Goal: Task Accomplishment & Management: Complete application form

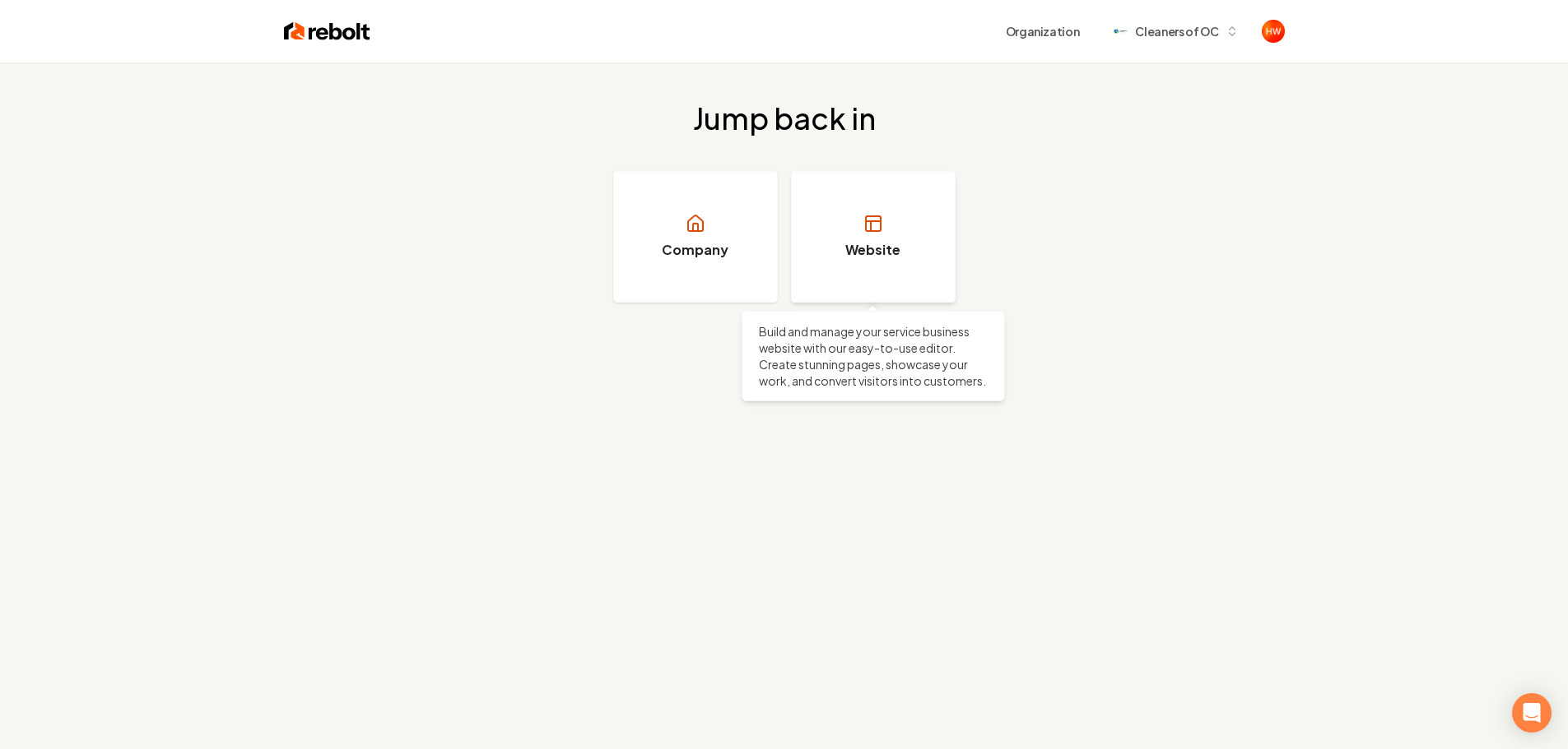
click at [867, 235] on link "Website" at bounding box center [873, 236] width 165 height 131
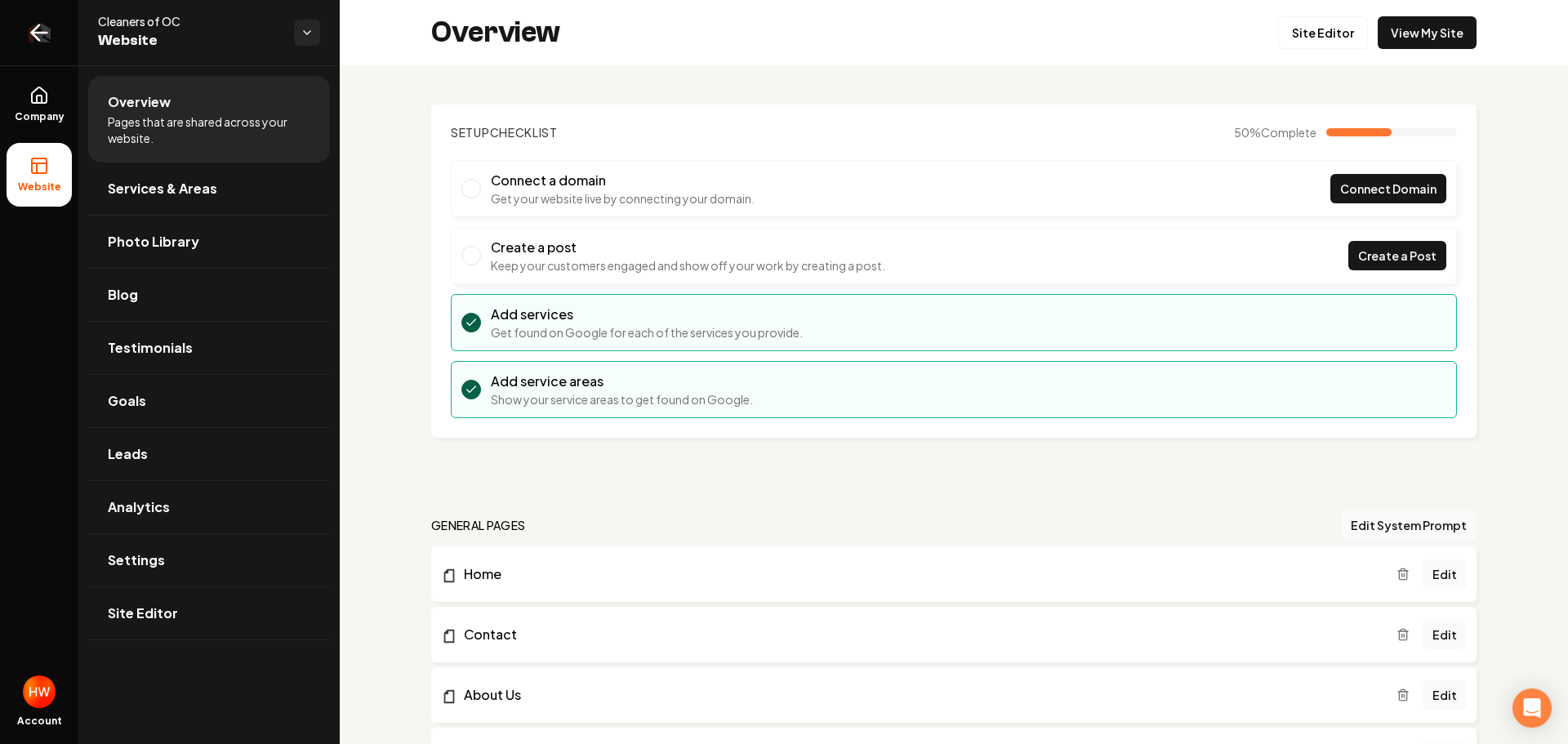
click at [32, 29] on icon "Return to dashboard" at bounding box center [39, 33] width 26 height 26
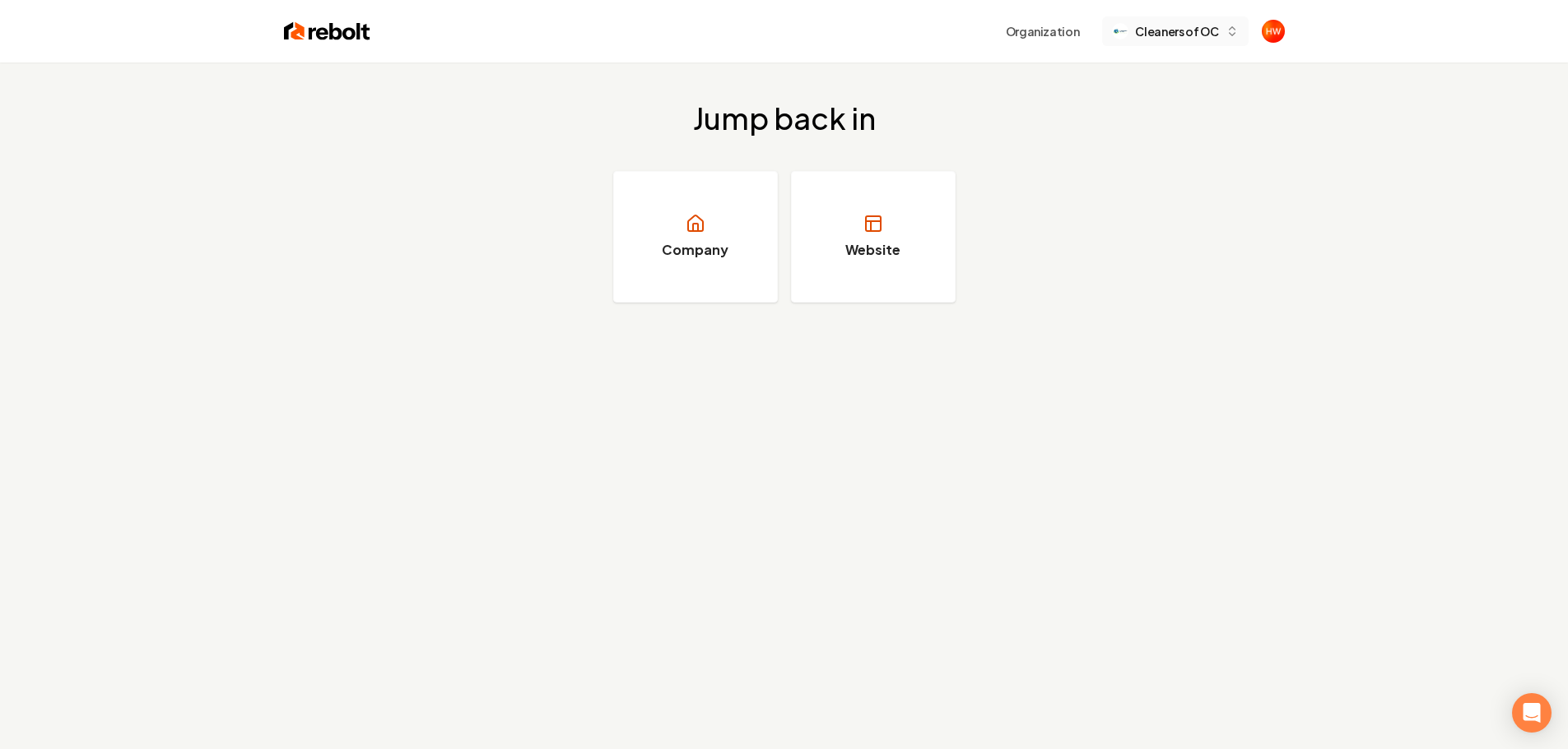
click at [1217, 31] on span "Cleaners of OC" at bounding box center [1176, 31] width 83 height 17
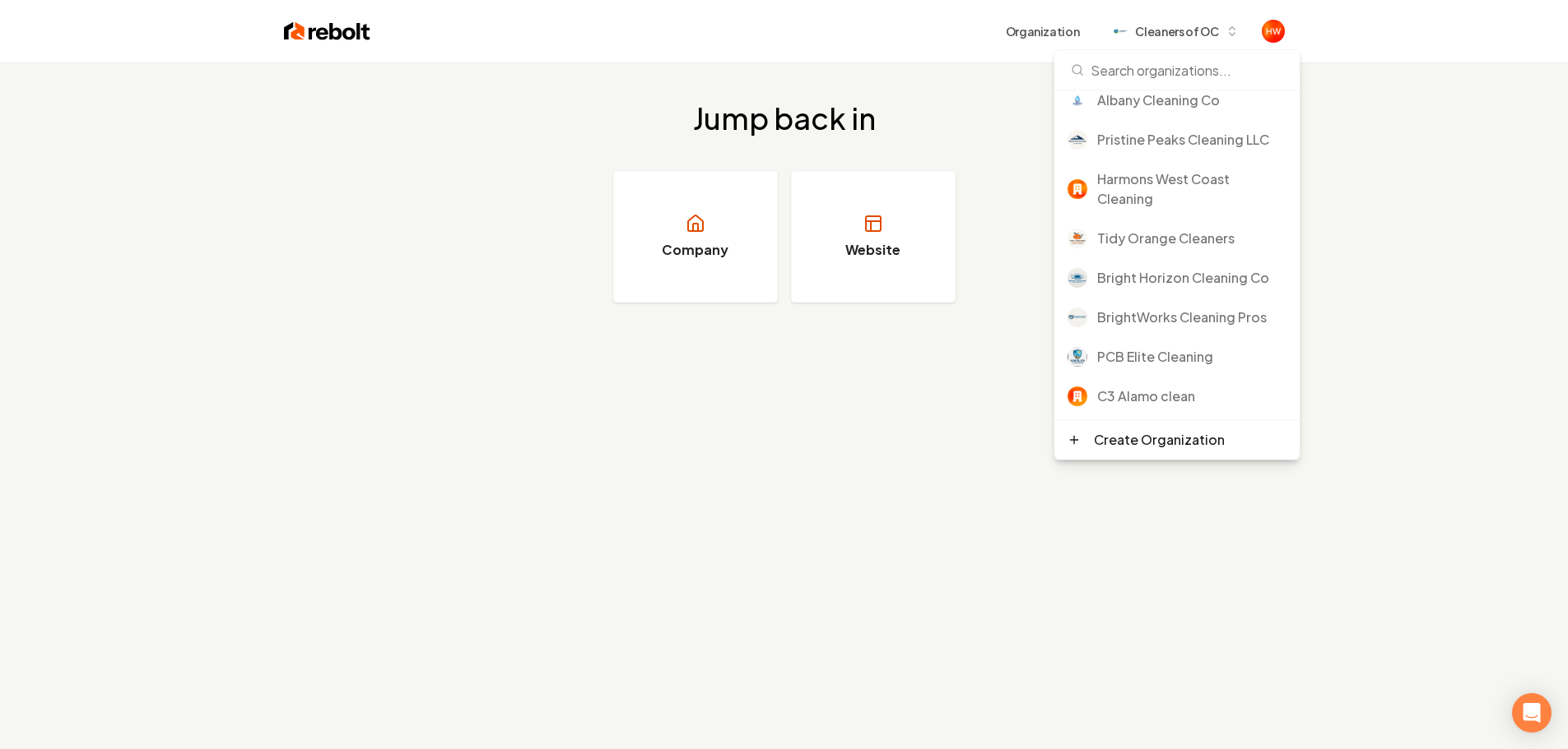
scroll to position [494, 0]
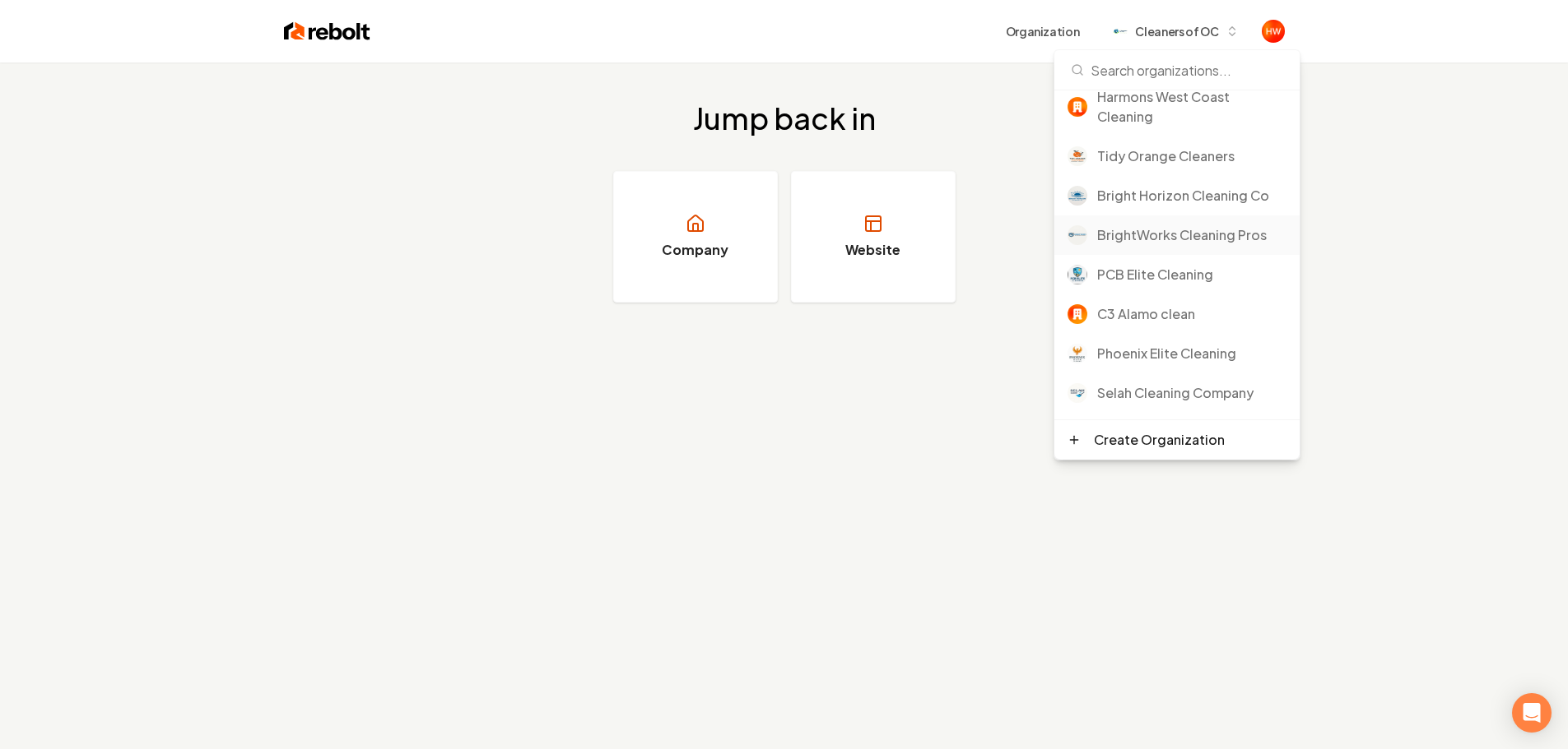
click at [1158, 236] on div "BrightWorks Cleaning Pros" at bounding box center [1191, 235] width 189 height 20
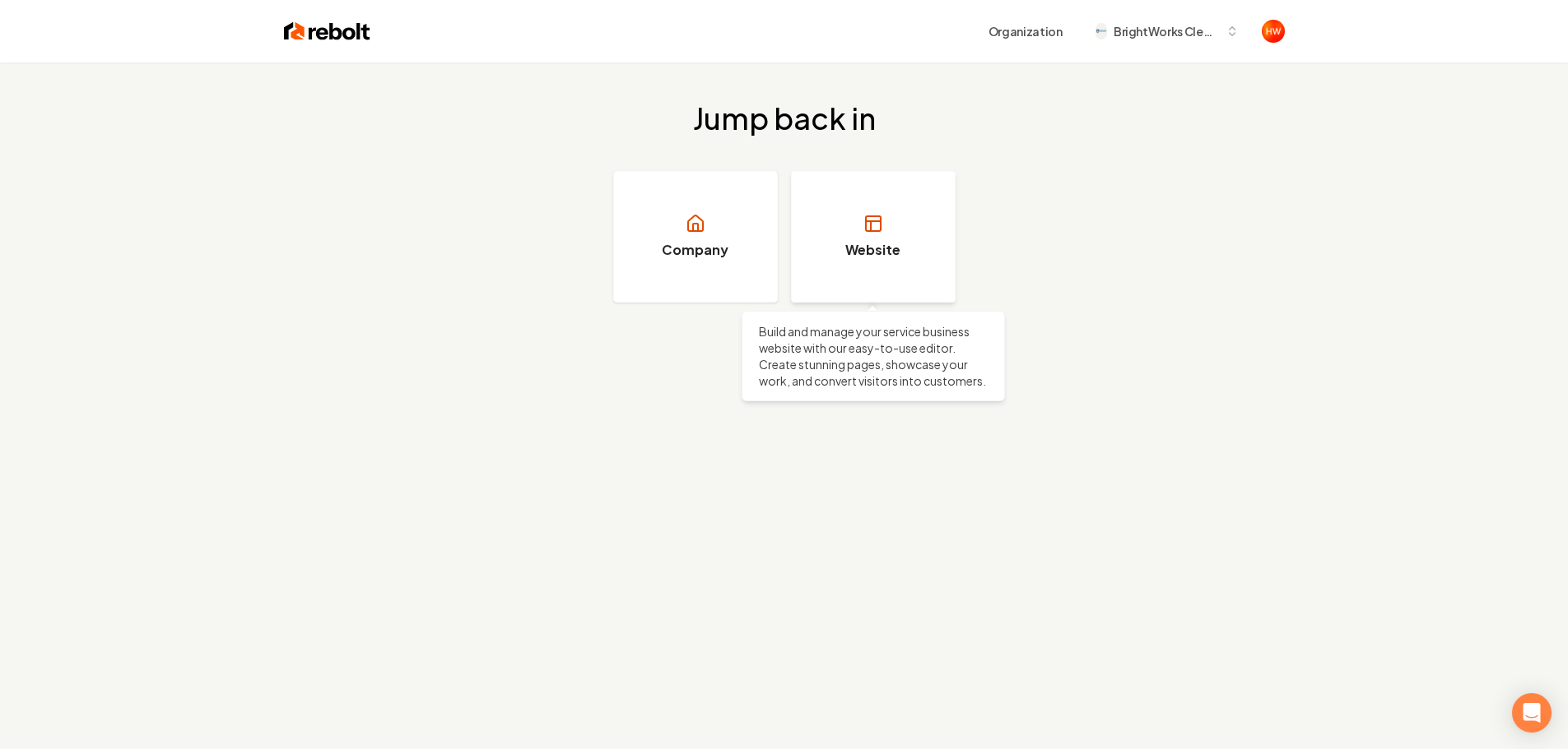
click at [874, 239] on link "Website" at bounding box center [873, 236] width 165 height 131
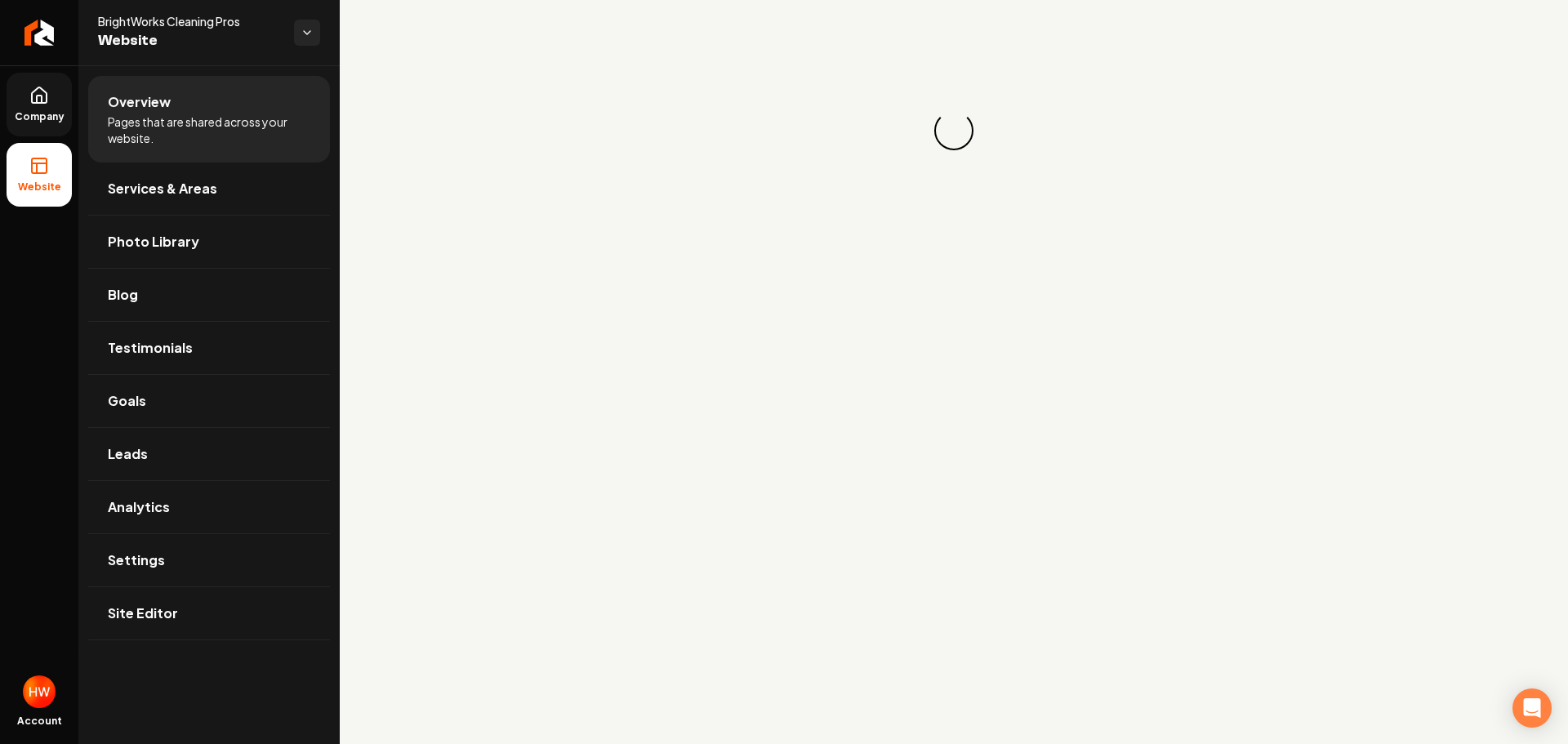
click at [27, 97] on link "Company" at bounding box center [39, 104] width 66 height 64
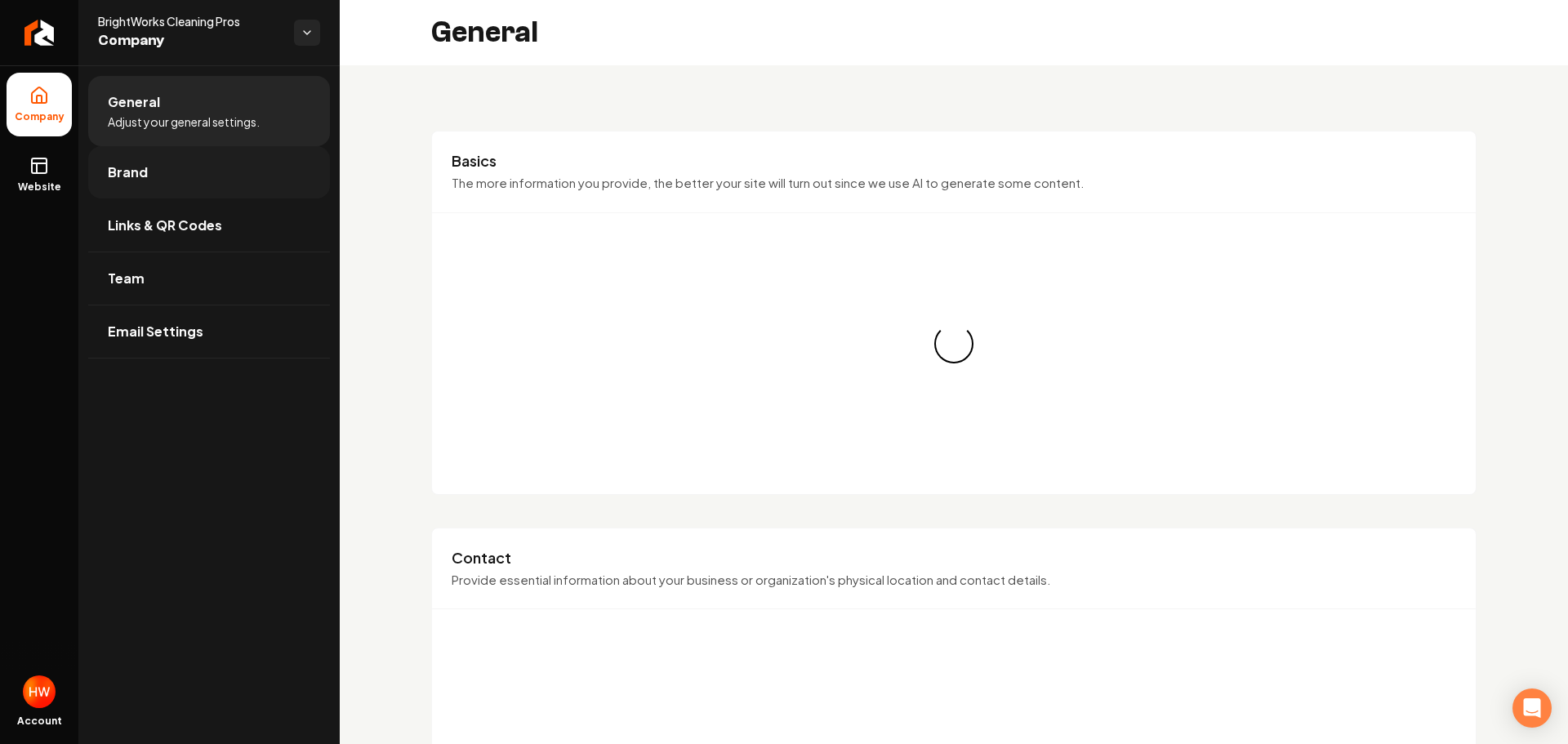
click at [159, 178] on link "Brand" at bounding box center [208, 173] width 241 height 53
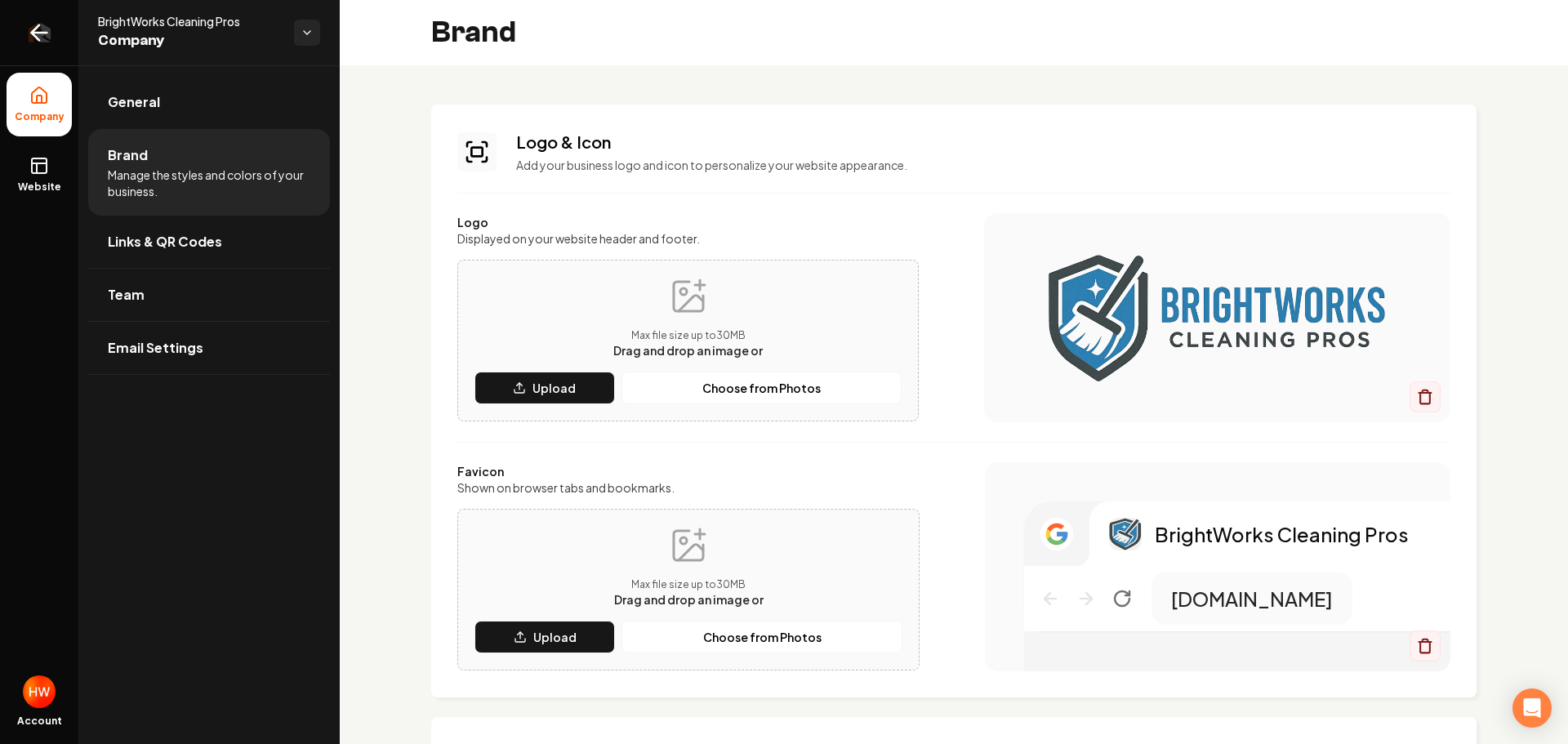
click at [48, 28] on icon "Return to dashboard" at bounding box center [39, 33] width 26 height 26
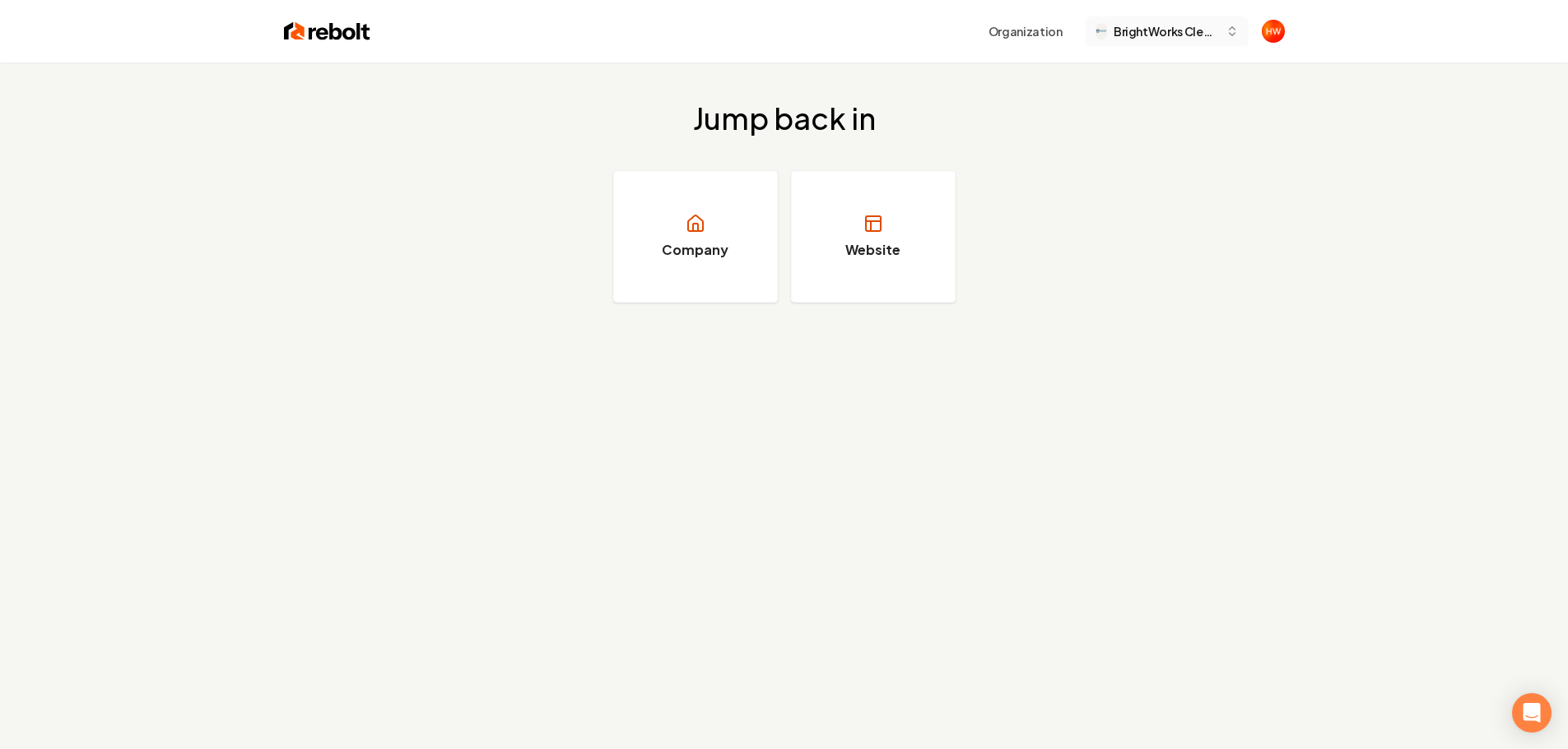
click at [1142, 35] on span "BrightWorks Cleaning Pros" at bounding box center [1166, 31] width 105 height 17
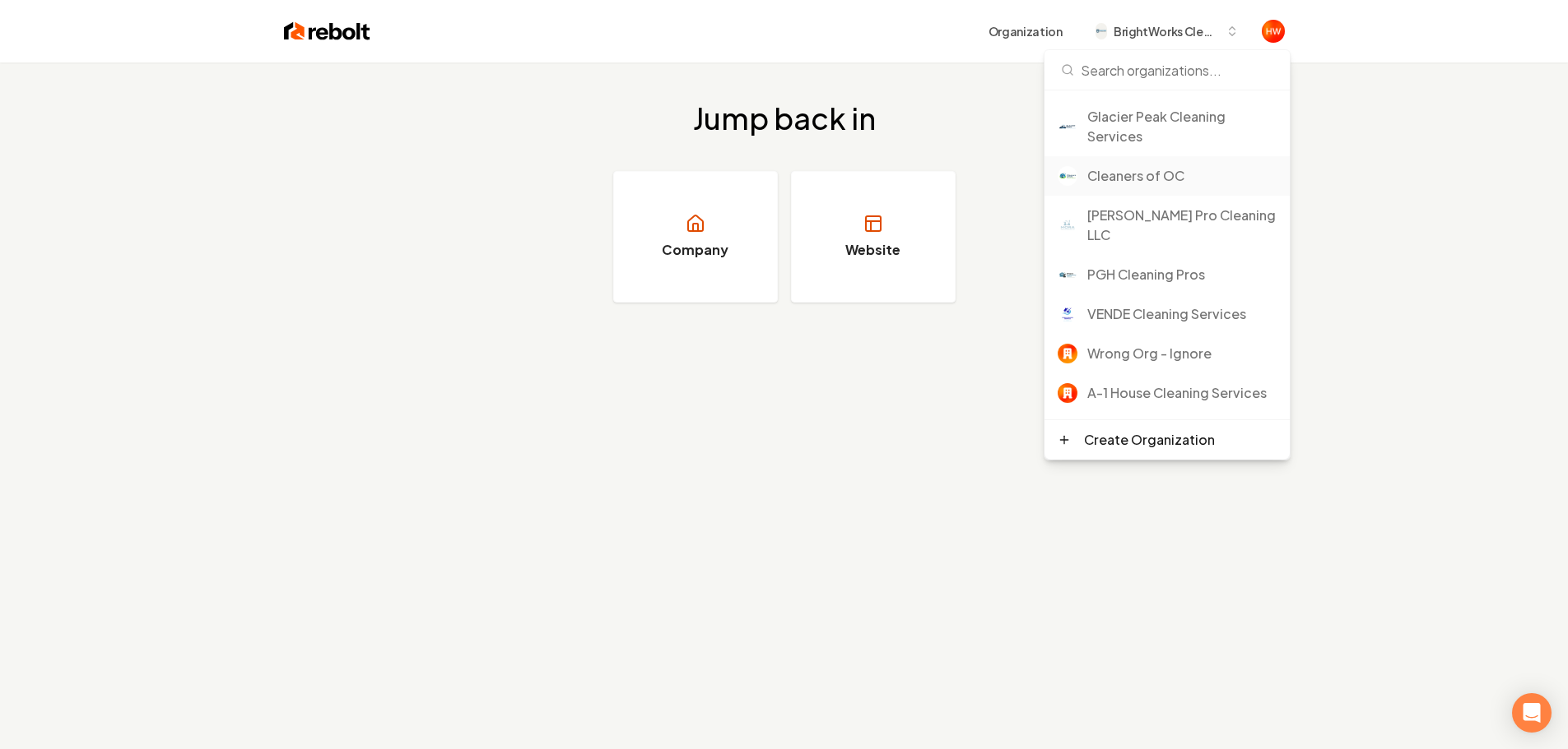
click at [1129, 172] on div "Cleaners of OC" at bounding box center [1182, 176] width 189 height 20
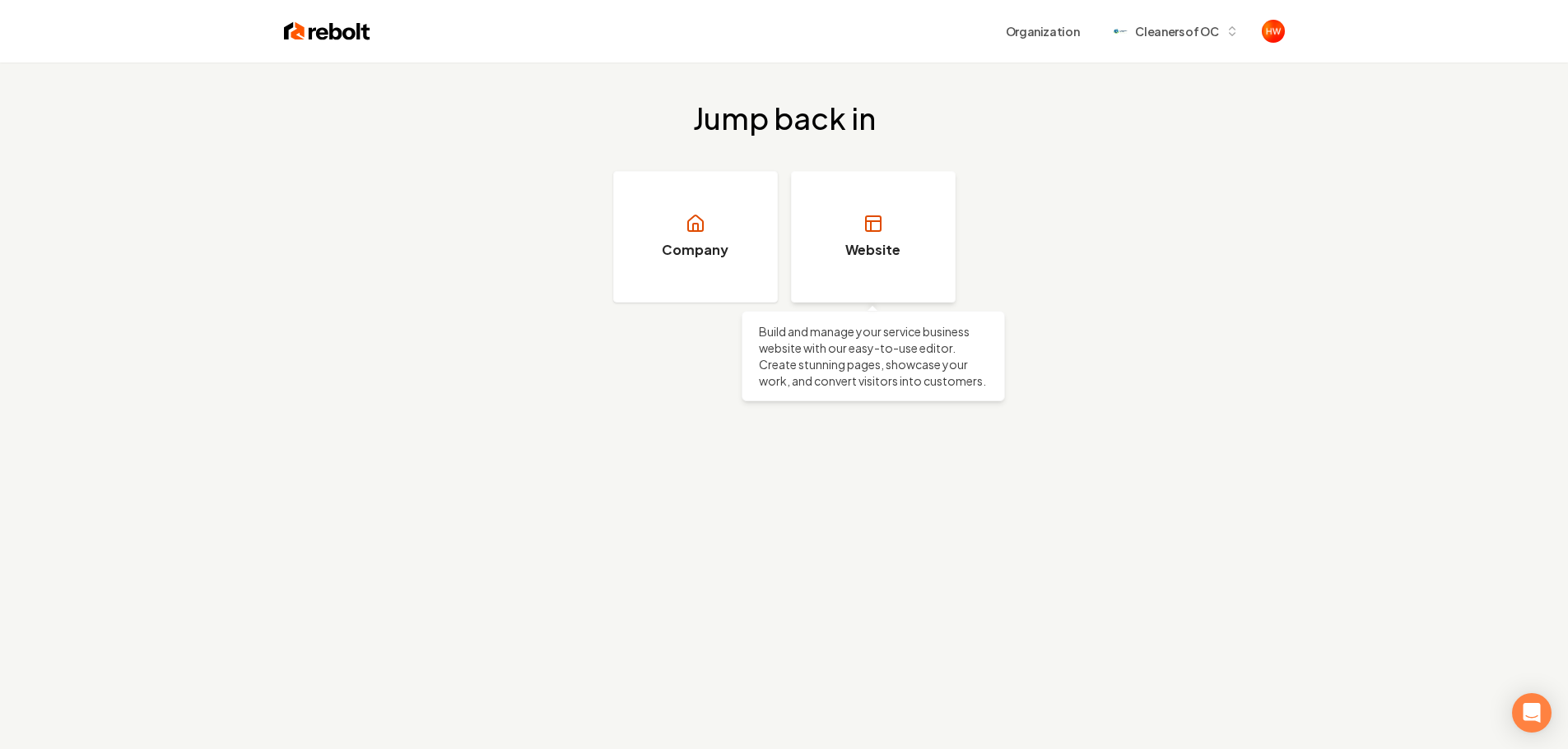
click at [895, 199] on link "Website" at bounding box center [873, 236] width 165 height 131
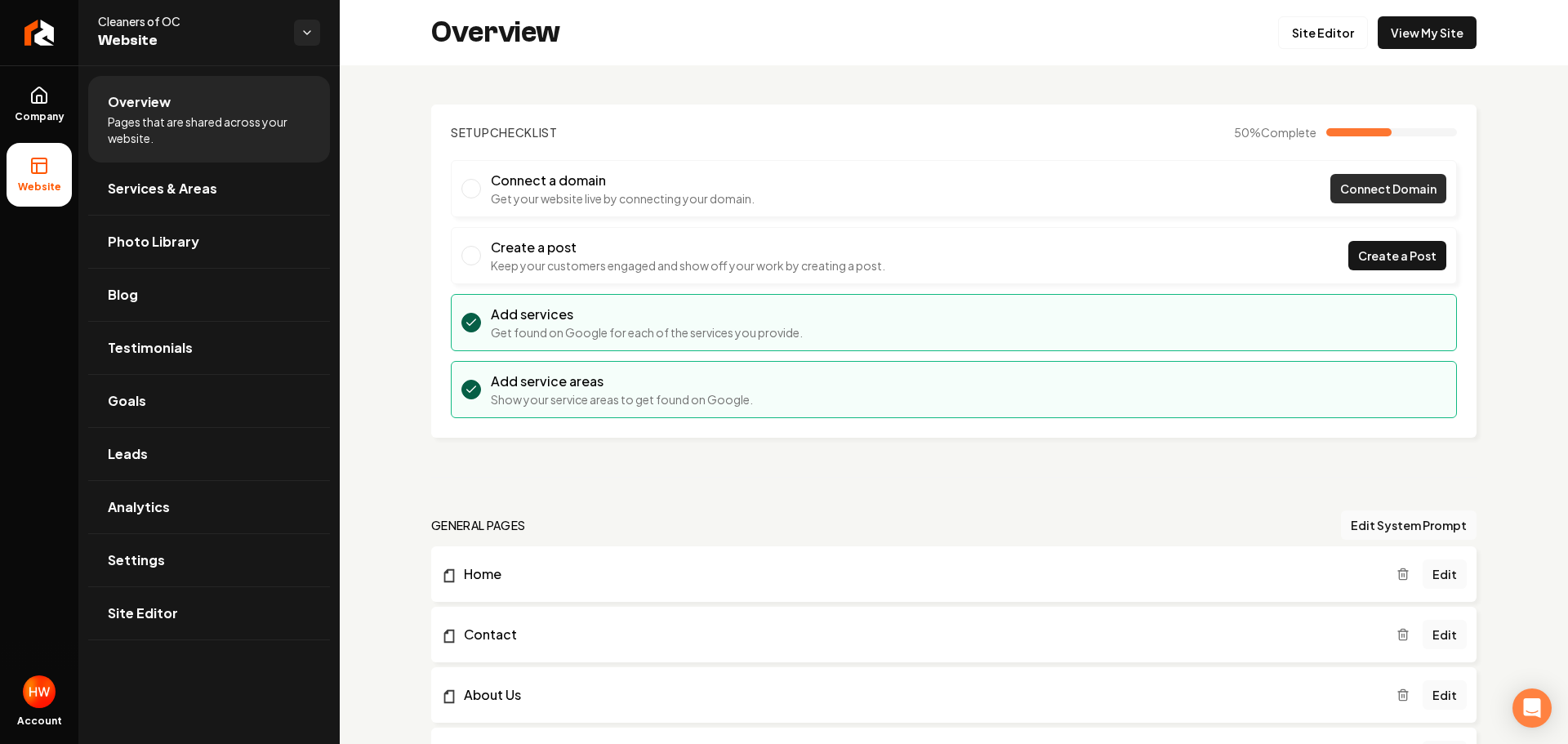
click at [1345, 178] on link "Connect Domain" at bounding box center [1388, 188] width 115 height 29
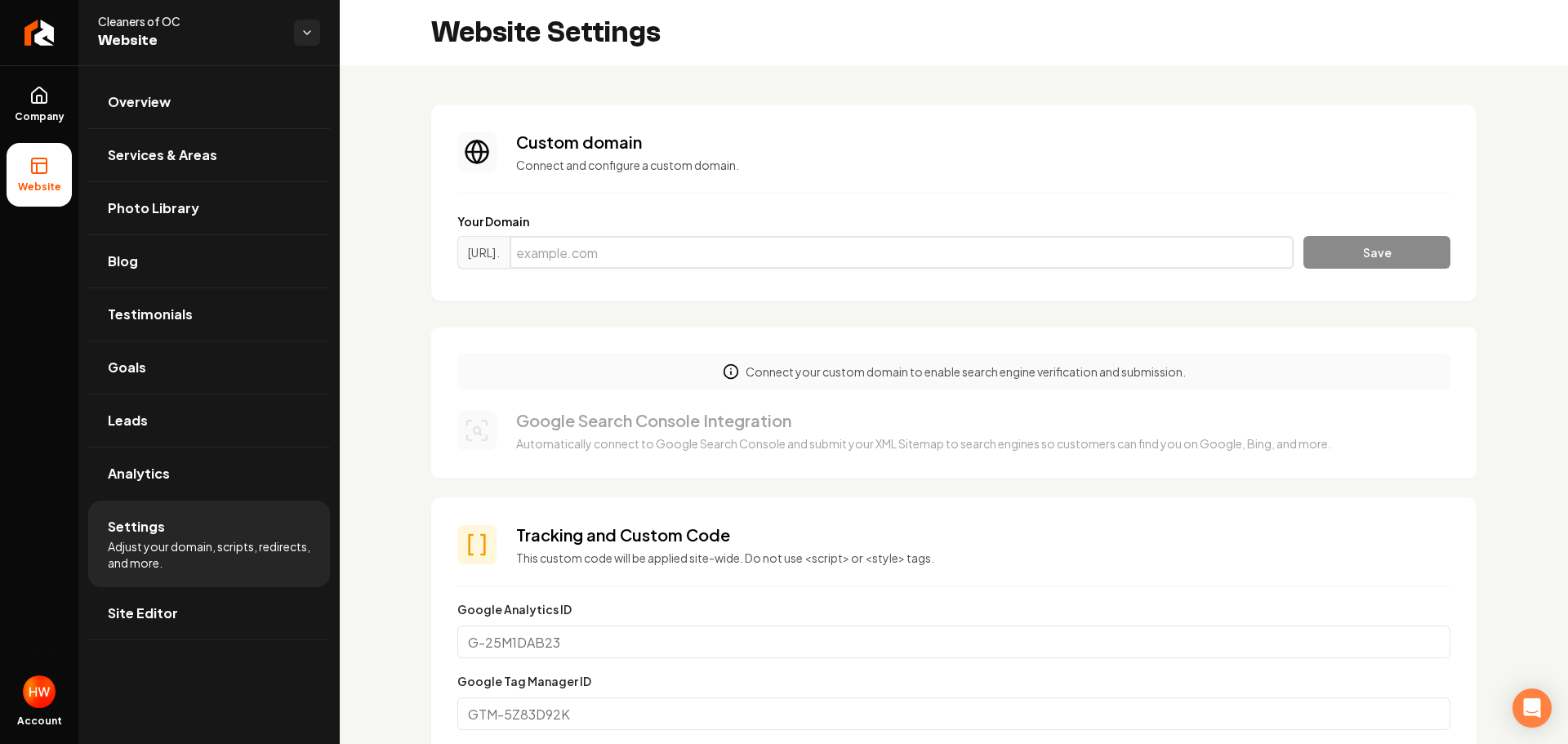
click at [806, 250] on input "Main content area" at bounding box center [901, 252] width 784 height 33
click at [661, 260] on input "Main content area" at bounding box center [901, 252] width 784 height 33
paste input "cleanersofoc.com"
type input "cleanersofoc.com"
click at [1360, 261] on button "Save" at bounding box center [1376, 252] width 147 height 33
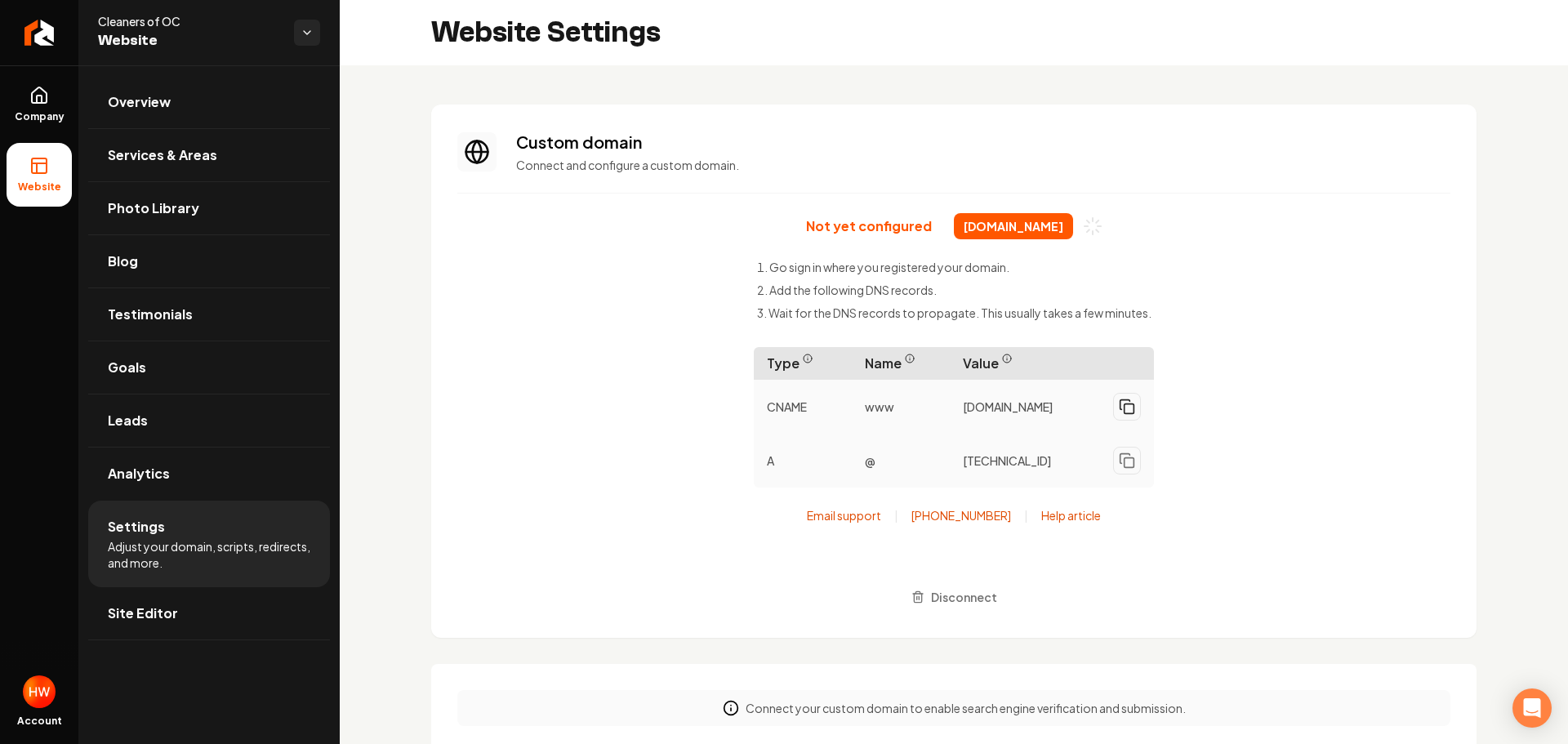
drag, startPoint x: 1126, startPoint y: 411, endPoint x: 1144, endPoint y: 428, distance: 24.8
click at [1126, 411] on icon "Main content area" at bounding box center [1126, 406] width 16 height 16
click at [1123, 464] on icon "Main content area" at bounding box center [1126, 460] width 16 height 16
click at [162, 115] on link "Overview" at bounding box center [208, 102] width 241 height 53
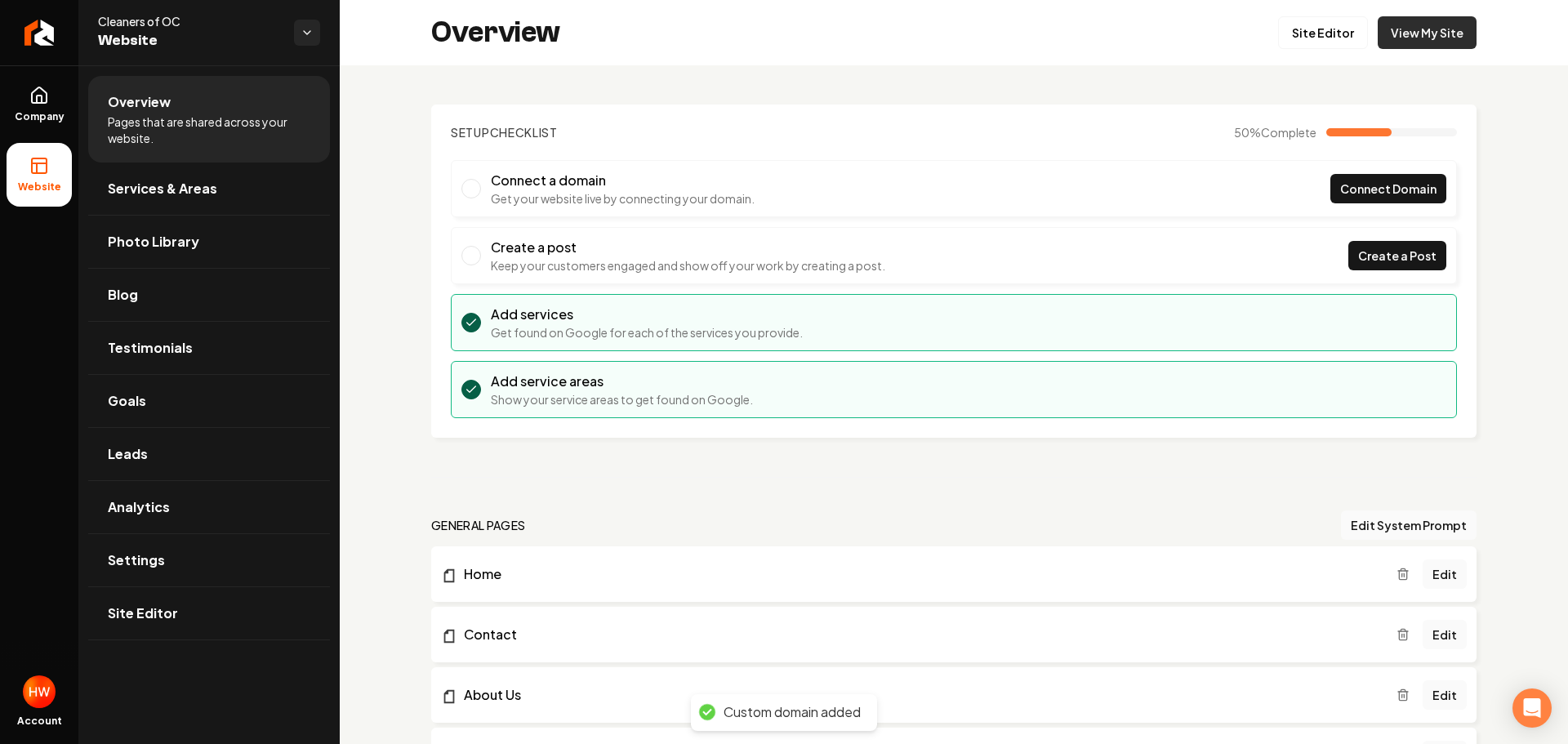
click at [1423, 35] on link "View My Site" at bounding box center [1426, 32] width 99 height 33
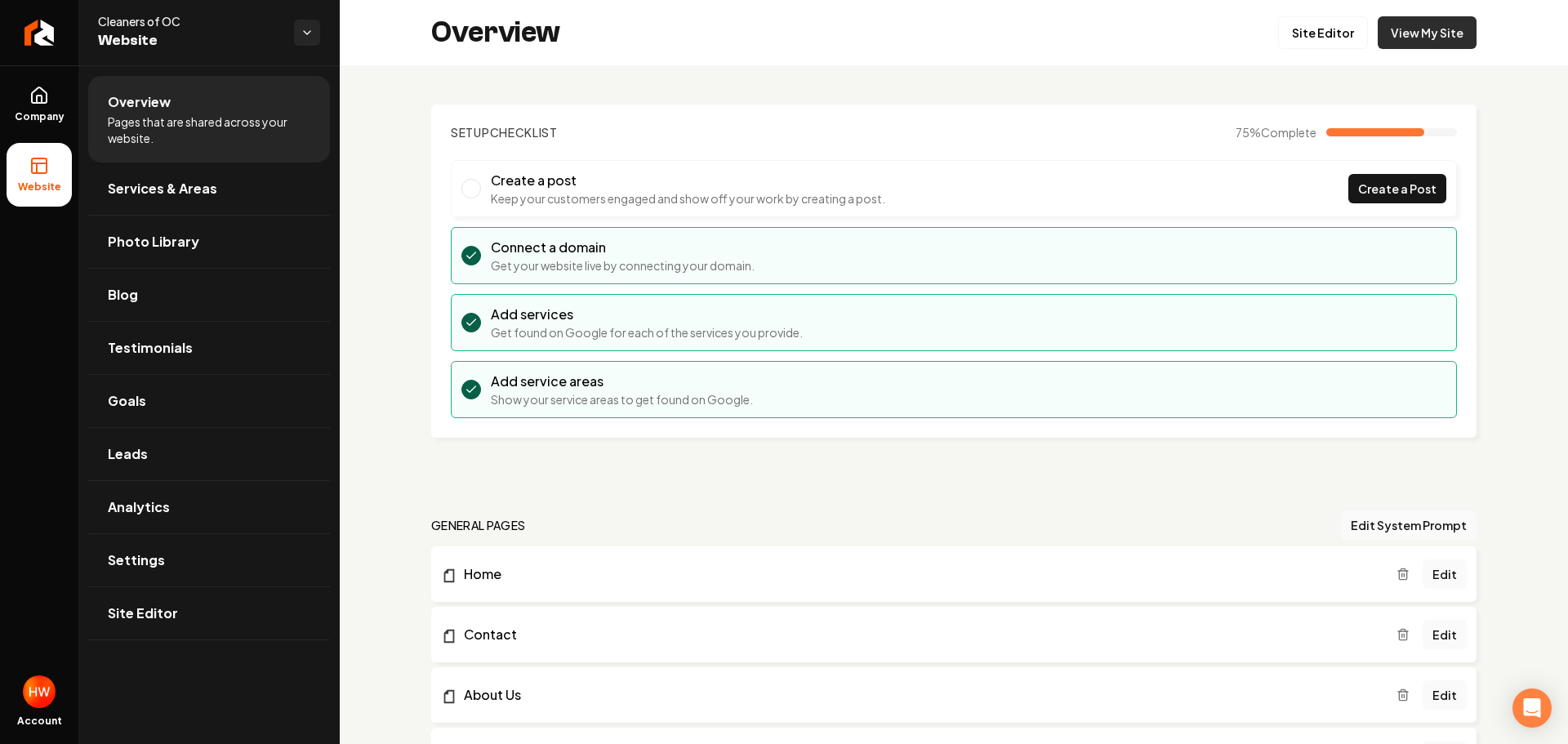
click at [1421, 41] on link "View My Site" at bounding box center [1426, 32] width 99 height 33
click at [37, 28] on icon "Return to dashboard" at bounding box center [36, 33] width 8 height 16
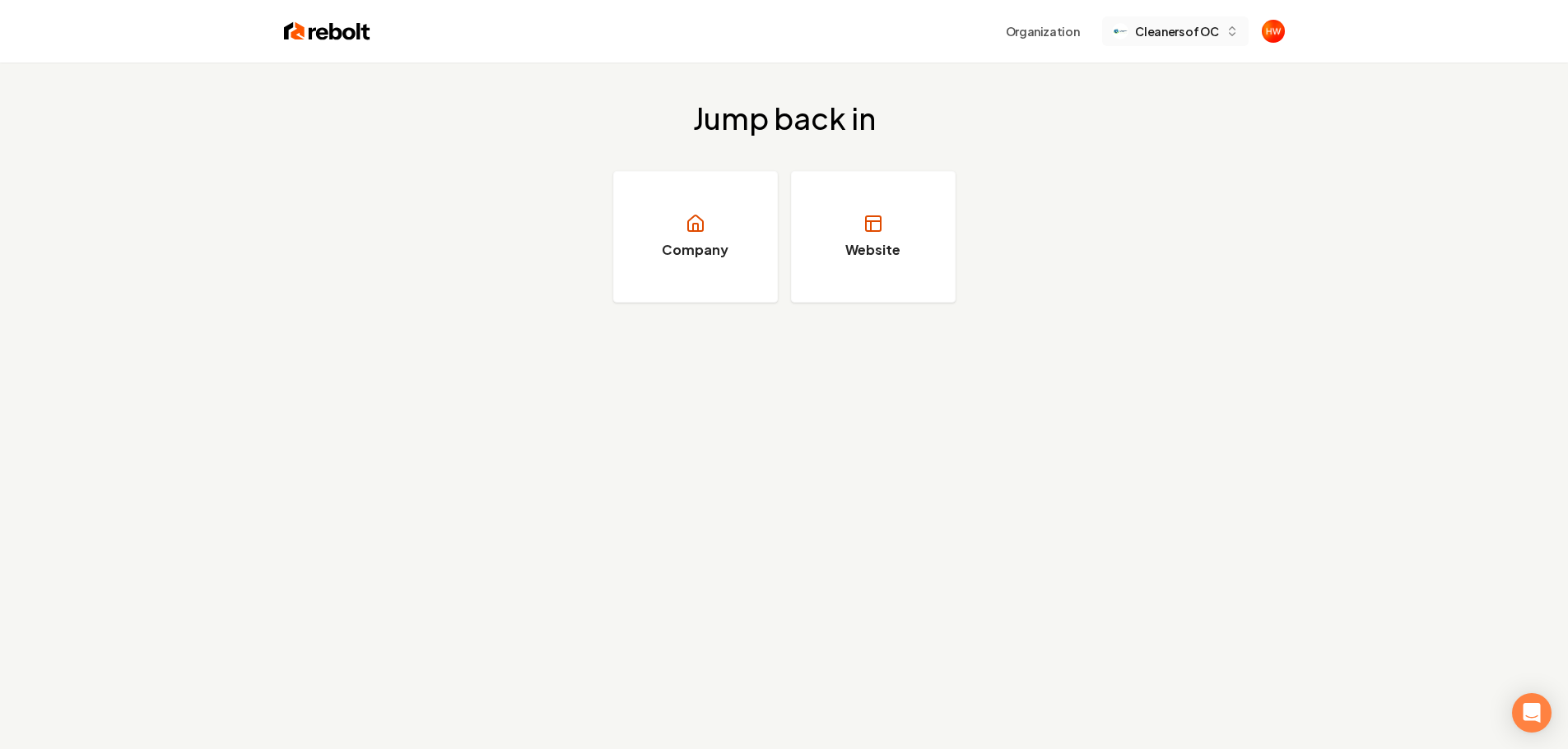
click at [1147, 29] on span "Cleaners of OC" at bounding box center [1176, 31] width 83 height 17
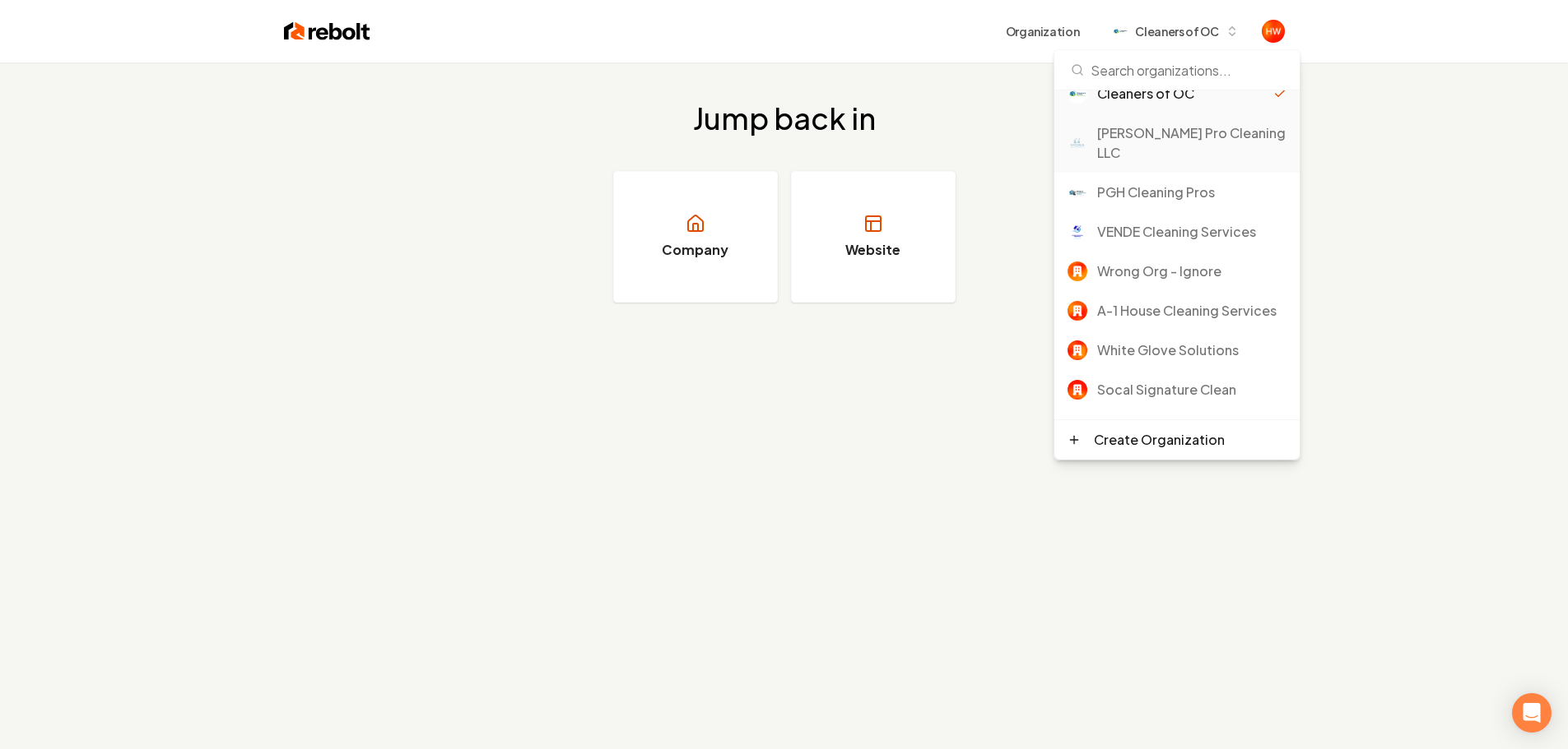
scroll to position [165, 0]
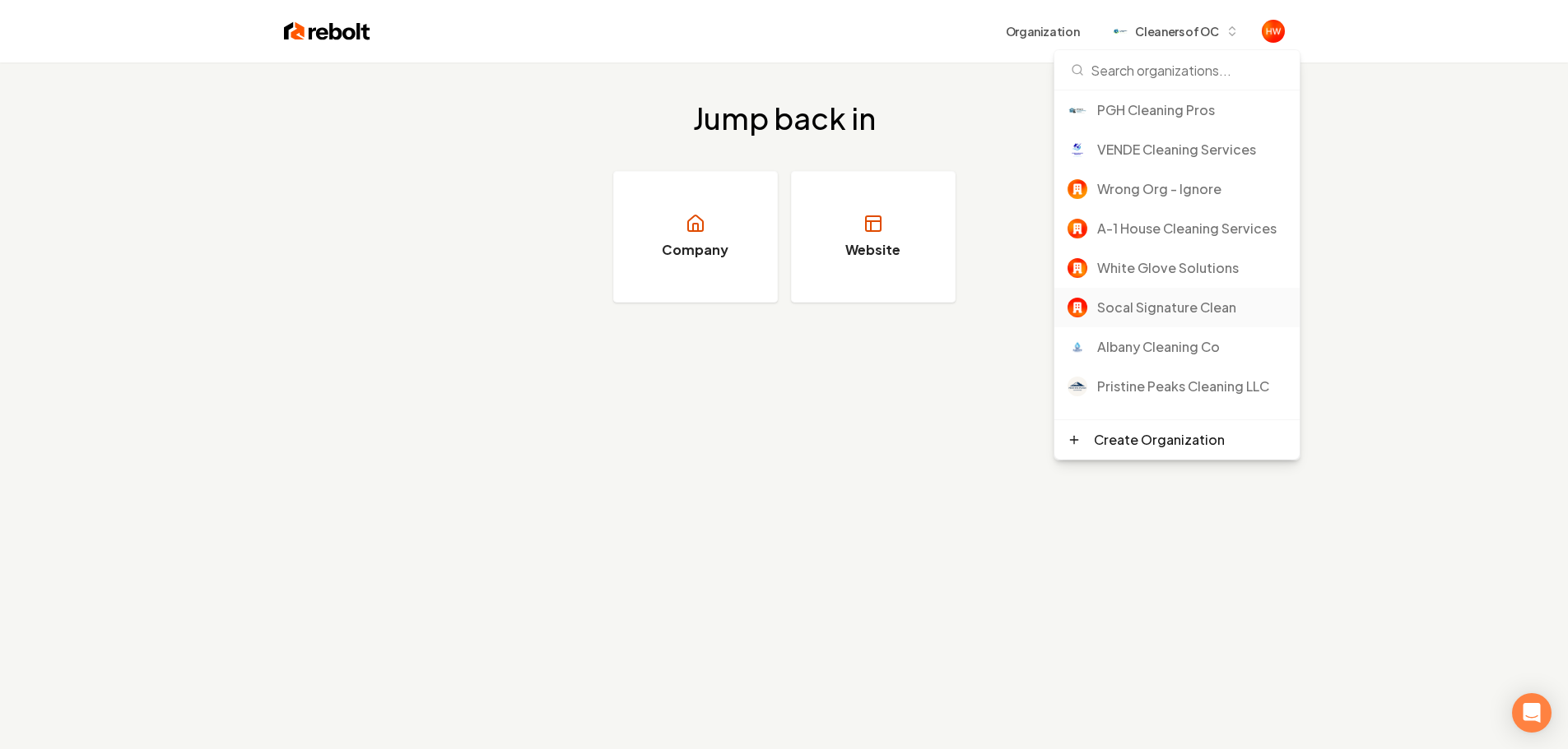
click at [1155, 305] on div "Socal Signature Clean" at bounding box center [1191, 307] width 189 height 20
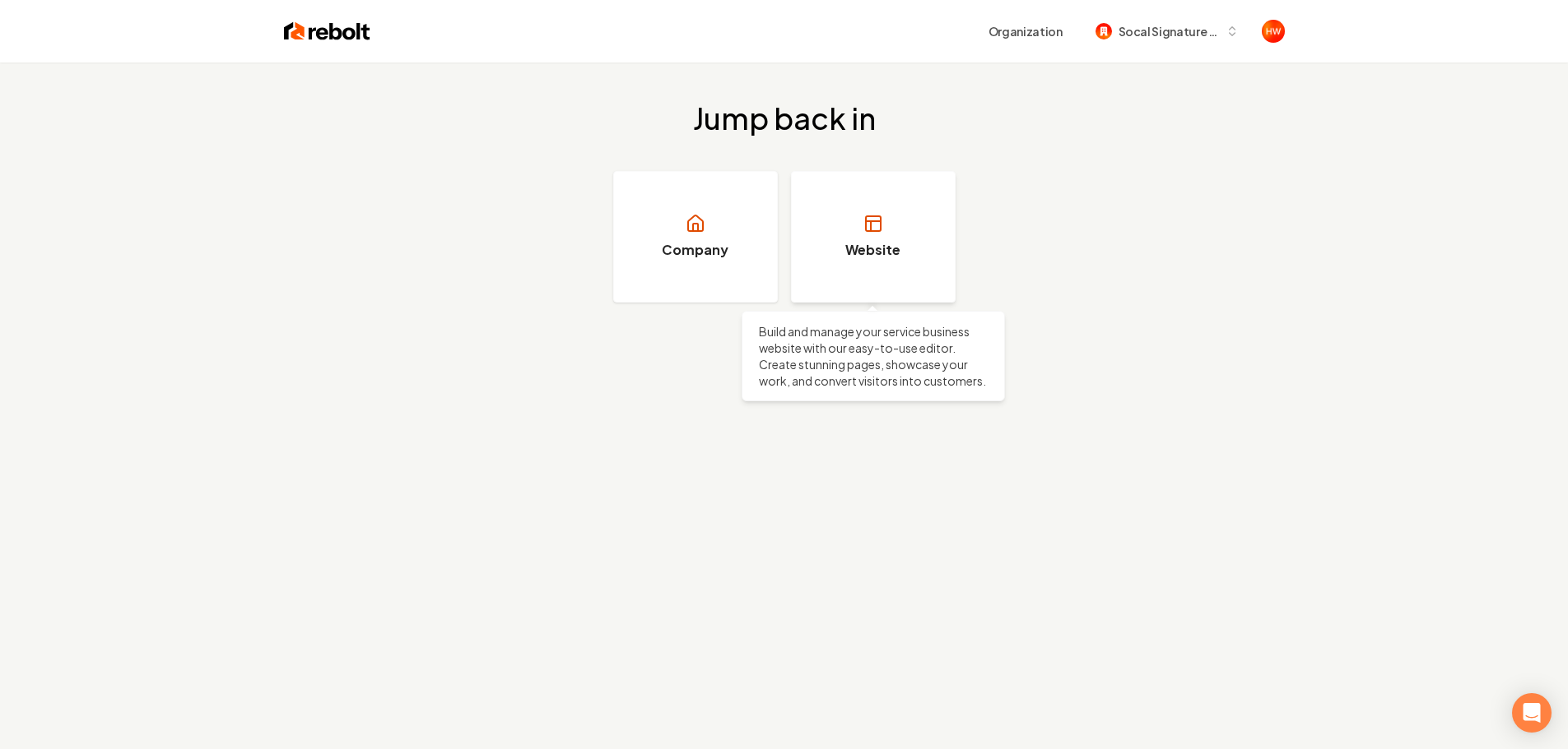
click at [879, 189] on link "Website" at bounding box center [873, 236] width 165 height 131
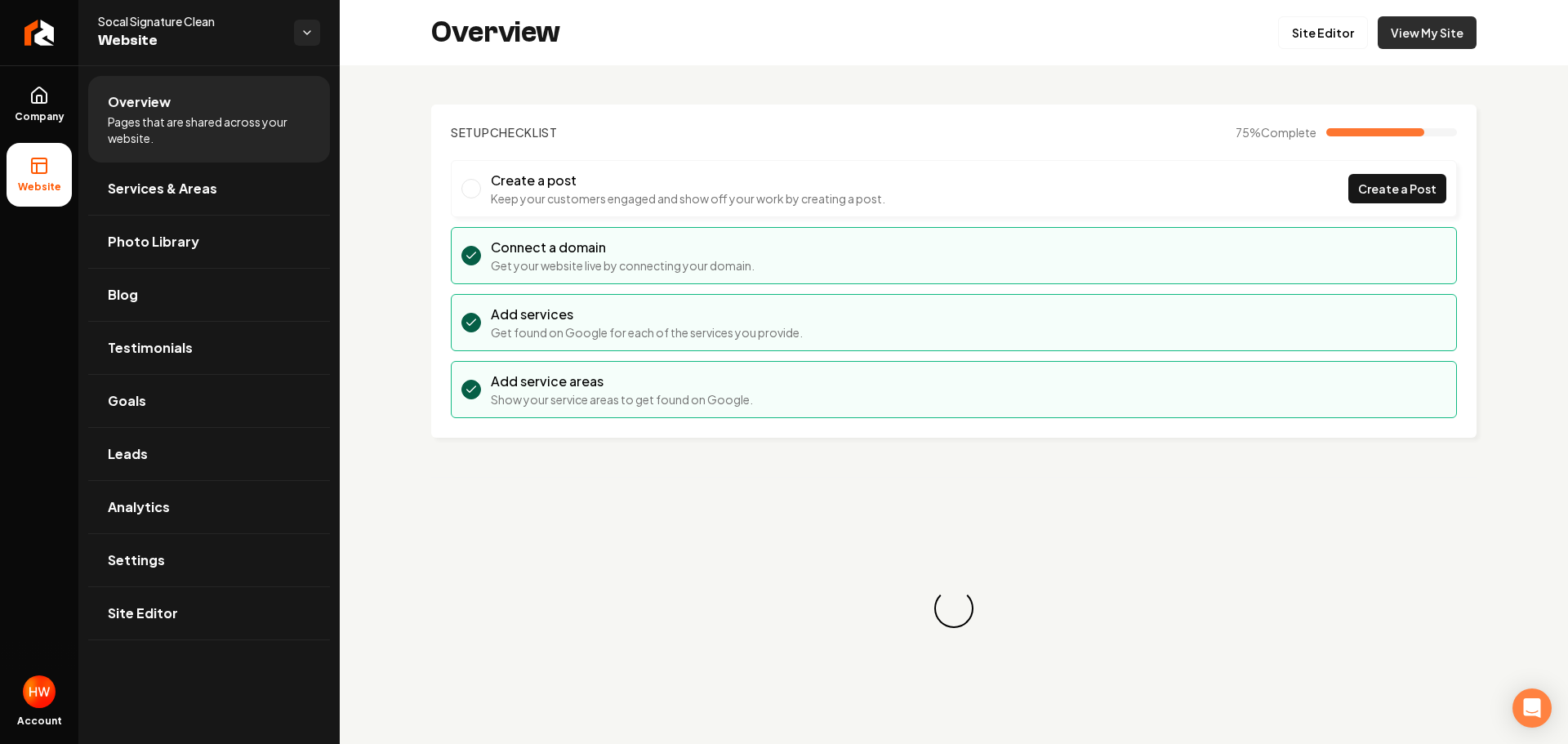
click at [1427, 35] on link "View My Site" at bounding box center [1426, 32] width 99 height 33
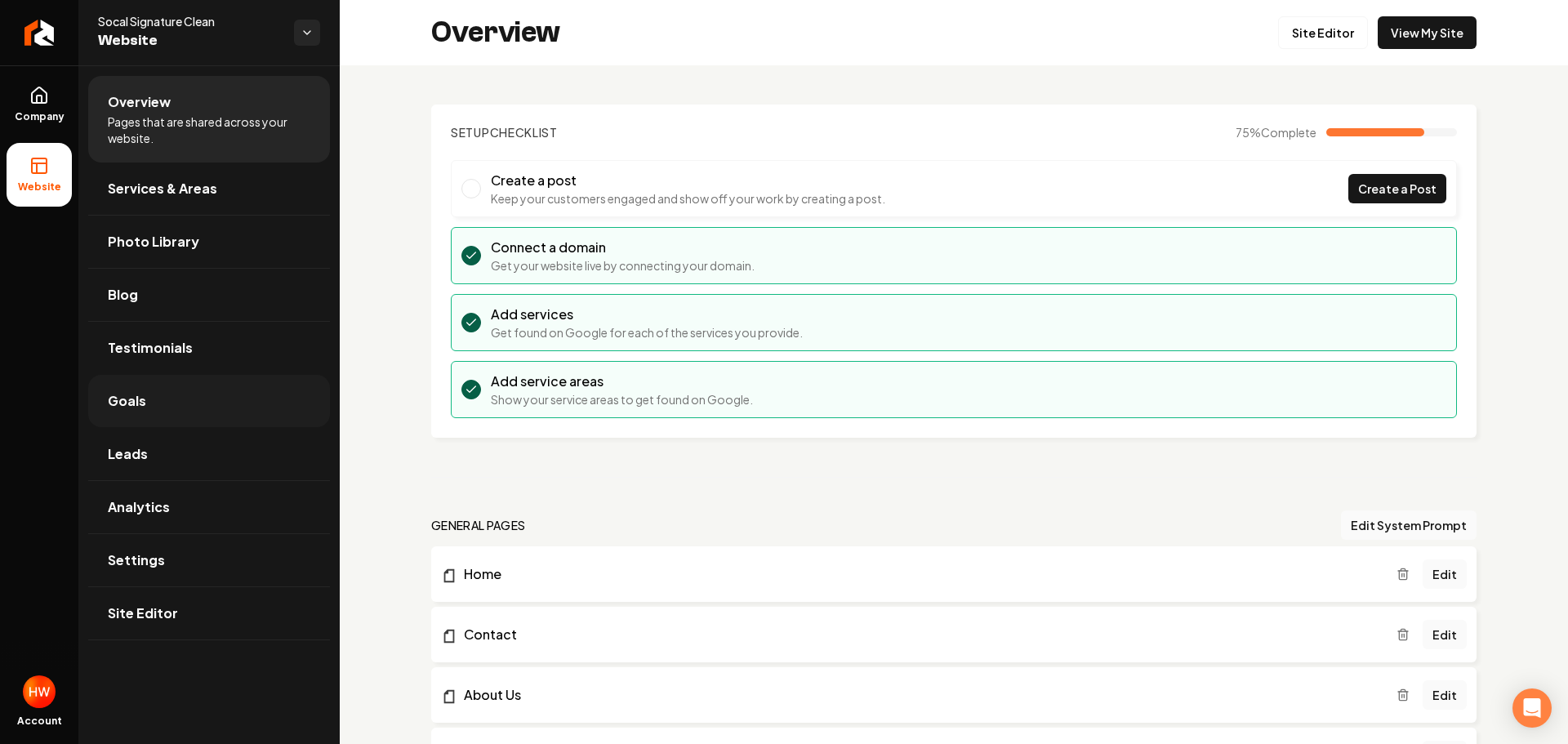
click at [166, 382] on link "Goals" at bounding box center [208, 401] width 241 height 53
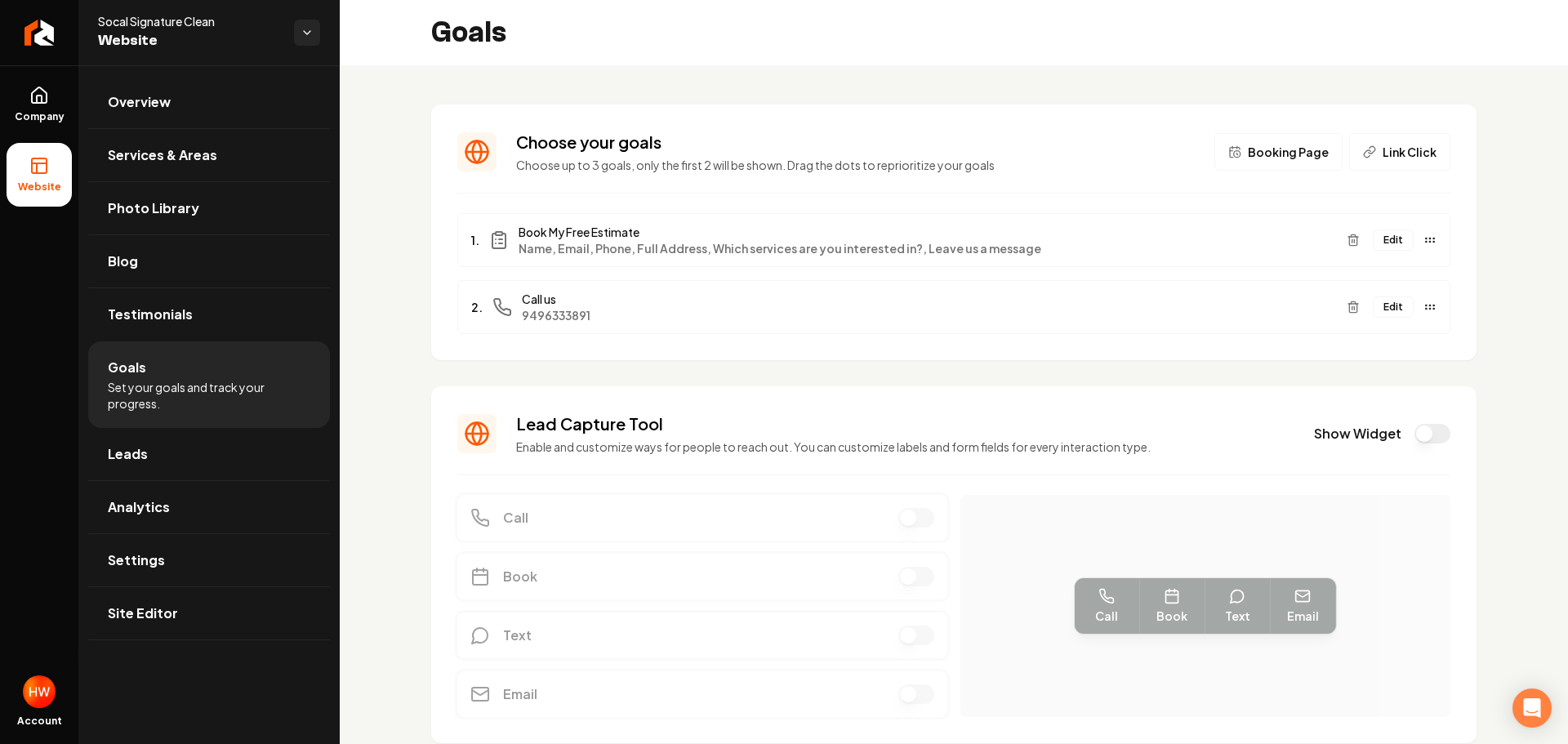
click at [1380, 308] on button "Edit" at bounding box center [1392, 307] width 40 height 22
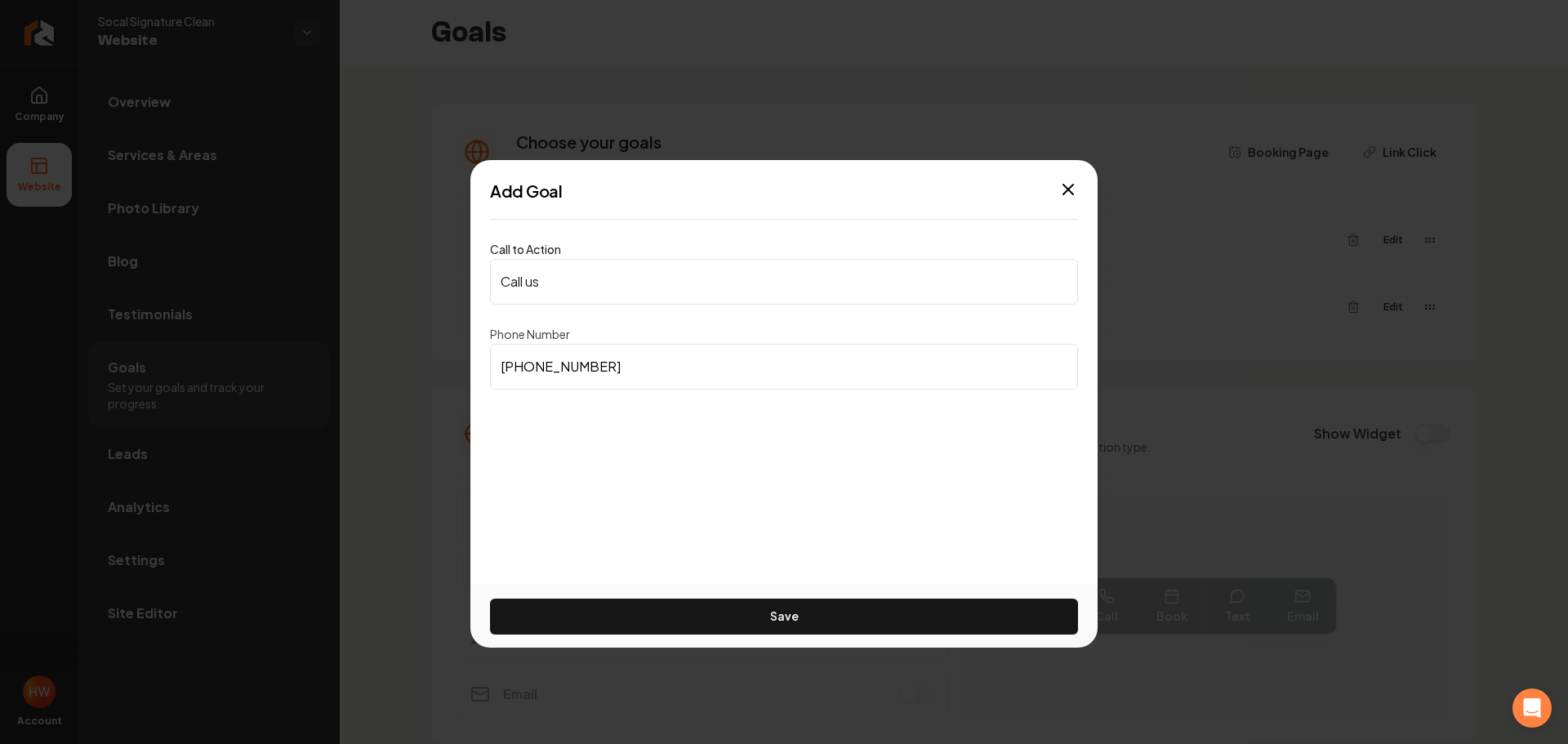
click at [574, 368] on input "(949) 633-3891" at bounding box center [784, 366] width 588 height 46
paste input "516-9824"
type input "(949) 516-9824"
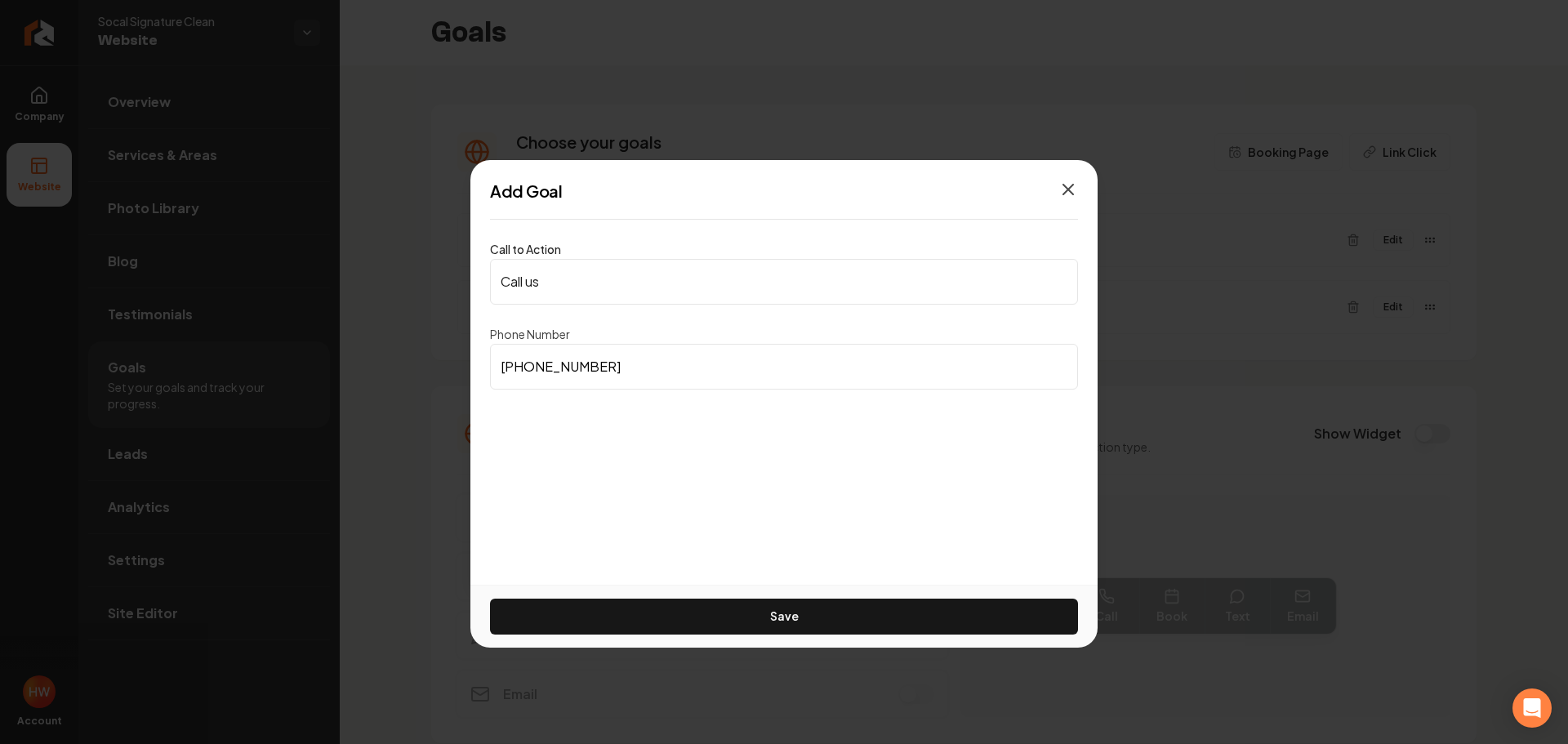
click at [1072, 188] on icon "button" at bounding box center [1068, 189] width 20 height 20
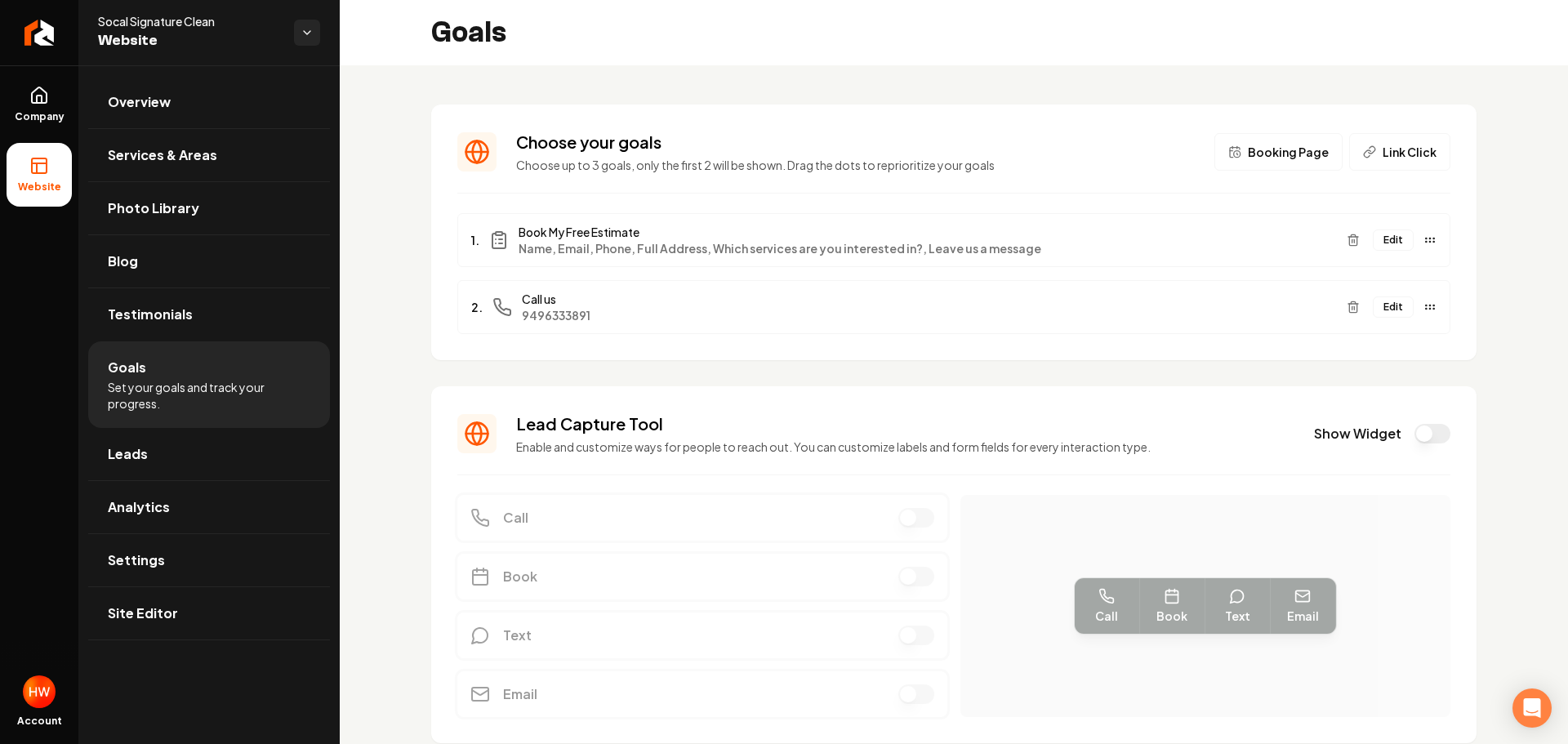
click at [1379, 309] on button "Edit" at bounding box center [1392, 307] width 40 height 22
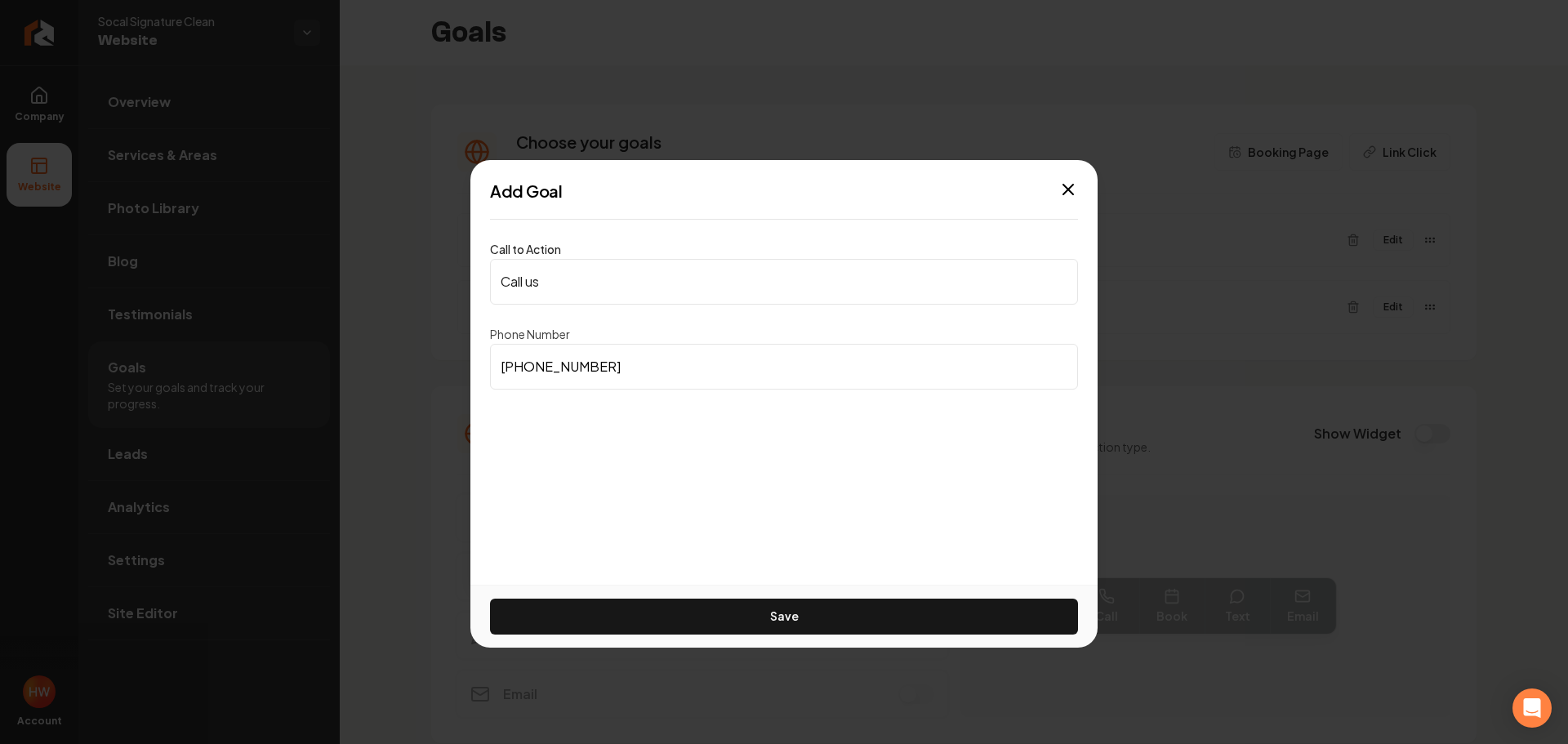
click at [635, 367] on input "(949) 633-3891" at bounding box center [784, 366] width 588 height 46
click at [636, 367] on input "(949) 633-3891" at bounding box center [784, 366] width 588 height 46
click at [636, 366] on input "(949) 633-3891" at bounding box center [784, 366] width 588 height 46
paste input "516-9824"
type input "(949) 516-9824"
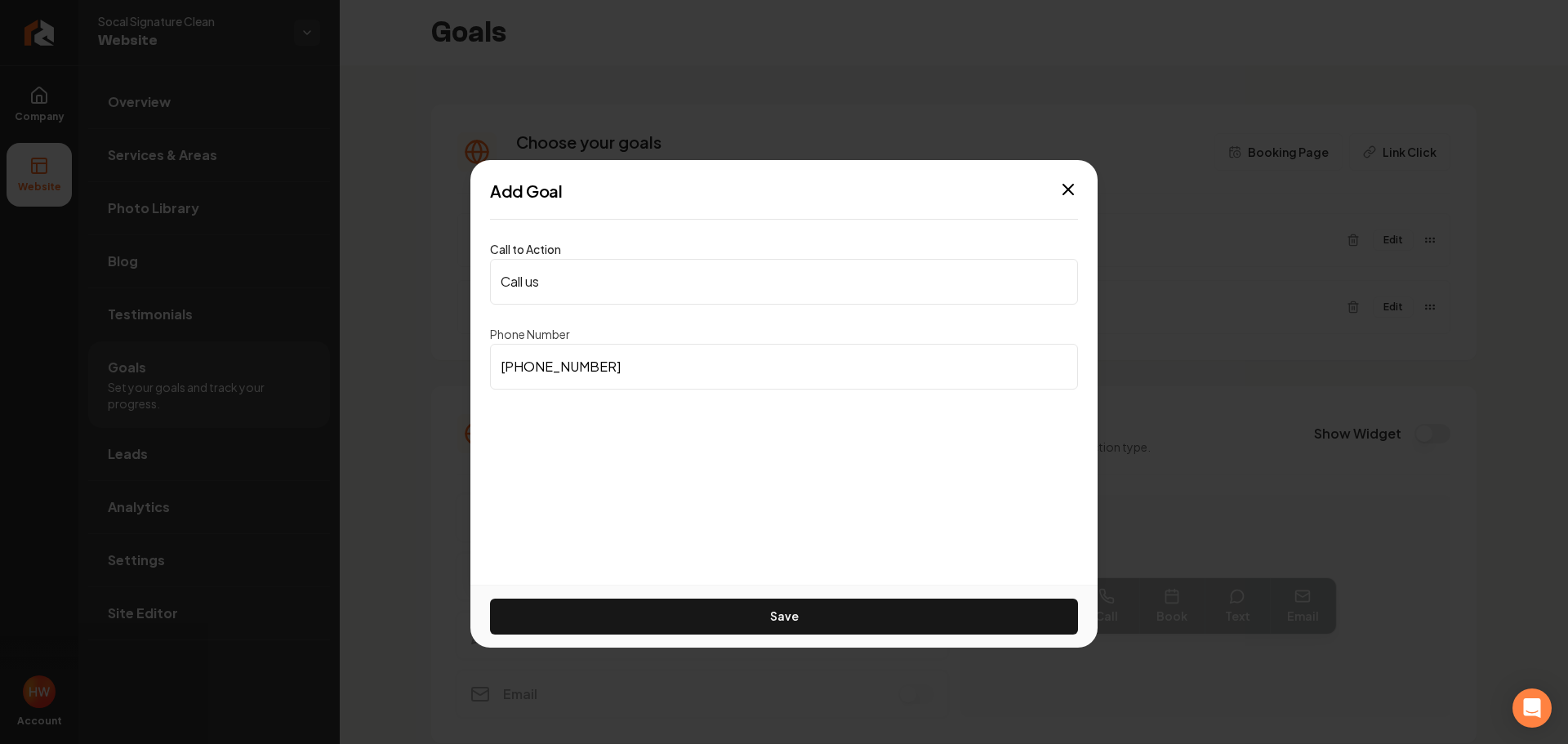
click at [591, 290] on input "Call us" at bounding box center [784, 282] width 588 height 46
paste input "(949)-516-9824"
type input "(949)-516-9824"
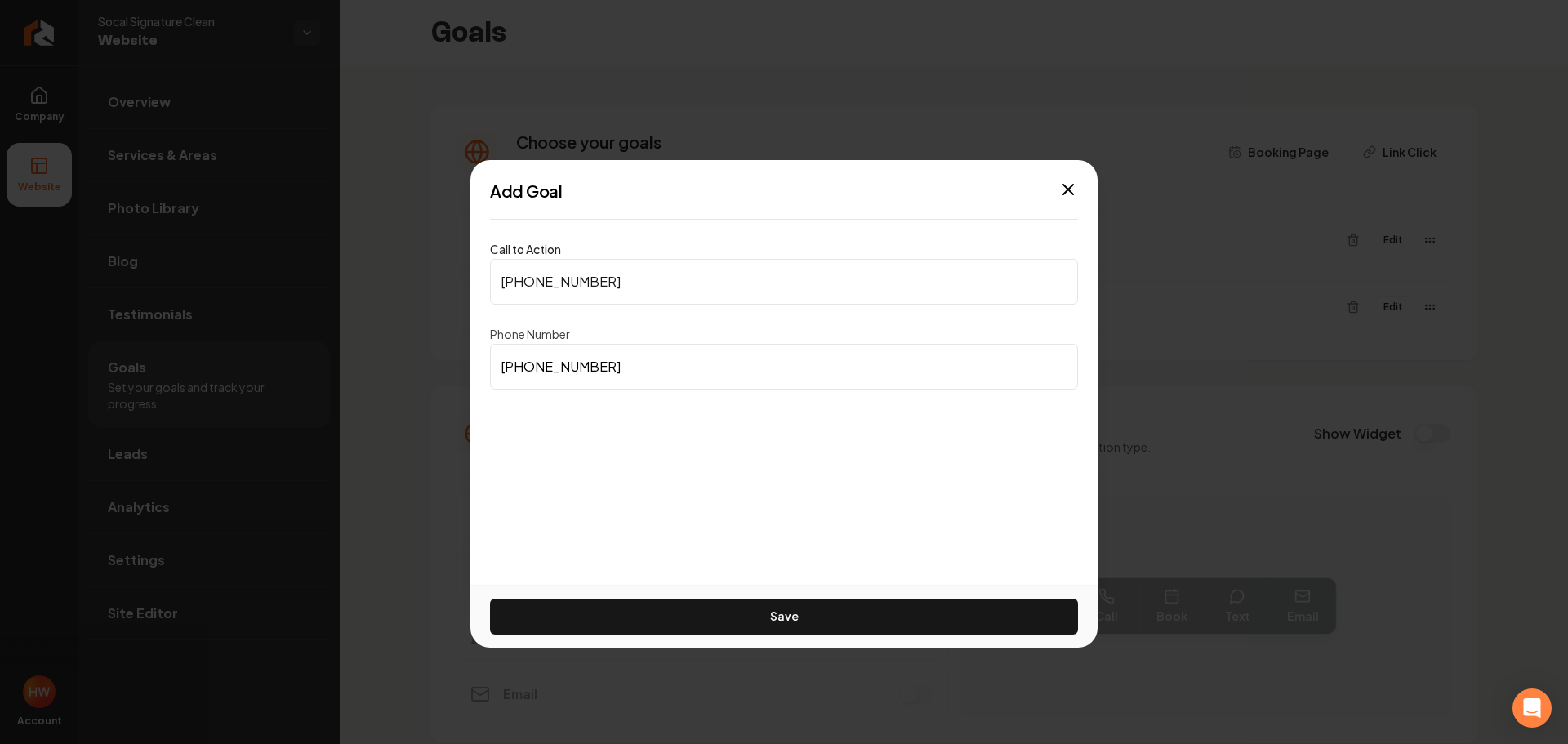
click at [711, 603] on button "Save" at bounding box center [784, 616] width 588 height 36
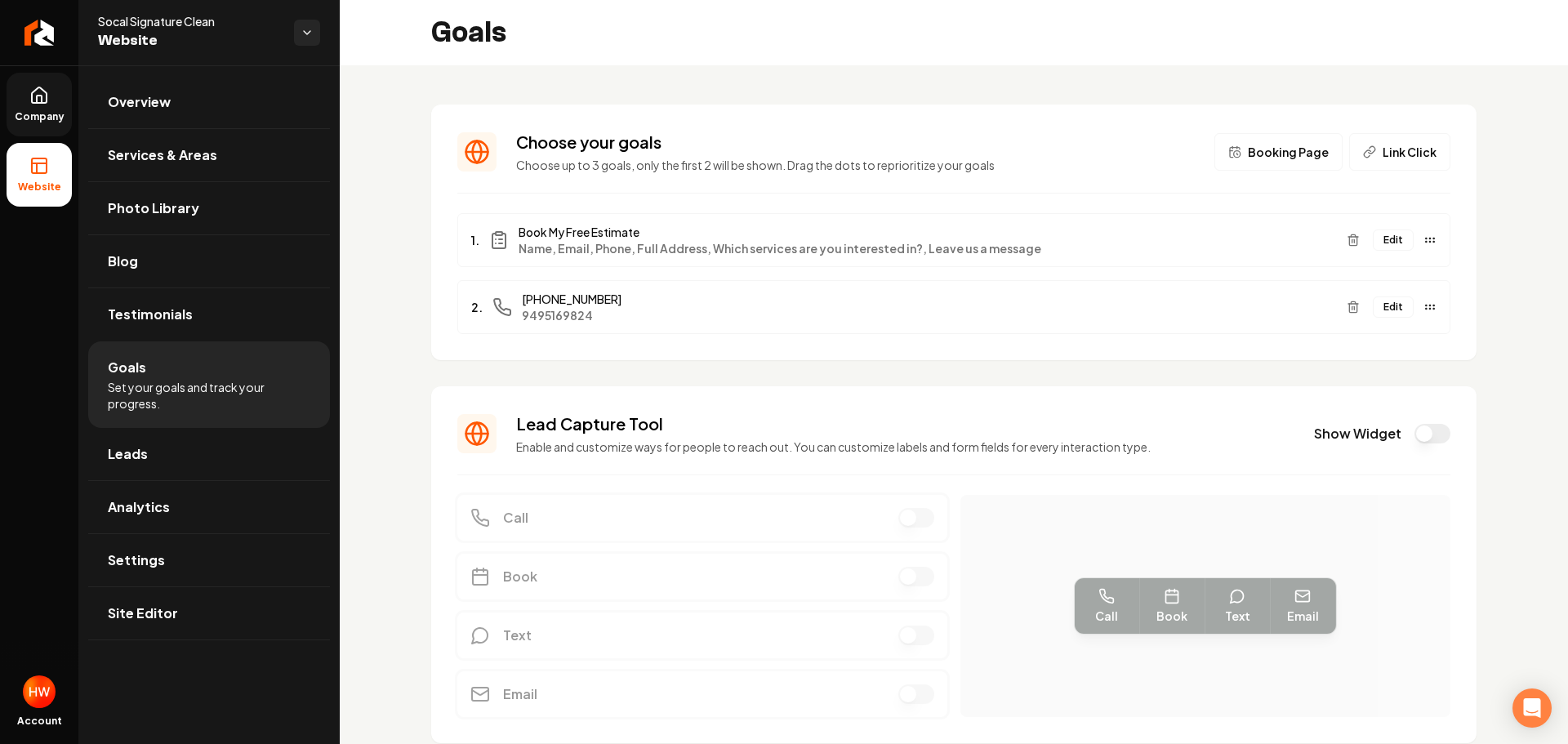
click at [49, 101] on link "Company" at bounding box center [39, 104] width 66 height 64
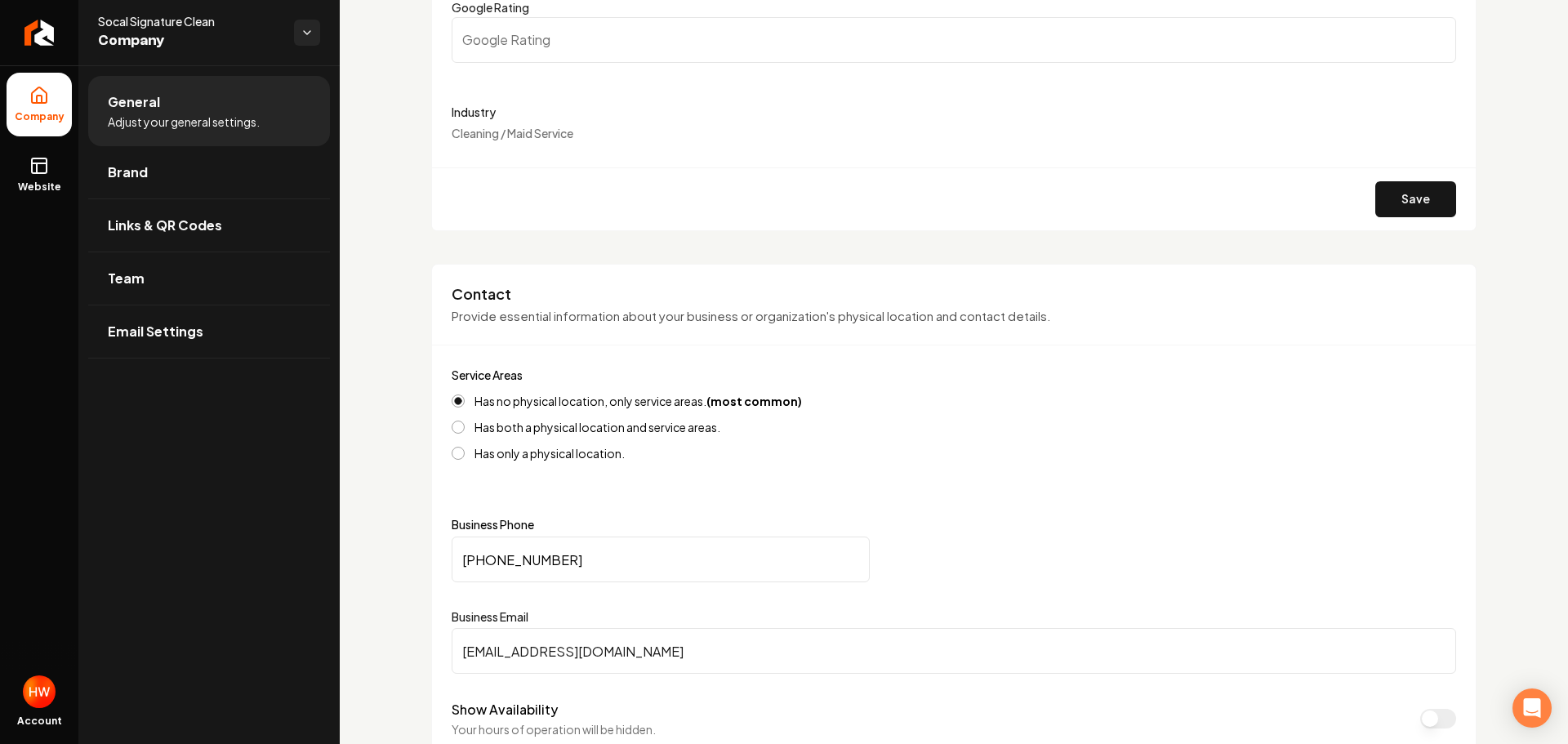
scroll to position [572, 0]
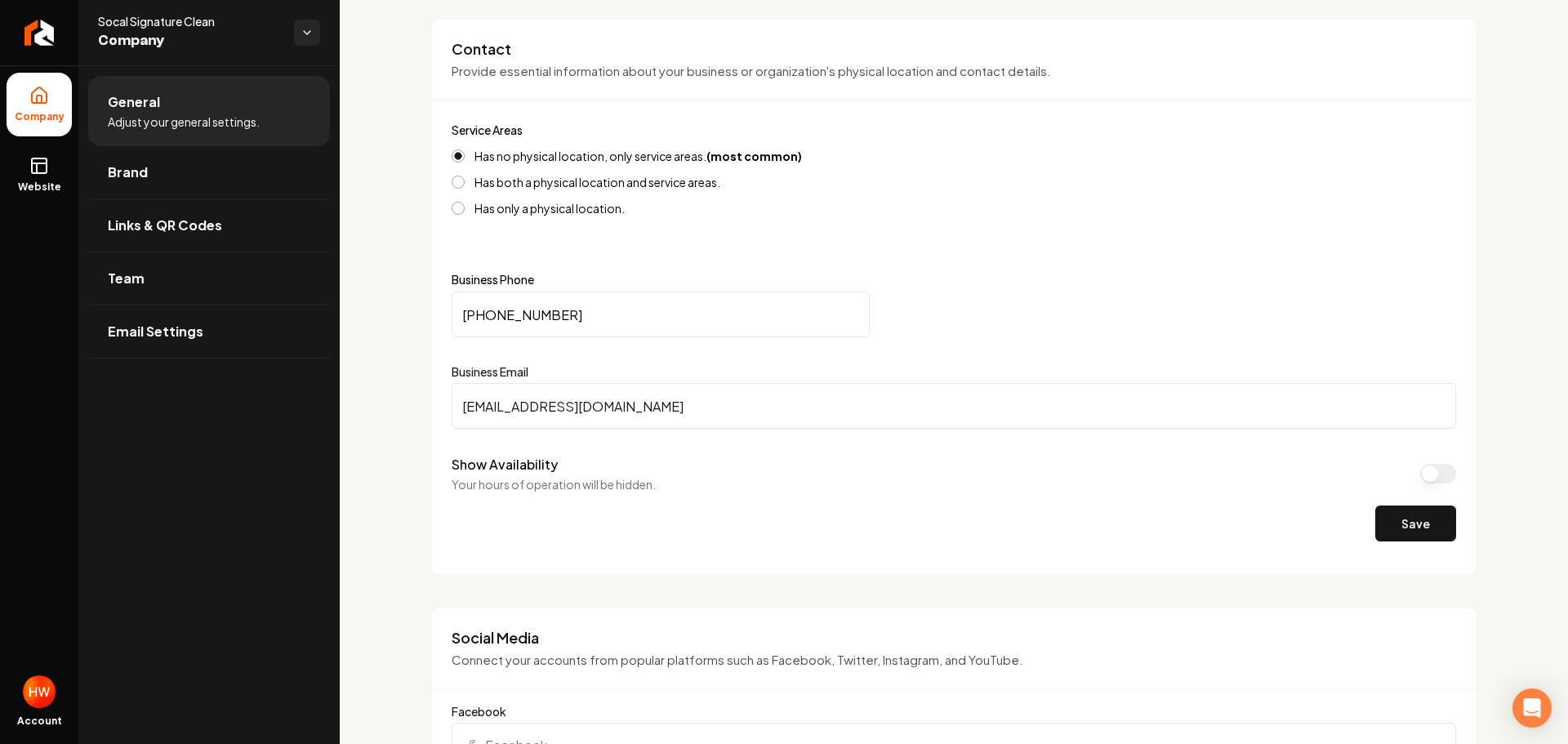
click at [639, 318] on input "(949) 633-3891" at bounding box center [660, 314] width 418 height 46
click at [639, 317] on input "(949) 633-3891" at bounding box center [660, 314] width 418 height 46
paste input "516-9824"
type input "(949) 516-9824"
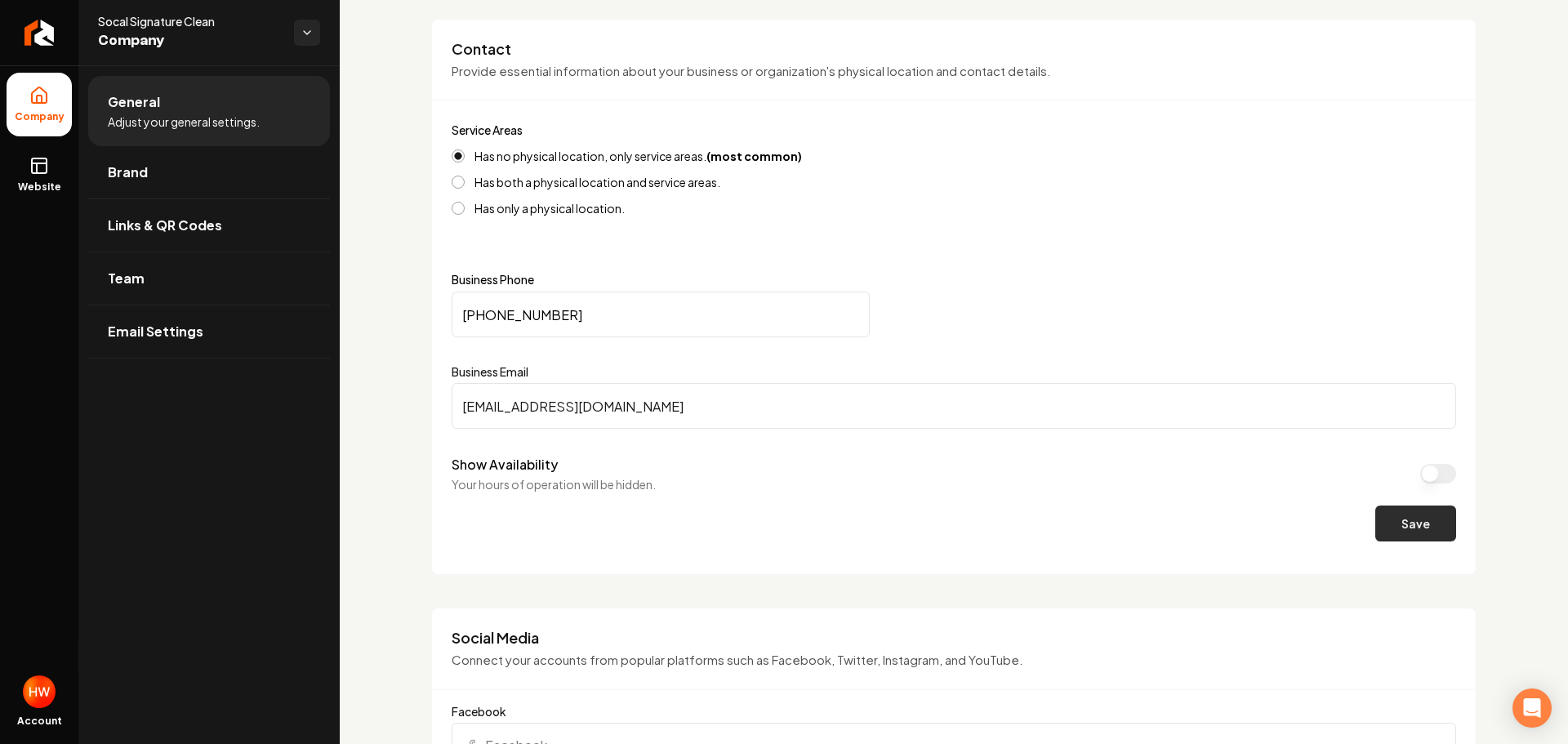
click at [1395, 531] on button "Save" at bounding box center [1416, 523] width 81 height 36
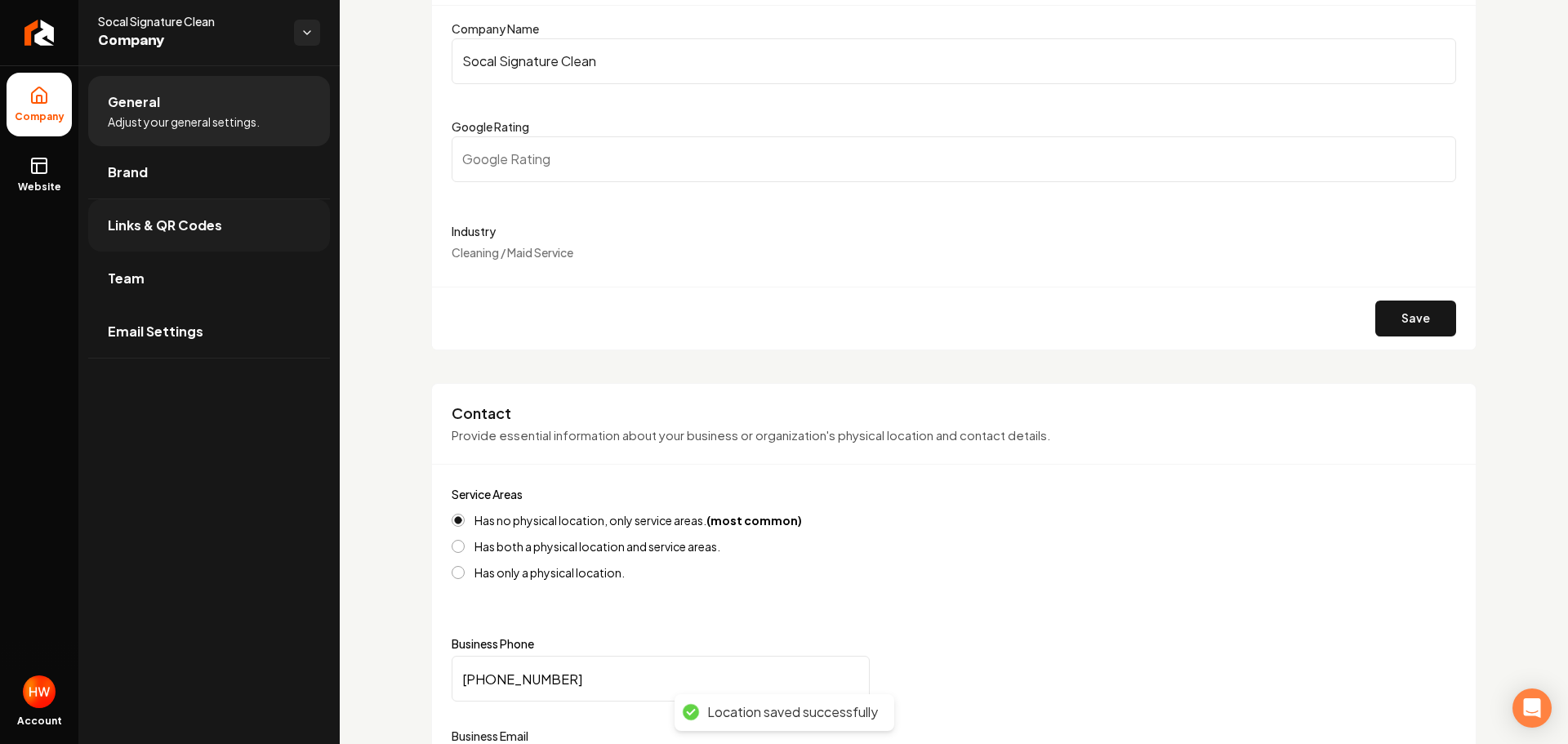
scroll to position [163, 0]
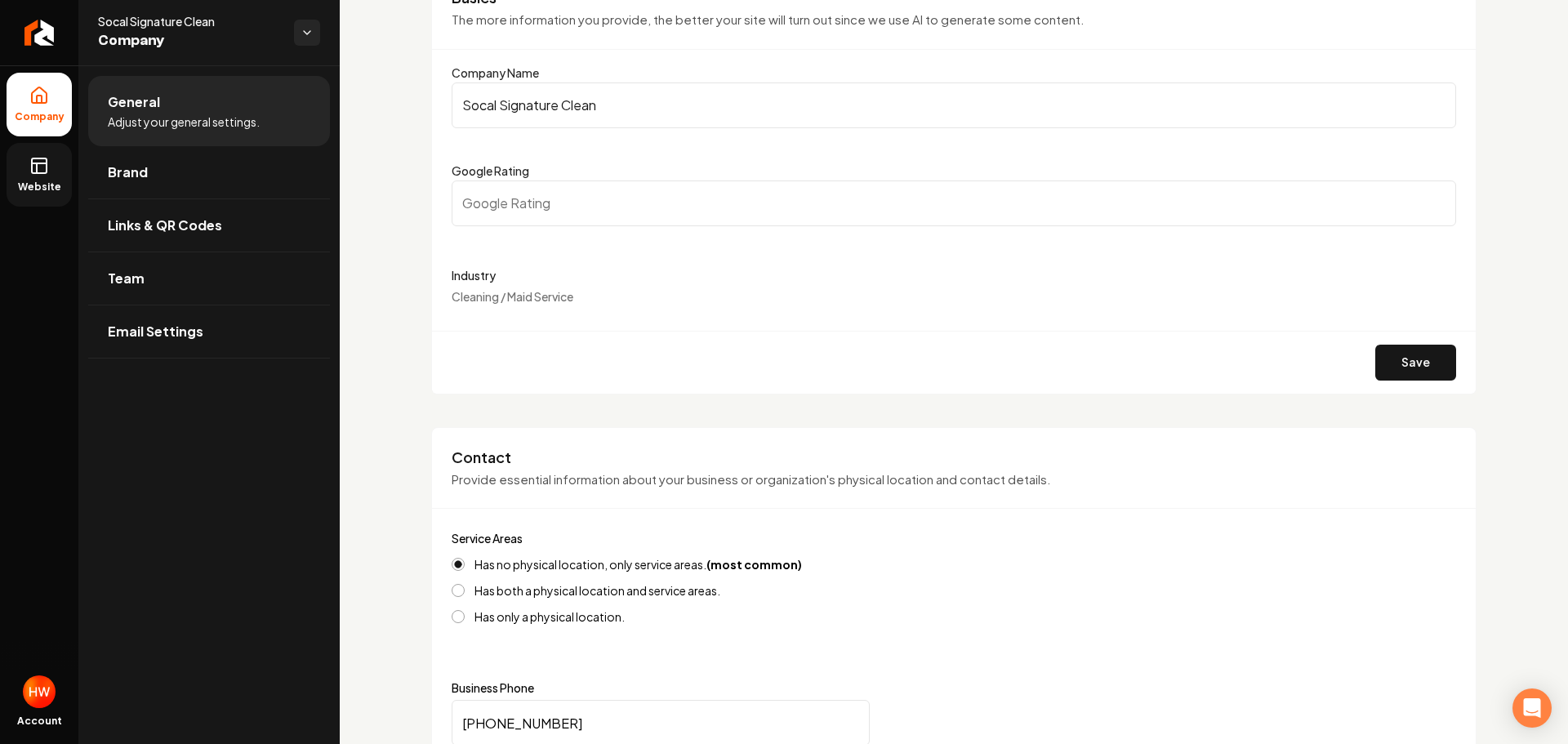
click at [47, 178] on link "Website" at bounding box center [39, 175] width 66 height 64
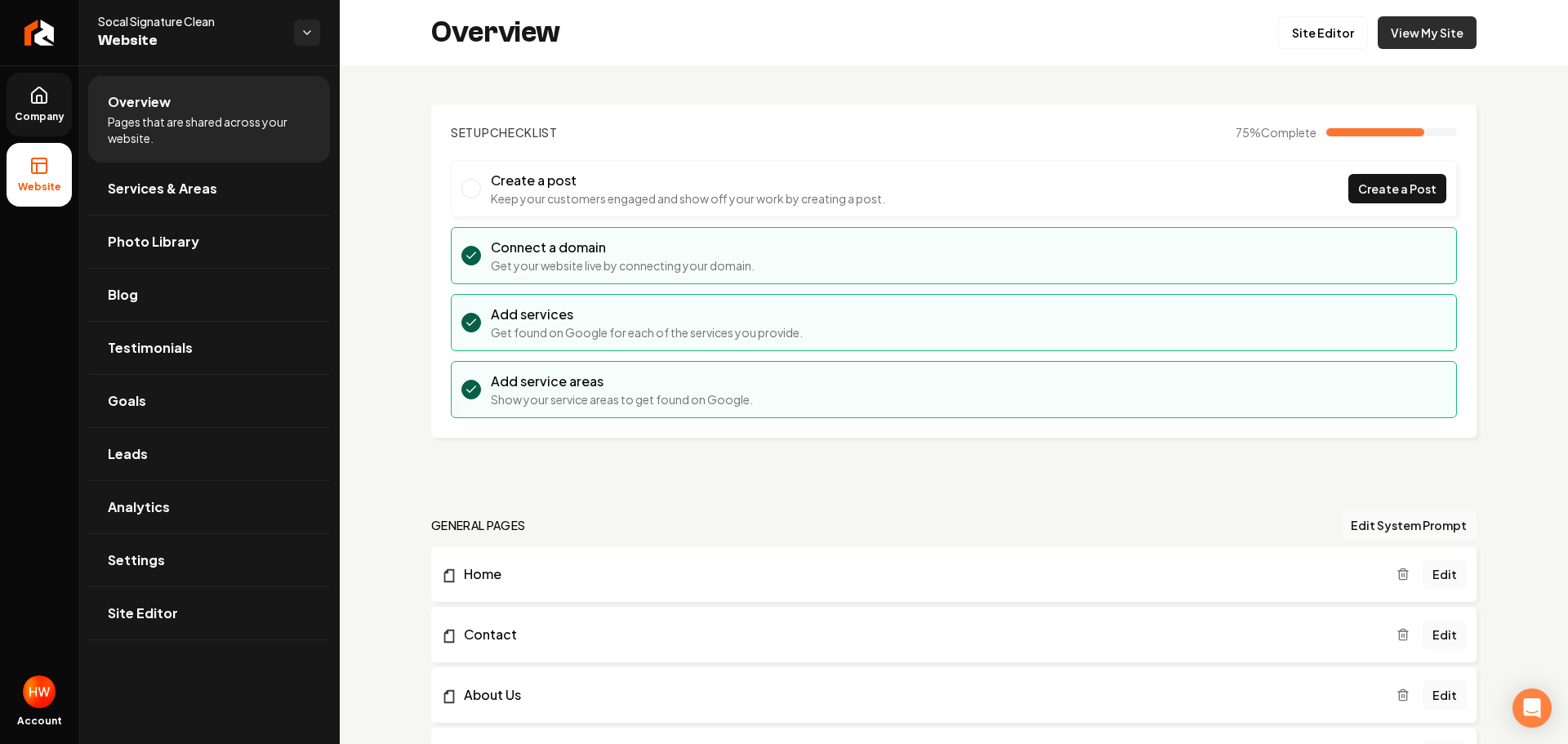
click at [1422, 40] on link "View My Site" at bounding box center [1426, 32] width 99 height 33
click at [36, 40] on icon "Return to dashboard" at bounding box center [39, 33] width 26 height 26
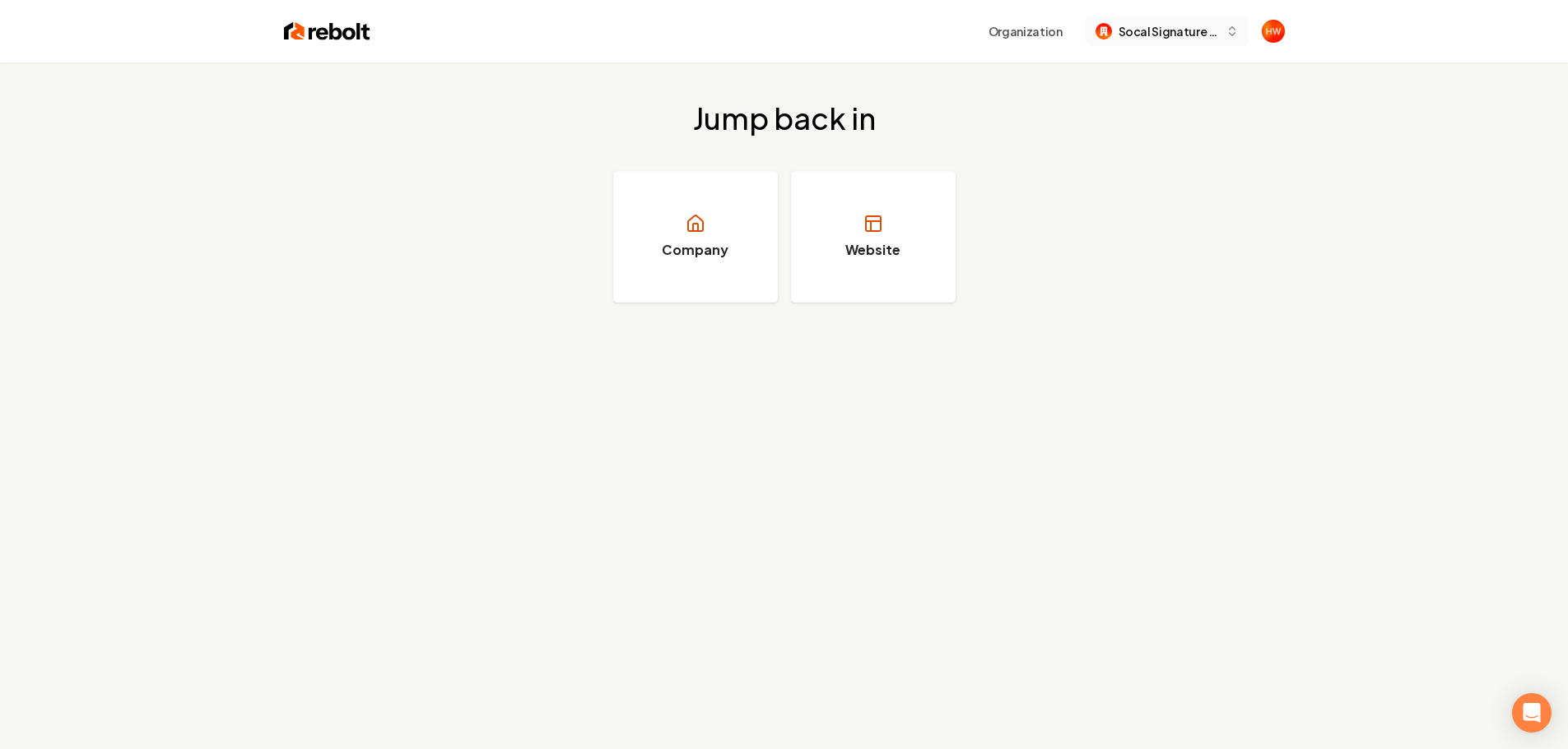
click at [1141, 34] on span "Socal Signature Clean" at bounding box center [1169, 31] width 100 height 17
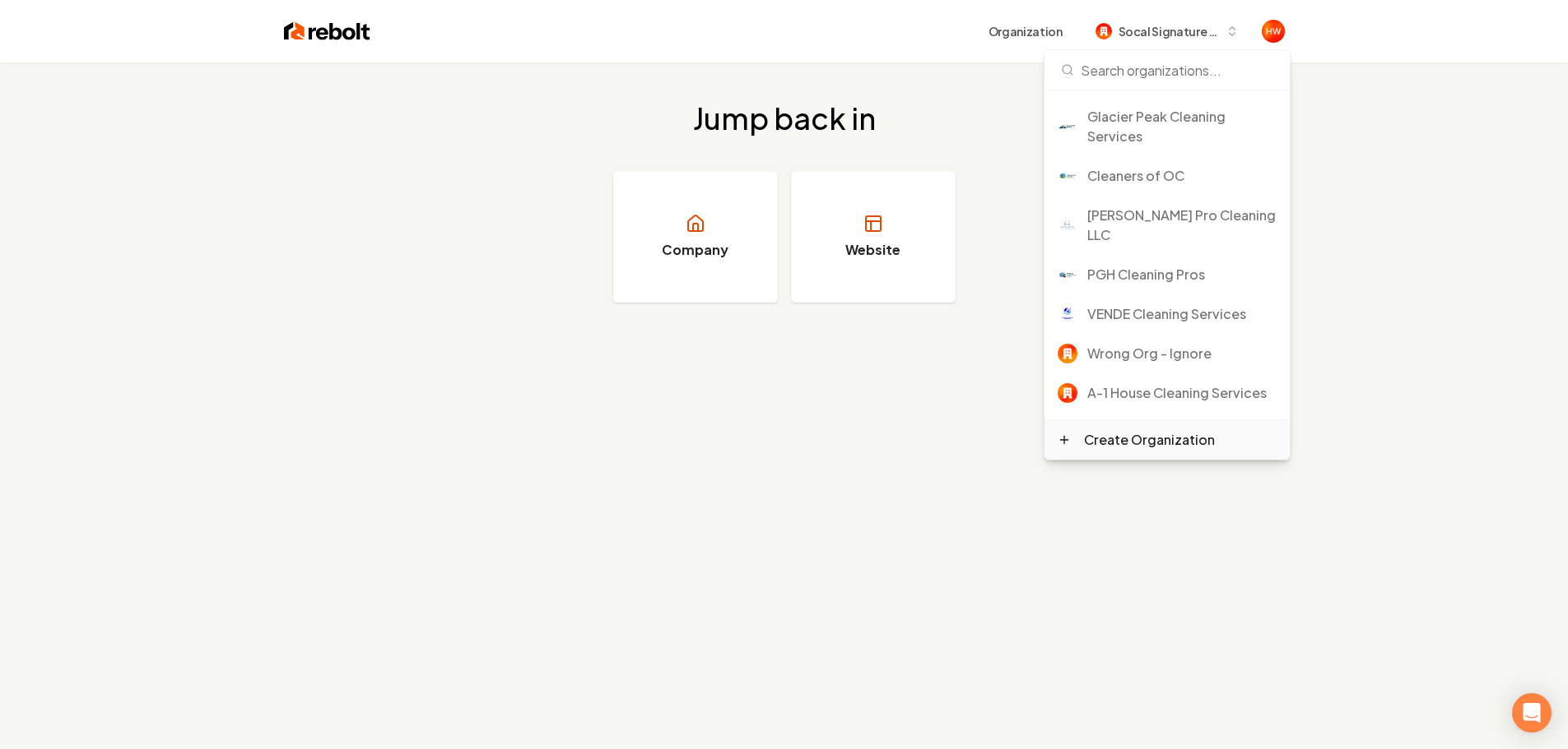
click at [1155, 438] on div "Create Organization" at bounding box center [1149, 440] width 131 height 20
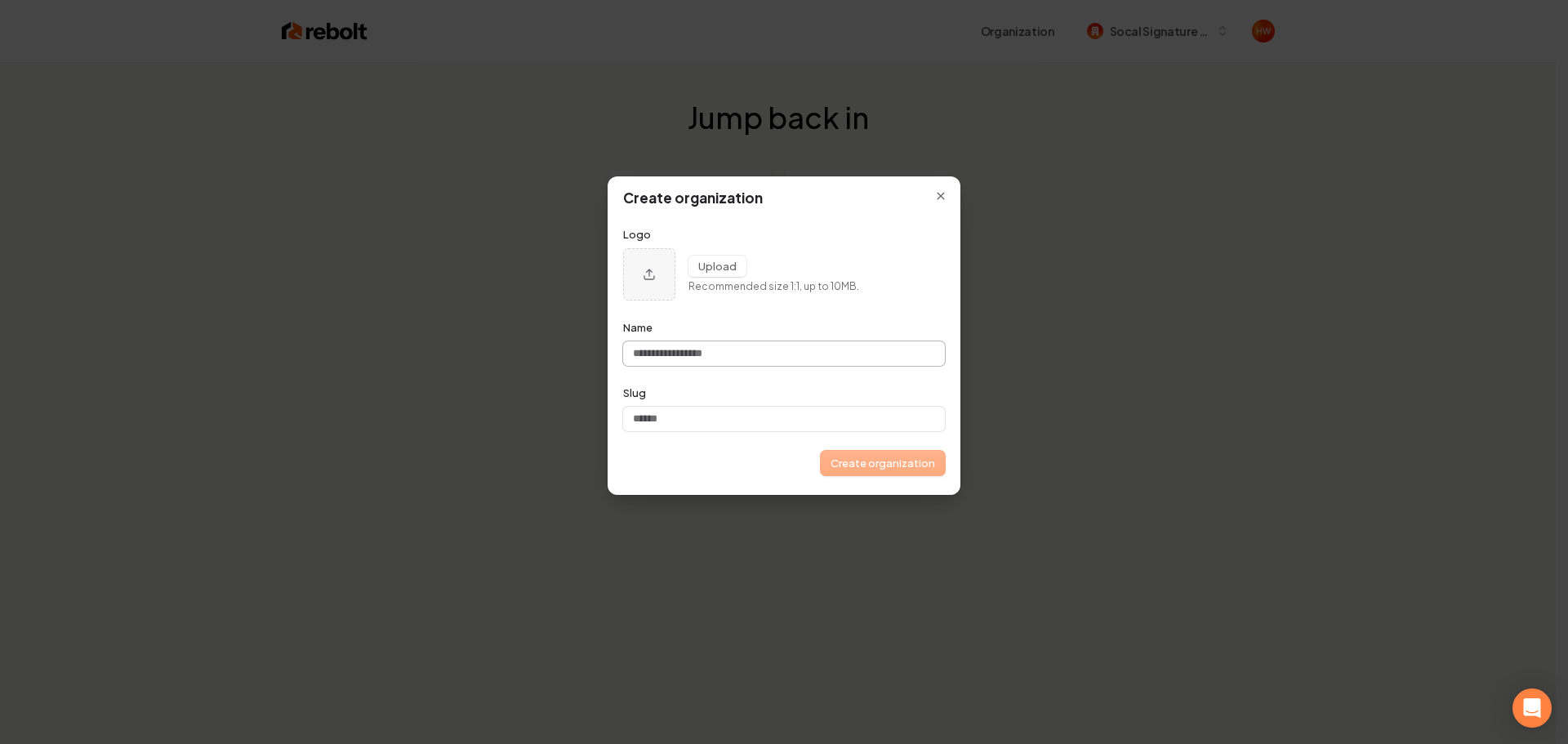
type input "**********"
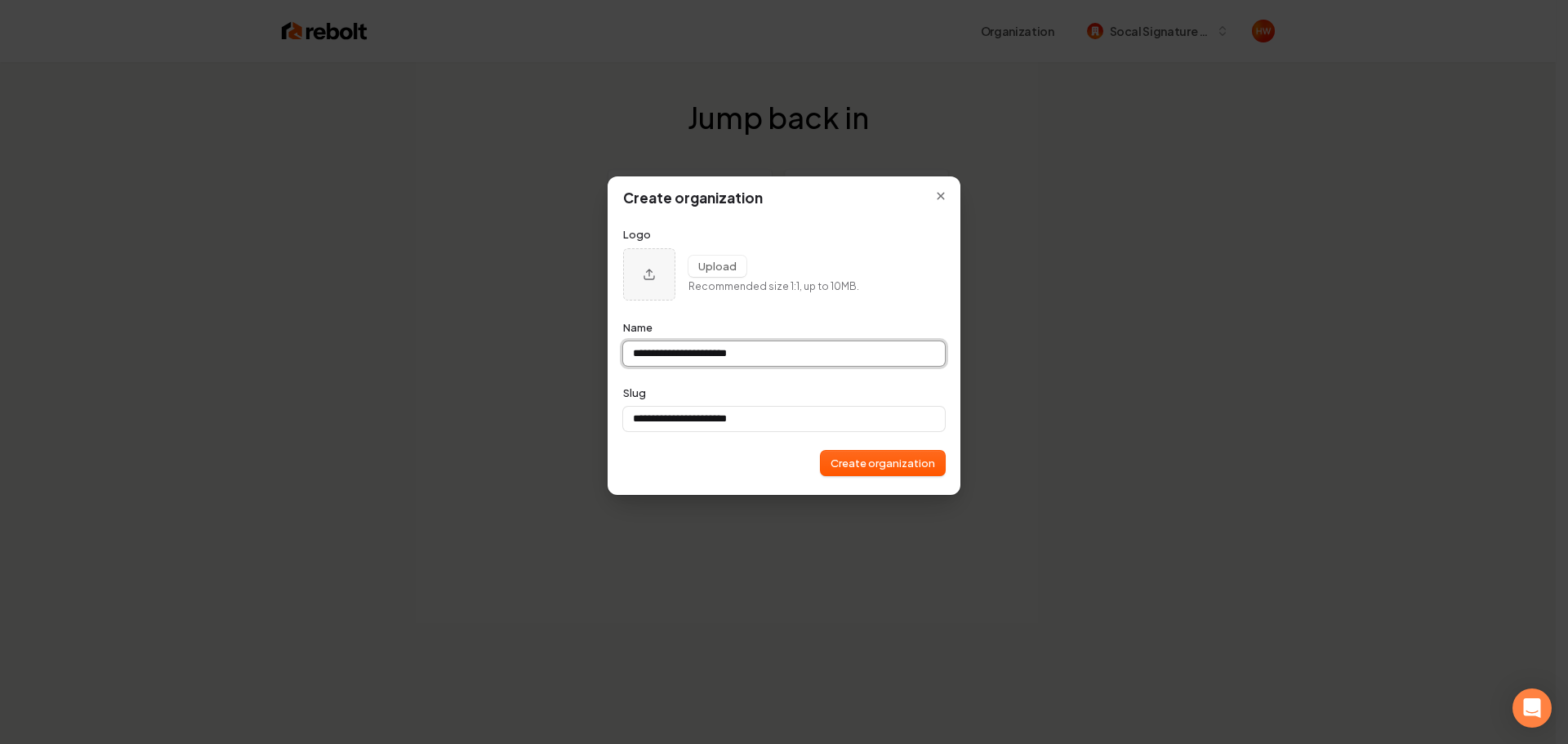
type input "**********"
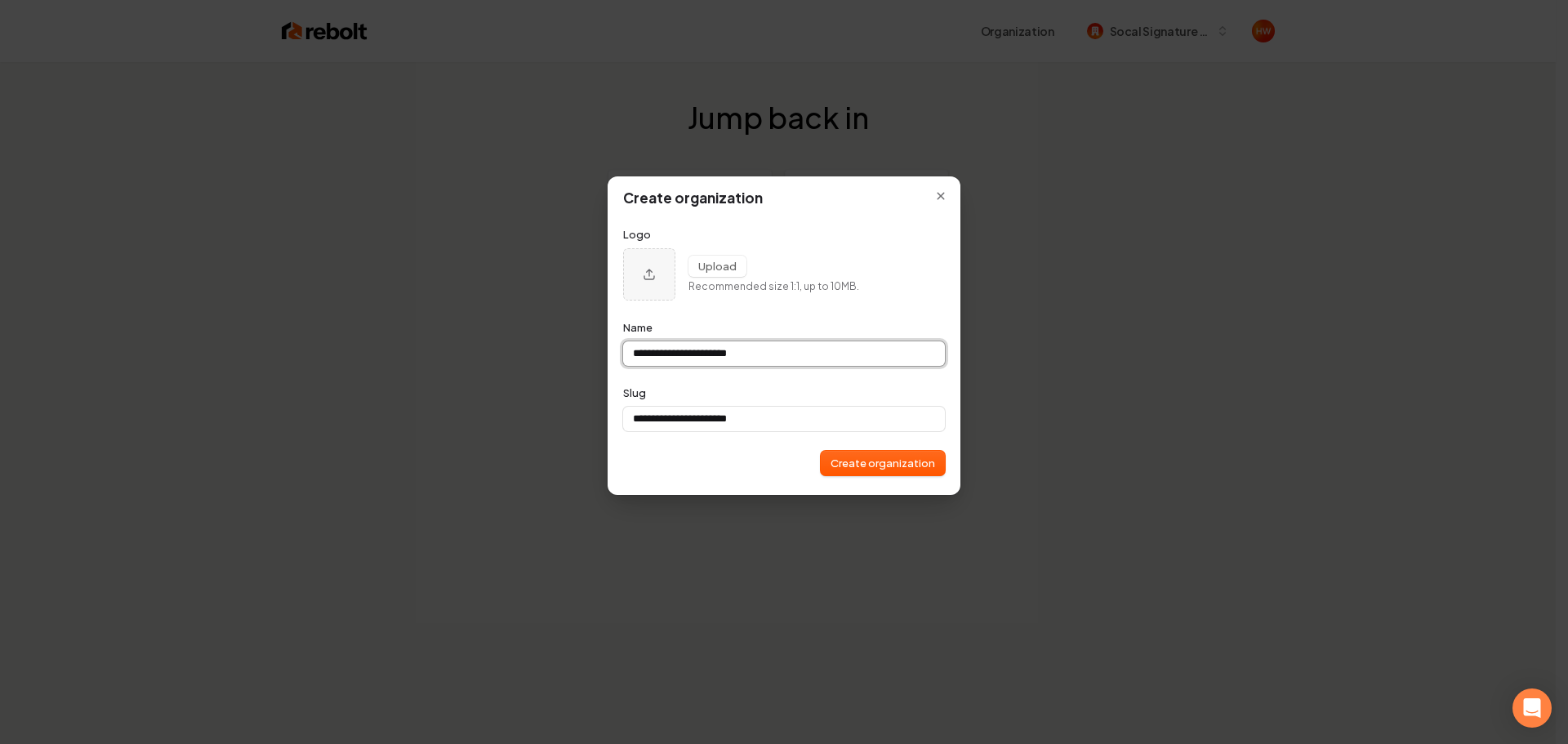
type input "**********"
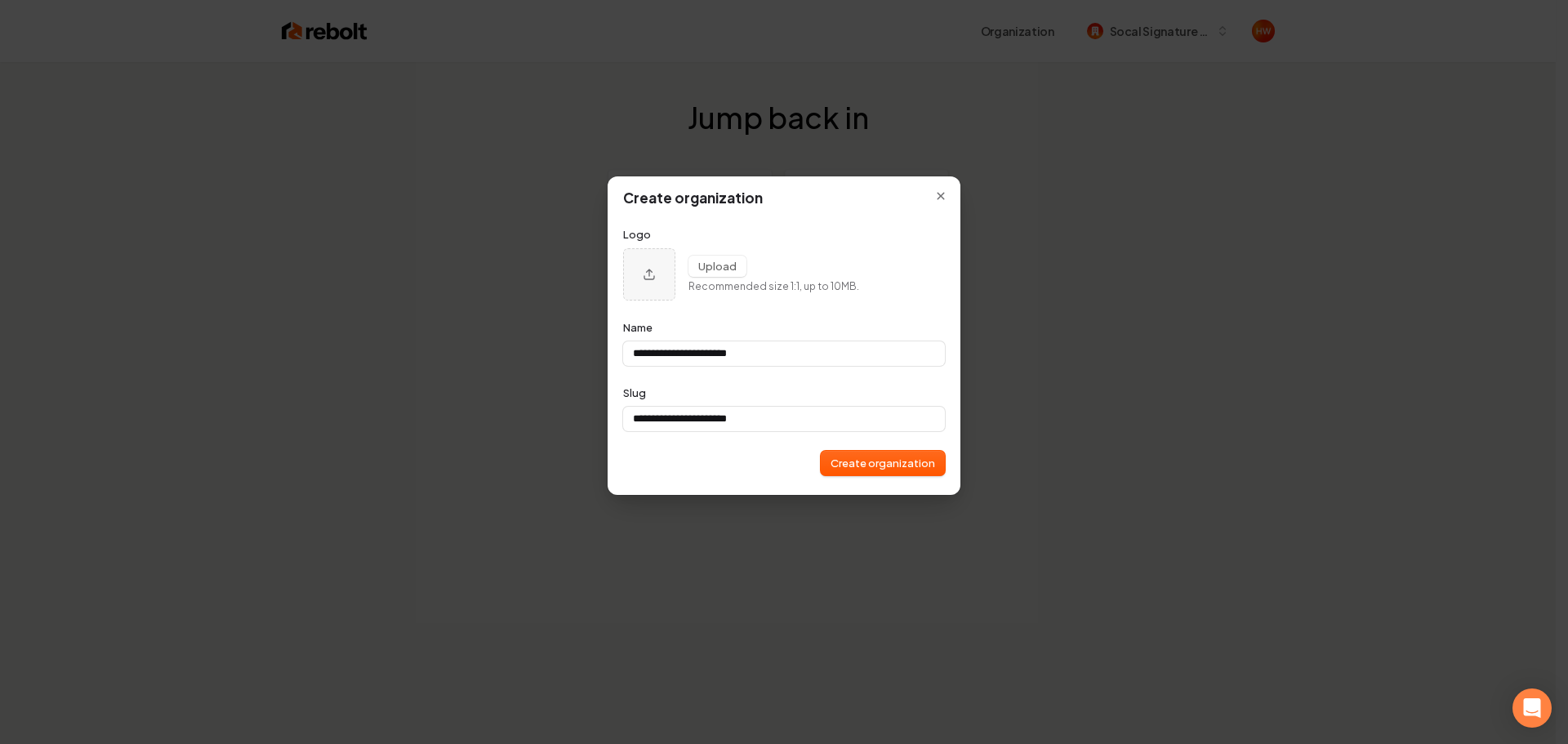
type input "**********"
click at [710, 264] on button "Upload" at bounding box center [717, 266] width 58 height 22
type input "**********"
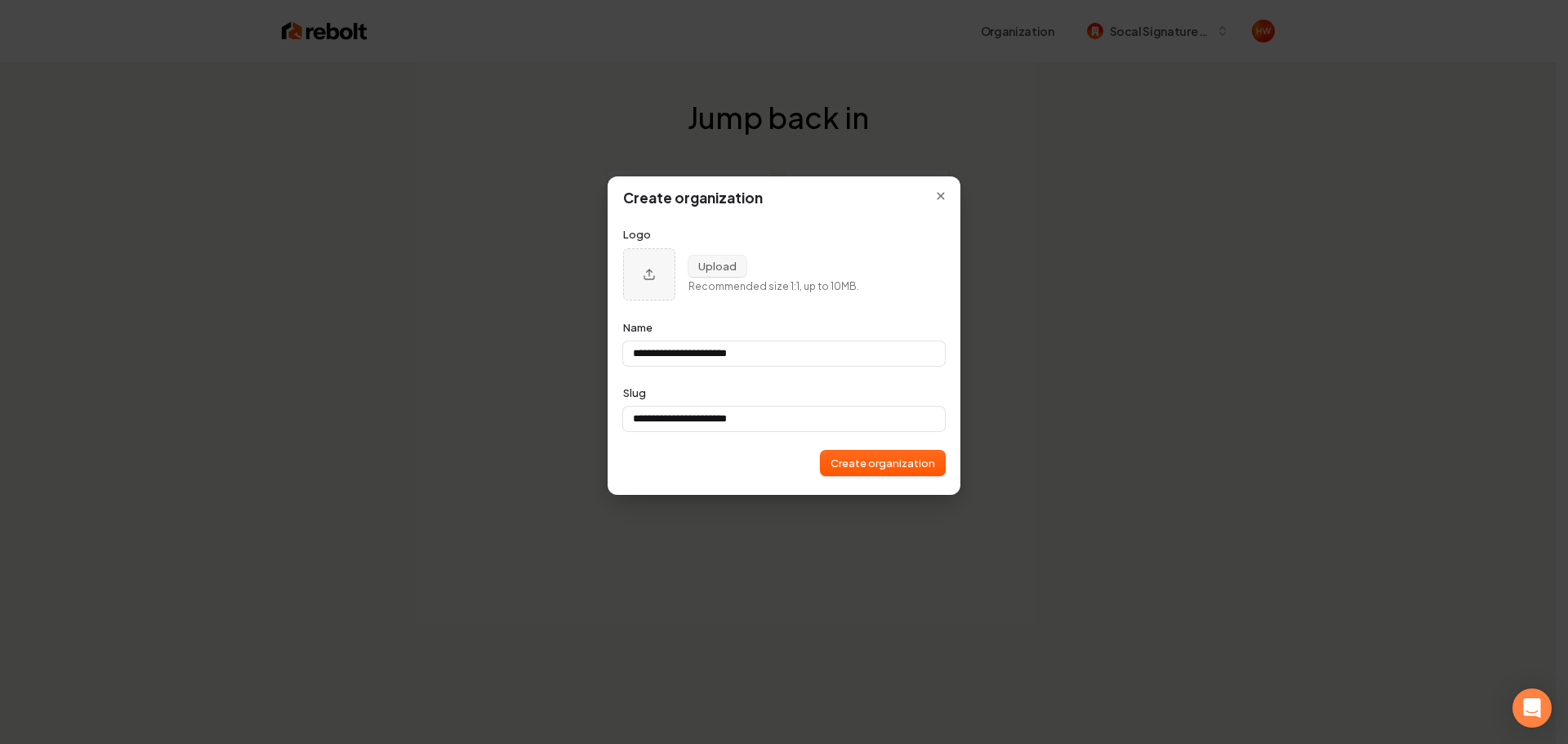
type input "**********"
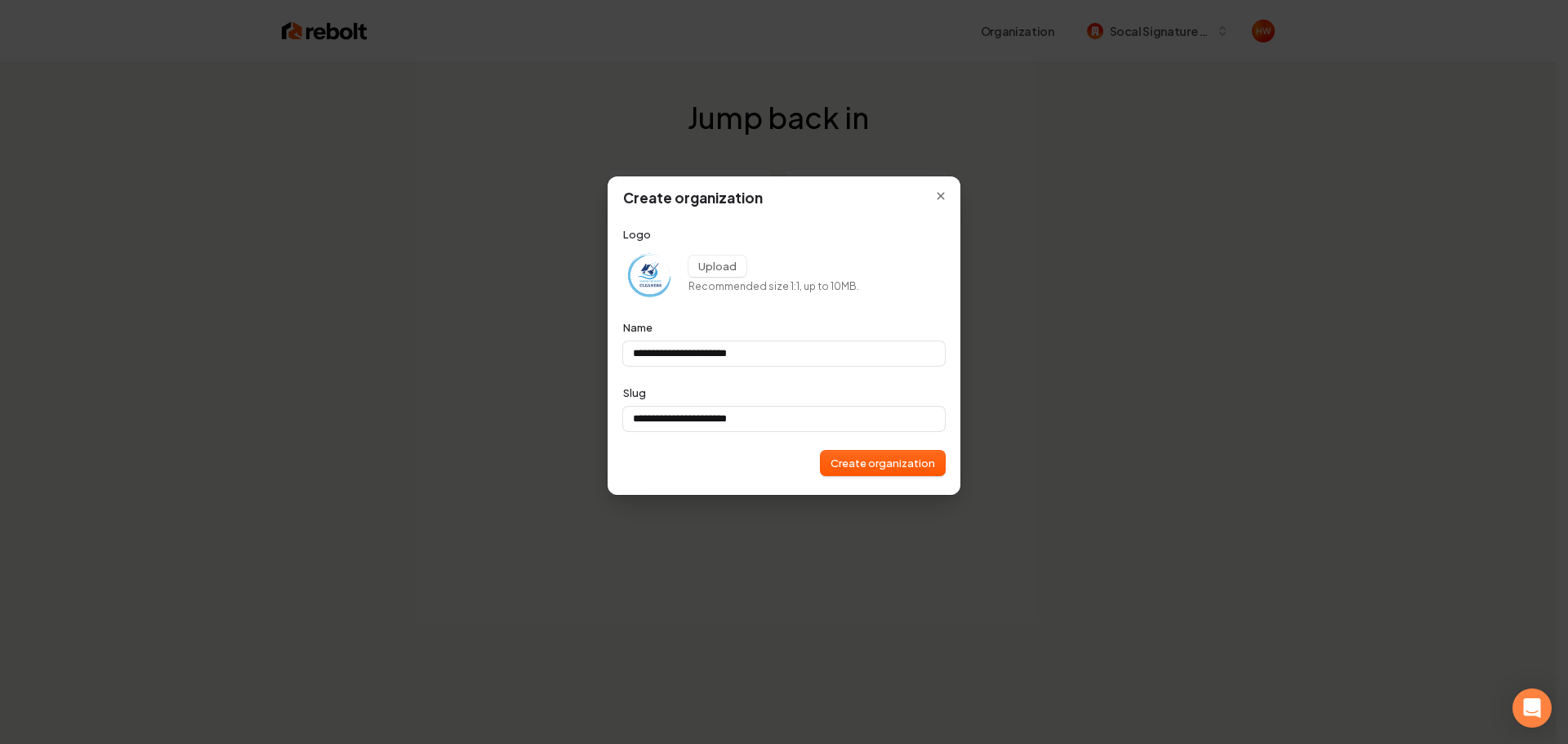
type input "**********"
click at [866, 455] on button "Create organization" at bounding box center [883, 463] width 124 height 24
type input "**********"
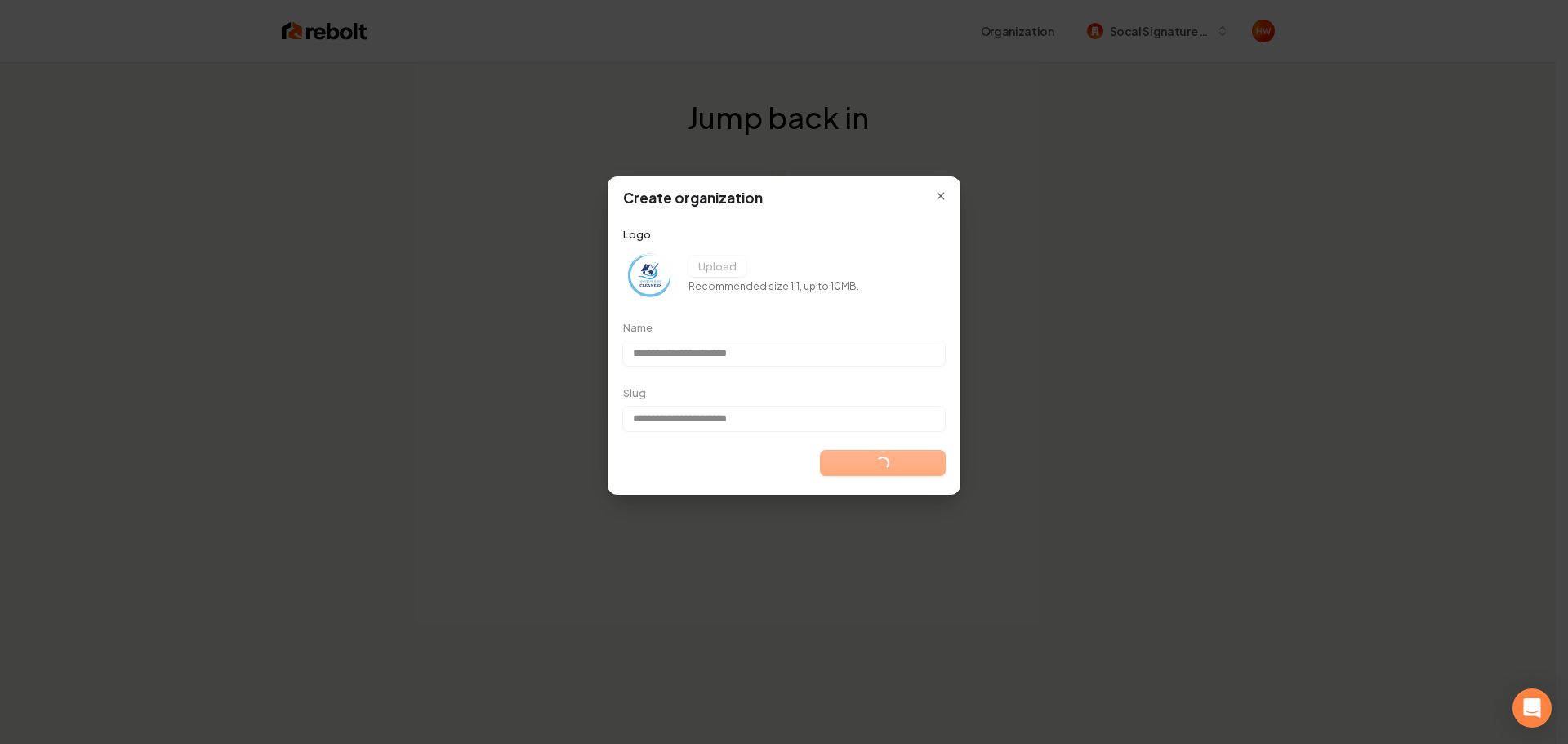
type input "**********"
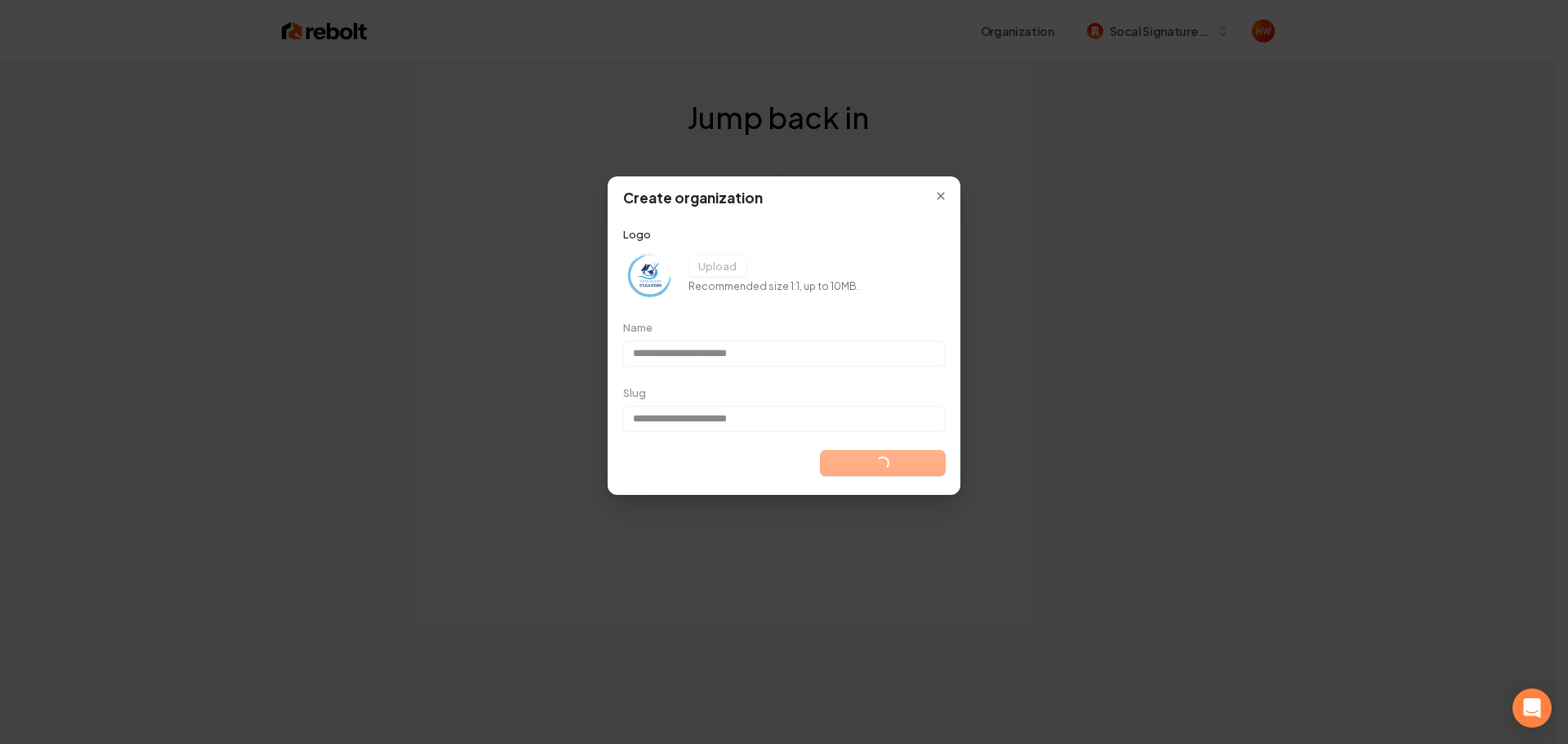
type input "**********"
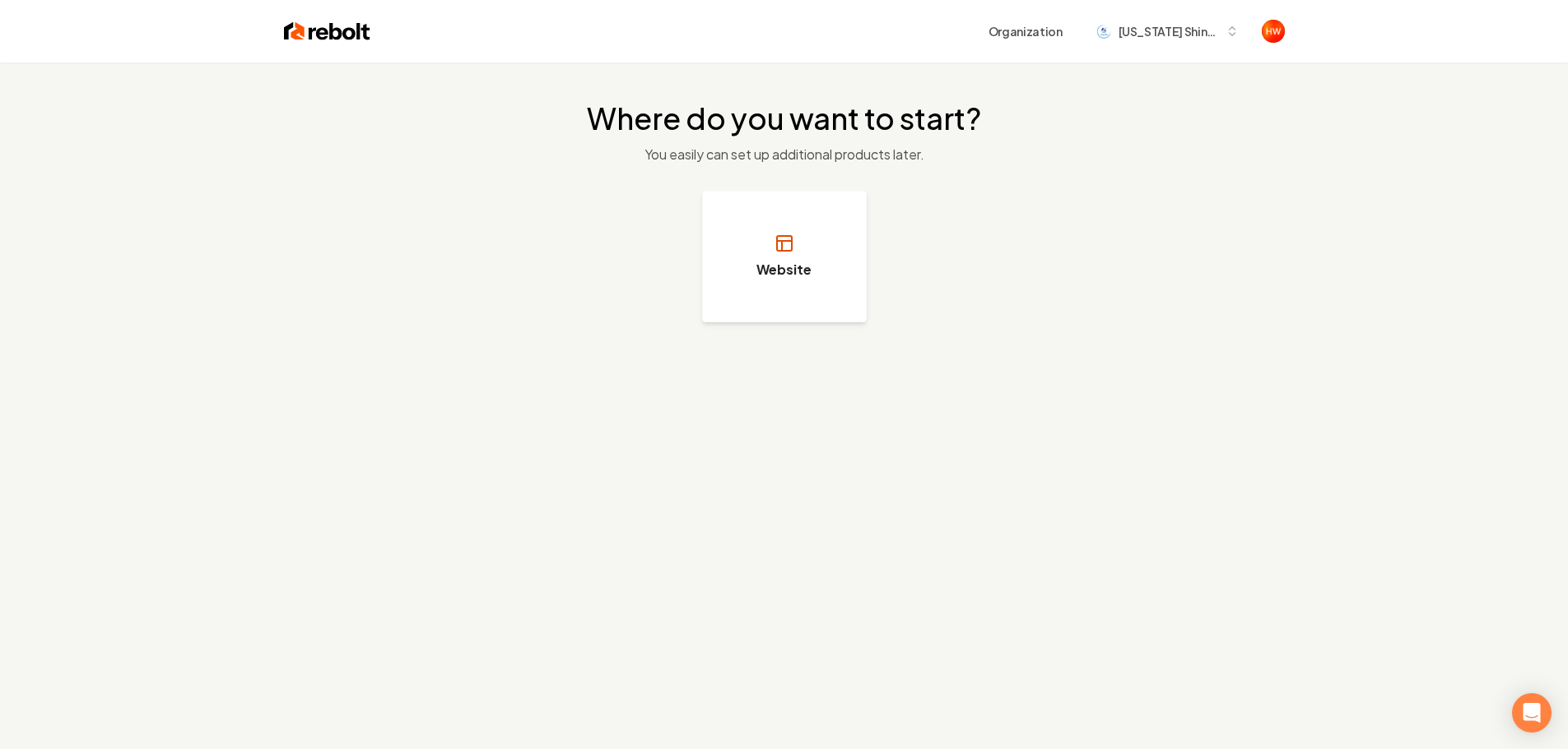
click at [782, 269] on h3 "Website" at bounding box center [784, 270] width 55 height 20
click at [765, 259] on button "Website" at bounding box center [784, 256] width 165 height 131
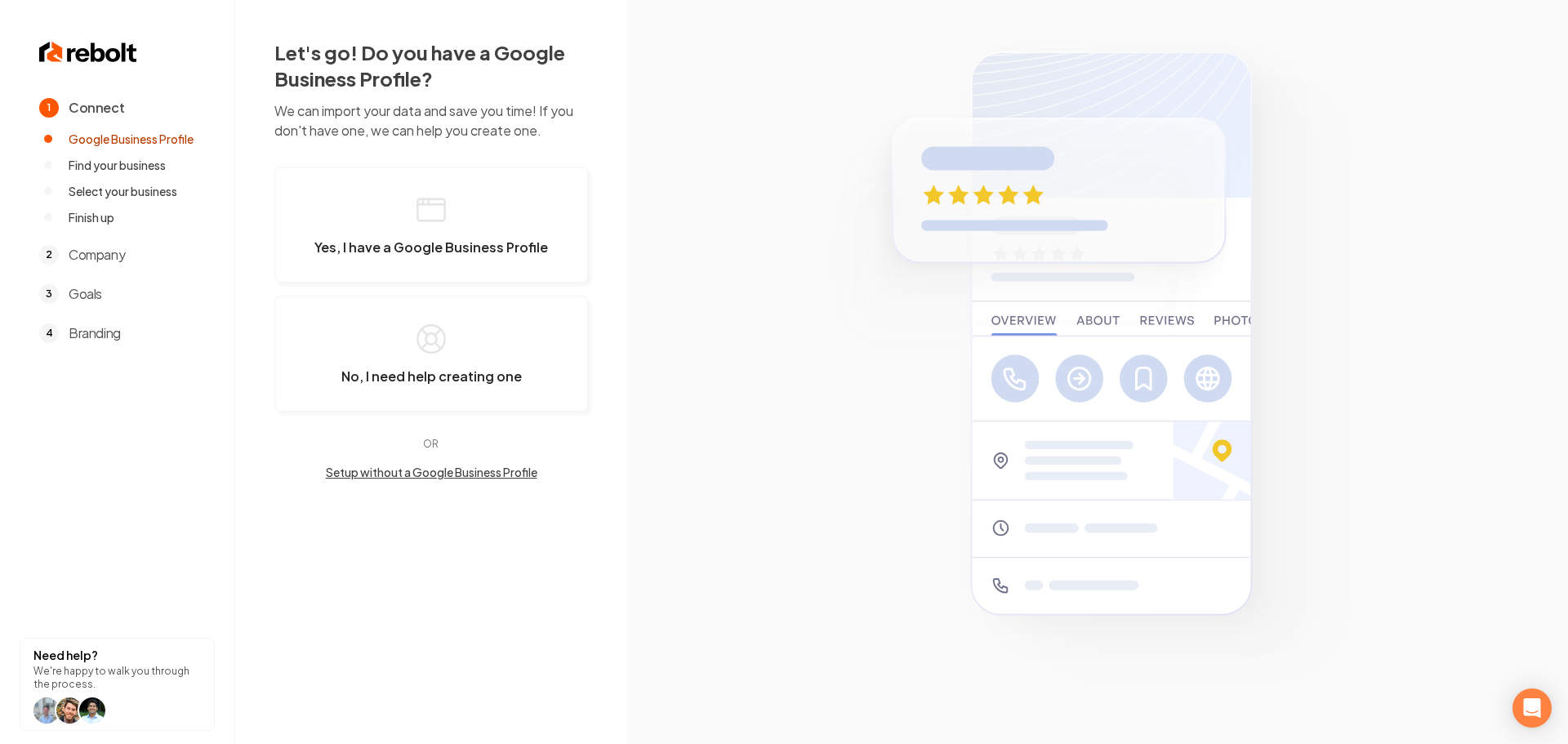
click at [485, 473] on button "Setup without a Google Business Profile" at bounding box center [431, 472] width 314 height 16
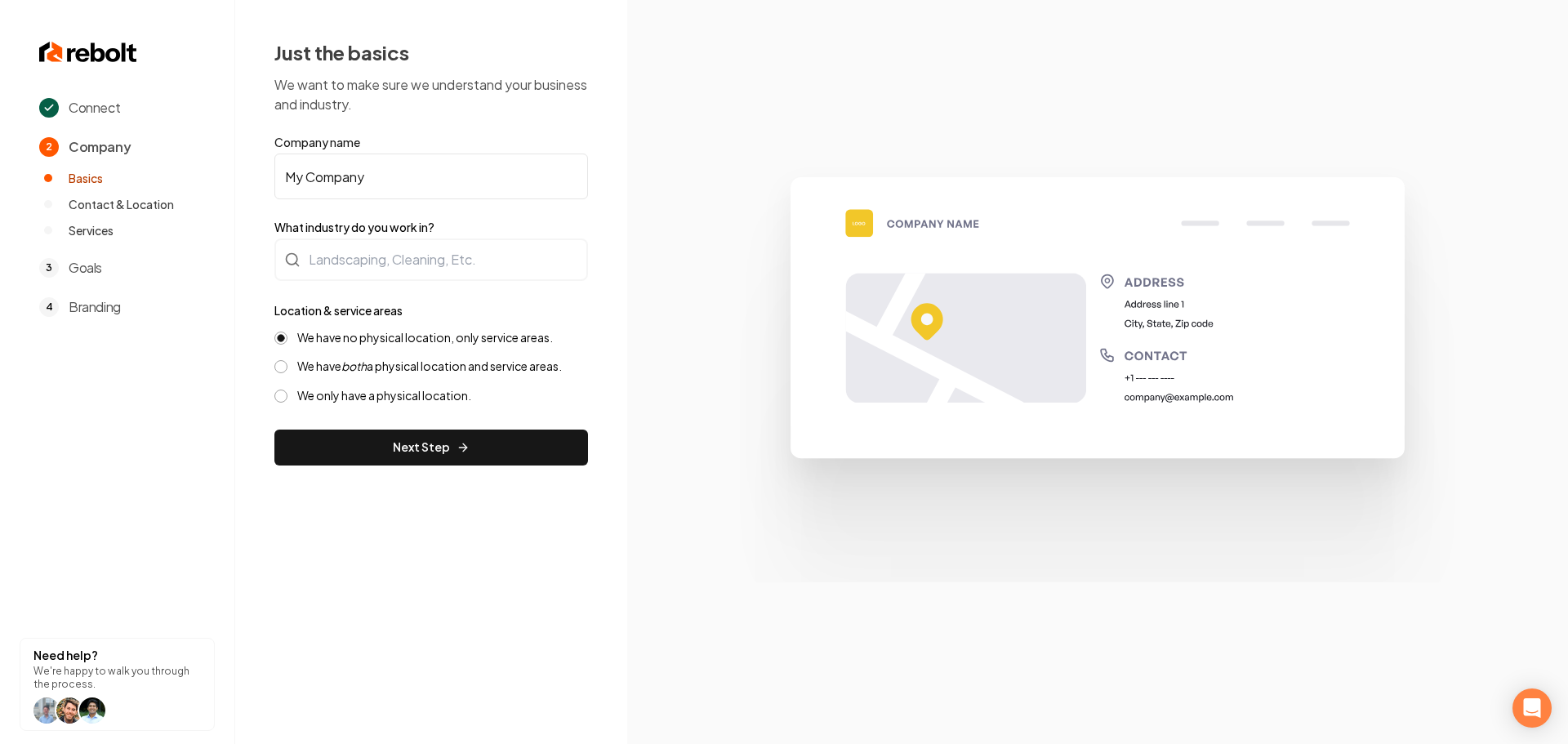
click at [404, 178] on input "My Company" at bounding box center [431, 176] width 314 height 46
paste input "aryland Shine Cleaners"
type input "Maryland Shine Cleaners"
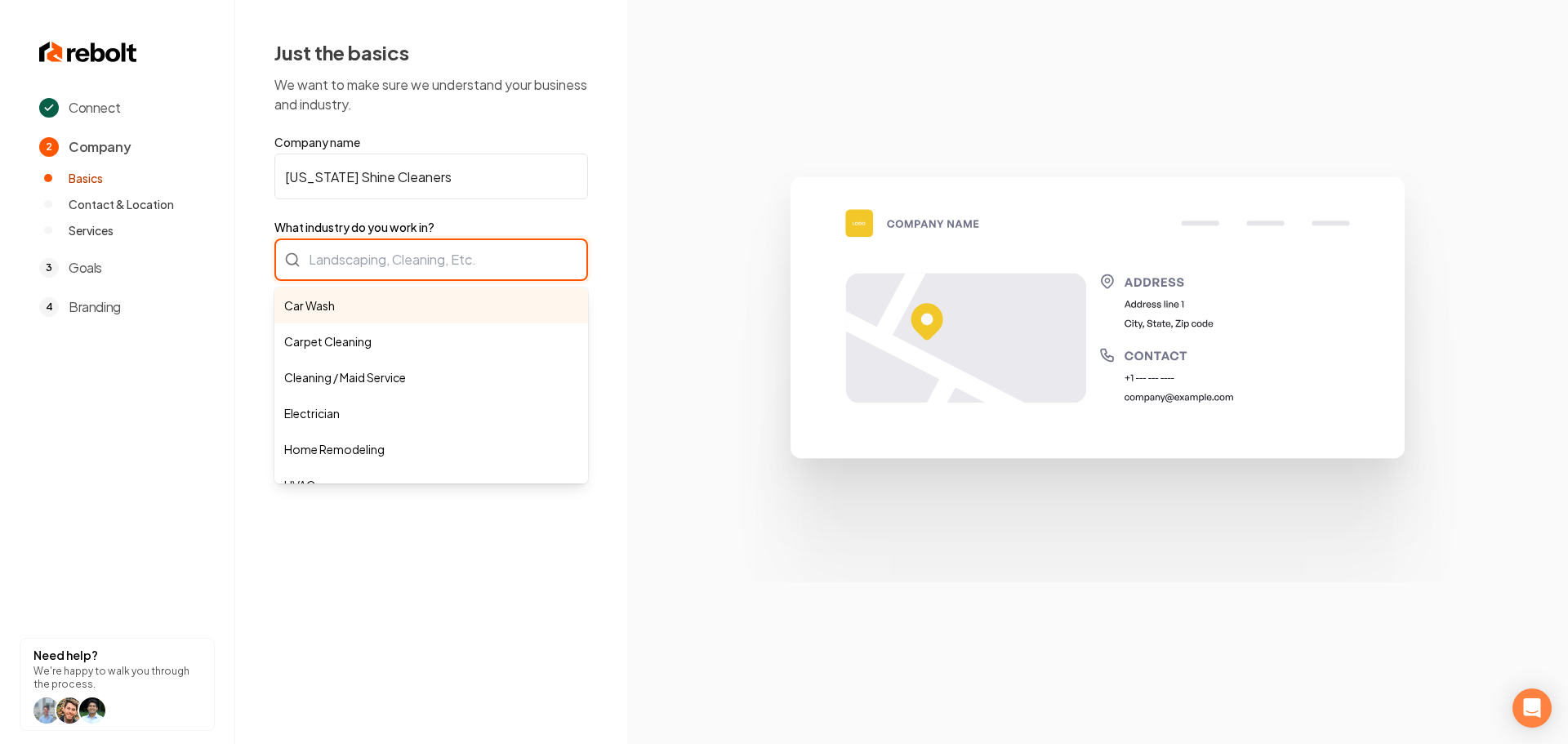
click at [420, 260] on div "Car Wash Carpet Cleaning Cleaning / Maid Service Electrician Home Remodeling HV…" at bounding box center [431, 259] width 314 height 42
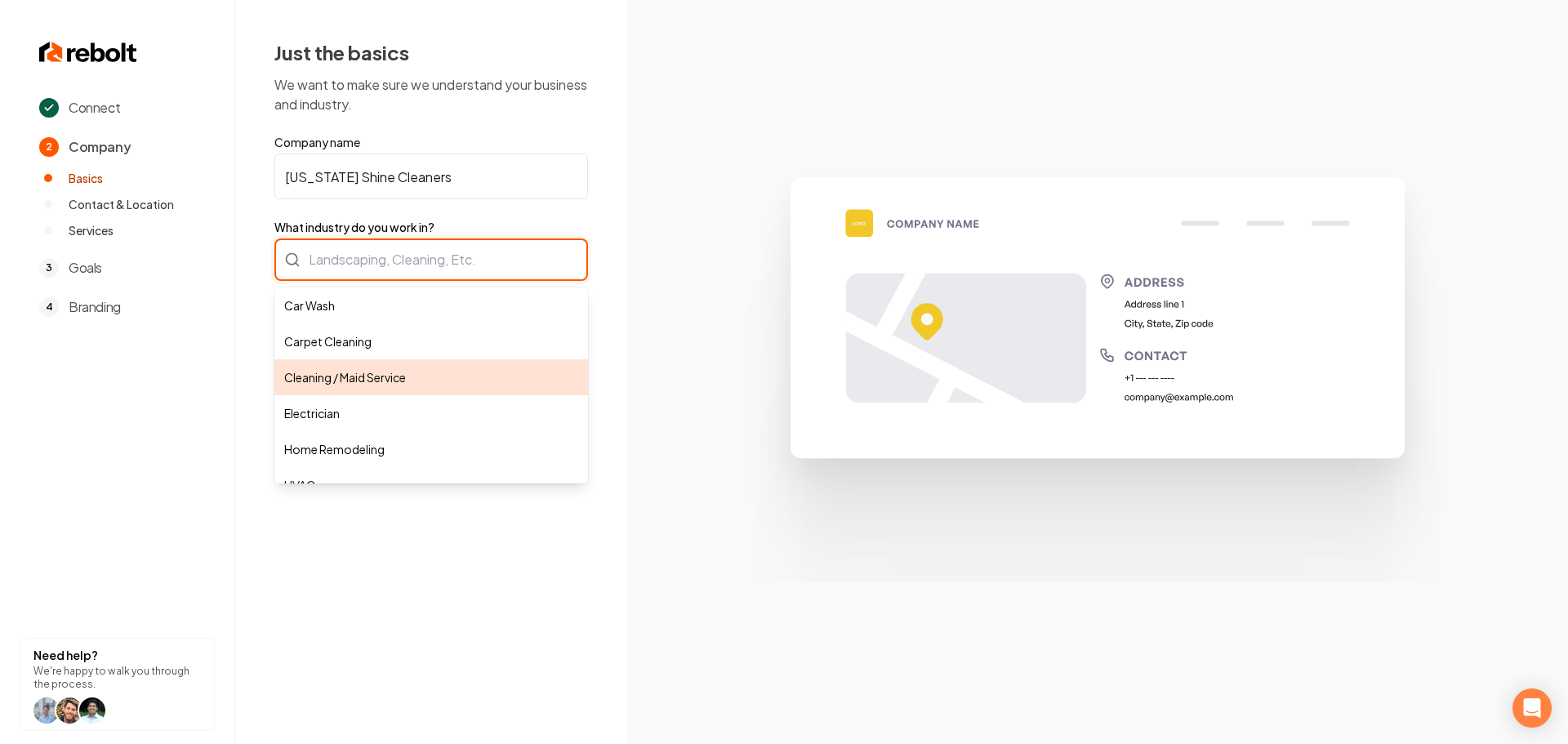
type input "Cleaning / Maid Service"
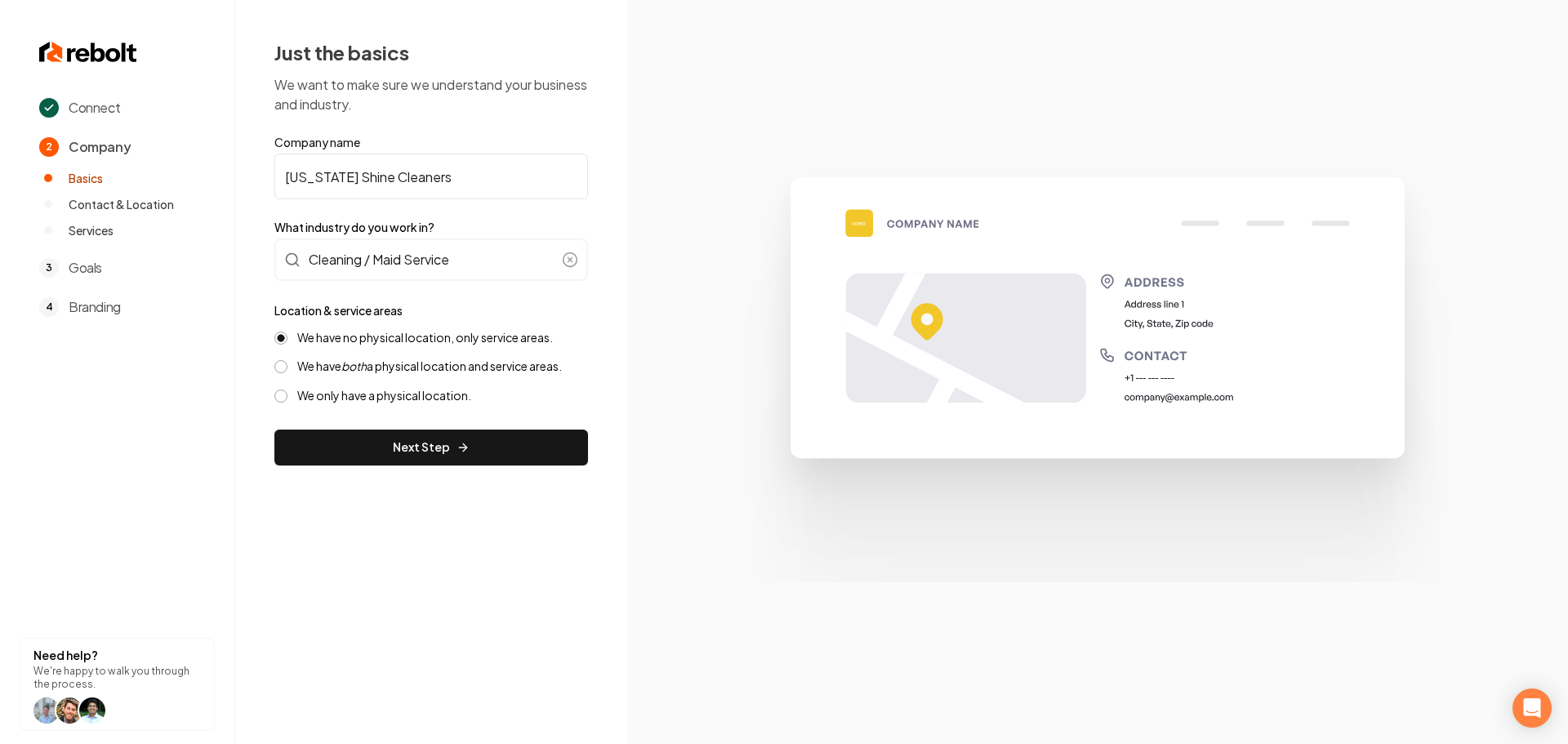
click at [403, 448] on button "Next Step" at bounding box center [431, 447] width 314 height 36
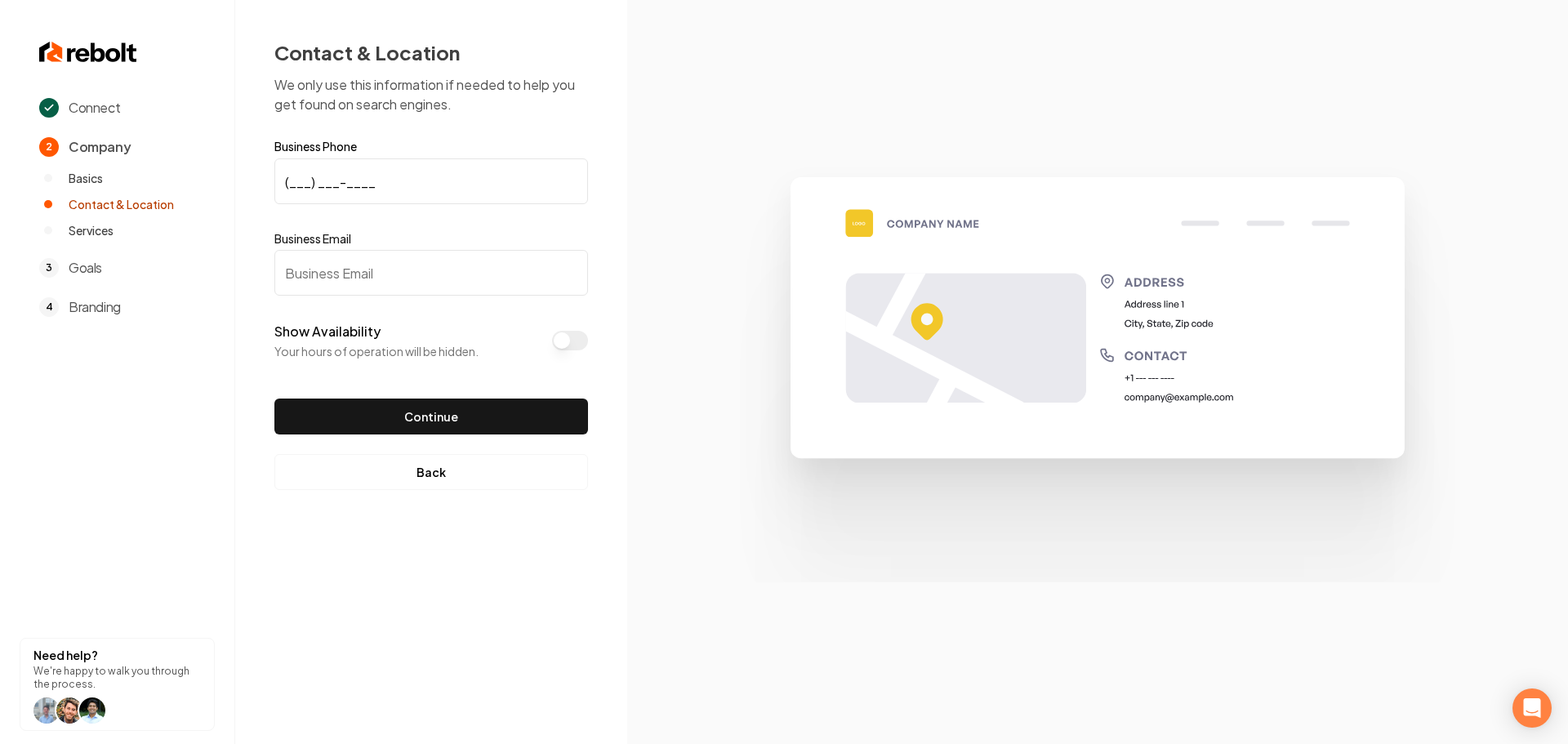
click at [288, 187] on input "(___) ___-____" at bounding box center [431, 181] width 314 height 46
paste input "240) 945-0752"
type input "(240) 945-0752"
click at [329, 264] on input "Business Email" at bounding box center [431, 272] width 314 height 46
click at [323, 263] on input "Business Email" at bounding box center [431, 272] width 314 height 46
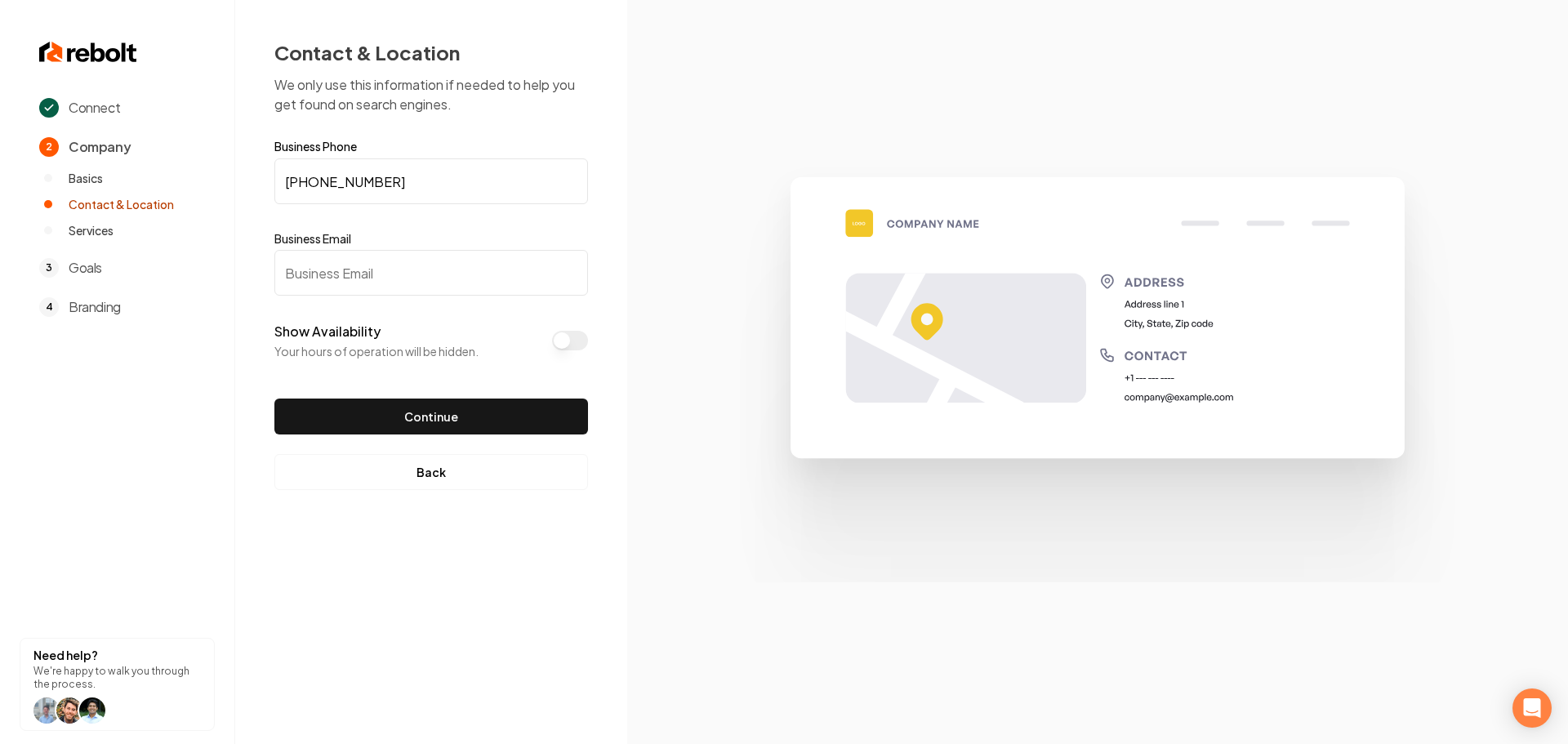
paste input "mubarakdula7@gmail.com"
type input "mubarakdula7@gmail.com"
click at [396, 417] on button "Continue" at bounding box center [431, 416] width 314 height 36
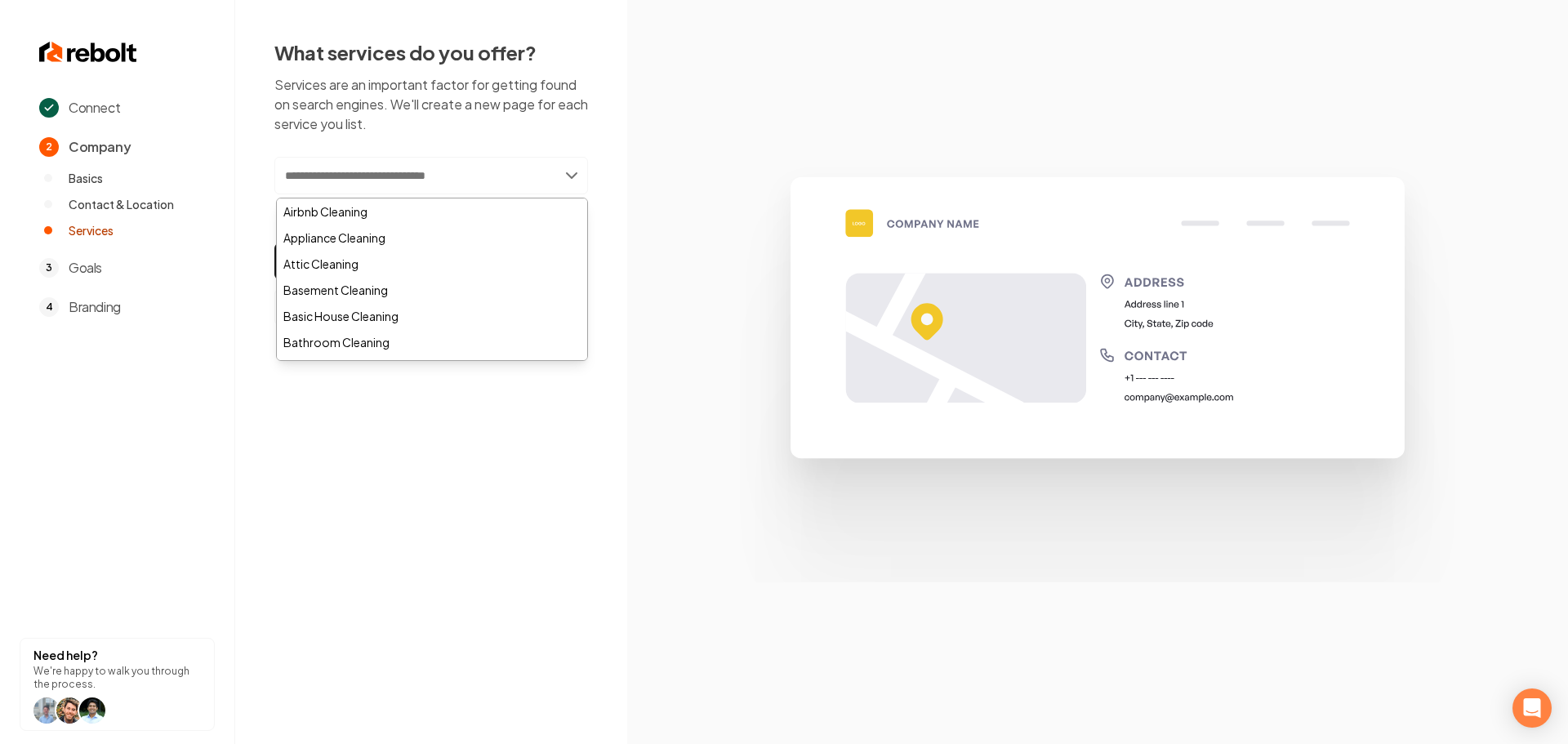
click at [492, 184] on input "text" at bounding box center [431, 176] width 314 height 38
click at [377, 210] on div "Airbnb Cleaning" at bounding box center [432, 211] width 310 height 26
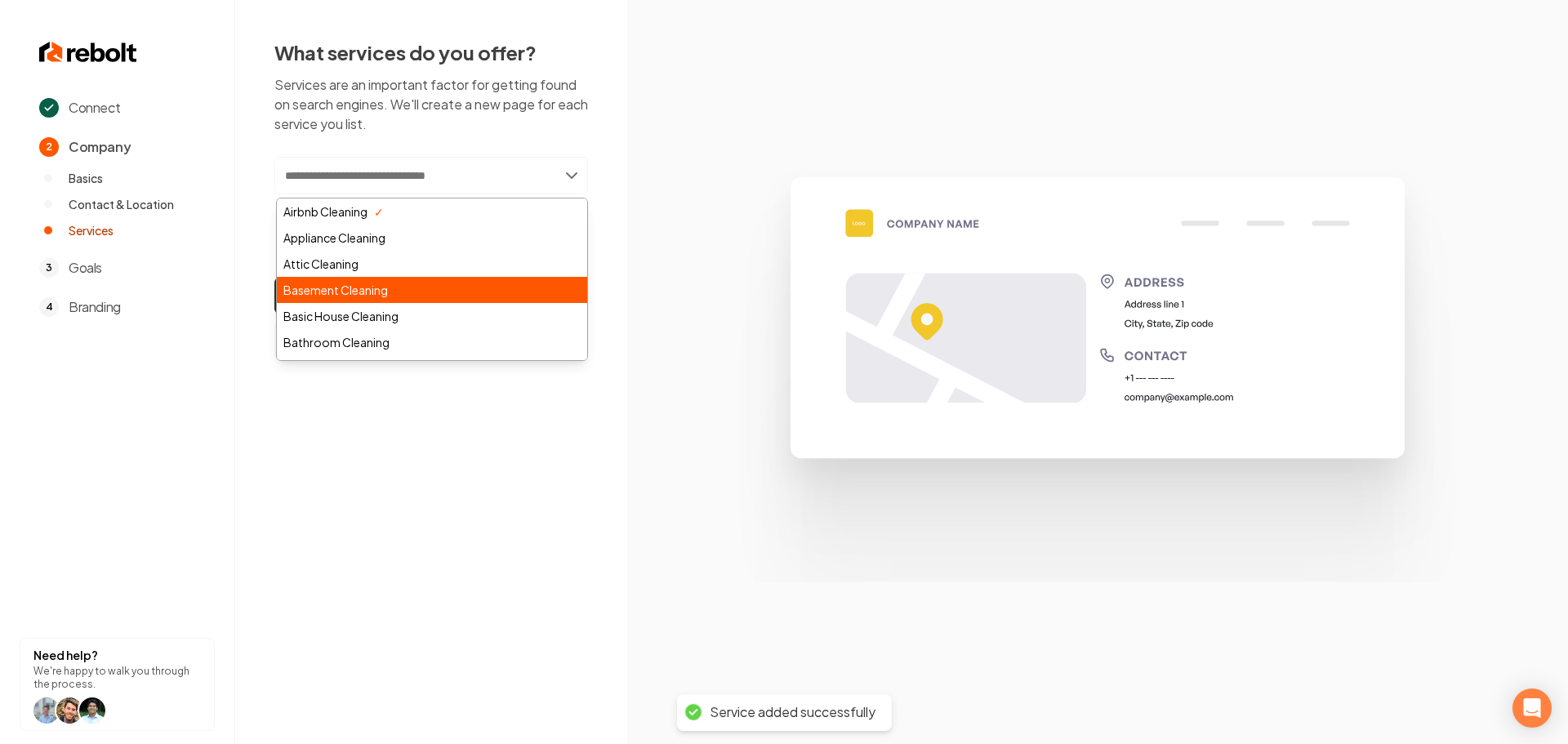
click at [402, 295] on div "Basement Cleaning" at bounding box center [432, 290] width 310 height 26
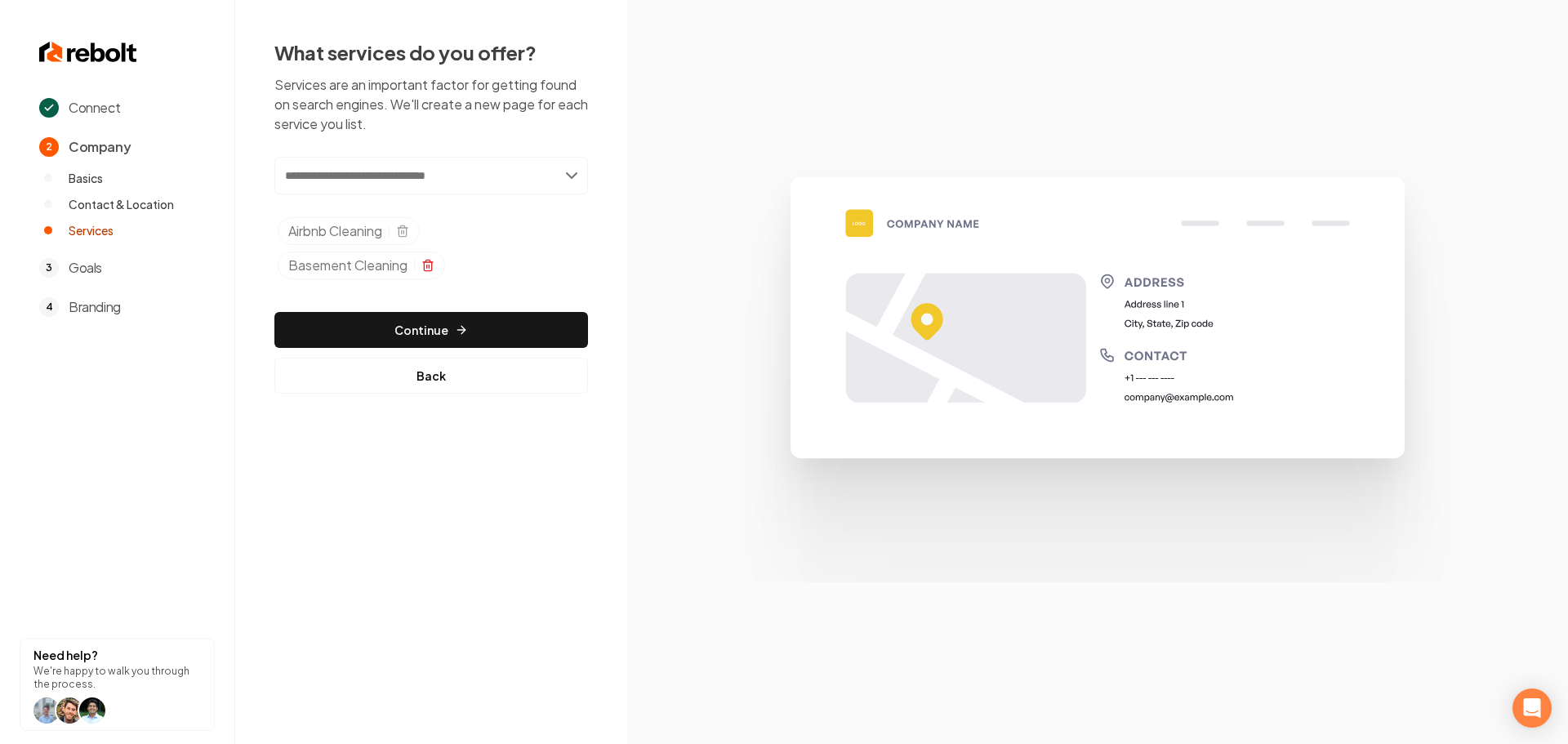
click at [429, 265] on icon "Selected tags" at bounding box center [428, 266] width 13 height 13
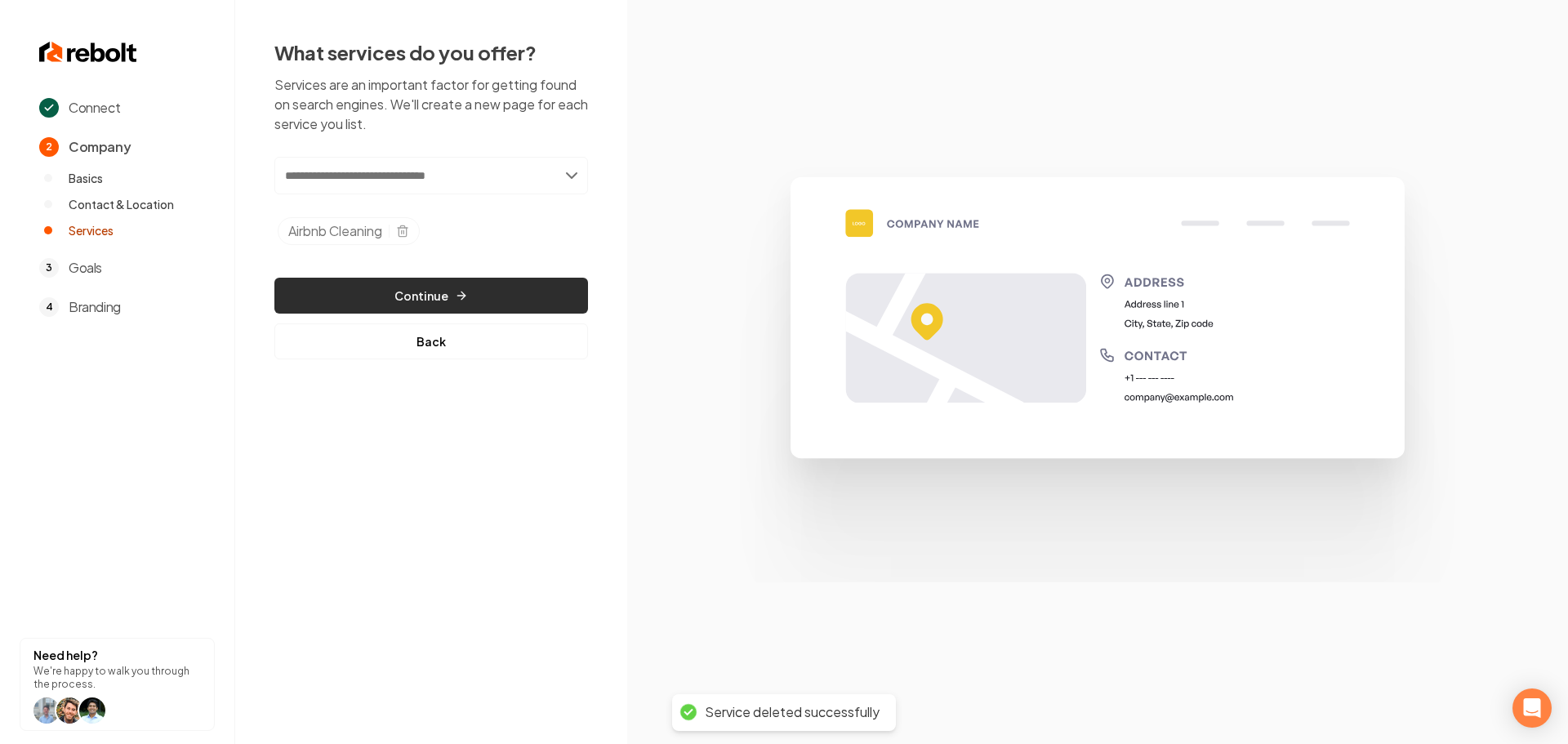
click at [474, 290] on button "Continue" at bounding box center [431, 296] width 314 height 36
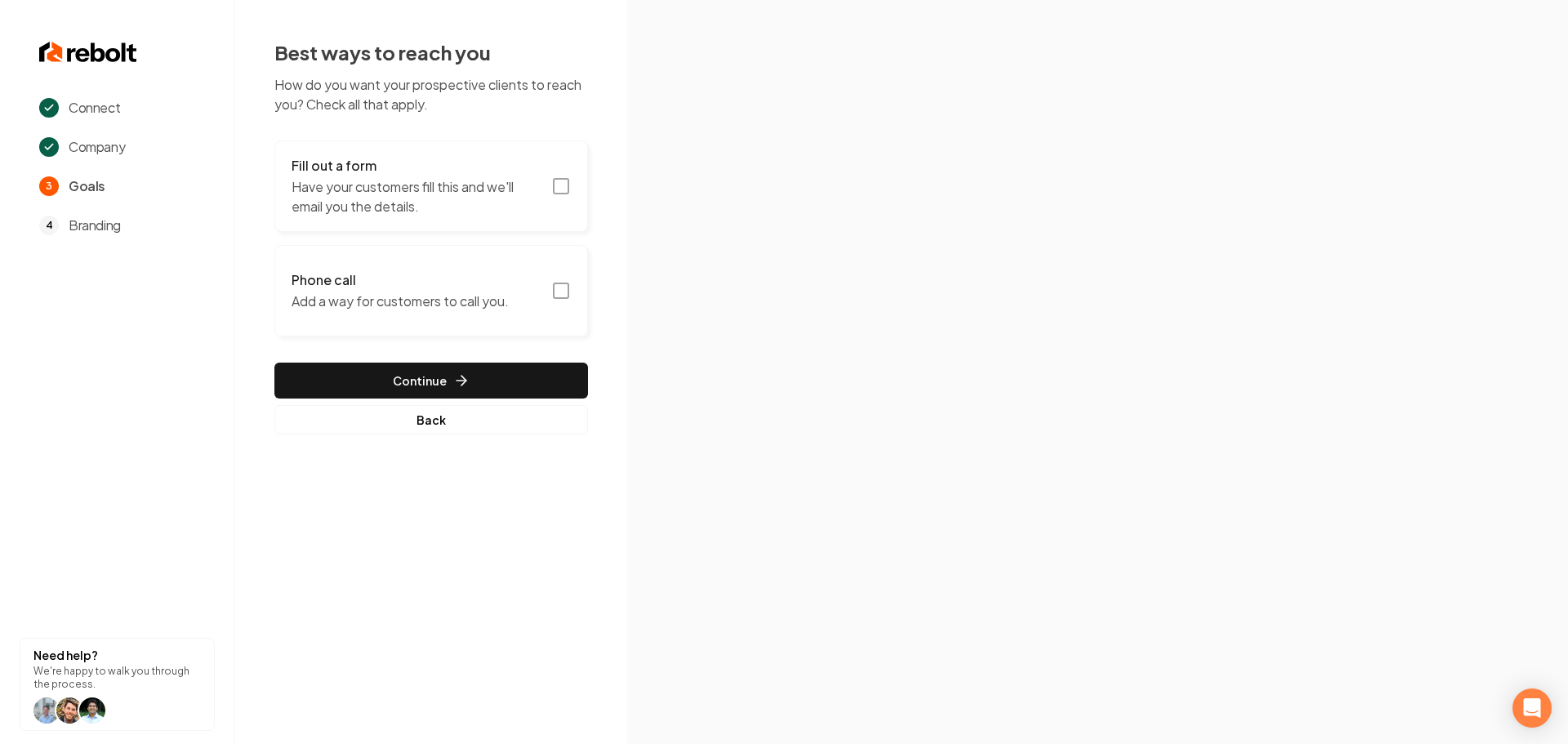
click at [557, 187] on icon "button" at bounding box center [561, 186] width 20 height 20
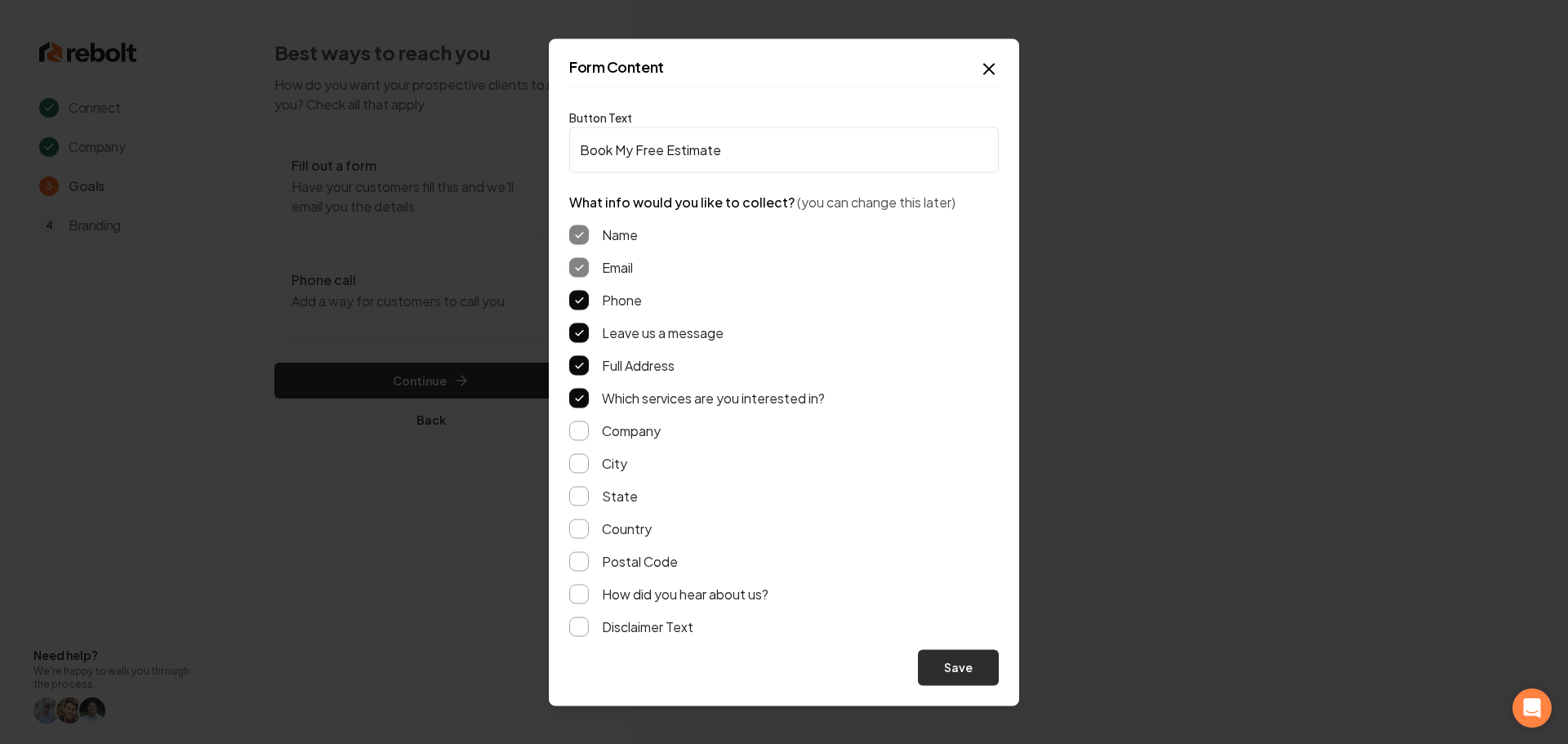
click at [951, 649] on div "Button Text Book My Free Estimate What info would you like to collect? (you can…" at bounding box center [783, 396] width 429 height 579
click at [957, 659] on button "Save" at bounding box center [958, 667] width 81 height 36
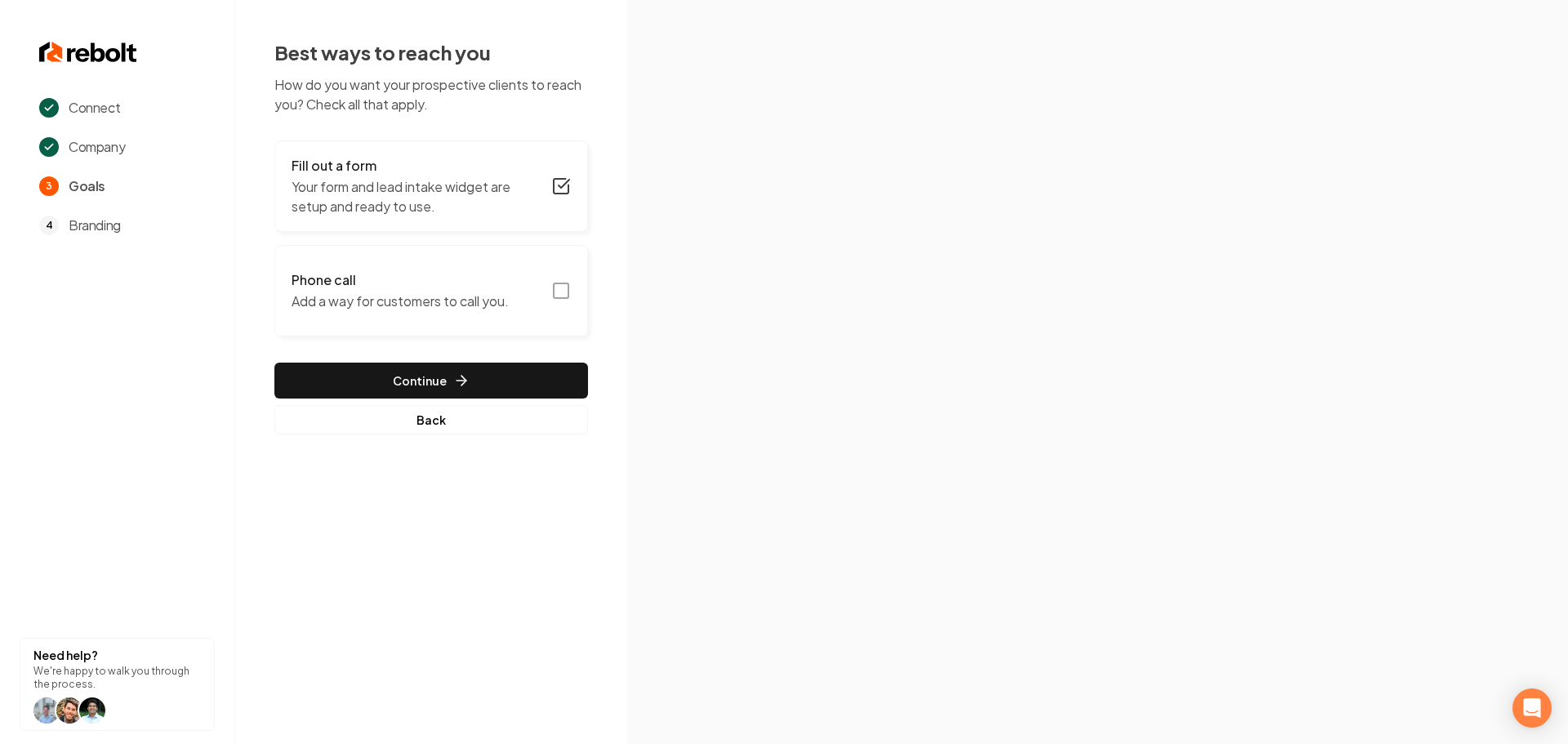
click at [563, 284] on rect "button" at bounding box center [561, 291] width 15 height 15
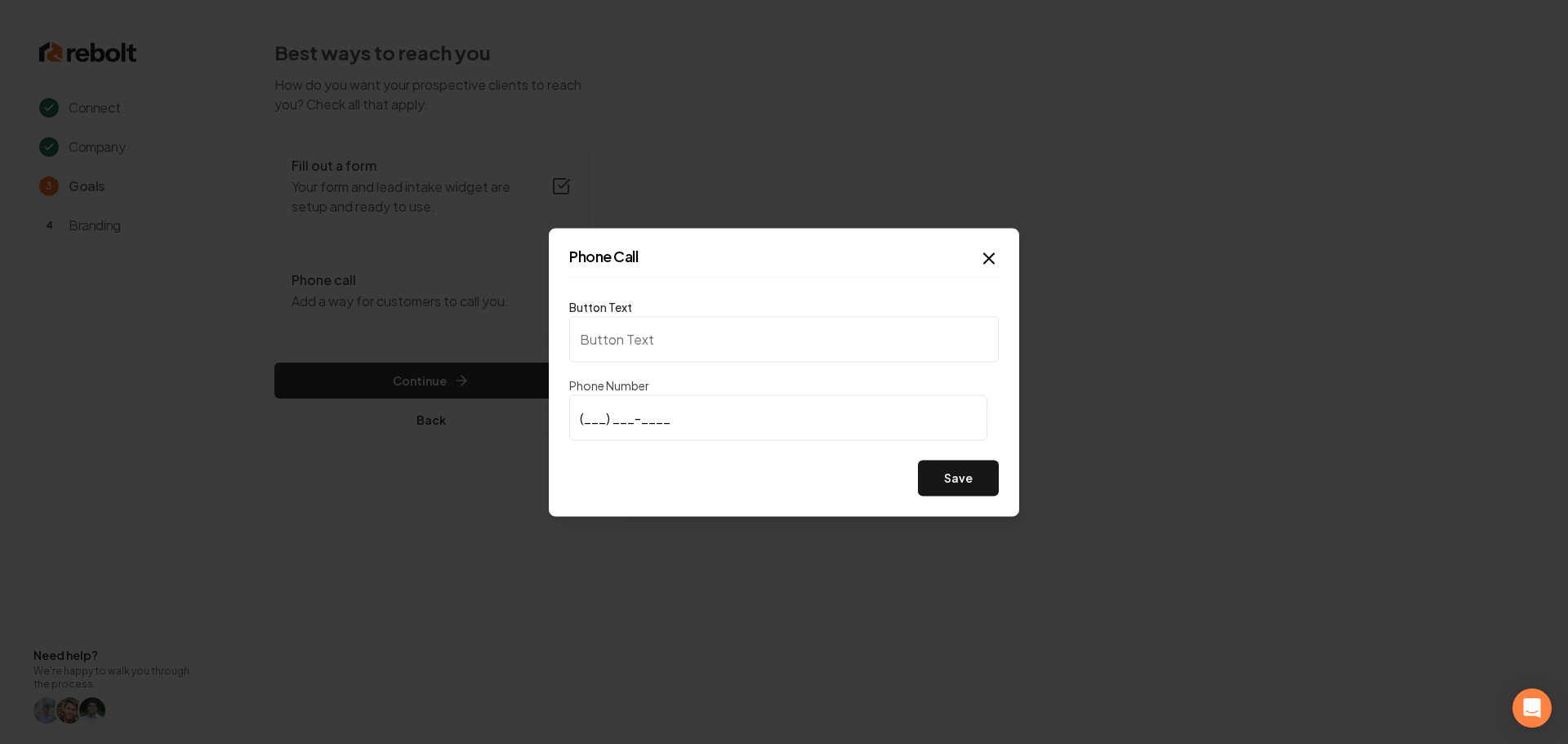
type input "Call us"
type input "(240) 945-0752"
click at [699, 418] on input "(240) 945-0752" at bounding box center [777, 417] width 418 height 46
click at [699, 417] on input "(240) 945-0752" at bounding box center [777, 417] width 418 height 46
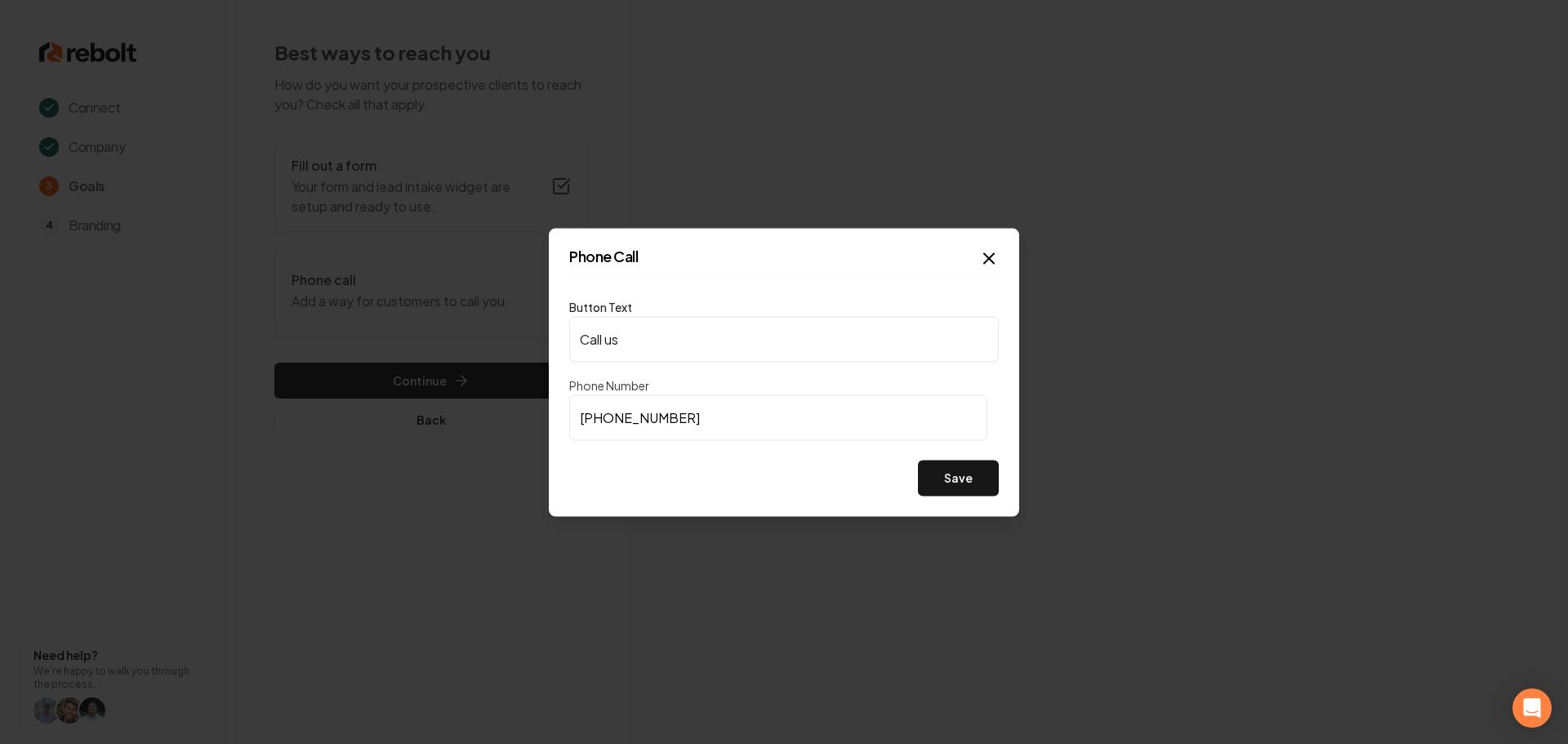
click at [677, 336] on input "Call us" at bounding box center [783, 339] width 429 height 46
paste input "(240) 945-0752"
type input "(240) 945-0752"
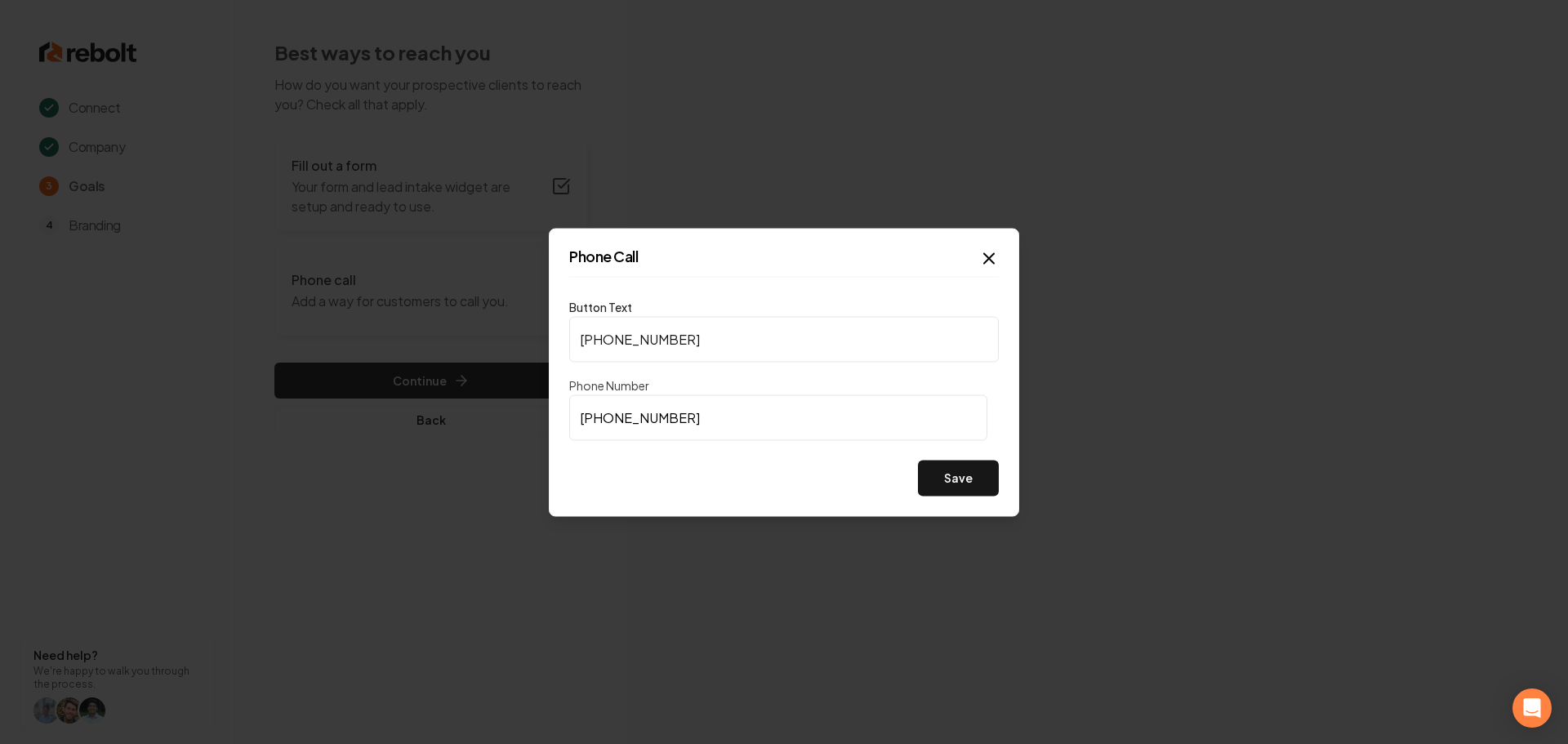
click at [979, 492] on button "Save" at bounding box center [958, 478] width 81 height 36
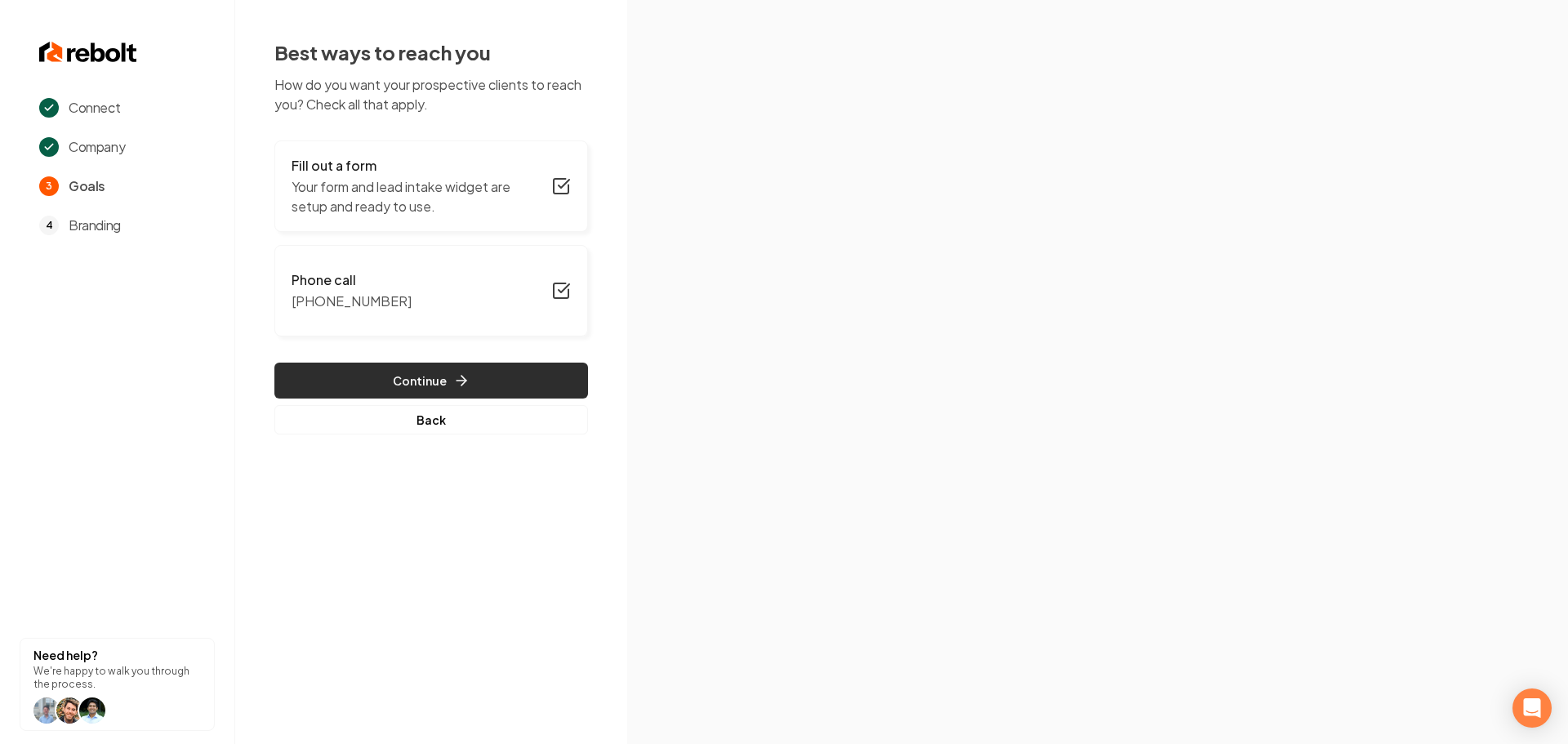
click at [465, 374] on icon "button" at bounding box center [461, 380] width 16 height 16
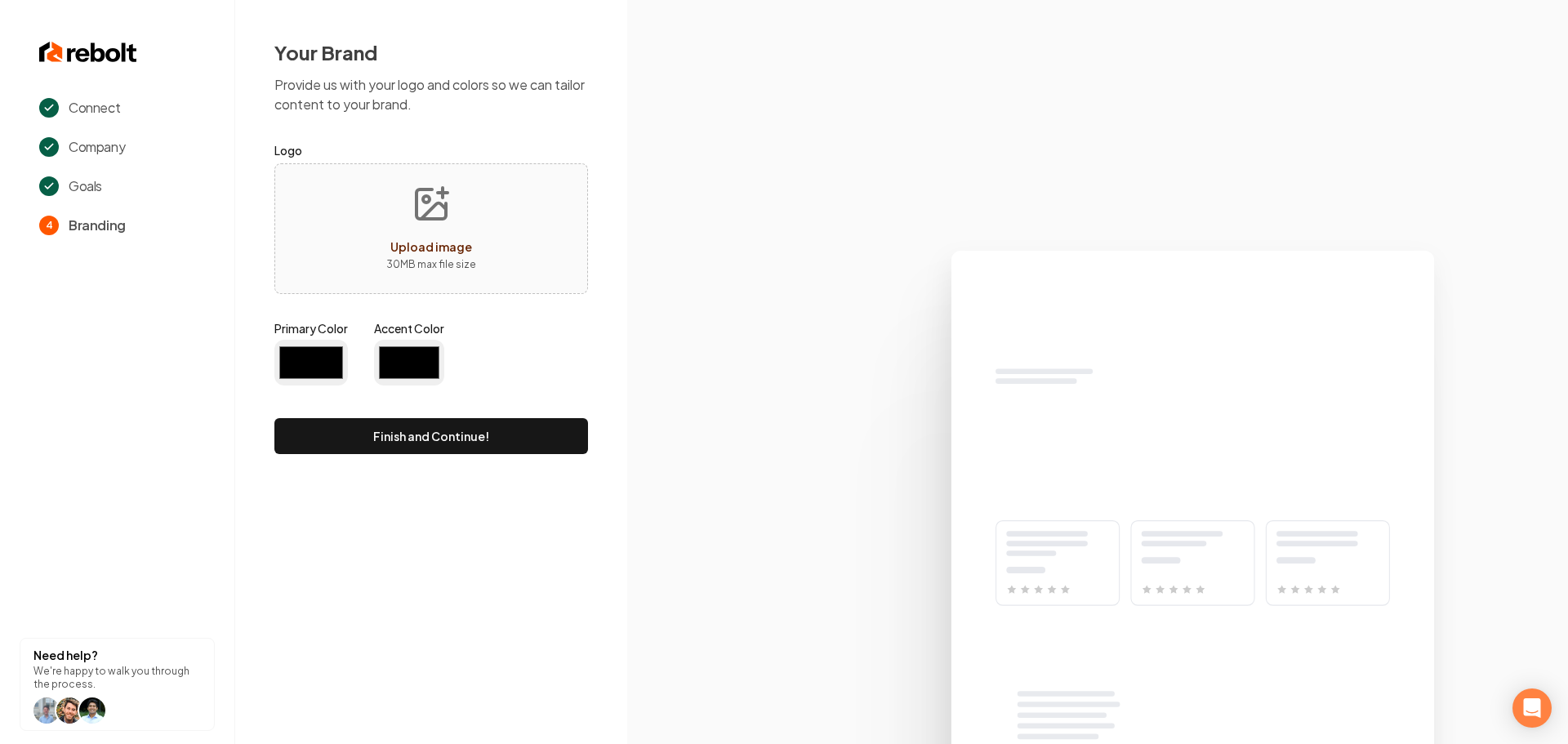
type input "#194d33"
type input "#70be00"
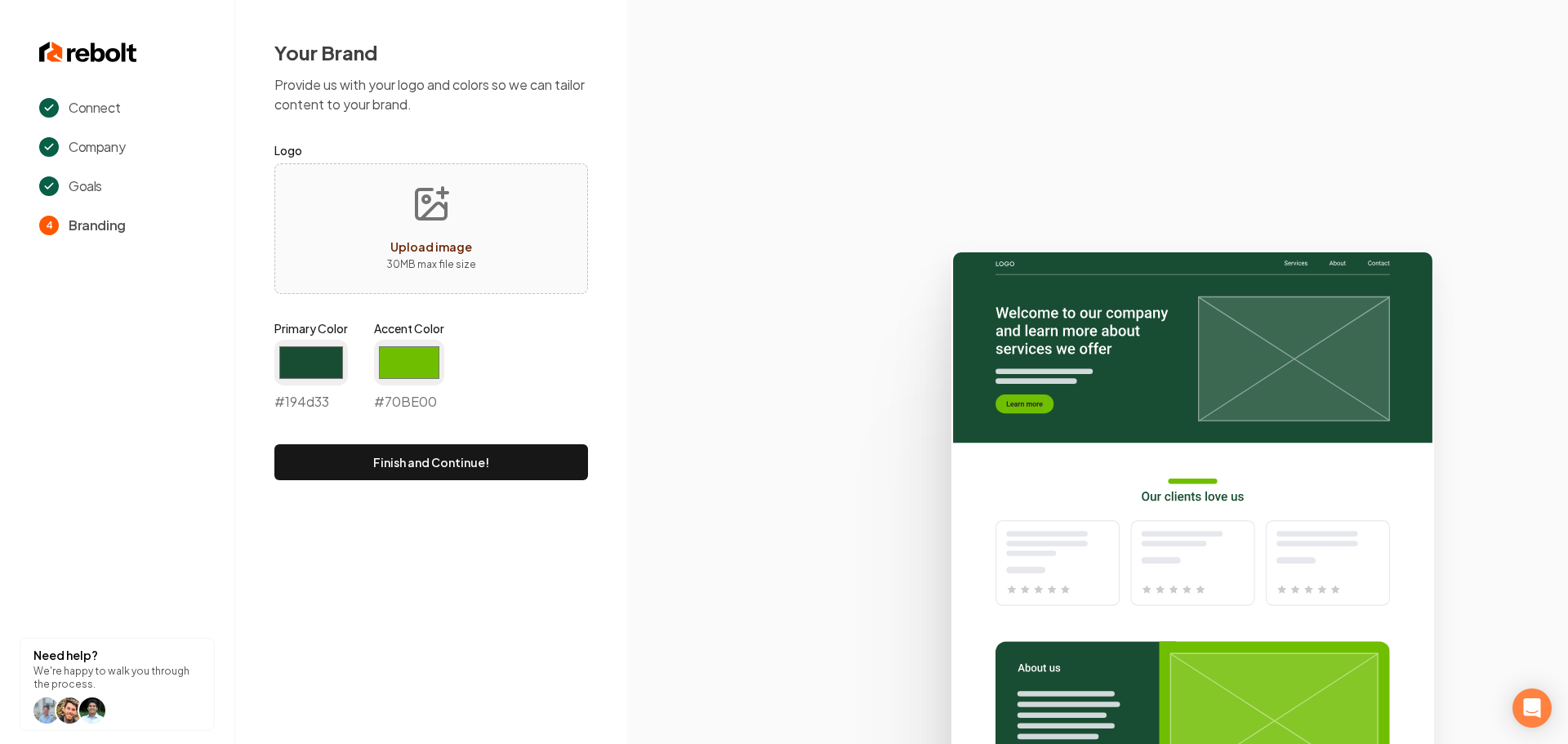
click at [440, 217] on icon "Upload image" at bounding box center [431, 204] width 29 height 29
type input "**********"
click at [306, 354] on input "#194d33" at bounding box center [311, 363] width 73 height 46
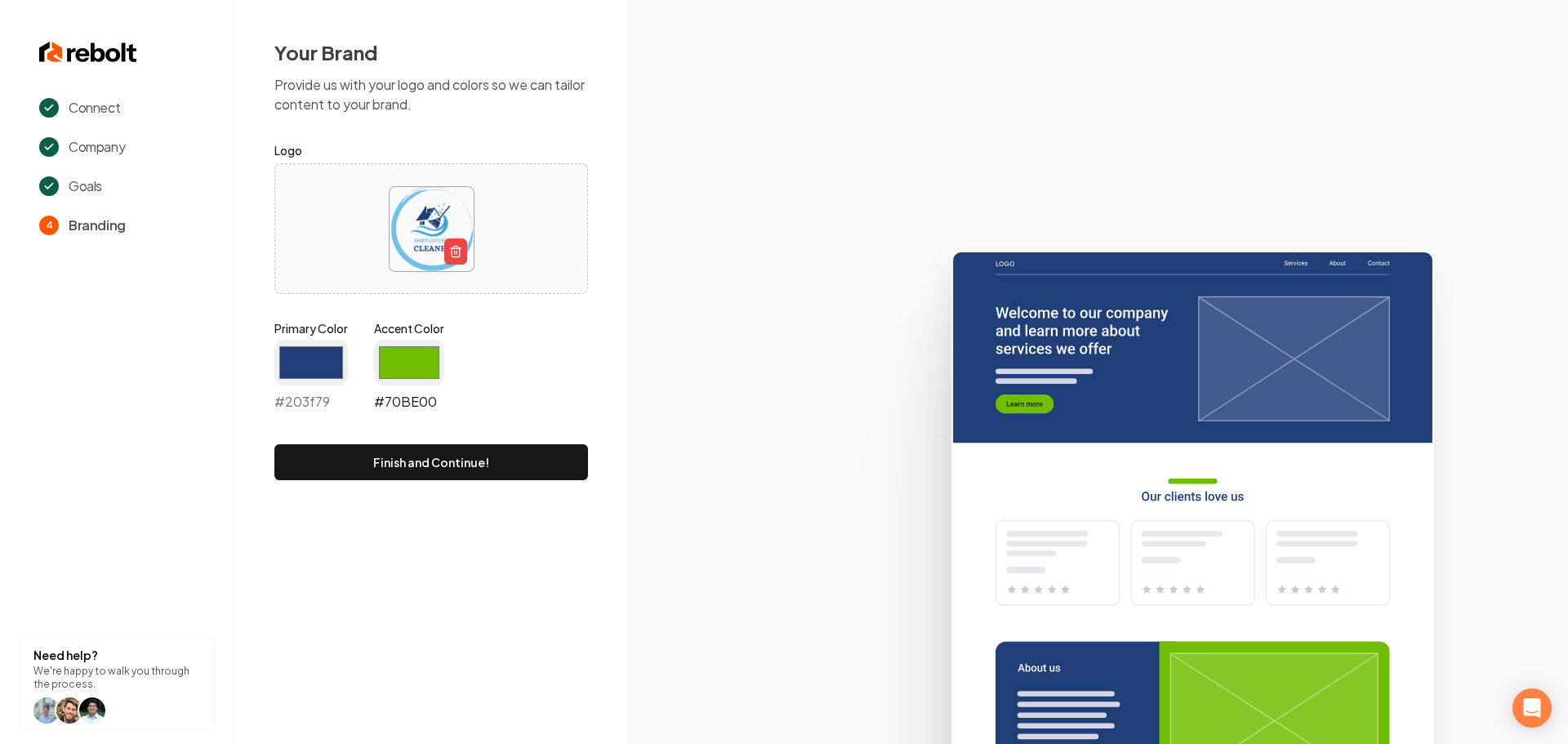
type input "#203f79"
click at [389, 362] on input "#70be00" at bounding box center [408, 363] width 70 height 46
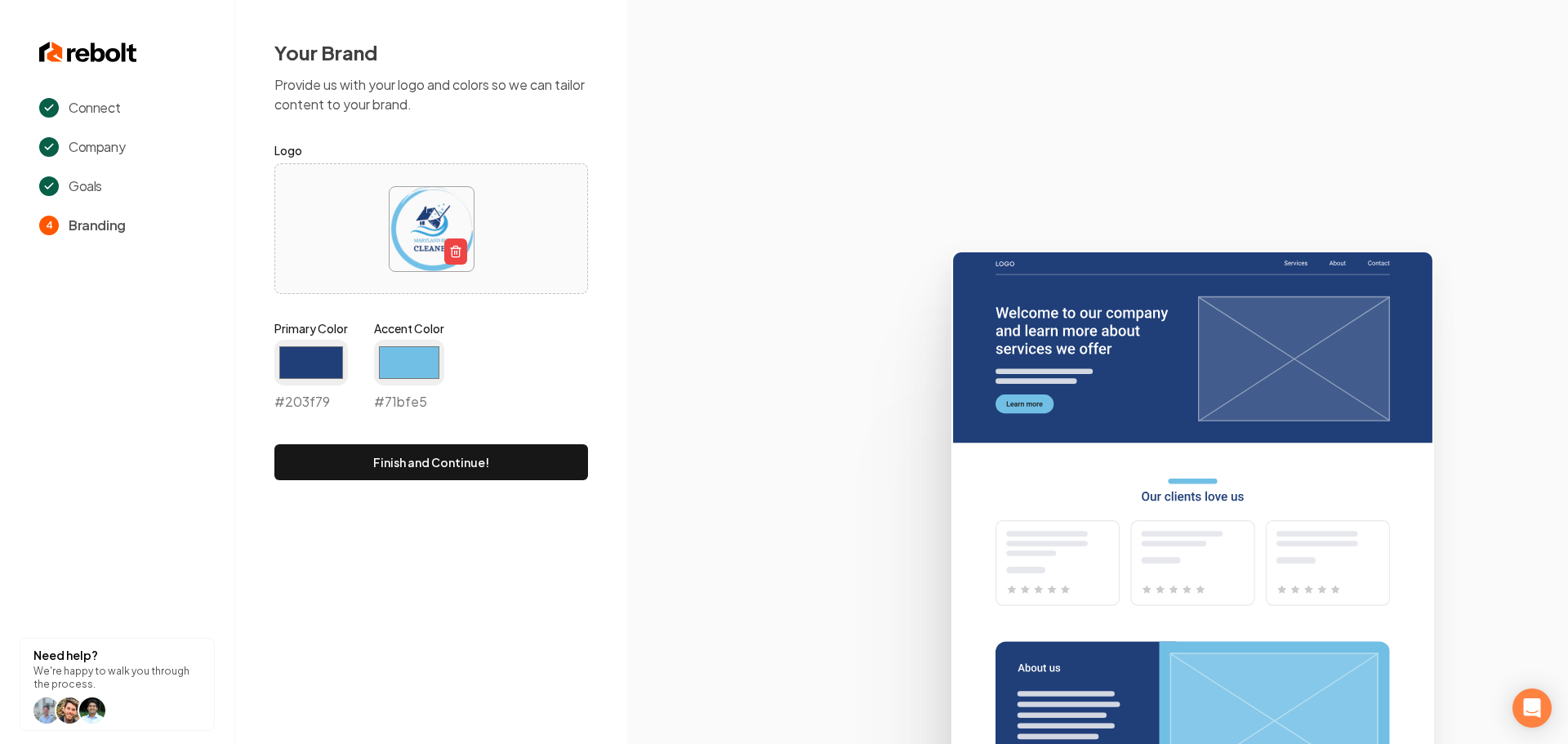
type input "#71bfe5"
click at [594, 292] on div "Your Brand Provide us with your logo and colors so we can tailor content to you…" at bounding box center [430, 259] width 392 height 519
click at [431, 459] on button "Finish and Continue!" at bounding box center [431, 462] width 314 height 36
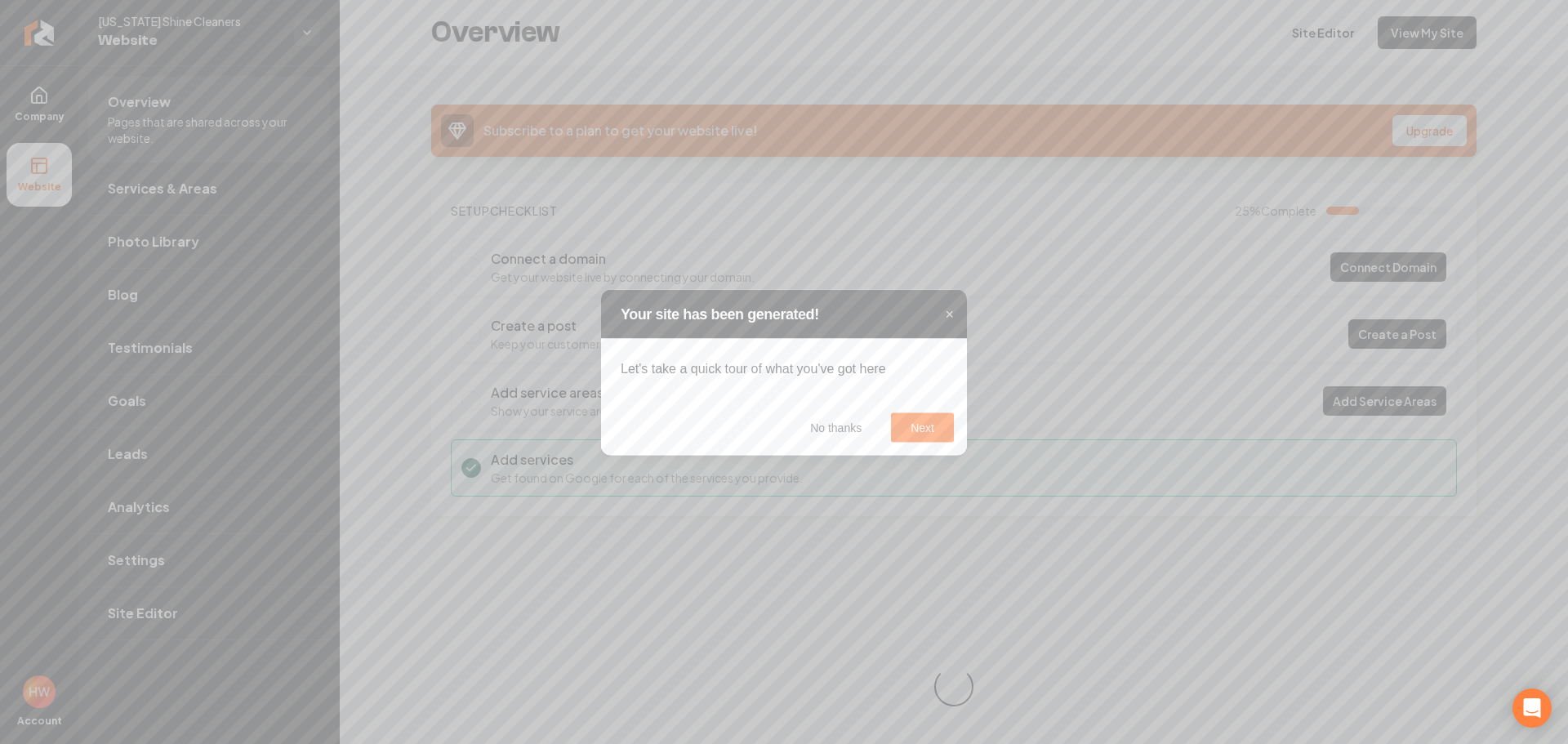
click at [54, 110] on icon at bounding box center [784, 372] width 1568 height 744
click at [932, 424] on button "Next" at bounding box center [922, 426] width 63 height 29
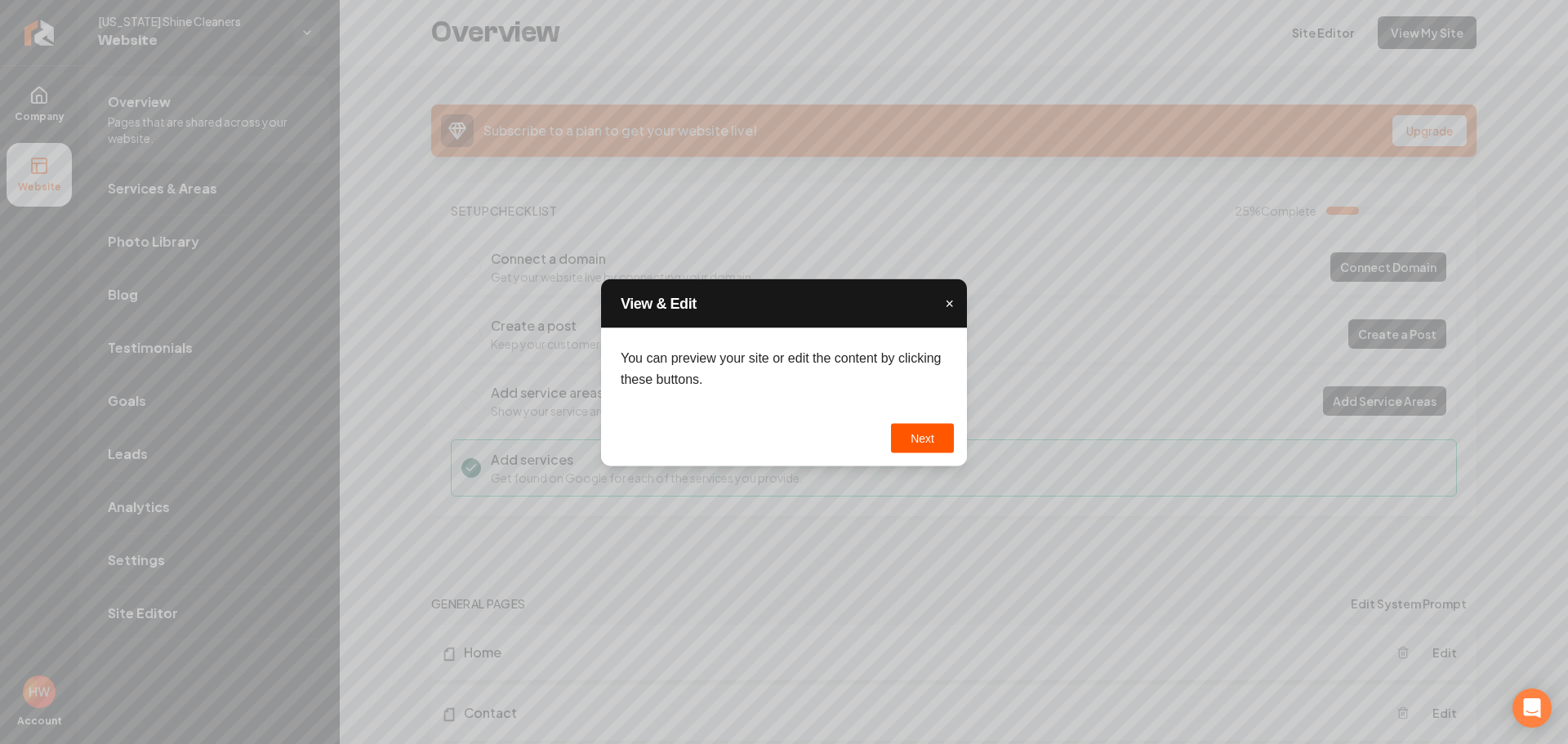
click at [947, 303] on span "×" at bounding box center [949, 302] width 9 height 16
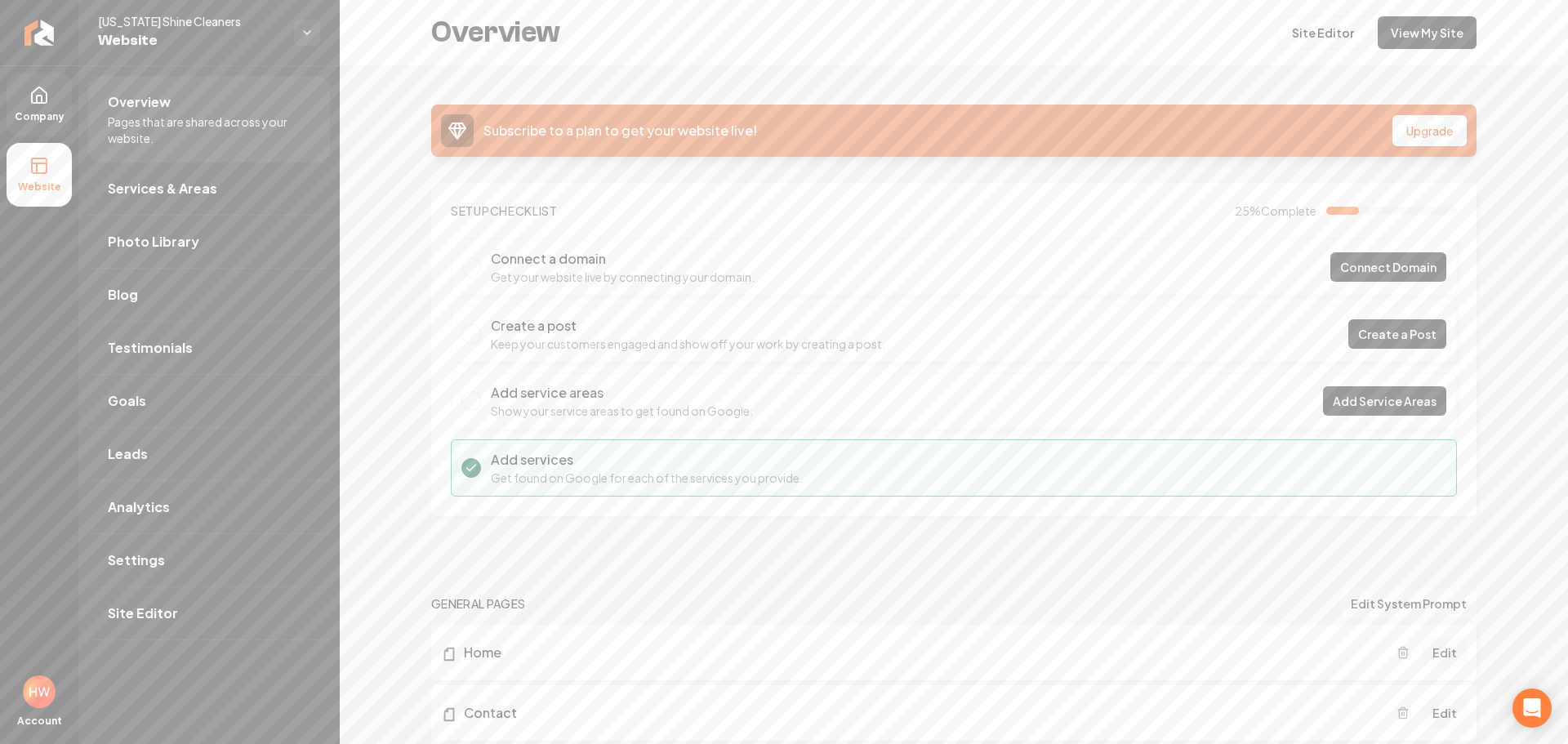
click at [31, 104] on icon at bounding box center [38, 95] width 20 height 20
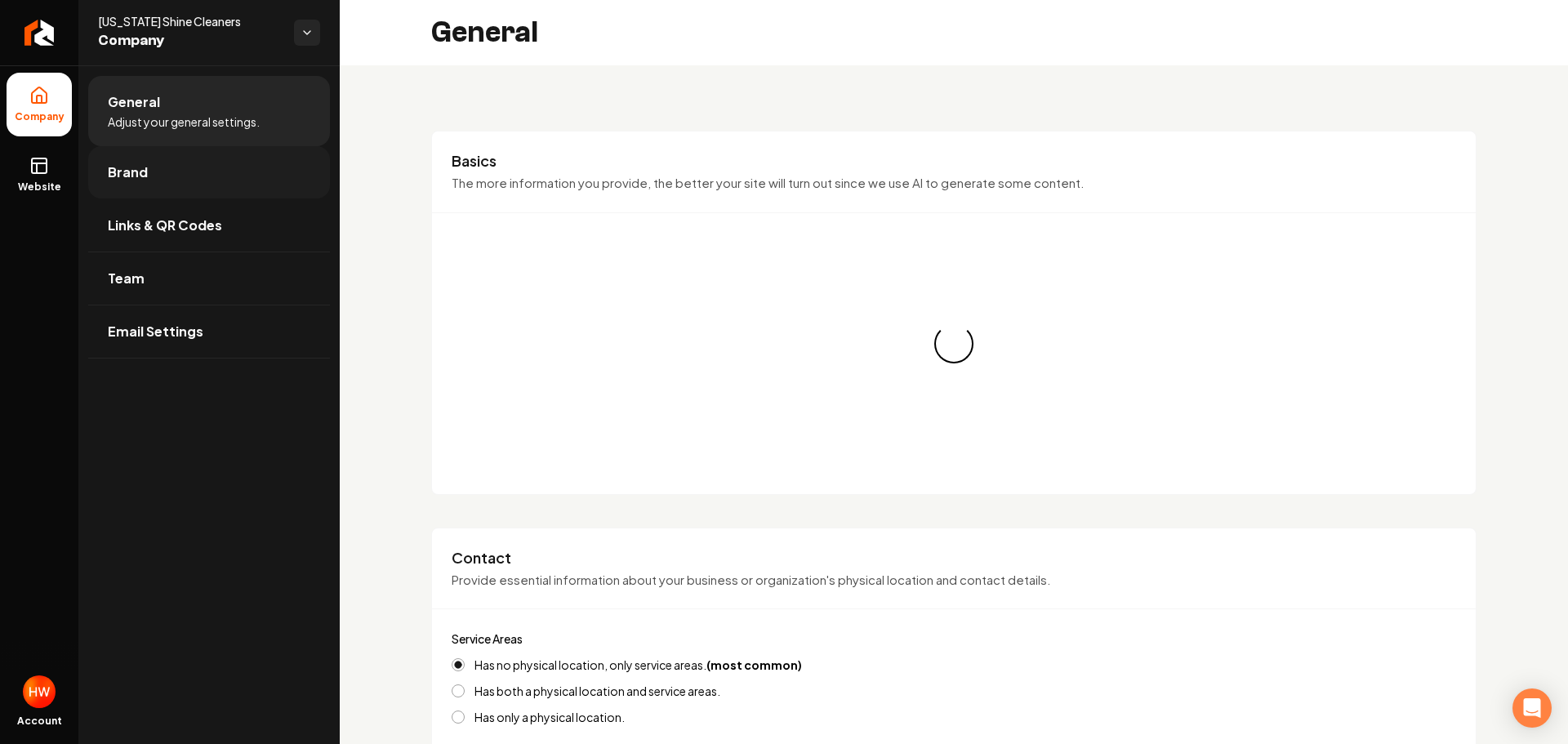
click at [126, 172] on span "Brand" at bounding box center [128, 172] width 40 height 20
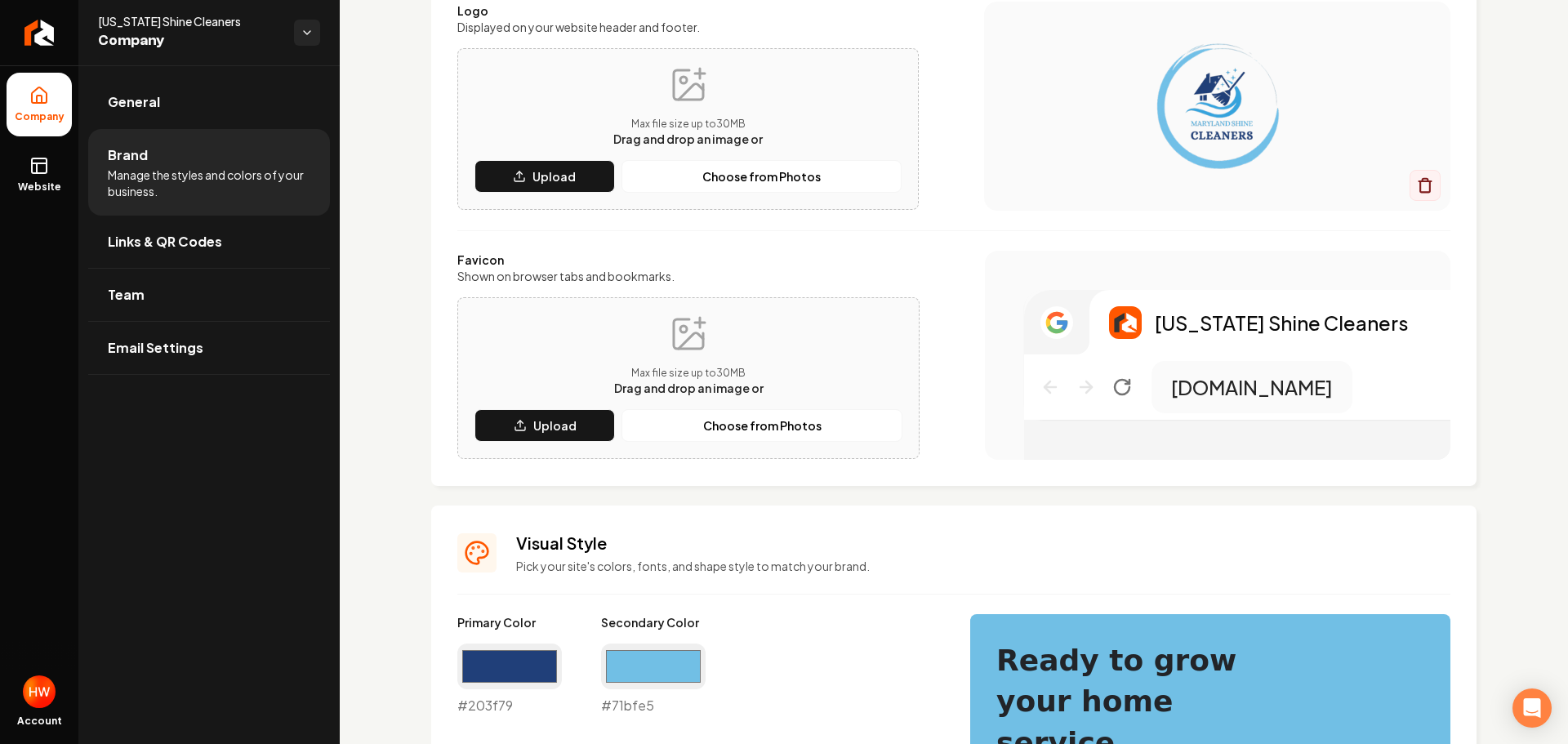
scroll to position [245, 0]
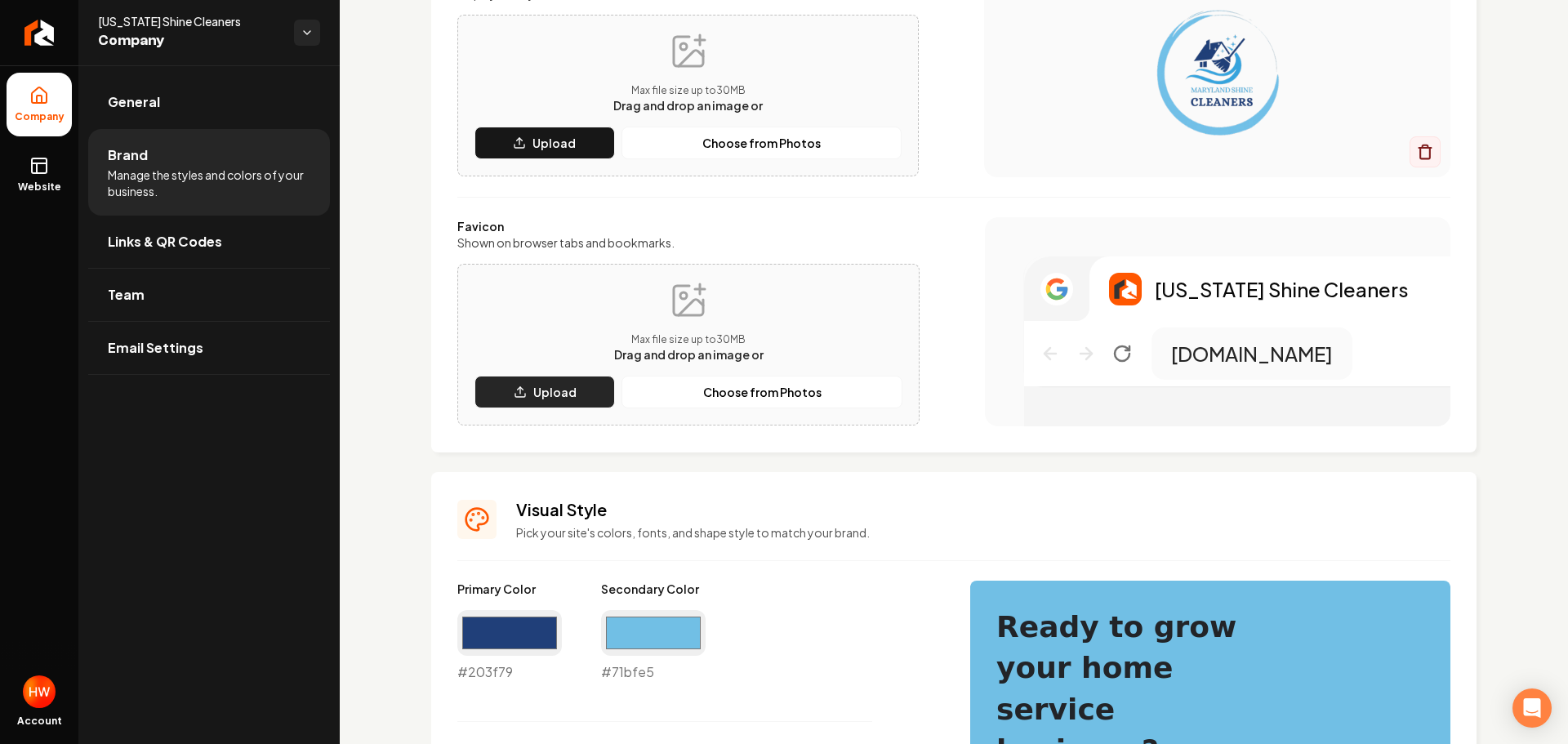
click at [560, 392] on p "Upload" at bounding box center [555, 392] width 43 height 16
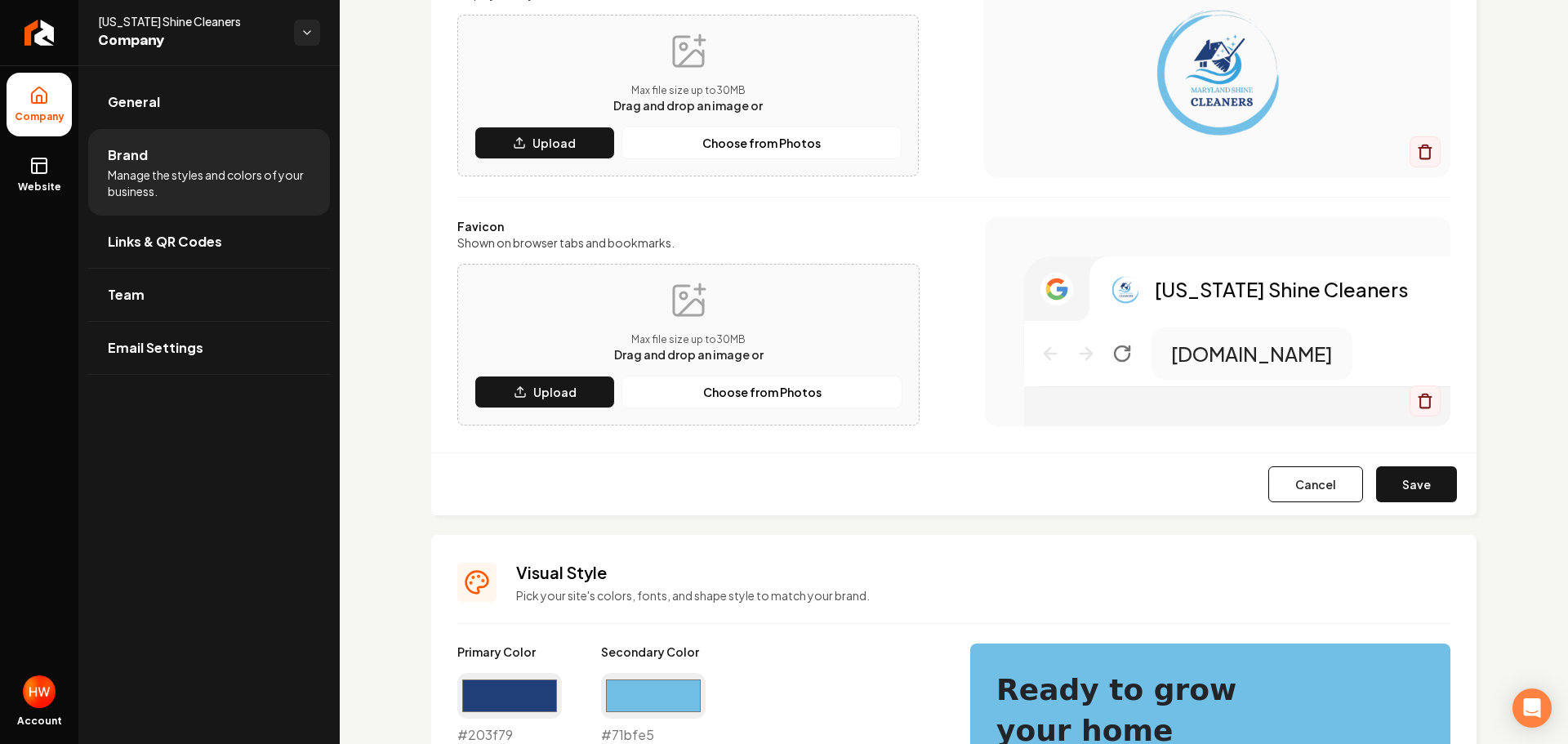
click at [1404, 485] on button "Save" at bounding box center [1416, 485] width 81 height 36
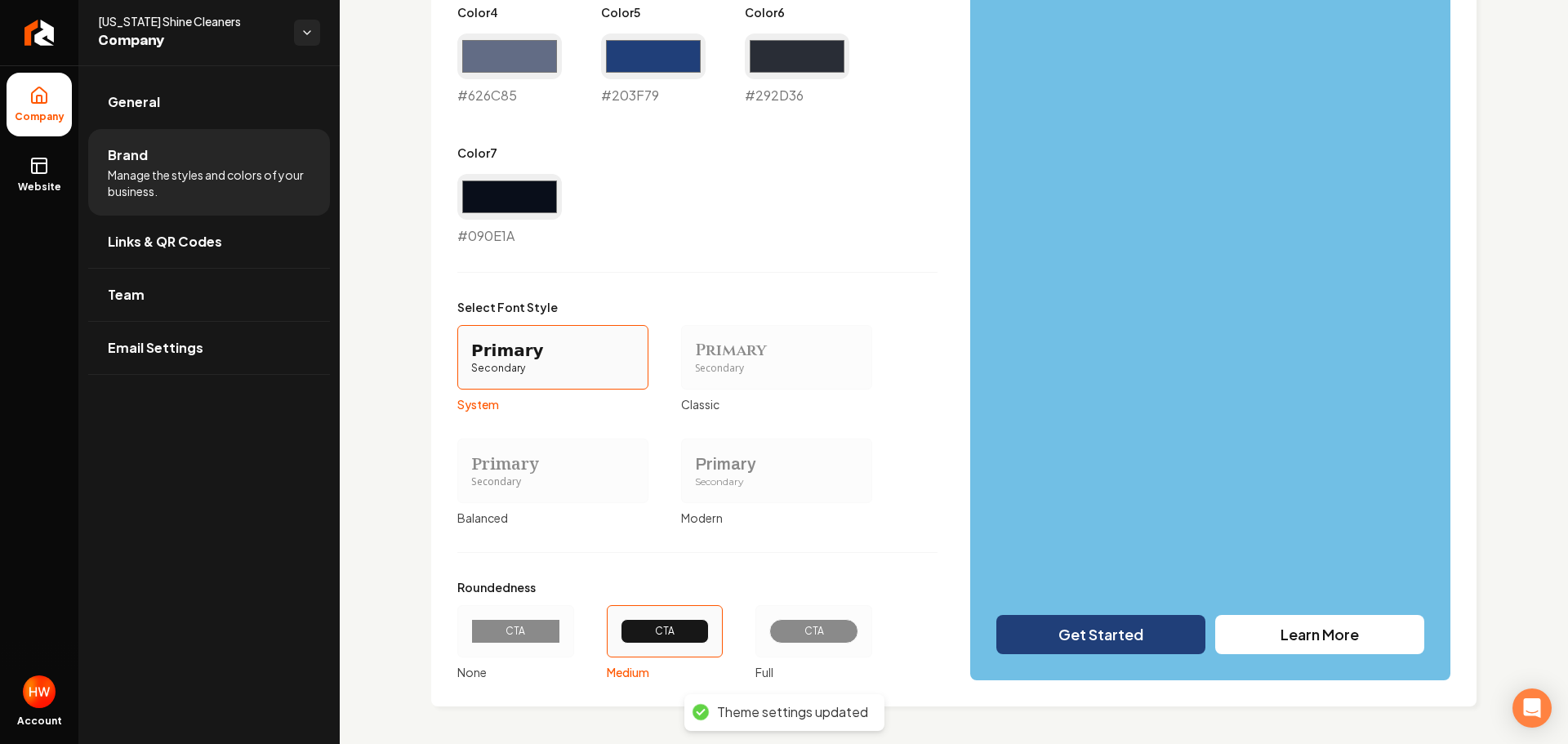
scroll to position [1144, 0]
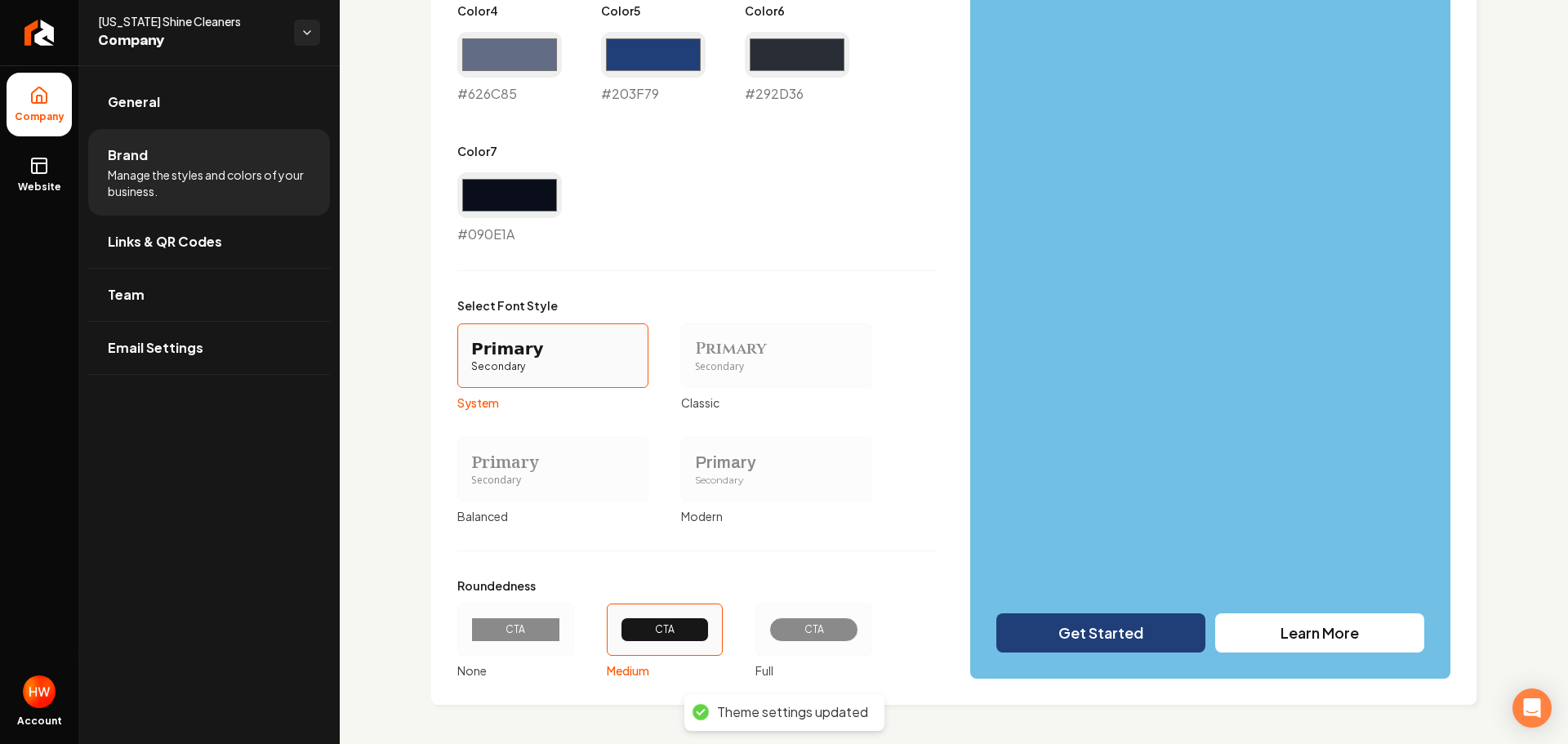
click at [819, 643] on div "CTA" at bounding box center [813, 630] width 116 height 53
click at [767, 636] on button "CTA Full" at bounding box center [761, 630] width 13 height 13
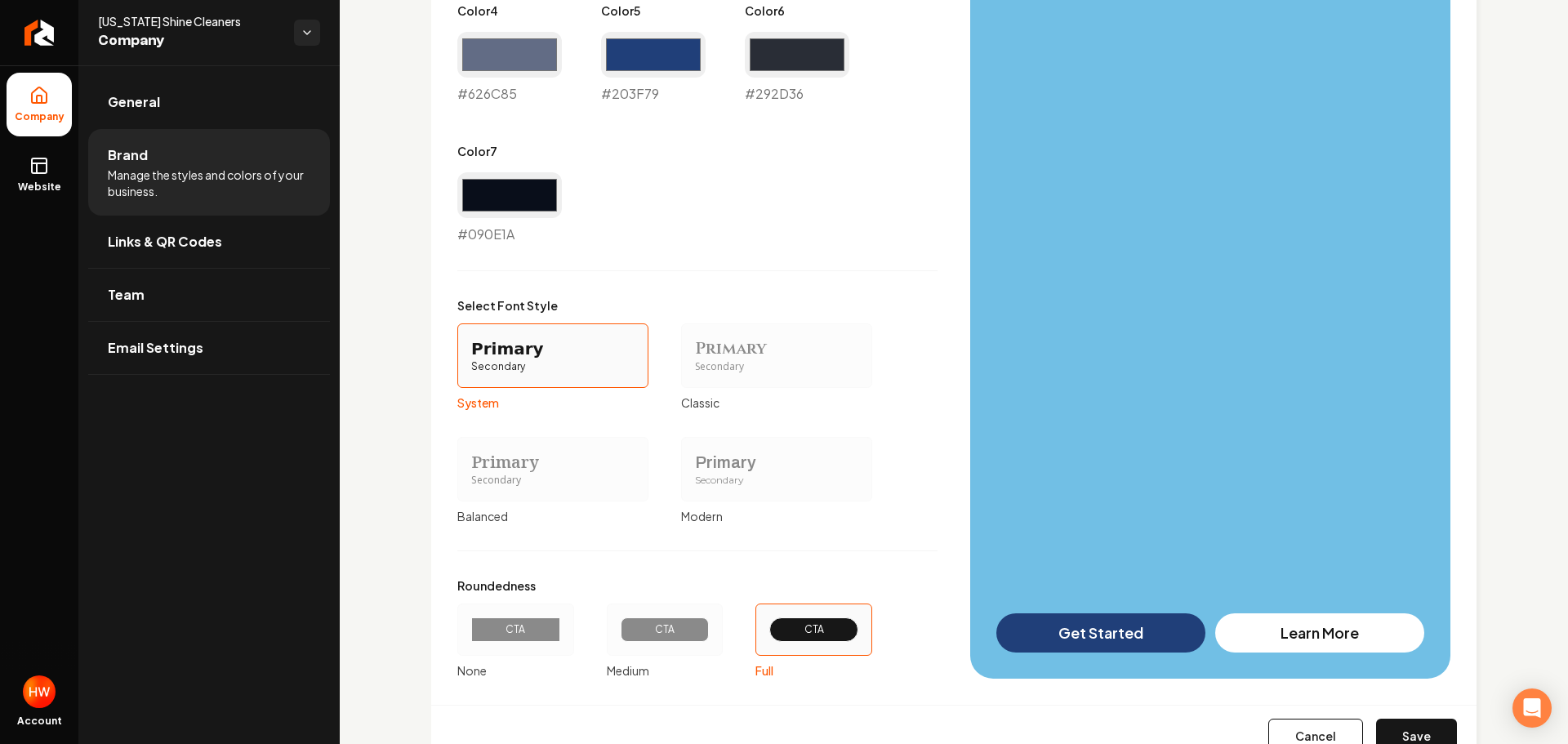
click at [1397, 727] on button "Save" at bounding box center [1416, 736] width 81 height 36
type input "#eff1f4"
type input "#d9dbe4"
type input "#d0d3dc"
type input "#626c85"
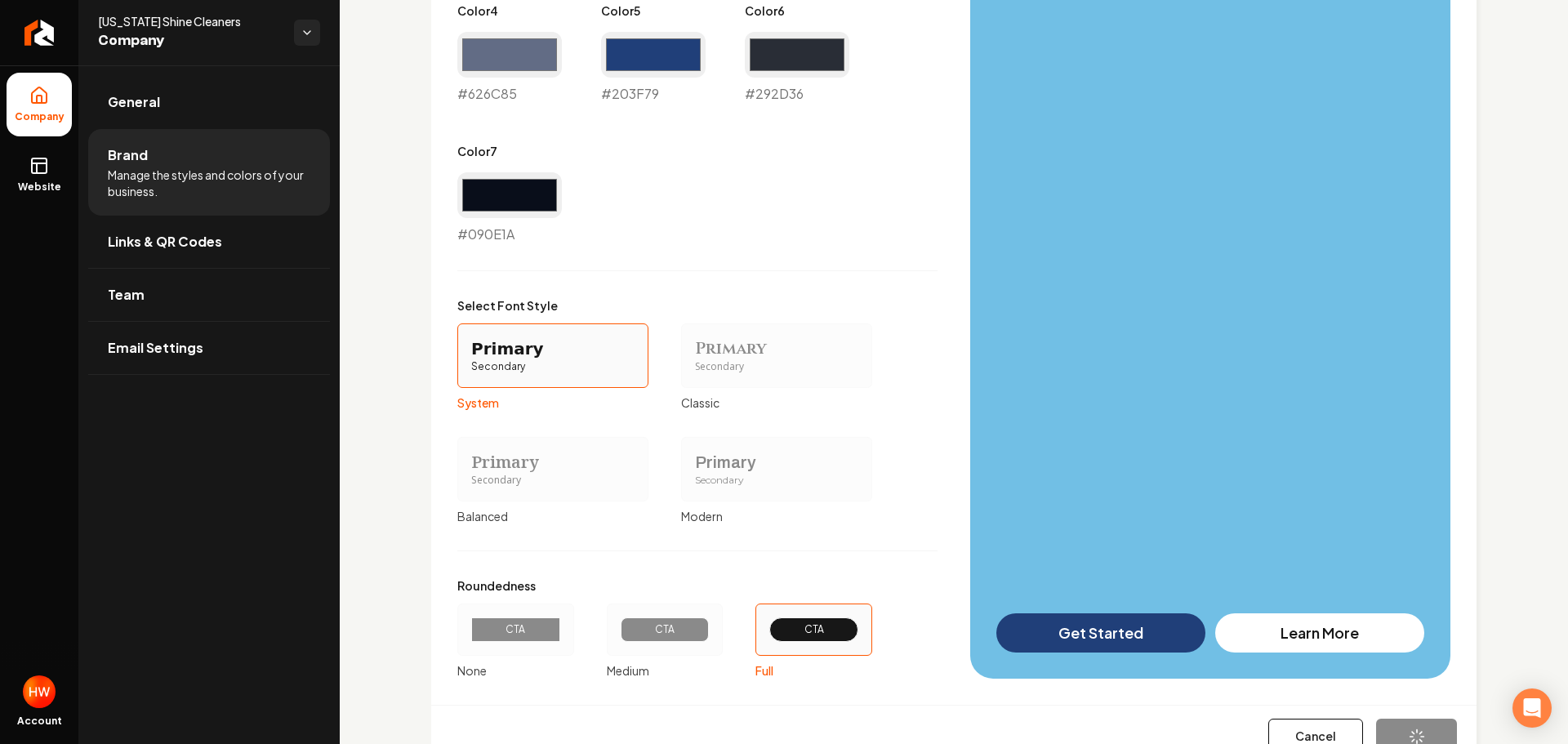
type input "#203f79"
type input "#292d36"
type input "#090e1a"
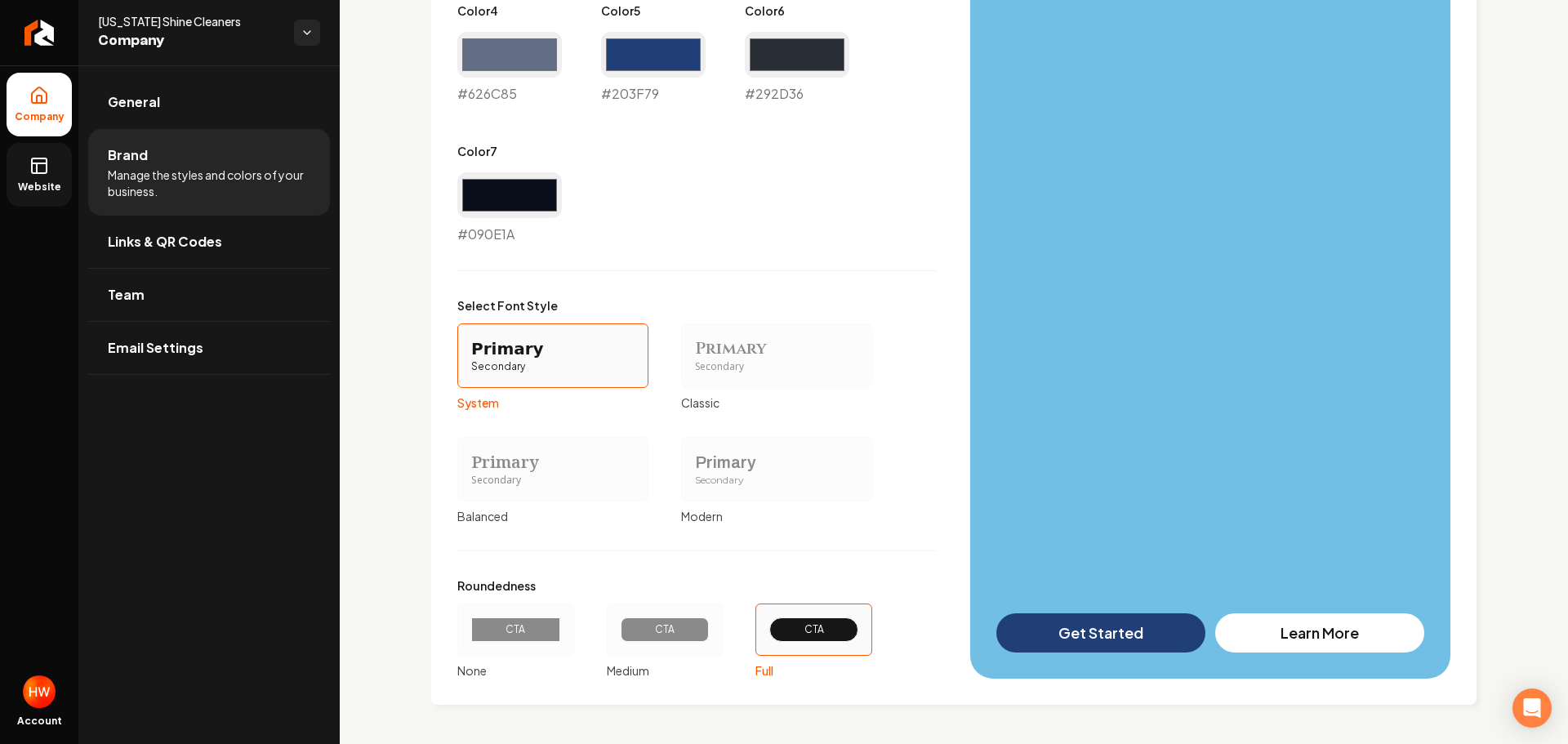
click at [51, 166] on link "Website" at bounding box center [39, 175] width 66 height 64
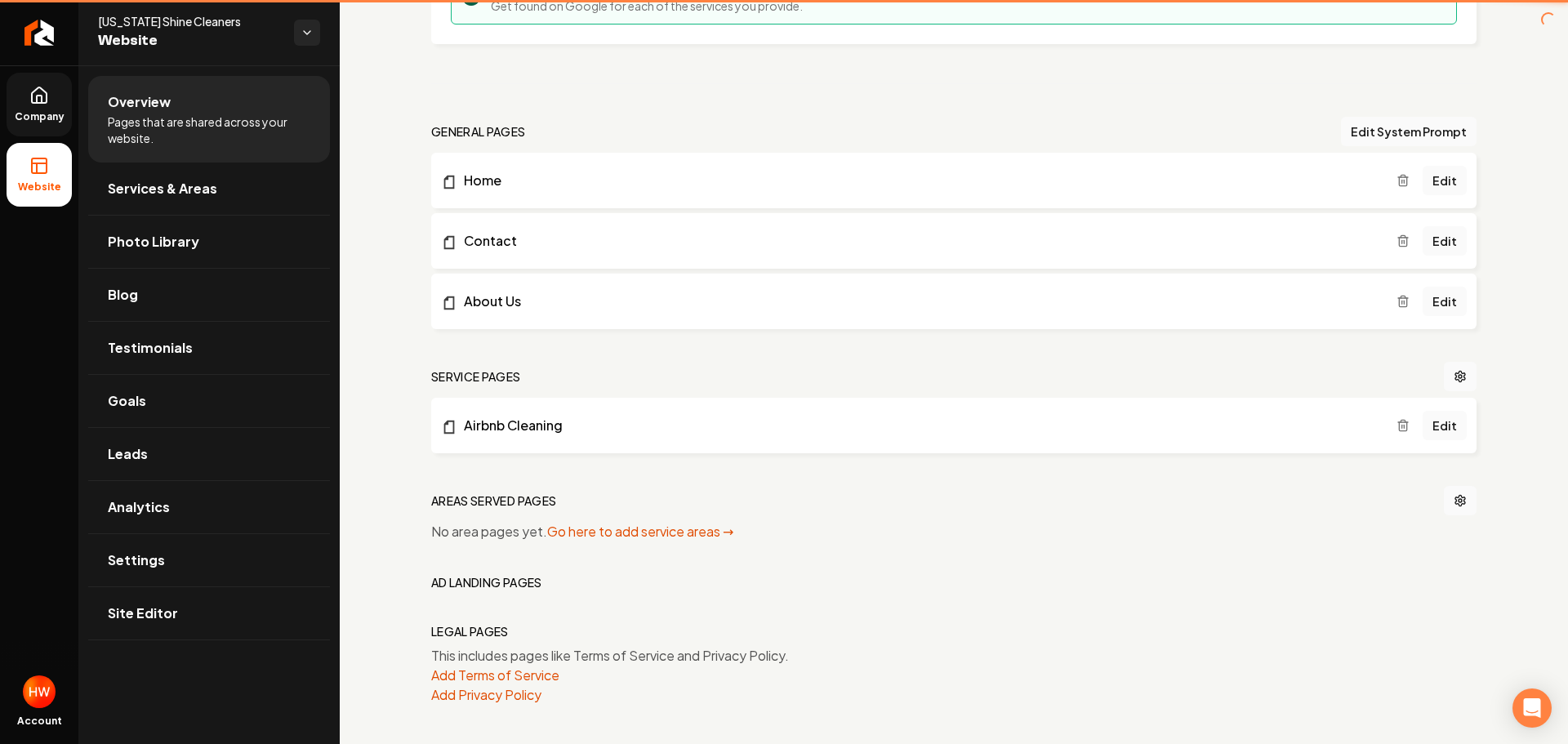
scroll to position [473, 0]
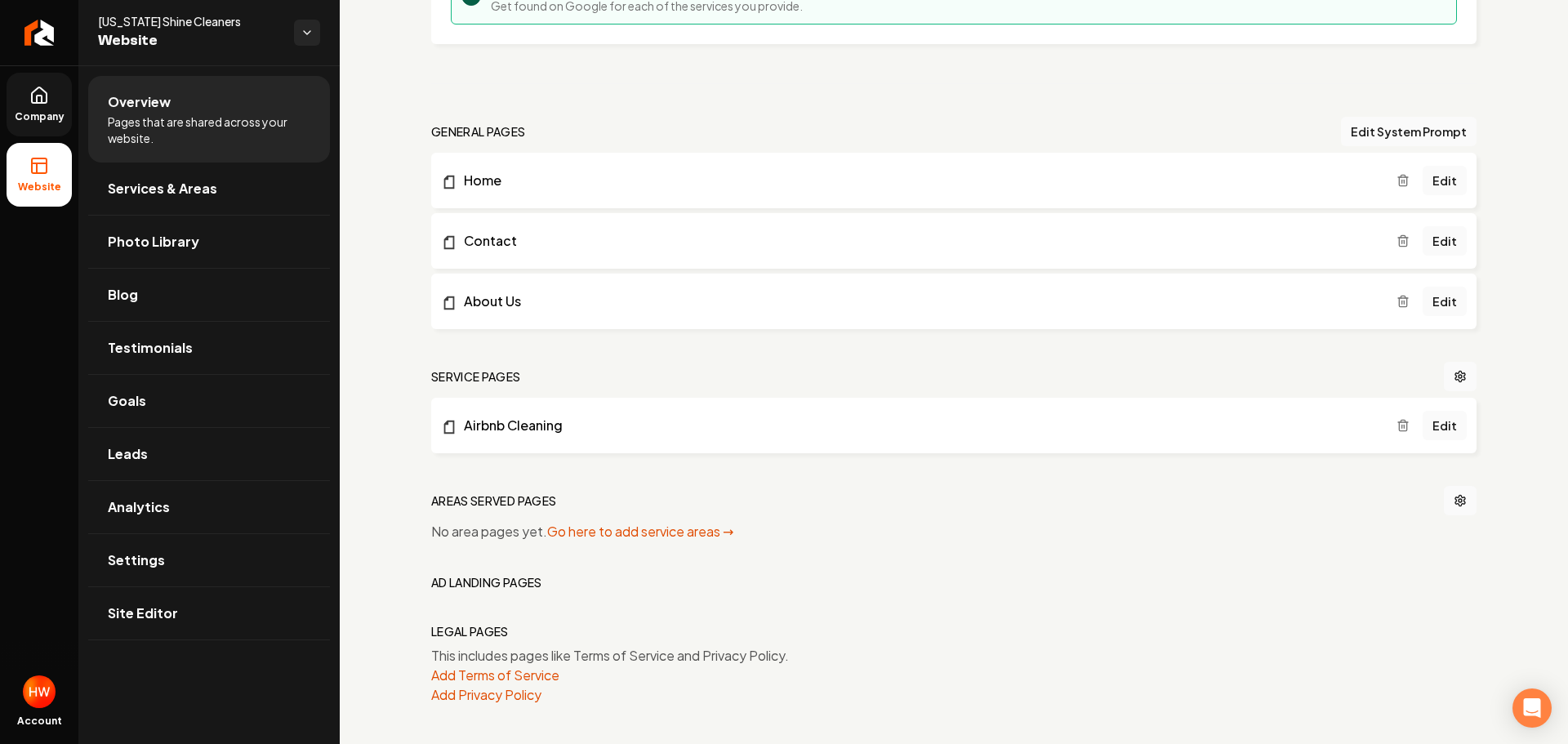
click at [1399, 427] on icon "Main content area" at bounding box center [1403, 427] width 8 height 9
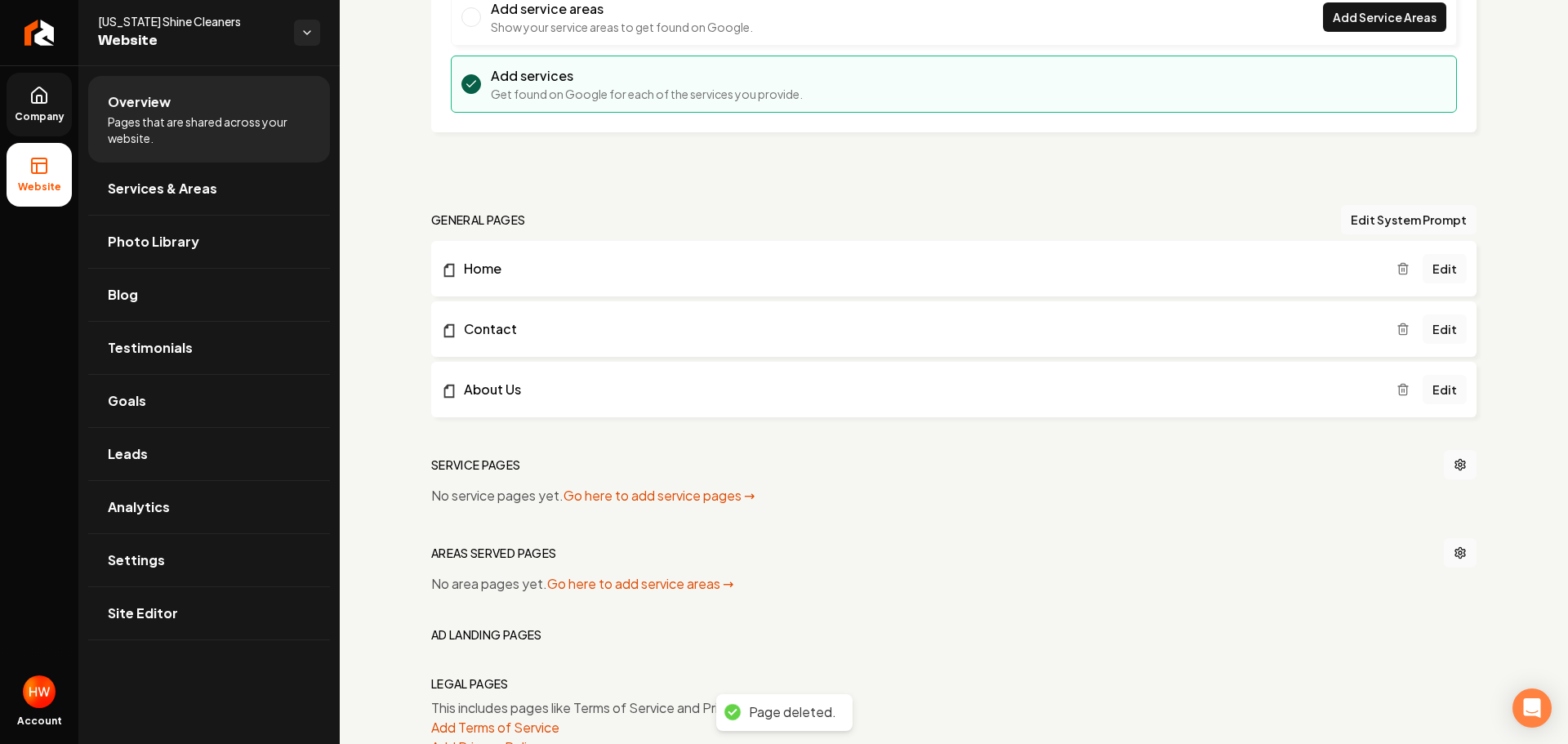
scroll to position [354, 0]
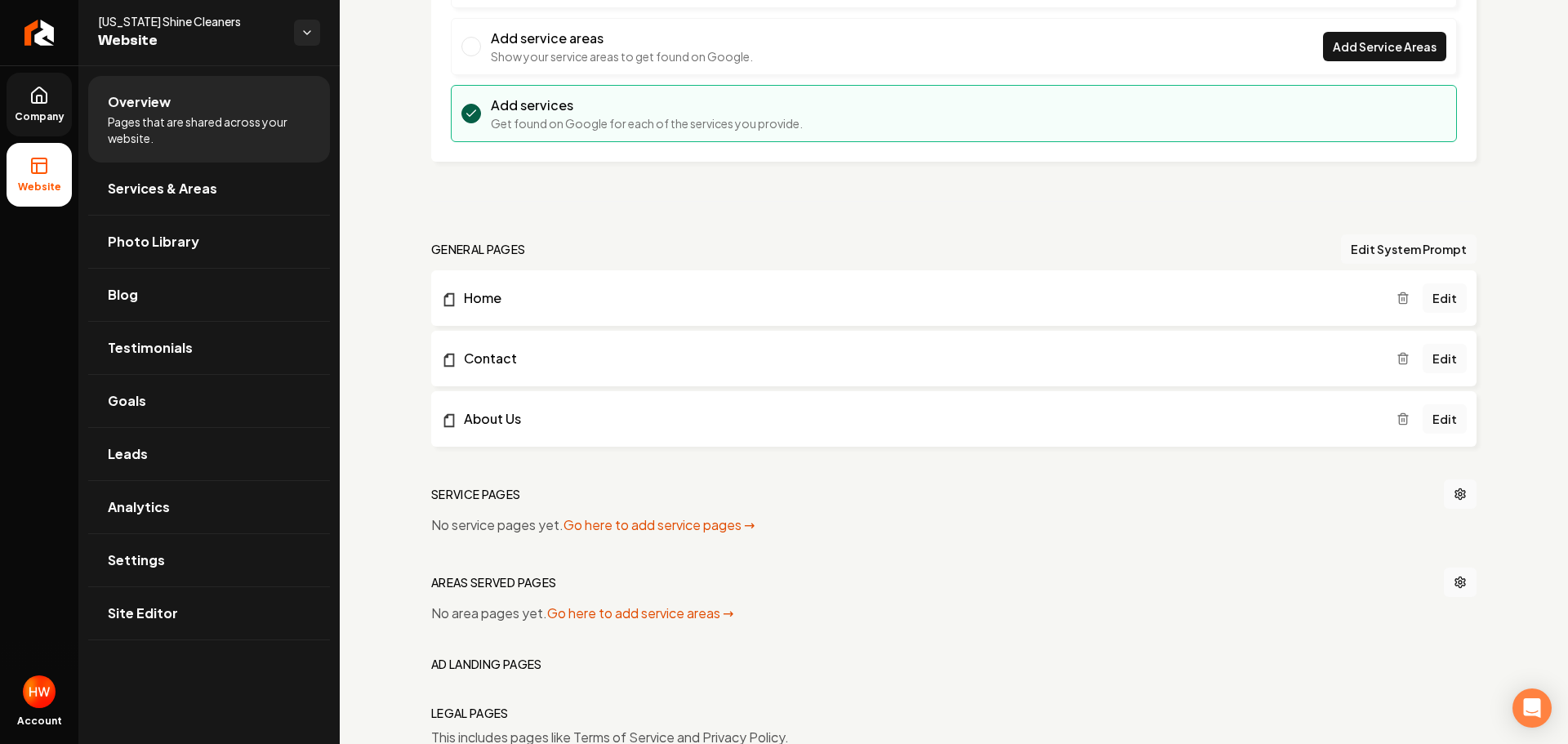
click at [1361, 249] on button "Edit System Prompt" at bounding box center [1408, 249] width 135 height 29
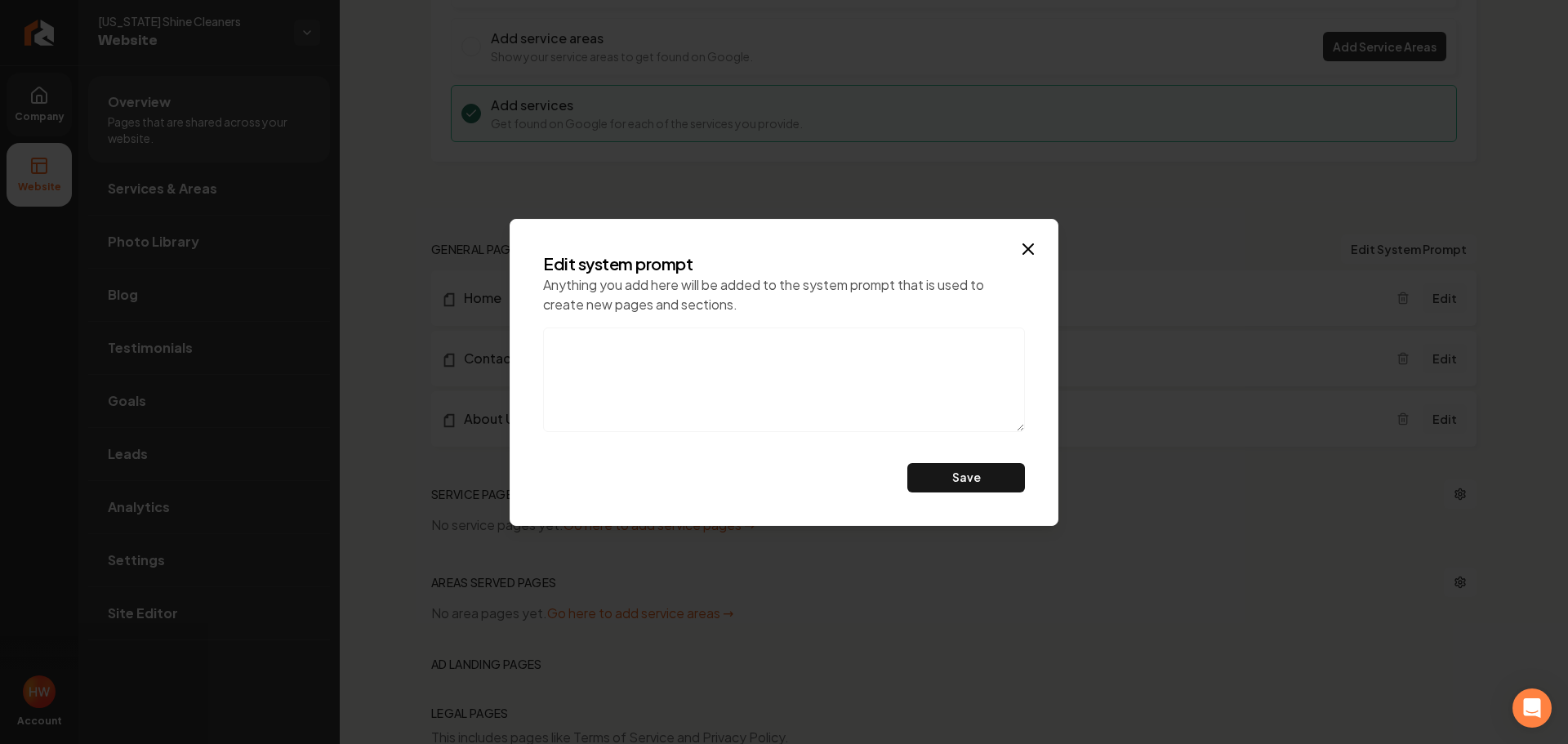
click at [649, 358] on textarea at bounding box center [783, 380] width 482 height 104
paste textarea "Do not mention eco-friendly products, also, this is a referral agency. don't ca…"
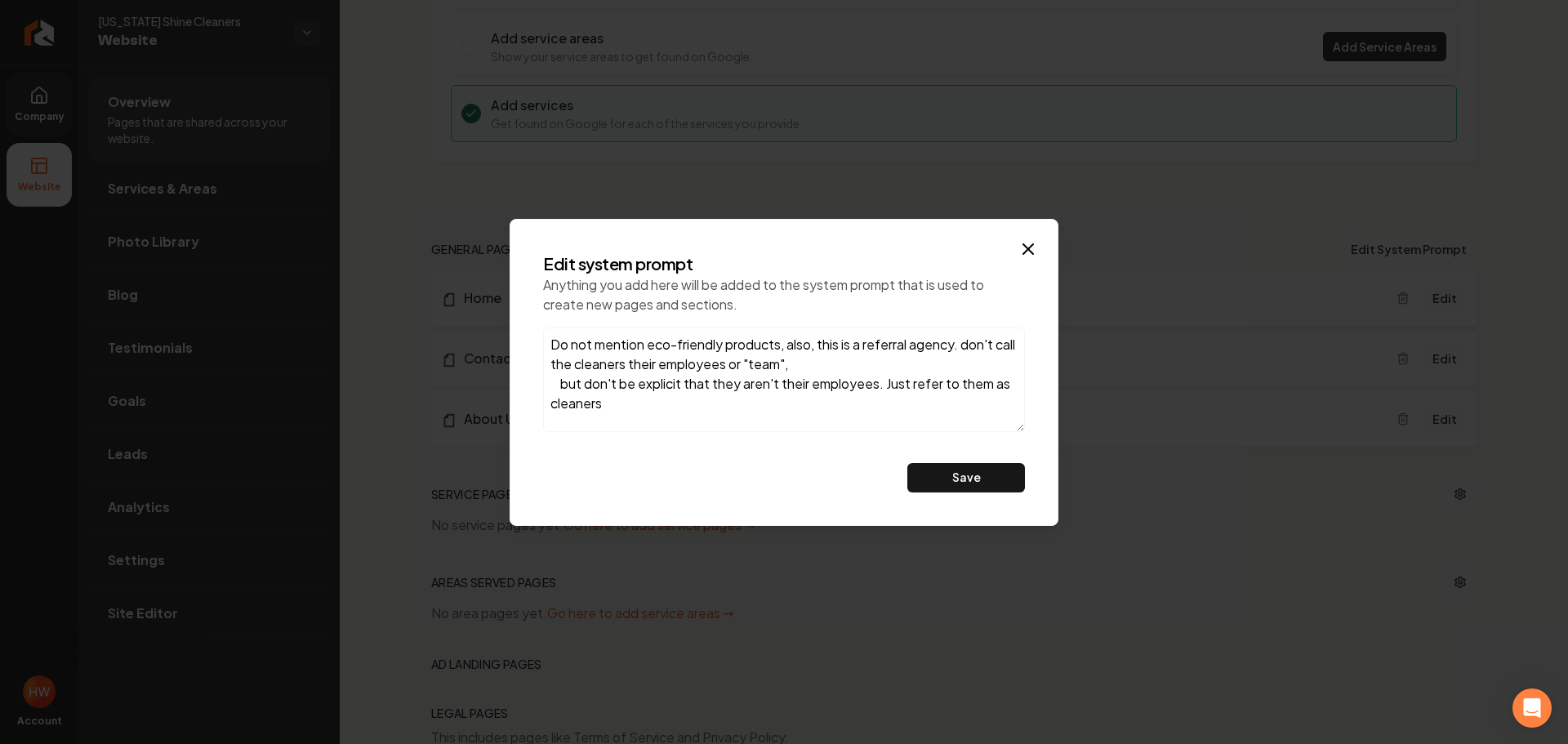
drag, startPoint x: 561, startPoint y: 383, endPoint x: 602, endPoint y: 372, distance: 42.4
click at [561, 383] on textarea "Do not mention eco-friendly products, also, this is a referral agency. don't ca…" at bounding box center [783, 380] width 482 height 104
type textarea "Do not mention eco-friendly products, also, this is a referral agency. don't ca…"
click at [940, 472] on button "Save" at bounding box center [965, 477] width 117 height 29
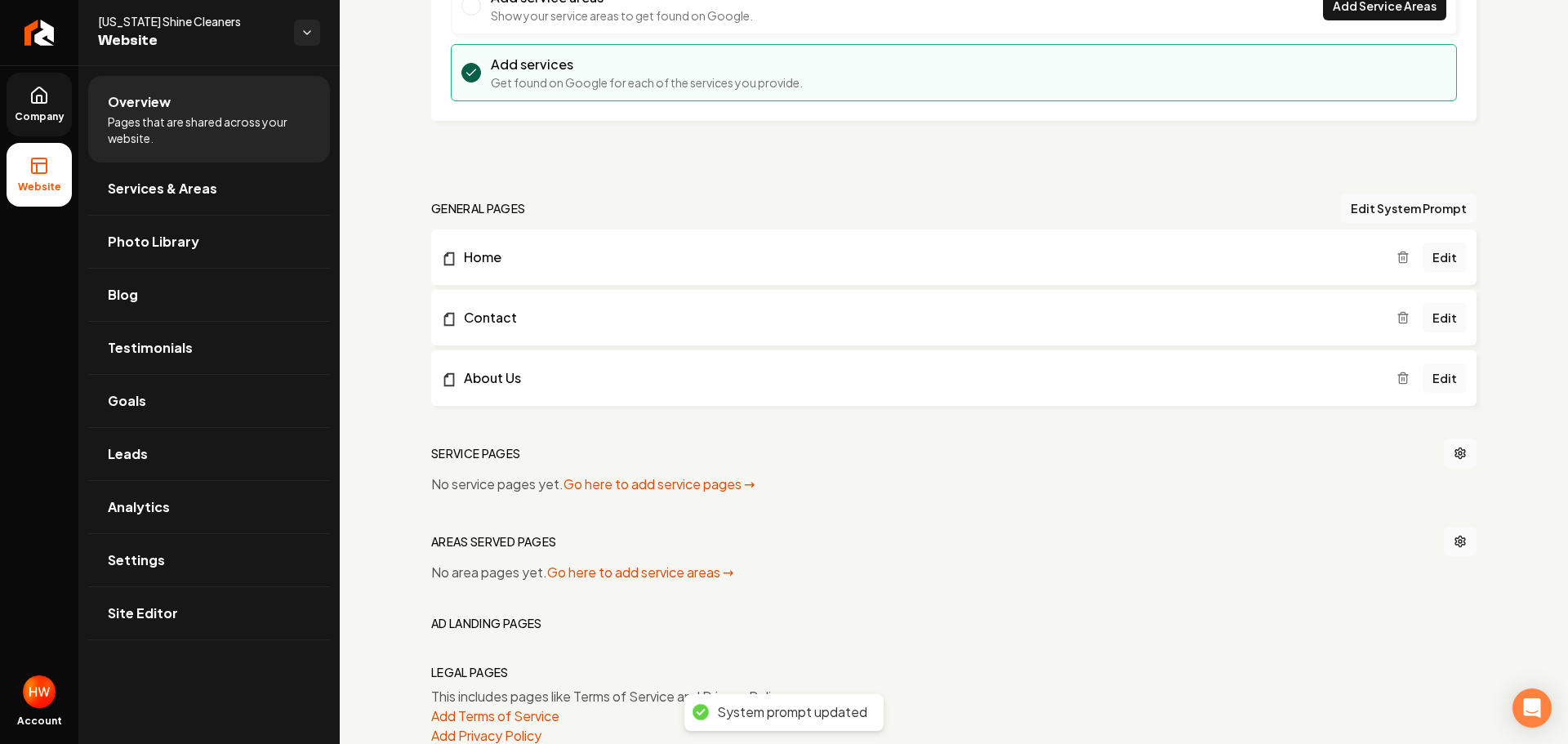
scroll to position [436, 0]
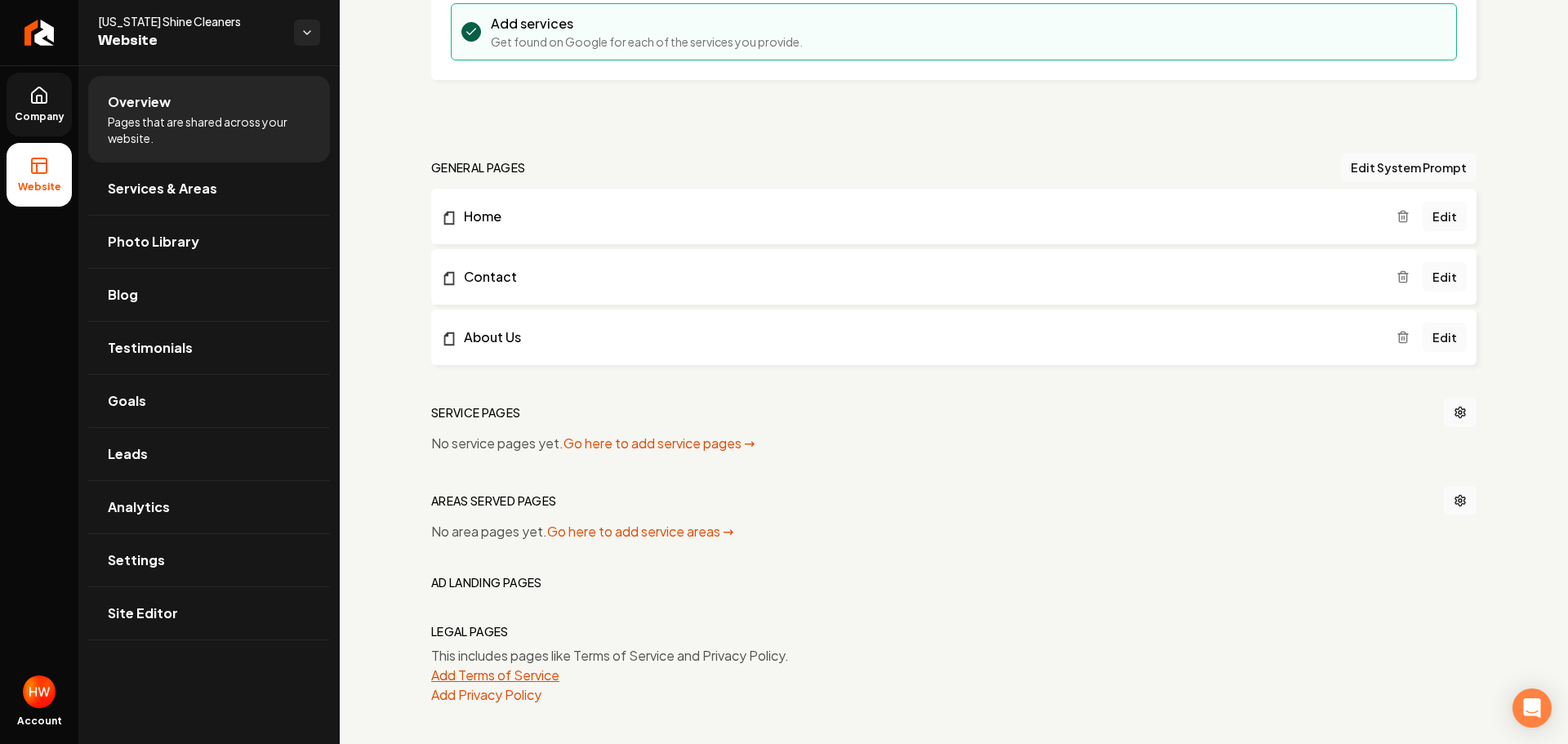
click at [511, 668] on button "Add Terms of Service" at bounding box center [495, 675] width 129 height 20
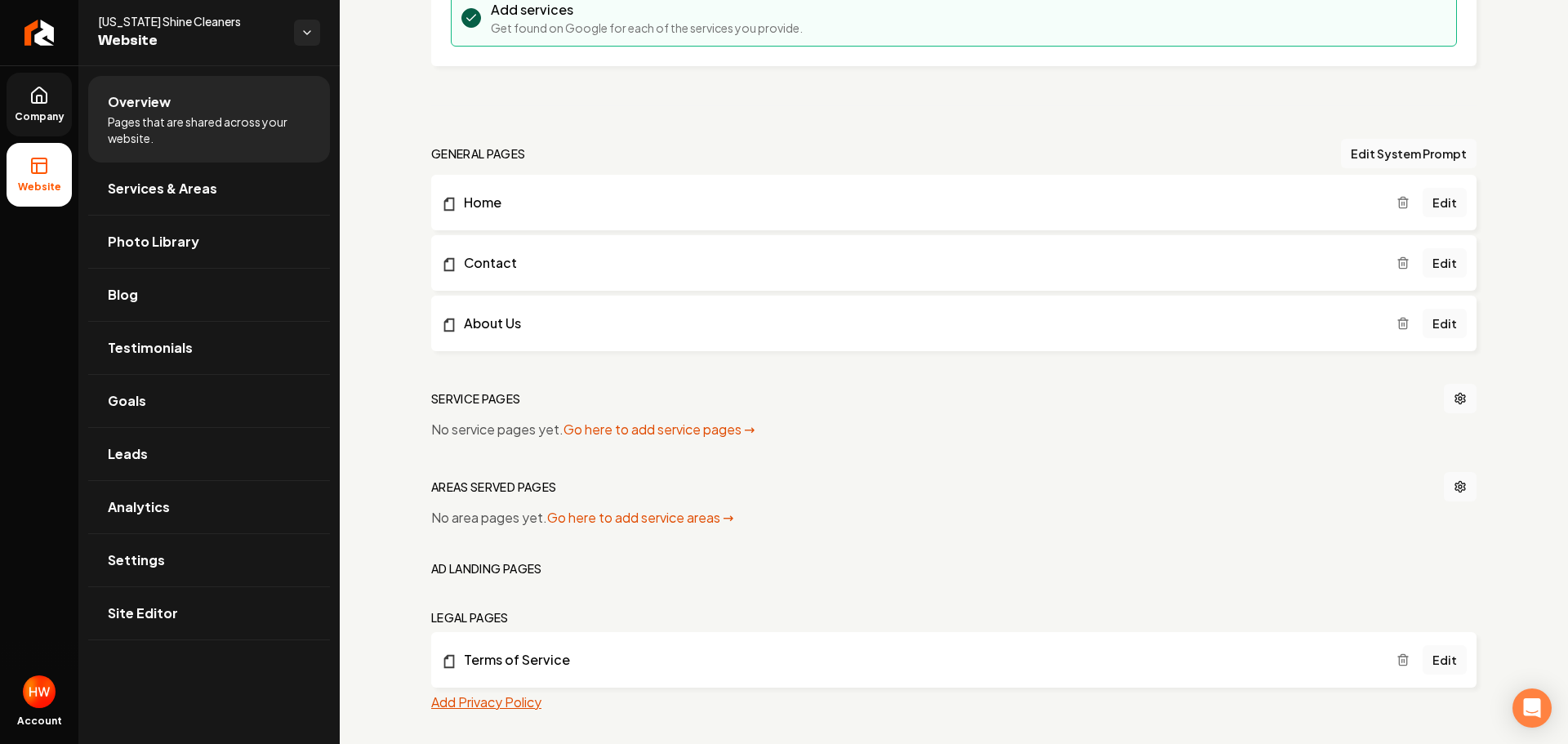
scroll to position [457, 0]
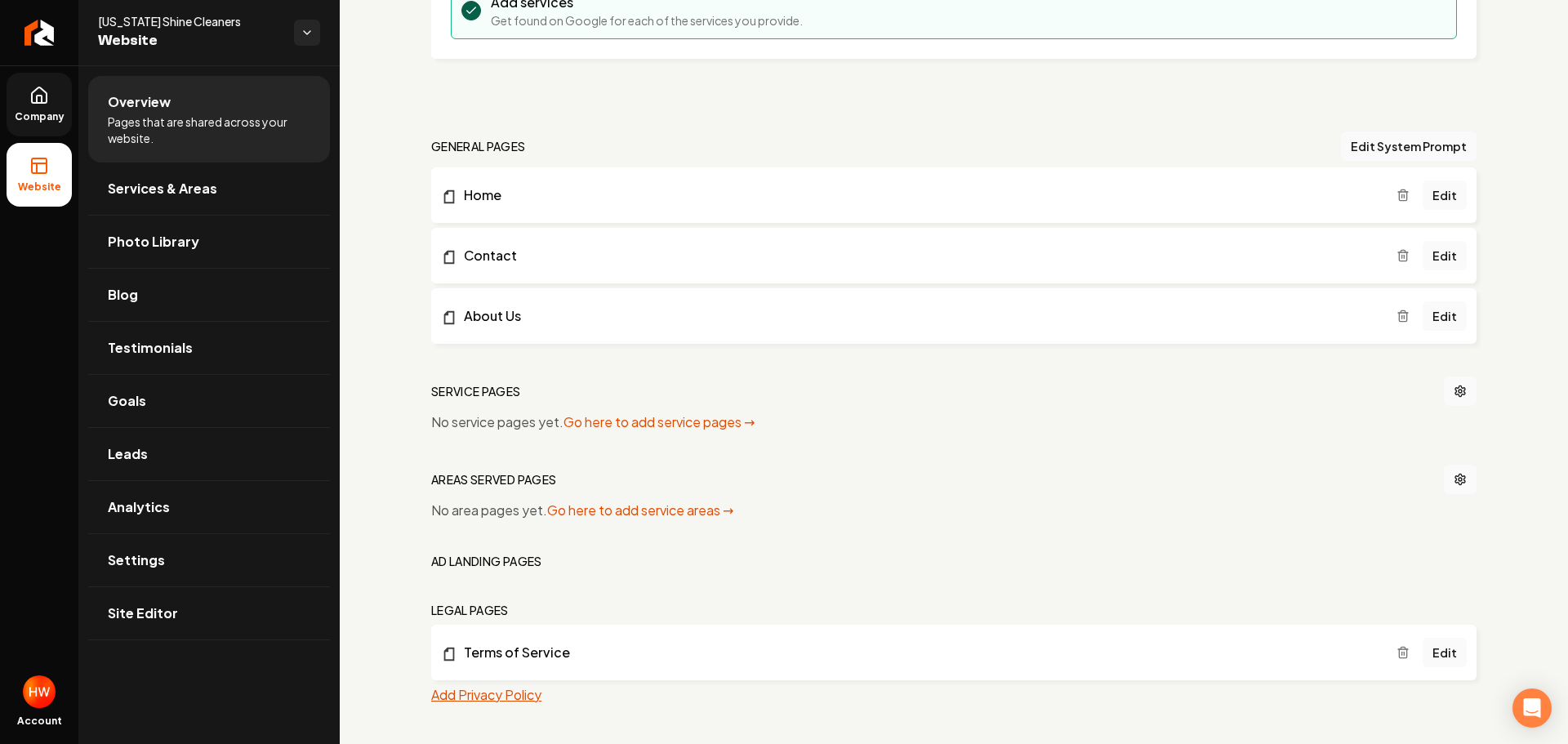
click at [520, 698] on button "Add Privacy Policy" at bounding box center [485, 695] width 110 height 20
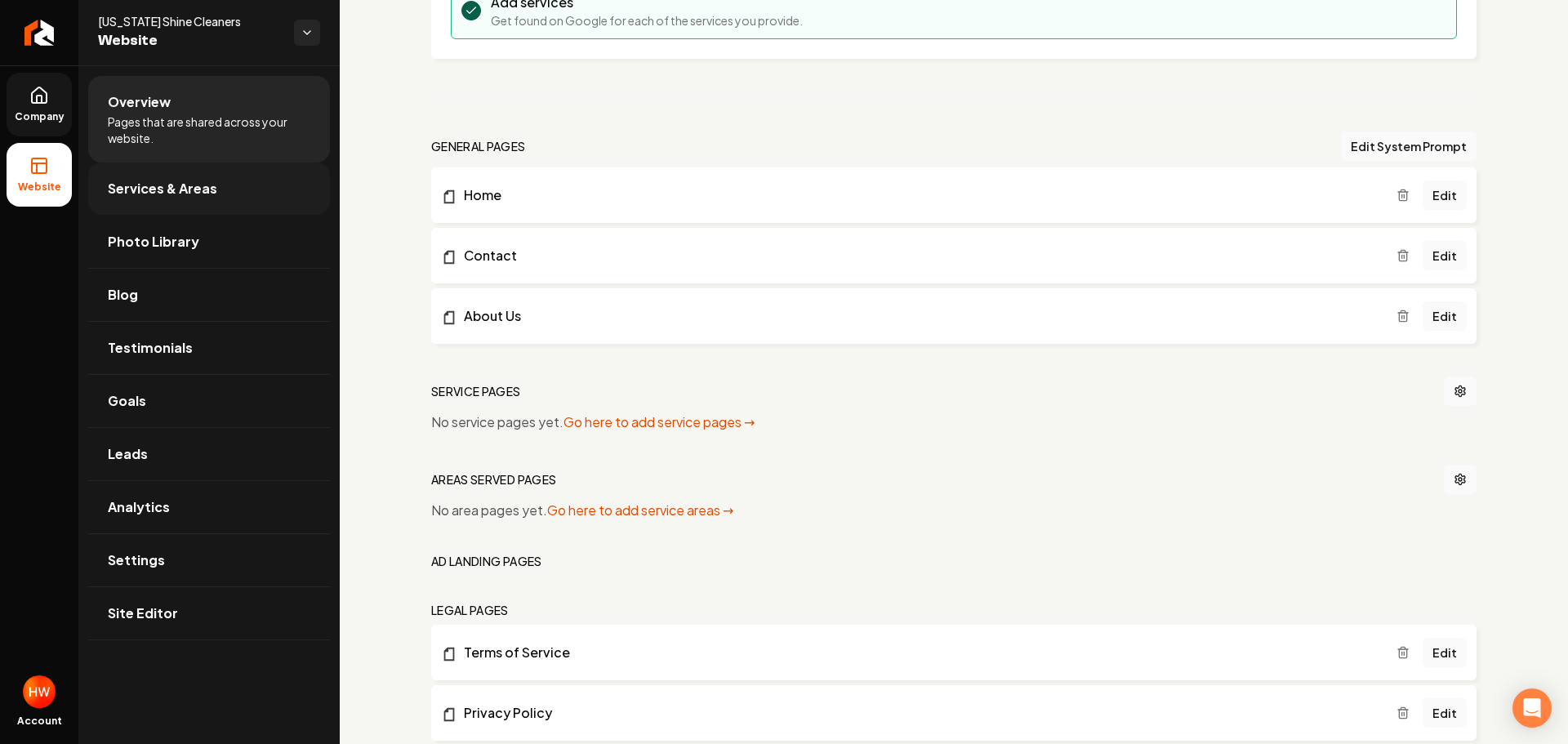
click at [197, 190] on span "Services & Areas" at bounding box center [162, 188] width 110 height 20
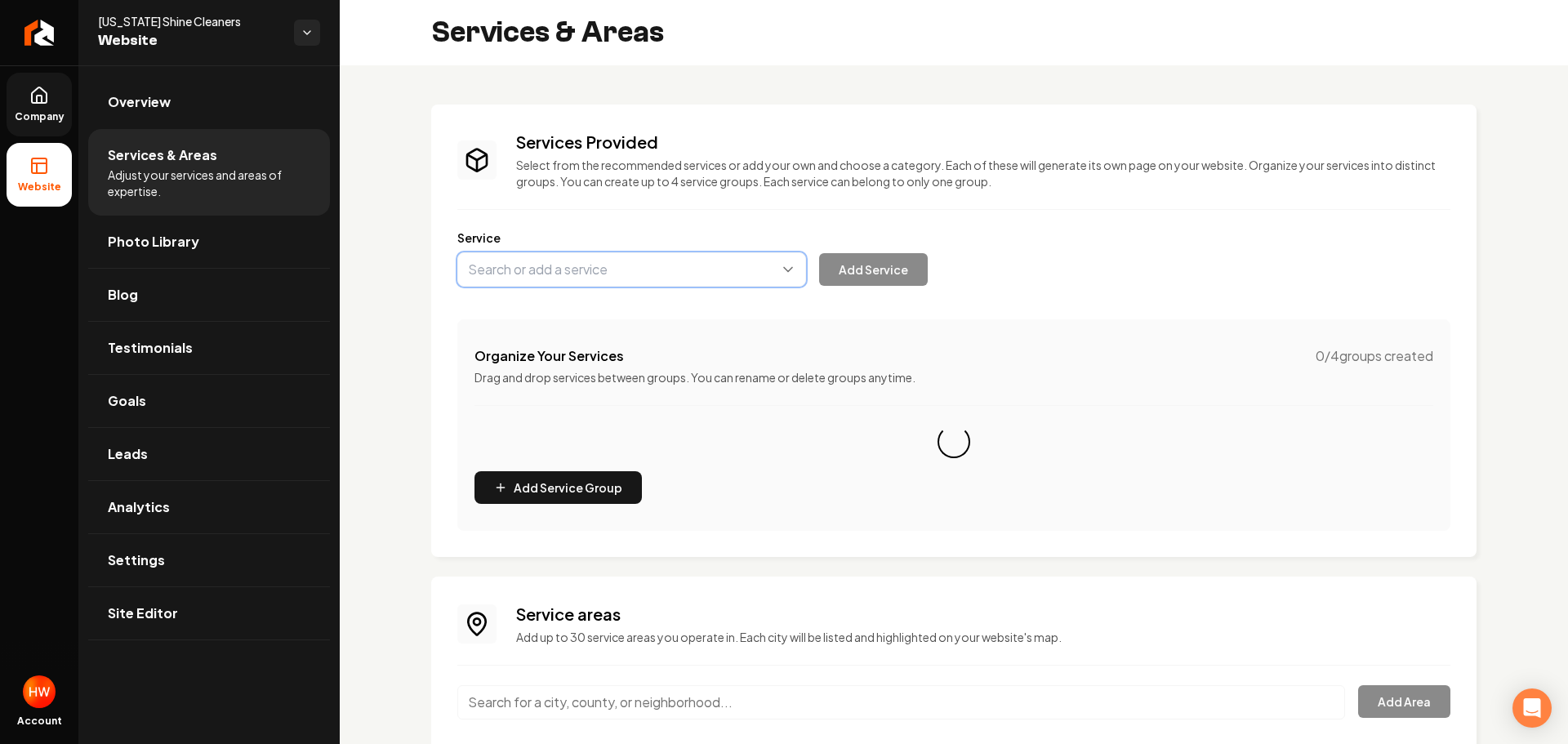
click at [619, 274] on button "Main content area" at bounding box center [631, 270] width 348 height 35
paste input "Basic House Cleaning"
drag, startPoint x: 602, startPoint y: 303, endPoint x: 756, endPoint y: 289, distance: 154.6
type input "Basic House Cleaning"
click at [880, 260] on button "Add Service" at bounding box center [873, 270] width 109 height 33
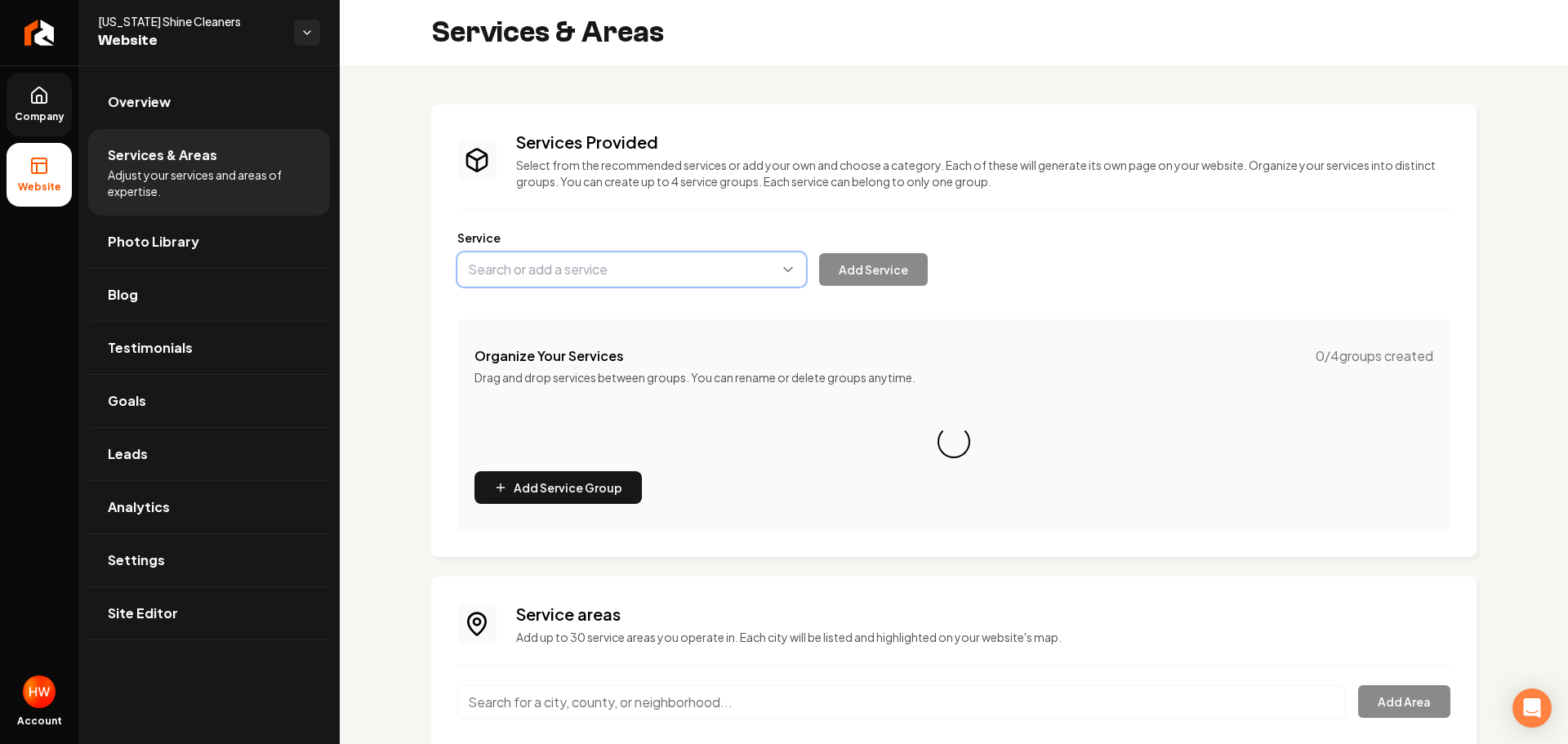
click at [647, 277] on button "Main content area" at bounding box center [631, 270] width 348 height 35
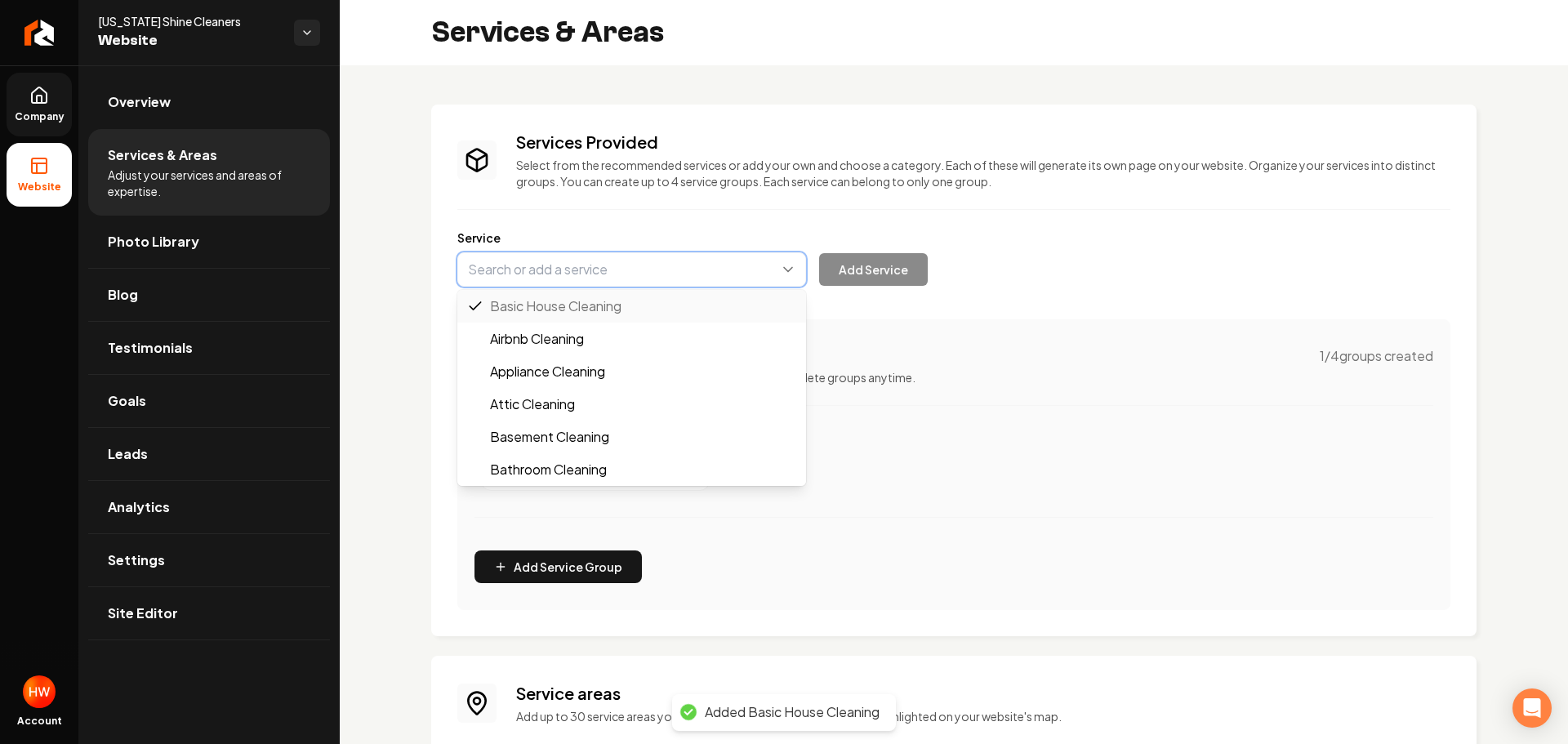
paste input "Deep House Cleaning"
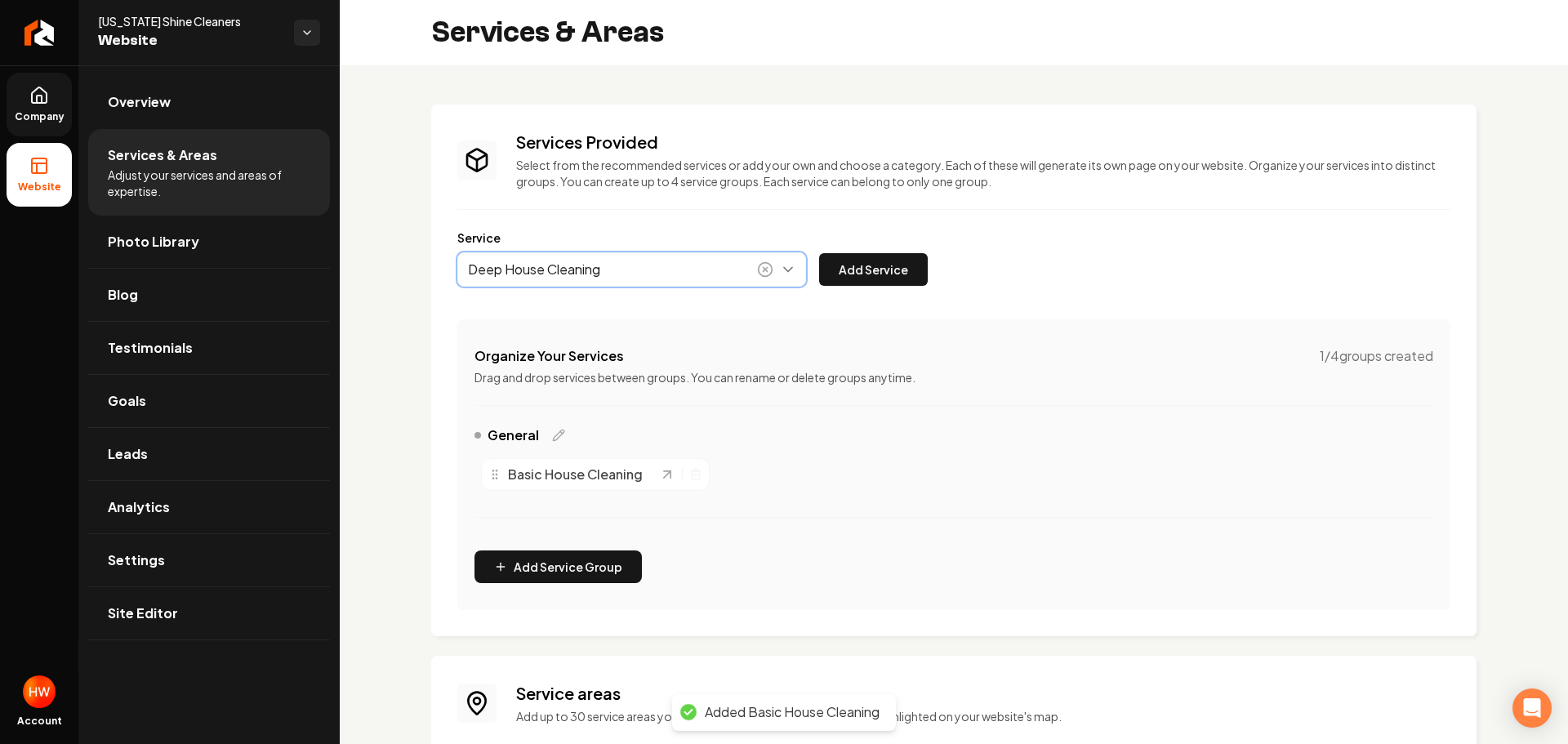
drag, startPoint x: 607, startPoint y: 310, endPoint x: 633, endPoint y: 305, distance: 26.5
type input "Deep House Cleaning"
drag, startPoint x: 855, startPoint y: 275, endPoint x: 867, endPoint y: 274, distance: 12.0
click at [856, 274] on button "Add Service" at bounding box center [873, 270] width 109 height 33
click at [606, 267] on button "Main content area" at bounding box center [631, 270] width 348 height 35
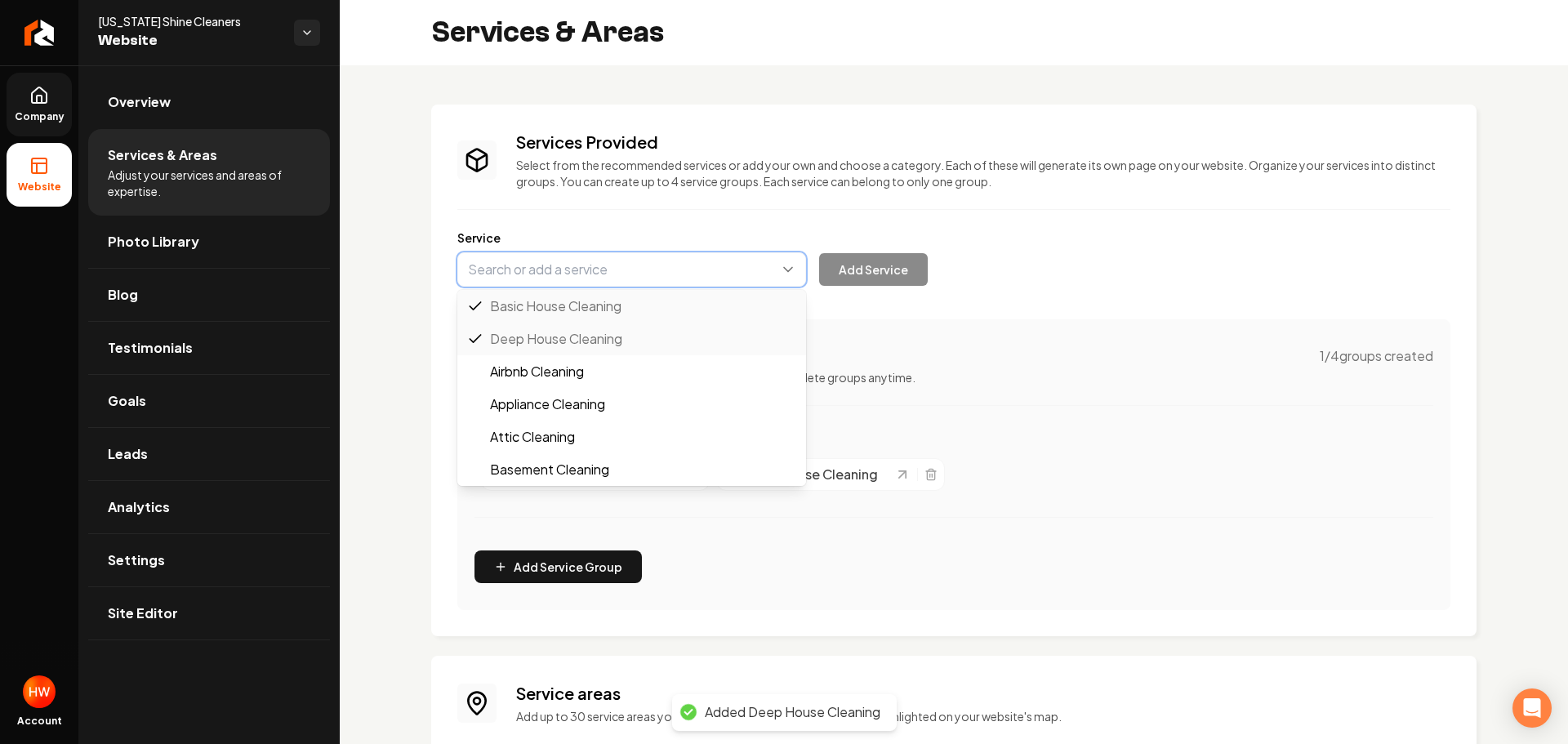
paste input "Move-In/Move-Out Cleaning"
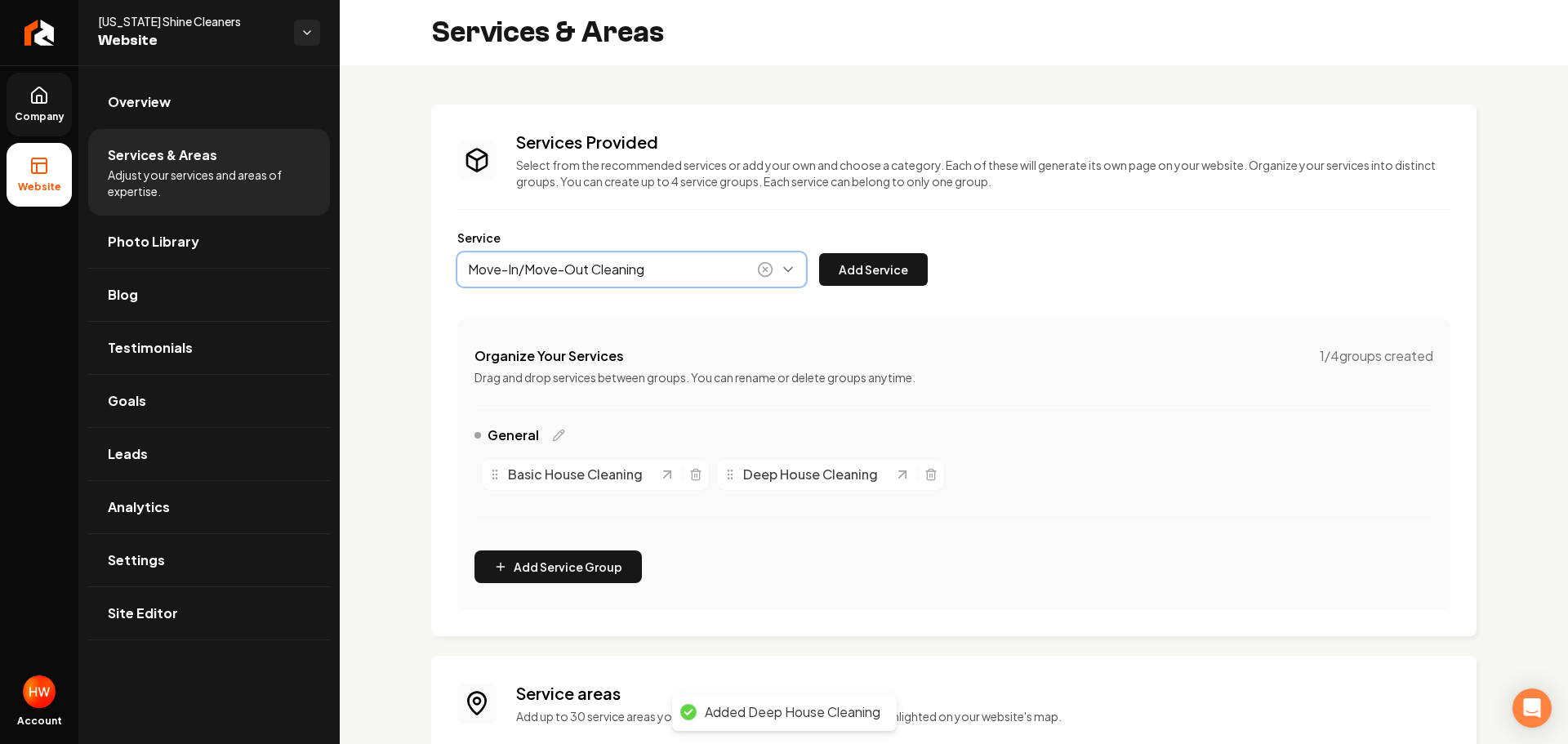
drag, startPoint x: 598, startPoint y: 302, endPoint x: 630, endPoint y: 302, distance: 32.0
type input "Move-In/Move-Out Cleaning"
drag, startPoint x: 880, startPoint y: 273, endPoint x: 889, endPoint y: 300, distance: 28.5
click at [880, 273] on button "Add Service" at bounding box center [873, 270] width 109 height 33
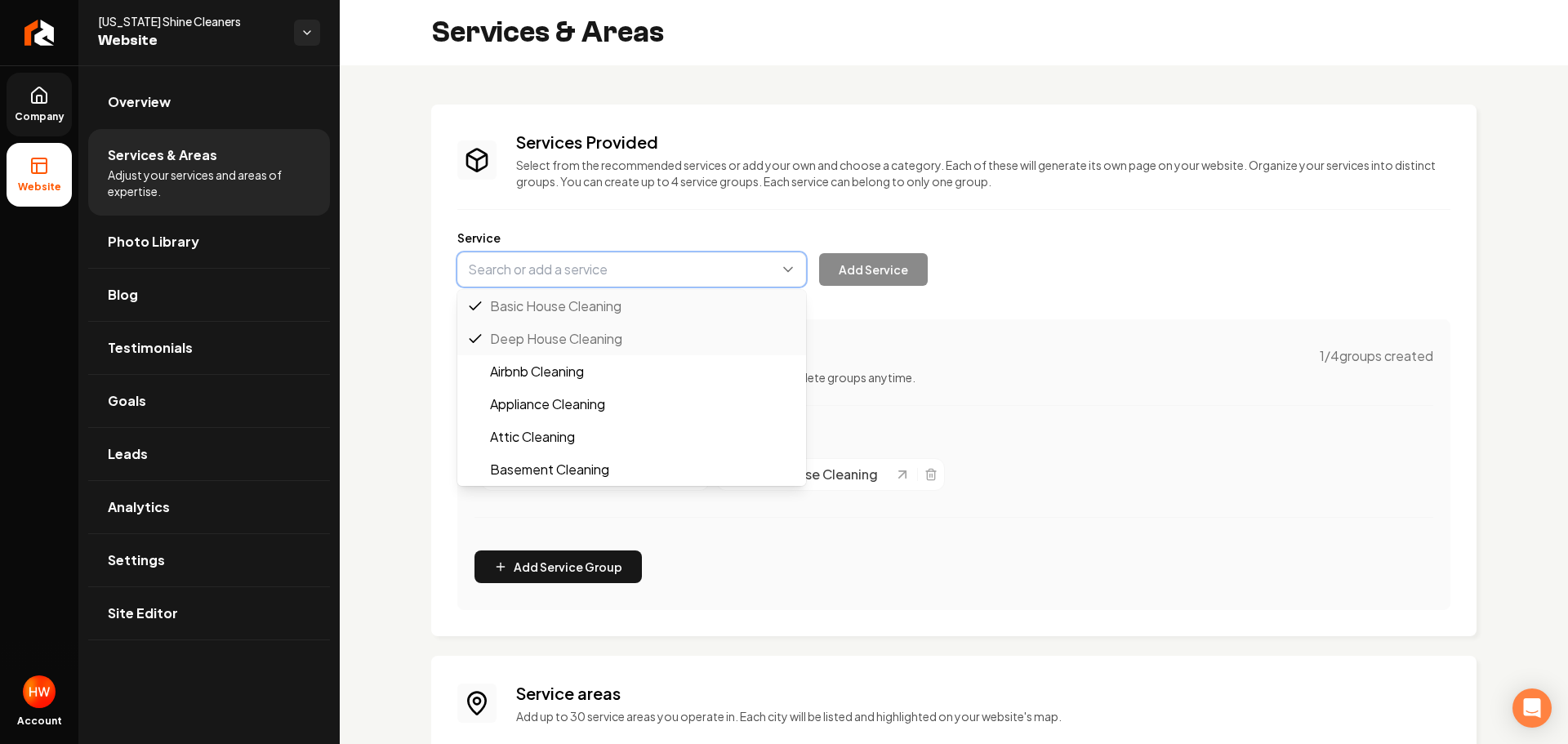
click at [552, 267] on button "Main content area" at bounding box center [631, 270] width 348 height 35
paste input "Recurring Maid Services"
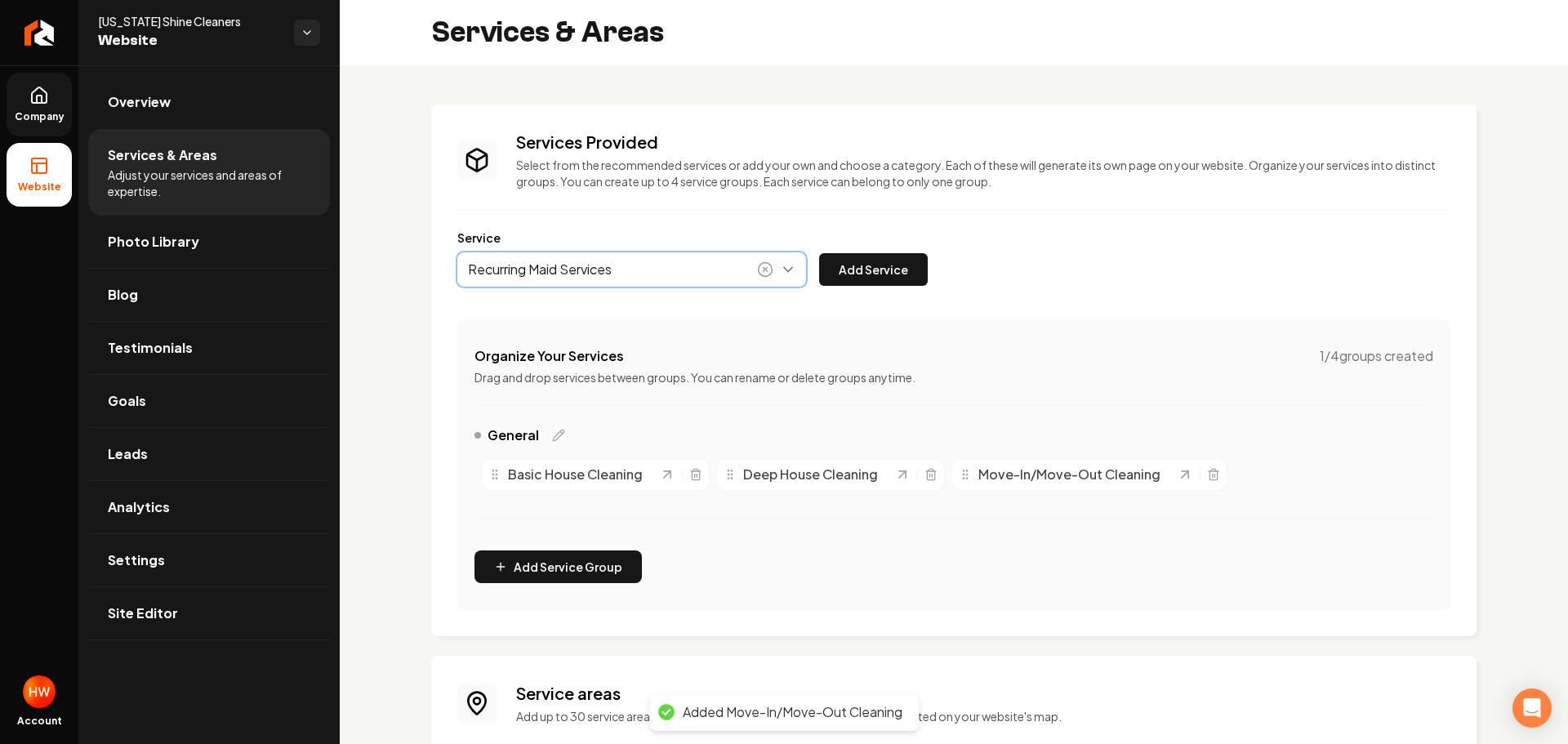
drag, startPoint x: 569, startPoint y: 303, endPoint x: 817, endPoint y: 292, distance: 248.2
type input "Recurring Maid Services"
drag, startPoint x: 866, startPoint y: 272, endPoint x: 939, endPoint y: 277, distance: 73.2
click at [868, 272] on button "Add Service" at bounding box center [873, 270] width 109 height 33
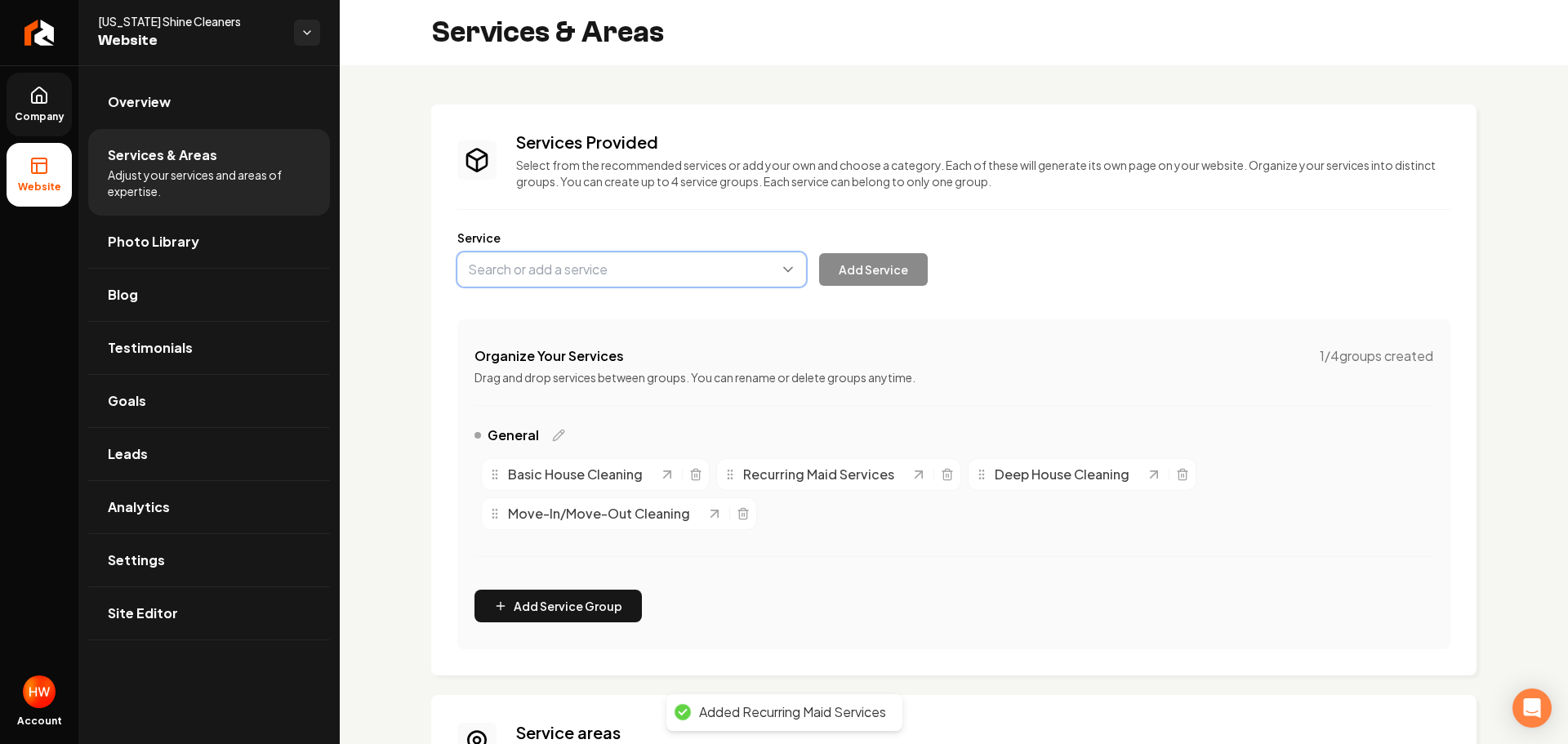
click at [598, 267] on button "Main content area" at bounding box center [631, 270] width 348 height 35
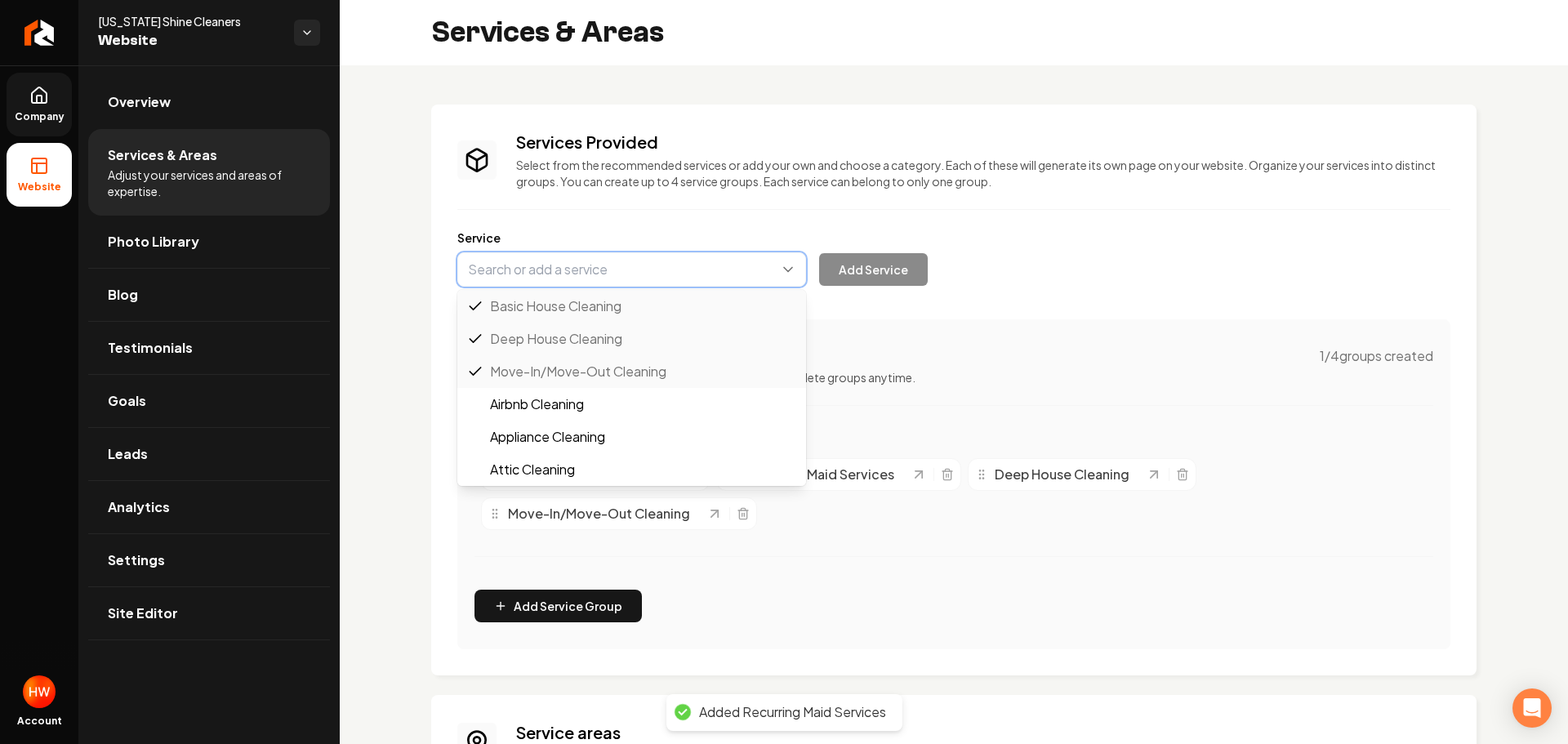
paste input "Airbnb Cleaning"
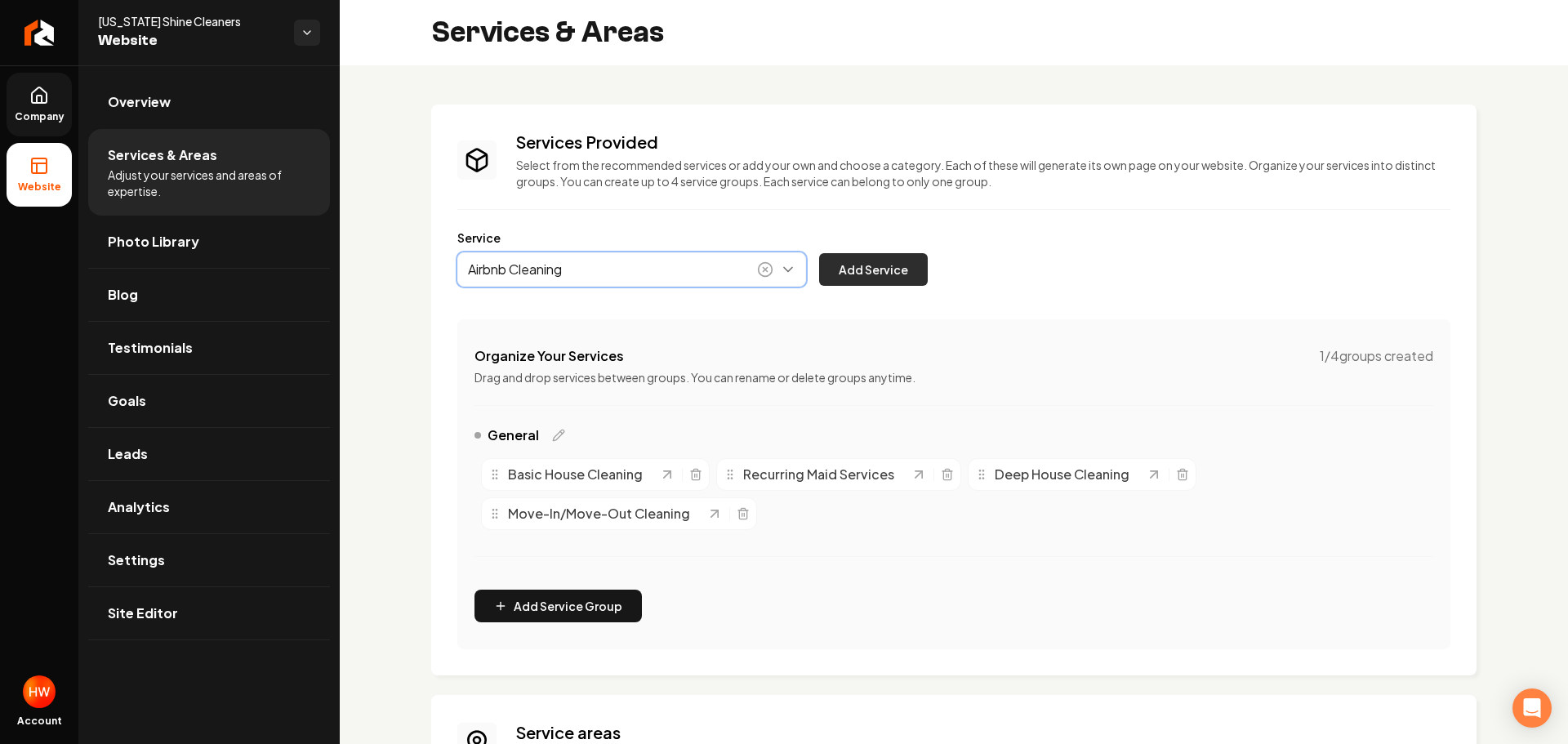
type input "Airbnb Cleaning"
click at [857, 272] on button "Add Service" at bounding box center [873, 270] width 109 height 33
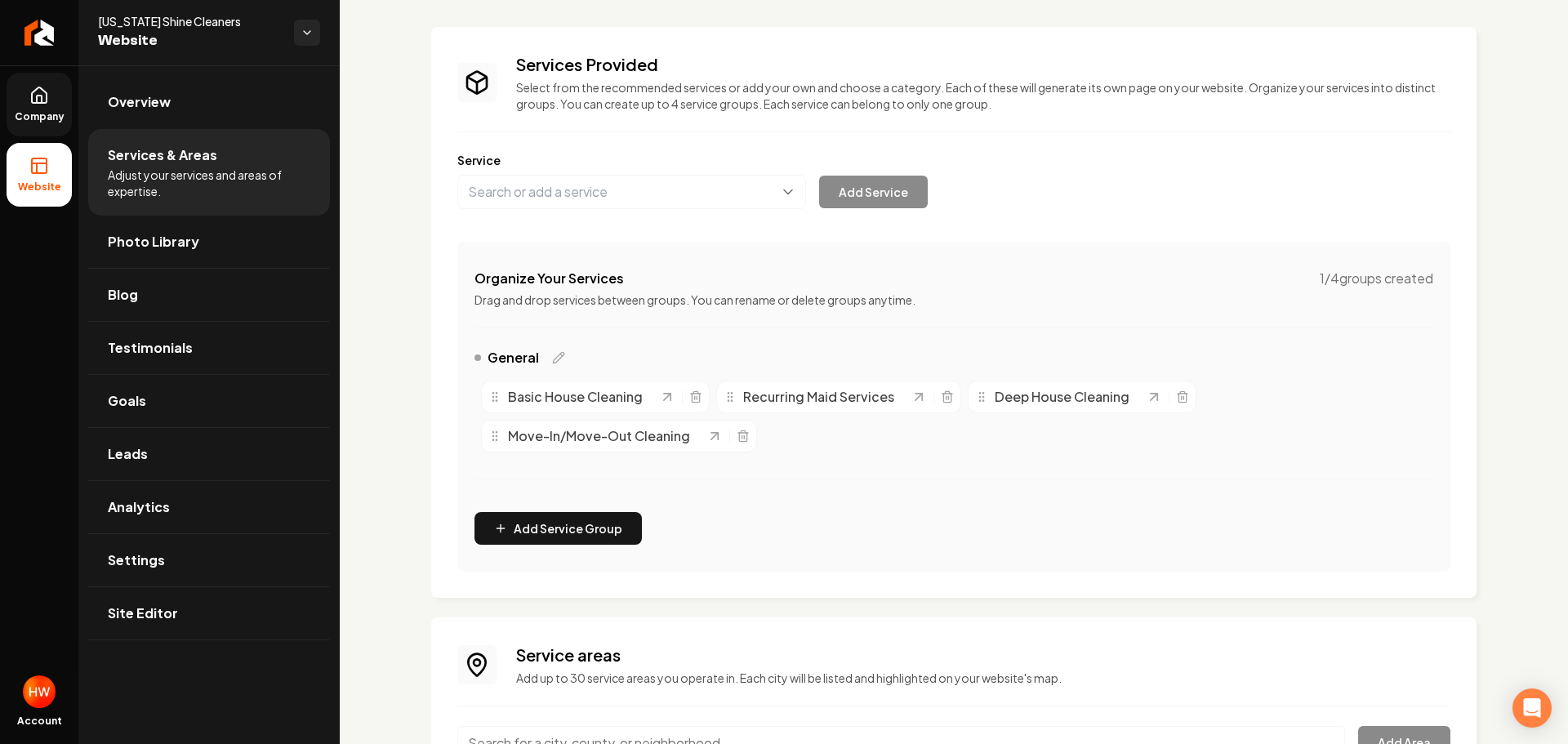
scroll to position [202, 0]
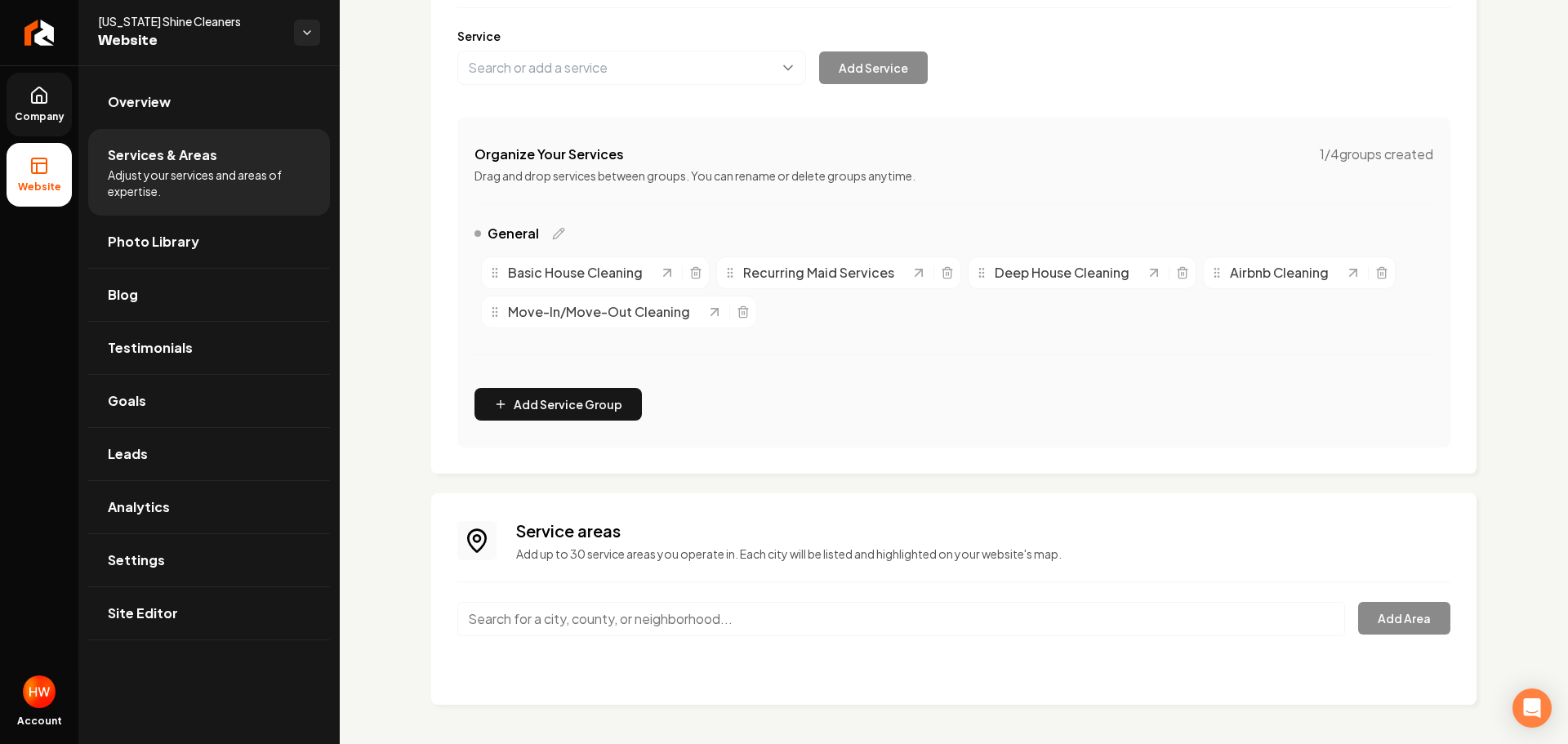
click at [649, 605] on input "Main content area" at bounding box center [900, 619] width 887 height 35
paste input "Hyattsville"
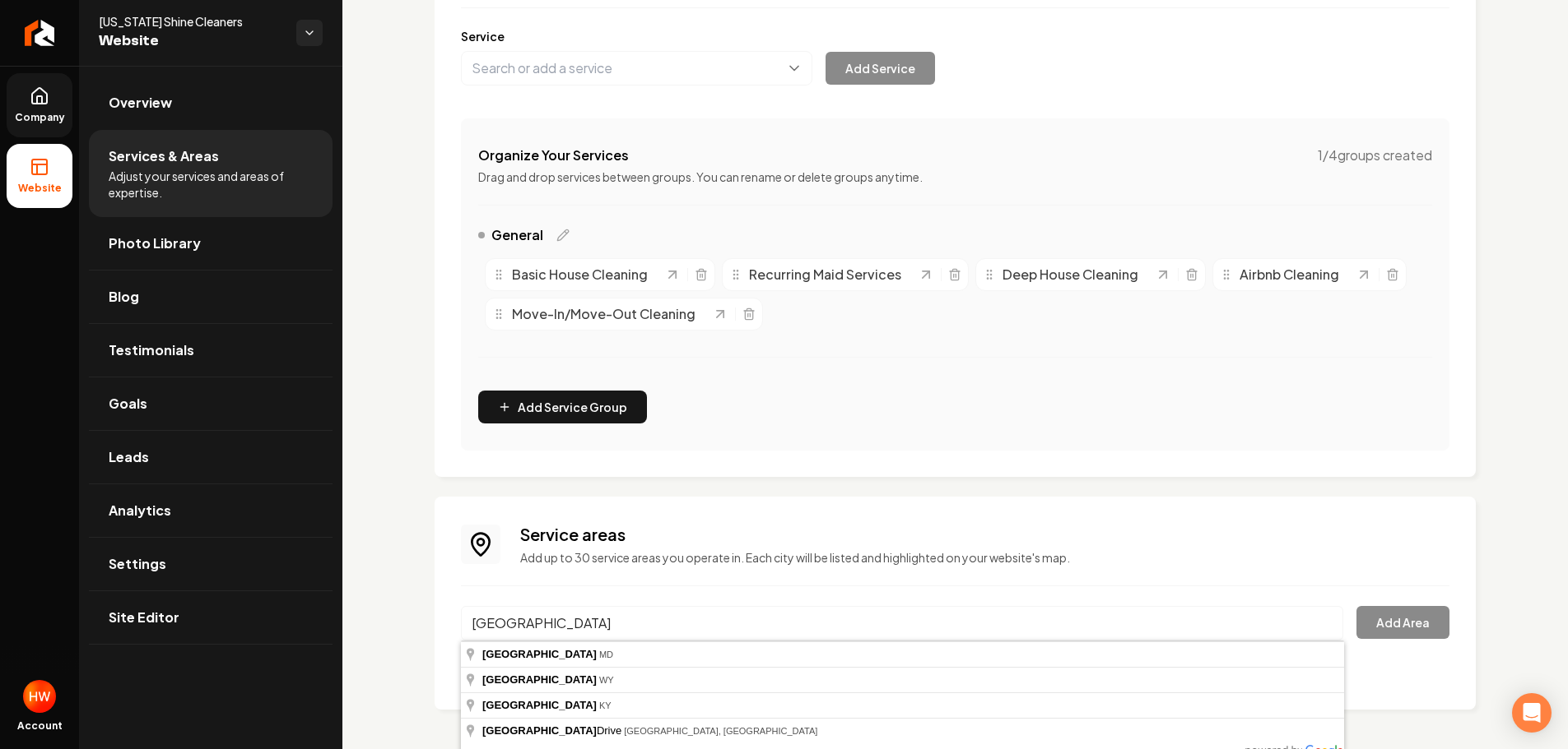
type input "Hyattsville, MD"
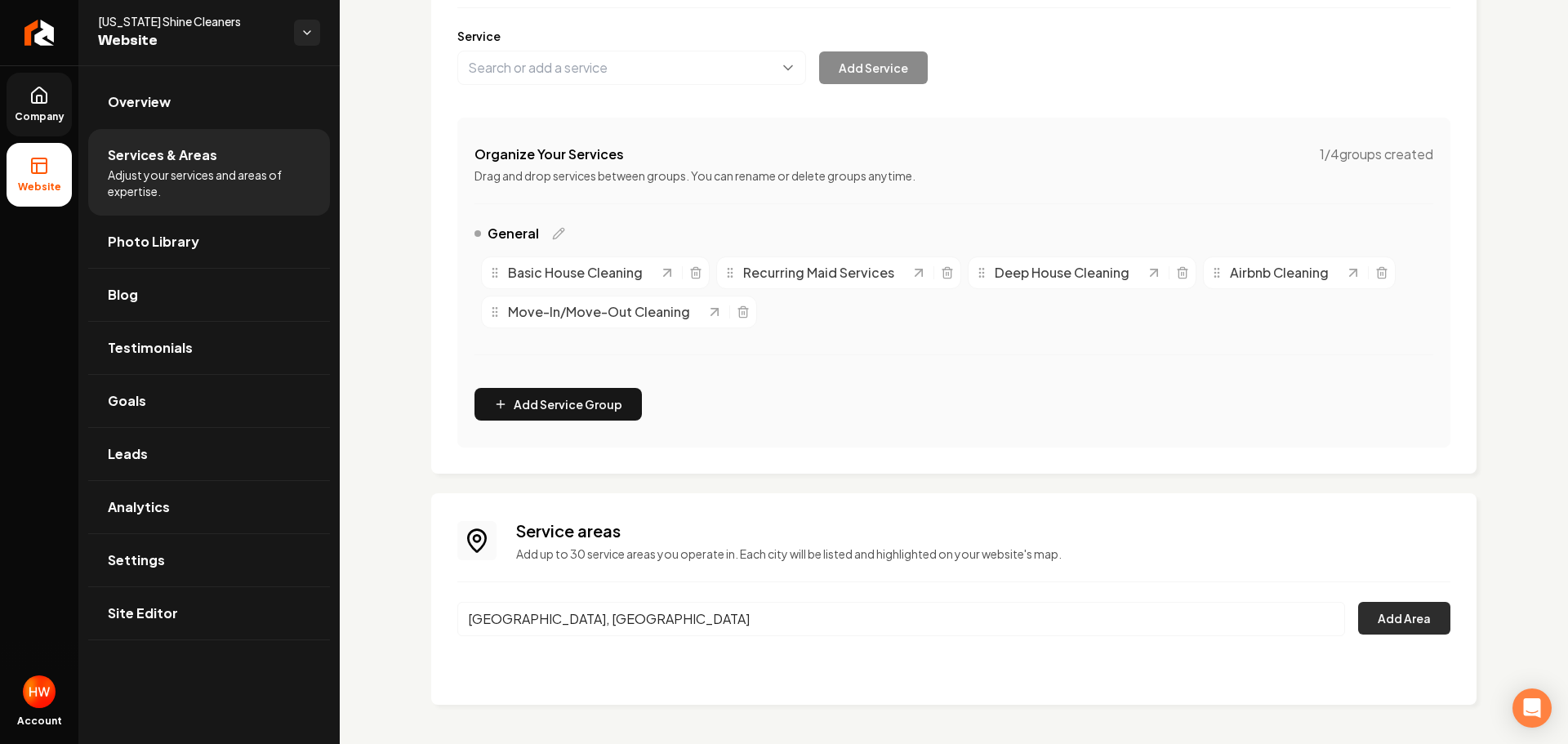
click at [1376, 611] on button "Add Area" at bounding box center [1404, 618] width 92 height 33
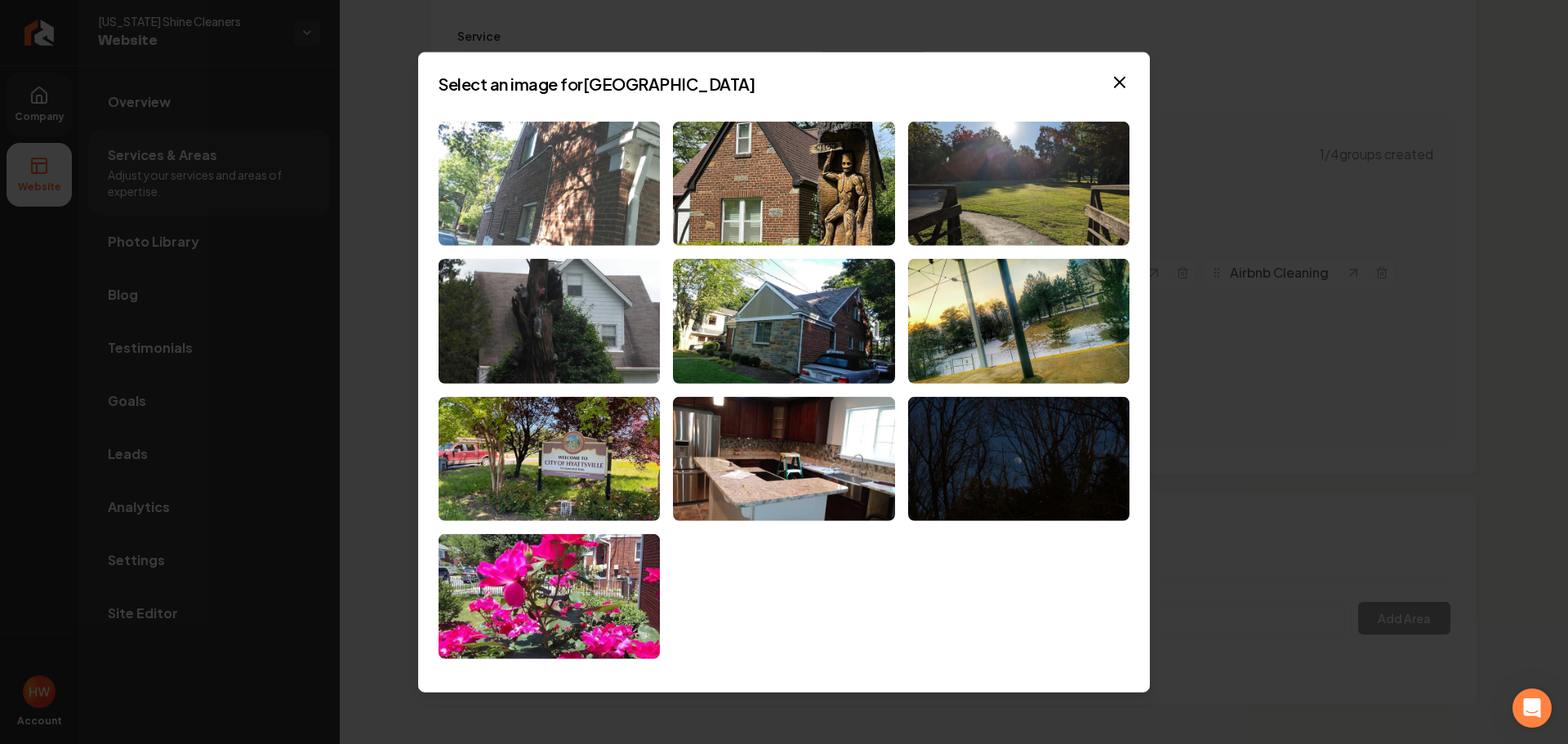
click at [554, 178] on img at bounding box center [549, 183] width 222 height 125
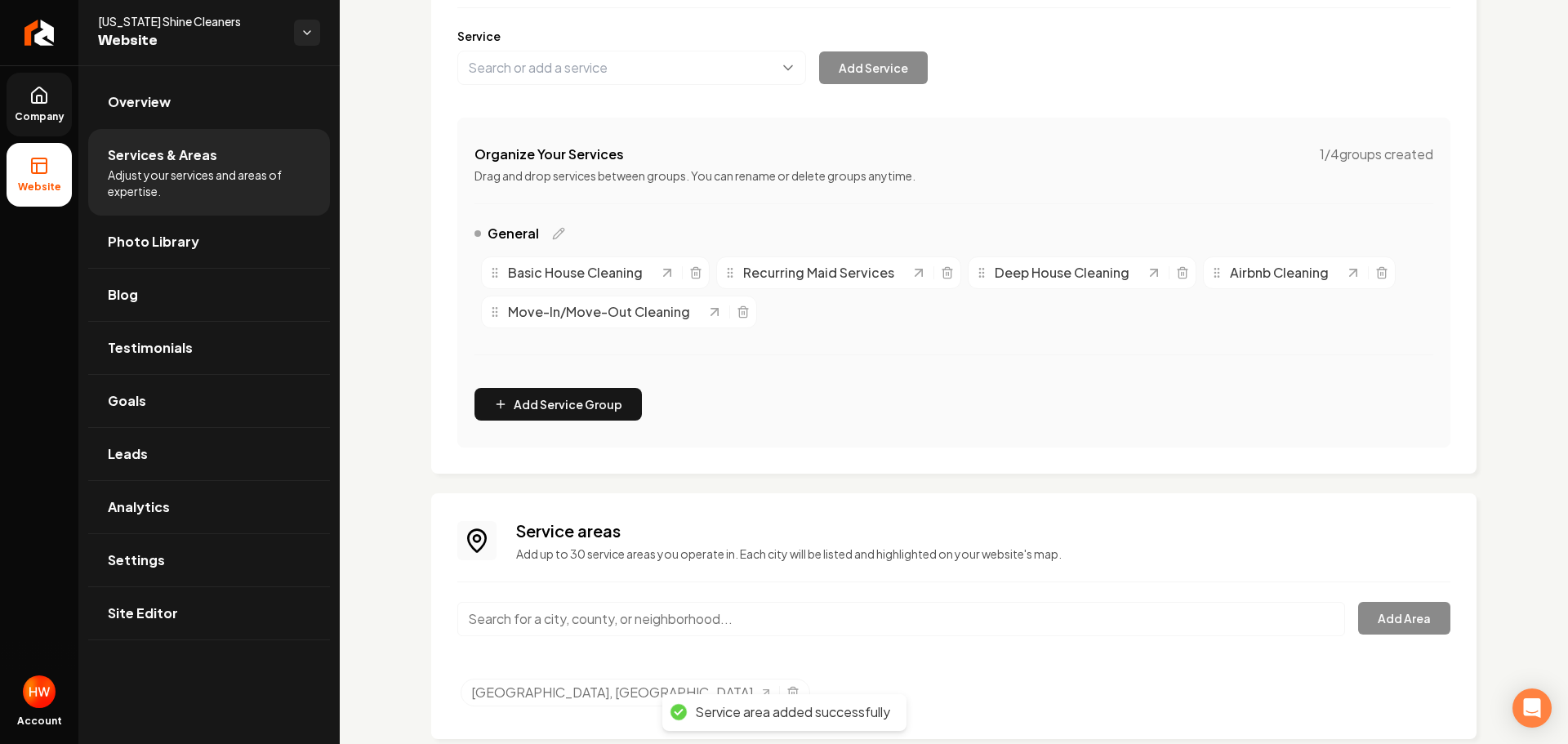
click at [653, 625] on input "Main content area" at bounding box center [900, 619] width 887 height 35
paste input "College Park"
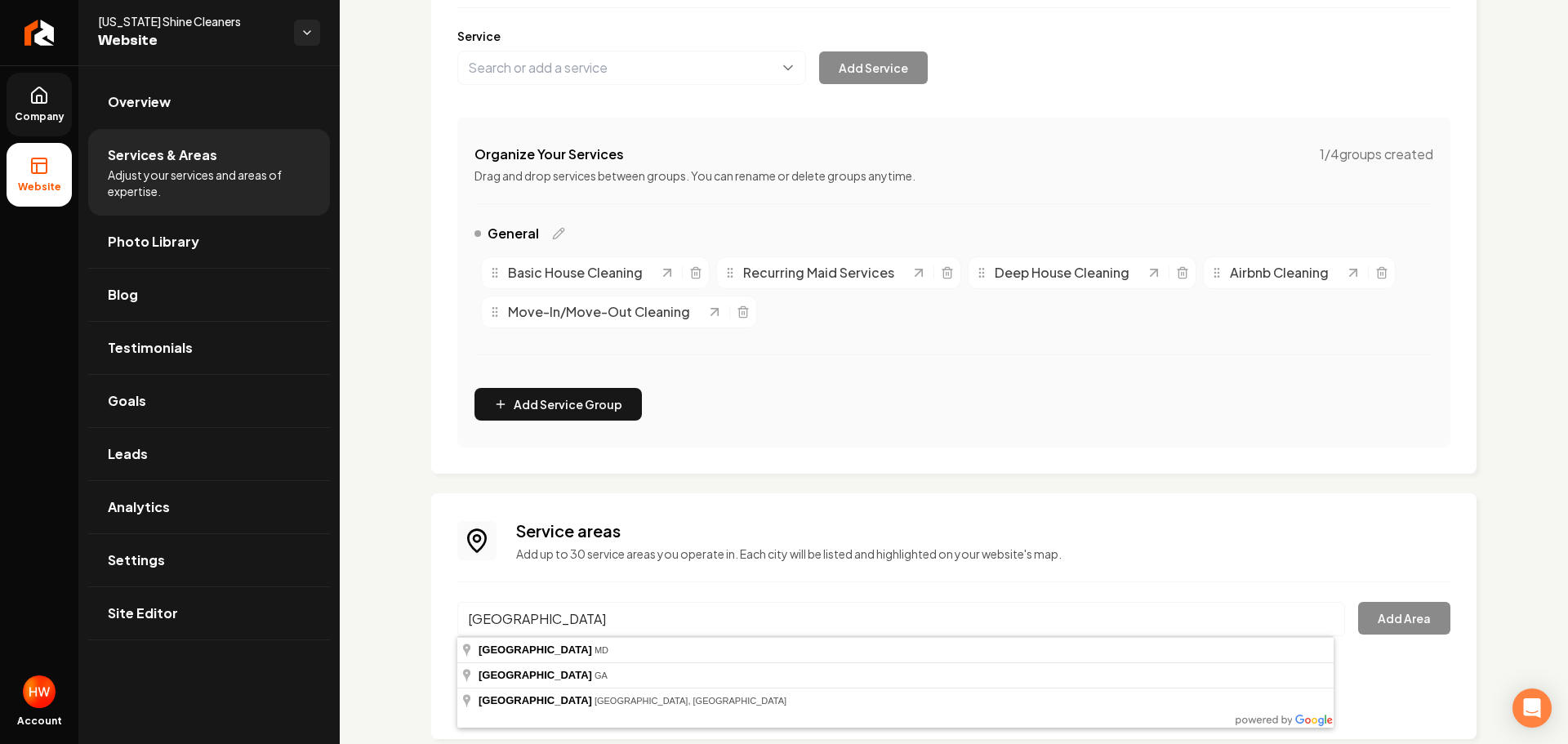
type input "College Park, MD"
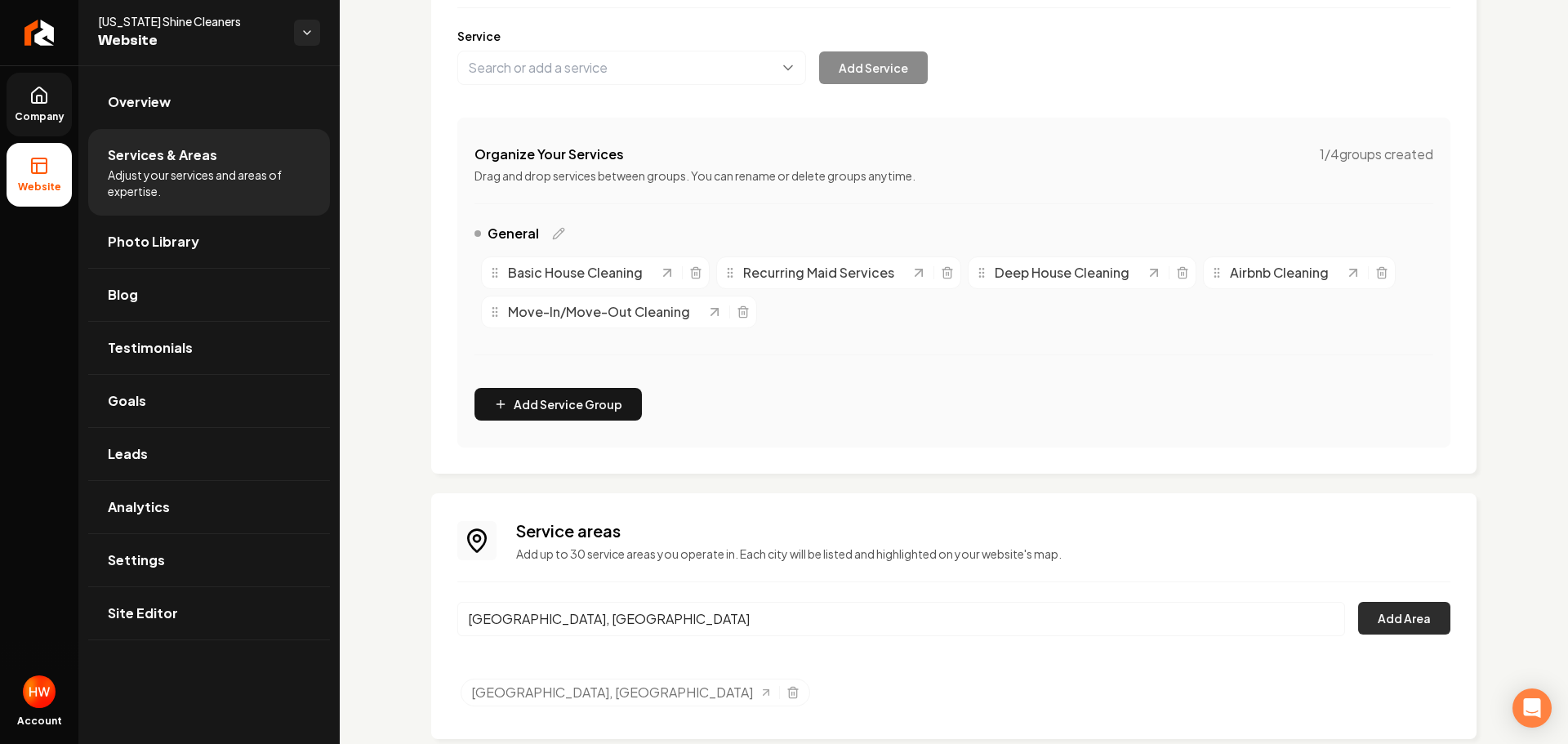
click at [1394, 626] on button "Add Area" at bounding box center [1404, 618] width 92 height 33
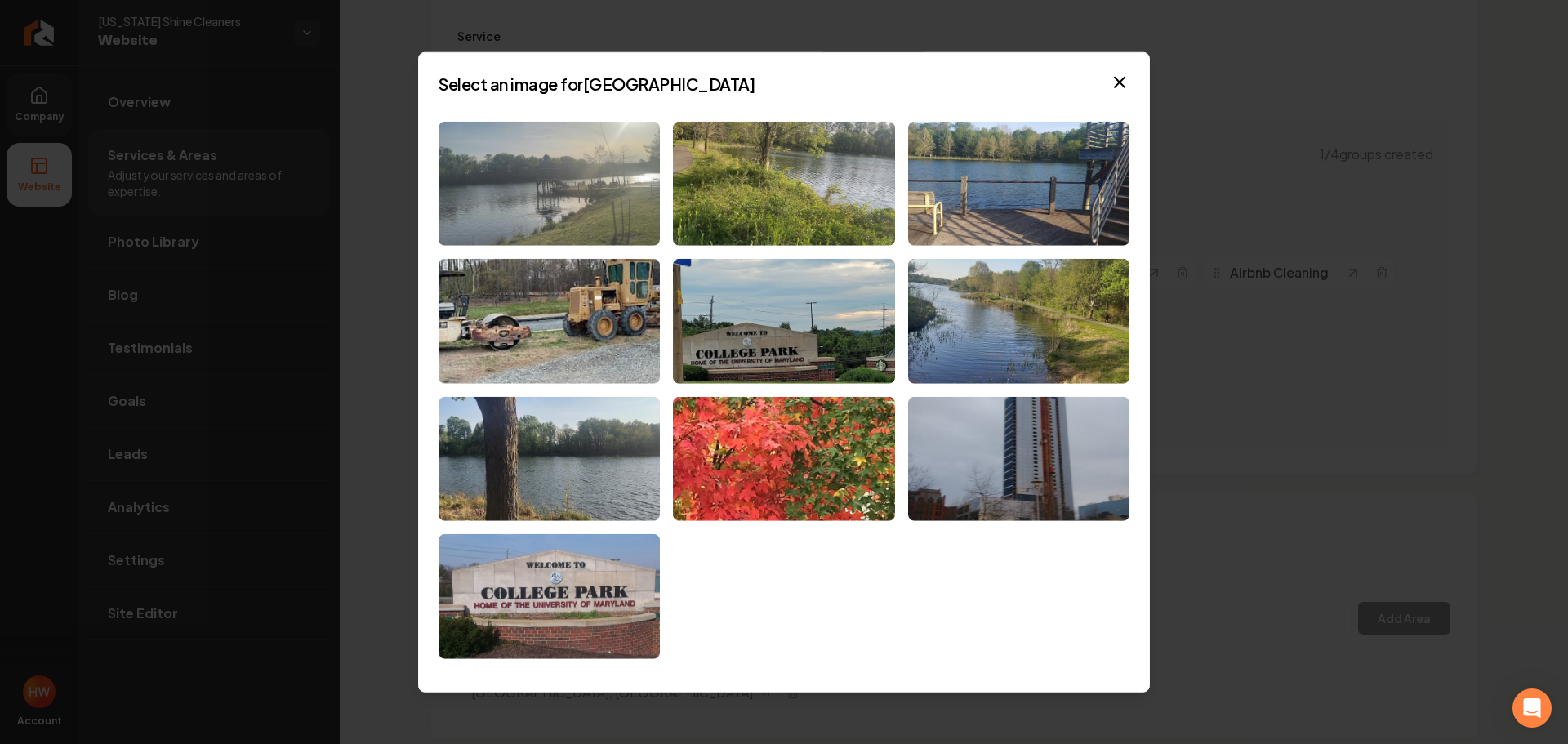
click at [589, 197] on img at bounding box center [549, 183] width 222 height 125
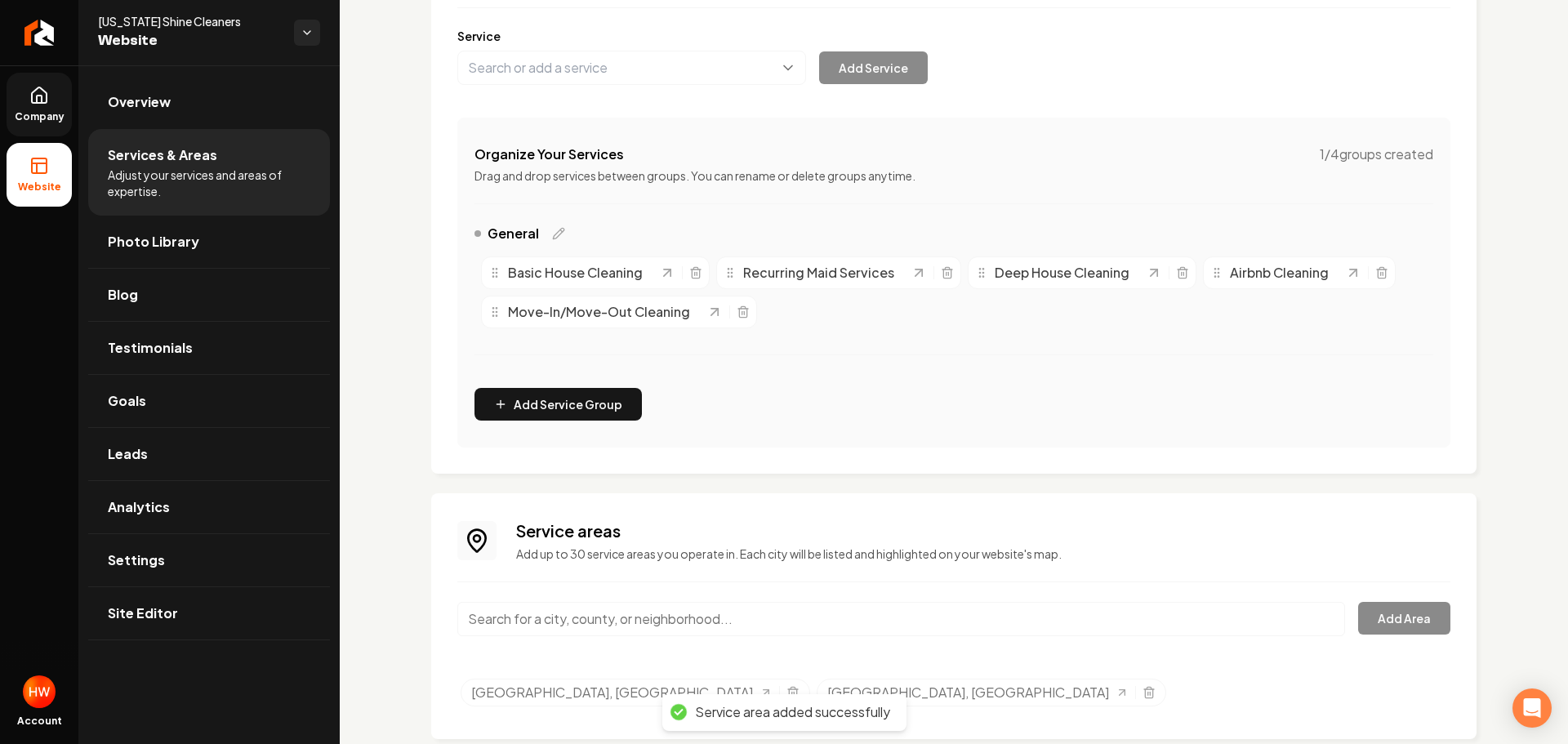
click at [669, 617] on input "Main content area" at bounding box center [900, 619] width 887 height 35
paste input "Silver Spring"
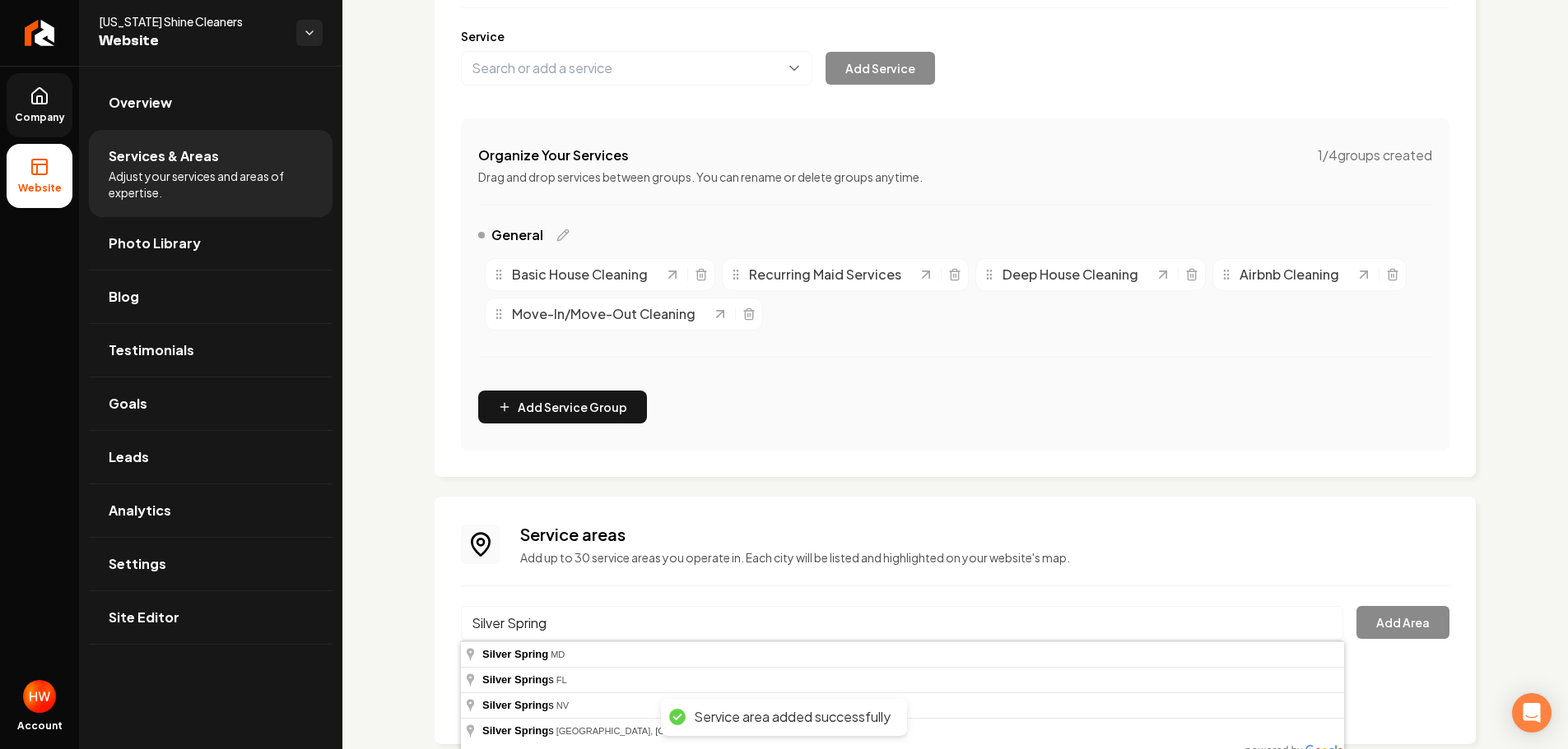
type input "Silver Spring, MD"
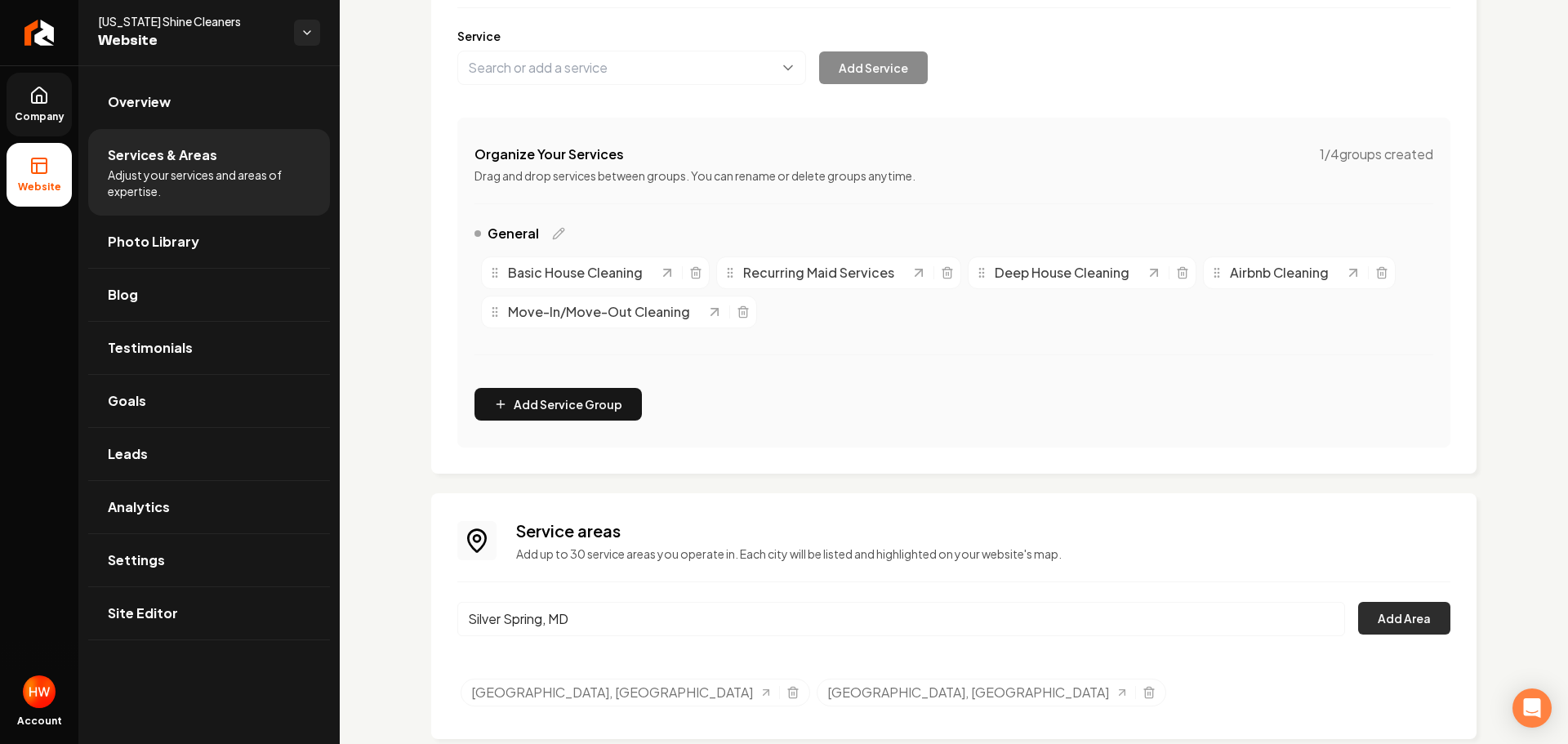
click at [1379, 625] on button "Add Area" at bounding box center [1404, 618] width 92 height 33
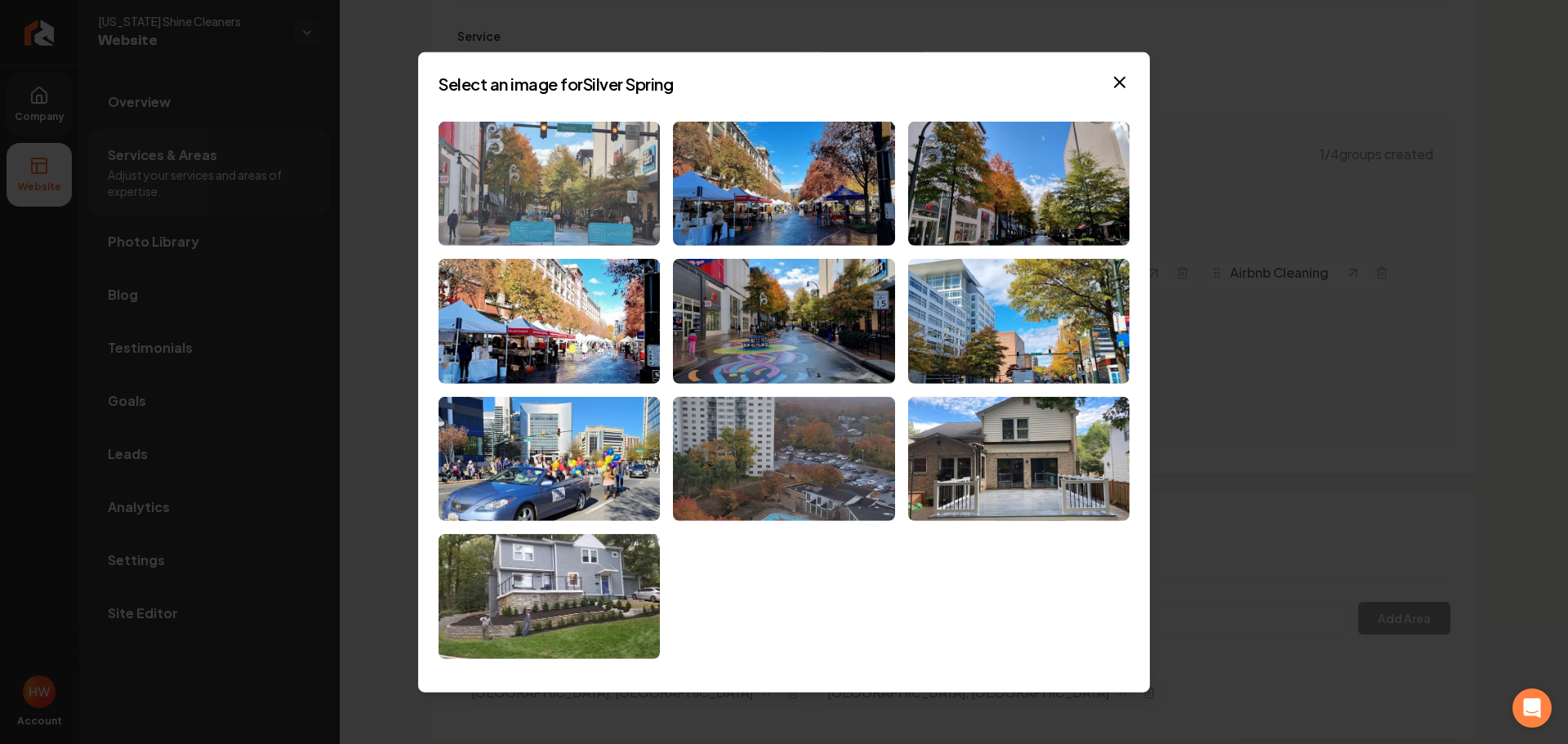
click at [567, 194] on img at bounding box center [549, 183] width 222 height 125
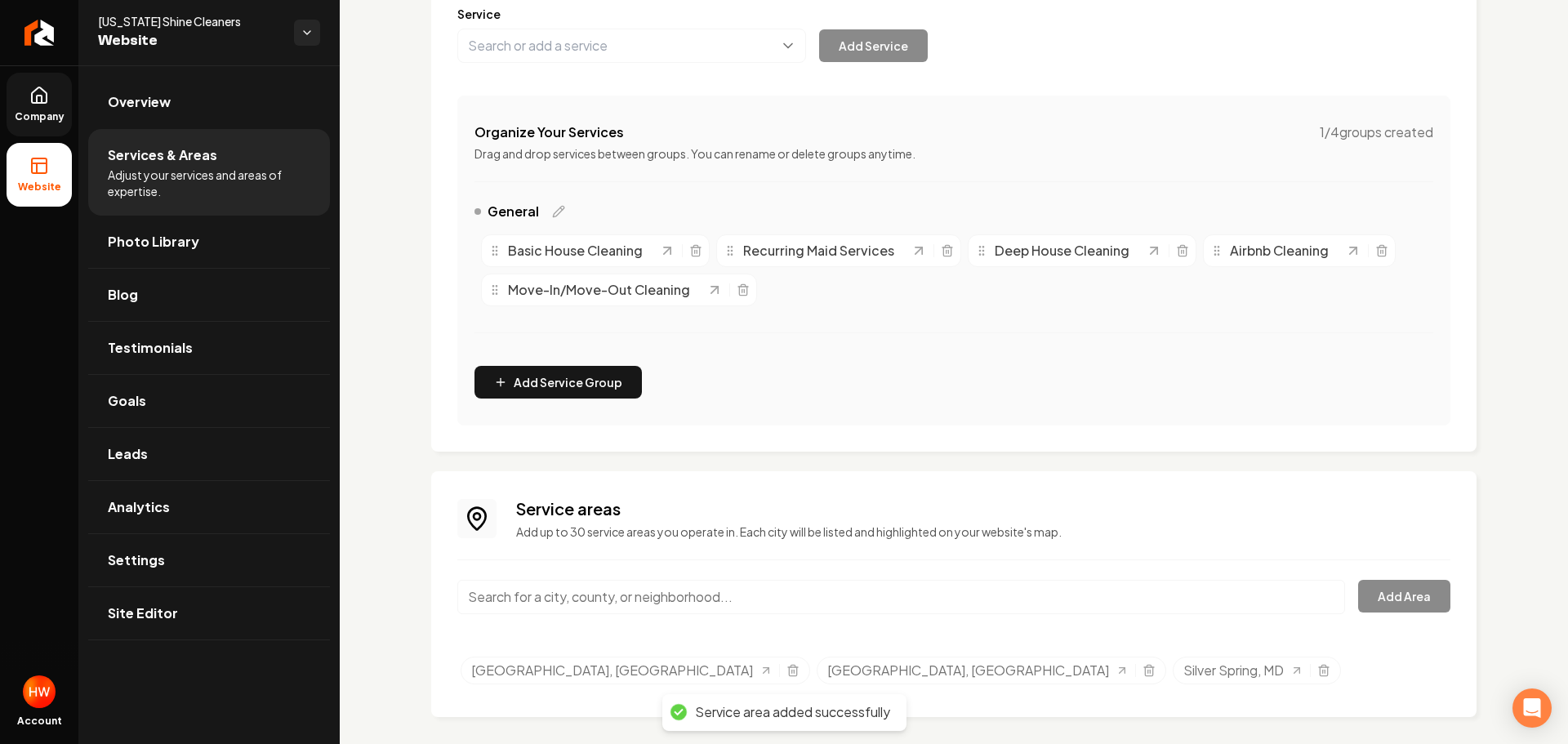
scroll to position [236, 0]
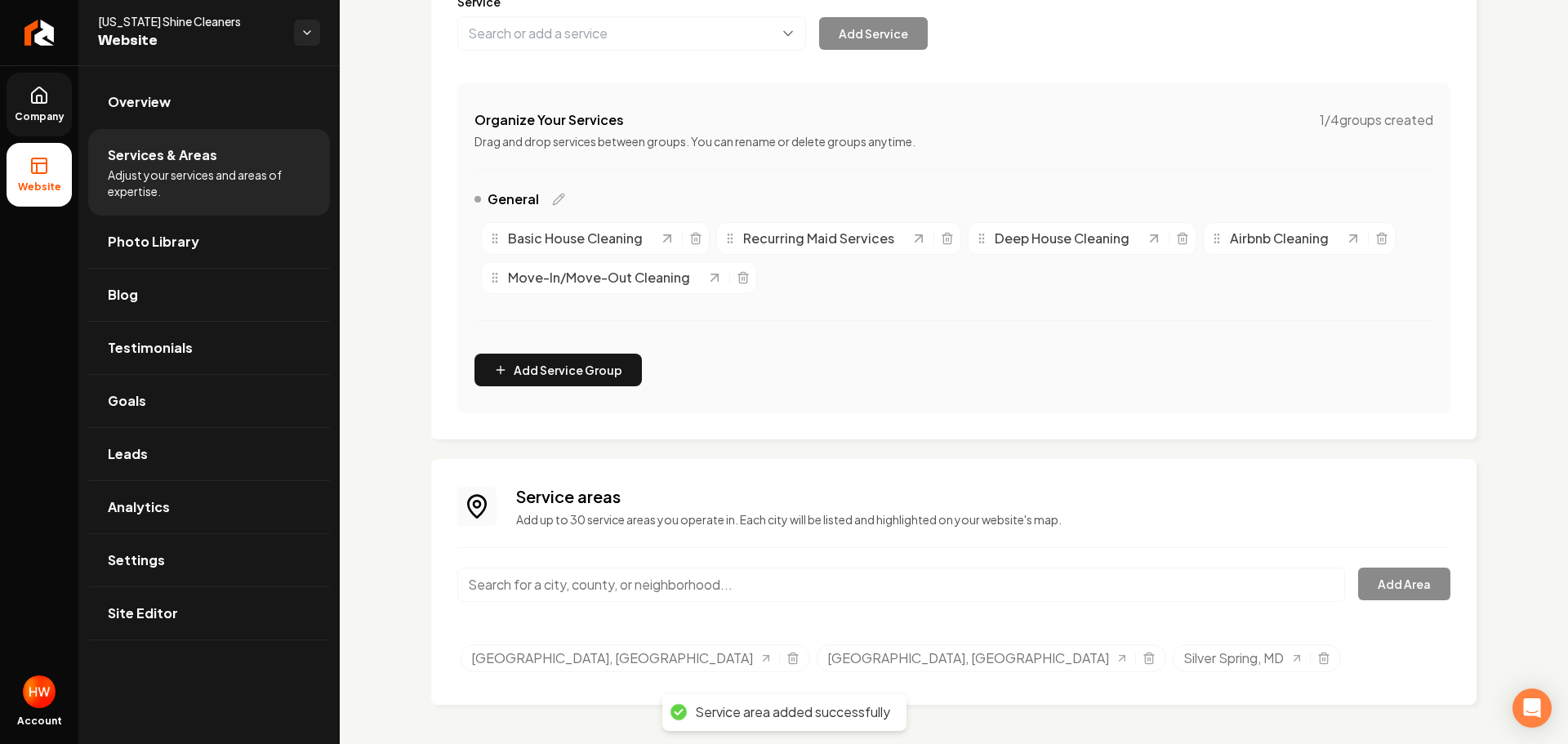
click at [753, 574] on input "Main content area" at bounding box center [900, 584] width 887 height 35
paste input "Washington"
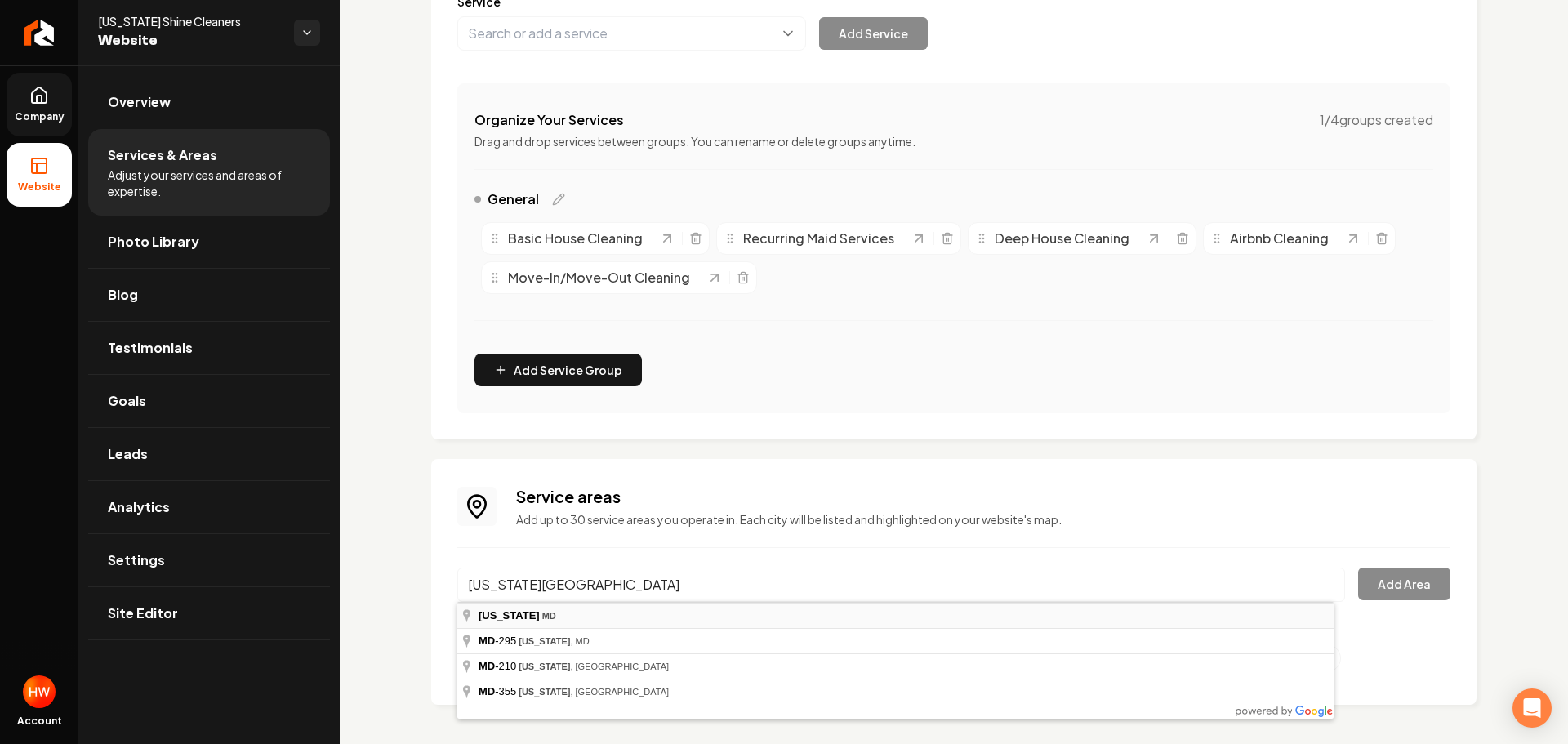
type input "Washington, MD"
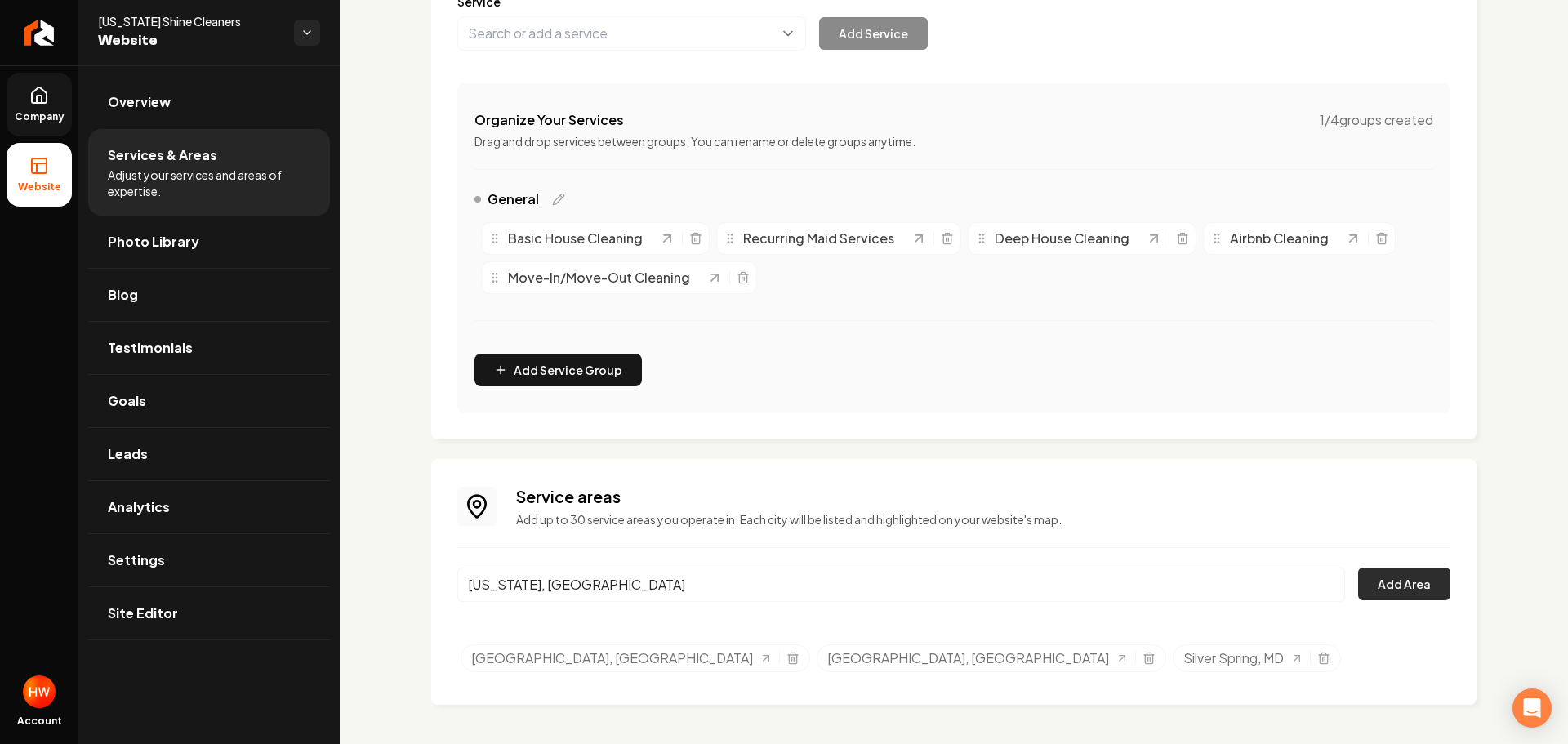
click at [1383, 584] on button "Add Area" at bounding box center [1404, 583] width 92 height 33
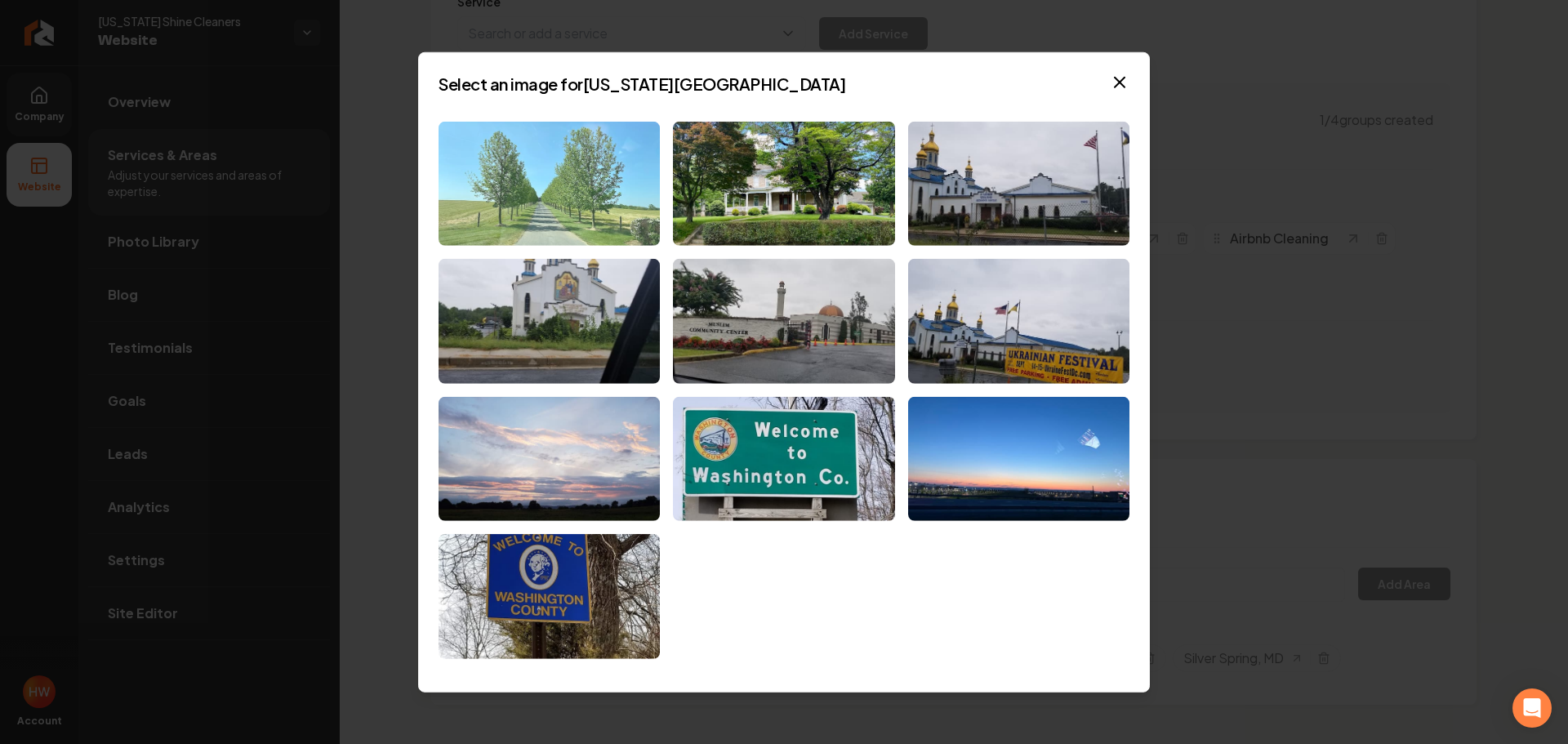
click at [567, 210] on img at bounding box center [549, 183] width 222 height 125
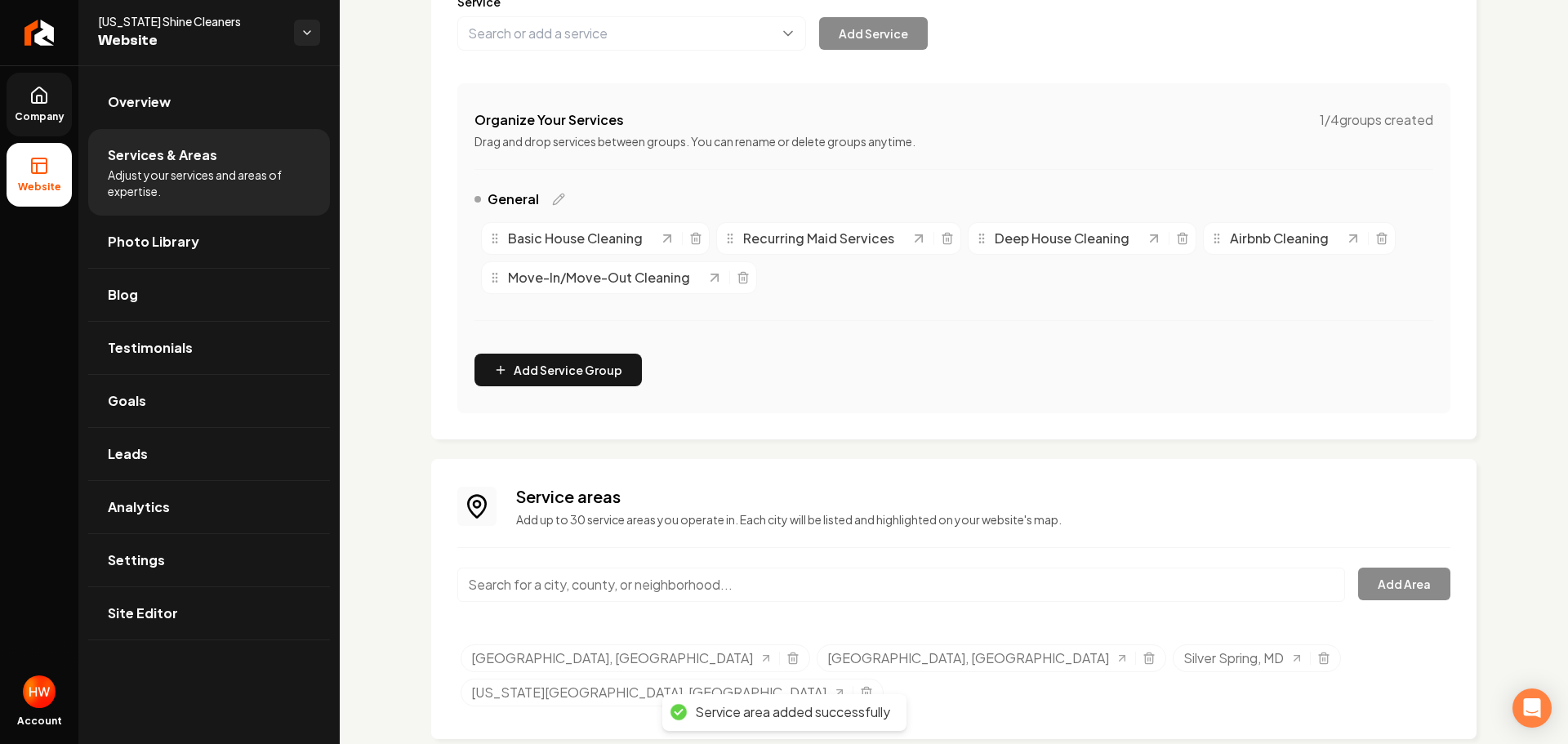
click at [585, 579] on input "Main content area" at bounding box center [900, 584] width 887 height 35
paste input "Washington"
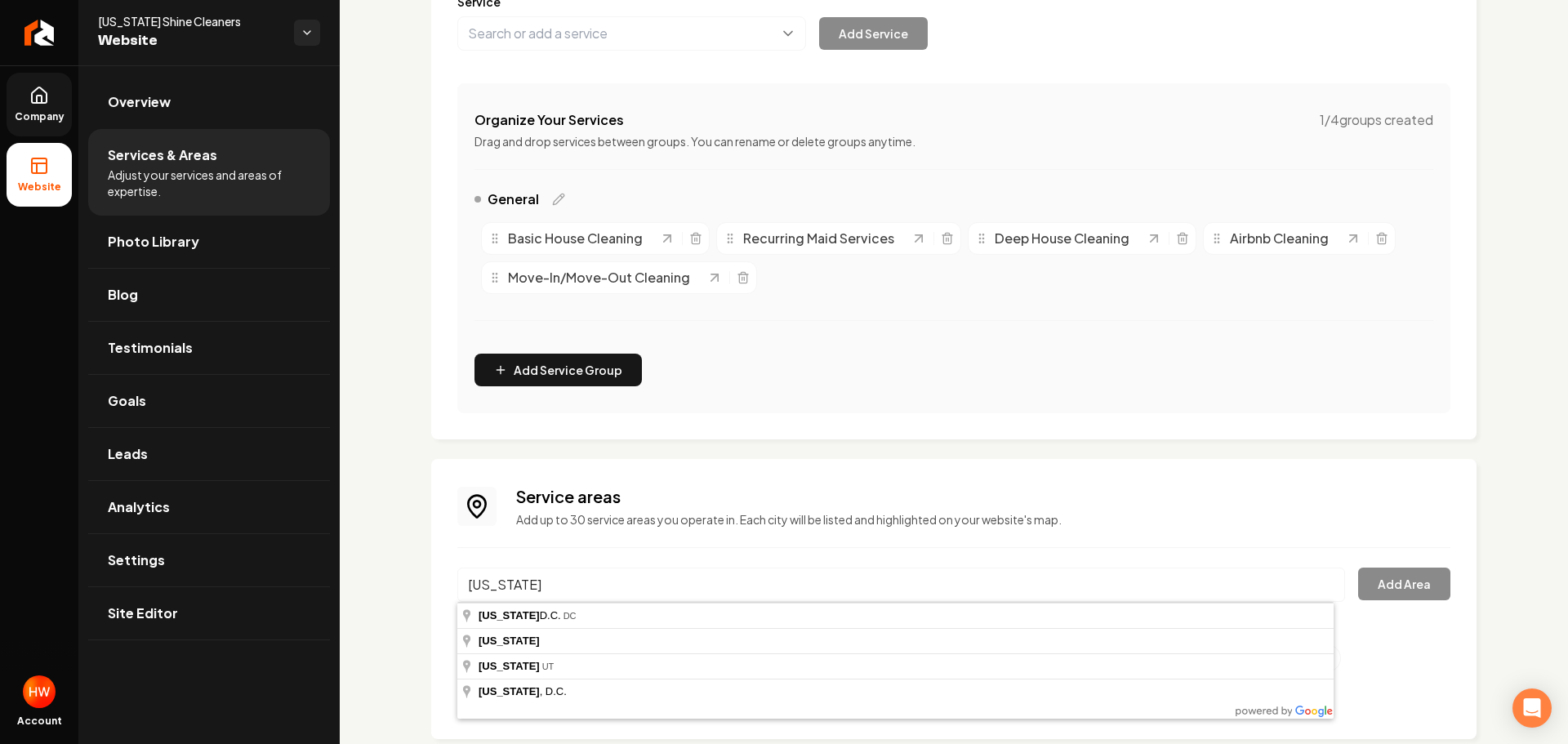
type input "Washington D.C., DC"
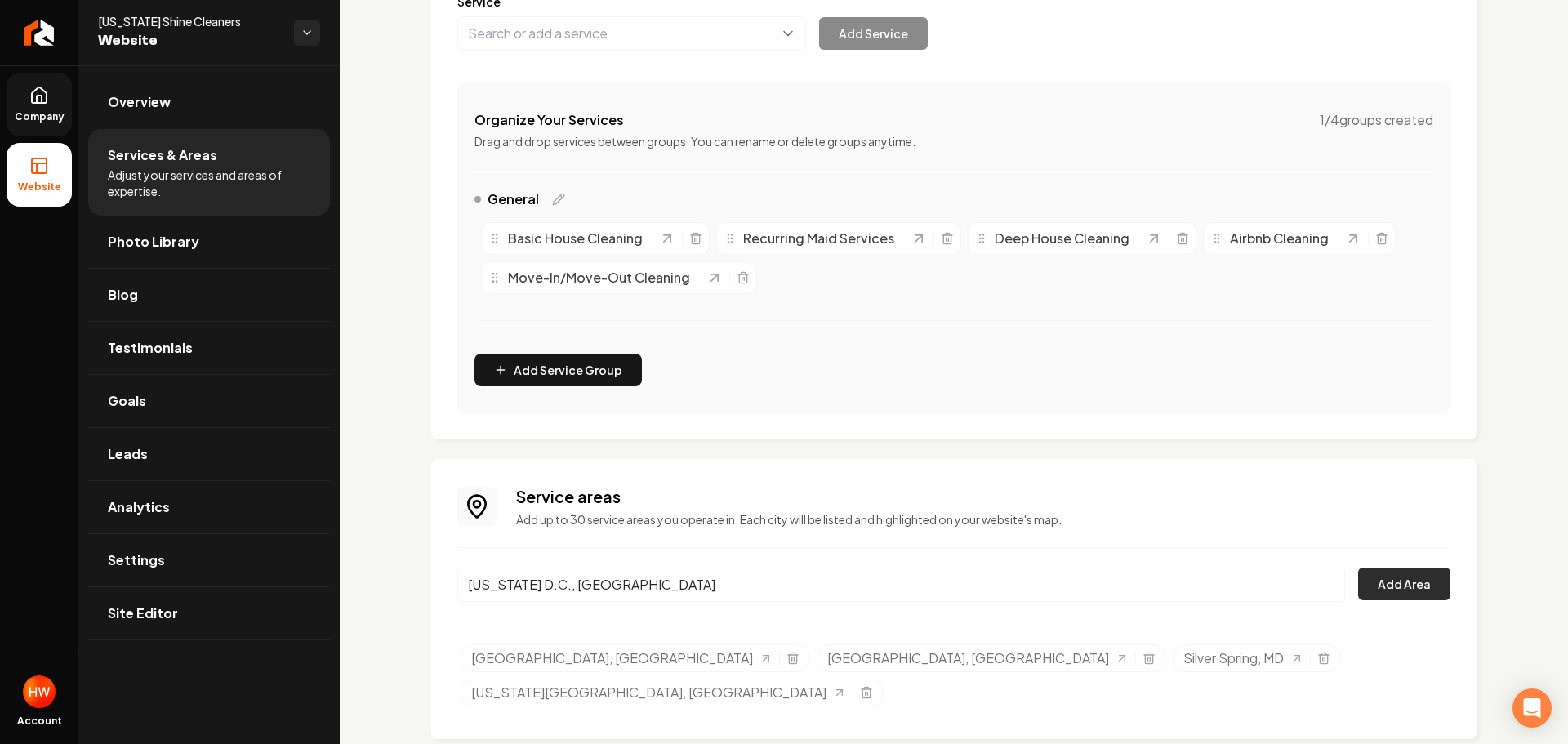
click at [1376, 587] on button "Add Area" at bounding box center [1404, 583] width 92 height 33
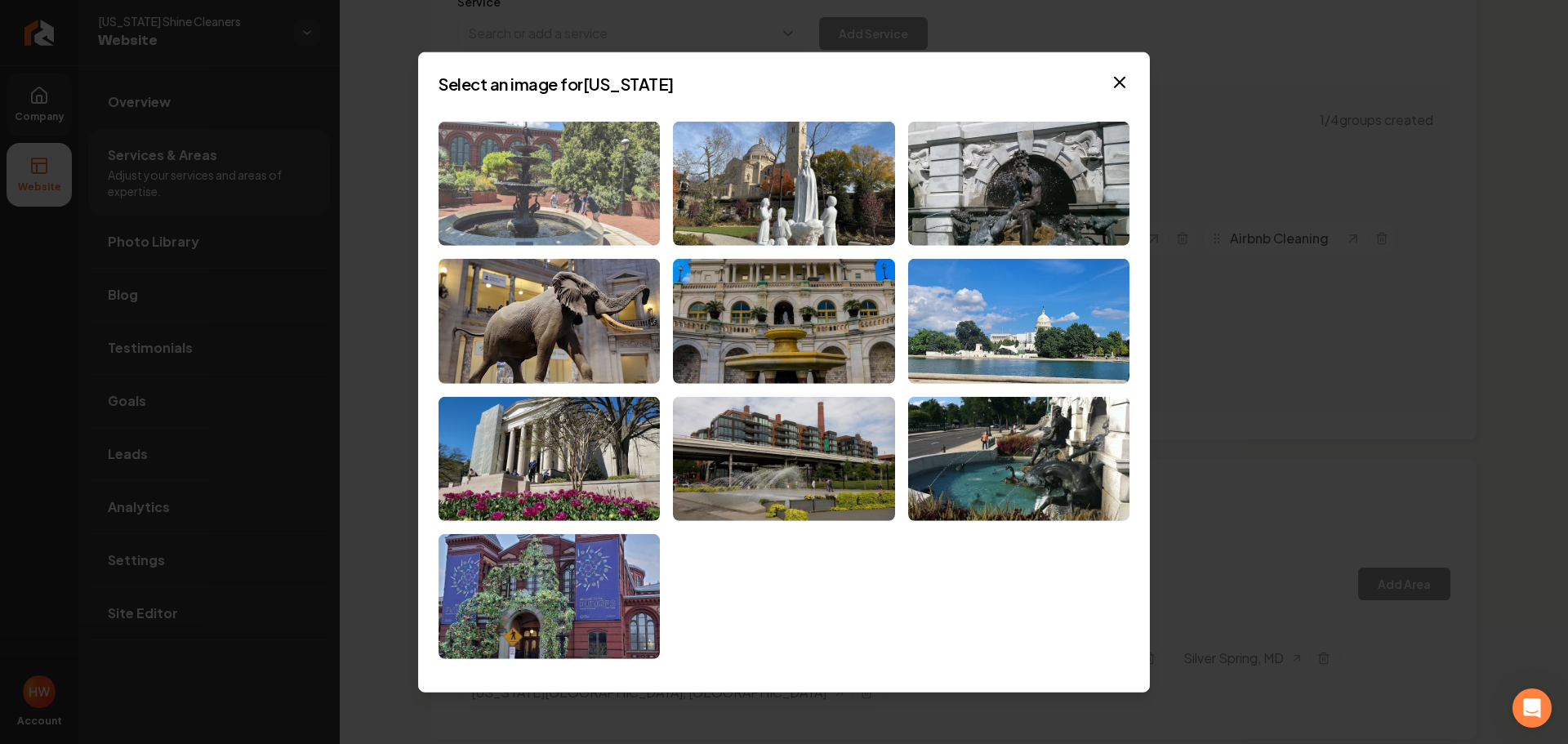
click at [604, 195] on img at bounding box center [549, 183] width 222 height 125
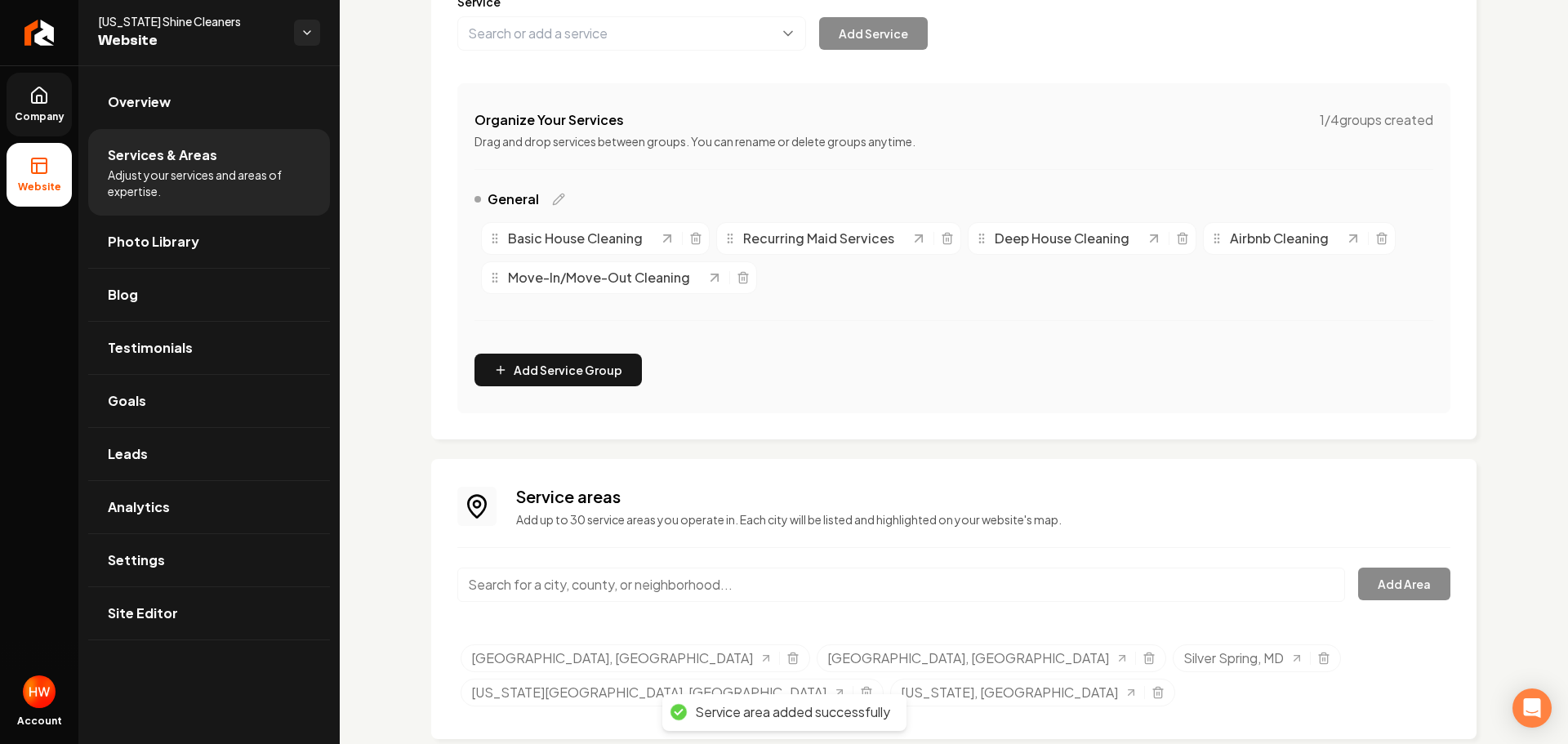
click at [621, 578] on input "Main content area" at bounding box center [900, 584] width 887 height 35
paste input "Takoma Park"
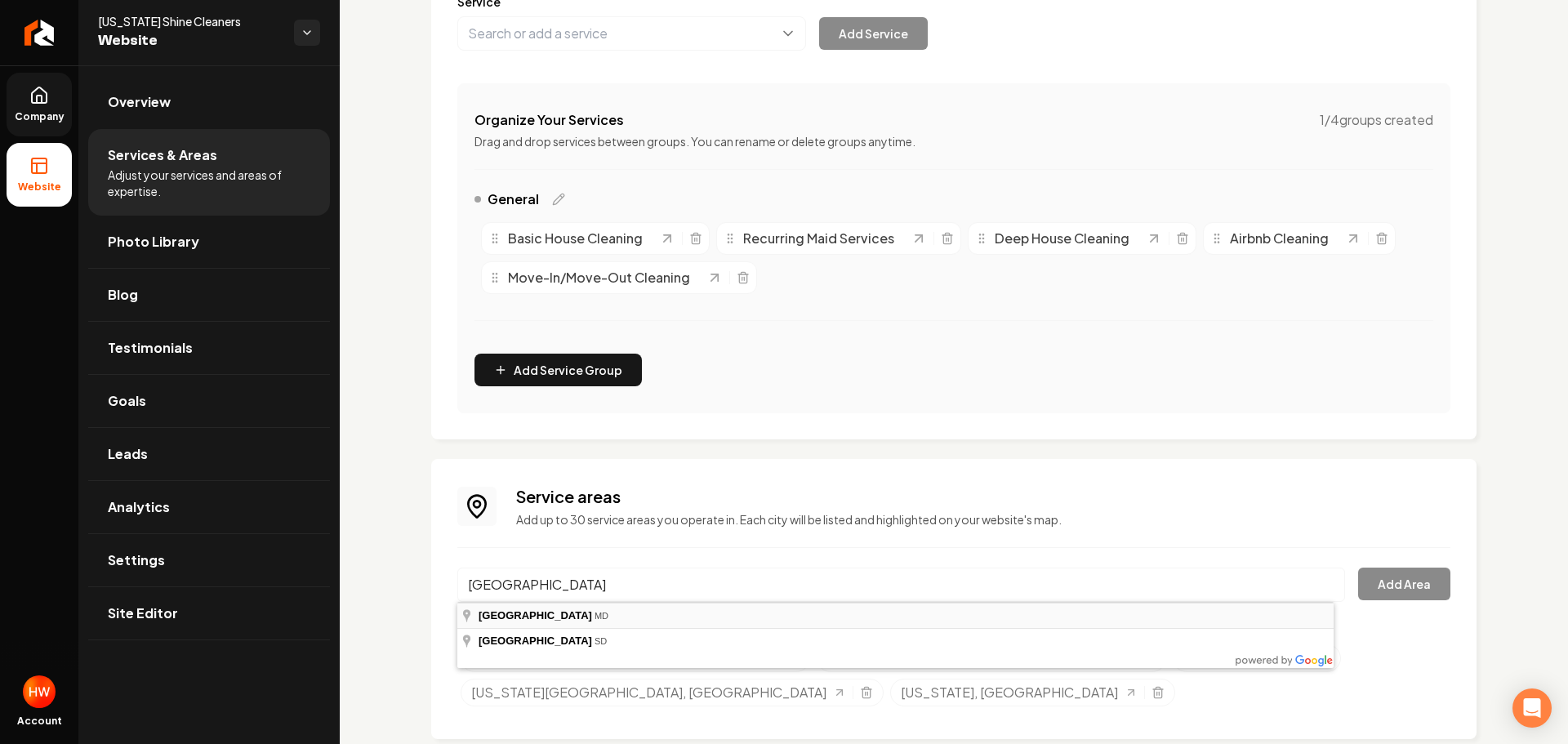
type input "Takoma Park, MD"
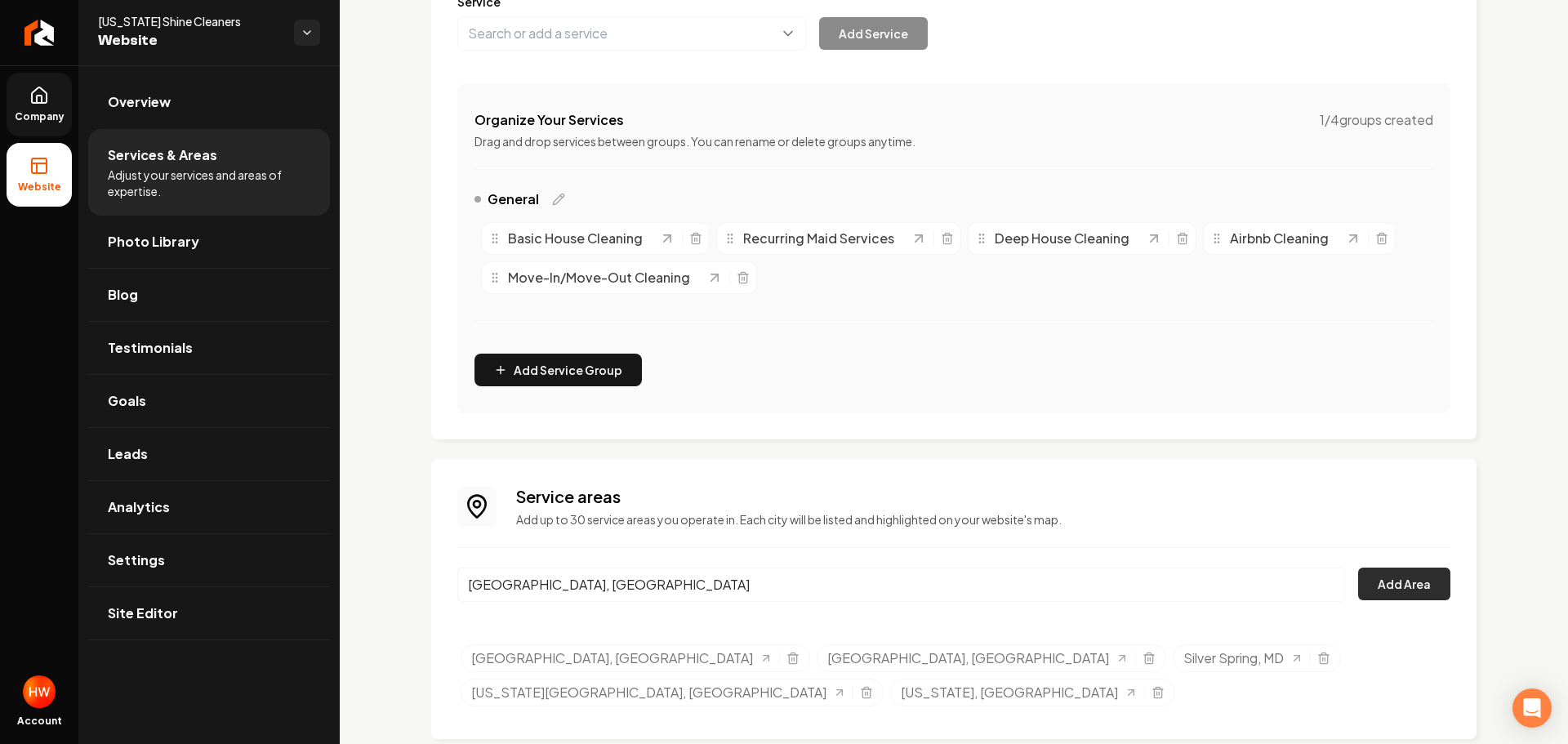
click at [1408, 588] on button "Add Area" at bounding box center [1404, 583] width 92 height 33
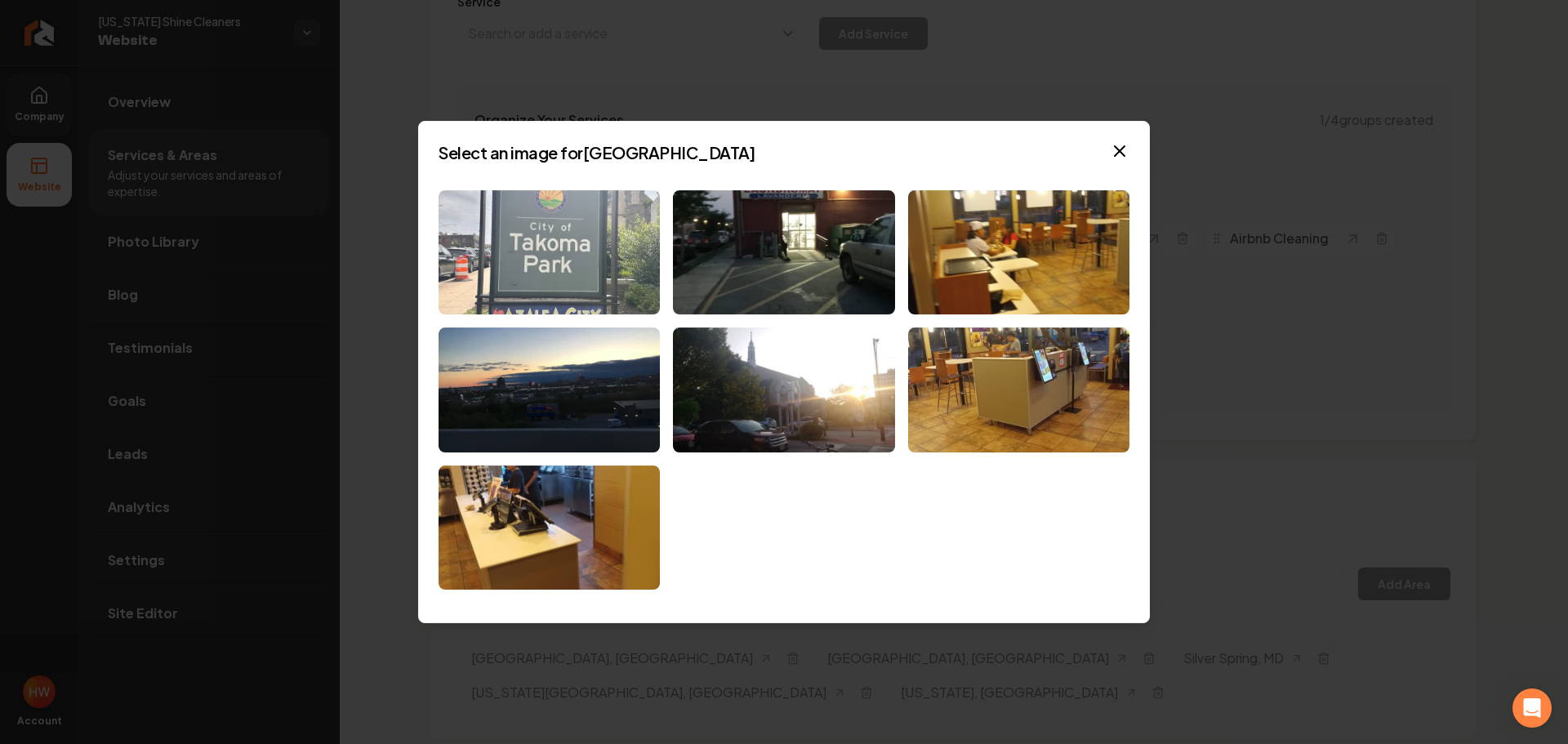
click at [542, 258] on img at bounding box center [549, 253] width 222 height 125
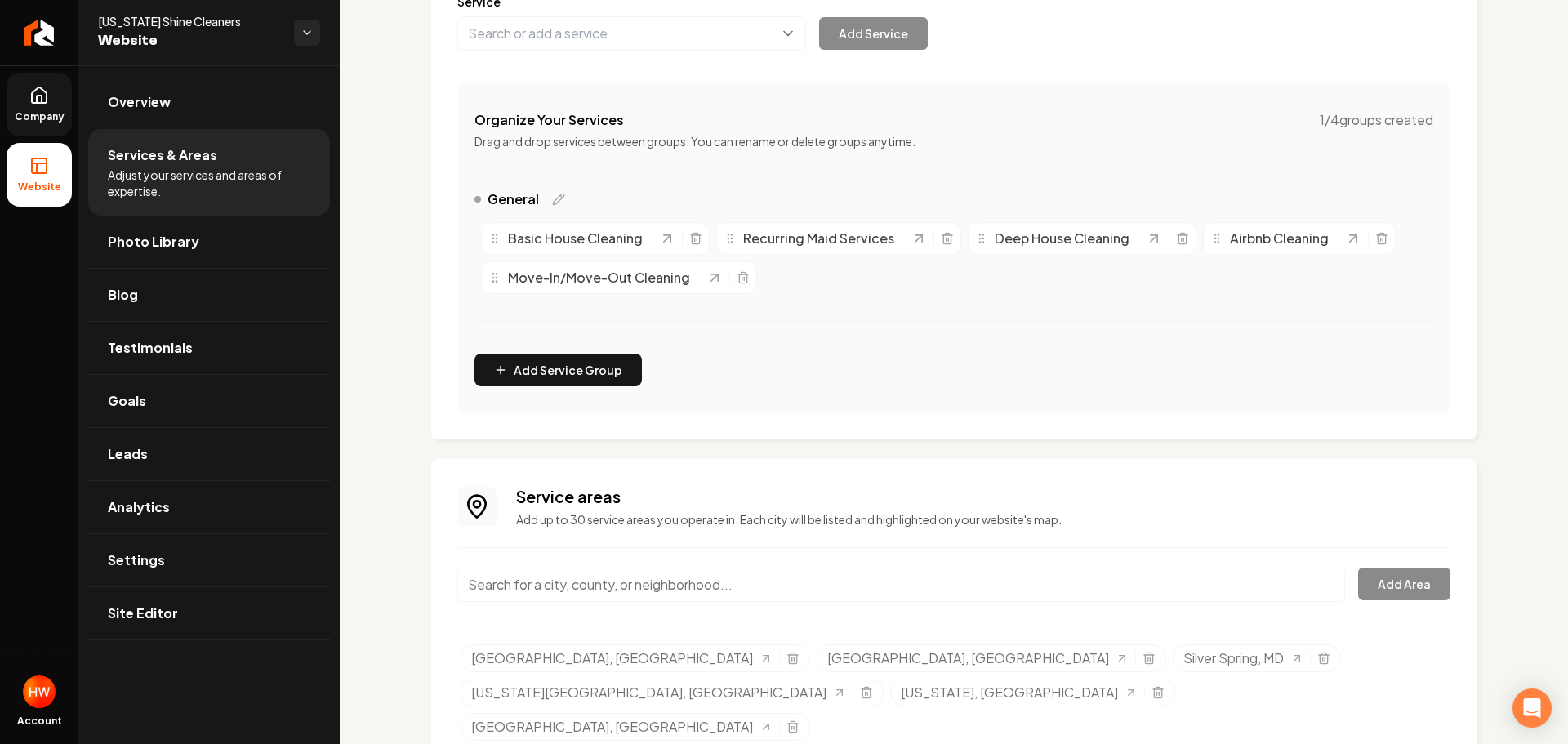
click at [721, 586] on input "Main content area" at bounding box center [900, 584] width 887 height 35
paste input "Greenbelt"
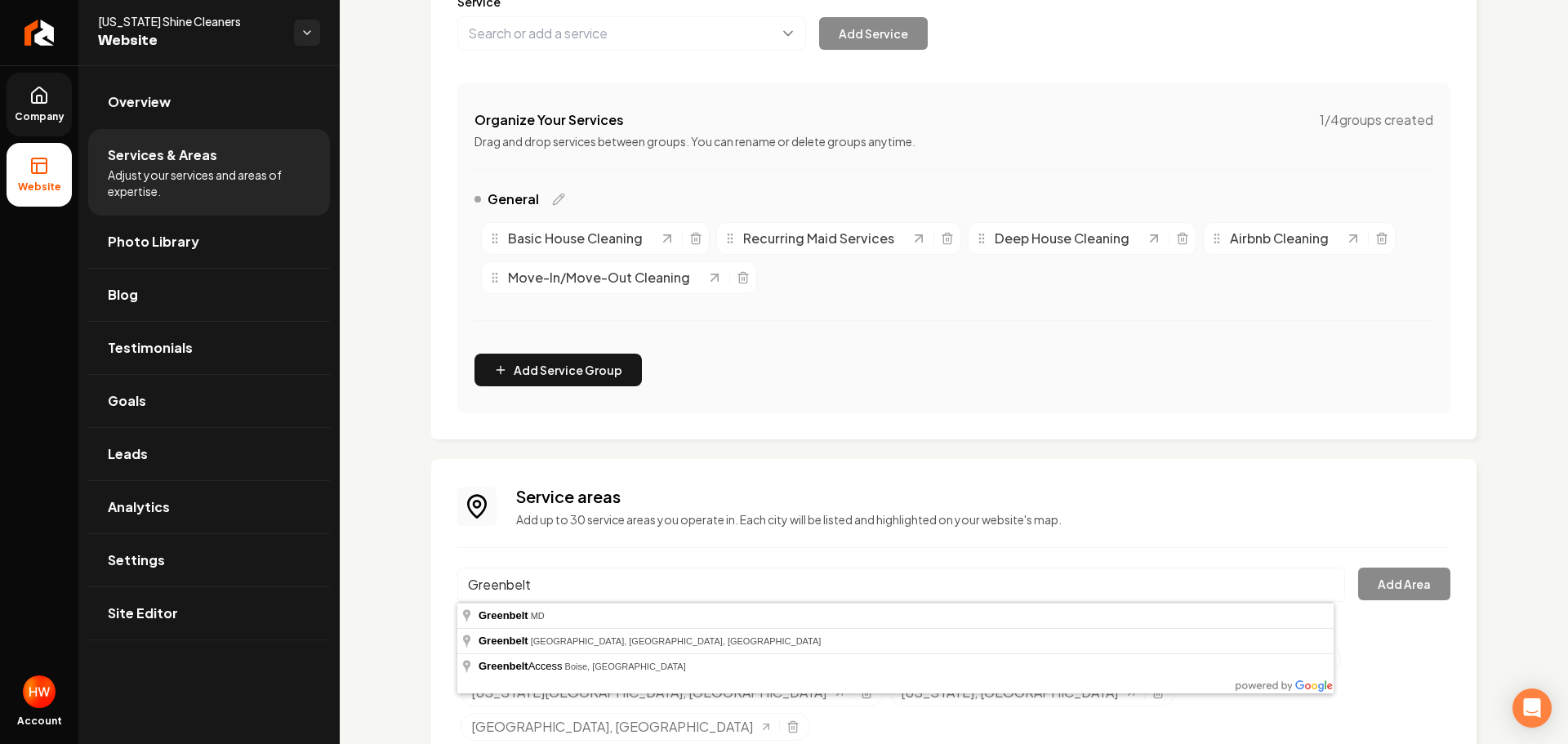
type input "Greenbelt, MD"
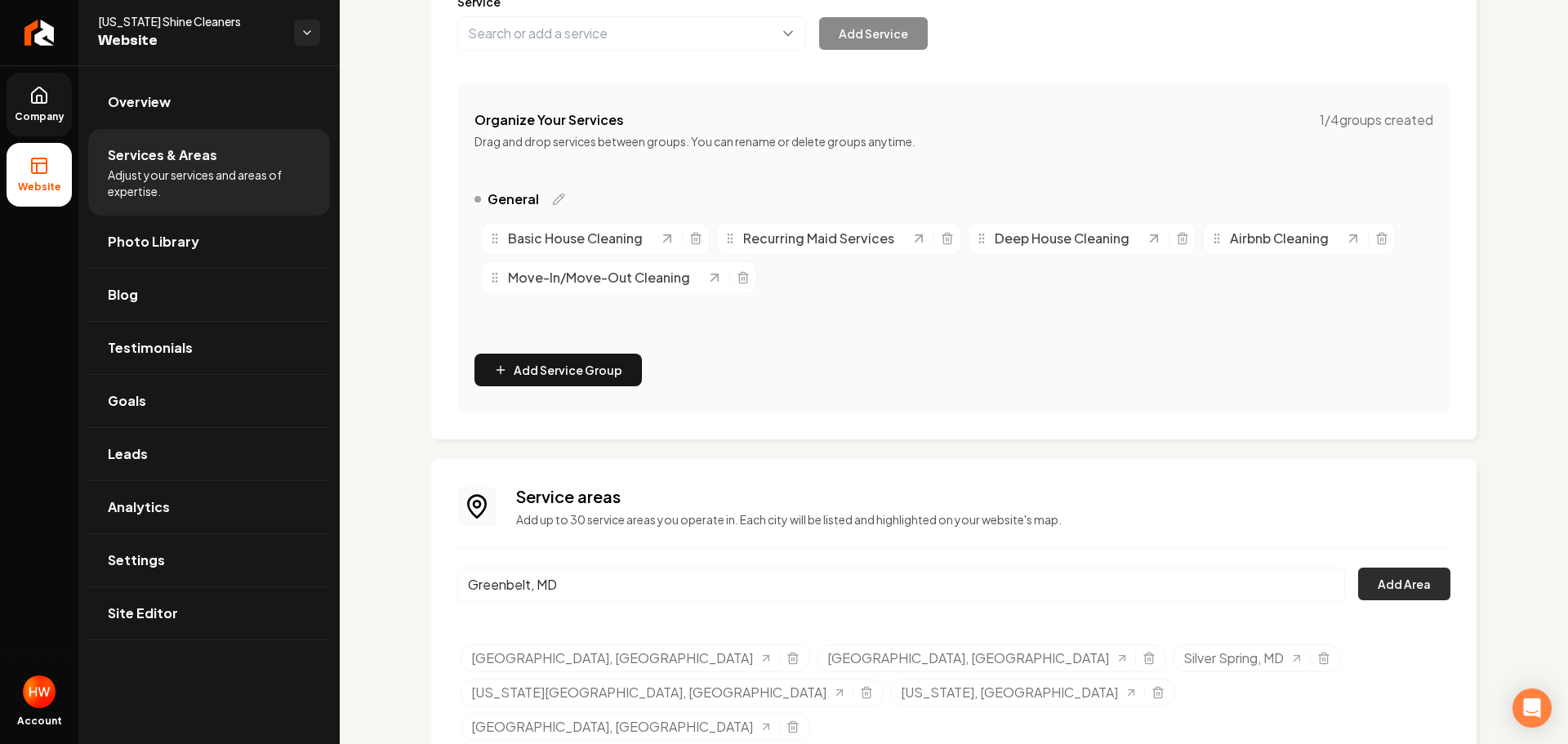
click at [1391, 586] on button "Add Area" at bounding box center [1404, 583] width 92 height 33
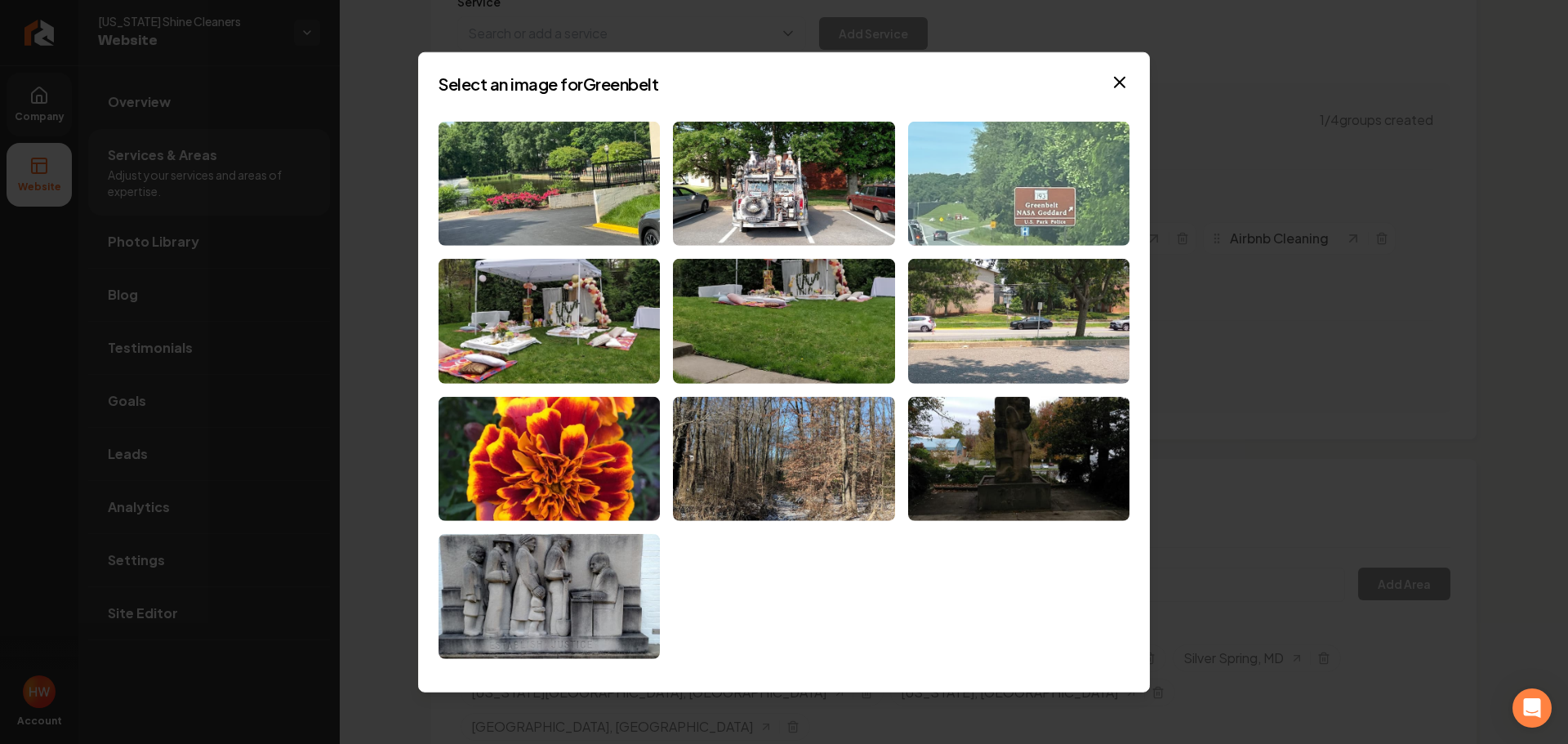
click at [1006, 212] on img at bounding box center [1019, 183] width 222 height 125
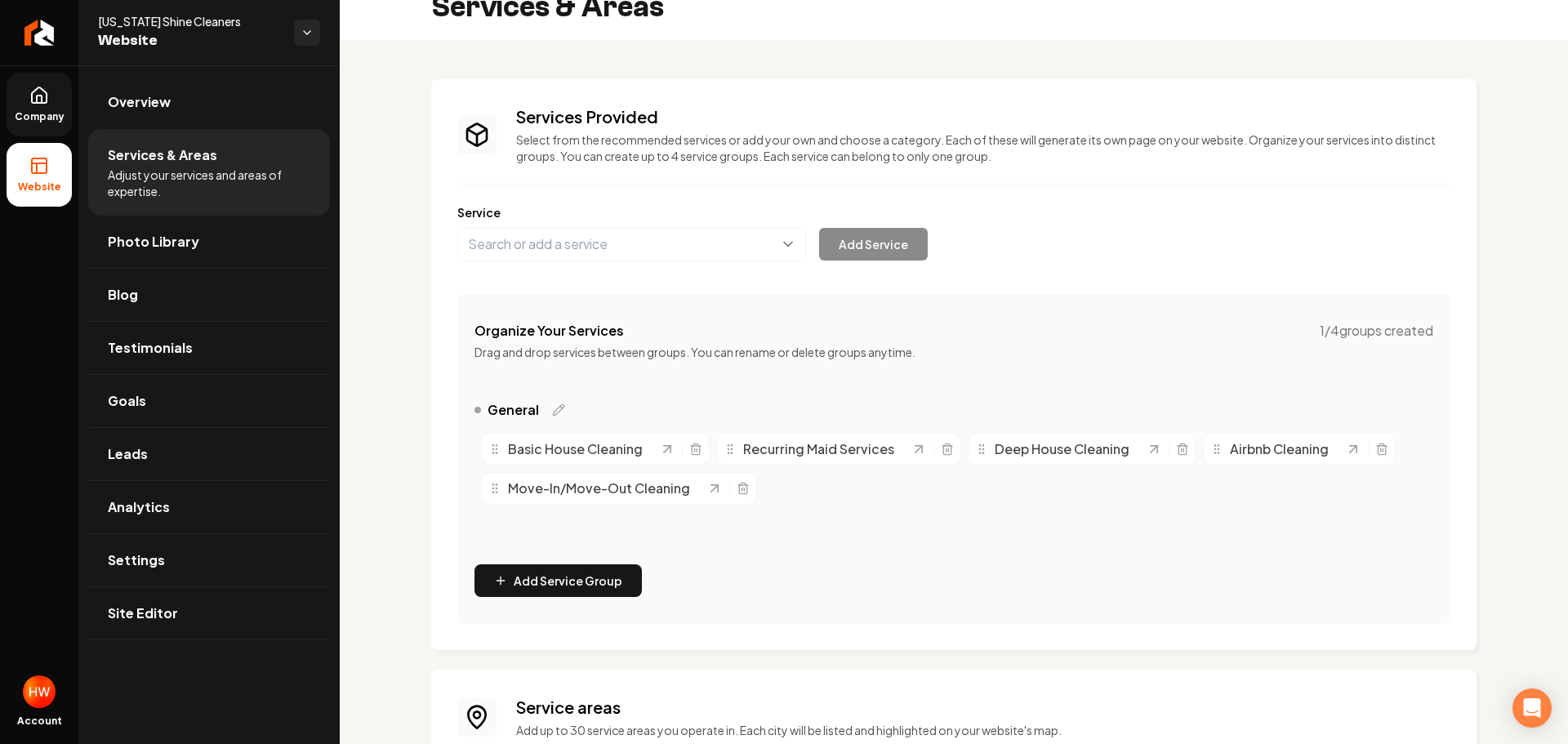
scroll to position [0, 0]
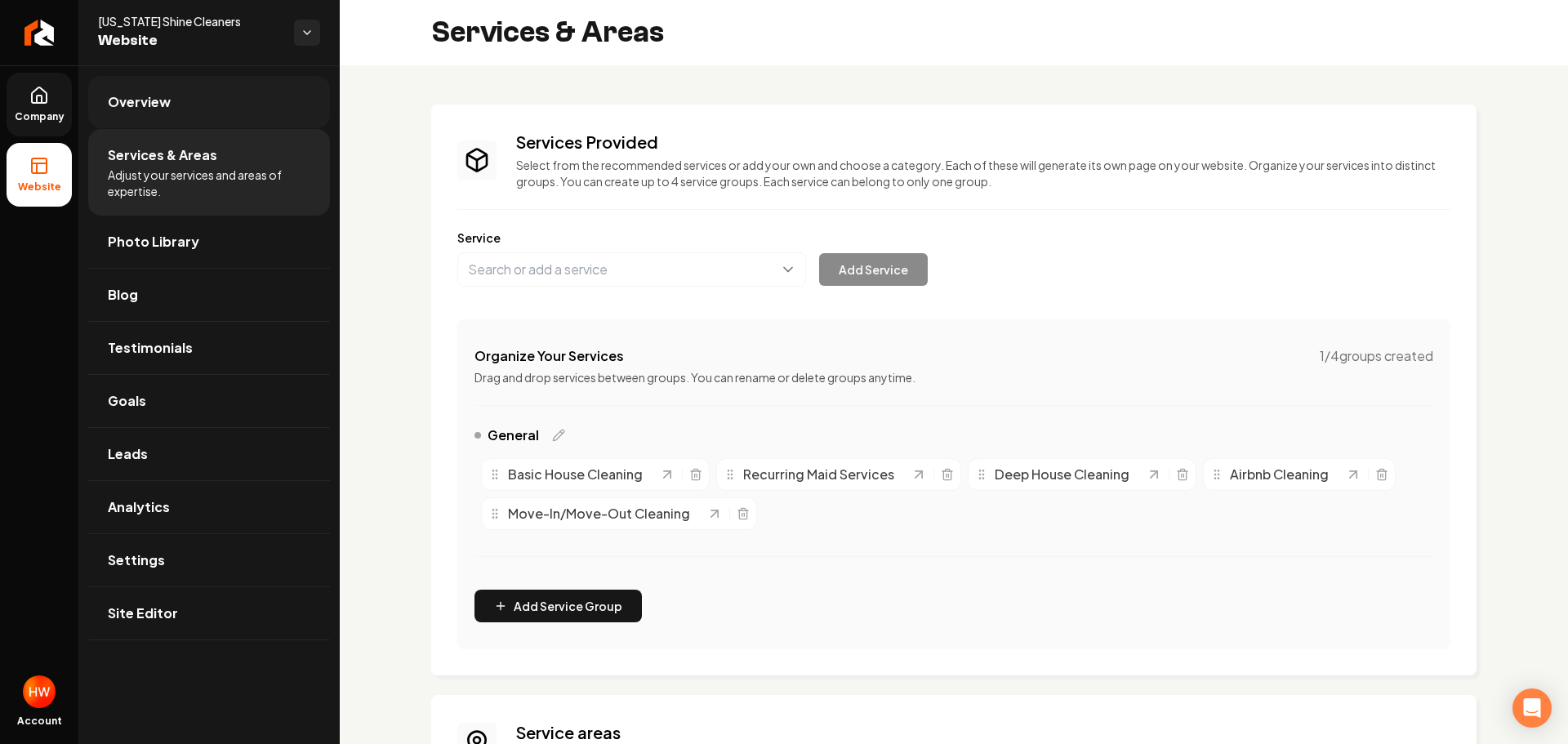
click at [201, 116] on link "Overview" at bounding box center [208, 102] width 241 height 53
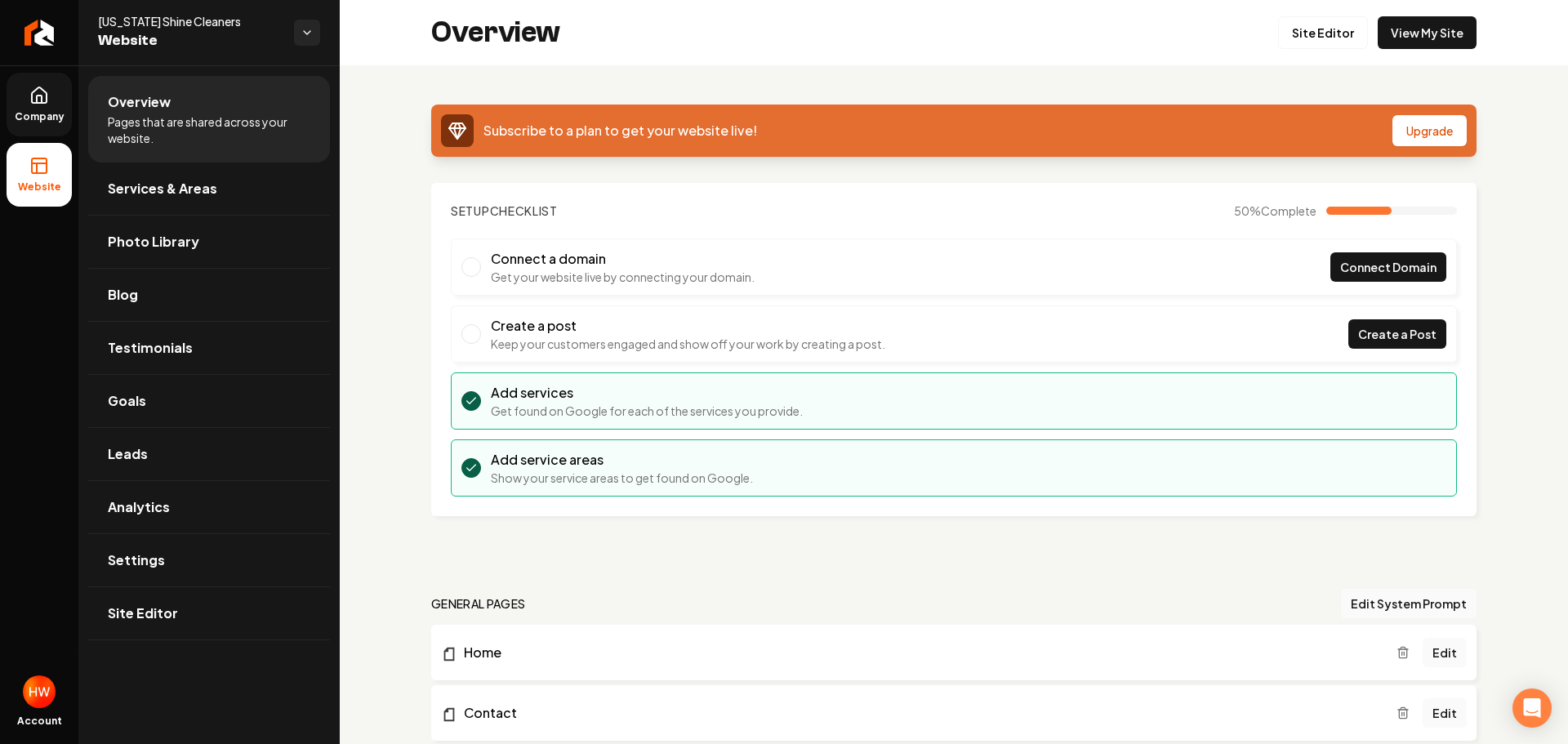
click at [39, 116] on span "Company" at bounding box center [39, 116] width 63 height 13
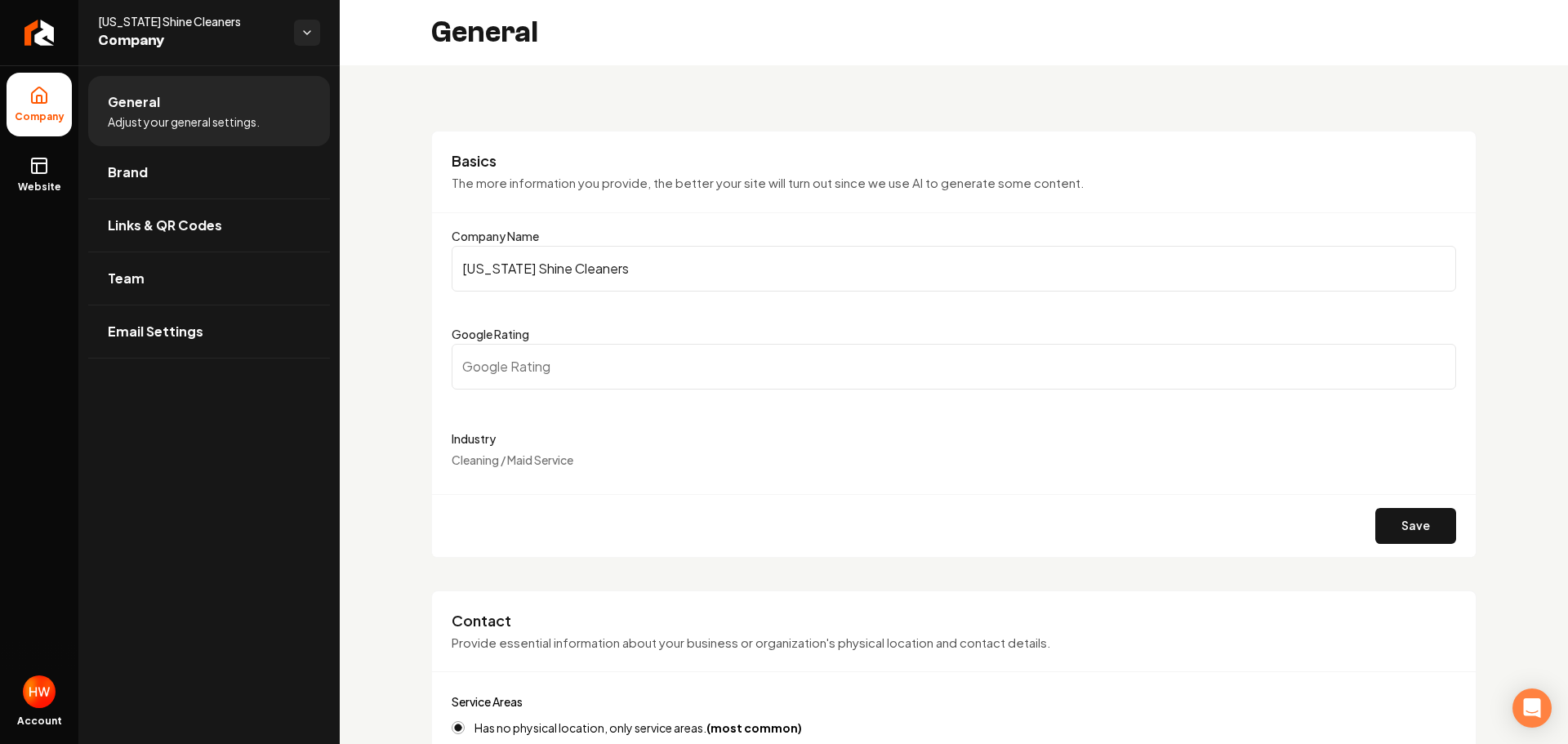
click at [610, 270] on input "Maryland Shine Cleaners" at bounding box center [954, 269] width 1005 height 46
click at [610, 269] on input "Maryland Shine Cleaners" at bounding box center [954, 269] width 1005 height 46
click at [38, 181] on span "Website" at bounding box center [39, 187] width 56 height 13
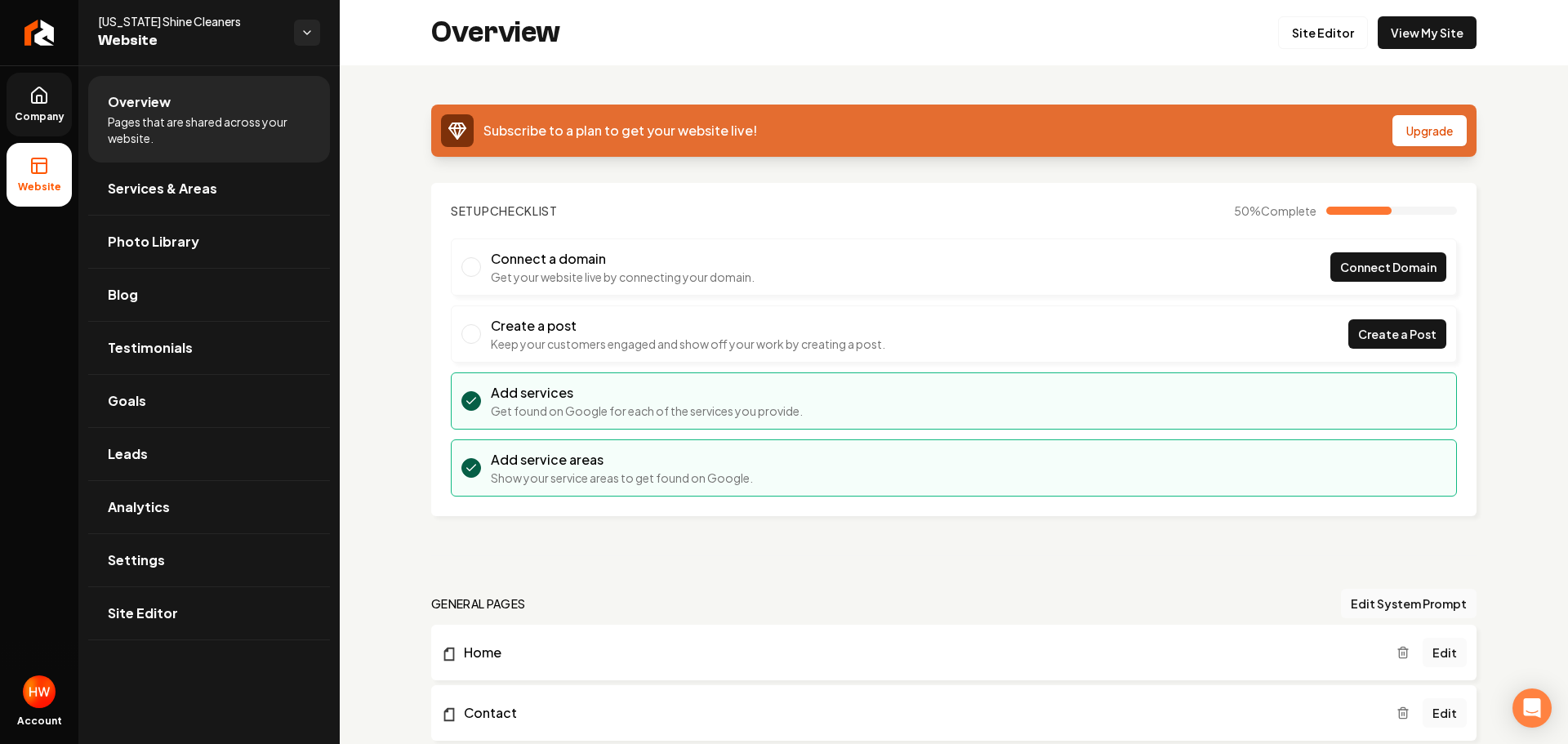
click at [54, 100] on link "Company" at bounding box center [39, 104] width 66 height 64
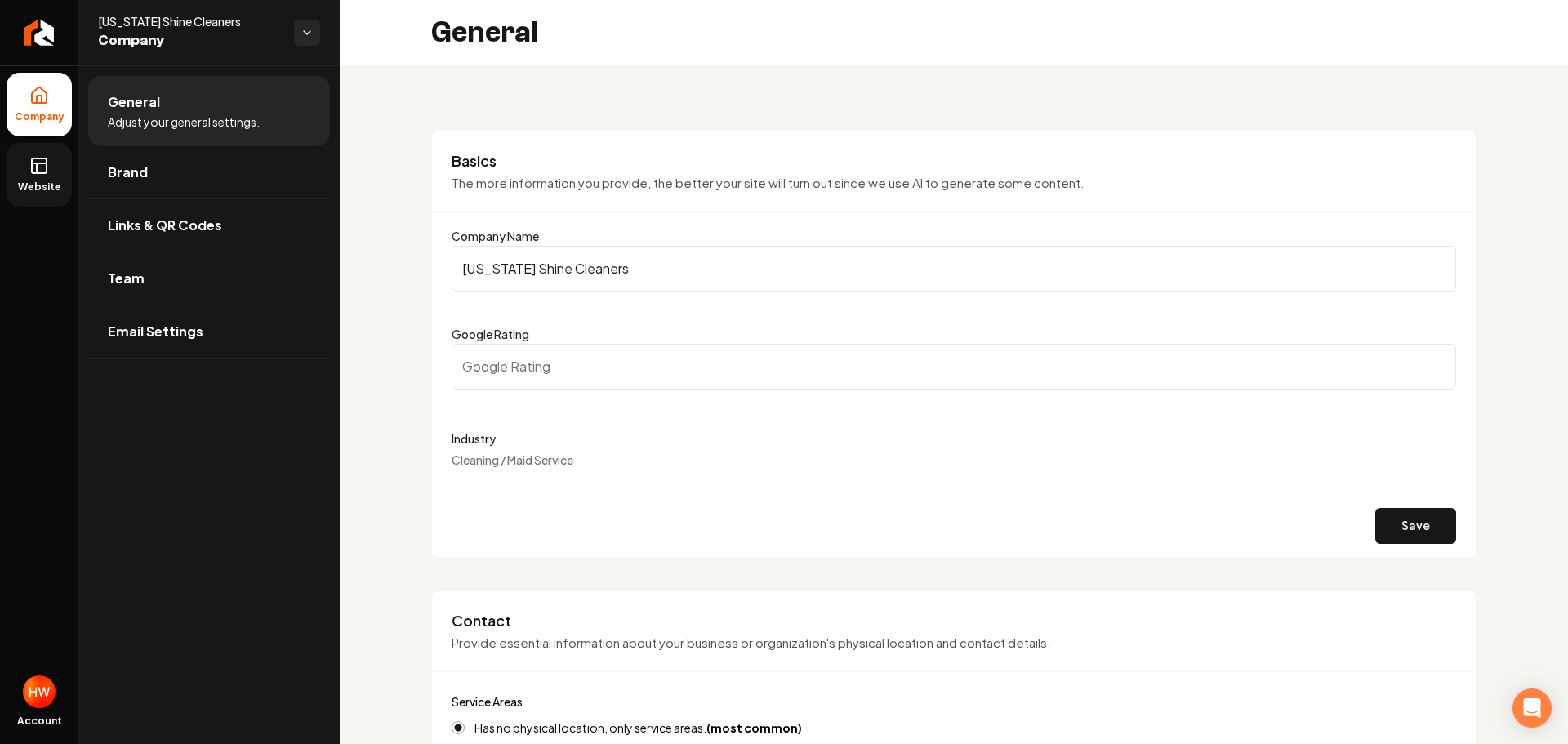
click at [584, 263] on input "Maryland Shine Cleaners" at bounding box center [954, 269] width 1005 height 46
click at [584, 261] on input "Maryland Shine Cleaners" at bounding box center [954, 269] width 1005 height 46
click at [584, 260] on input "Maryland Shine Cleaners" at bounding box center [954, 269] width 1005 height 46
click at [47, 40] on icon "Return to dashboard" at bounding box center [39, 33] width 26 height 26
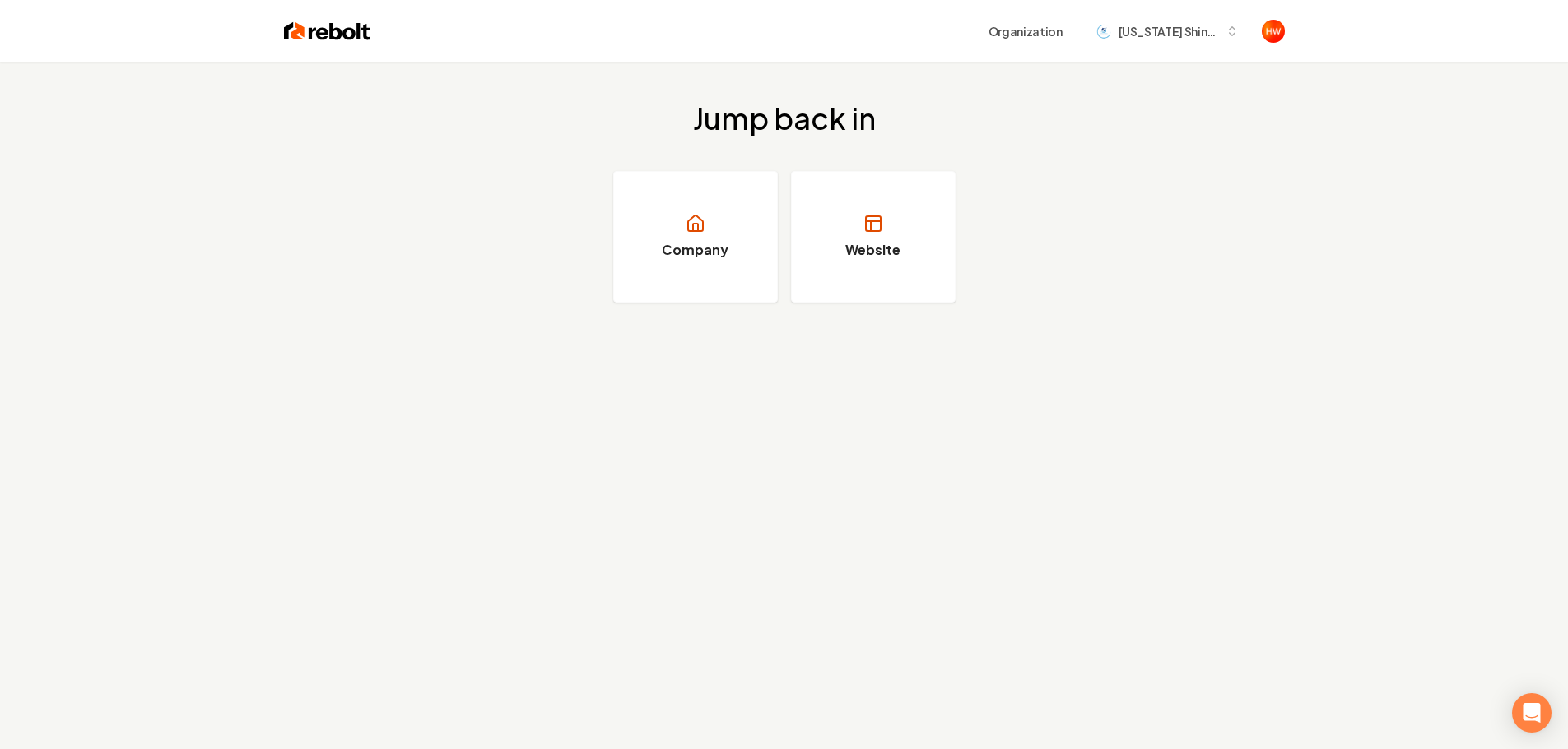
click at [1187, 47] on div "Organization Maryland Shine Cleaners" at bounding box center [784, 31] width 1053 height 62
click at [1183, 38] on span "Maryland Shine Cleaners" at bounding box center [1169, 31] width 100 height 17
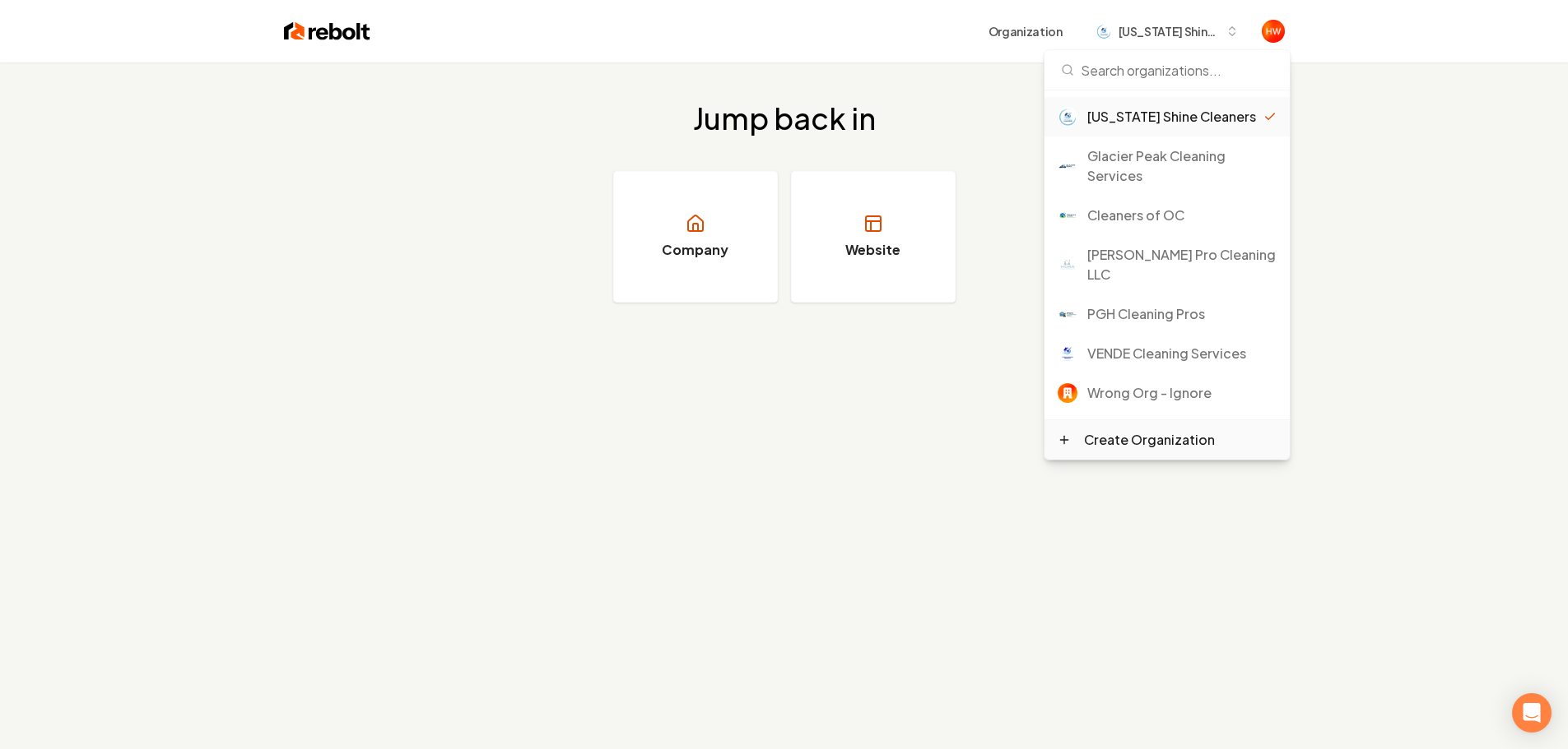
click at [1139, 444] on div "Create Organization" at bounding box center [1149, 440] width 131 height 20
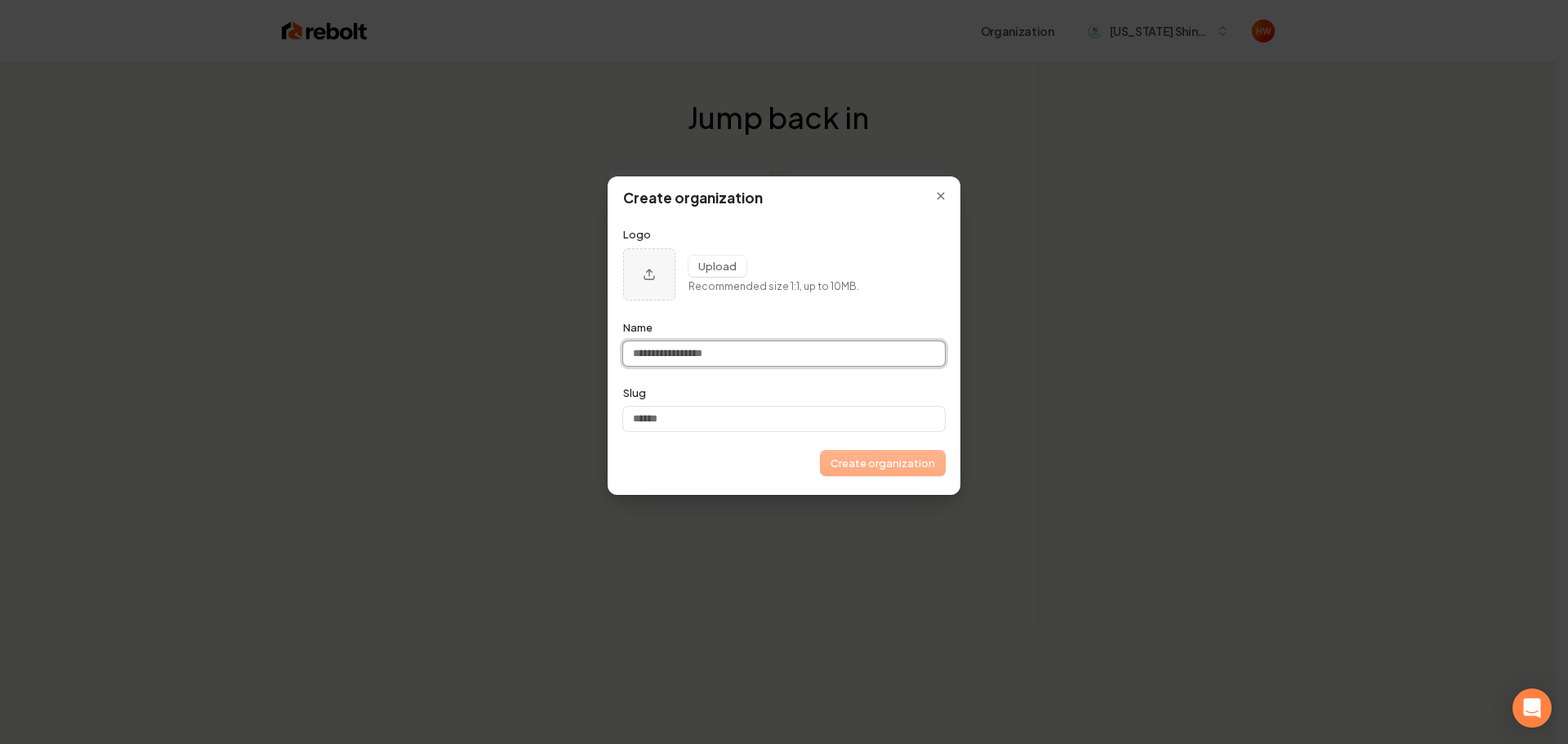
click at [772, 361] on input "Name" at bounding box center [784, 354] width 322 height 24
paste input "**********"
type input "**********"
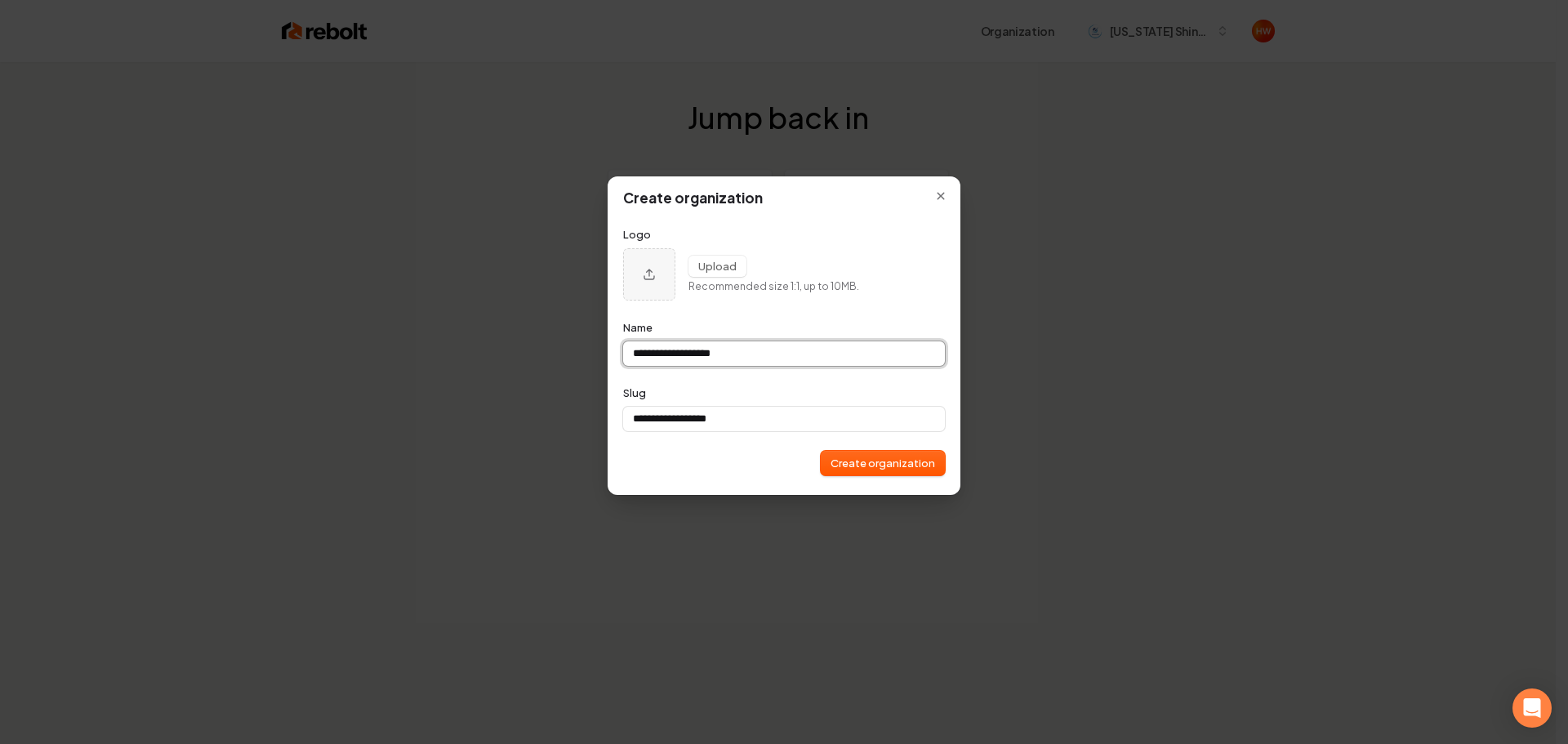
type input "**********"
click at [851, 460] on button "Create organization" at bounding box center [883, 463] width 124 height 24
type input "**********"
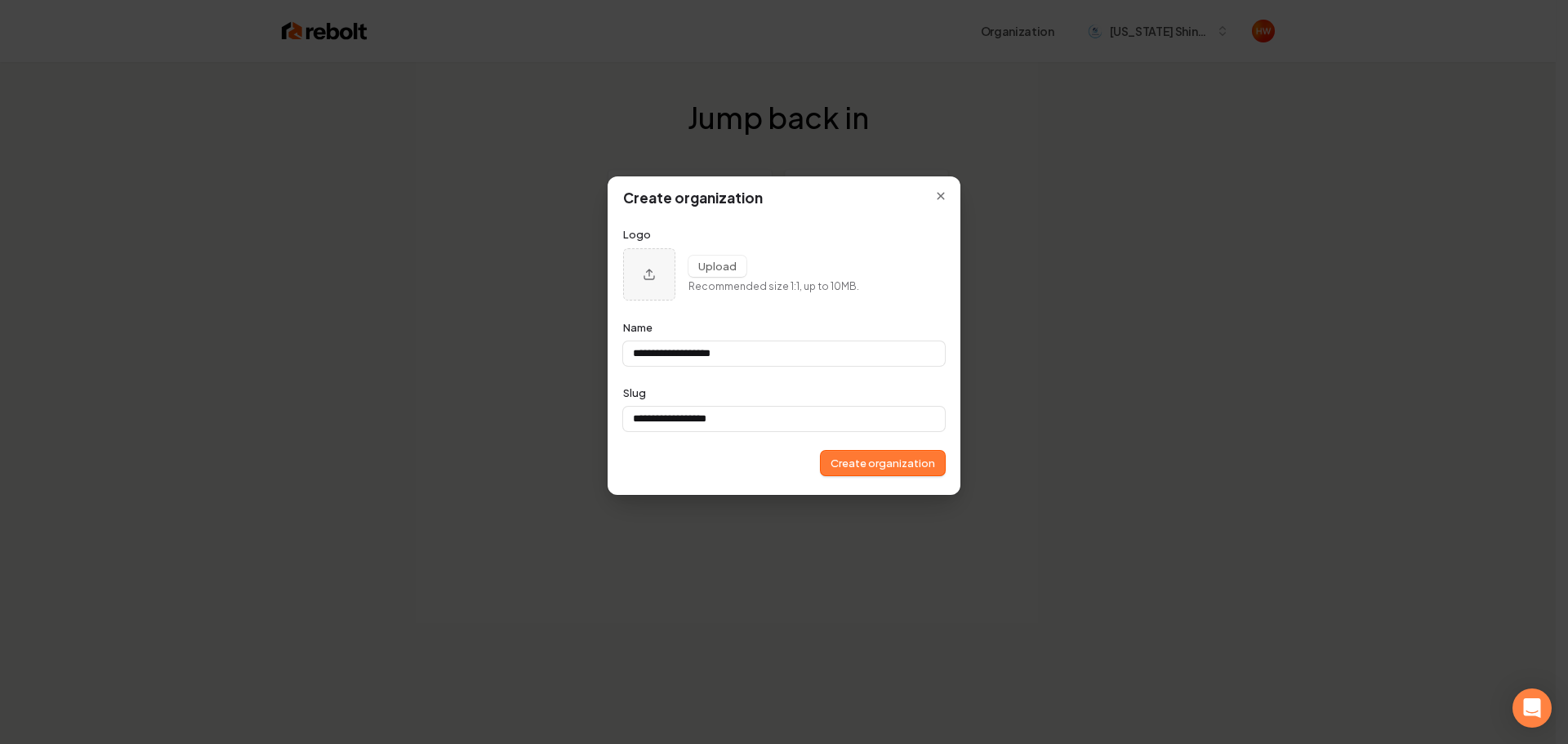
type input "**********"
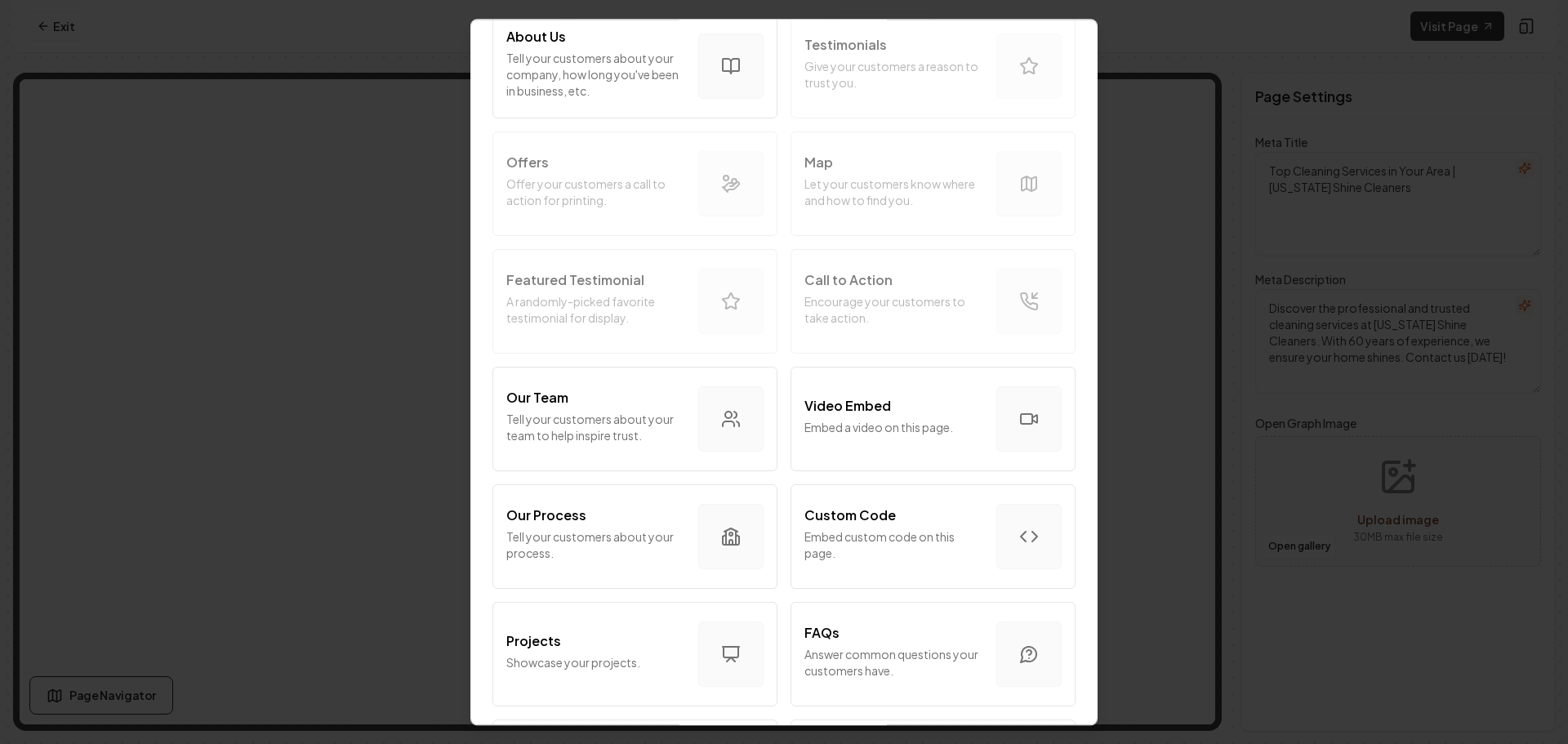
scroll to position [409, 0]
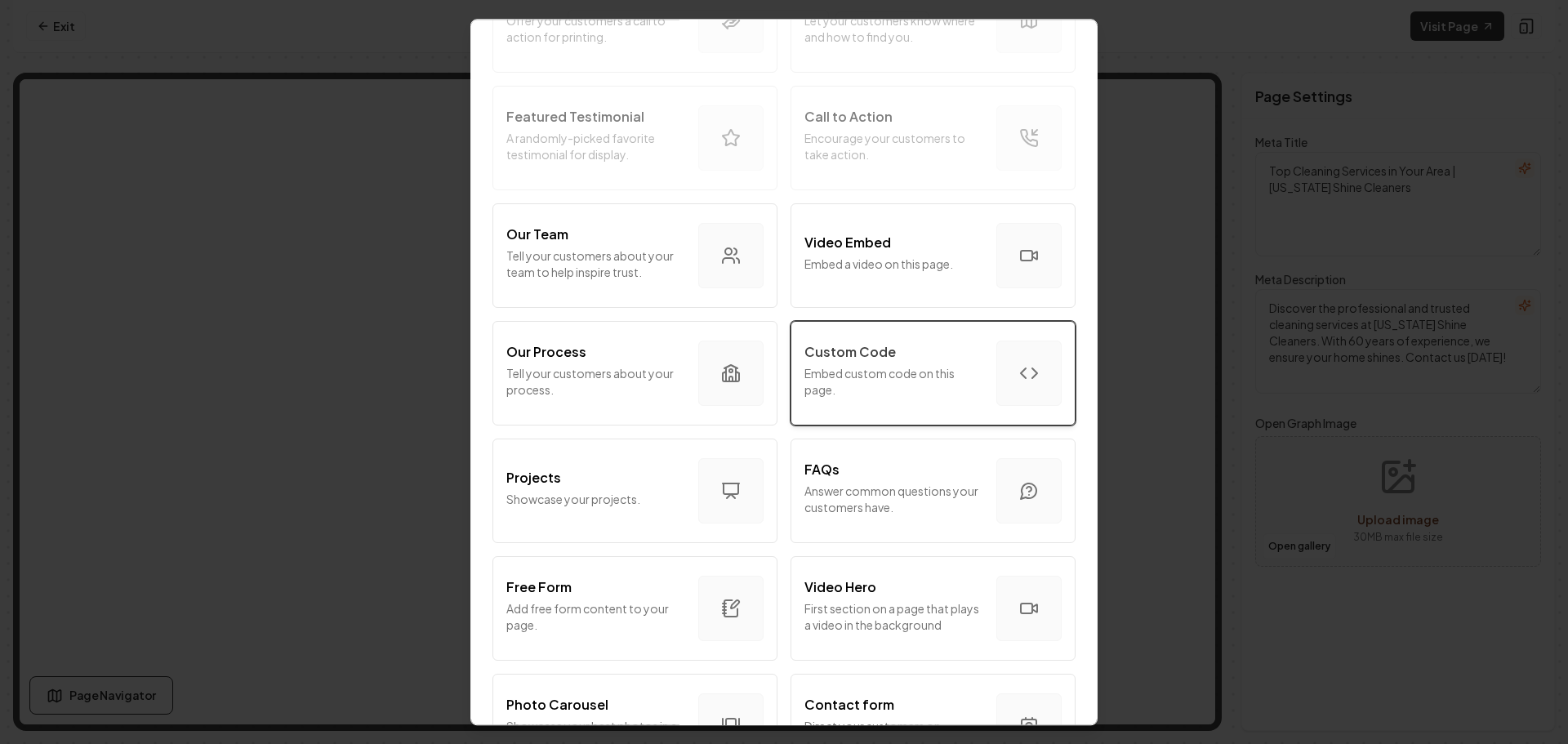
click at [883, 394] on p "Embed custom code on this page." at bounding box center [894, 381] width 178 height 33
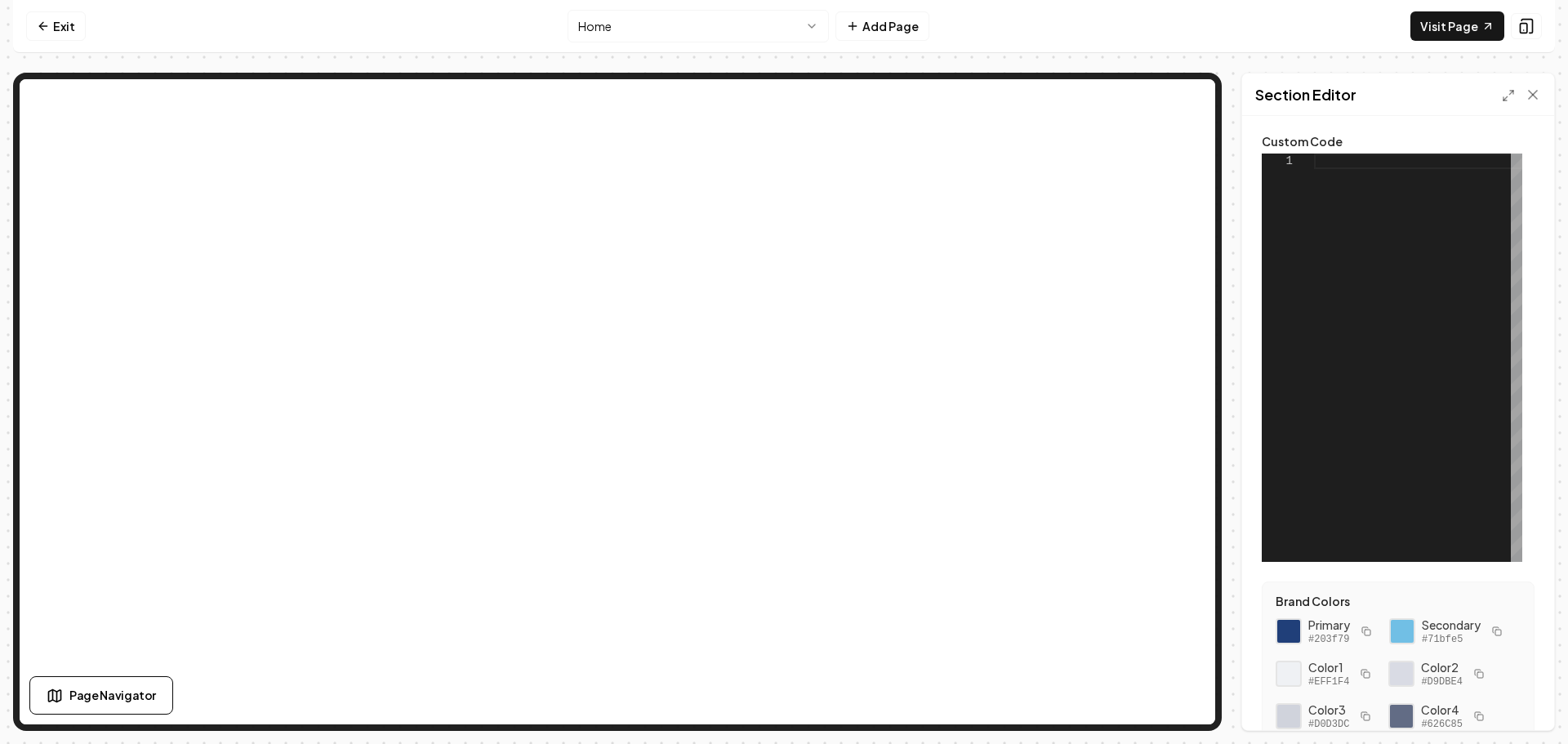
scroll to position [0, 0]
click at [1349, 168] on div at bounding box center [1418, 357] width 208 height 409
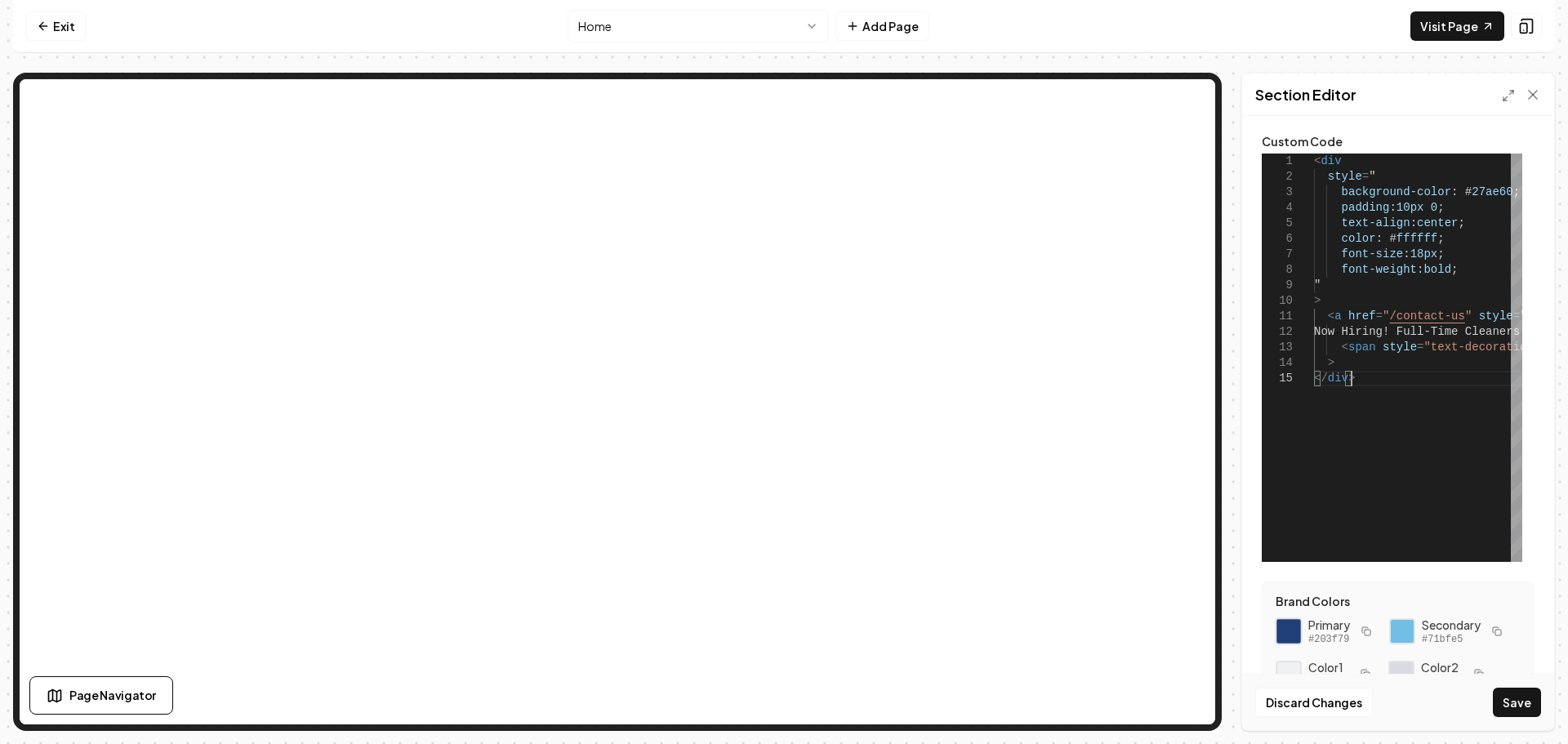
click at [1282, 628] on div at bounding box center [1289, 631] width 28 height 28
drag, startPoint x: 1496, startPoint y: 190, endPoint x: 1453, endPoint y: 189, distance: 43.0
click at [1453, 189] on div "< div style = " background-color : # 27ae60 ; padding : 10px 0 ; text-align : c…" at bounding box center [1551, 357] width 476 height 409
click at [1527, 705] on button "Save" at bounding box center [1516, 702] width 48 height 29
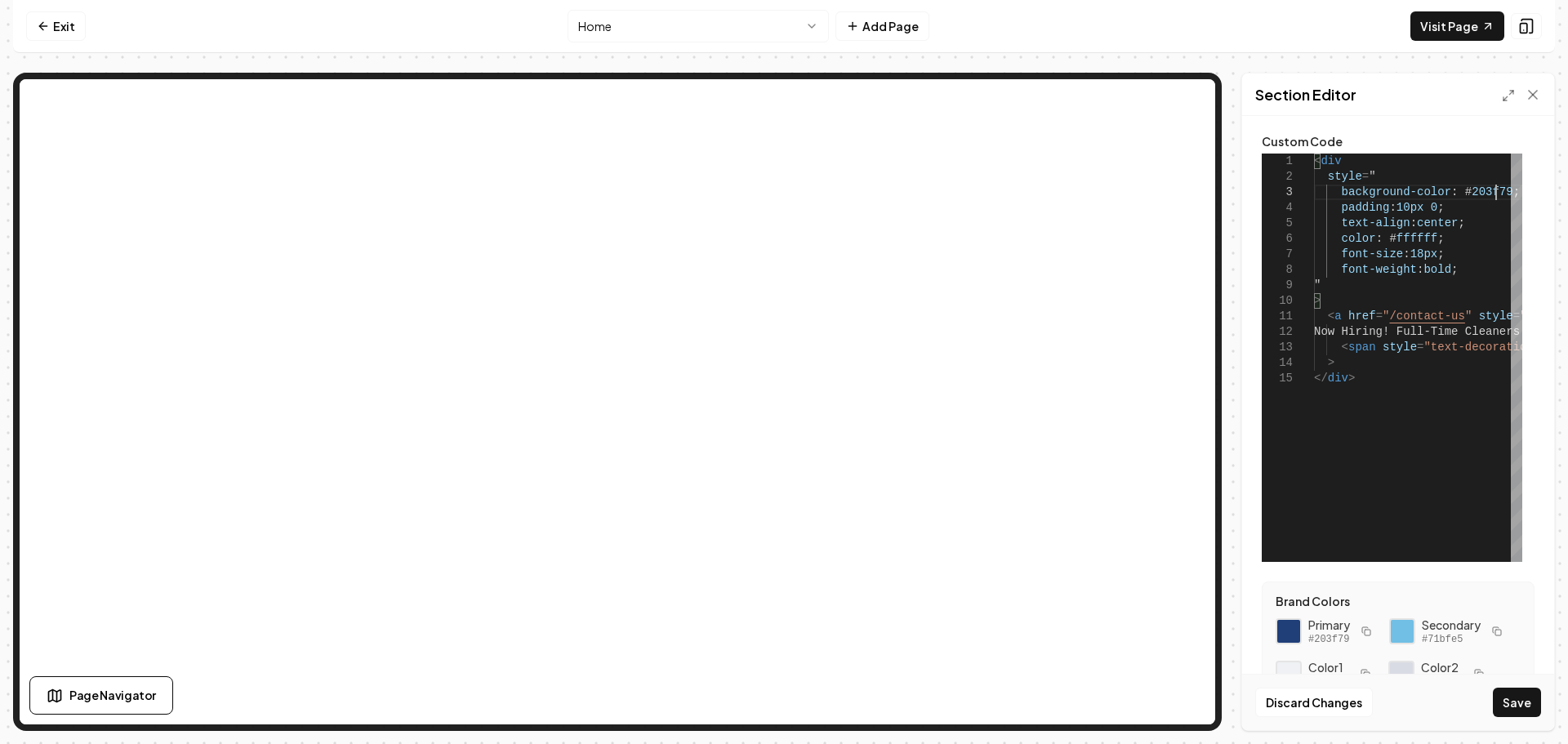
type textarea "**********"
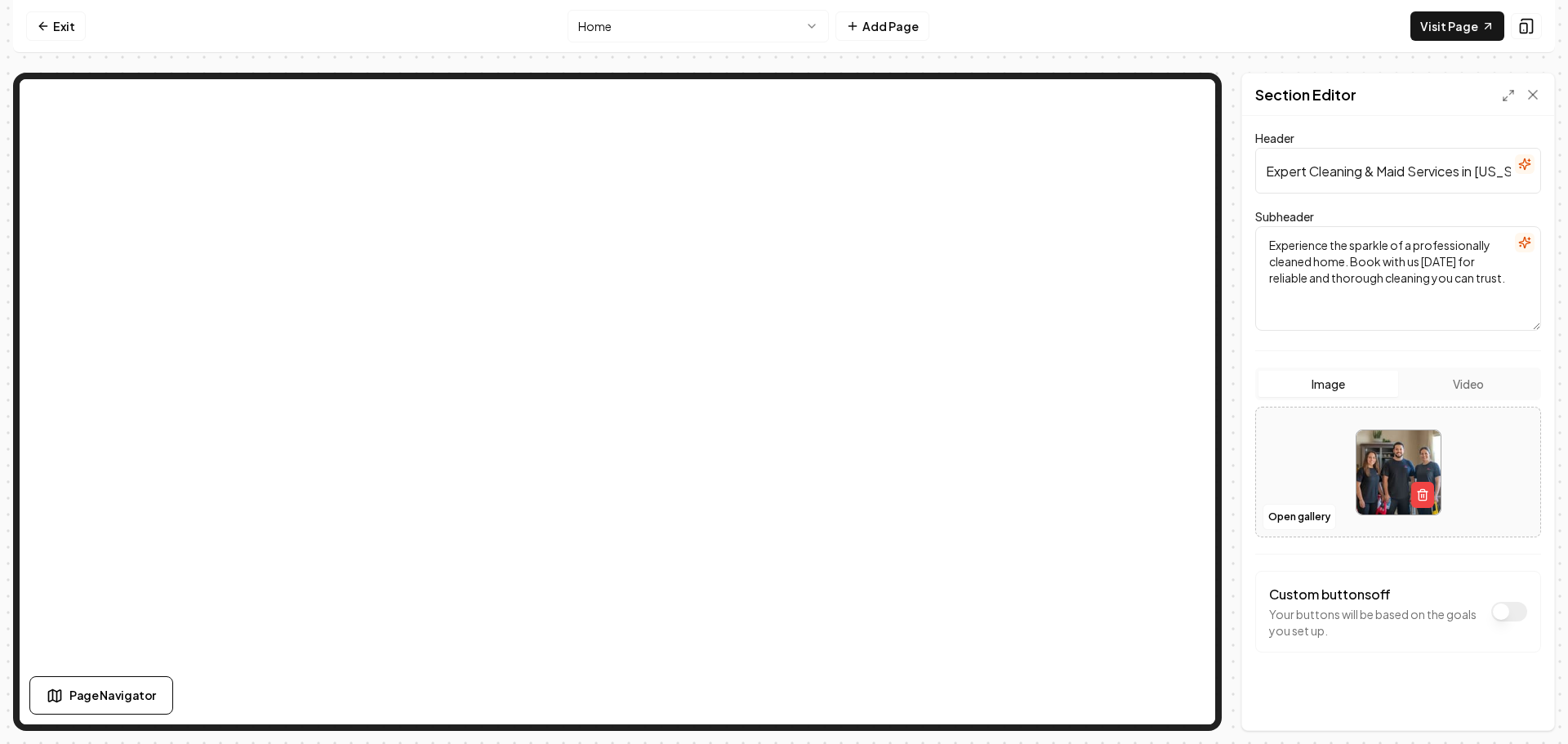
scroll to position [100, 0]
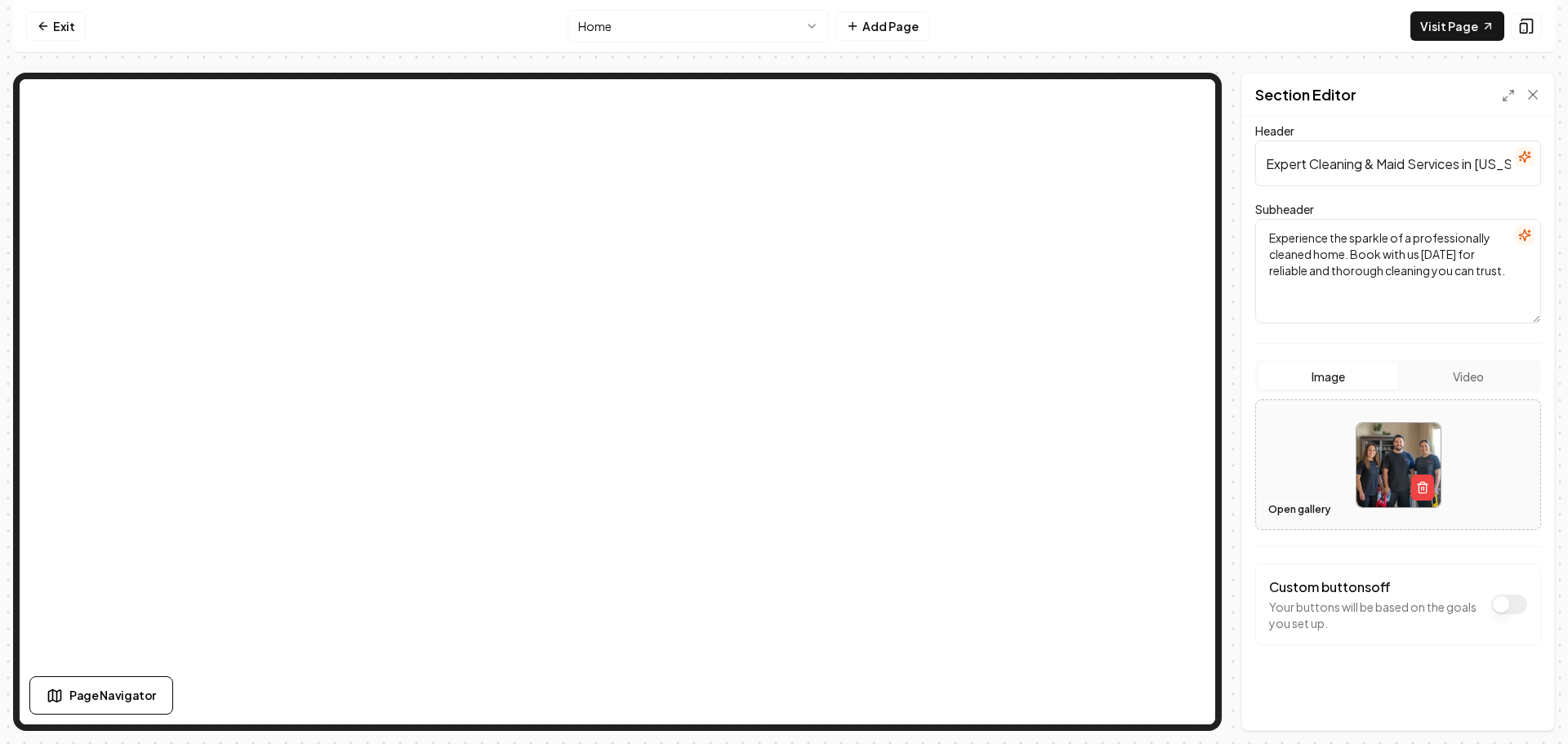
click at [1293, 503] on button "Open gallery" at bounding box center [1299, 510] width 73 height 26
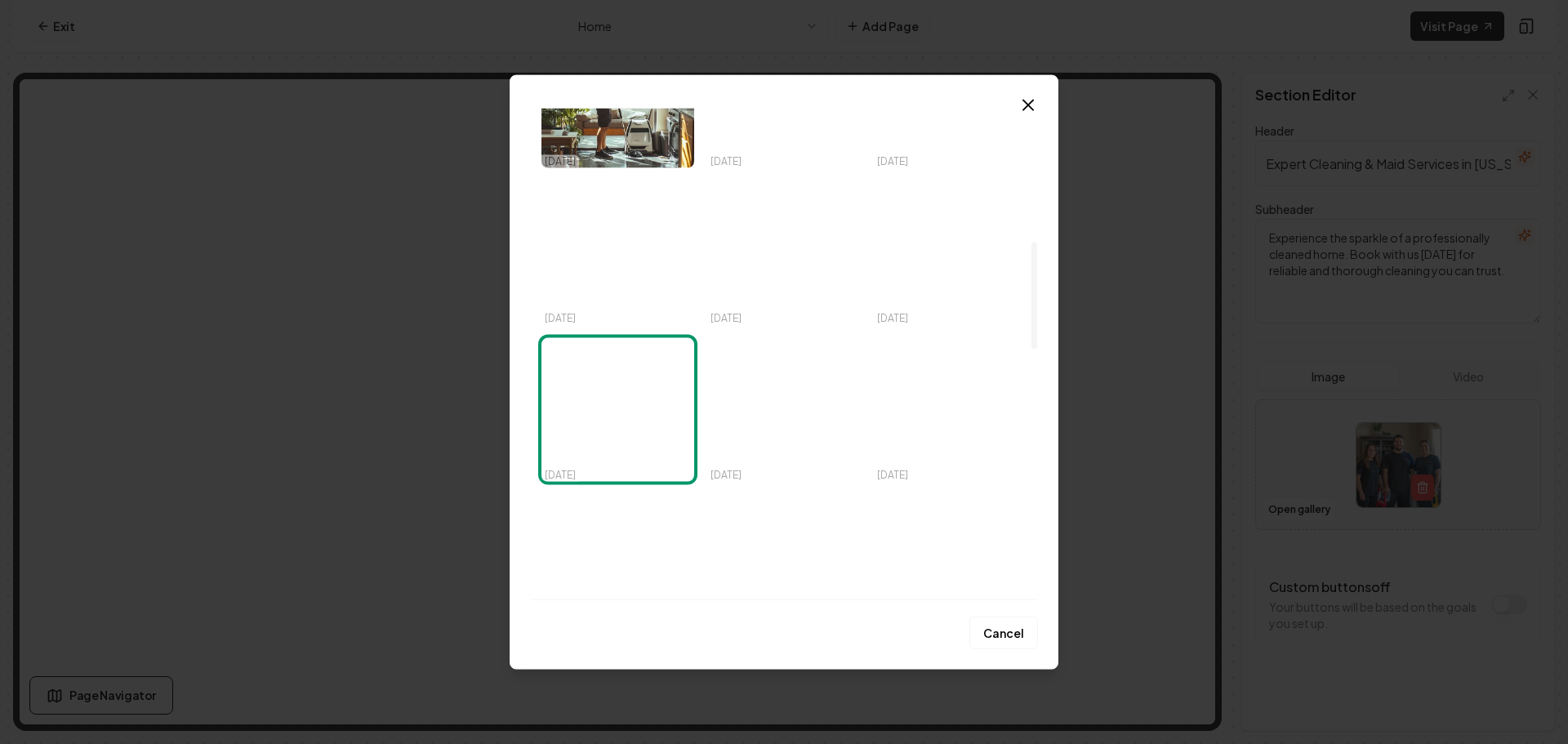
scroll to position [525, 0]
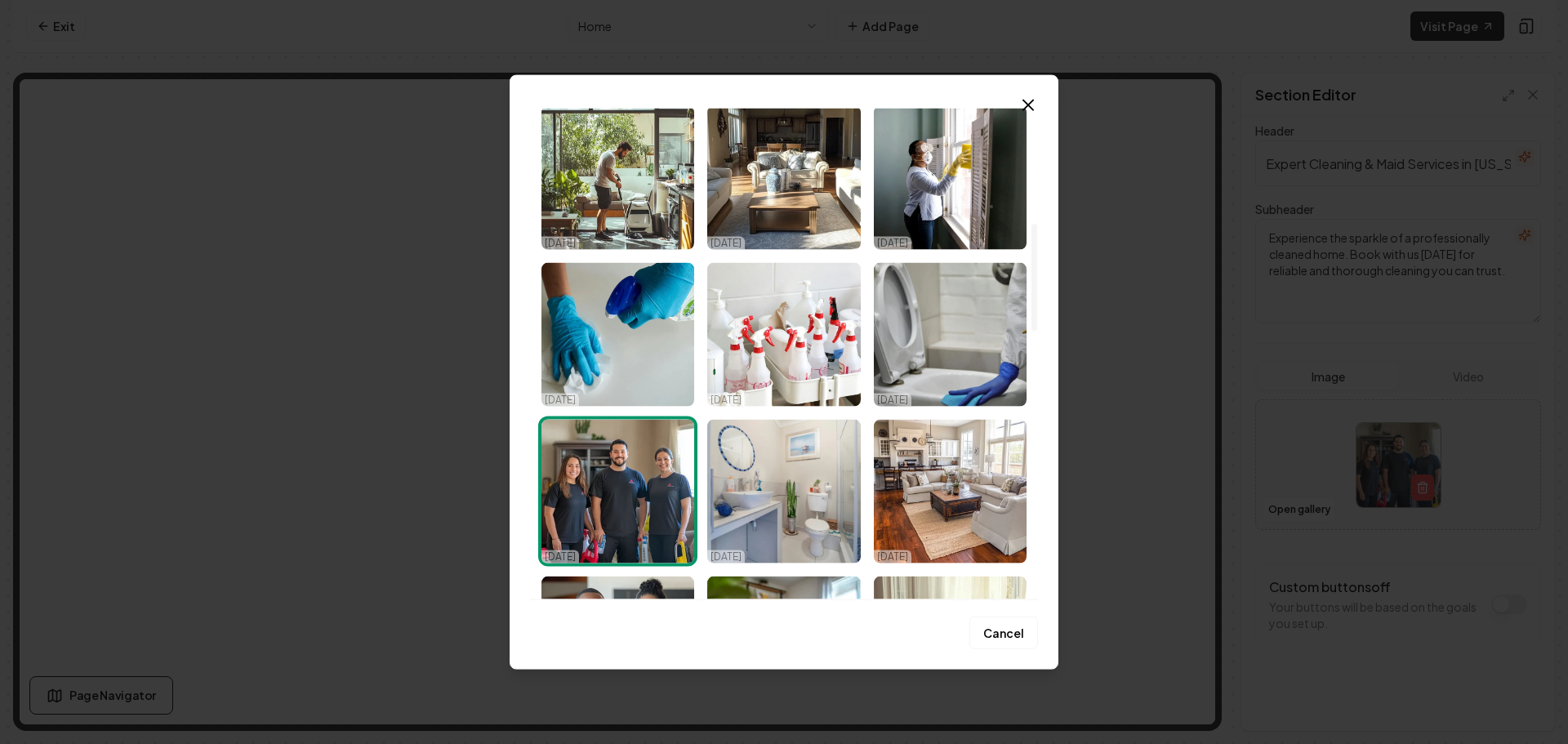
click at [938, 366] on img "Select image image_68dbc7465c7cd75eb8699b85.jpeg" at bounding box center [950, 333] width 153 height 144
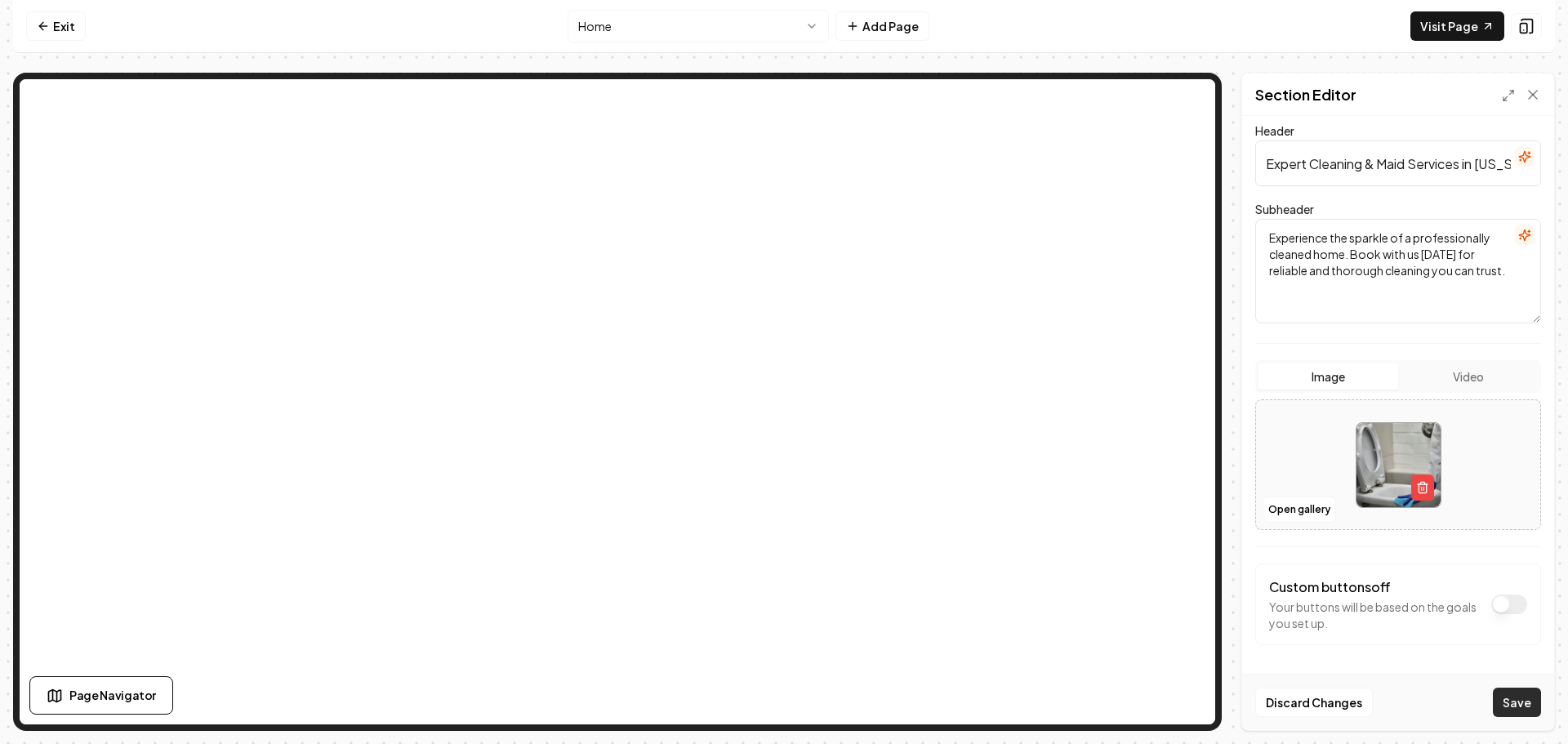
click at [1514, 708] on button "Save" at bounding box center [1516, 702] width 48 height 29
click at [1279, 504] on button "Open gallery" at bounding box center [1299, 510] width 73 height 26
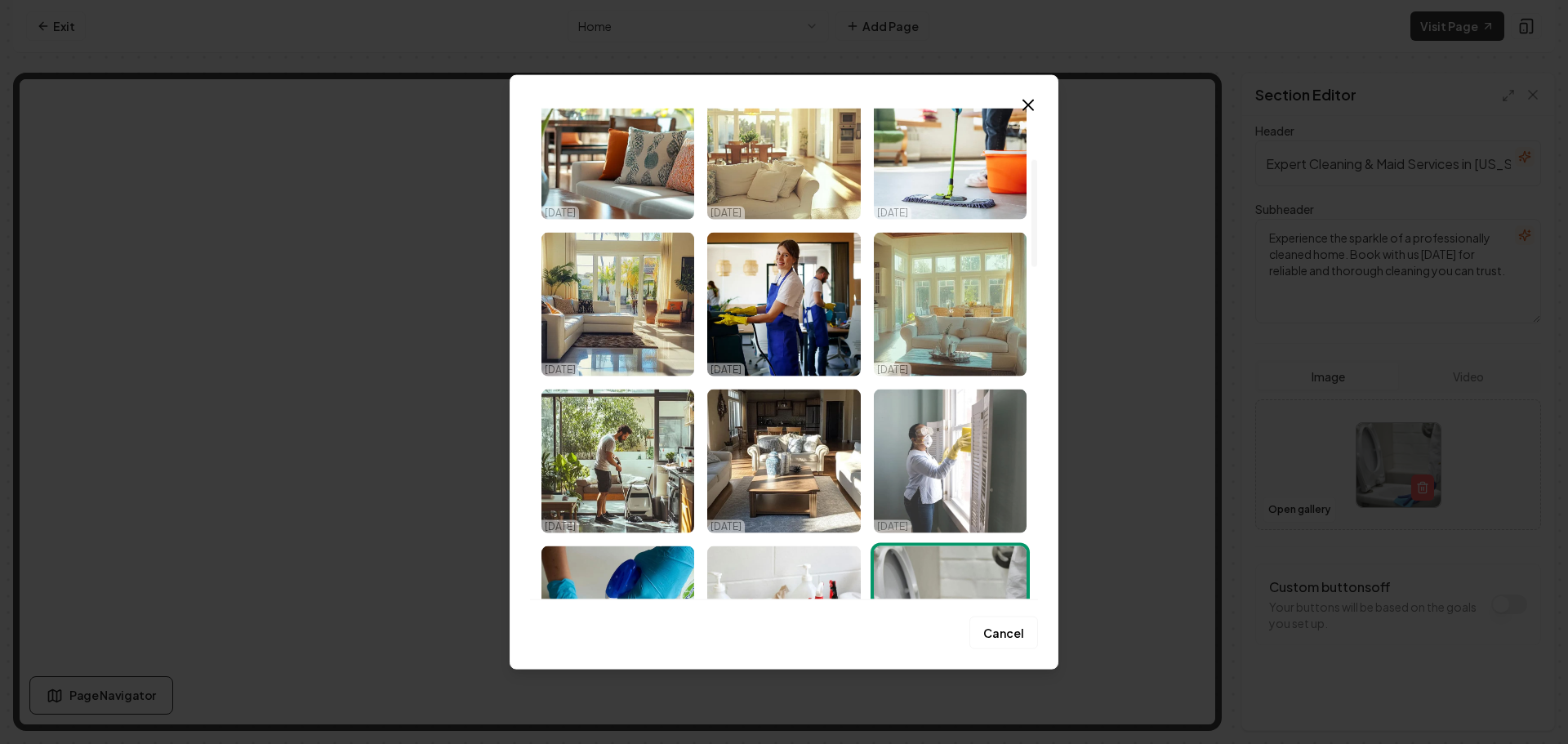
scroll to position [245, 0]
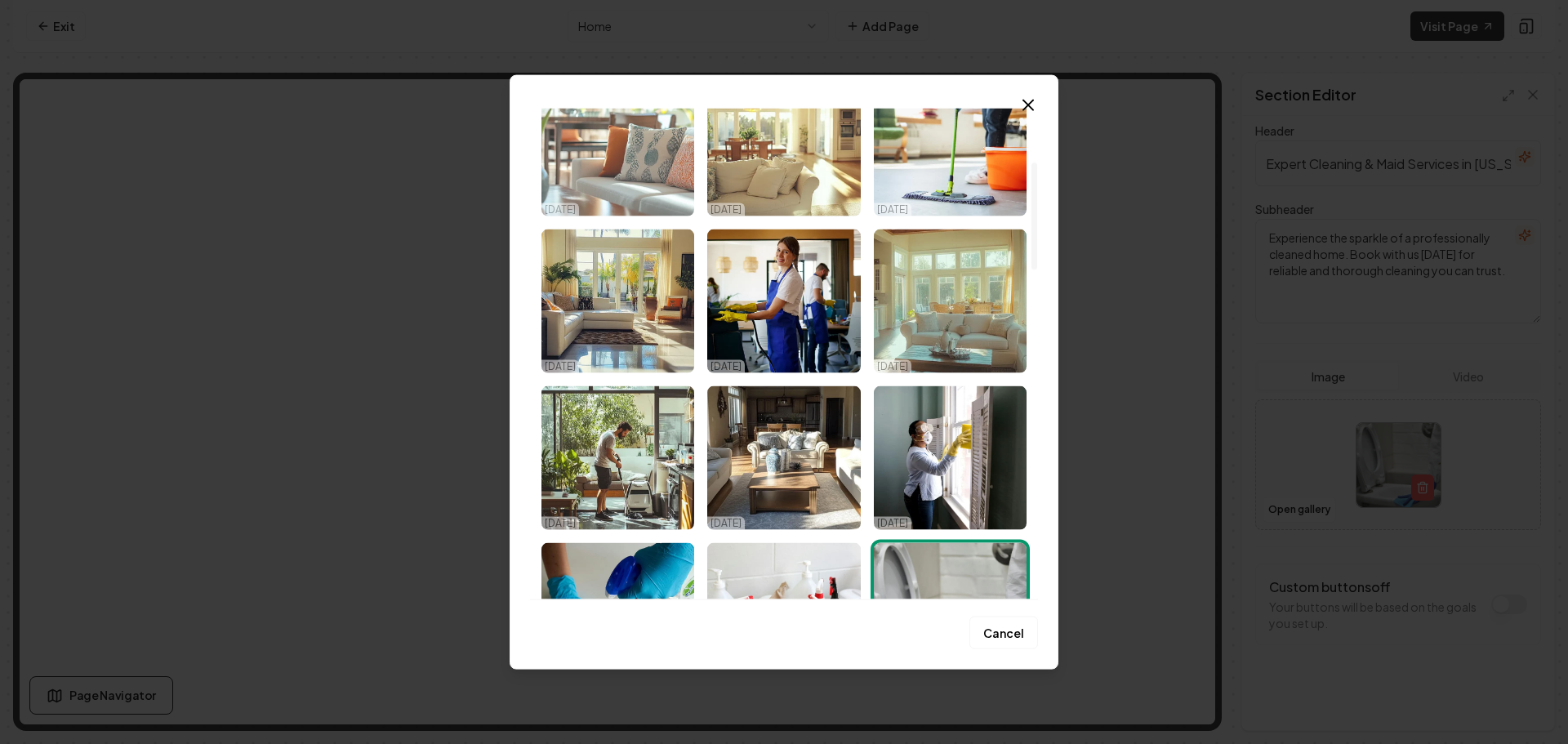
click at [635, 157] on img "Select image image_68dbc7465c7cd75eb8699b73.png" at bounding box center [618, 144] width 153 height 144
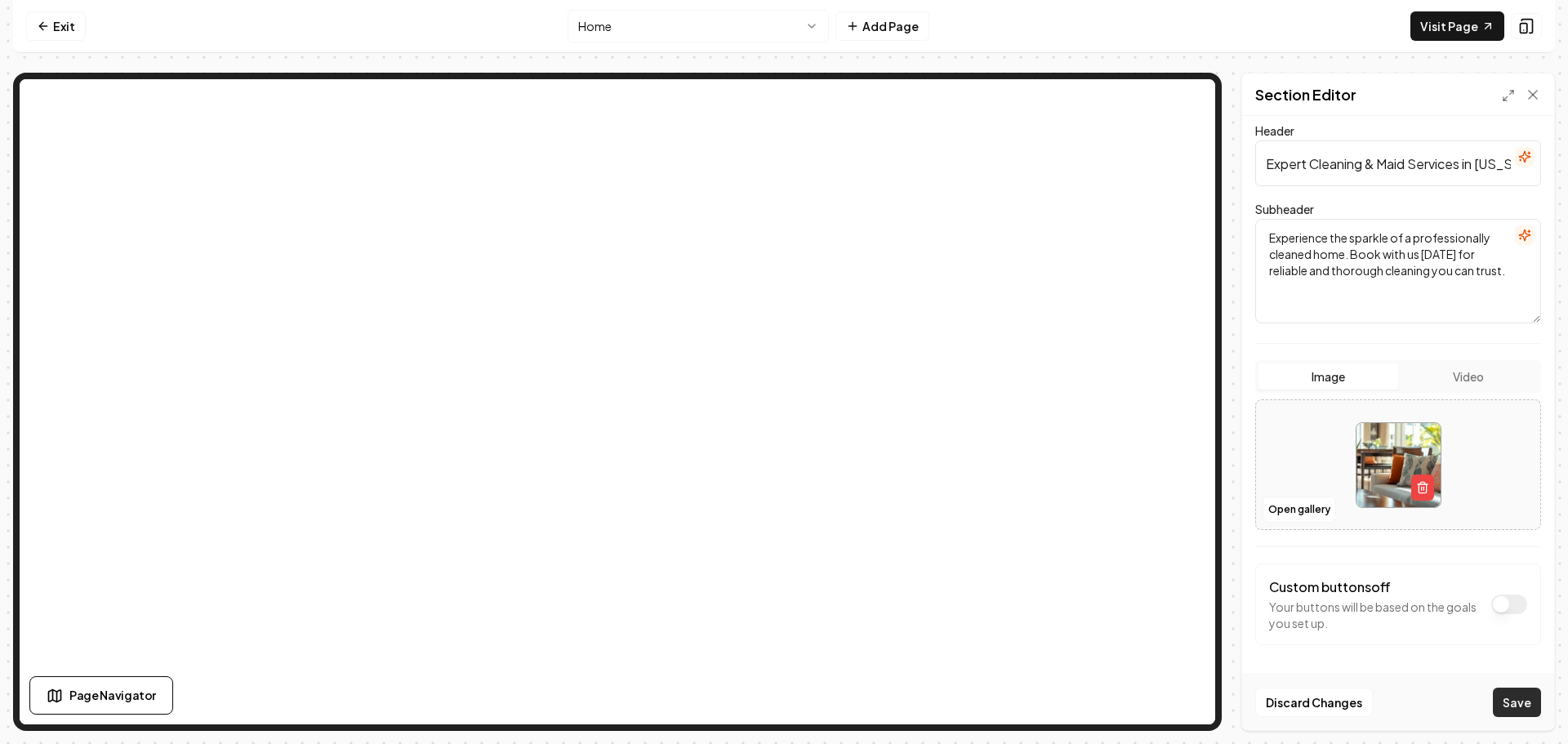
click at [1504, 700] on button "Save" at bounding box center [1516, 702] width 48 height 29
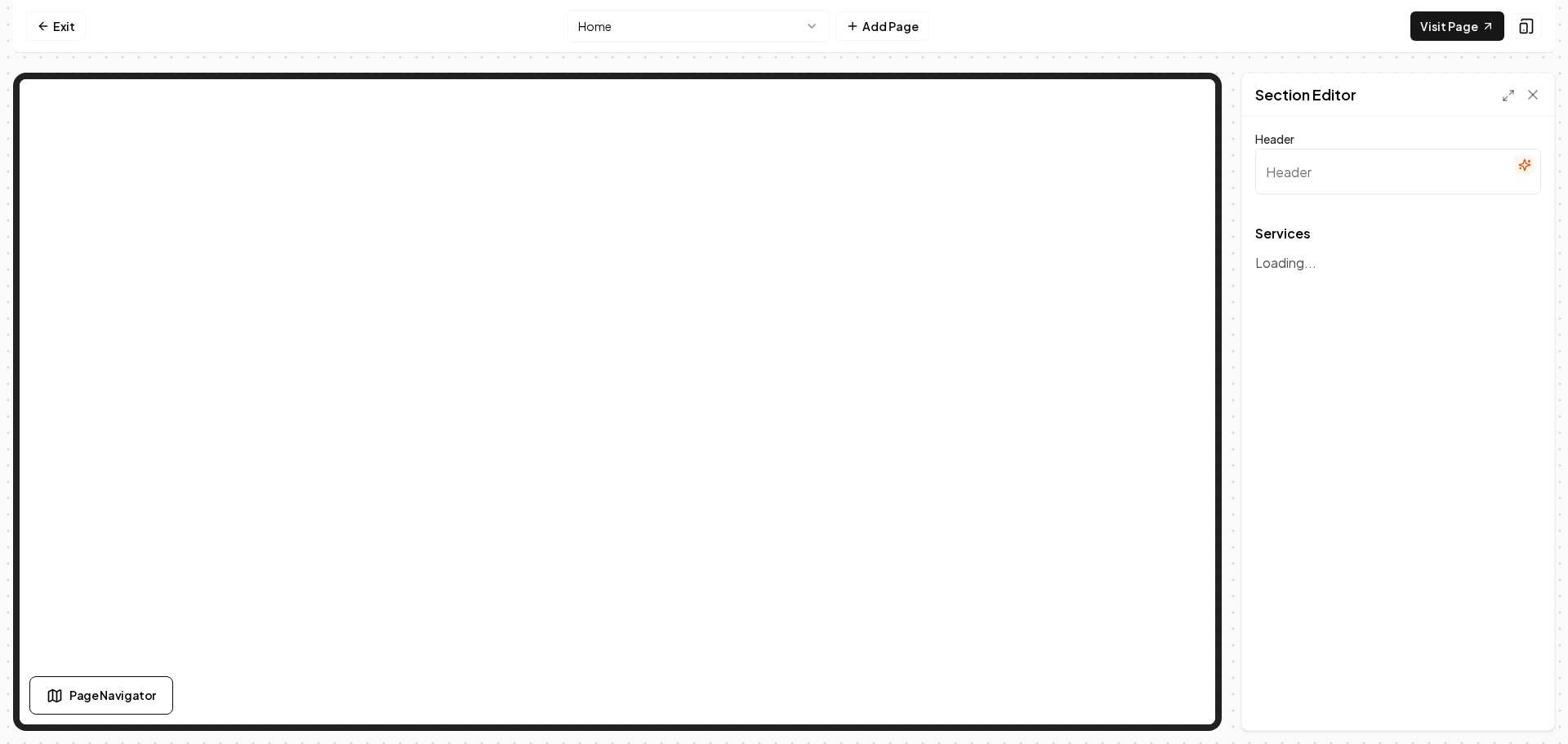
type input "Our Cleaning Services"
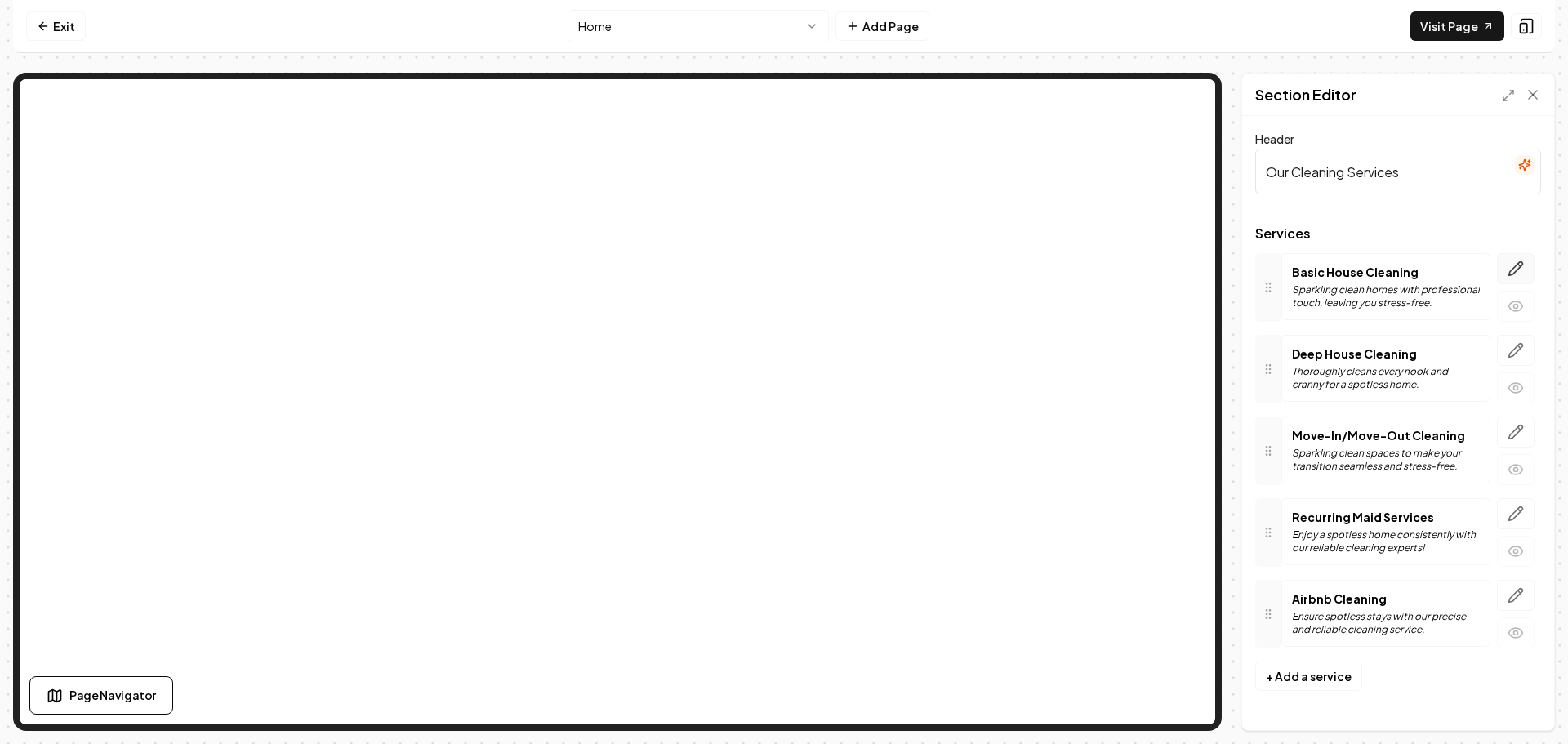
click at [1515, 270] on icon "button" at bounding box center [1514, 268] width 16 height 16
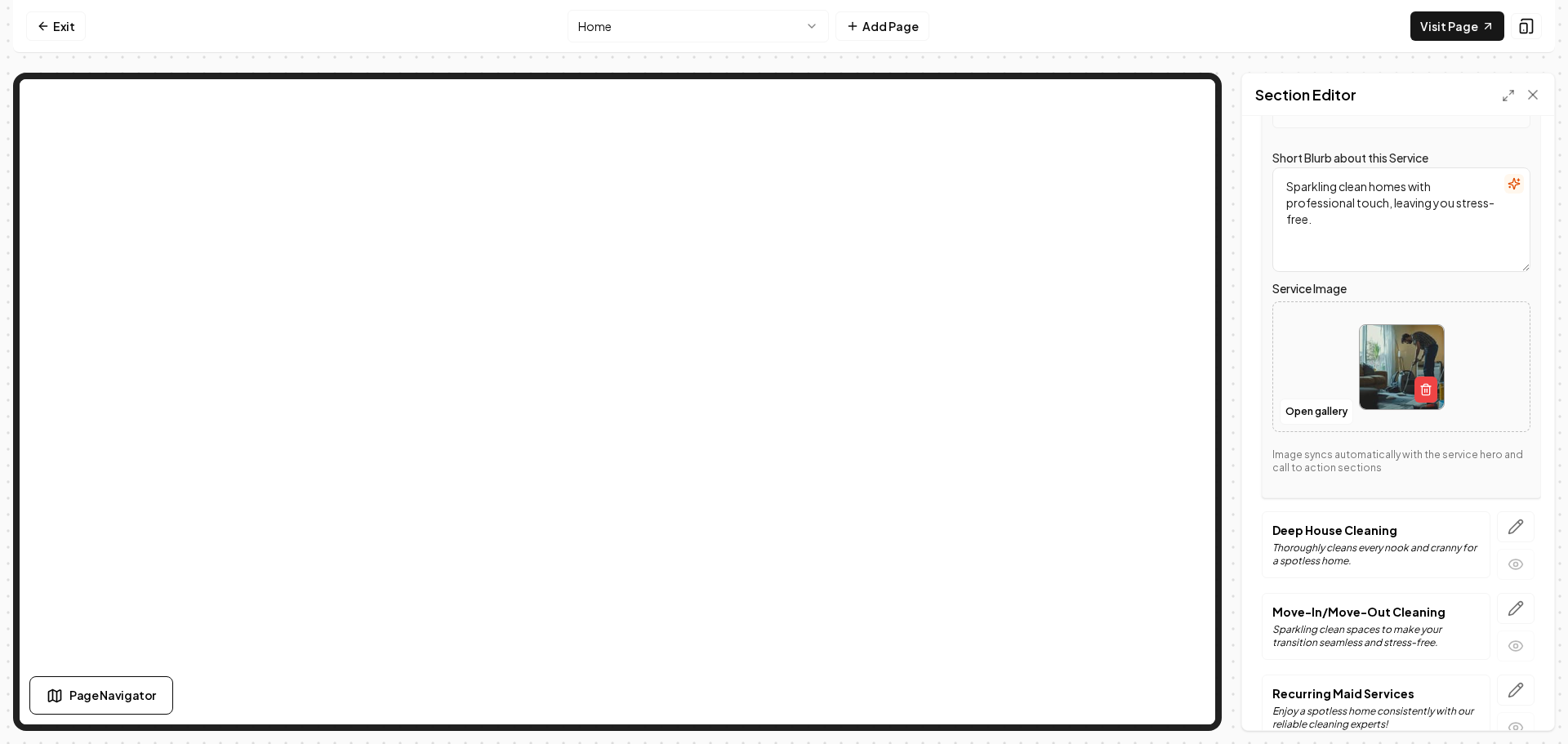
scroll to position [245, 0]
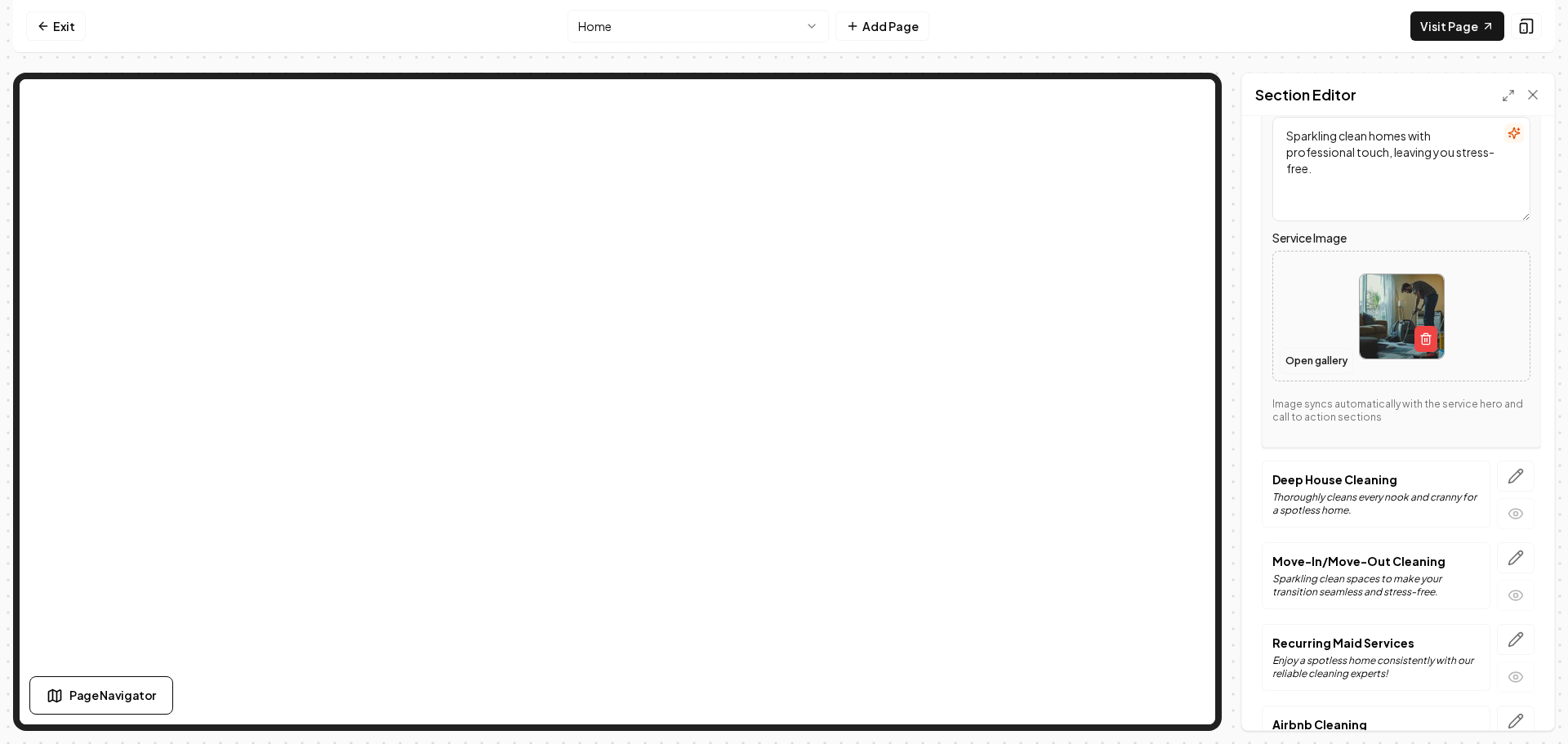
click at [1311, 361] on button "Open gallery" at bounding box center [1316, 361] width 73 height 26
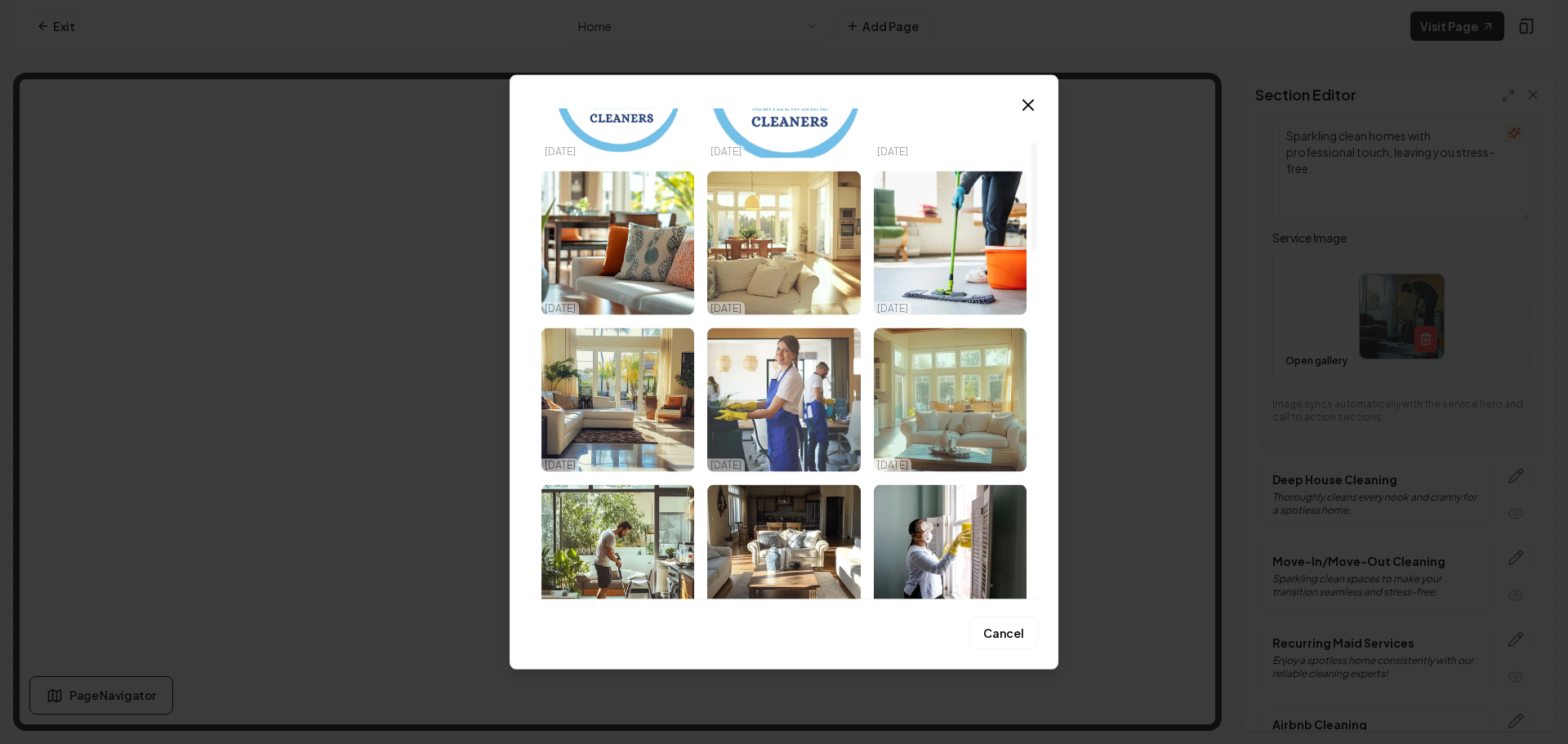
scroll to position [163, 0]
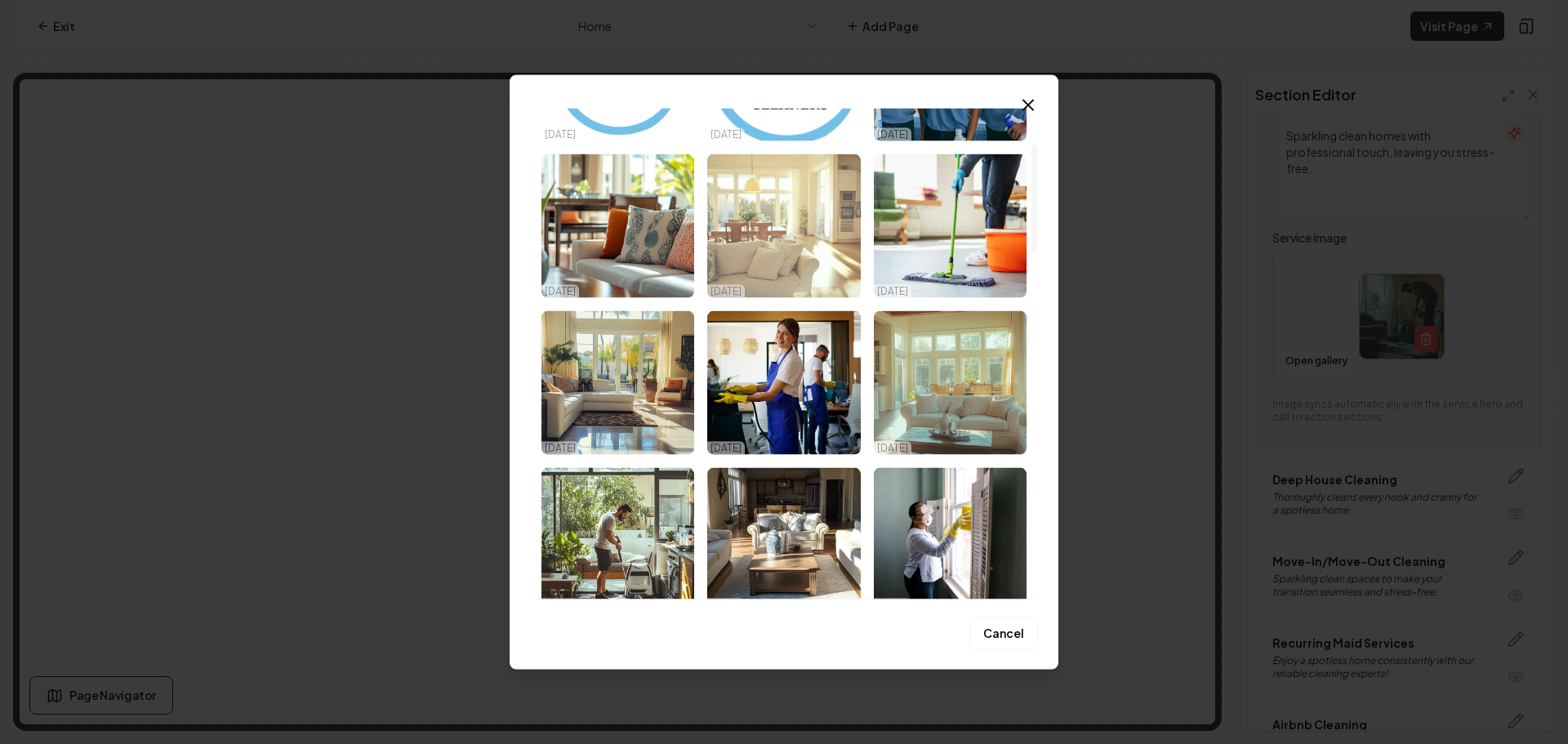
click at [789, 256] on img "Select image image_68dbc7465c7cd75eb8699aff.png" at bounding box center [783, 225] width 153 height 144
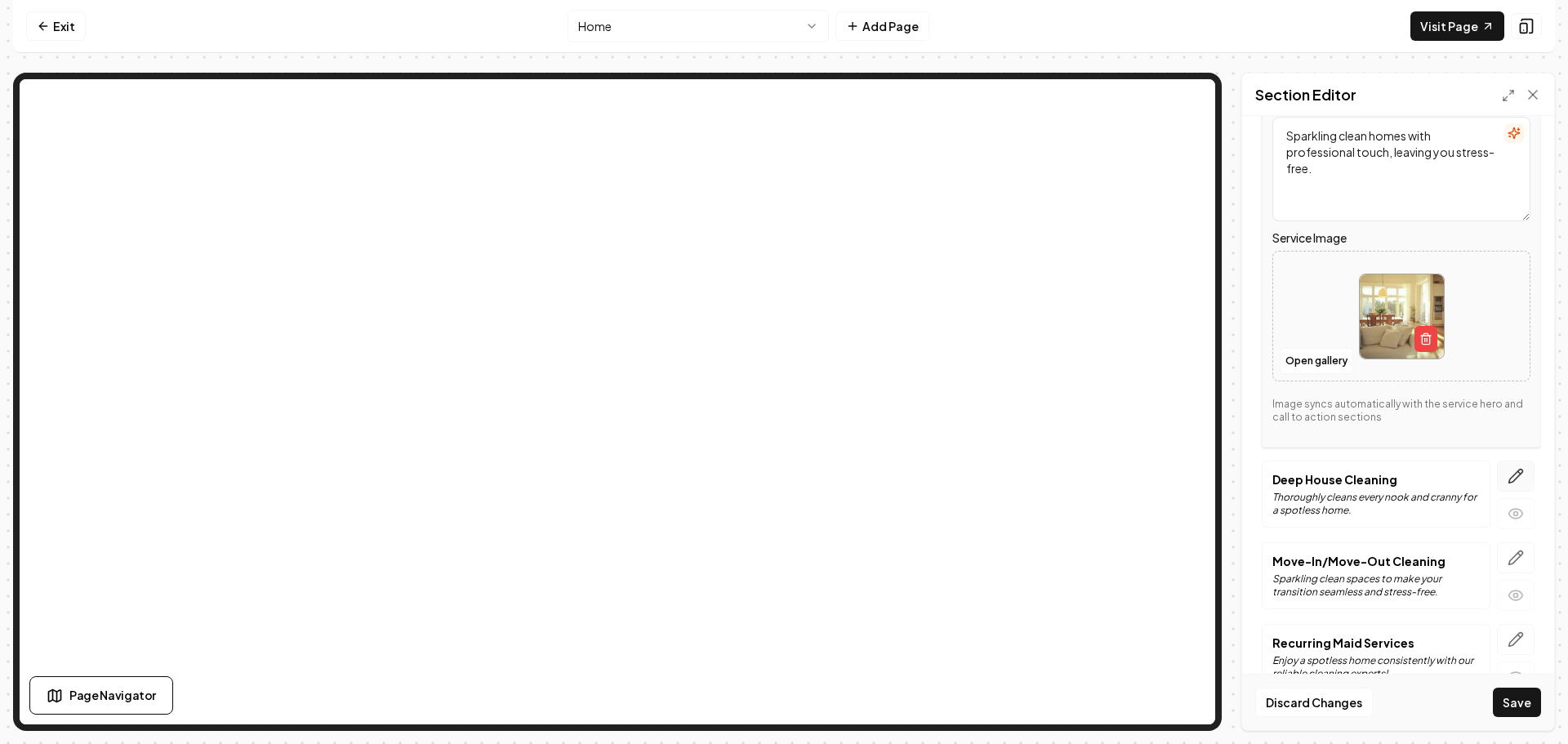
click at [1507, 475] on icon "button" at bounding box center [1514, 475] width 16 height 16
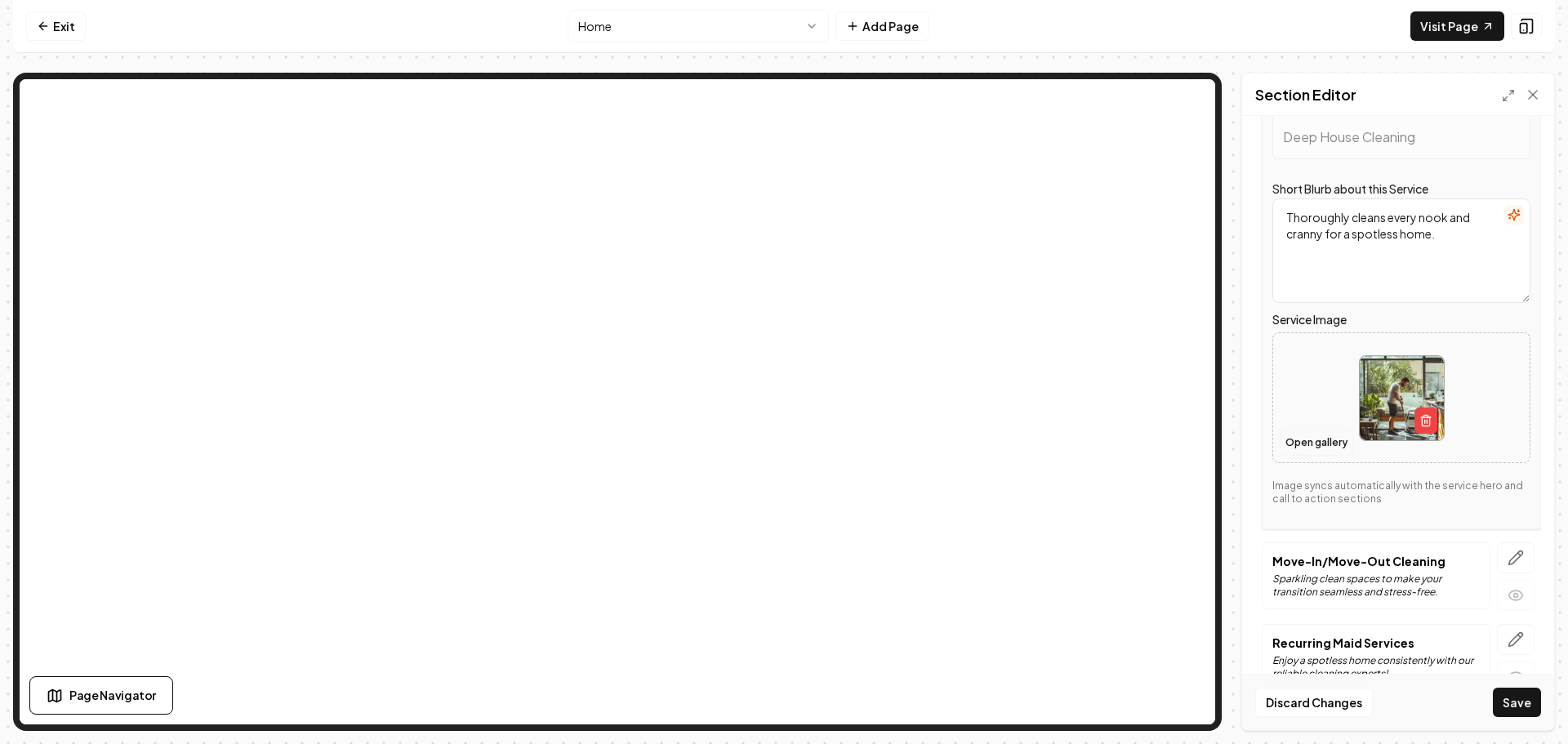
click at [1317, 443] on button "Open gallery" at bounding box center [1316, 442] width 73 height 26
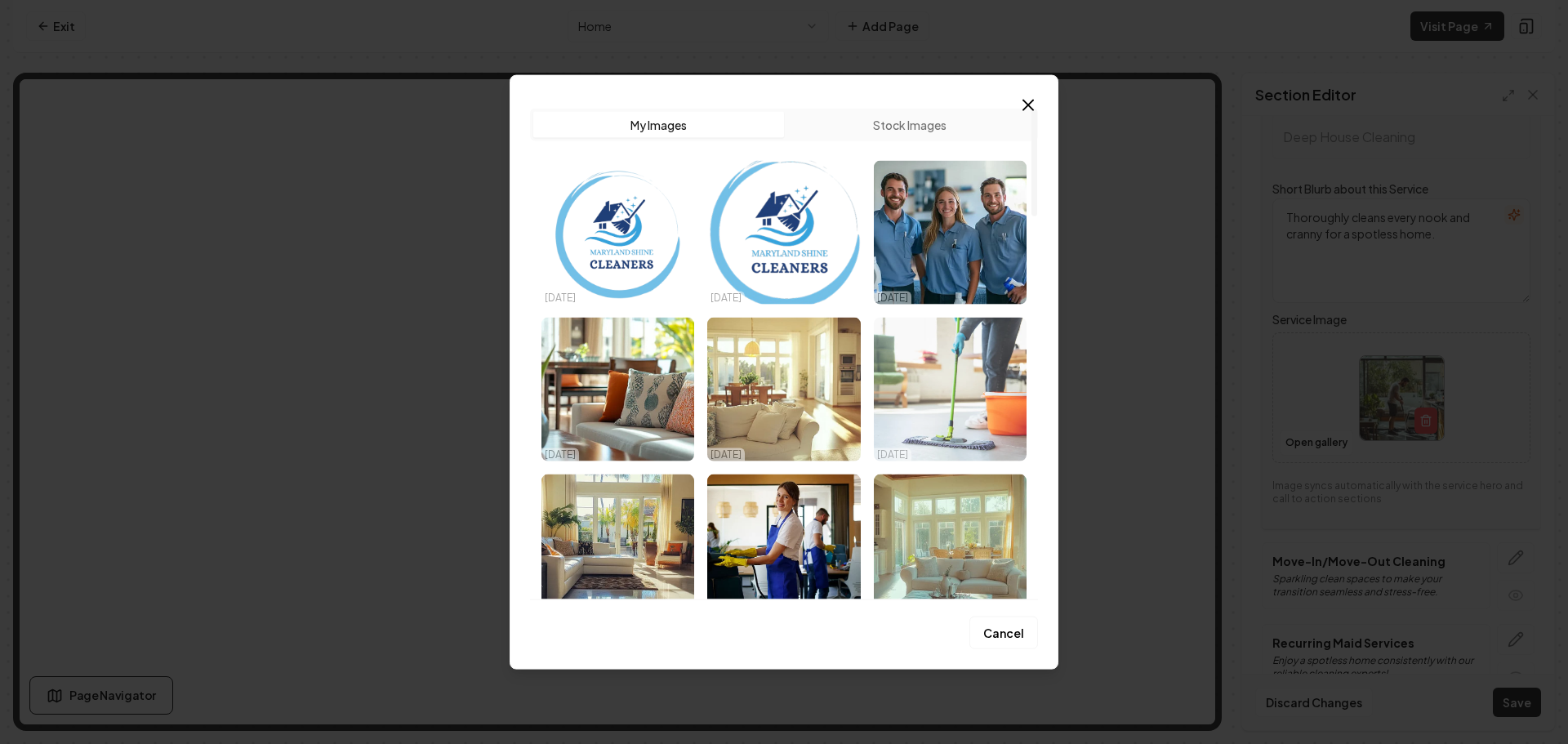
click at [930, 381] on img "Select image image_68dbc7465c7cd75eb8699b75.jpeg" at bounding box center [950, 388] width 153 height 144
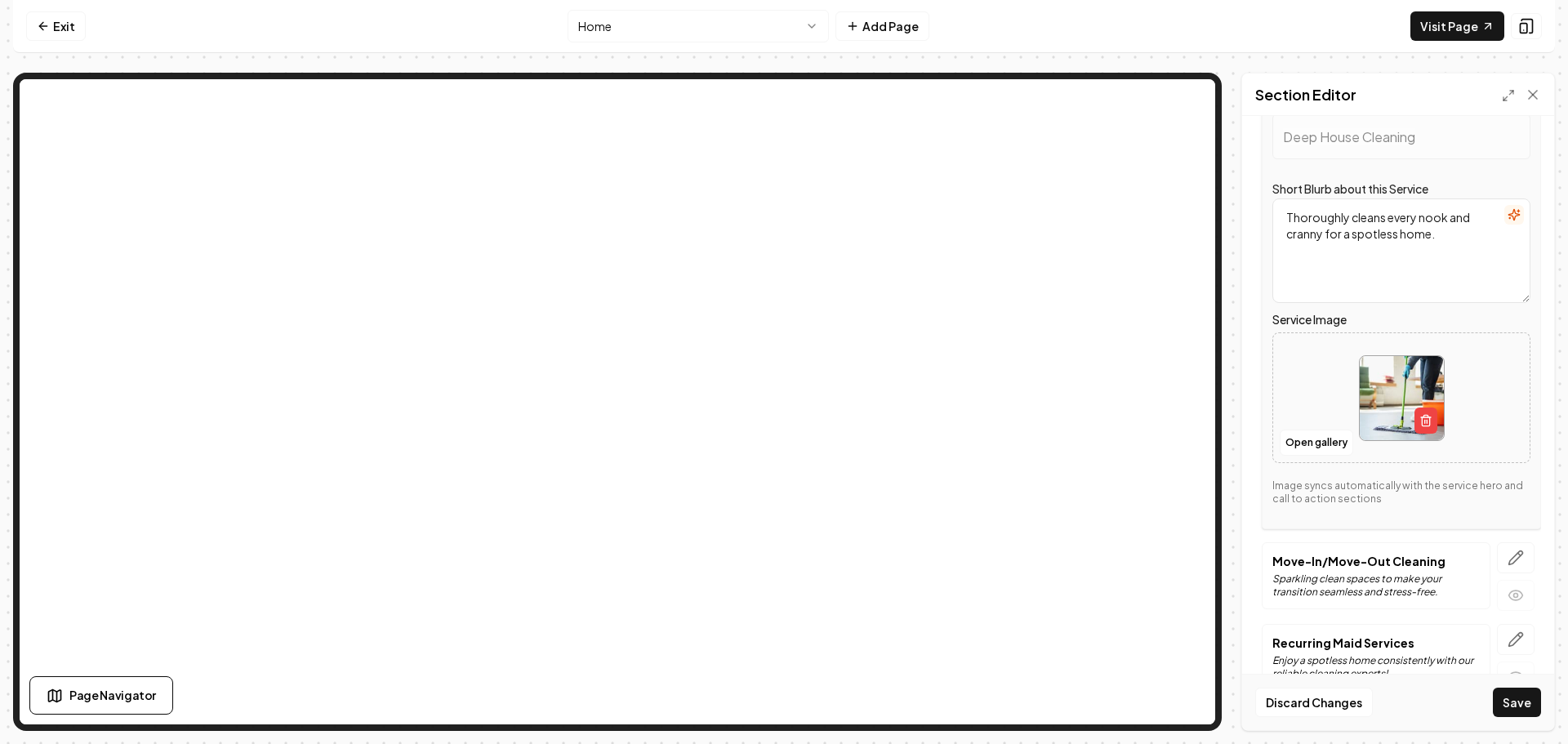
click at [1507, 553] on icon "button" at bounding box center [1514, 557] width 16 height 16
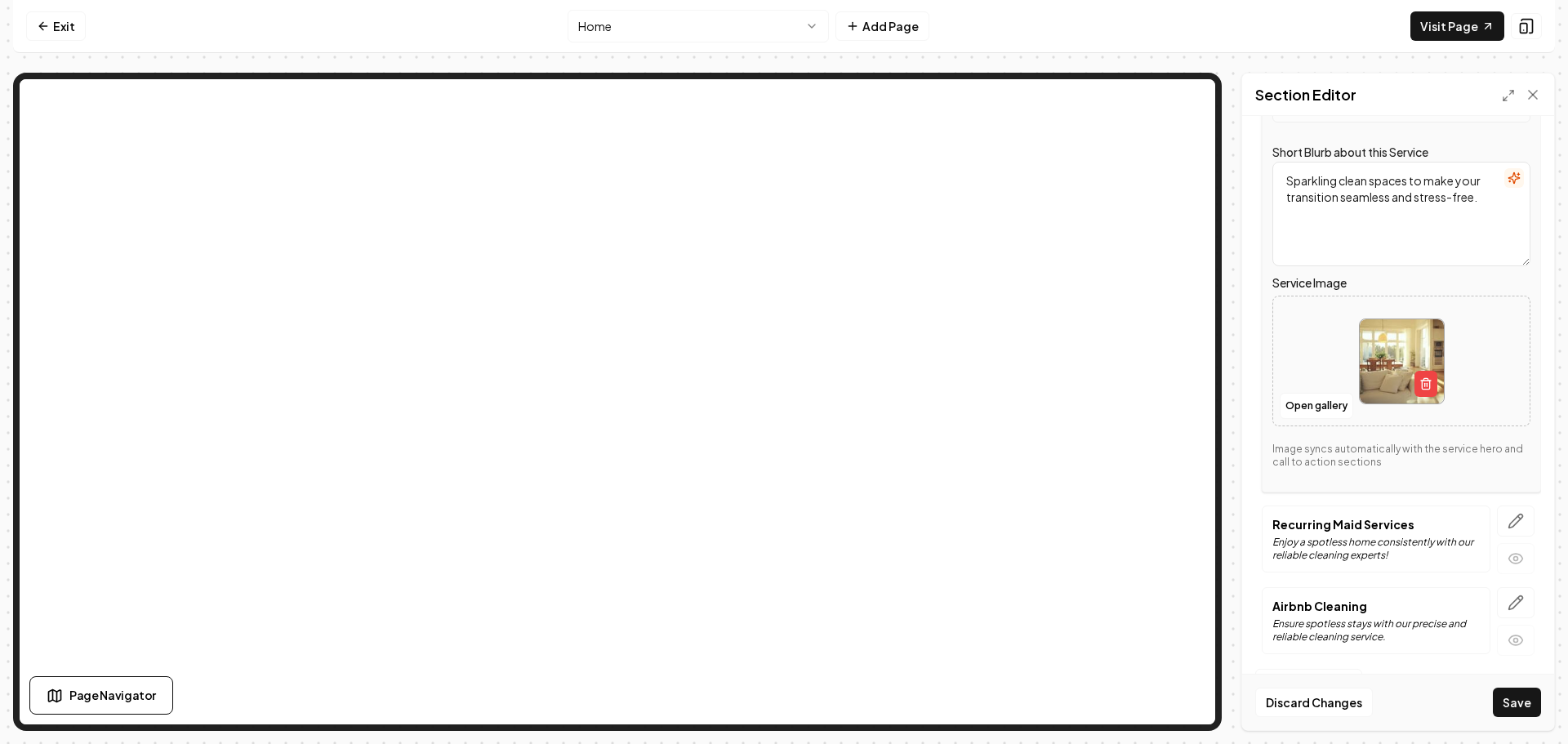
scroll to position [364, 0]
click at [1307, 408] on button "Open gallery" at bounding box center [1316, 405] width 73 height 26
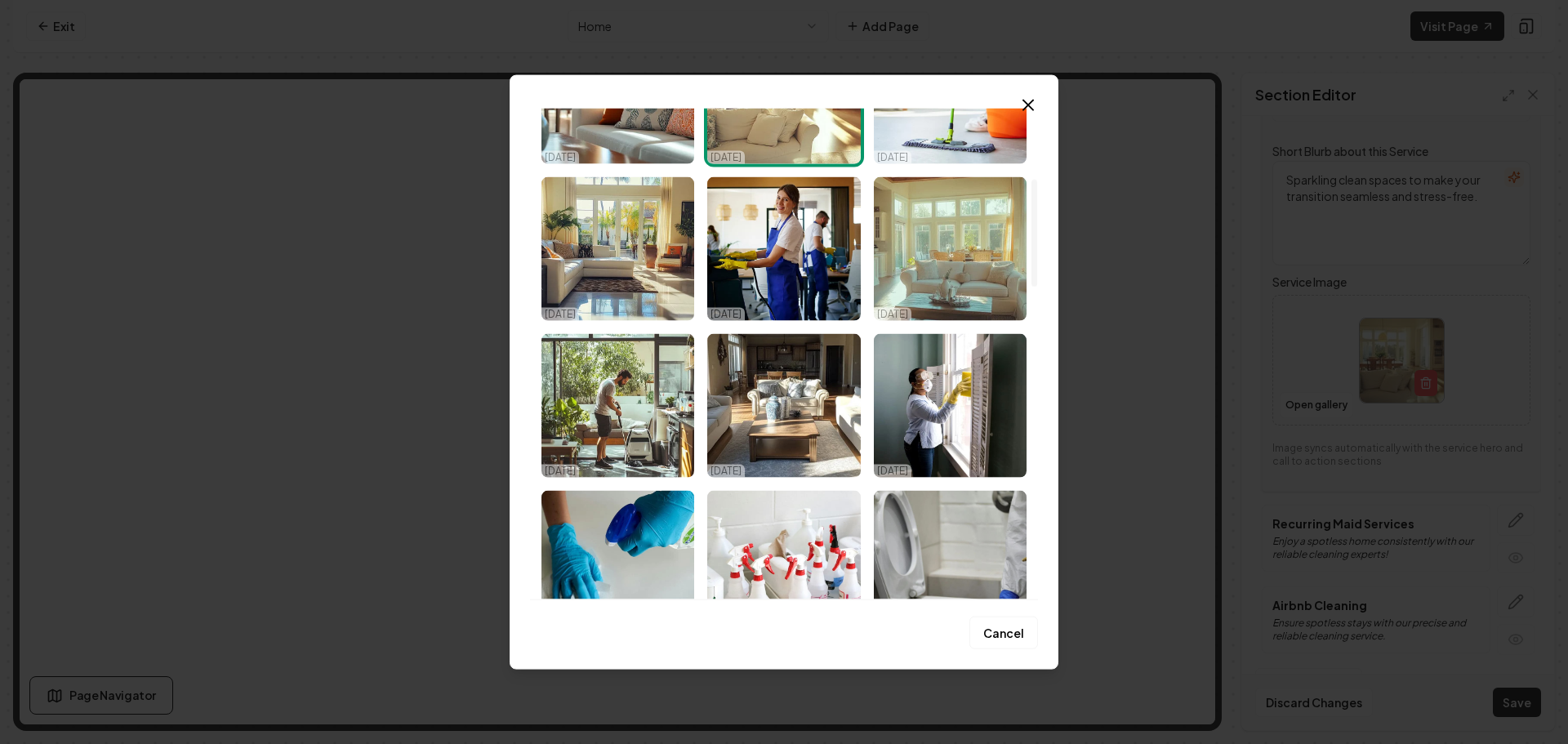
scroll to position [327, 0]
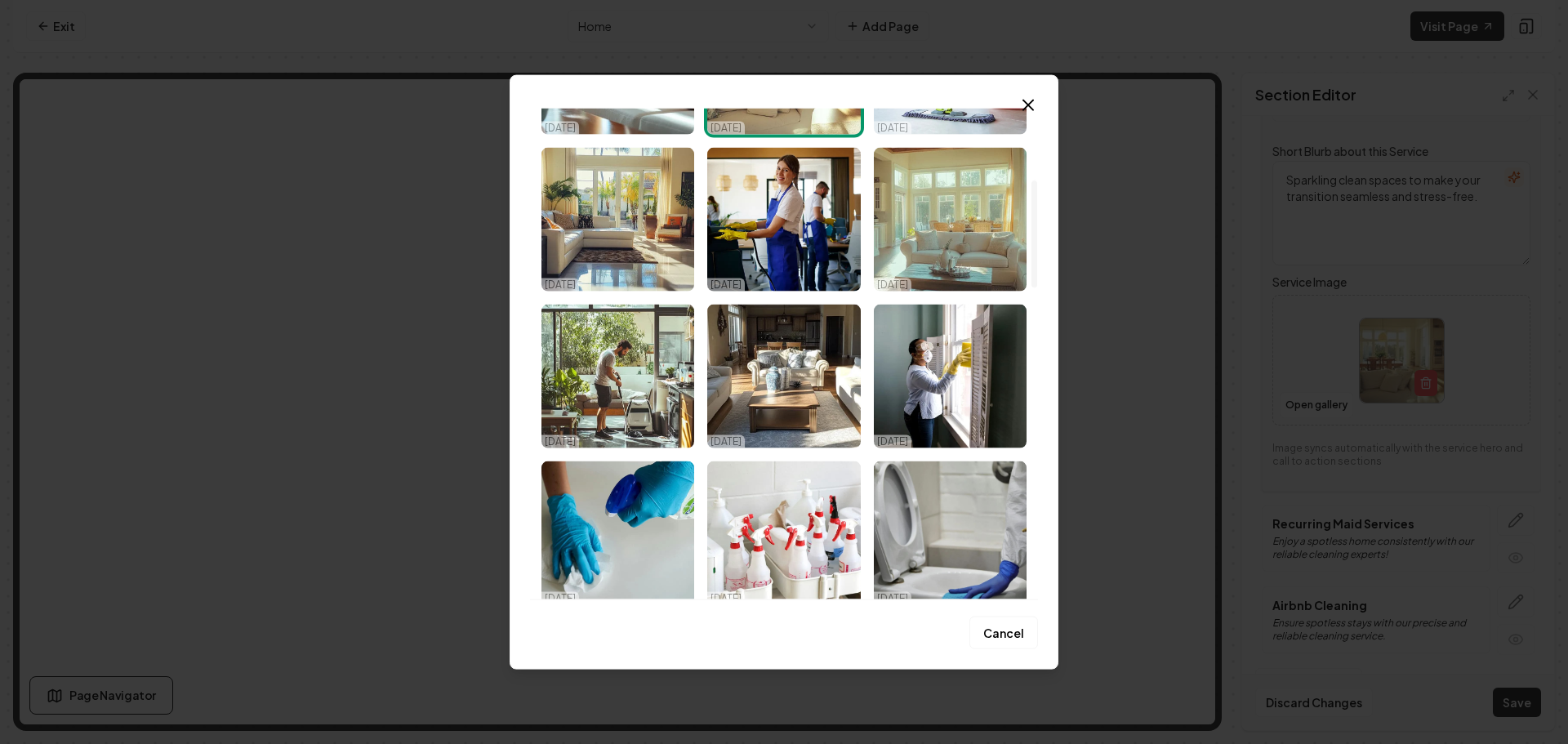
click at [638, 267] on img "Select image image_68dbc7475c7cd75eb8699de2.png" at bounding box center [618, 219] width 153 height 144
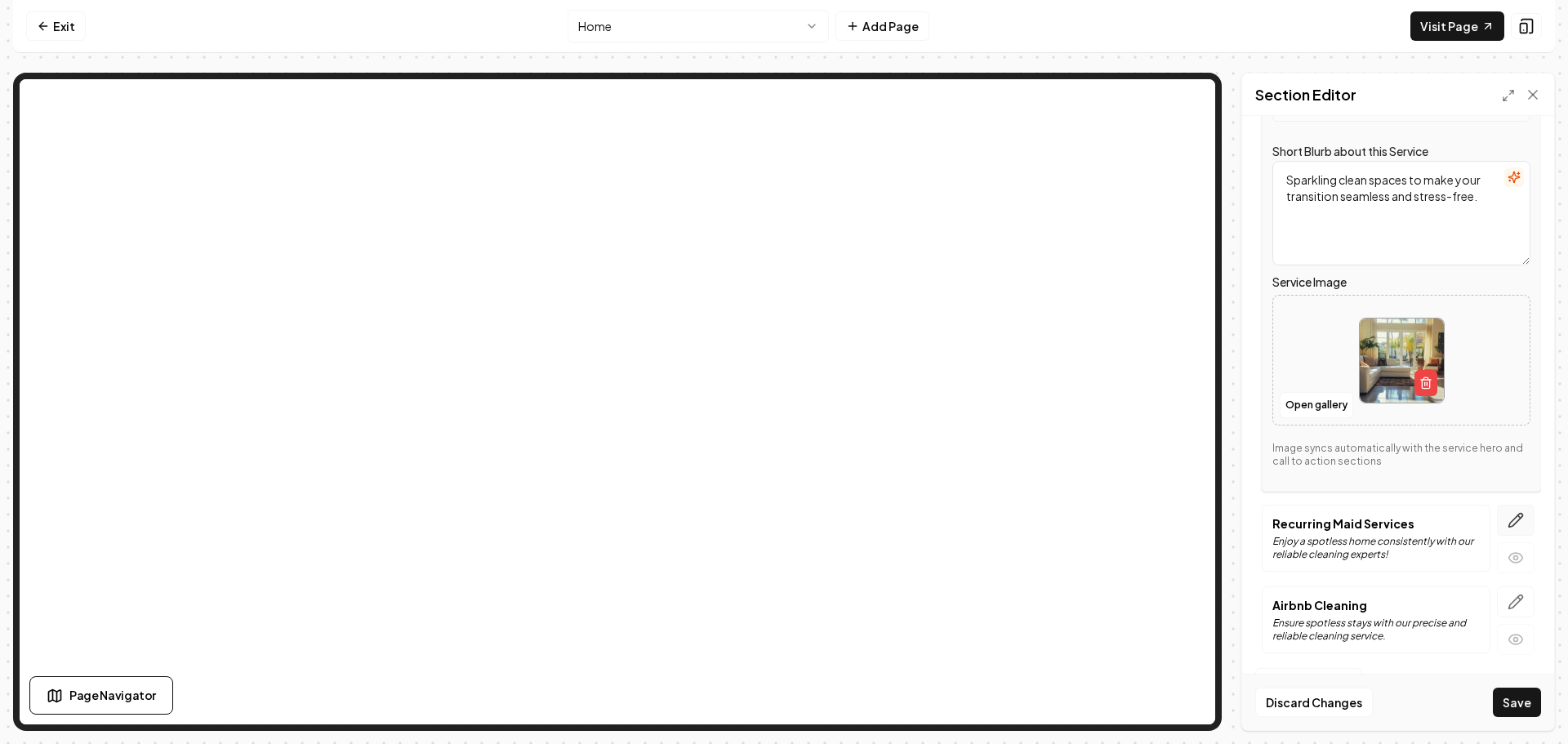
click at [1509, 521] on icon "button" at bounding box center [1515, 520] width 14 height 14
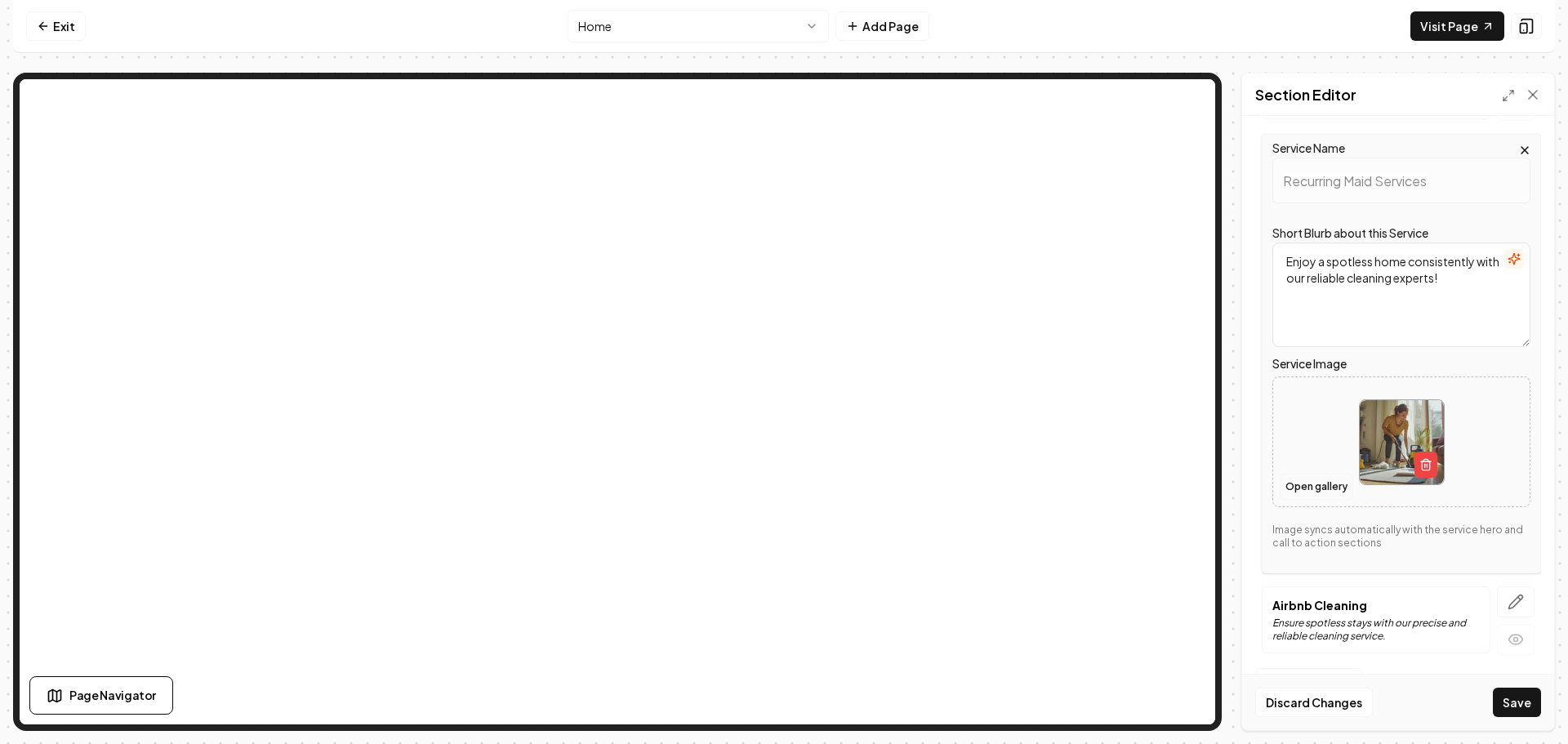
click at [1300, 492] on button "Open gallery" at bounding box center [1316, 487] width 73 height 26
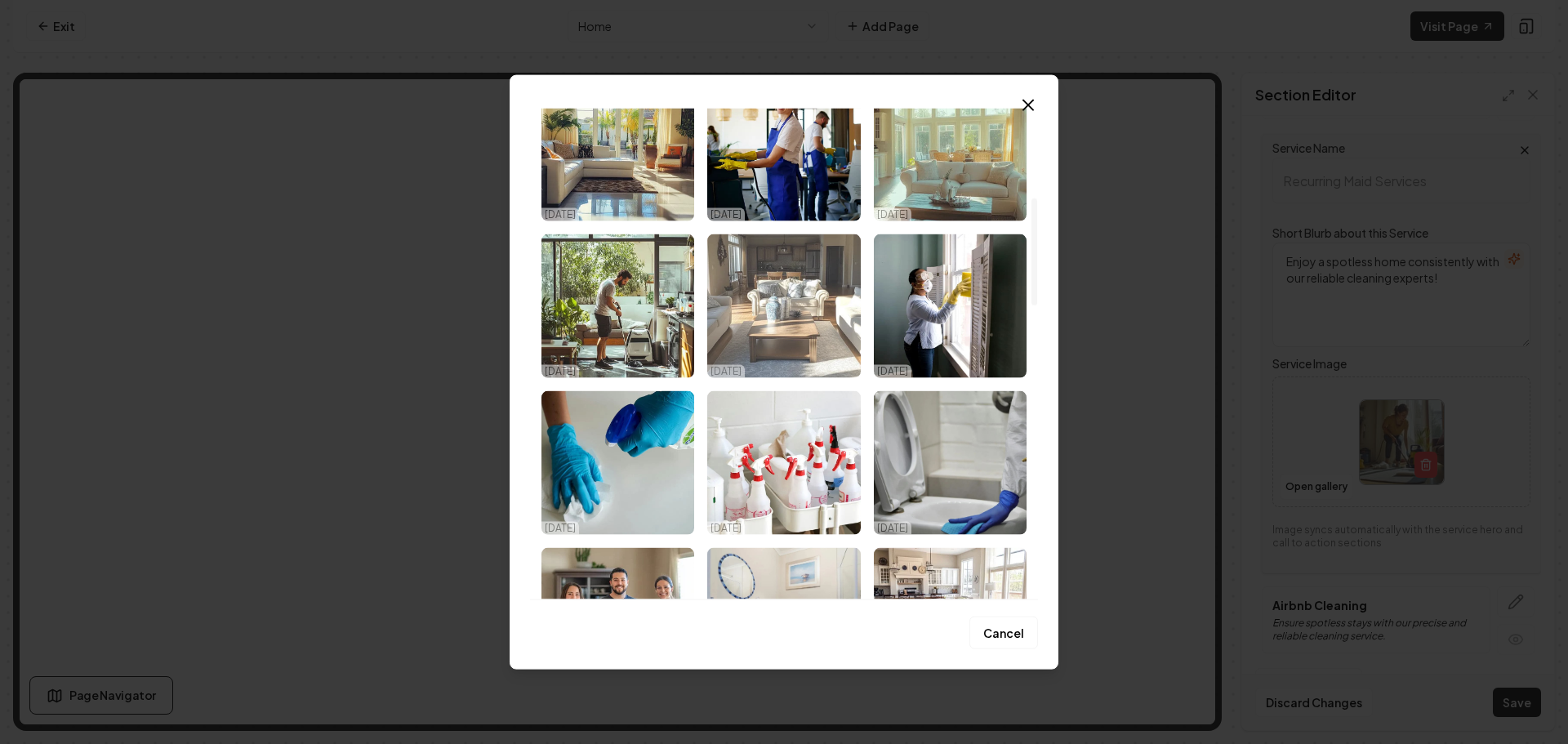
scroll to position [409, 0]
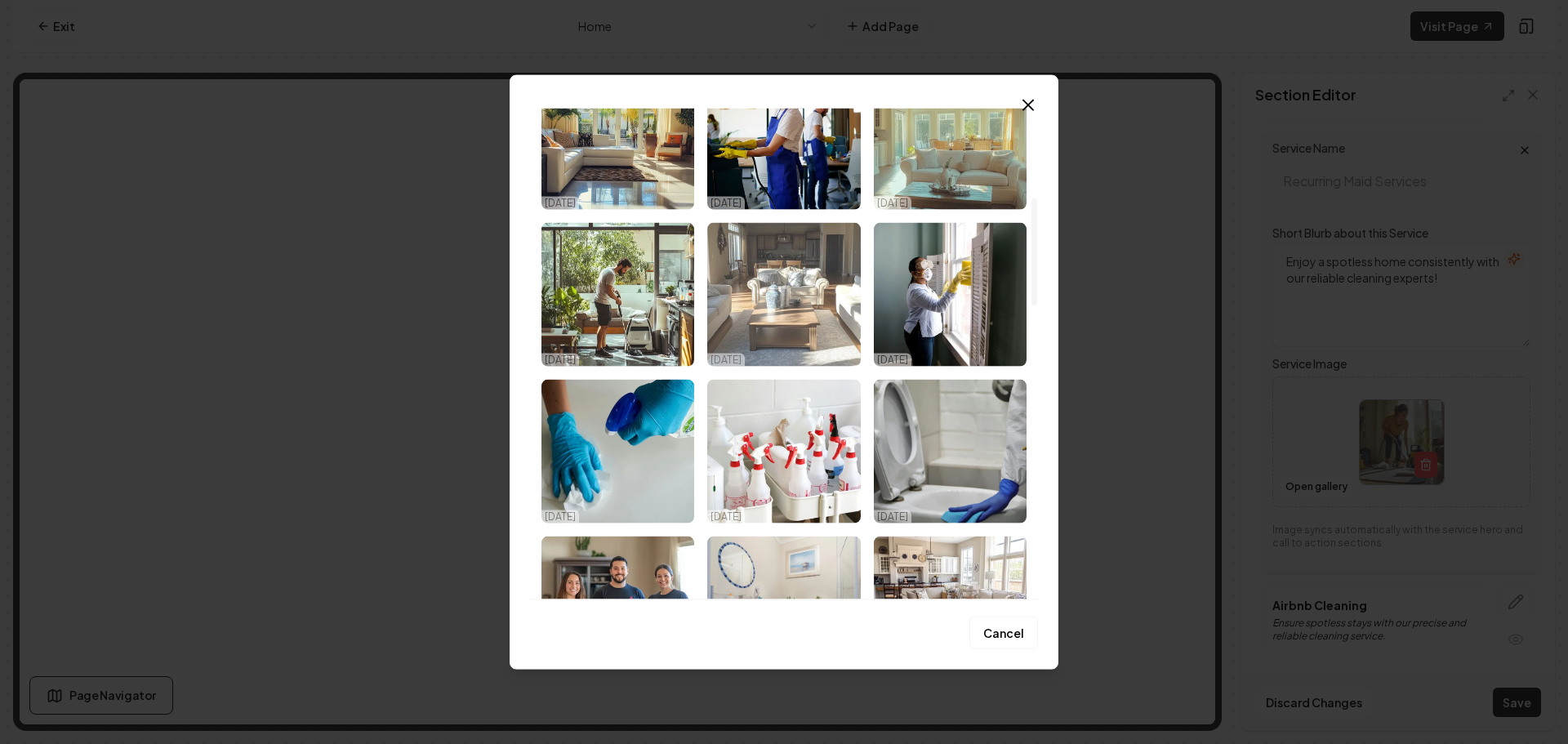
click at [792, 327] on img "Select image image_68dbc7465c7cd75eb8699b61.png" at bounding box center [783, 294] width 153 height 144
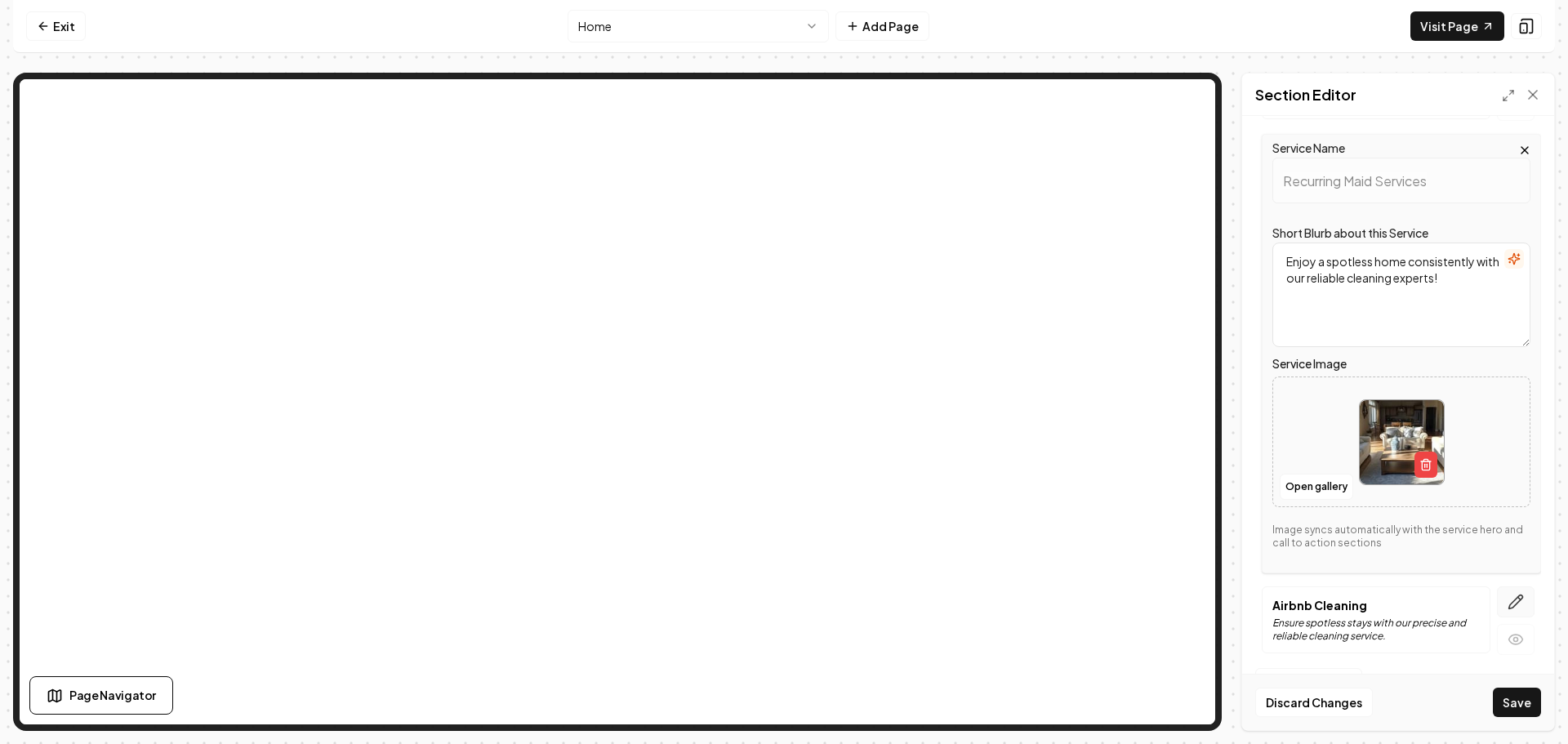
click at [1509, 598] on icon "button" at bounding box center [1515, 602] width 14 height 14
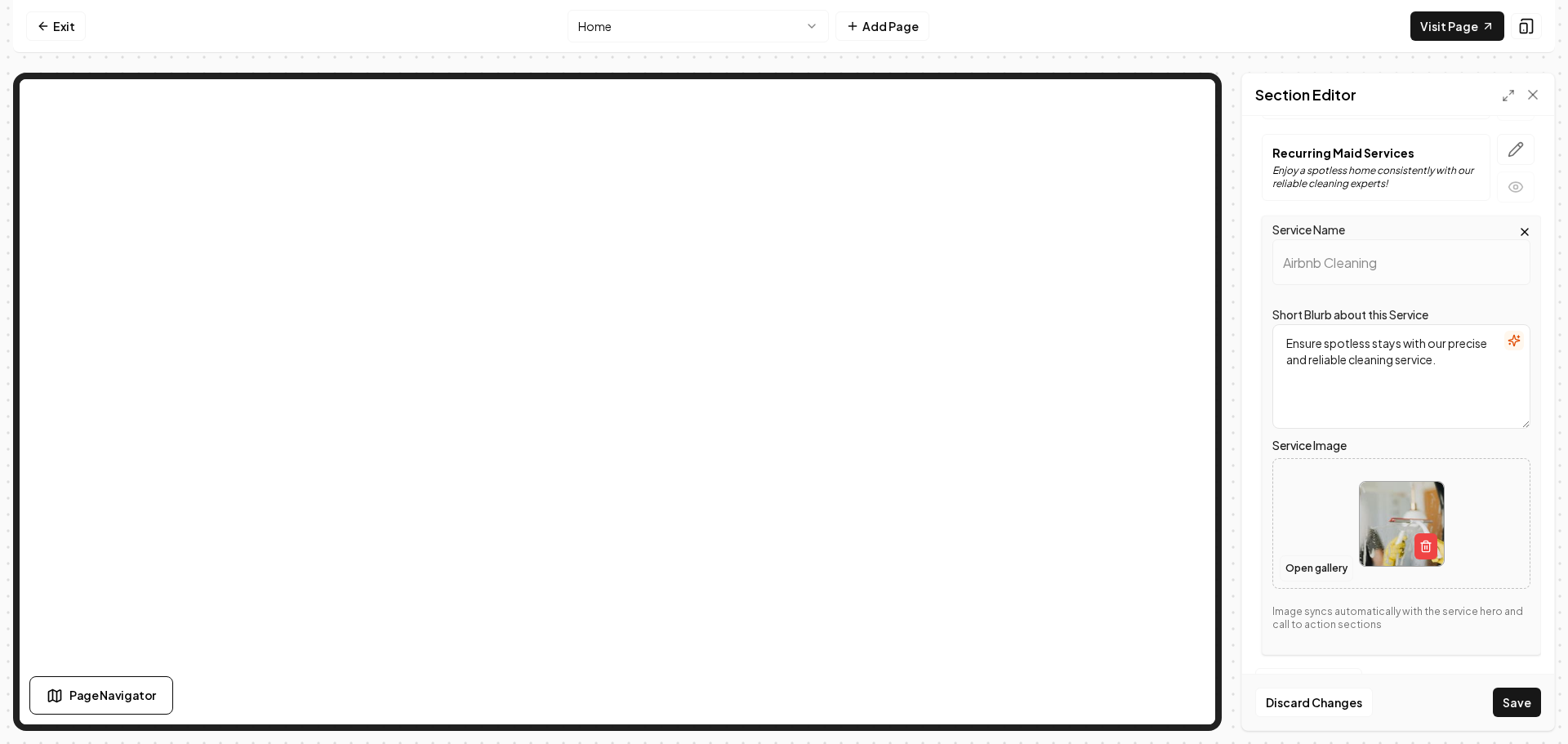
click at [1313, 574] on button "Open gallery" at bounding box center [1316, 568] width 73 height 26
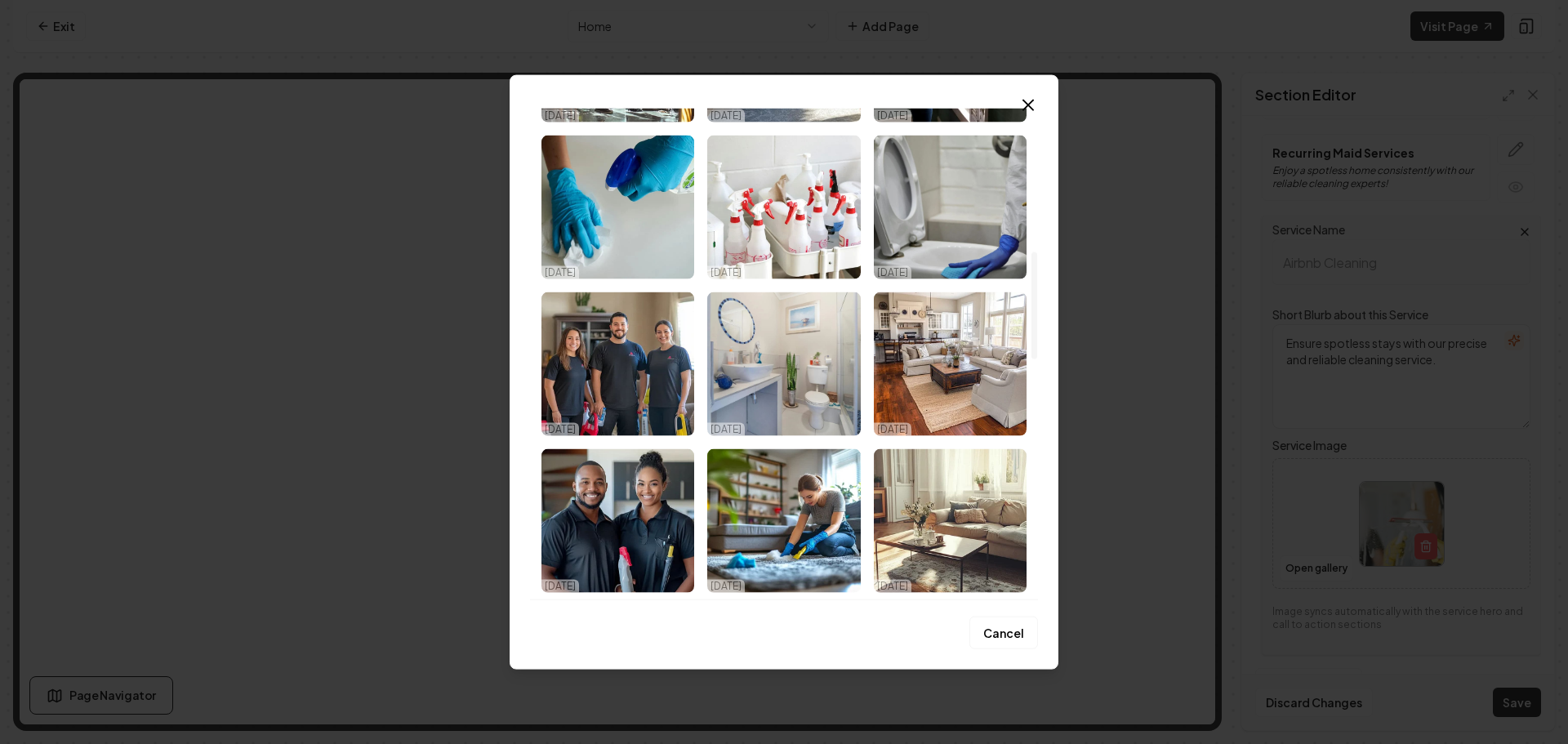
scroll to position [654, 0]
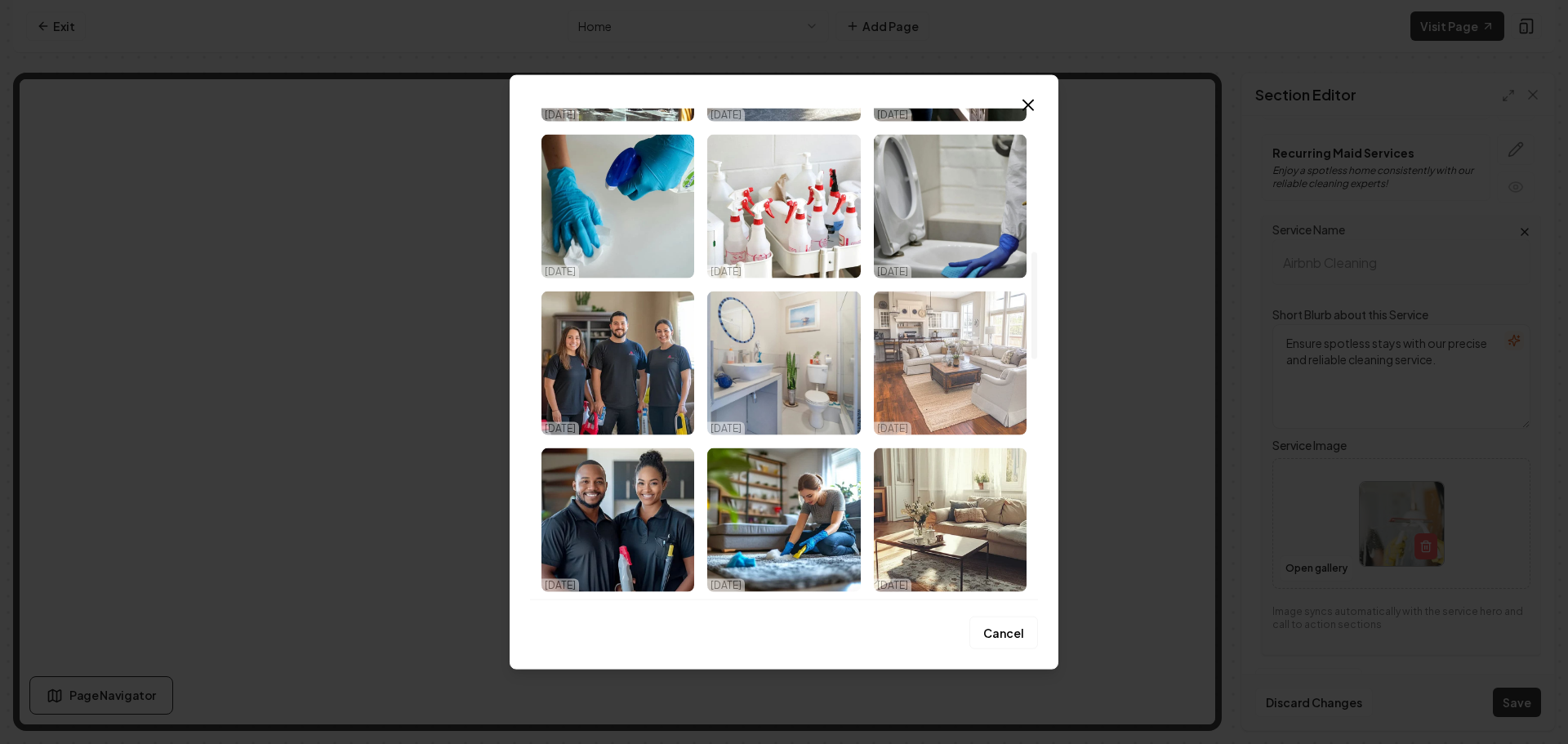
click at [904, 395] on img "Select image image_68dbc7465c7cd75eb8699b5d.png" at bounding box center [950, 363] width 153 height 144
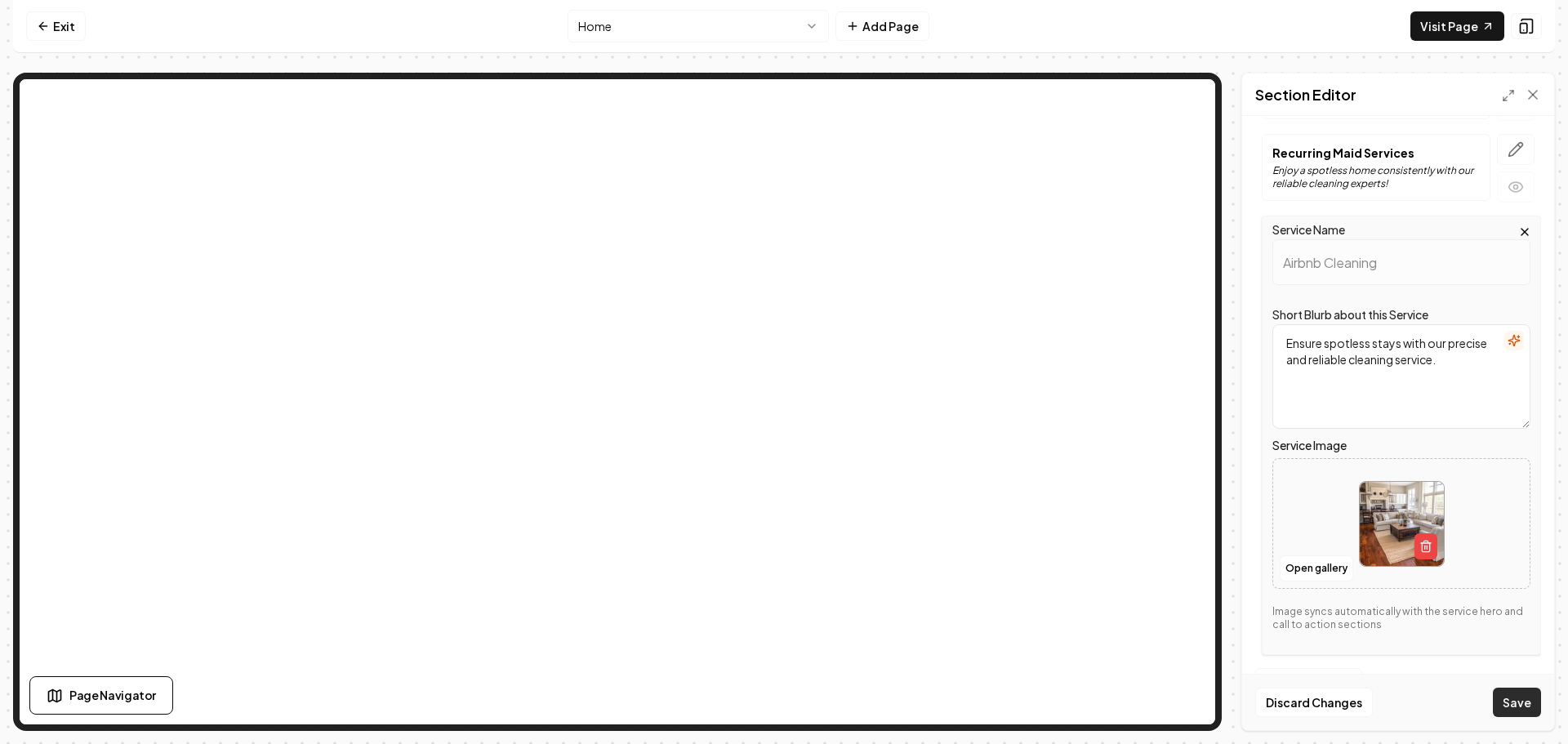
click at [1519, 699] on button "Save" at bounding box center [1516, 702] width 48 height 29
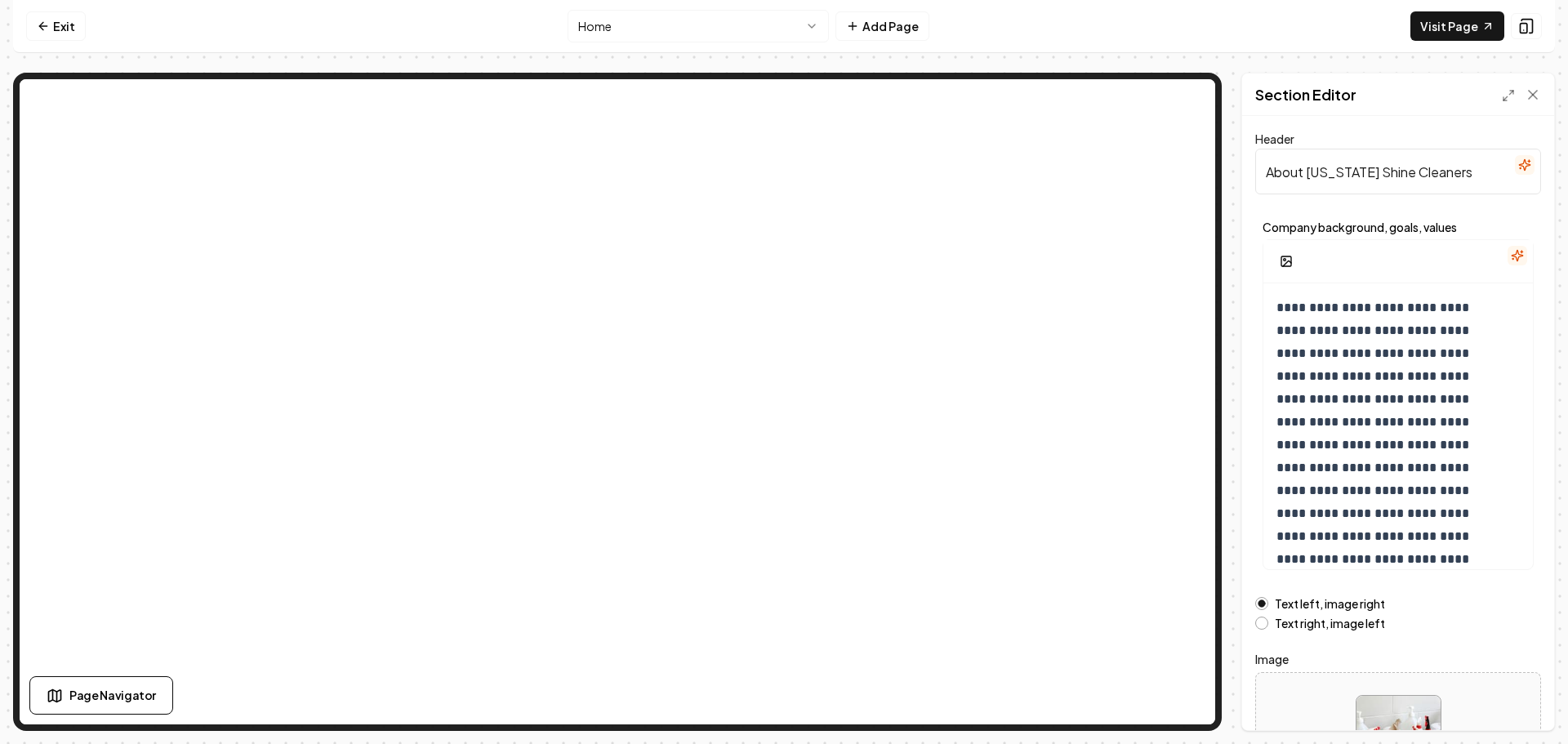
scroll to position [138, 0]
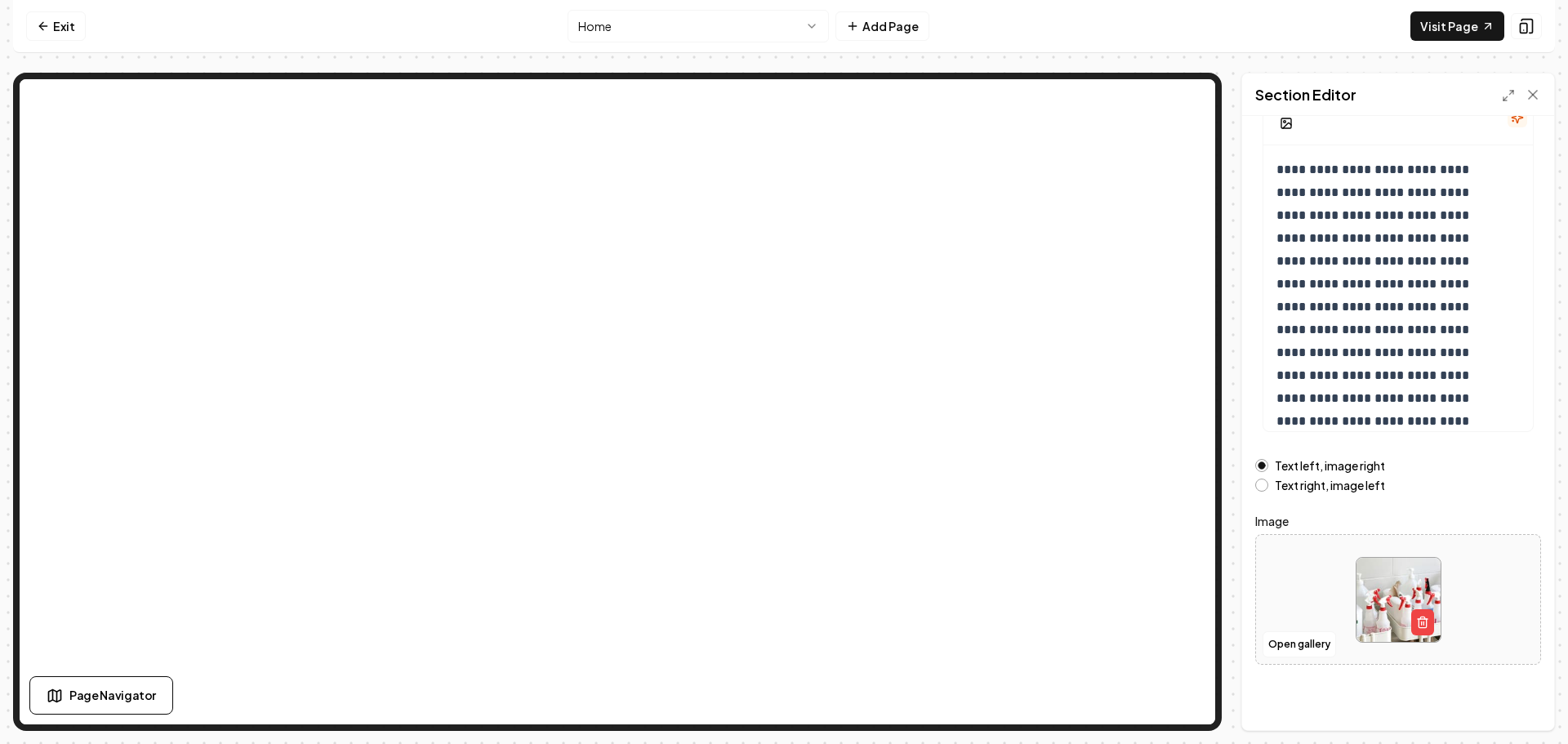
click at [1259, 484] on button "Text right, image left" at bounding box center [1262, 486] width 13 height 13
click at [1504, 698] on button "Save" at bounding box center [1516, 702] width 48 height 29
click at [1294, 641] on button "Open gallery" at bounding box center [1299, 644] width 73 height 26
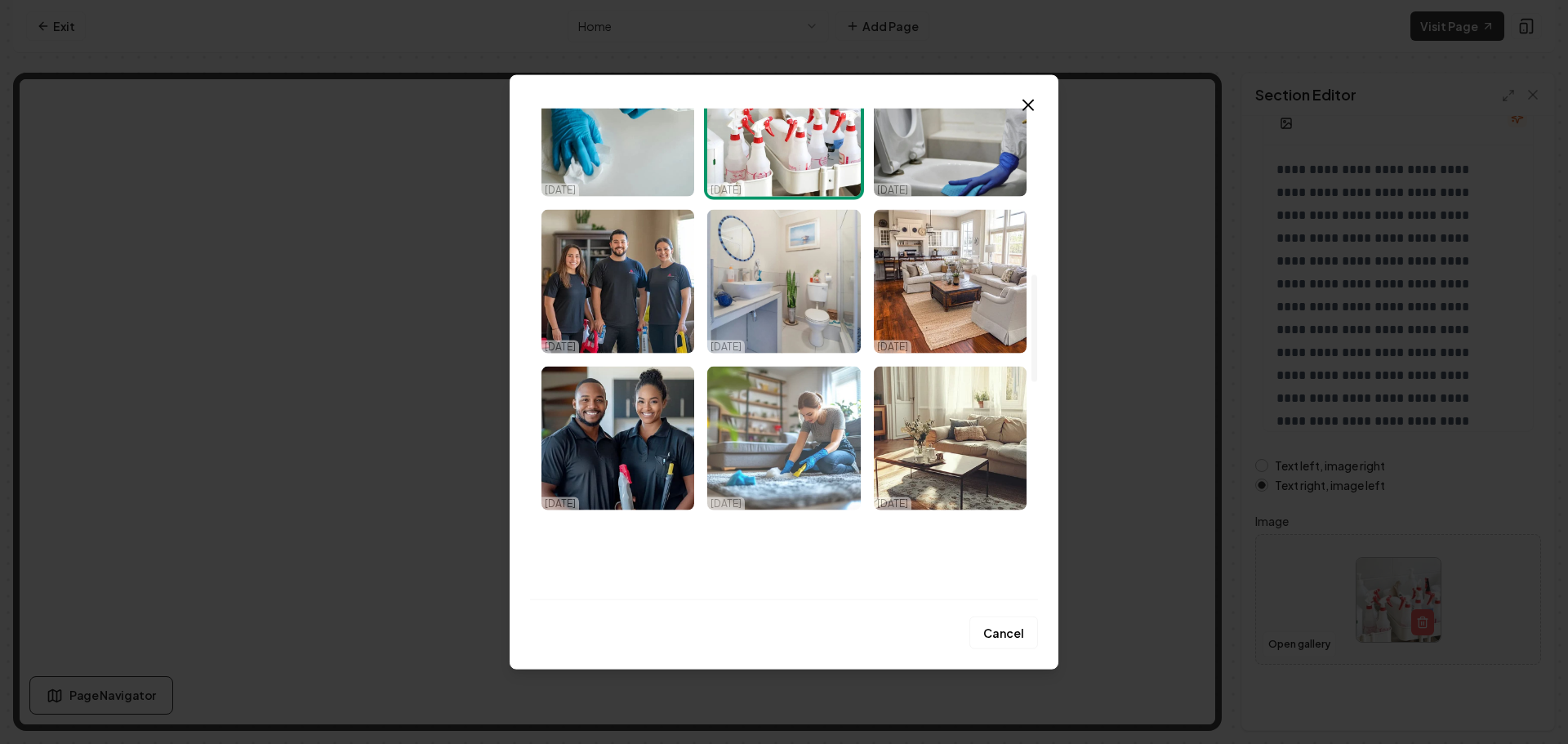
scroll to position [817, 0]
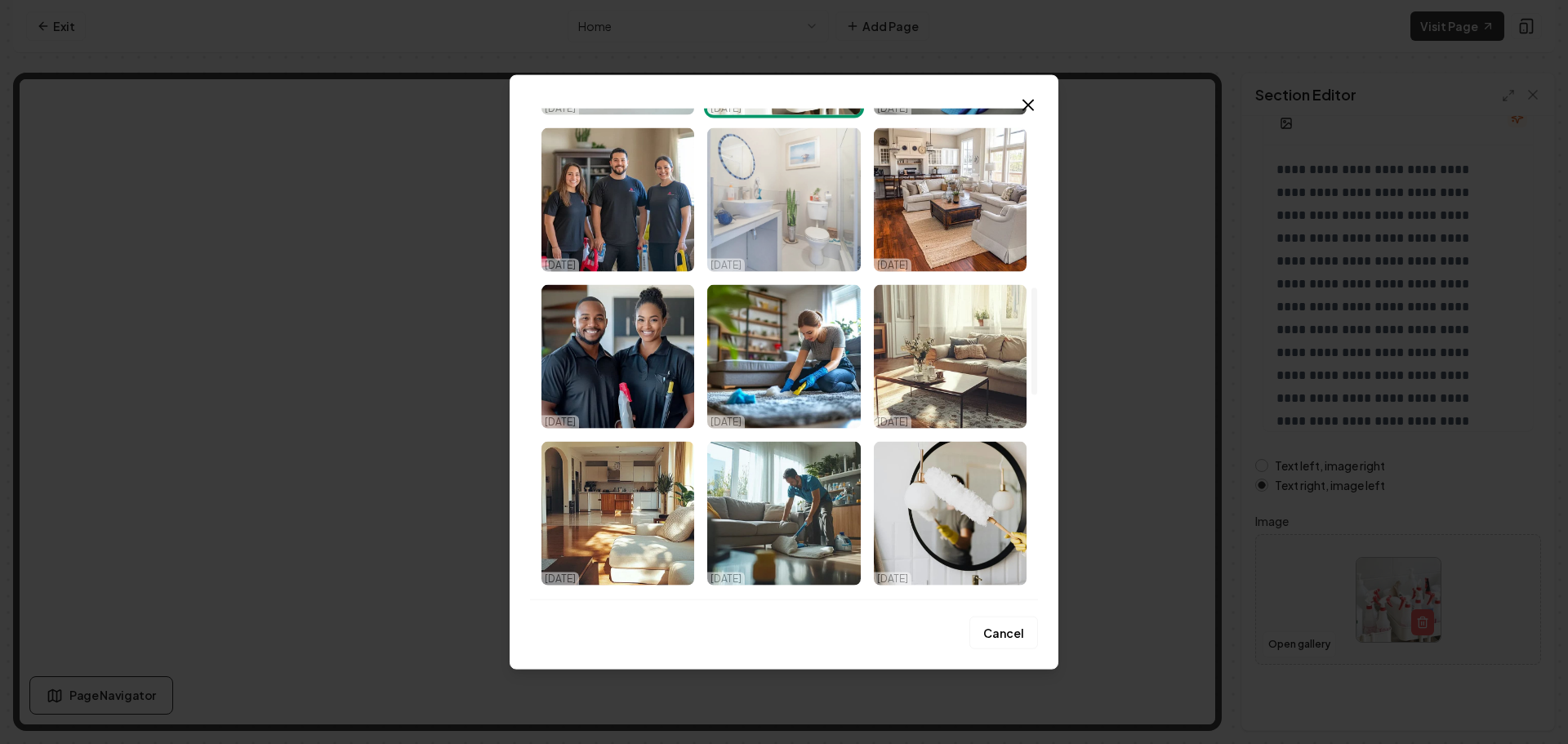
click at [799, 245] on img "Select image image_68dbc7475c7cd75eb8699e0e.jpeg" at bounding box center [783, 199] width 153 height 144
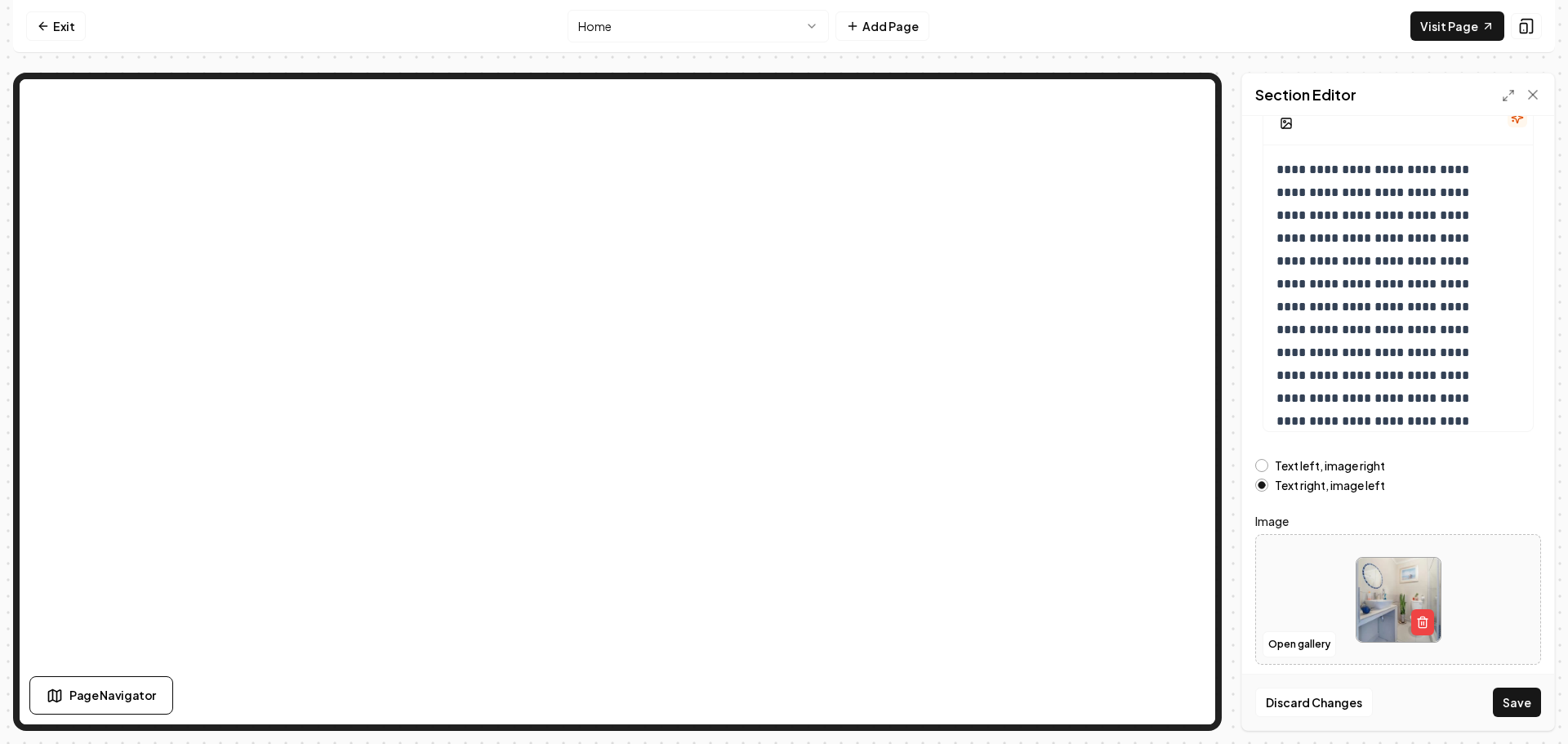
click at [1526, 691] on button "Save" at bounding box center [1516, 702] width 48 height 29
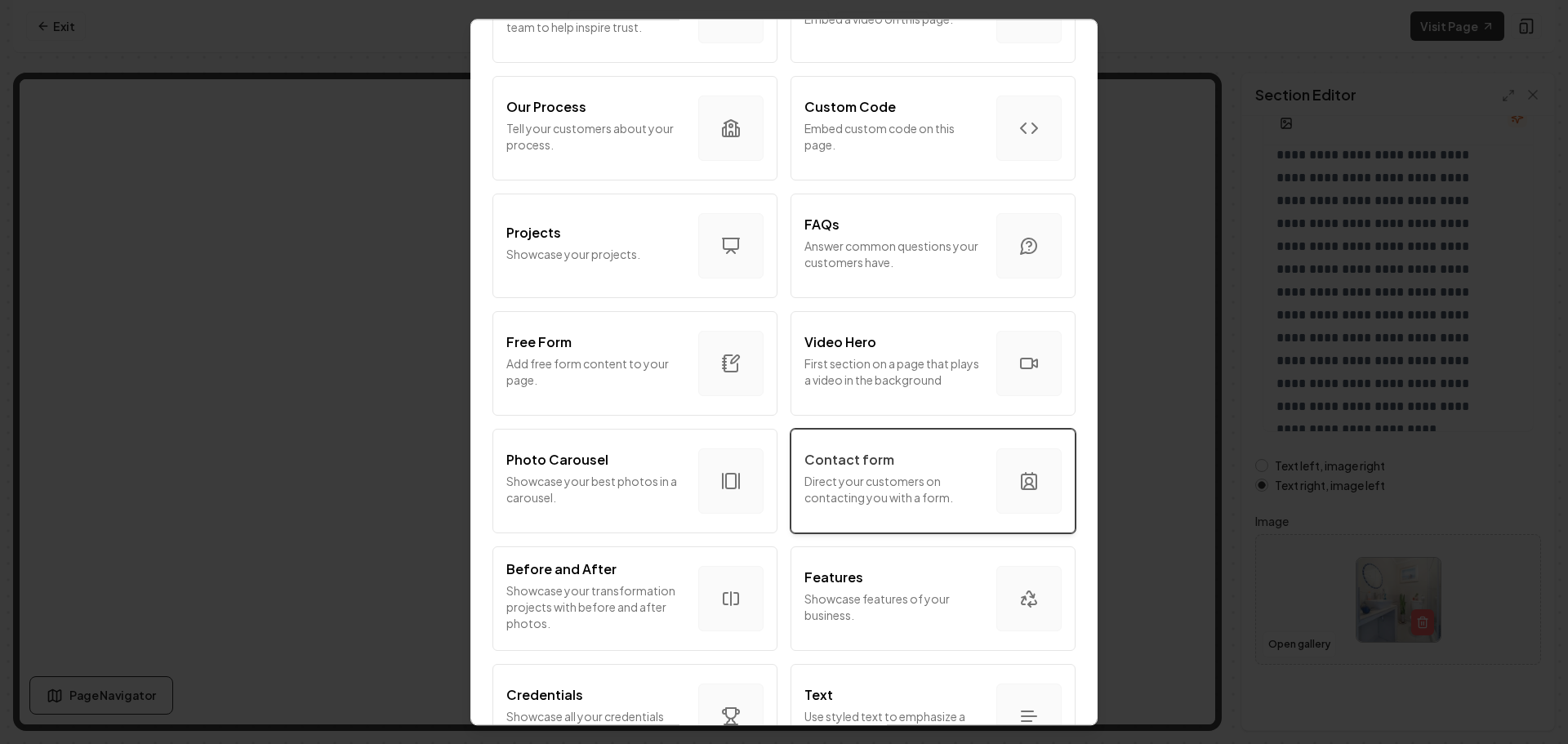
scroll to position [507, 0]
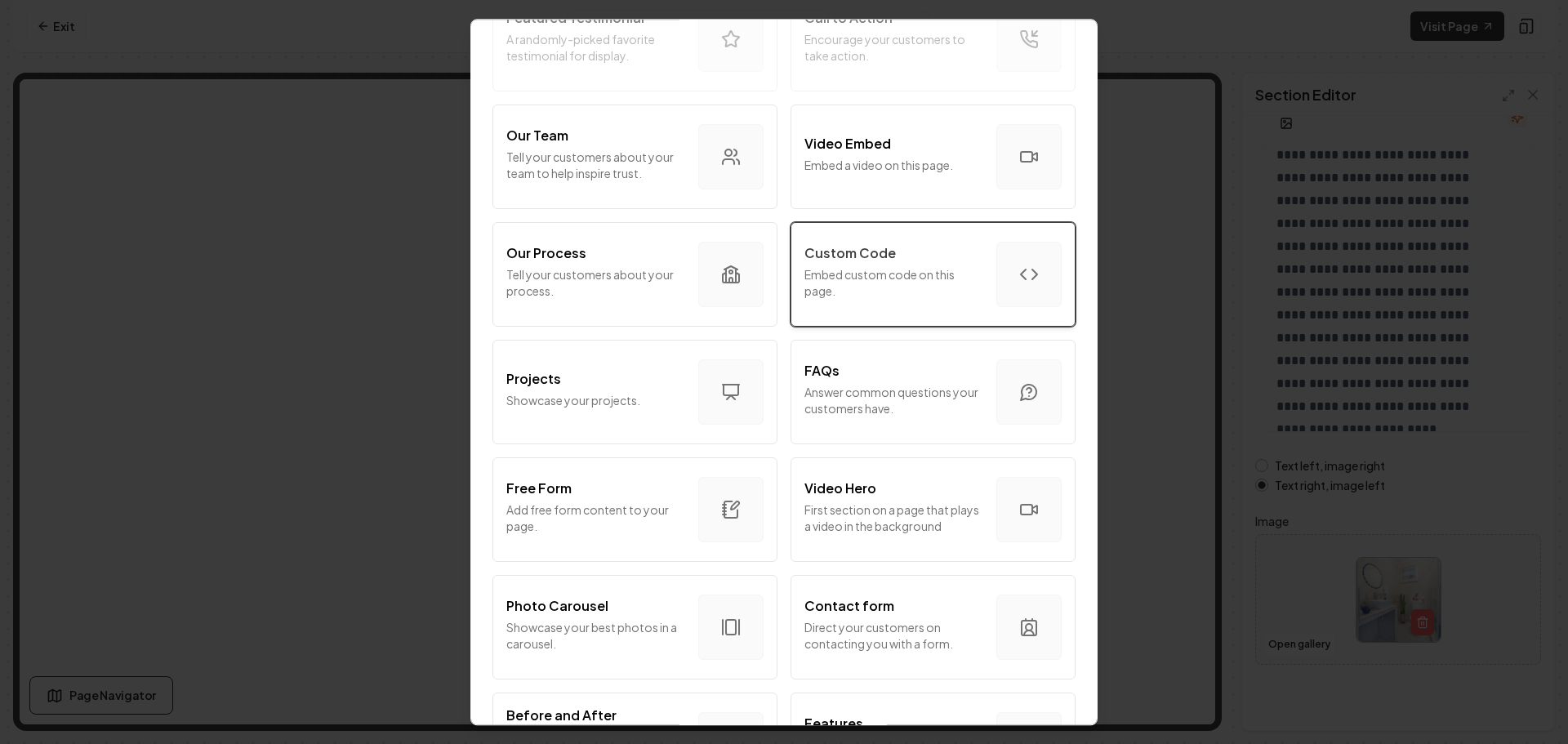
click at [873, 300] on div "Custom Code Embed custom code on this page." at bounding box center [894, 274] width 178 height 62
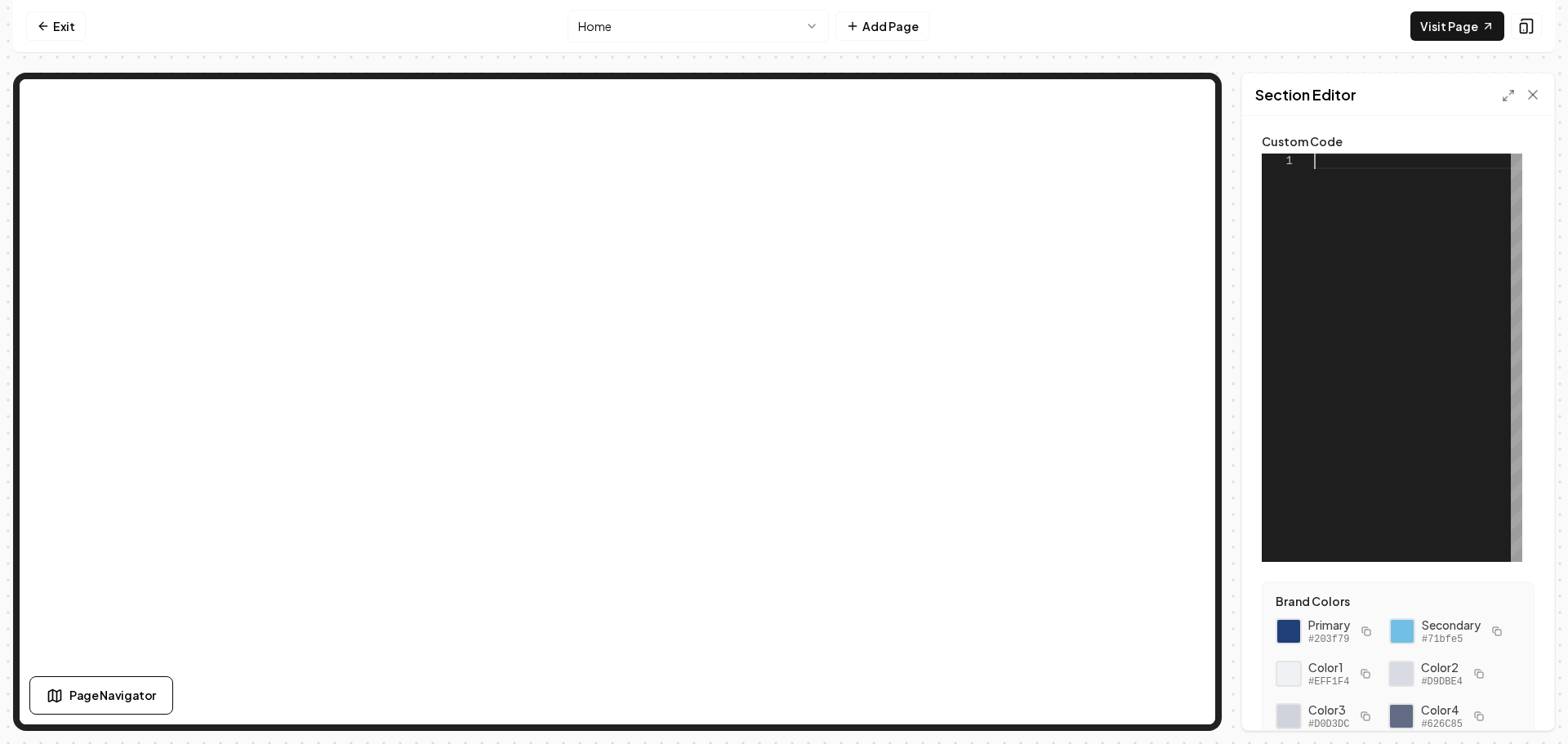
scroll to position [0, 0]
click at [1369, 165] on div at bounding box center [1418, 357] width 208 height 409
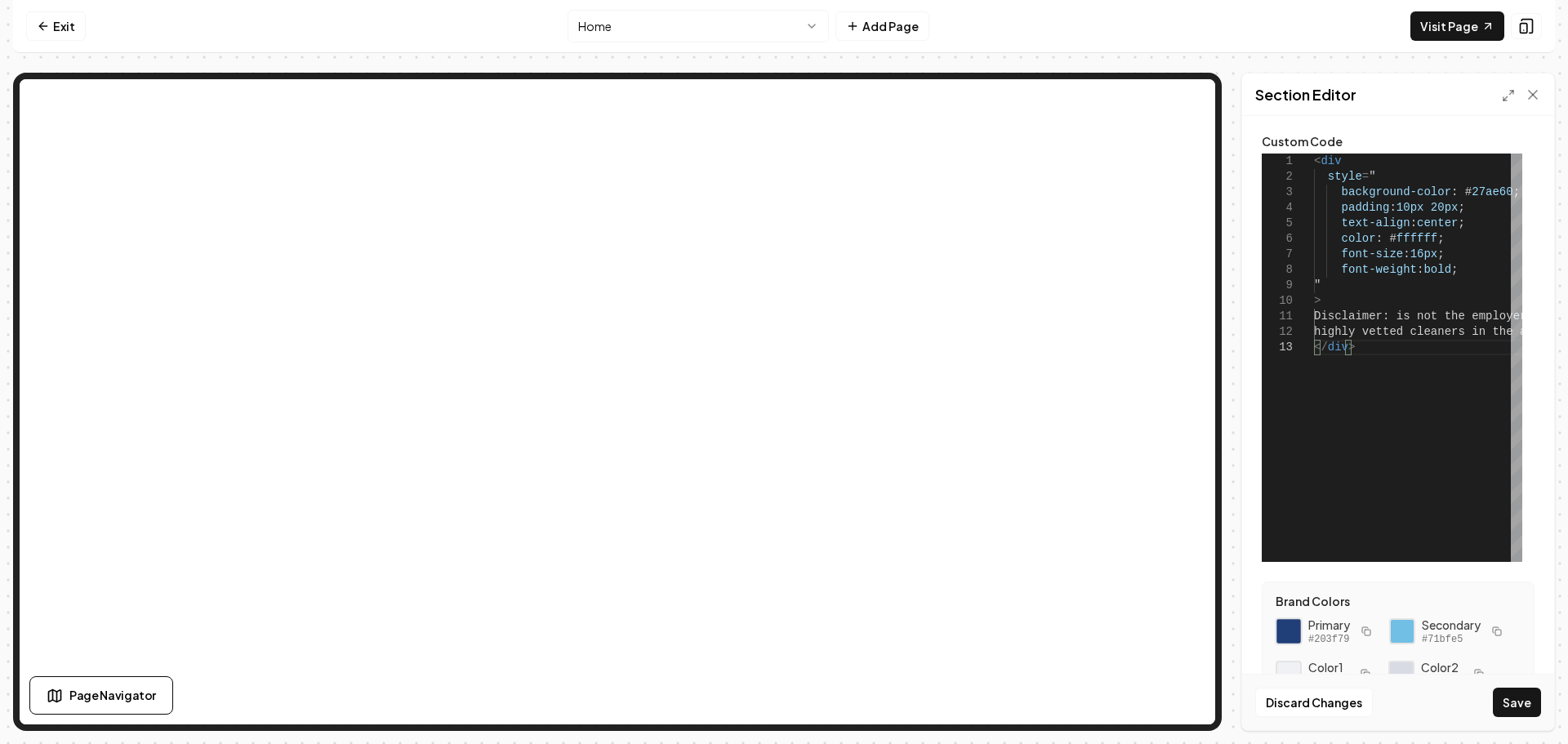
click at [1281, 624] on div at bounding box center [1289, 631] width 28 height 28
drag, startPoint x: 1494, startPoint y: 191, endPoint x: 1453, endPoint y: 194, distance: 41.1
click at [1453, 194] on div "< div style = " background-color : # 27ae60 ; padding : 10px 20px ; text-align …" at bounding box center [1583, 357] width 539 height 409
click at [1398, 314] on div "< div style = " background-color : # 203f79 ; padding : 10px 20px ; text-align …" at bounding box center [1583, 357] width 539 height 409
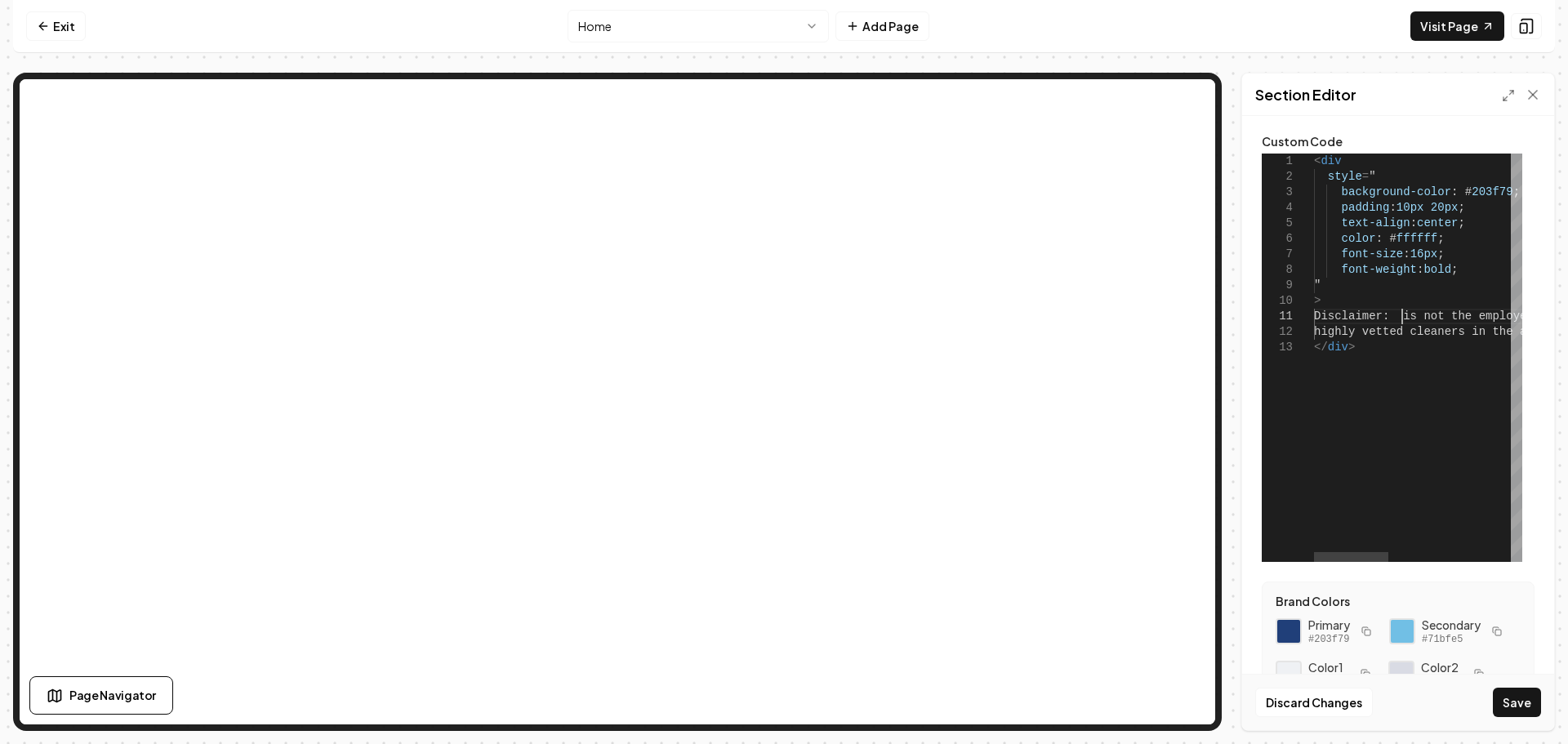
scroll to position [1, 87]
click at [1518, 701] on button "Save" at bounding box center [1516, 702] width 48 height 29
type textarea "**********"
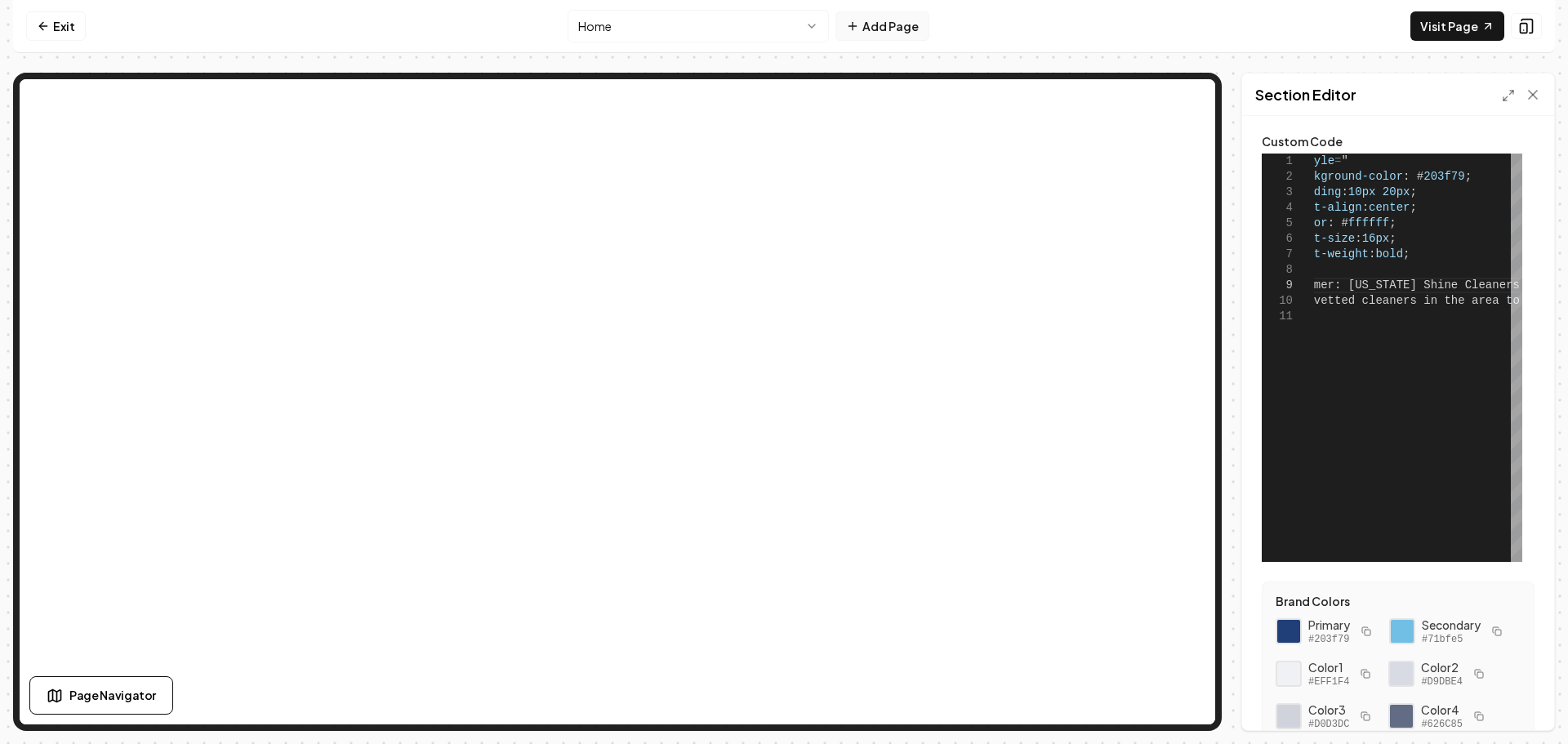
click at [853, 28] on icon at bounding box center [853, 26] width 13 height 13
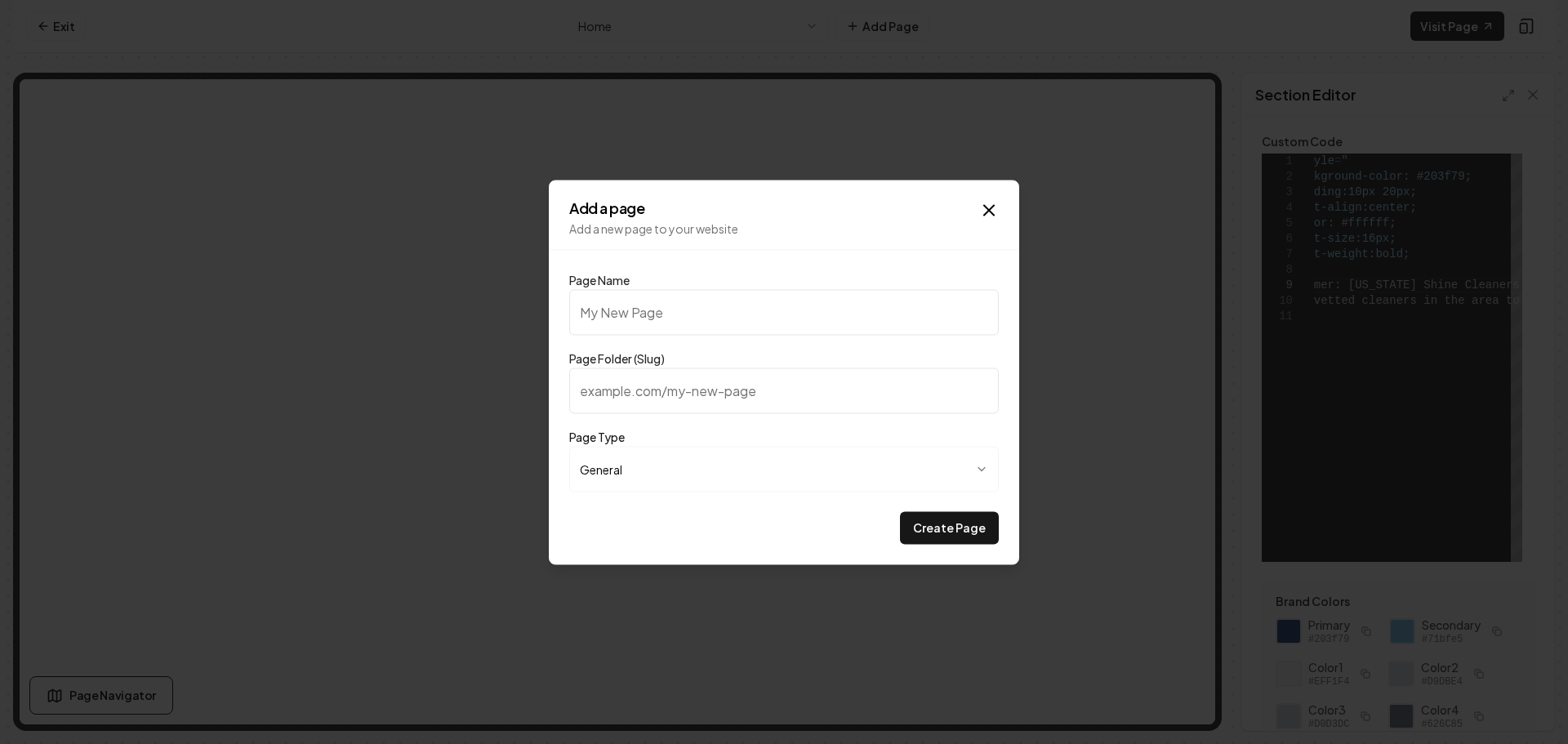
type input "c"
type input "cl"
type input "Cleaning Checklist"
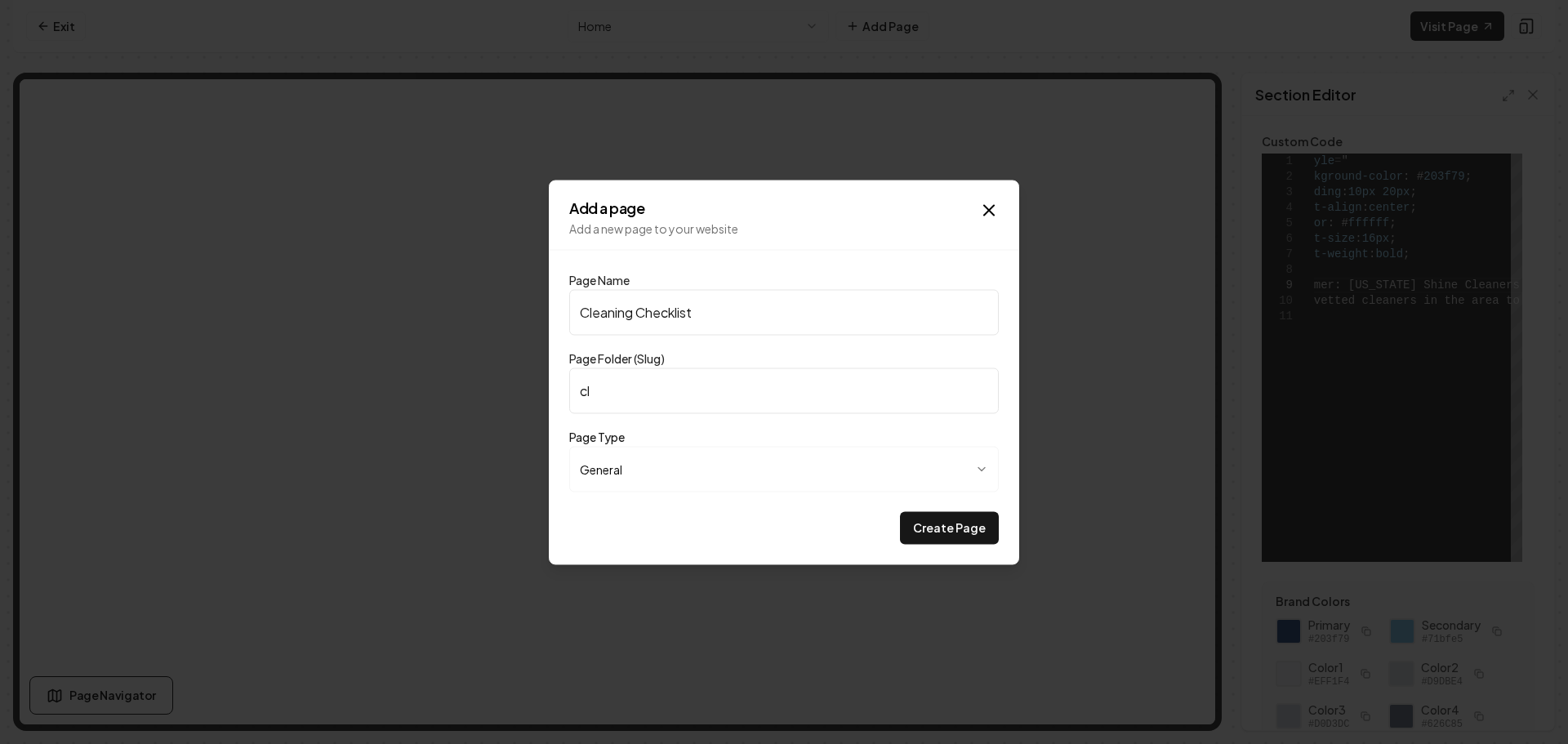
type input "cleaning-checklist"
click at [930, 524] on button "Create Page" at bounding box center [948, 527] width 99 height 33
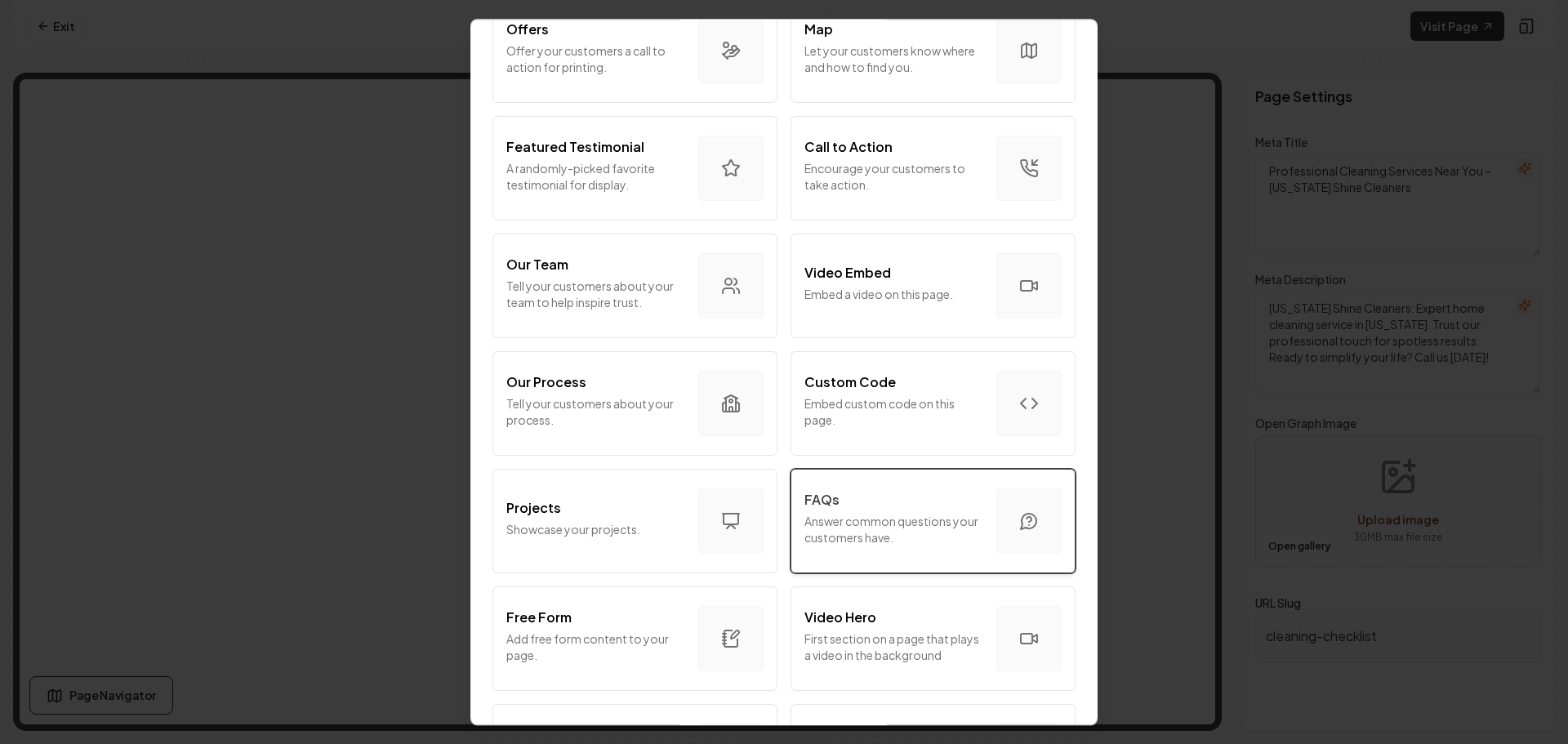
scroll to position [490, 0]
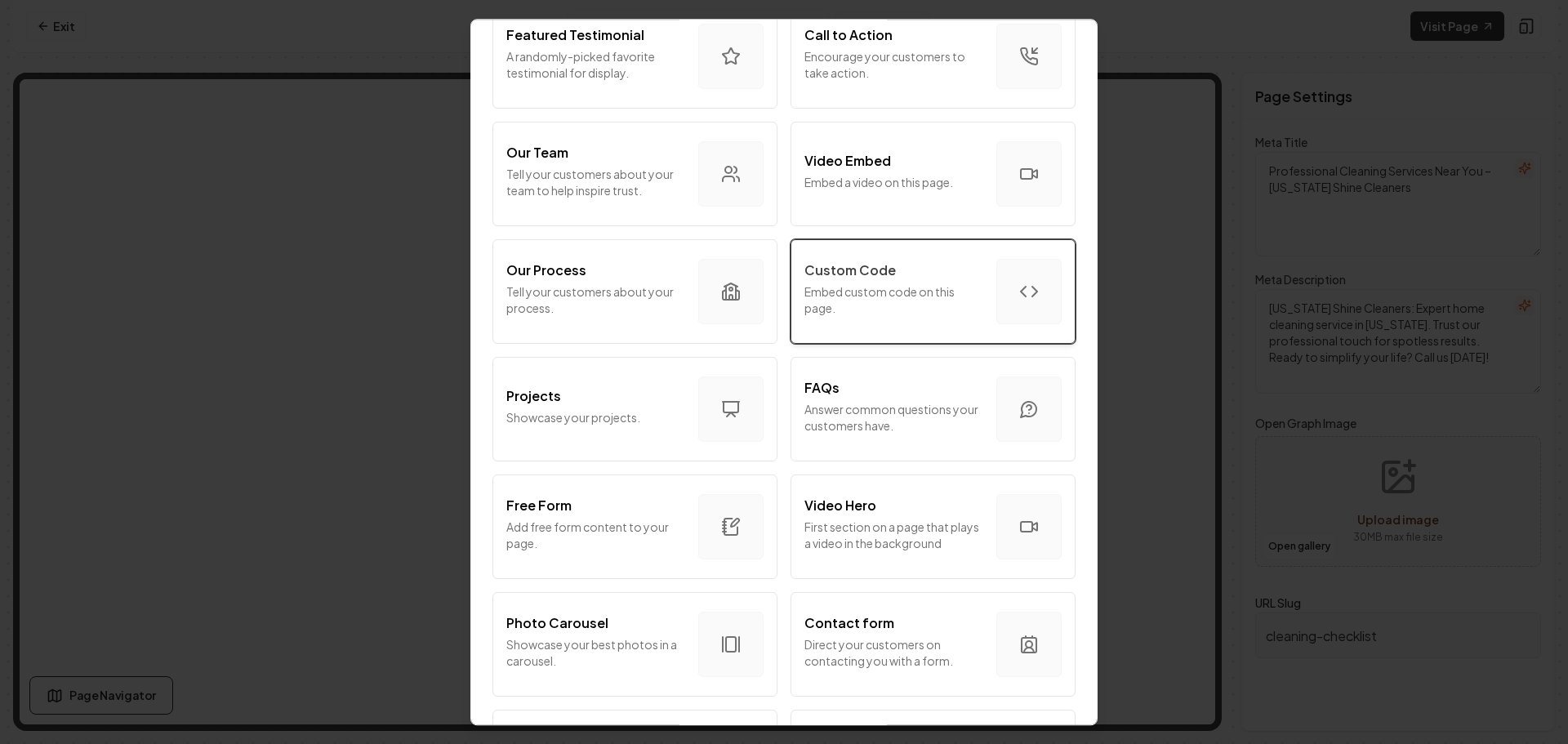
click at [887, 284] on p "Embed custom code on this page." at bounding box center [894, 300] width 178 height 33
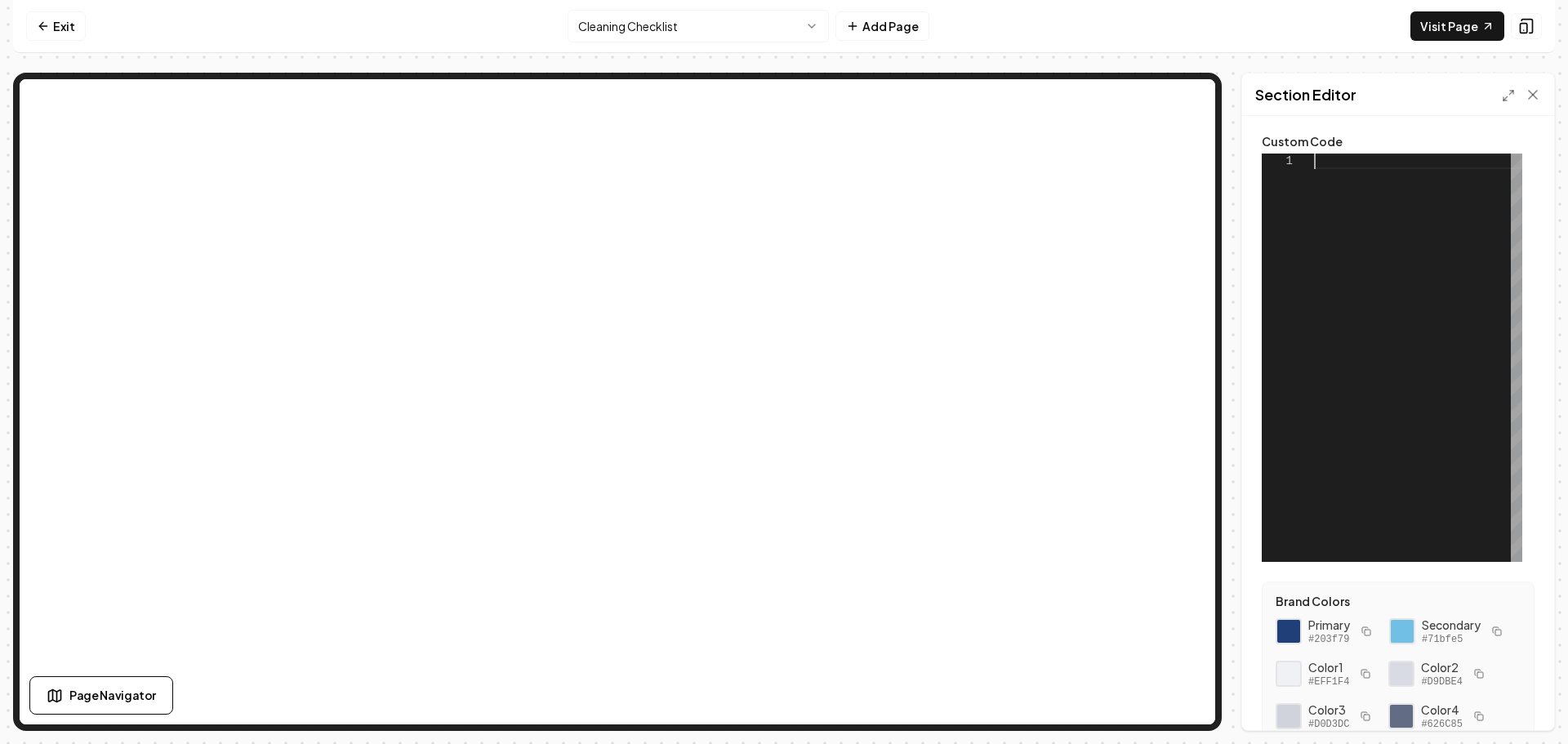
click at [1329, 166] on div at bounding box center [1418, 357] width 208 height 409
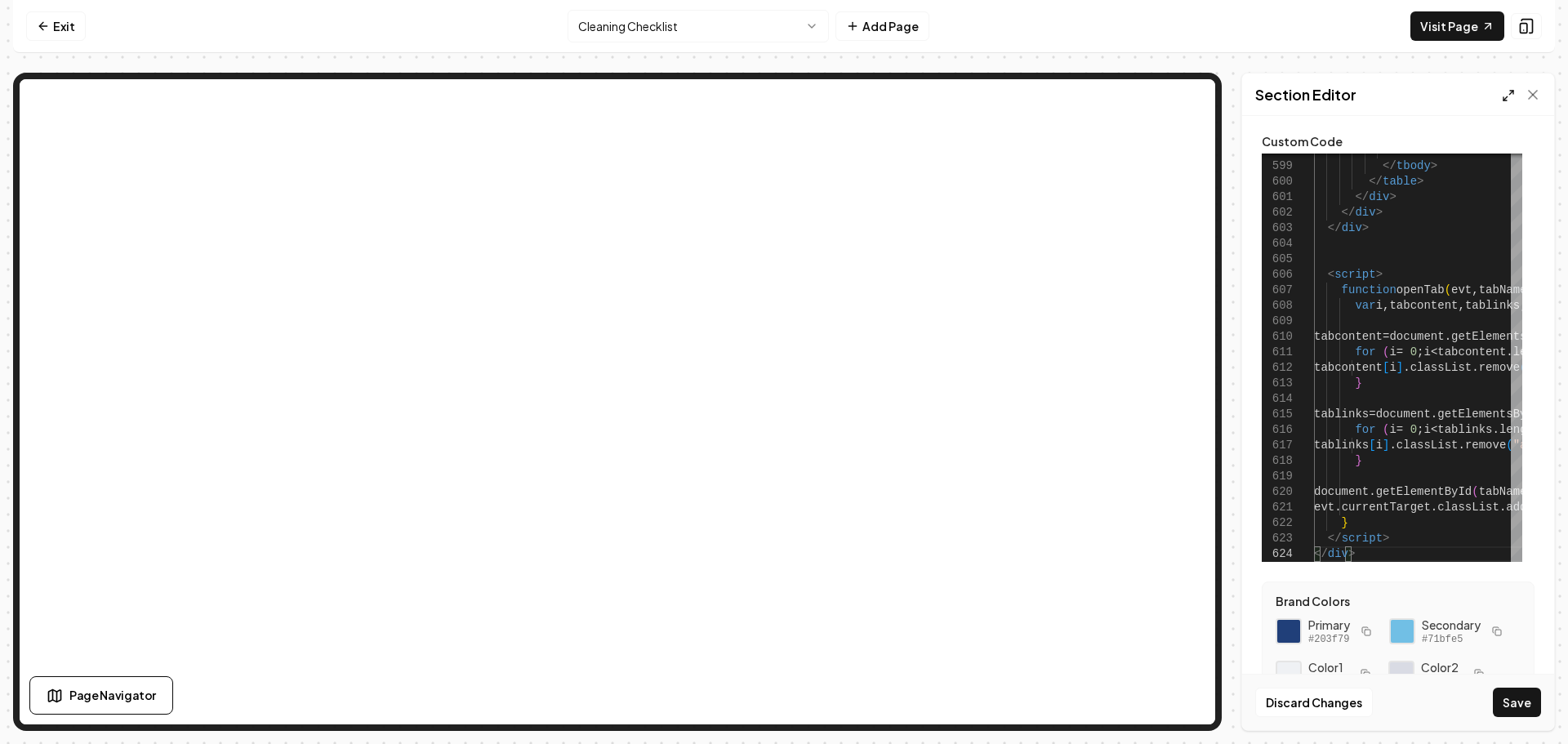
click at [1504, 99] on line at bounding box center [1505, 99] width 4 height 4
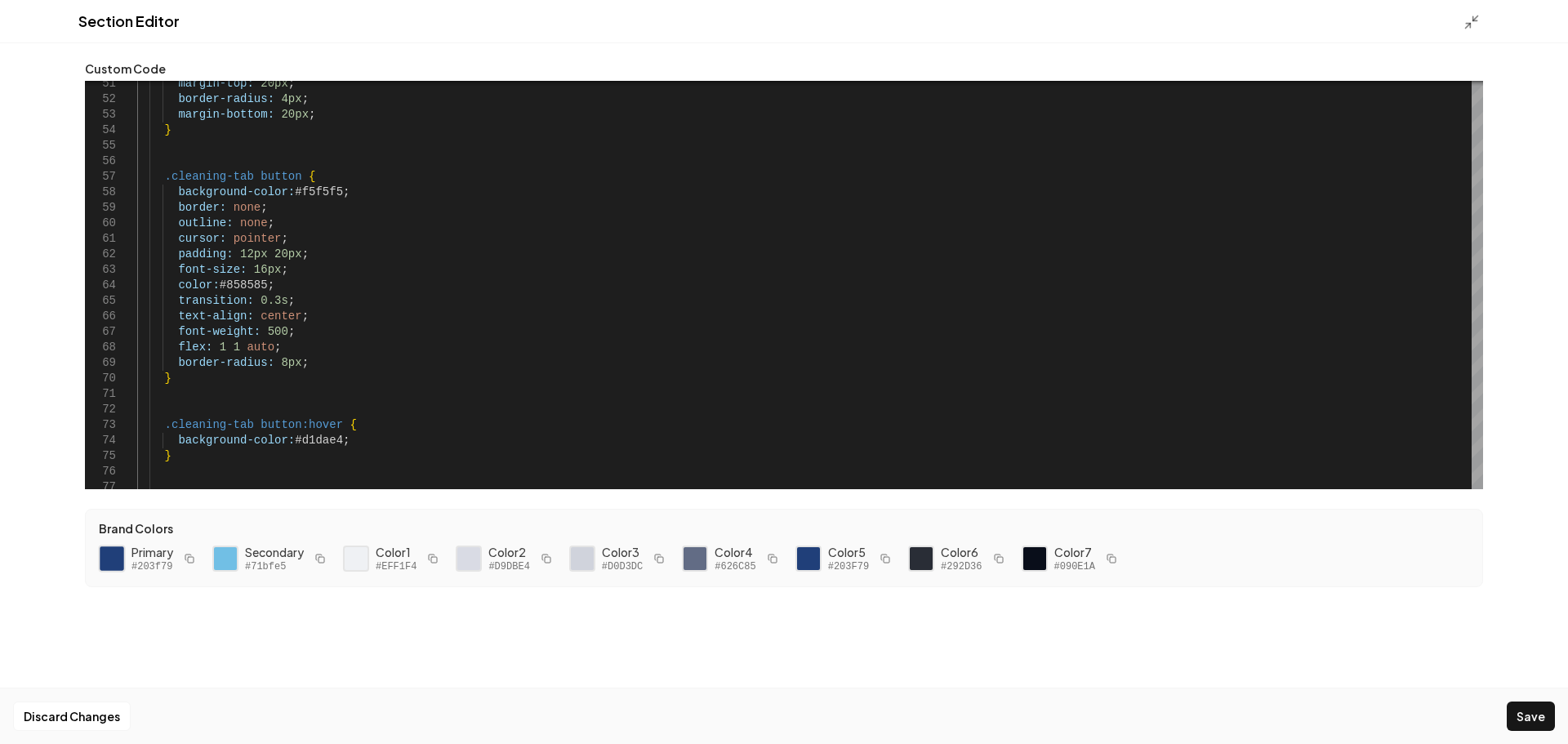
click at [115, 560] on div at bounding box center [112, 559] width 28 height 28
drag, startPoint x: 334, startPoint y: 194, endPoint x: 291, endPoint y: 194, distance: 43.0
drag, startPoint x: 264, startPoint y: 287, endPoint x: 229, endPoint y: 290, distance: 35.1
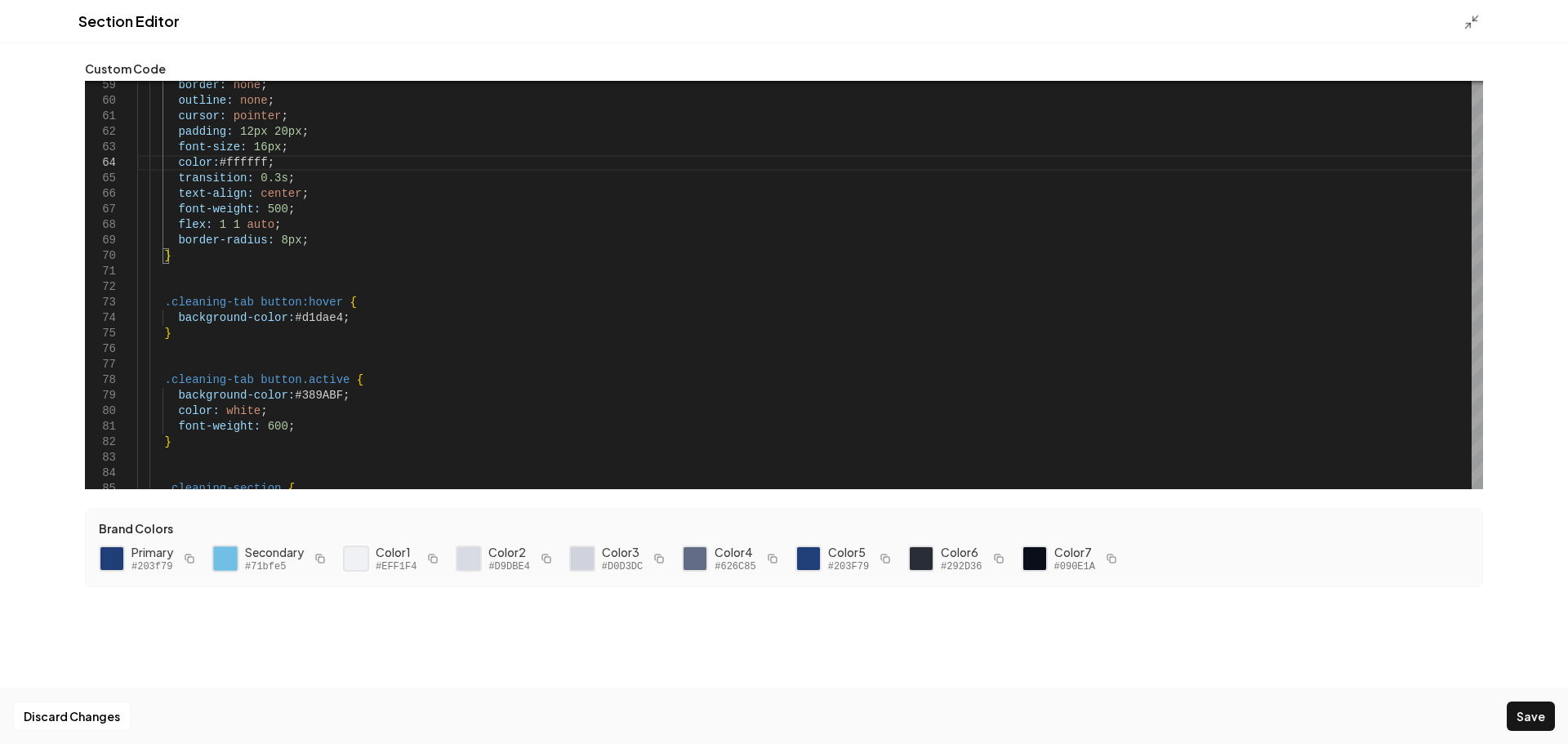
click at [224, 562] on div at bounding box center [225, 559] width 28 height 28
drag, startPoint x: 331, startPoint y: 323, endPoint x: 290, endPoint y: 324, distance: 41.0
drag, startPoint x: 330, startPoint y: 395, endPoint x: 290, endPoint y: 398, distance: 40.1
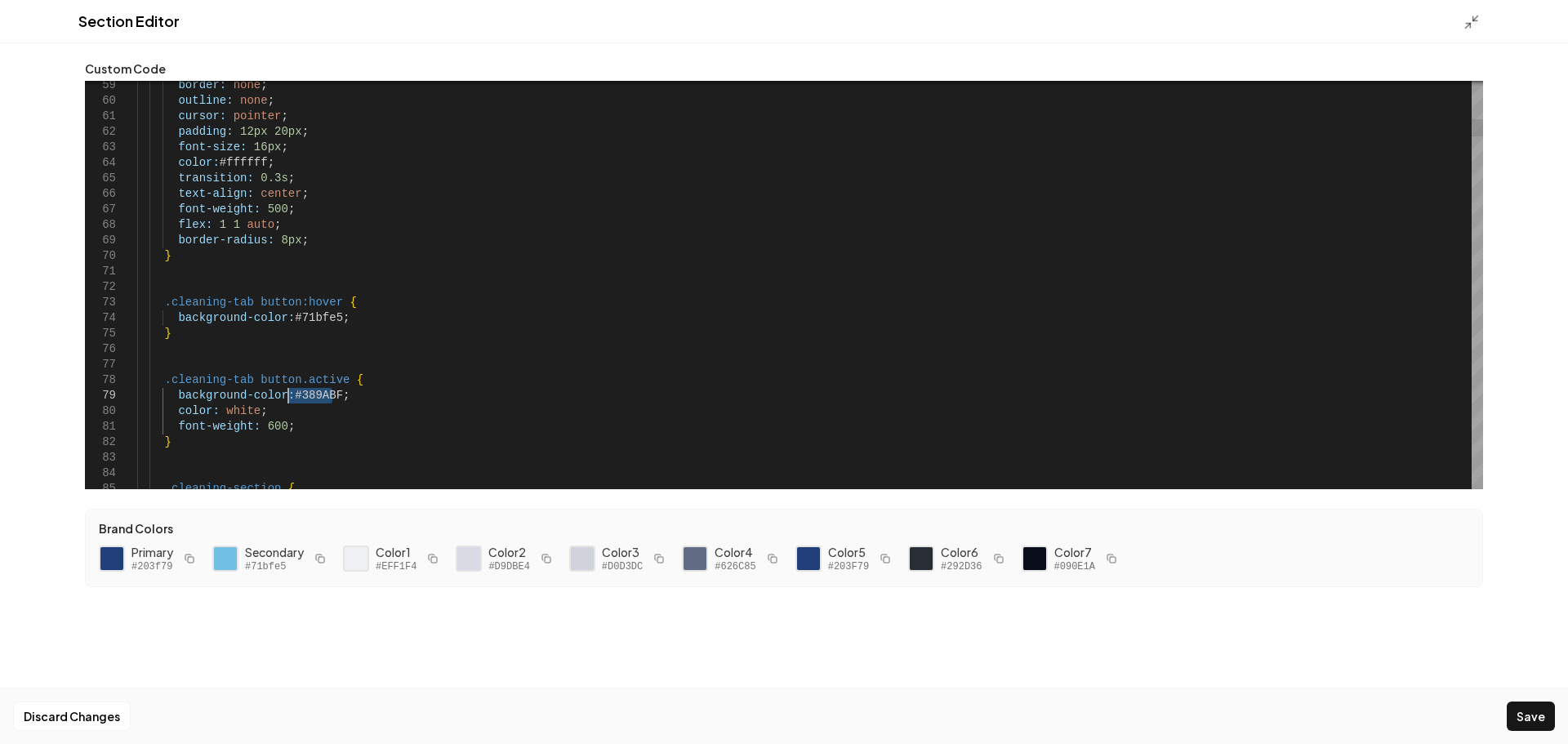
type textarea "**********"
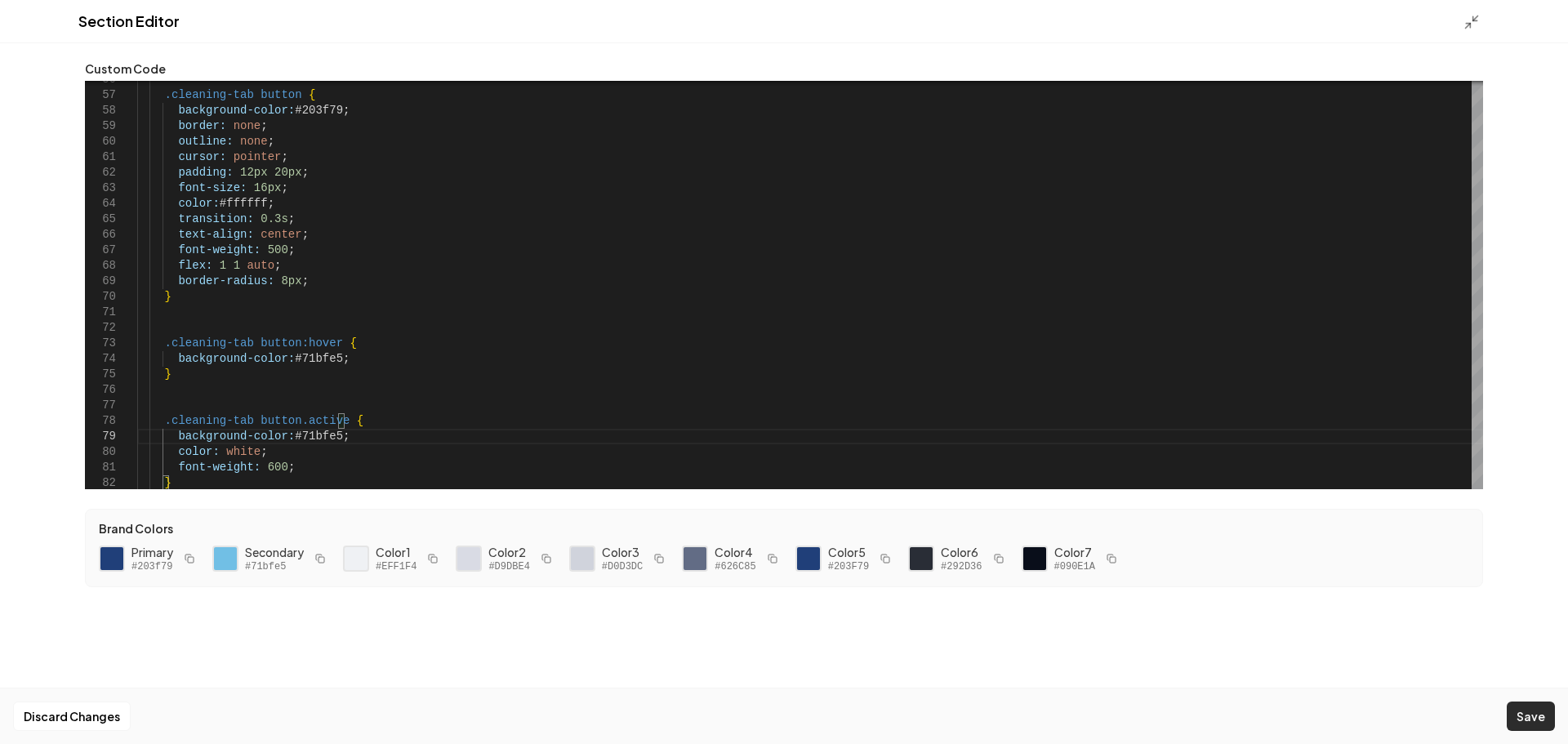
click at [1541, 717] on button "Save" at bounding box center [1530, 716] width 48 height 29
click at [1473, 24] on icon at bounding box center [1470, 22] width 16 height 16
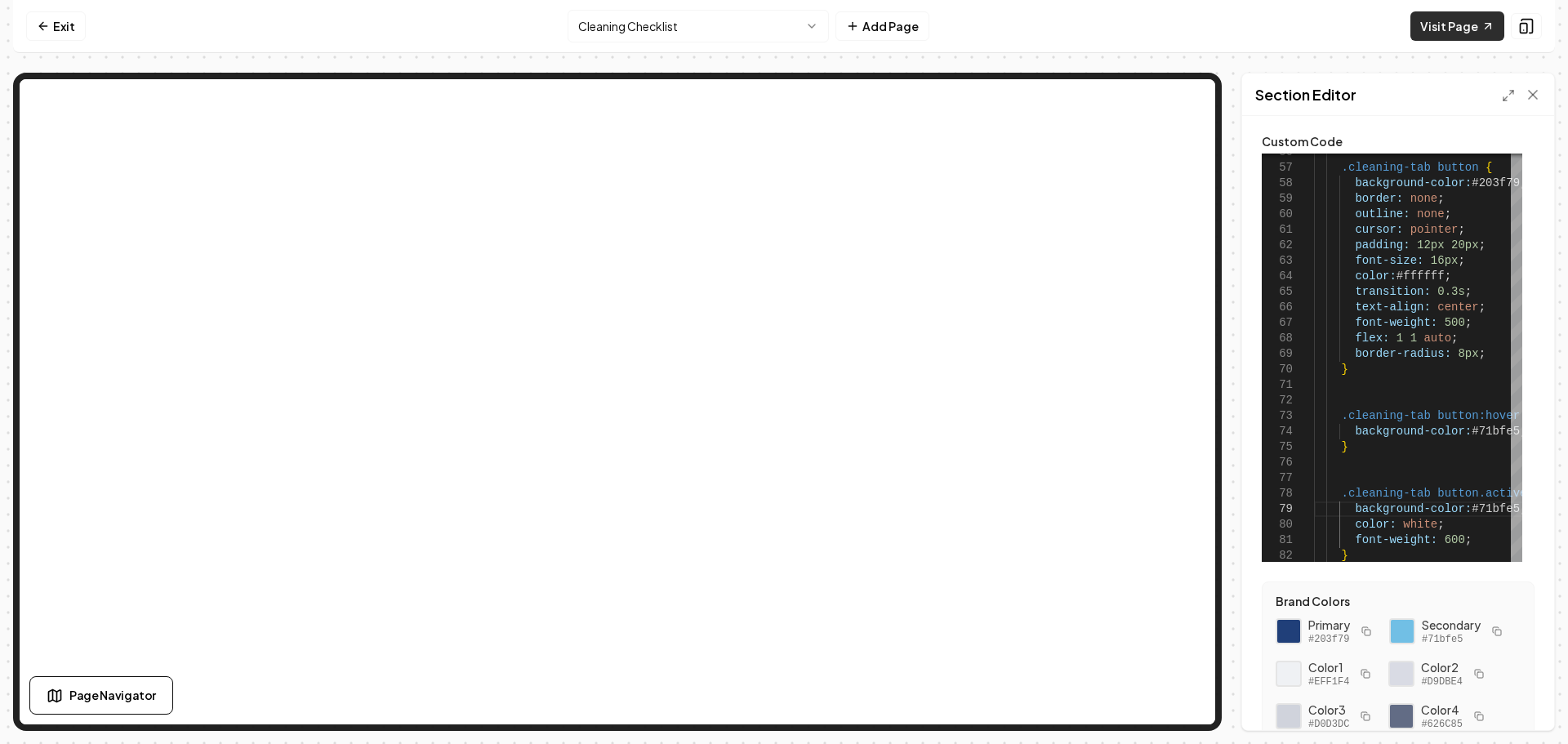
click at [1462, 27] on link "Visit Page" at bounding box center [1457, 25] width 94 height 29
click at [682, 27] on html "Computer Required This feature is only available on a computer. Please switch t…" at bounding box center [784, 372] width 1568 height 744
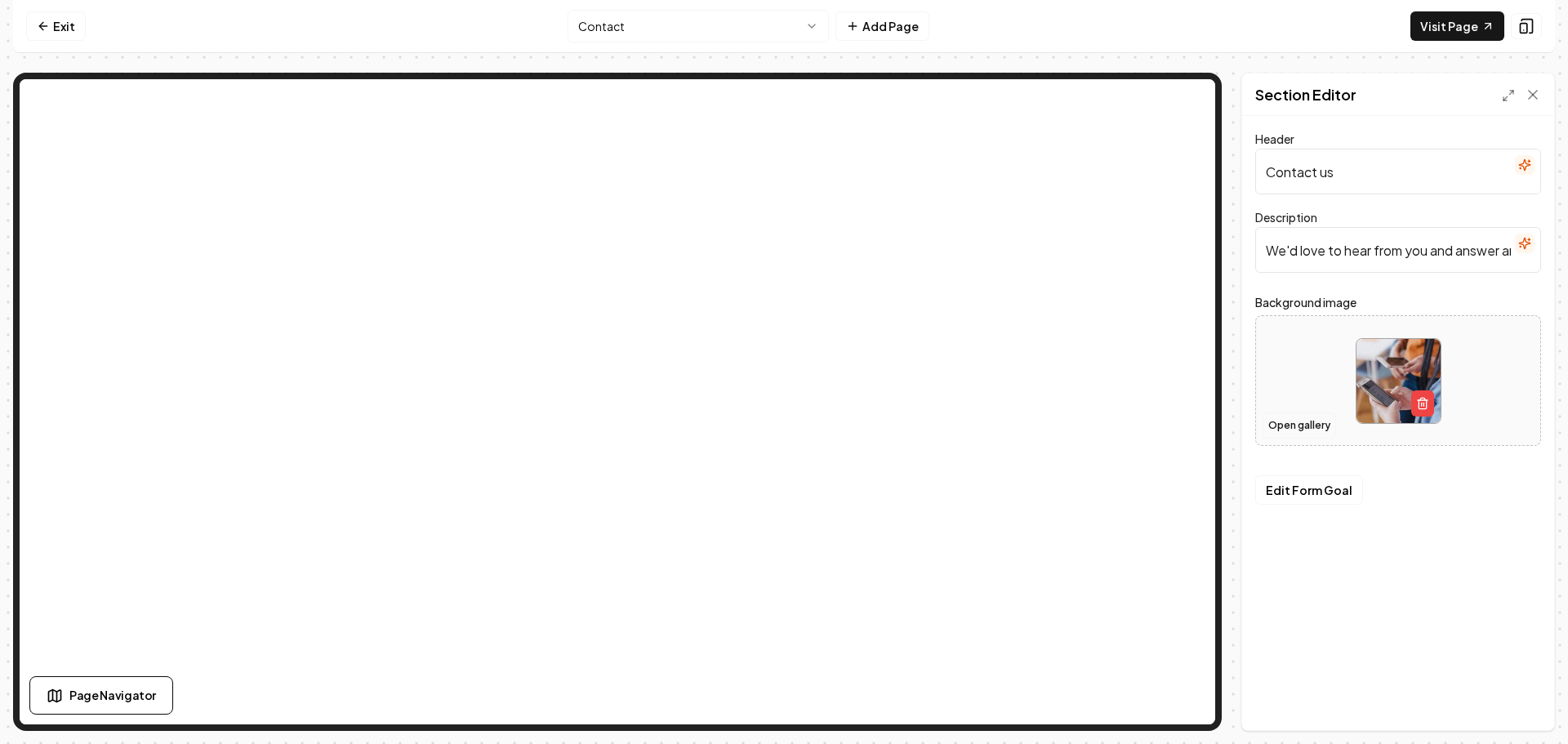
click at [1285, 419] on button "Open gallery" at bounding box center [1299, 426] width 73 height 26
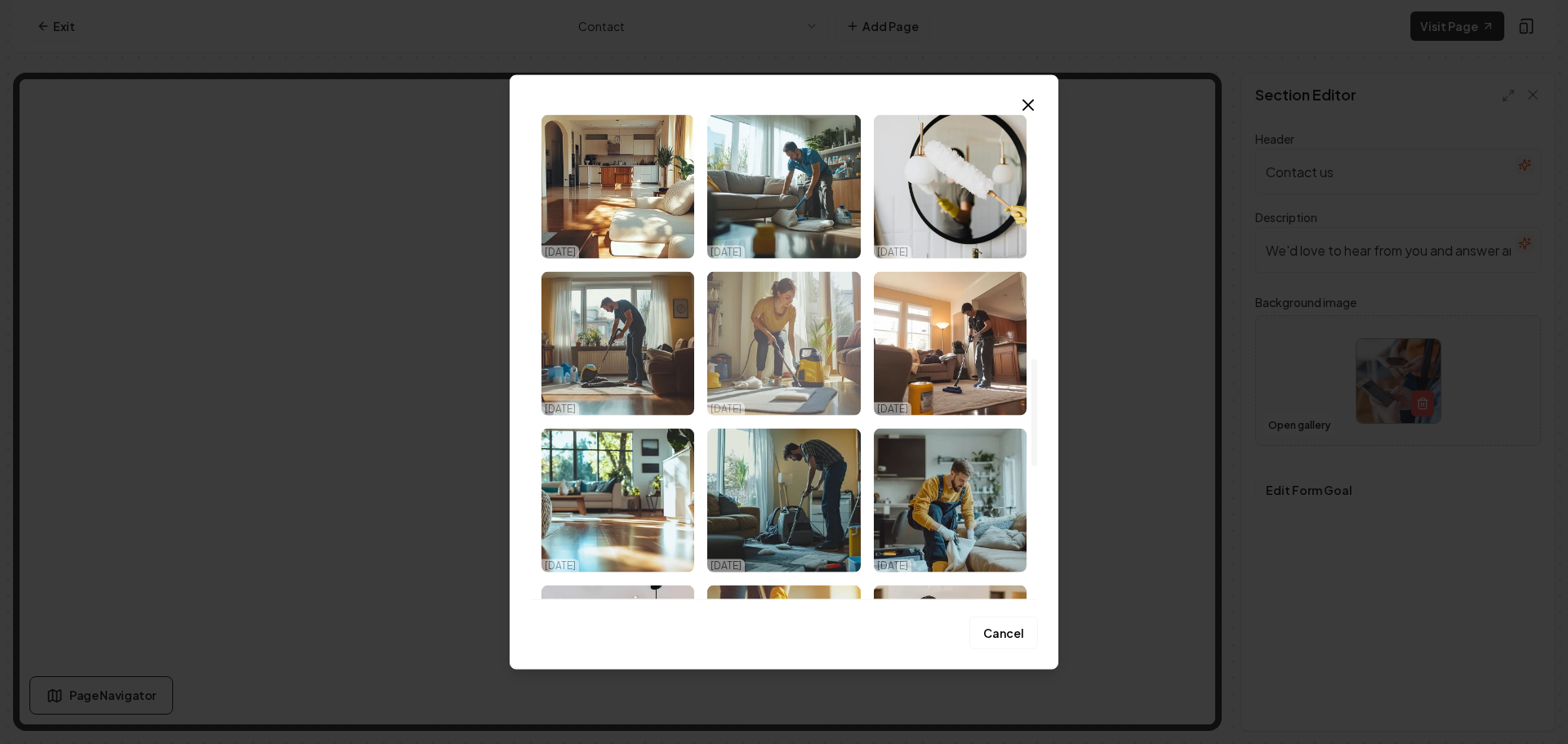
scroll to position [1307, 0]
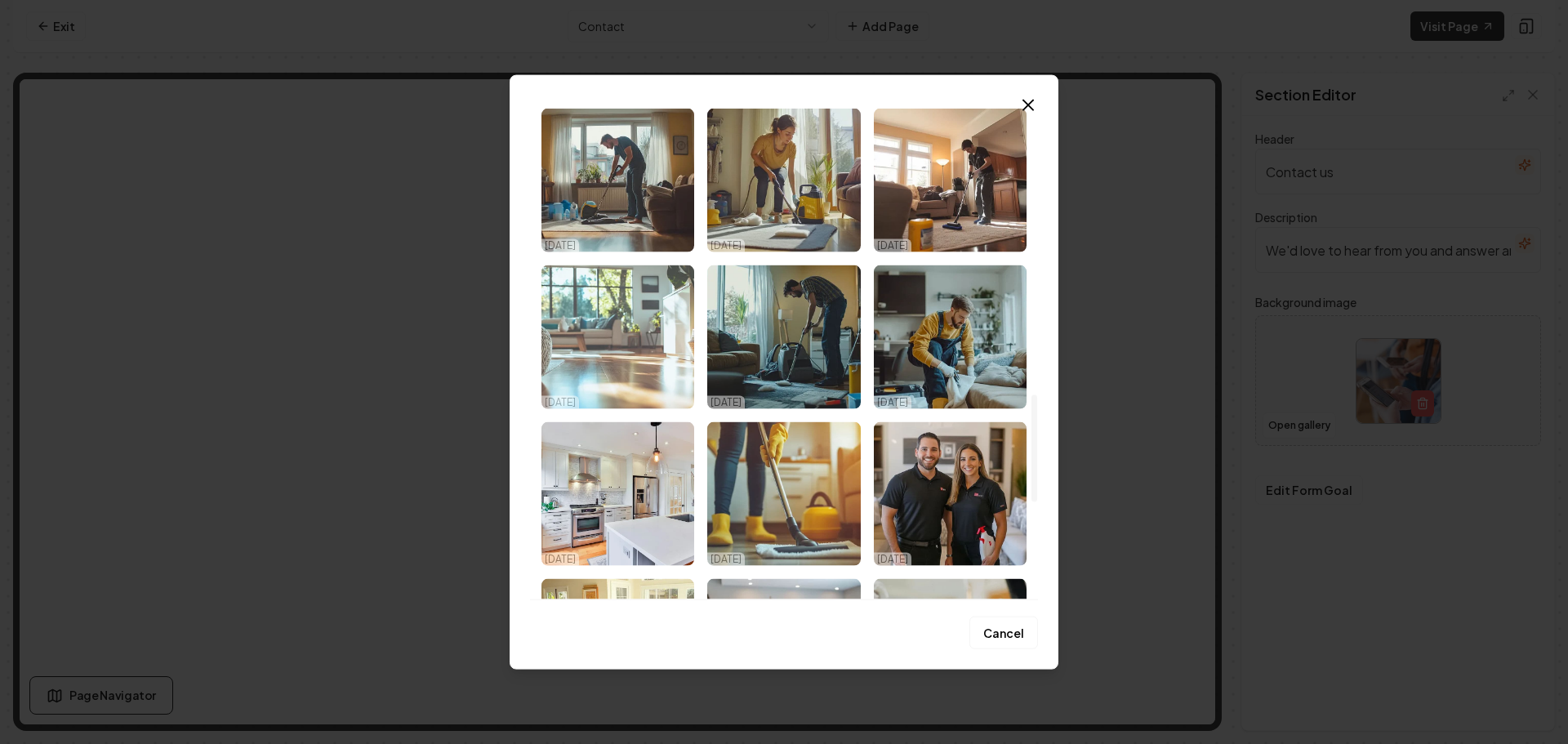
click at [655, 333] on img "Select image image_68dbc7465c7cd75eb8699b89.png" at bounding box center [618, 336] width 153 height 144
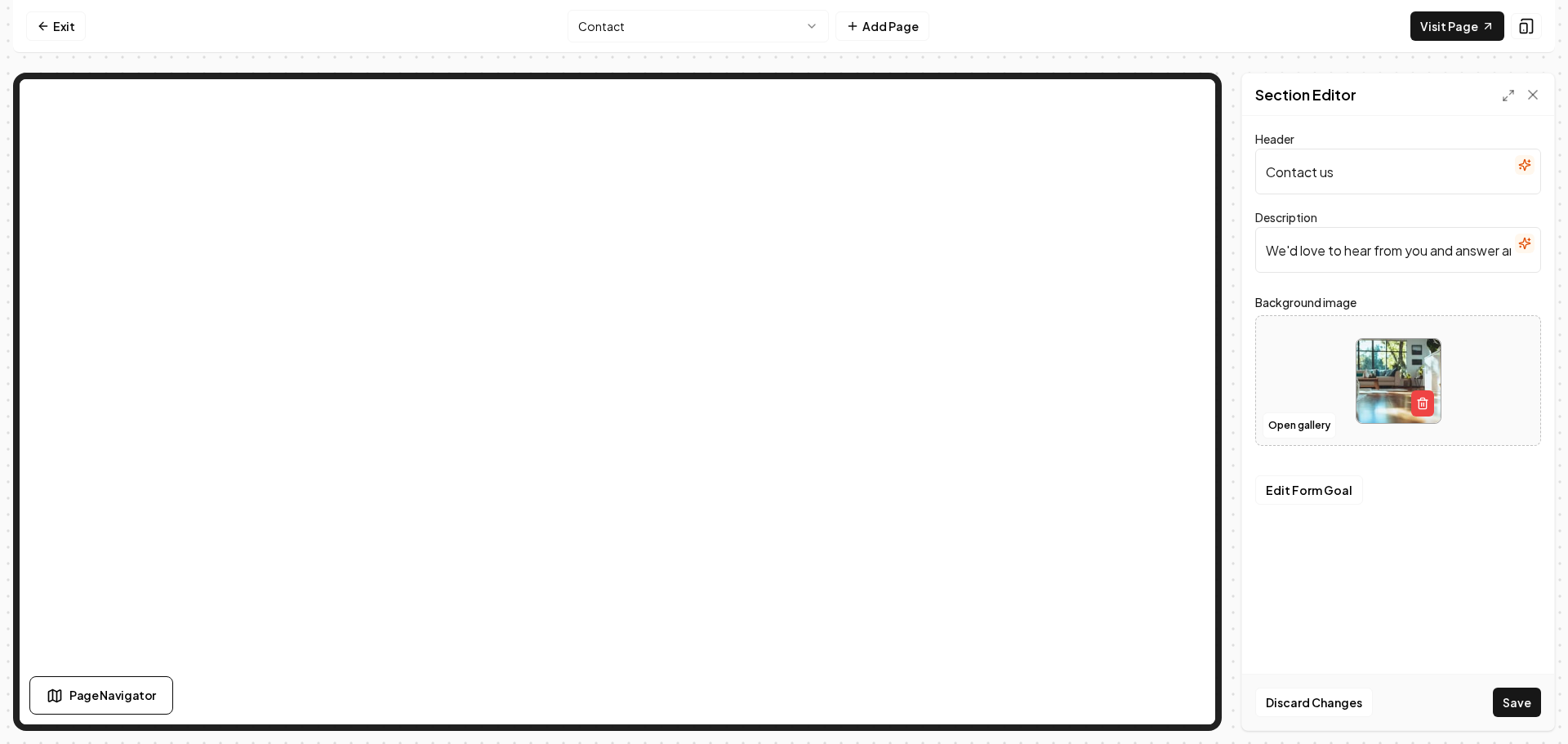
drag, startPoint x: 1525, startPoint y: 698, endPoint x: 1495, endPoint y: 686, distance: 32.3
click at [1524, 697] on button "Save" at bounding box center [1516, 702] width 48 height 29
click at [720, 30] on html "Computer Required This feature is only available on a computer. Please switch t…" at bounding box center [784, 372] width 1568 height 744
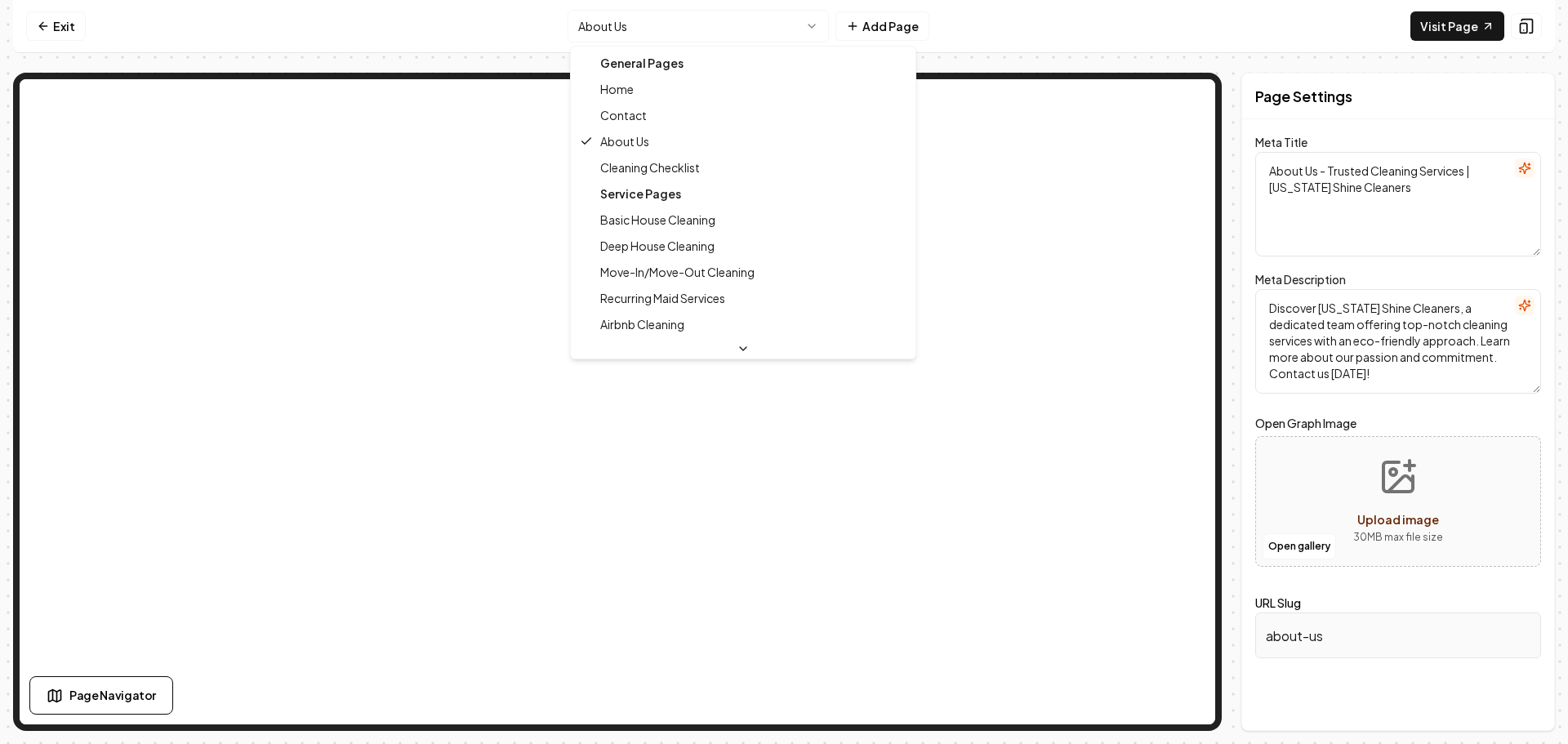
click at [711, 23] on html "Computer Required This feature is only available on a computer. Please switch t…" at bounding box center [784, 372] width 1568 height 744
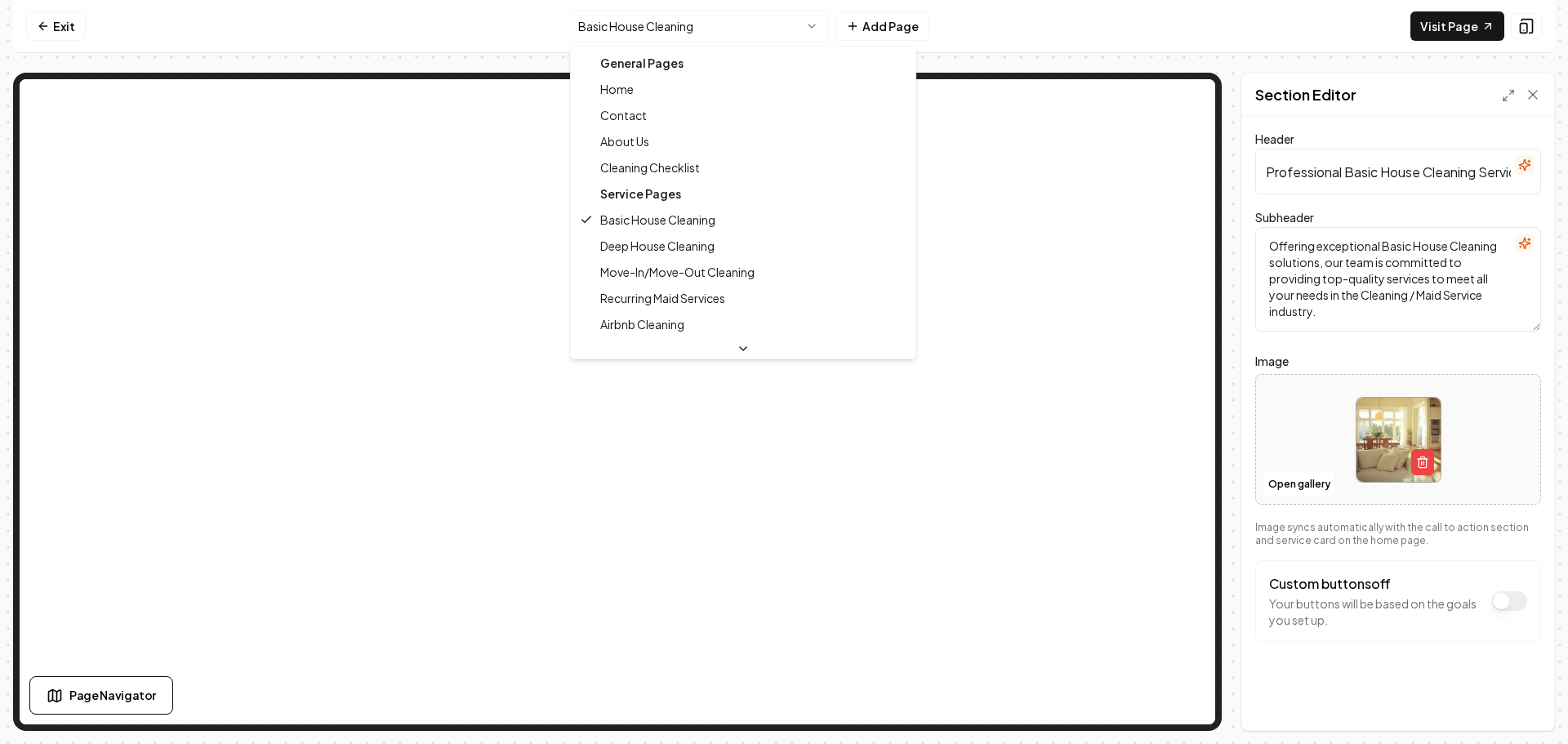
click at [753, 32] on html "Computer Required This feature is only available on a computer. Please switch t…" at bounding box center [784, 372] width 1568 height 744
click at [741, 25] on html "Computer Required This feature is only available on a computer. Please switch t…" at bounding box center [784, 372] width 1568 height 744
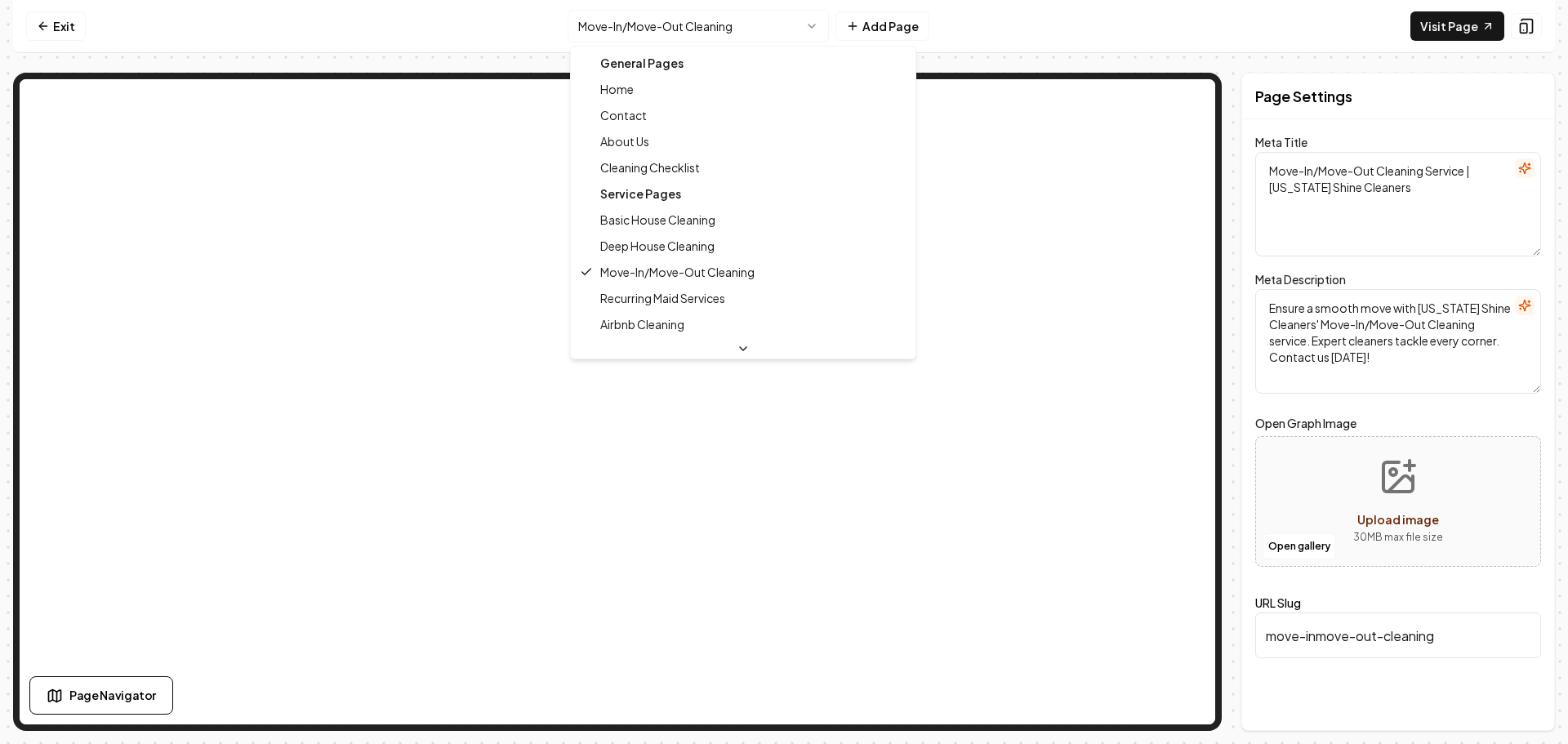
click at [730, 31] on html "Computer Required This feature is only available on a computer. Please switch t…" at bounding box center [784, 372] width 1568 height 744
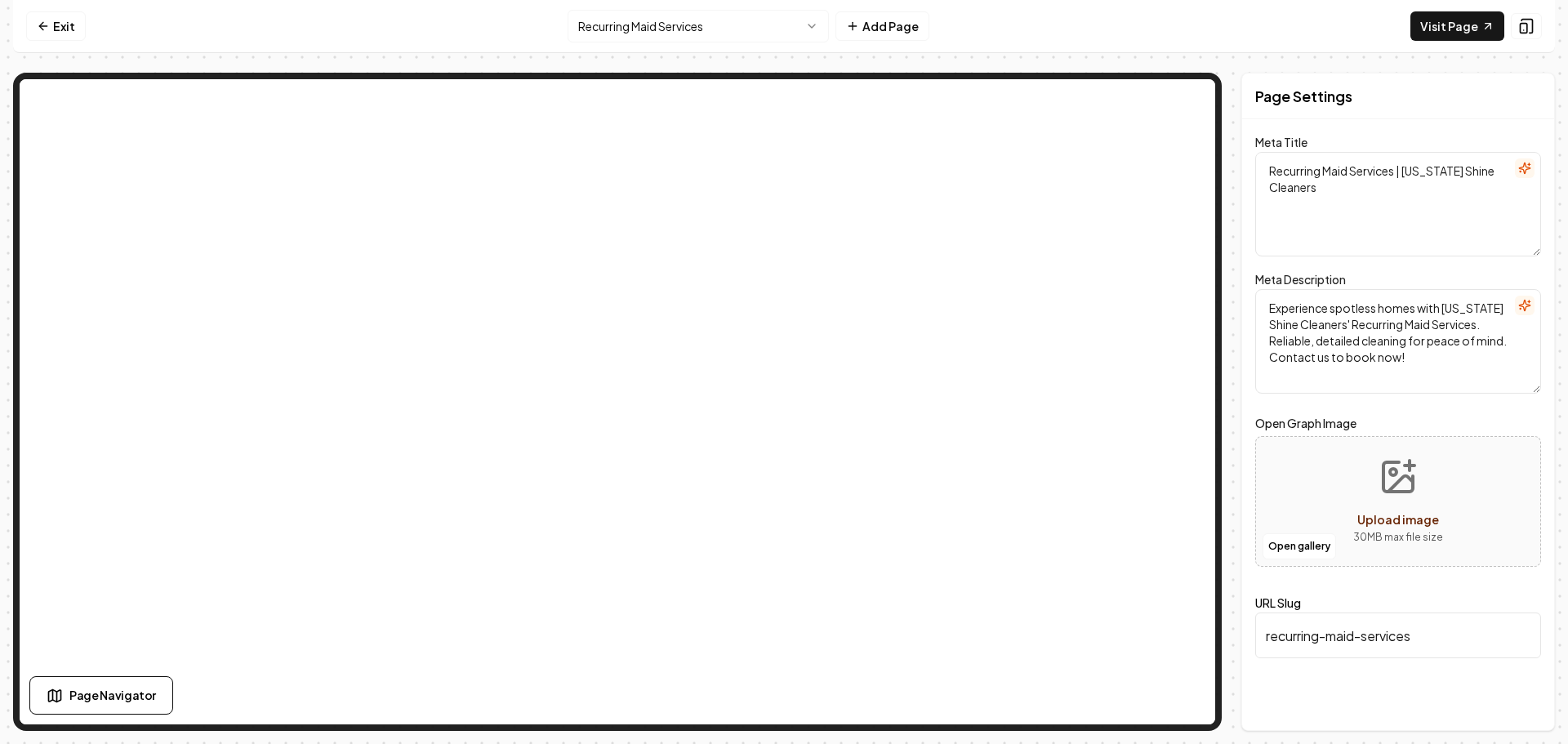
click at [699, 24] on html "Computer Required This feature is only available on a computer. Please switch t…" at bounding box center [784, 372] width 1568 height 744
click at [706, 26] on html "Computer Required This feature is only available on a computer. Please switch t…" at bounding box center [784, 372] width 1568 height 744
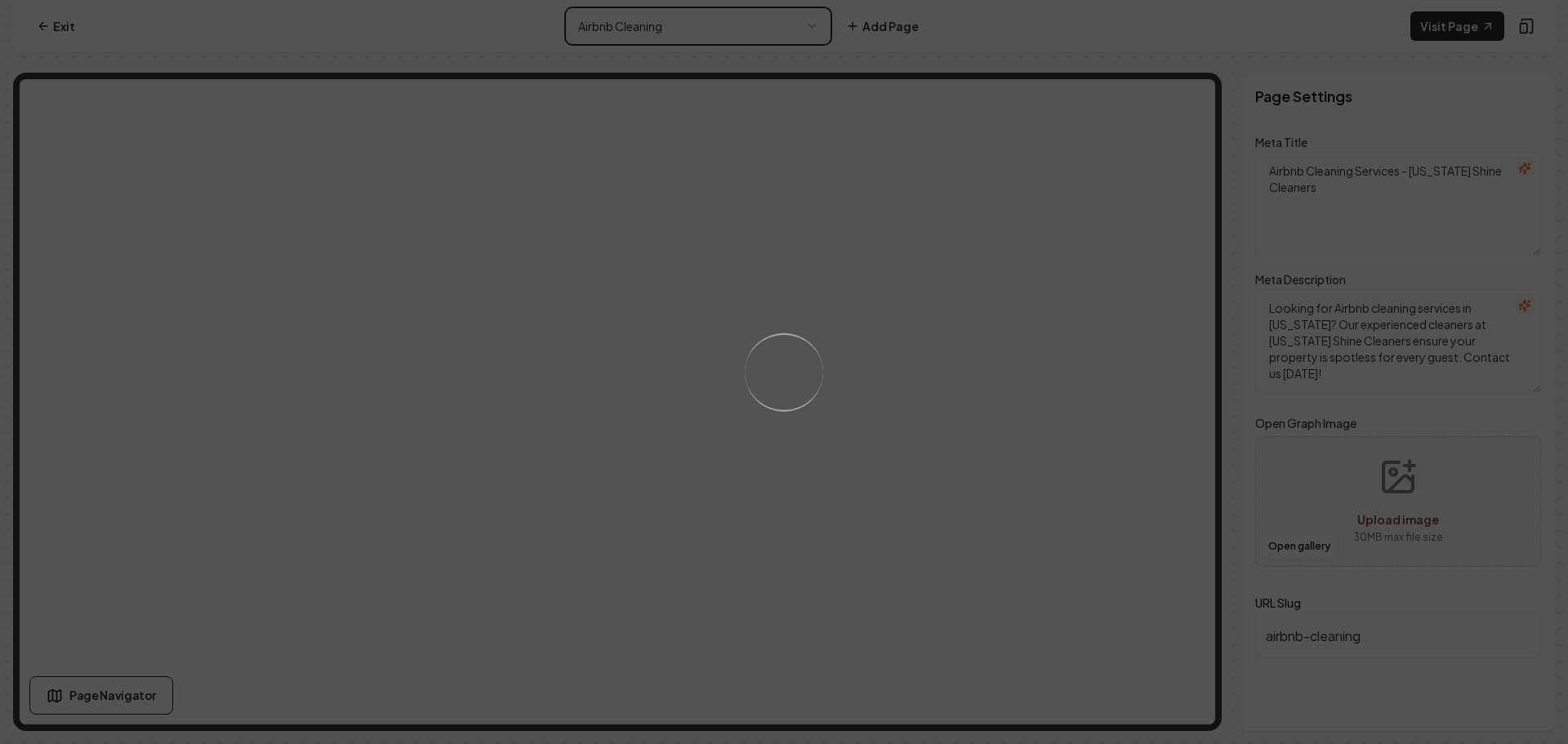
type textarea "Top Cleaning Services in Your Area | Maryland Shine Cleaners"
type textarea "Discover the professional and trusted cleaning services at Maryland Shine Clean…"
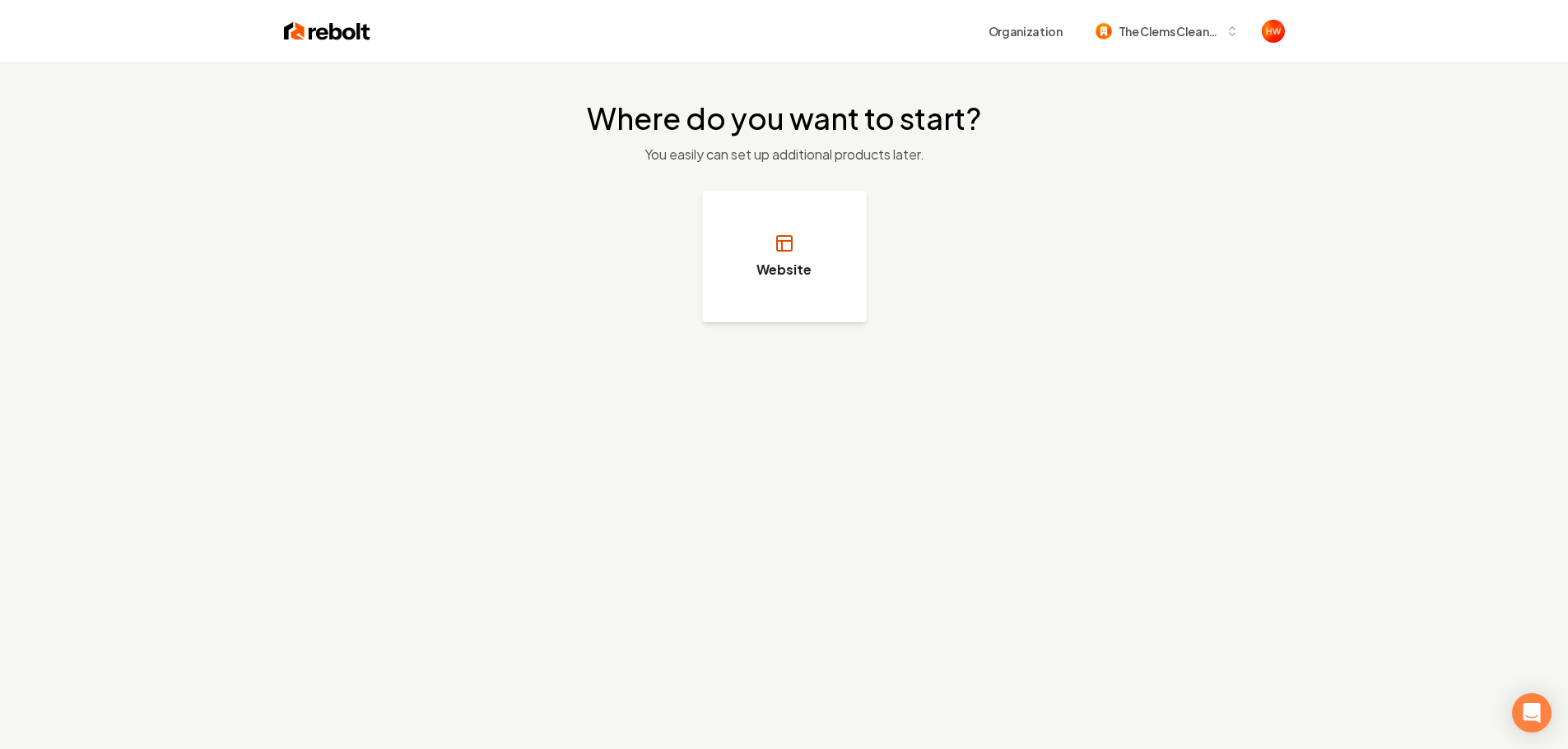
click at [806, 292] on button "Website" at bounding box center [784, 256] width 165 height 131
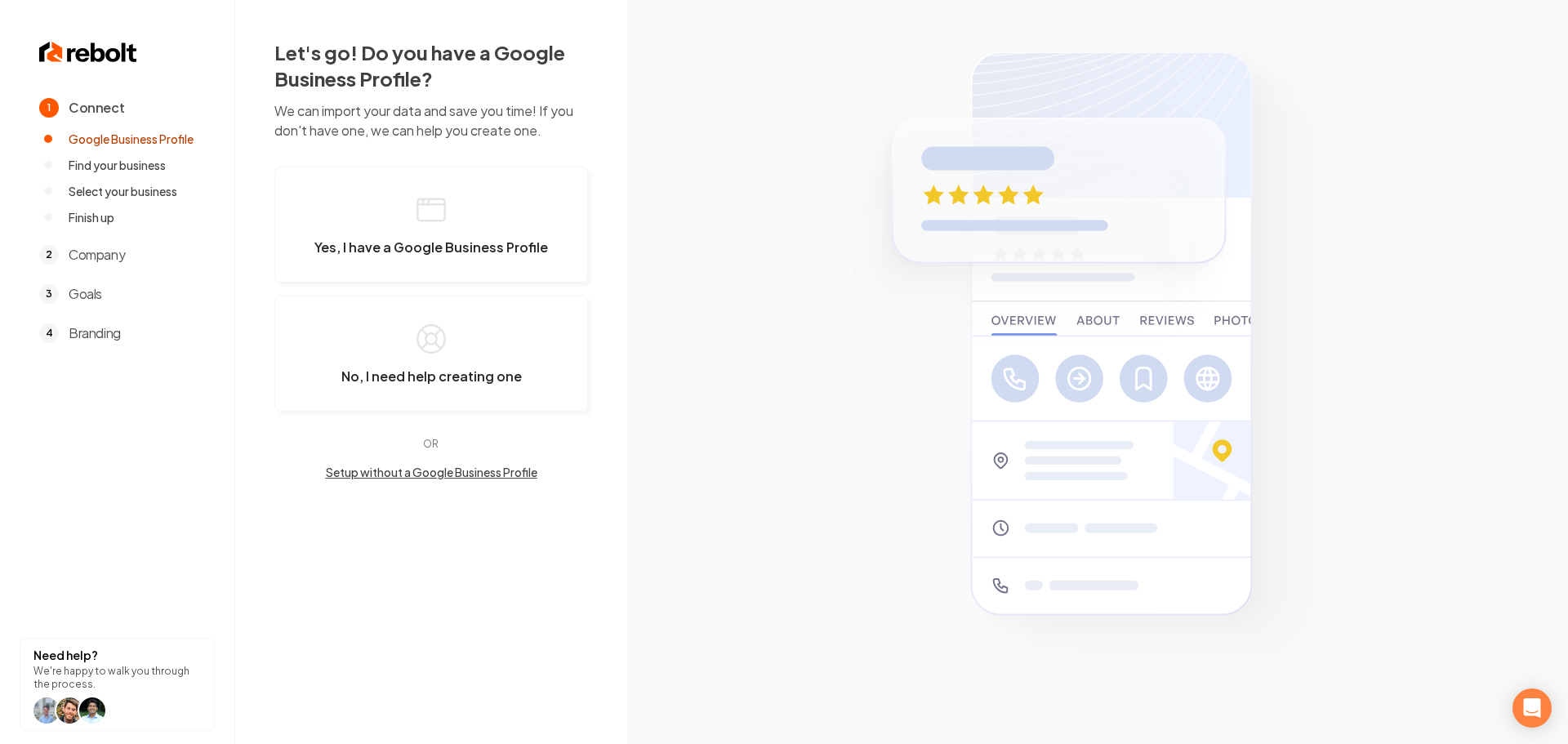
click at [454, 474] on button "Setup without a Google Business Profile" at bounding box center [431, 472] width 314 height 16
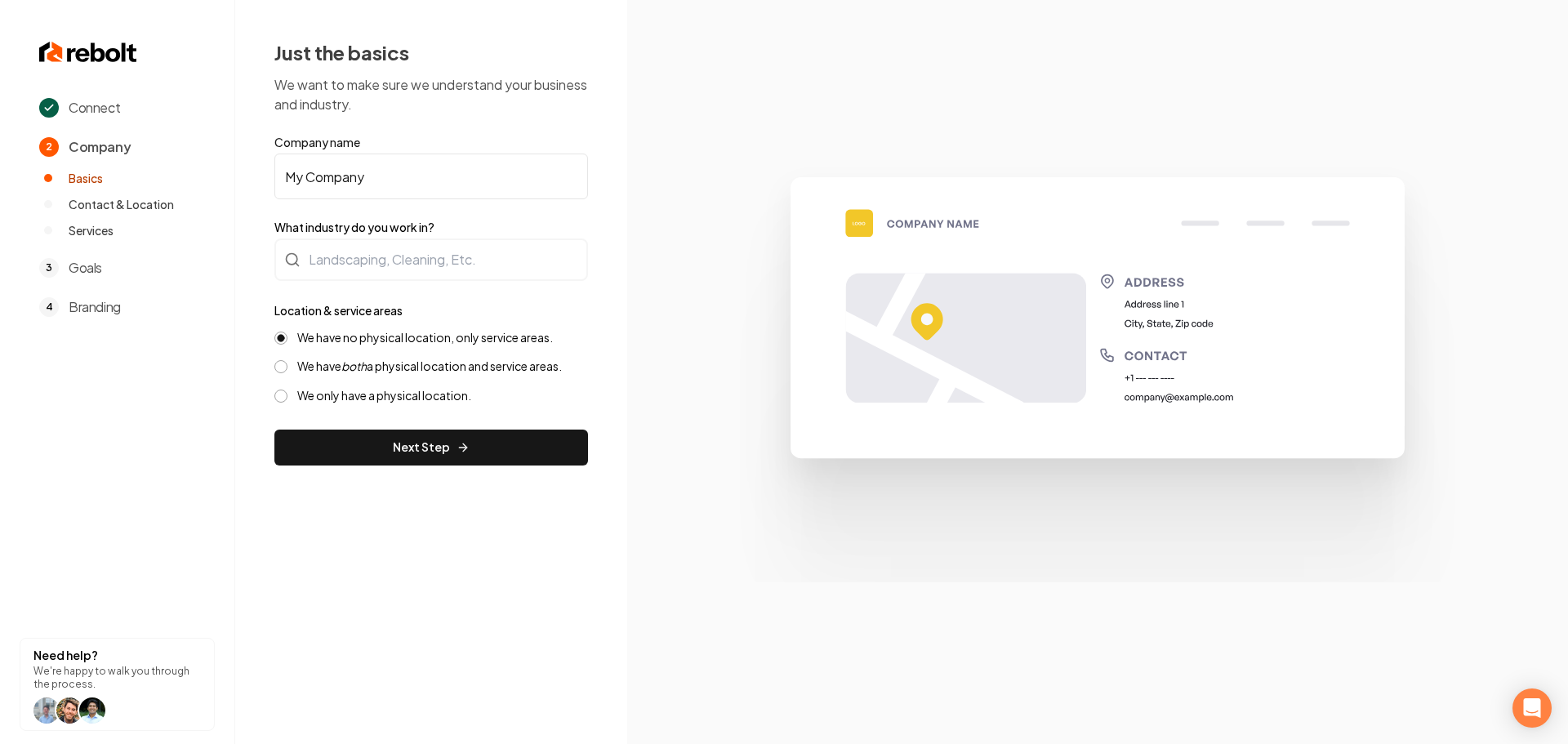
click at [394, 185] on input "My Company" at bounding box center [431, 176] width 314 height 46
paste input "The Clems Cleaners"
type input "The Clems Cleaners"
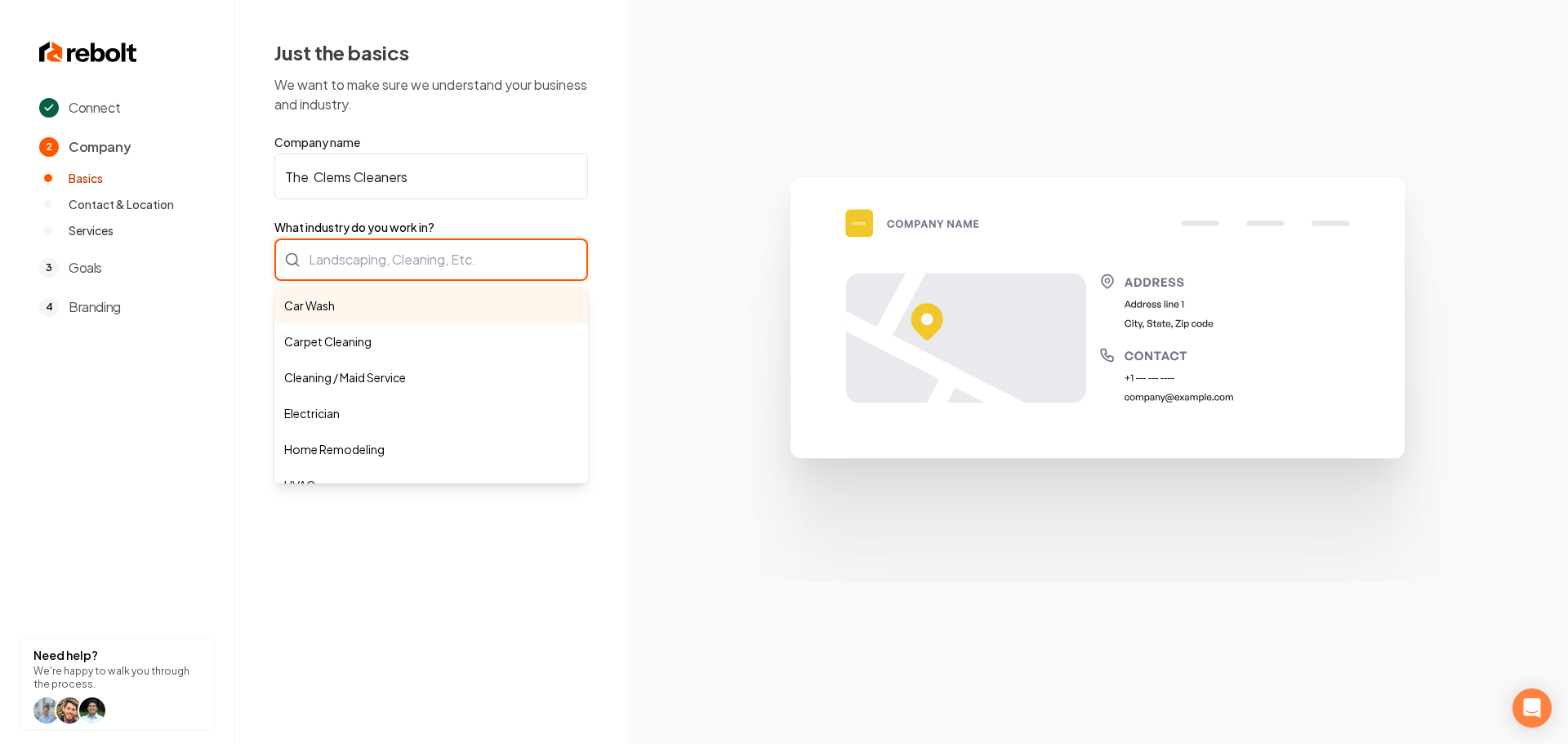
click at [413, 261] on div "Car Wash Carpet Cleaning Cleaning / Maid Service Electrician Home Remodeling HV…" at bounding box center [431, 259] width 314 height 42
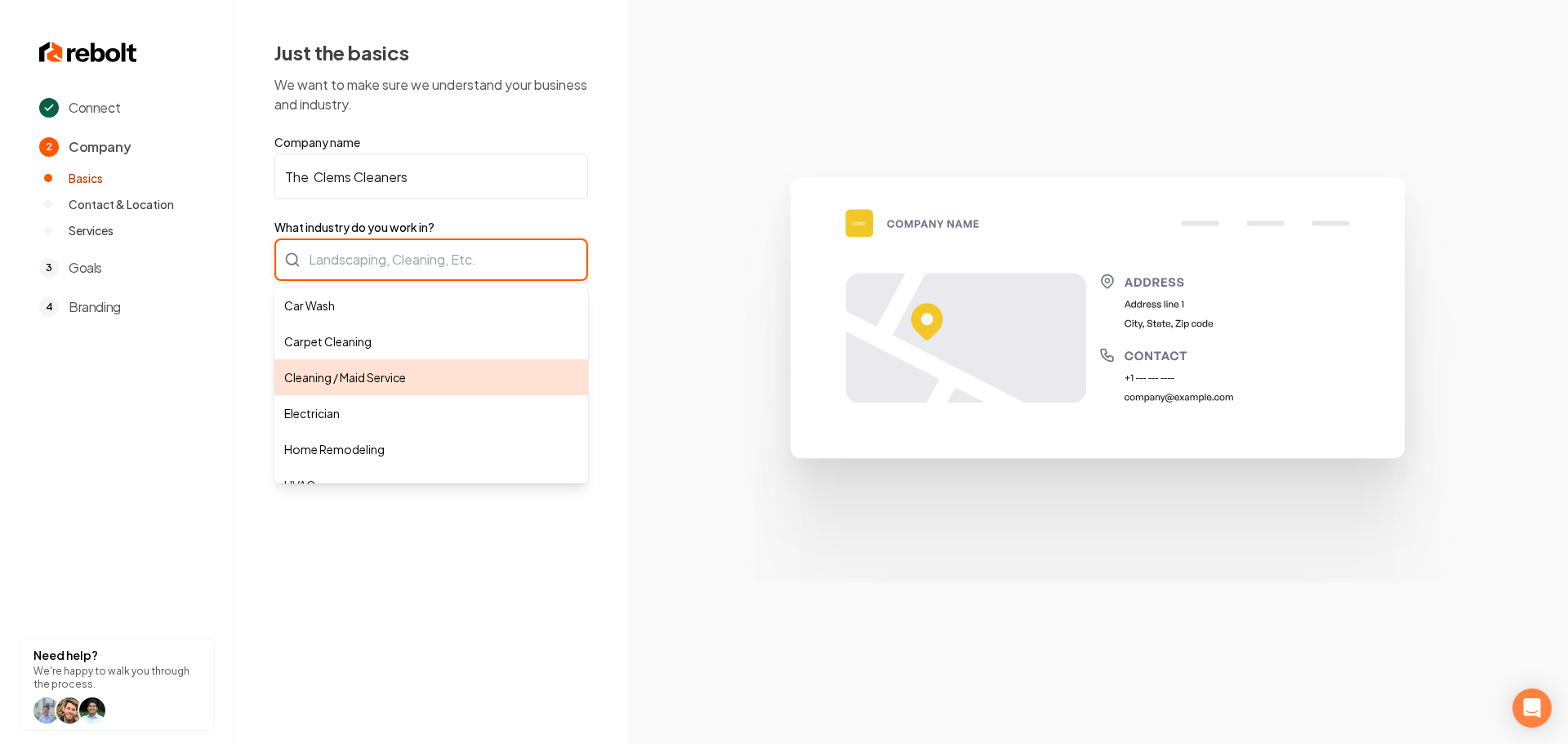
type input "Cleaning / Maid Service"
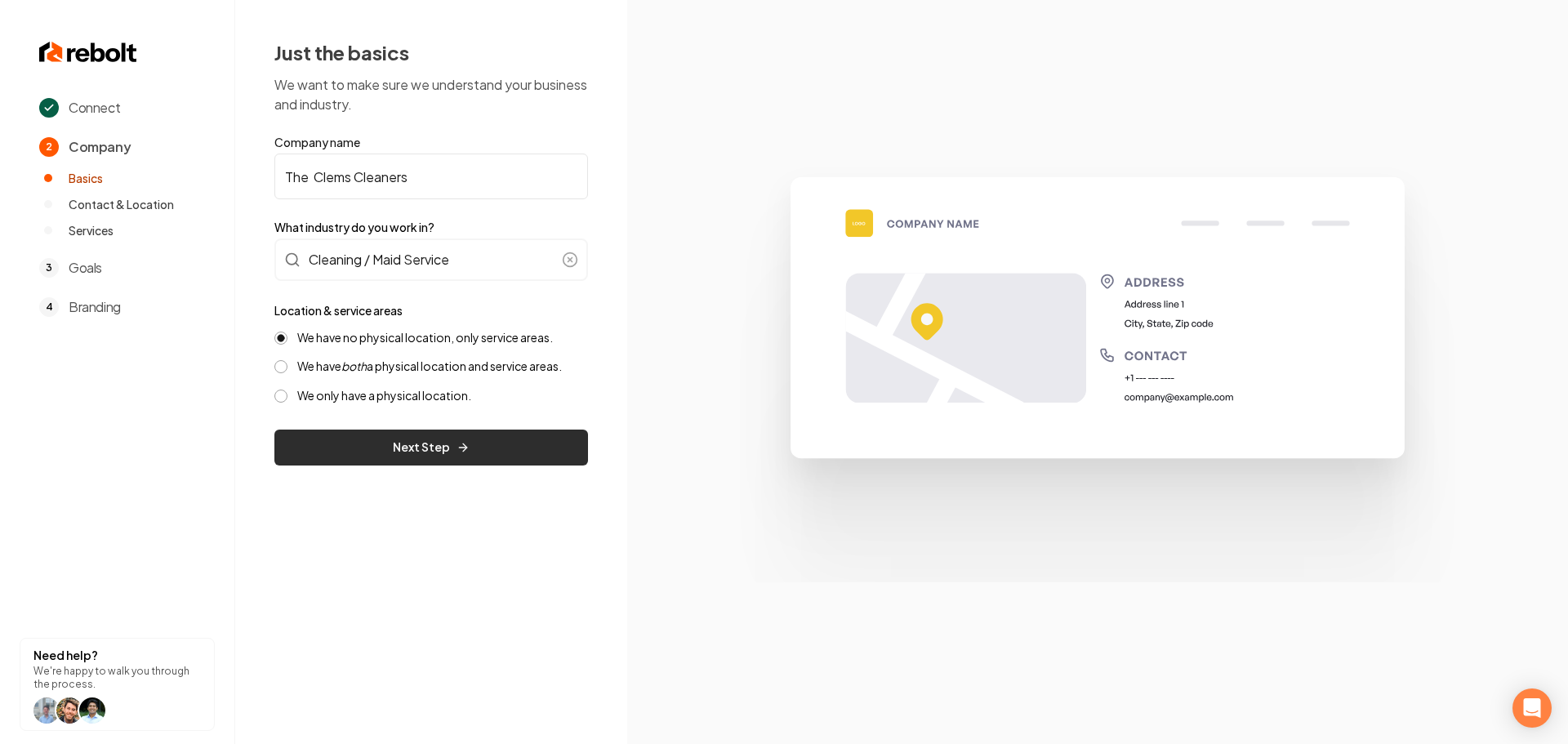
drag, startPoint x: 417, startPoint y: 442, endPoint x: 495, endPoint y: 418, distance: 81.6
click at [417, 443] on button "Next Step" at bounding box center [431, 447] width 314 height 36
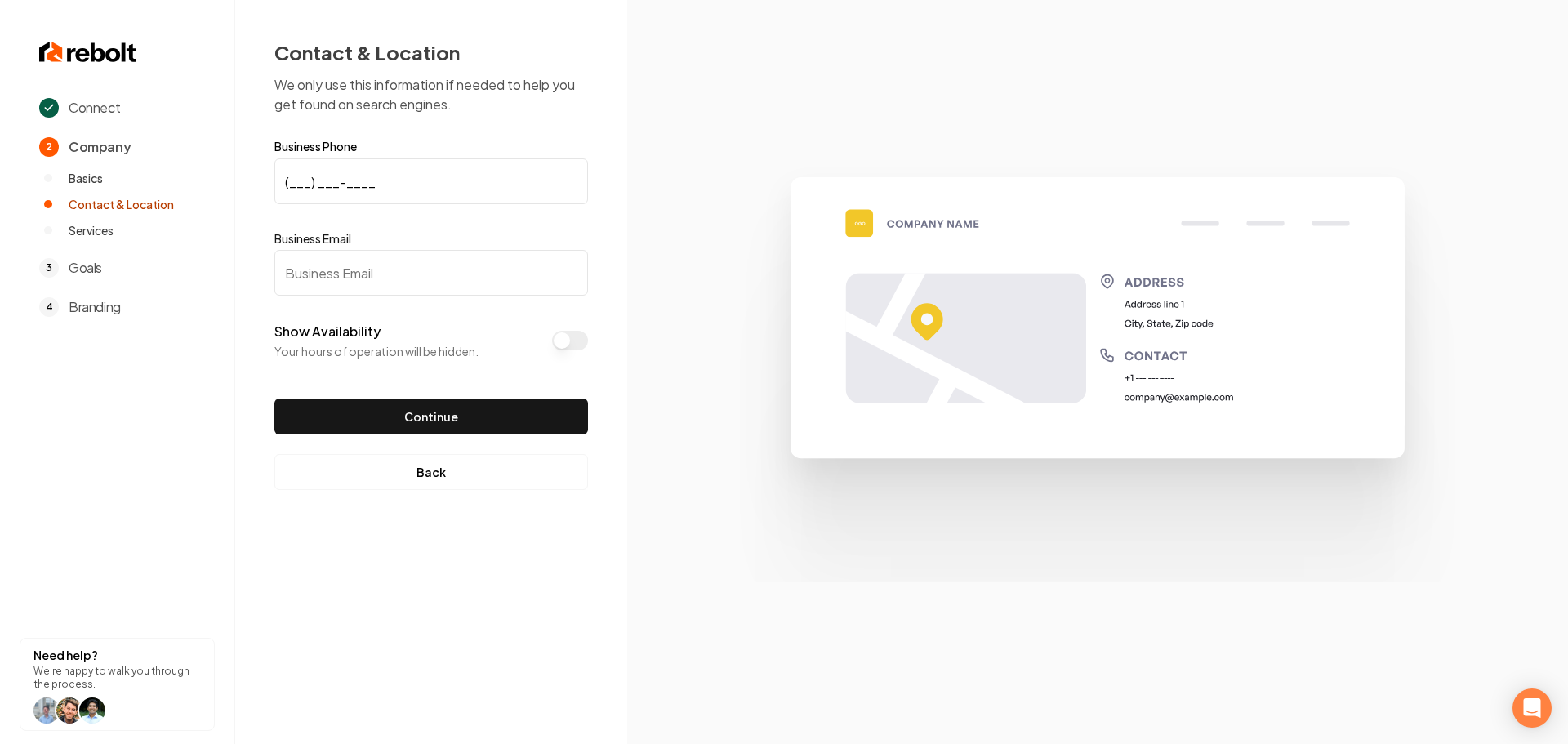
click at [293, 190] on input "(___) ___-____" at bounding box center [431, 181] width 314 height 46
paste input "561) 809-6759"
type input "[PHONE_NUMBER]"
drag, startPoint x: 345, startPoint y: 266, endPoint x: 387, endPoint y: 264, distance: 42.0
click at [346, 267] on input "Business Email" at bounding box center [431, 272] width 314 height 46
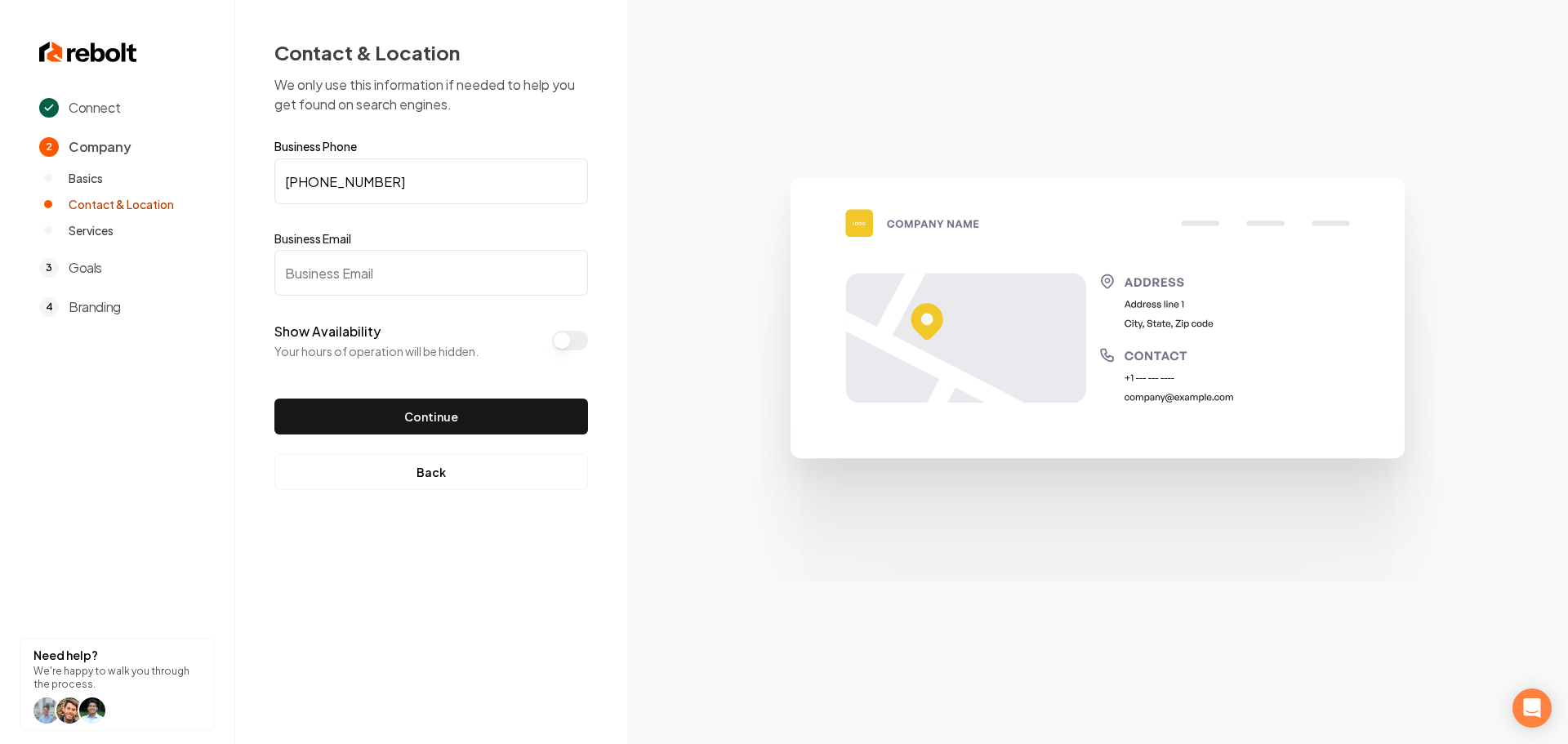
click at [333, 270] on input "Business Email" at bounding box center [431, 272] width 314 height 46
paste input "[EMAIL_ADDRESS][DOMAIN_NAME]"
type input "[EMAIL_ADDRESS][DOMAIN_NAME]"
click at [332, 404] on button "Continue" at bounding box center [431, 416] width 314 height 36
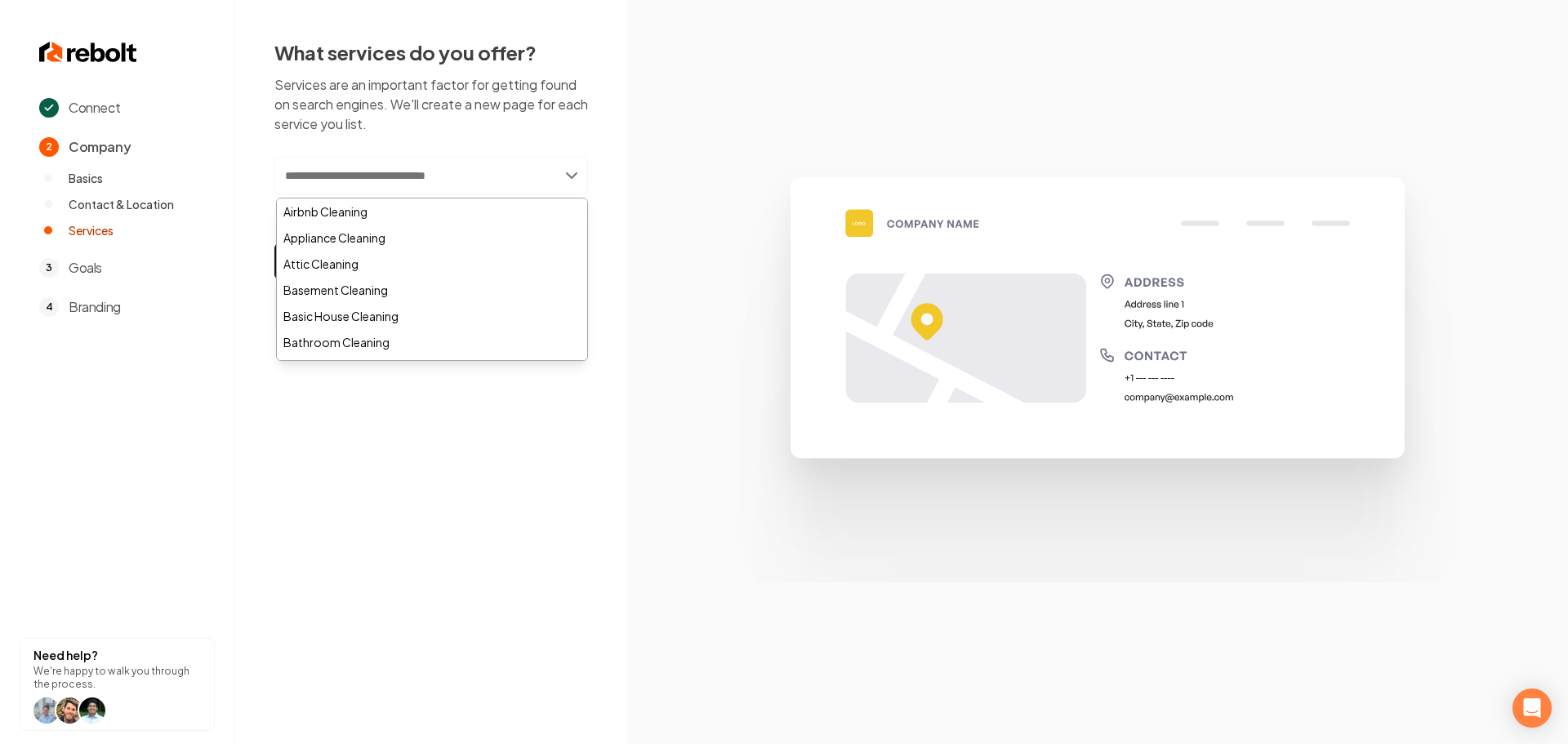
click at [368, 167] on input "text" at bounding box center [431, 176] width 314 height 38
click at [362, 210] on div "Airbnb Cleaning" at bounding box center [432, 211] width 310 height 26
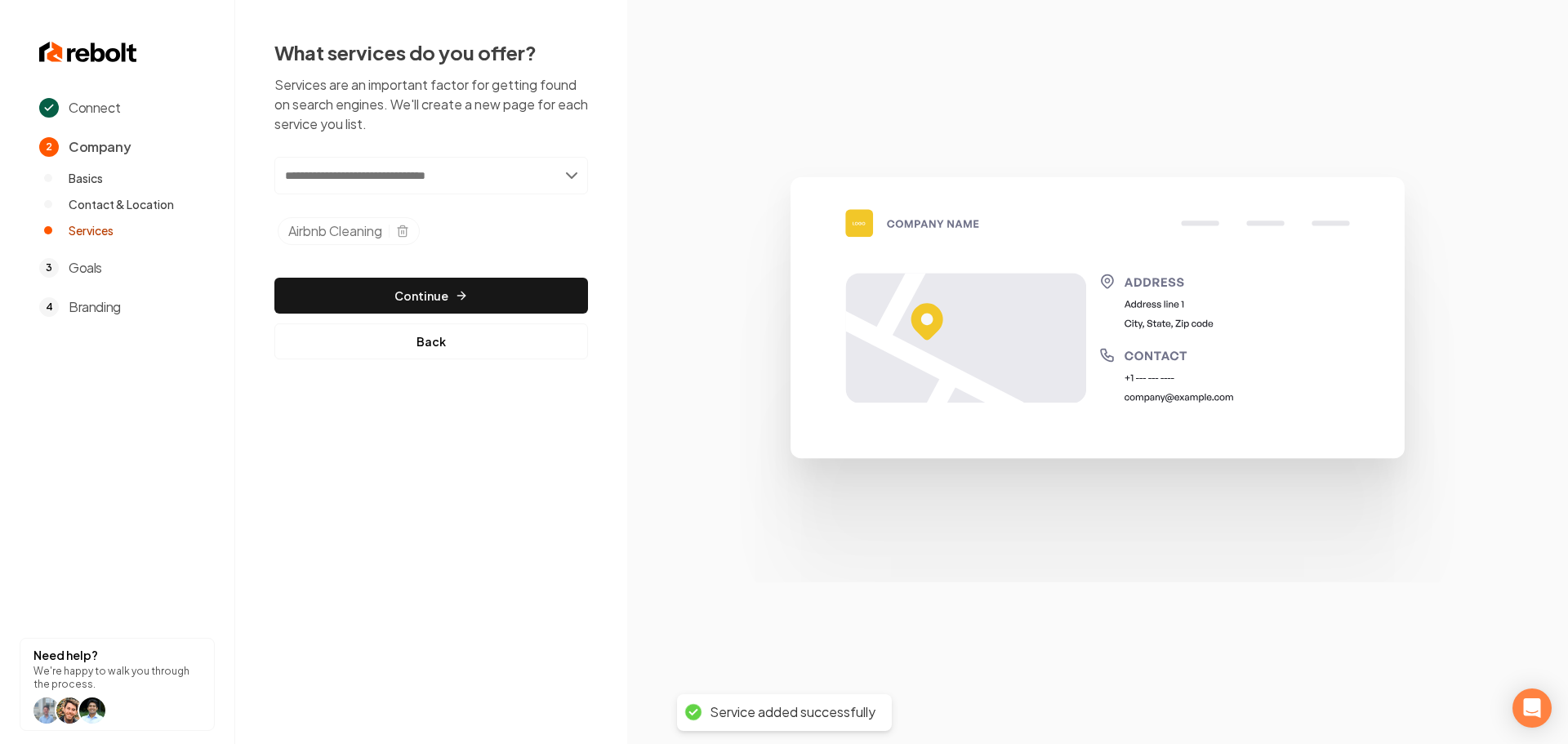
click at [682, 261] on section at bounding box center [1098, 372] width 941 height 744
click at [492, 293] on button "Continue" at bounding box center [431, 296] width 314 height 36
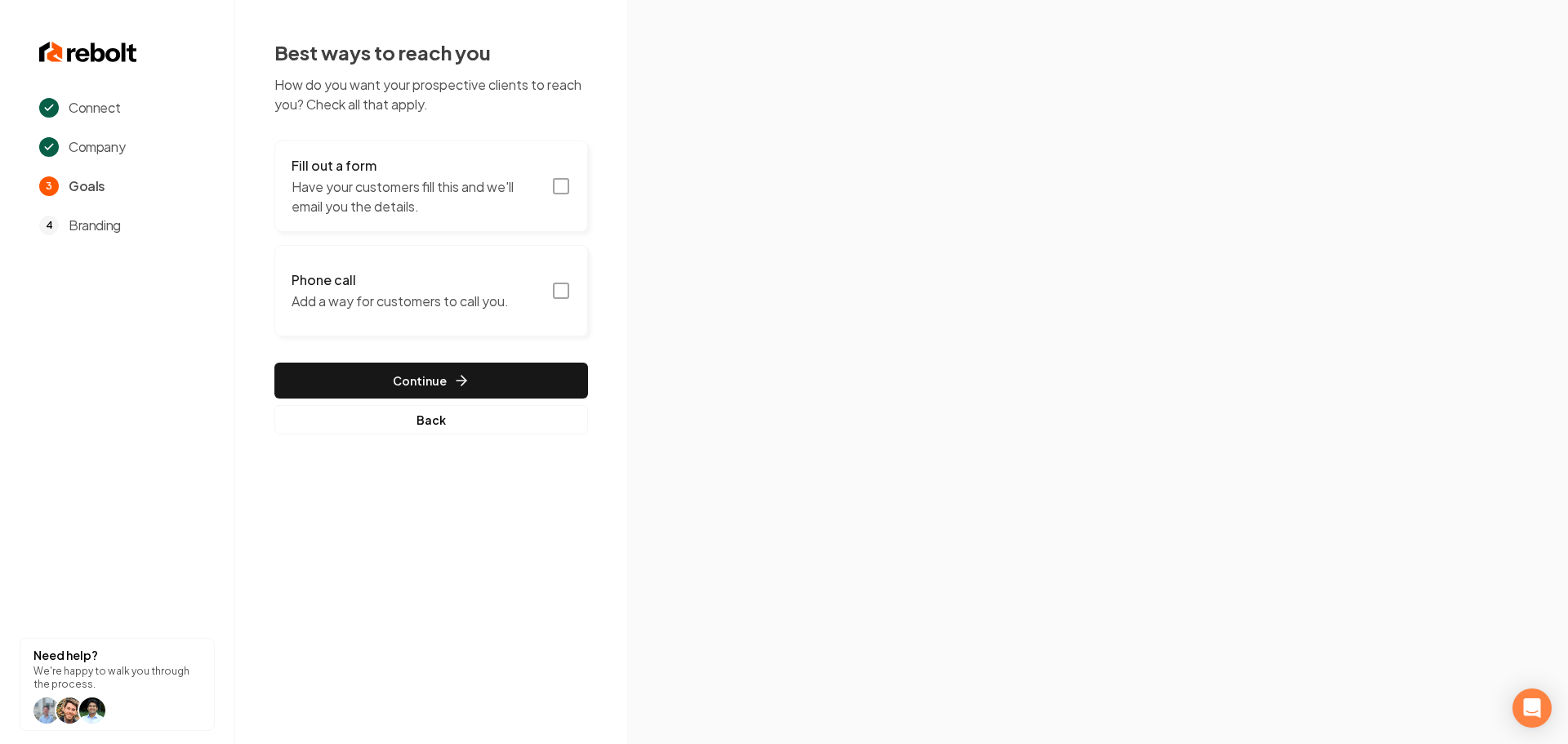
click at [562, 189] on icon "button" at bounding box center [561, 186] width 20 height 20
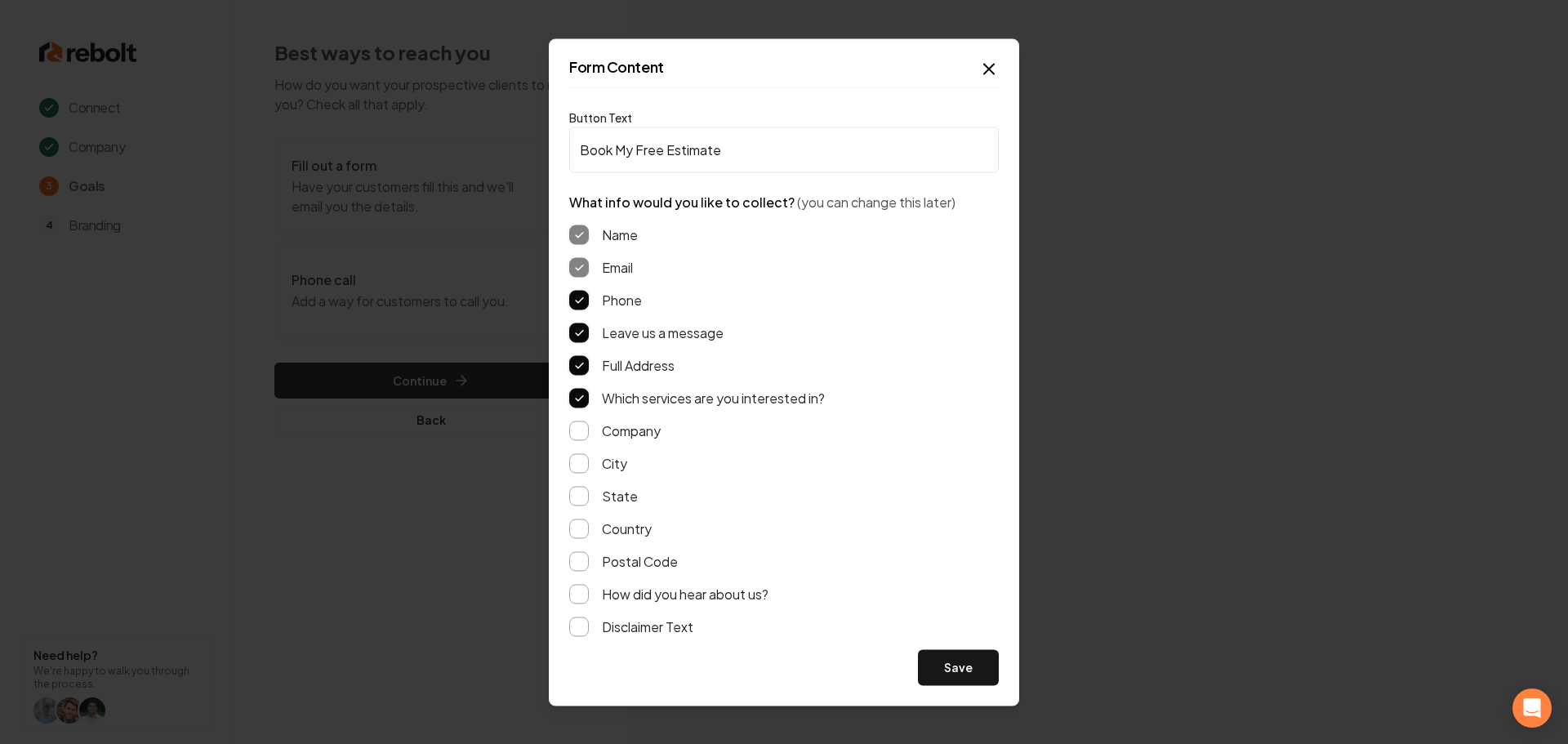
click at [952, 666] on button "Save" at bounding box center [958, 667] width 81 height 36
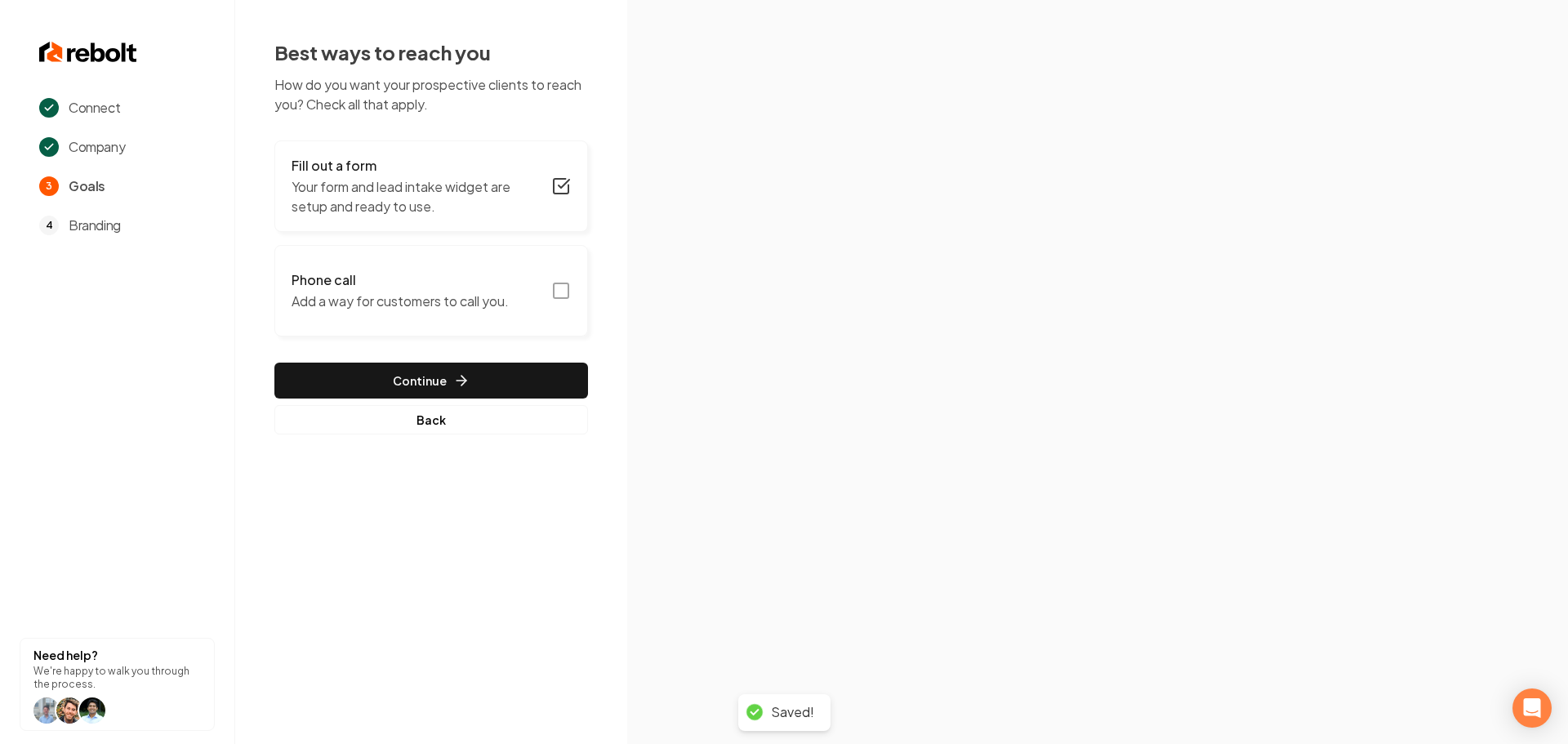
click at [561, 288] on icon "button" at bounding box center [561, 290] width 20 height 20
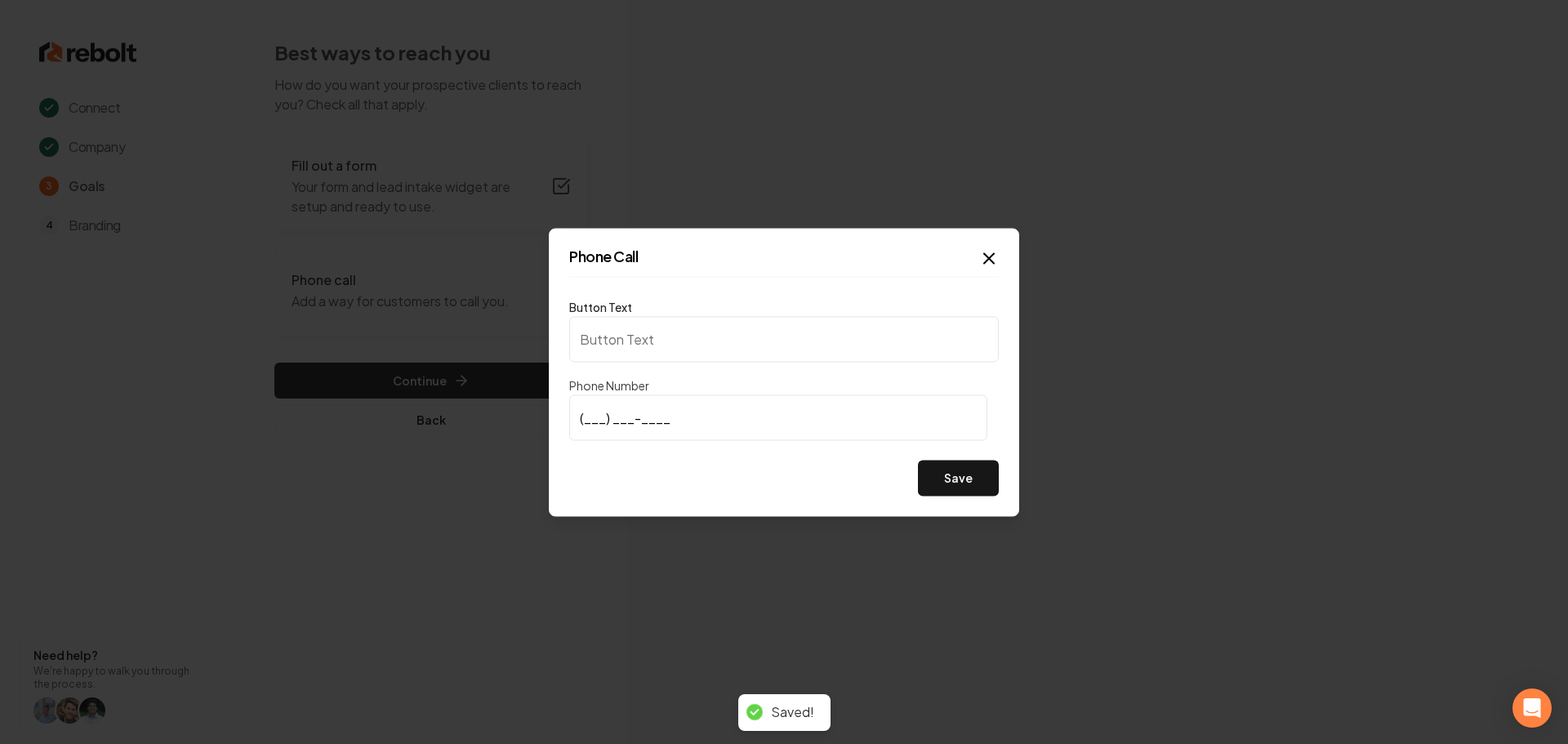
type input "Call us"
type input "(561) 809-6759"
click at [690, 416] on input "(561) 809-6759" at bounding box center [777, 417] width 418 height 46
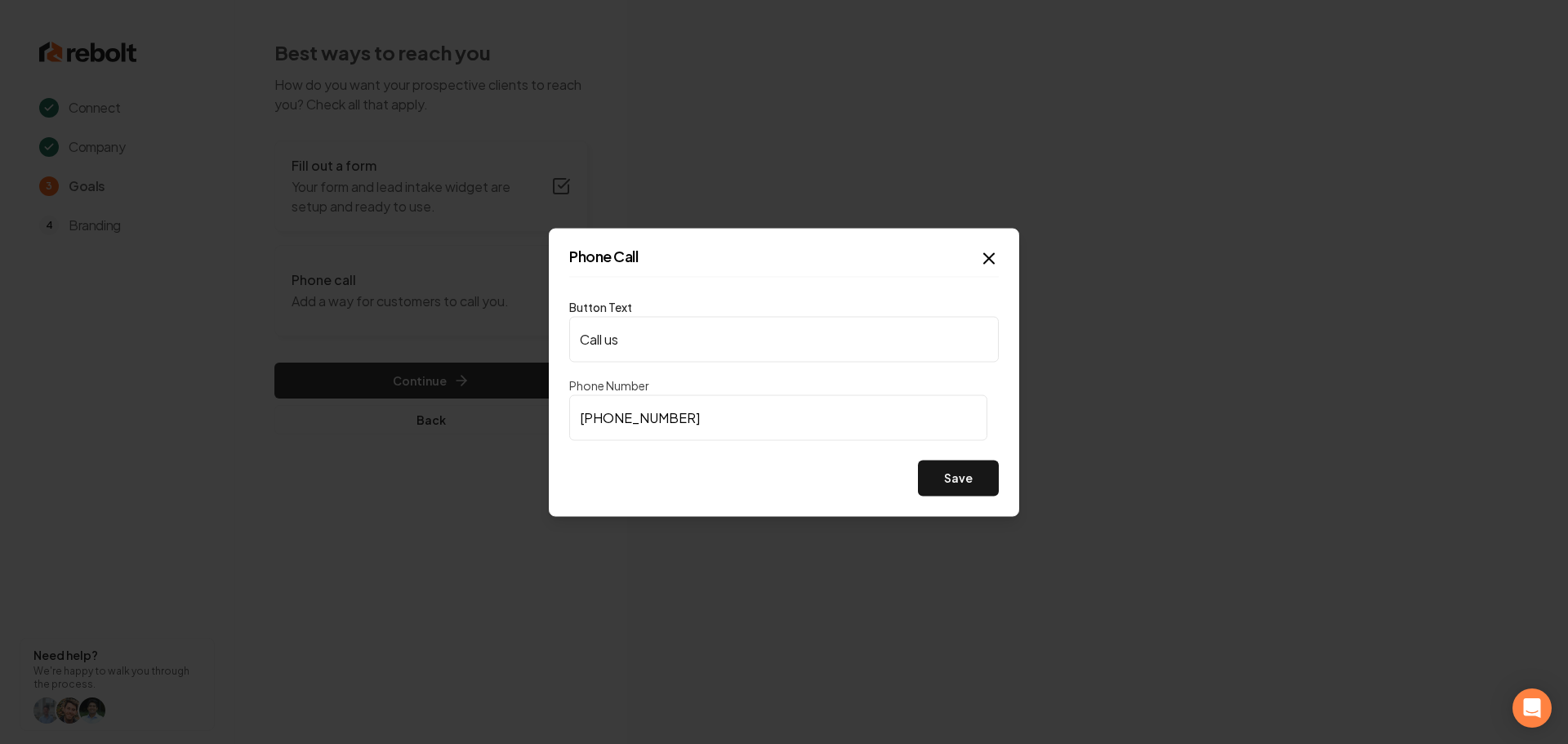
click at [690, 337] on input "Call us" at bounding box center [783, 339] width 429 height 46
click at [690, 336] on input "Call us" at bounding box center [783, 339] width 429 height 46
paste input "(561) 809-6759"
type input "(561) 809-6759"
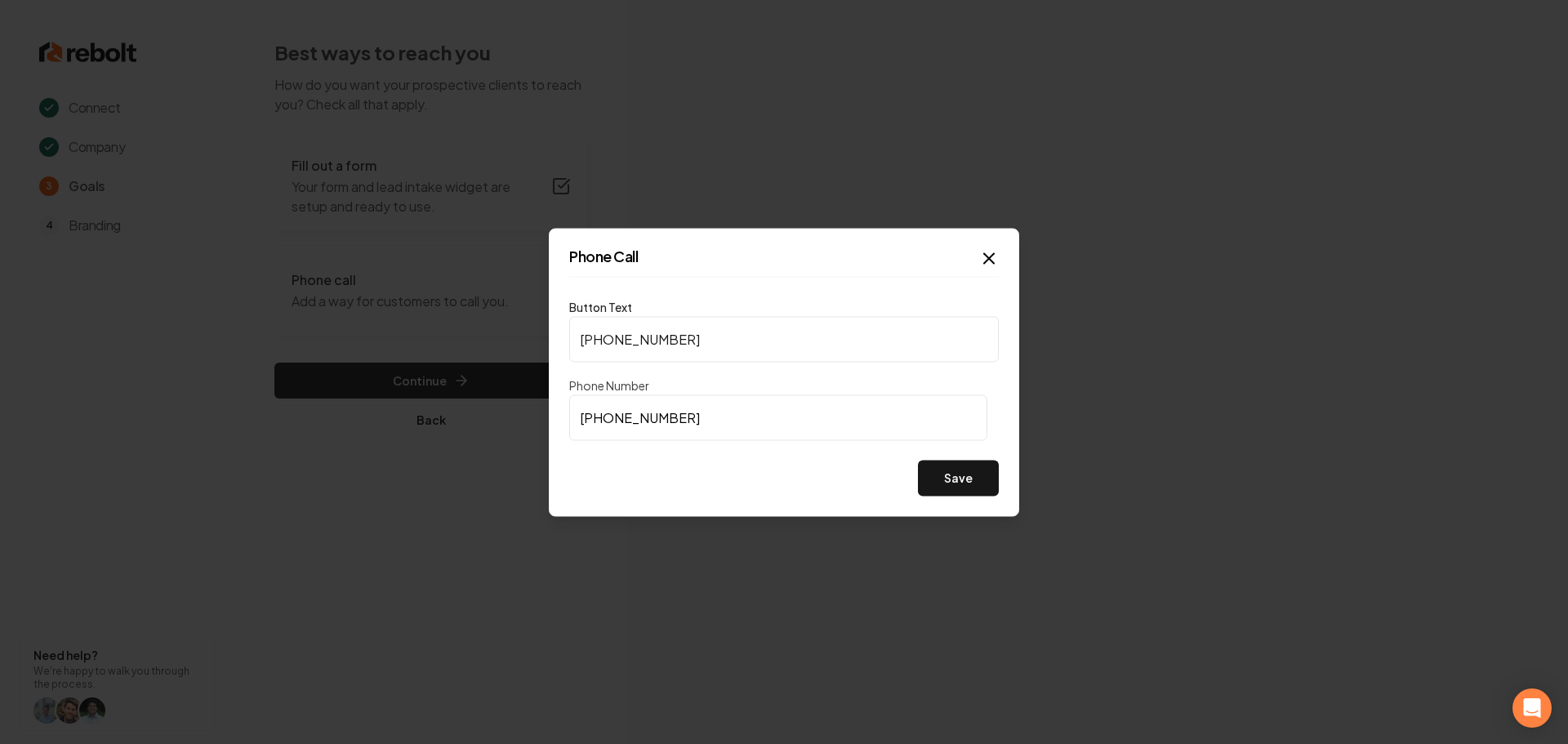
click at [944, 484] on button "Save" at bounding box center [958, 478] width 81 height 36
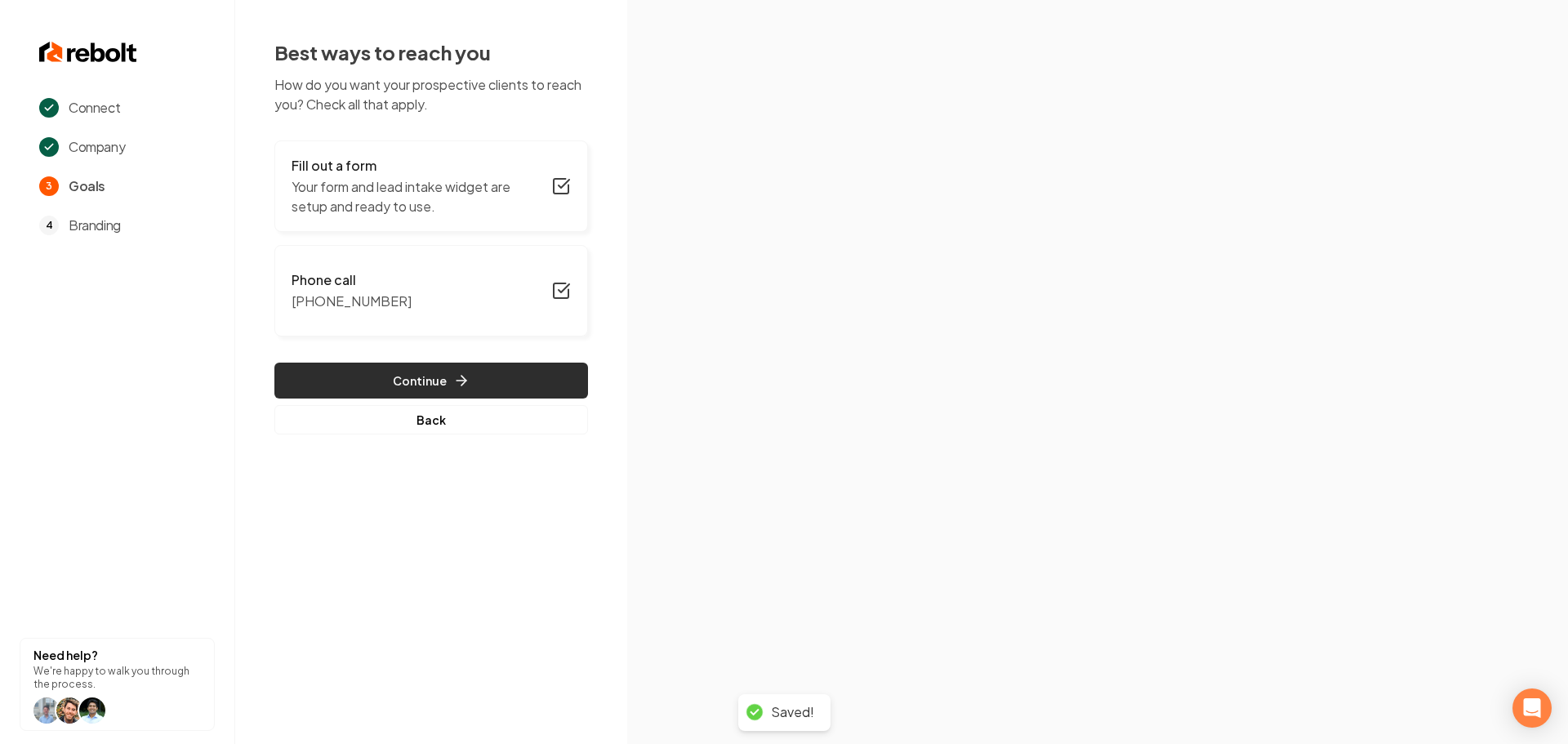
click at [473, 388] on button "Continue" at bounding box center [431, 380] width 314 height 36
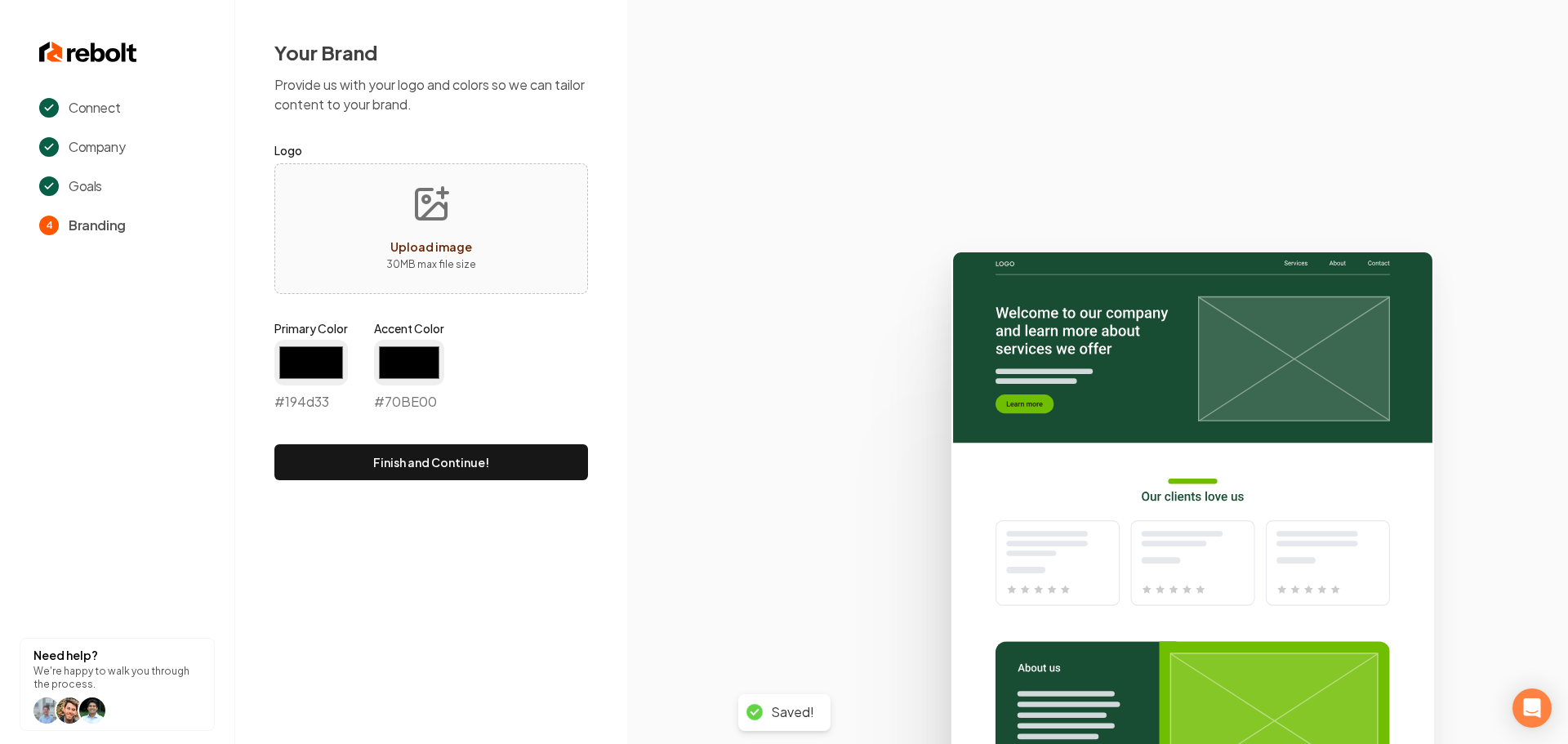
type input "#194d33"
type input "#70be00"
click at [436, 209] on icon "Upload image" at bounding box center [431, 205] width 39 height 39
type input "**********"
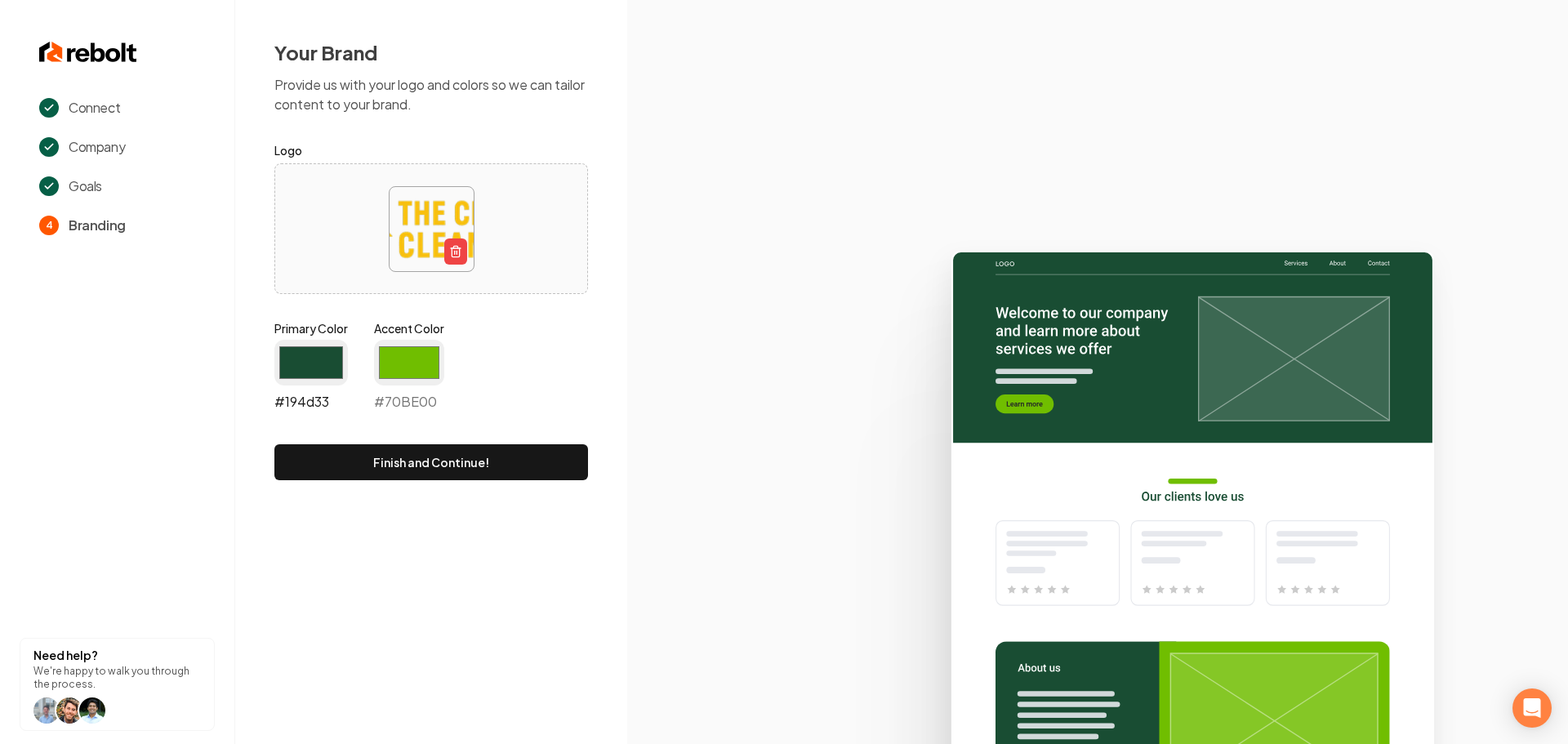
click at [306, 356] on input "#194d33" at bounding box center [311, 363] width 73 height 46
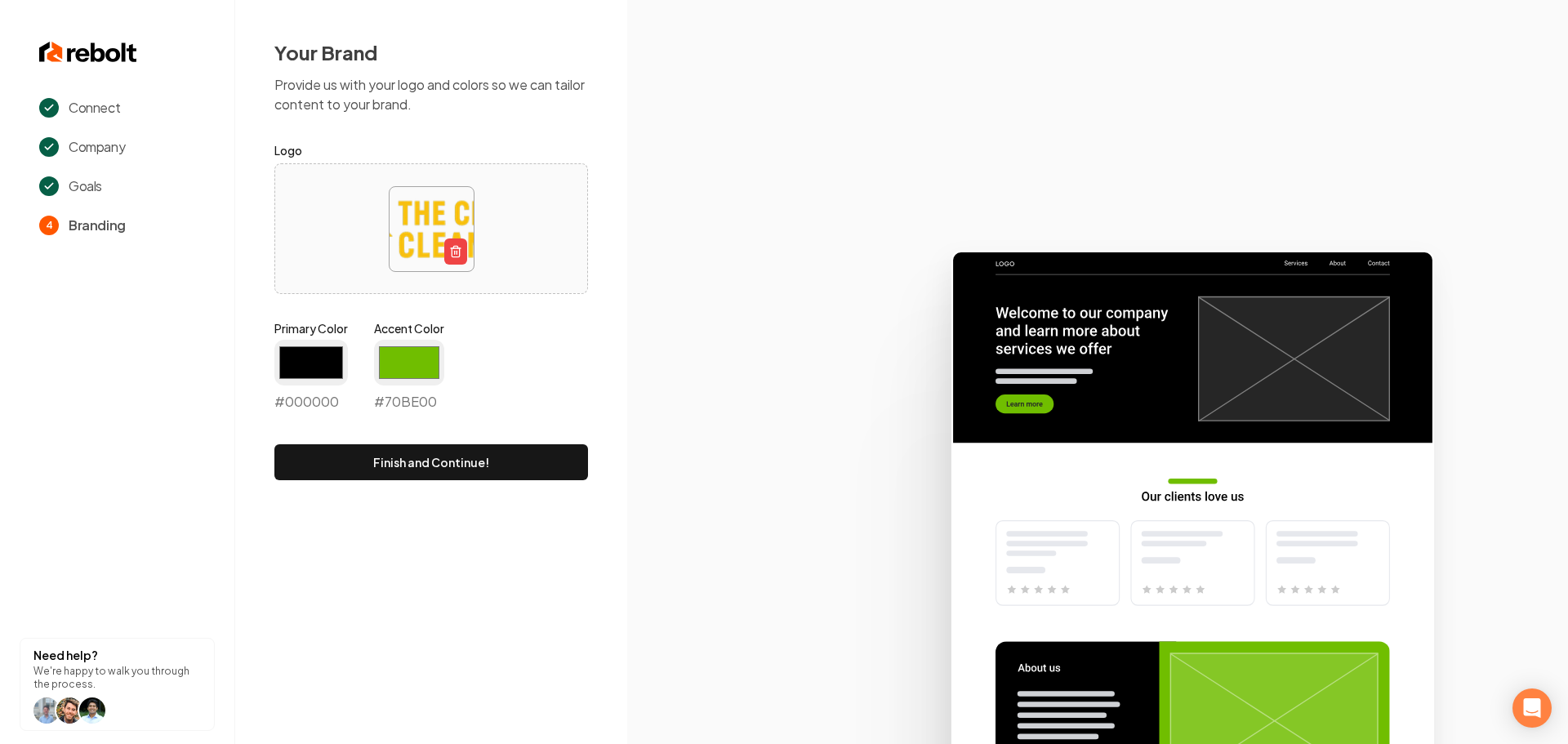
type input "#000000"
drag, startPoint x: 640, startPoint y: 374, endPoint x: 535, endPoint y: 387, distance: 105.8
click at [640, 374] on icon at bounding box center [1098, 490] width 941 height 507
click at [401, 365] on input "#70be00" at bounding box center [408, 363] width 70 height 46
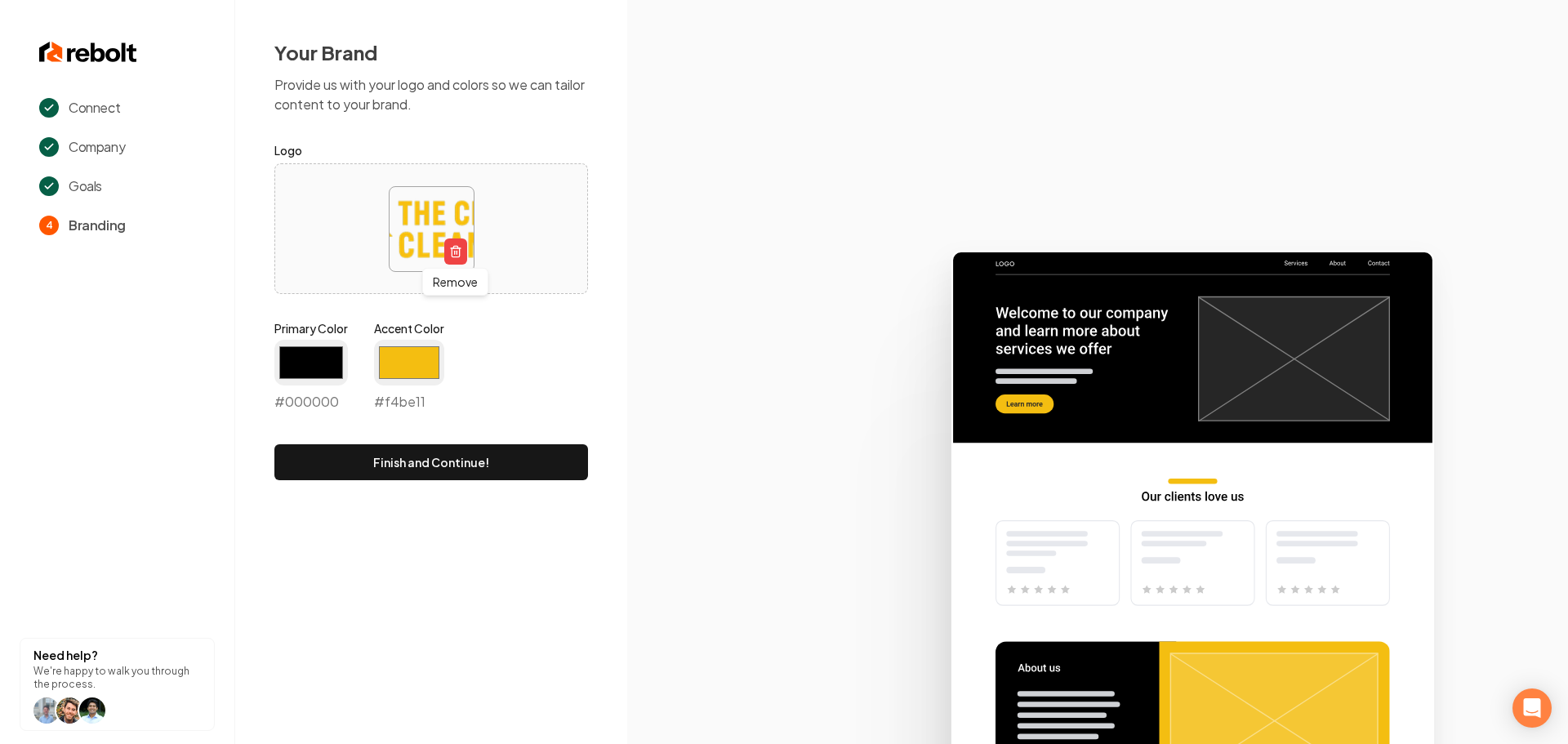
type input "#f4be11"
click at [596, 302] on div "Your Brand Provide us with your logo and colors so we can tailor content to you…" at bounding box center [430, 259] width 392 height 519
click at [464, 456] on button "Finish and Continue!" at bounding box center [431, 462] width 314 height 36
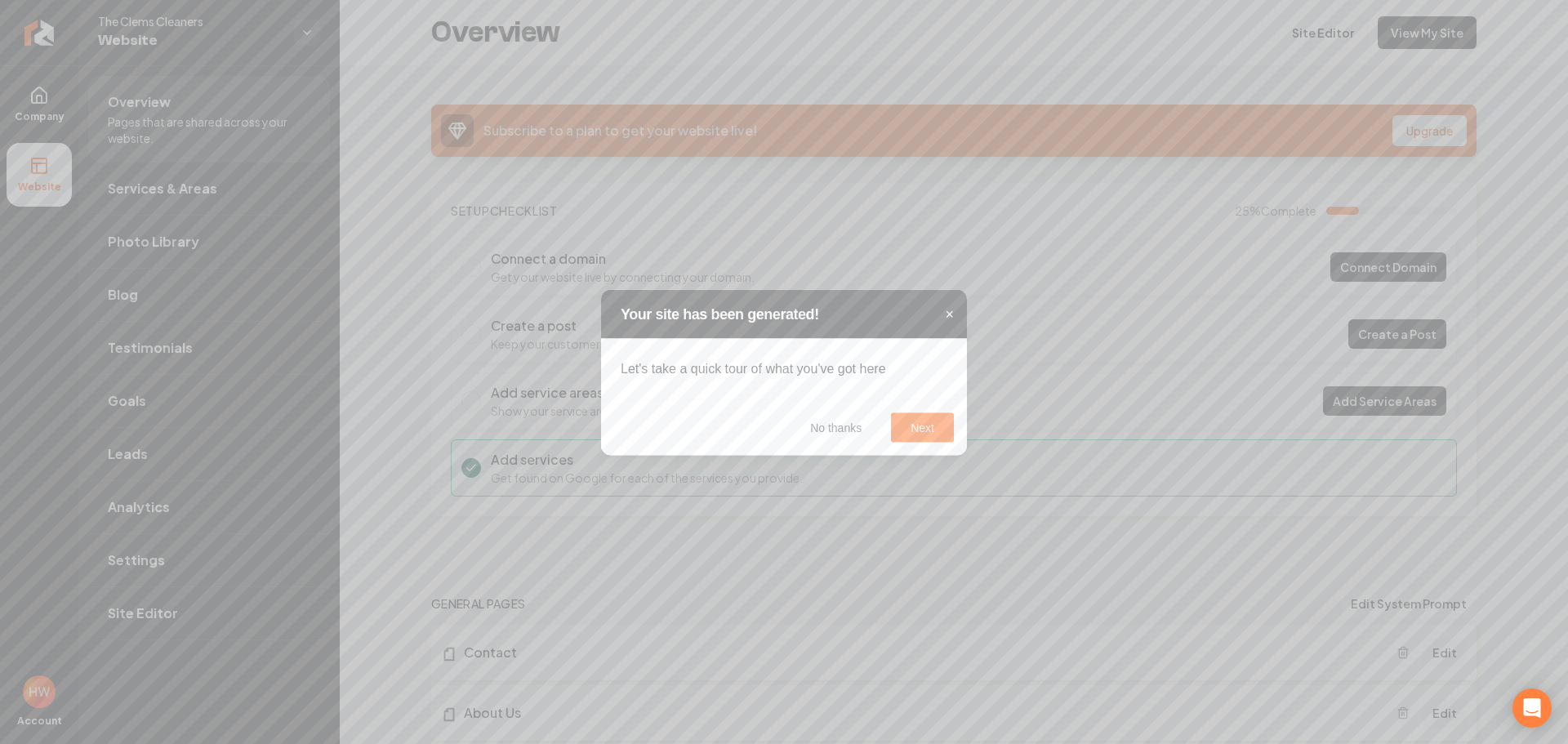
drag, startPoint x: 952, startPoint y: 317, endPoint x: 908, endPoint y: 329, distance: 45.6
click at [951, 317] on span "×" at bounding box center [949, 313] width 9 height 16
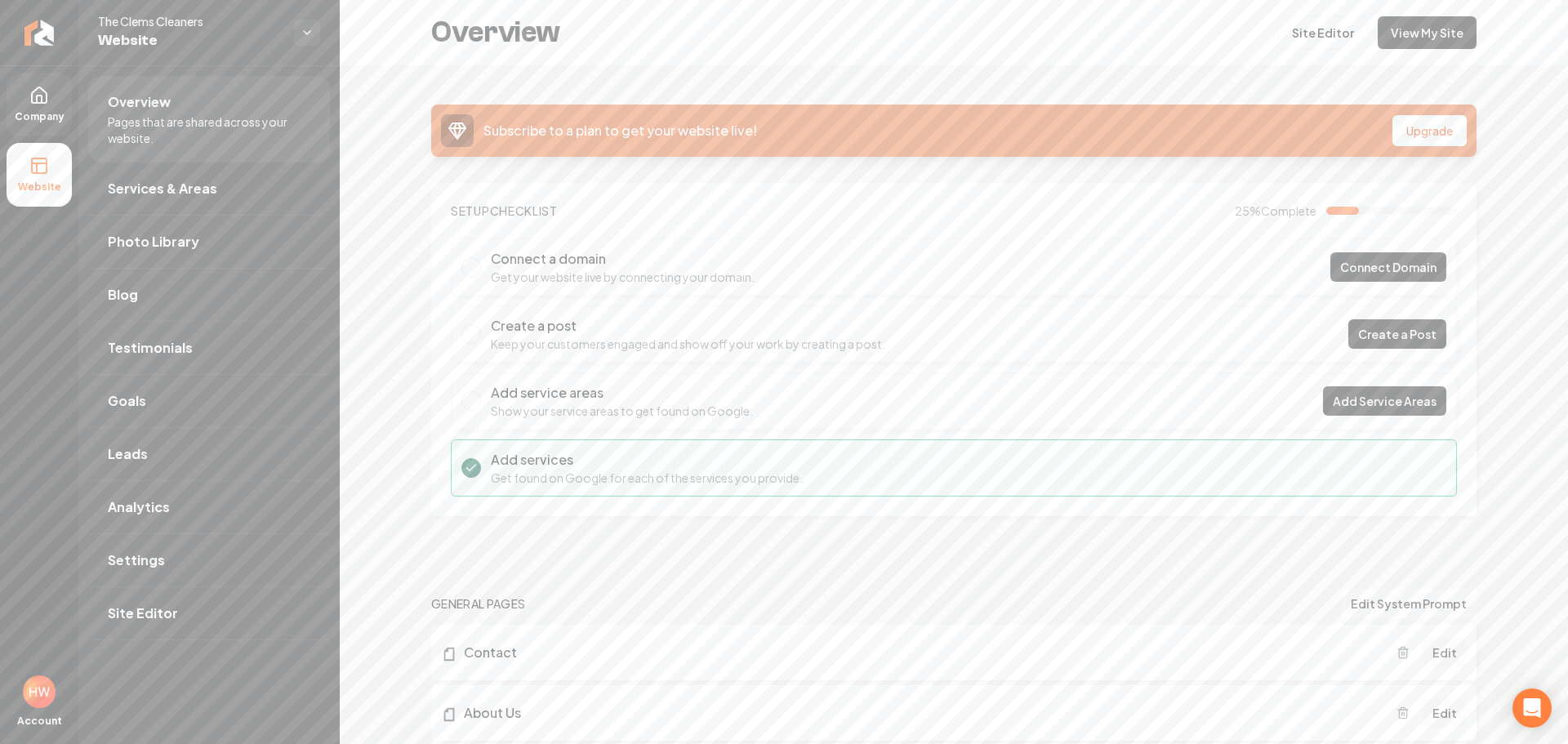
click at [43, 102] on icon at bounding box center [39, 95] width 15 height 16
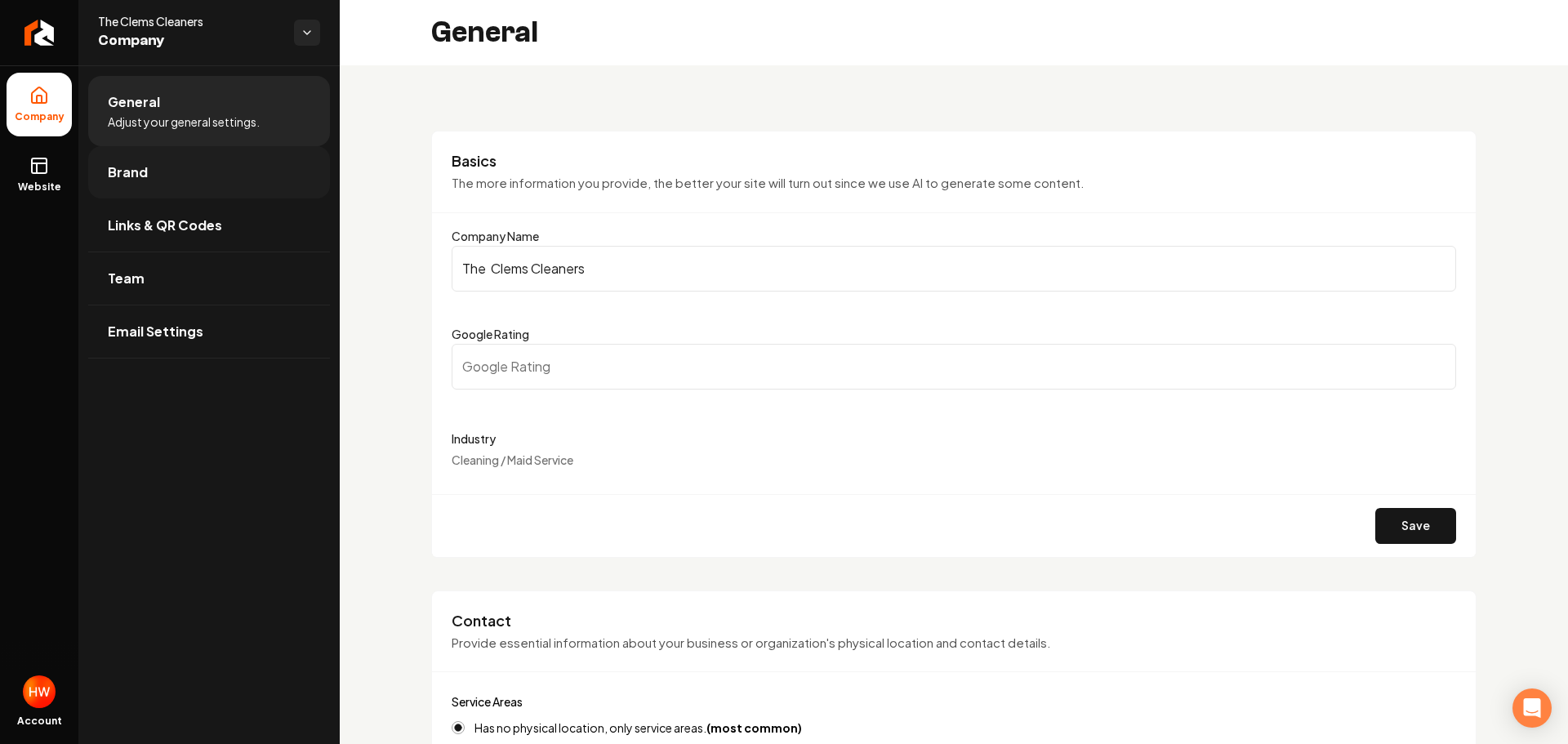
click at [157, 193] on link "Brand" at bounding box center [208, 173] width 241 height 53
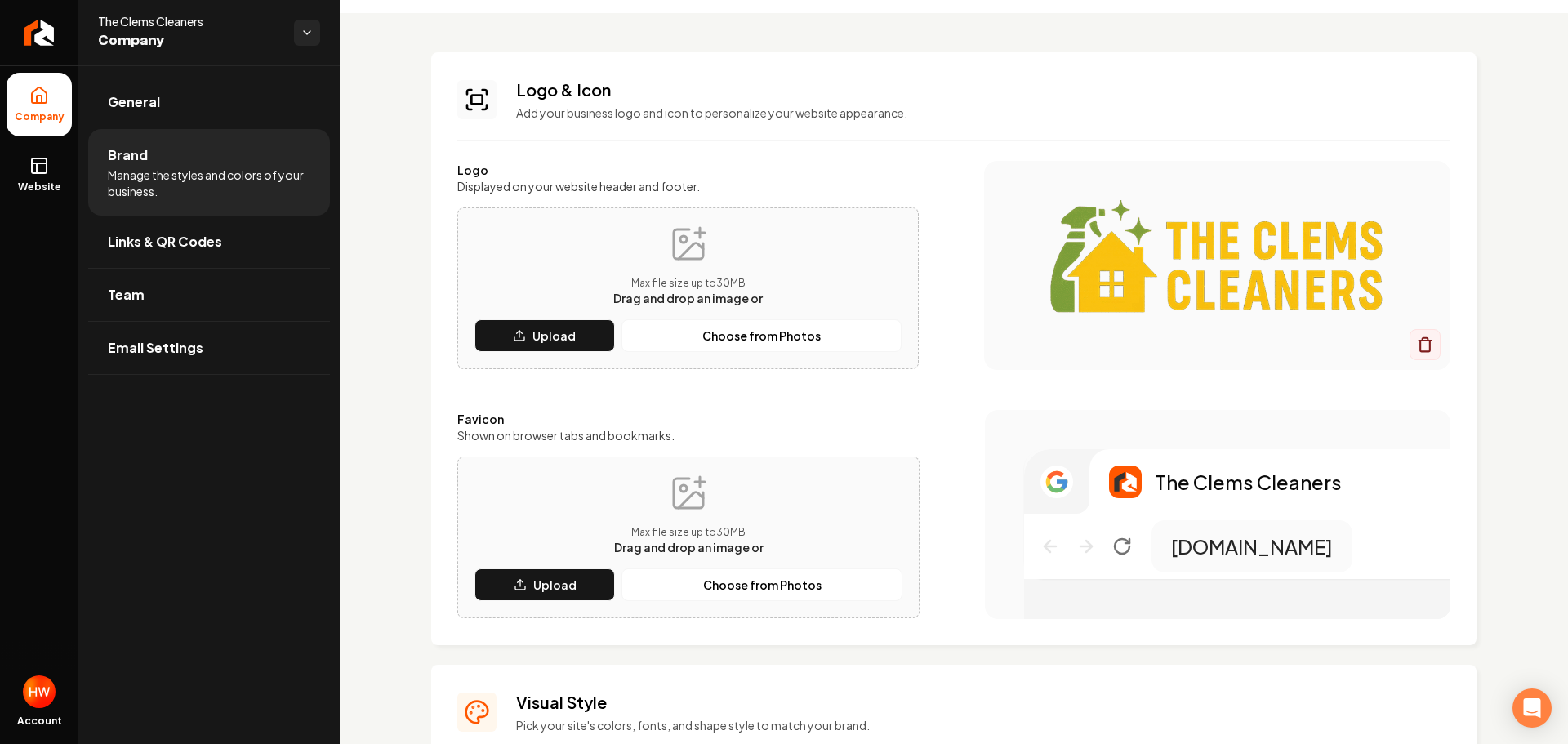
scroll to position [163, 0]
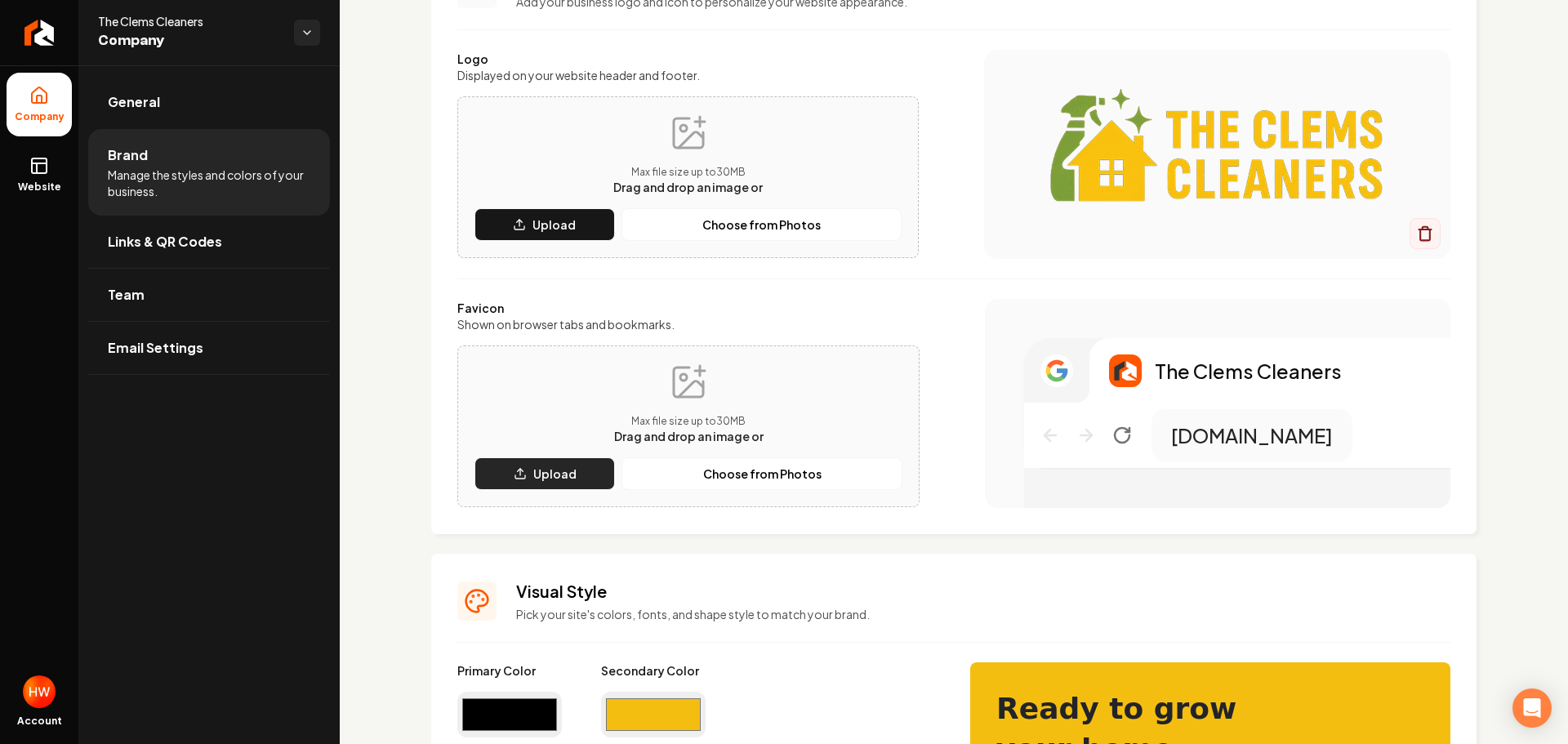
click at [563, 471] on p "Upload" at bounding box center [555, 473] width 43 height 16
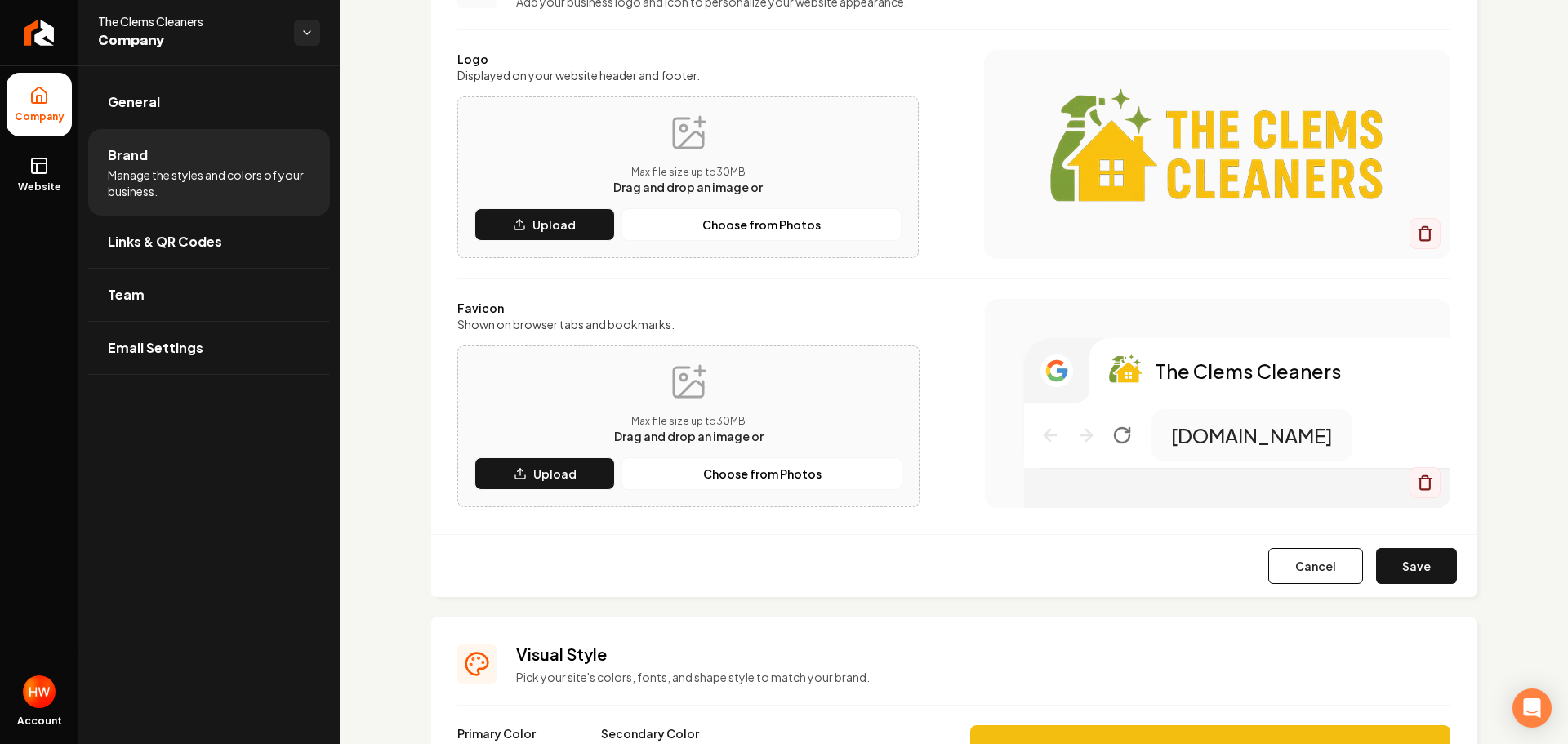
click at [1388, 566] on button "Save" at bounding box center [1416, 566] width 81 height 36
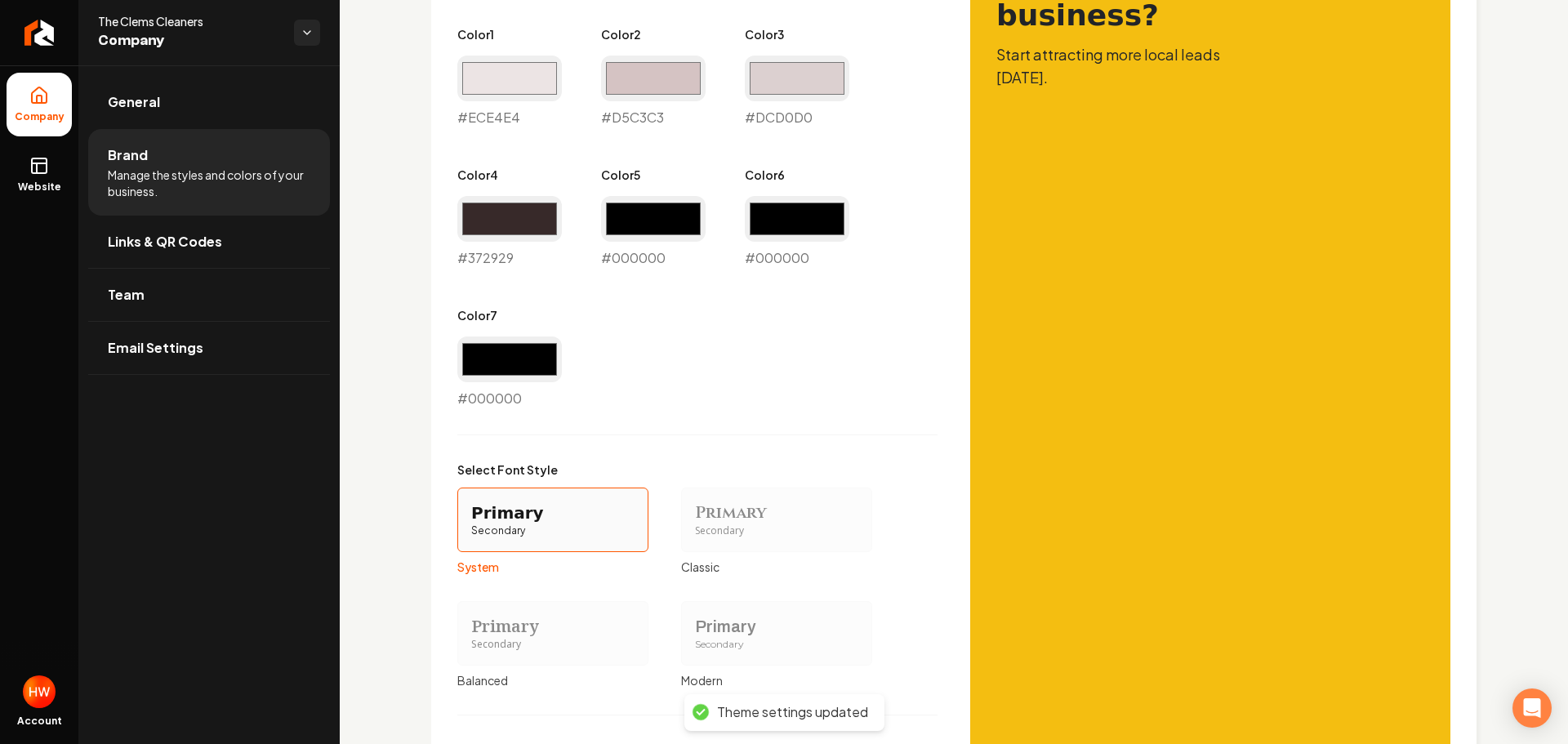
scroll to position [1144, 0]
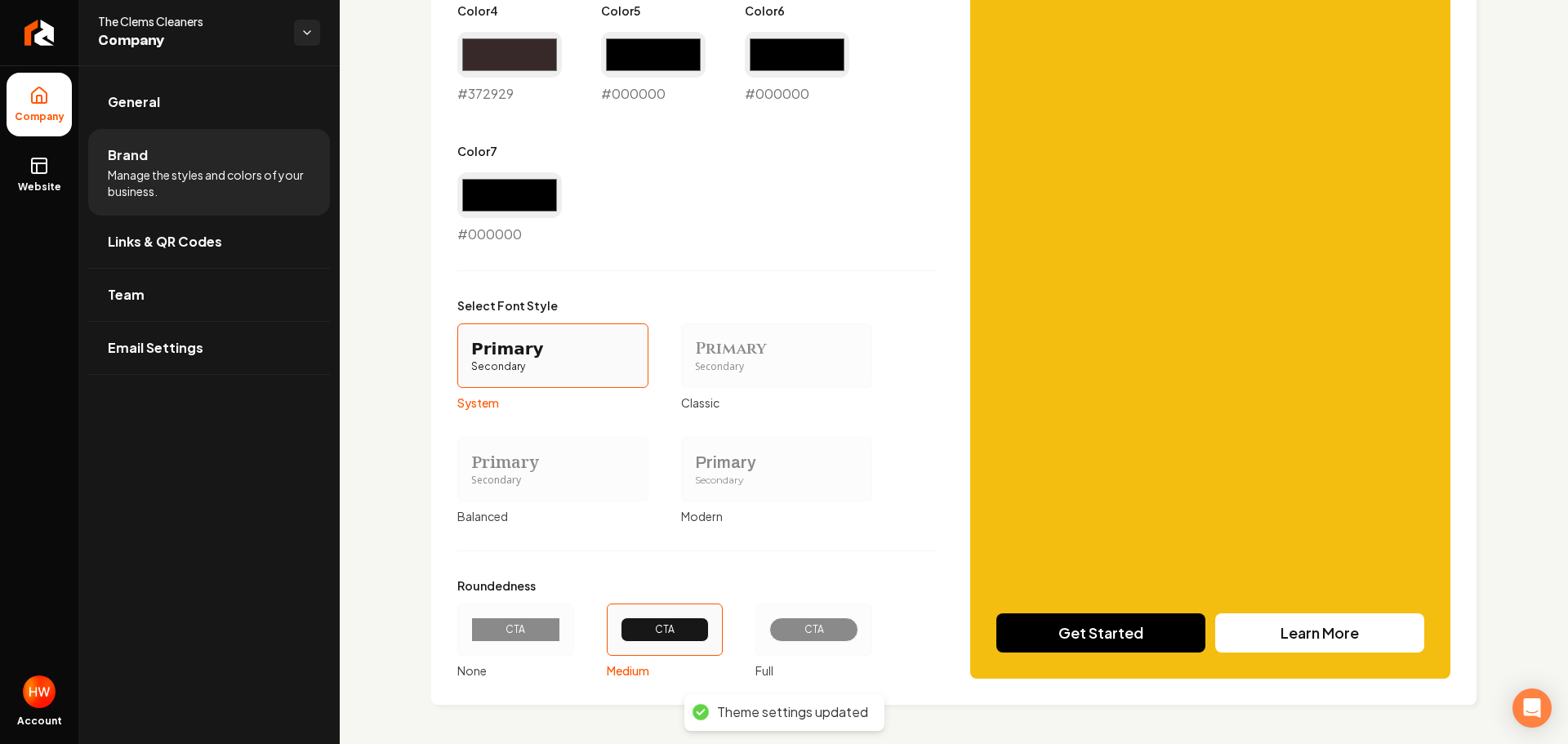
click at [826, 624] on div "CTA" at bounding box center [813, 630] width 61 height 13
click at [767, 624] on button "CTA Full" at bounding box center [761, 630] width 13 height 13
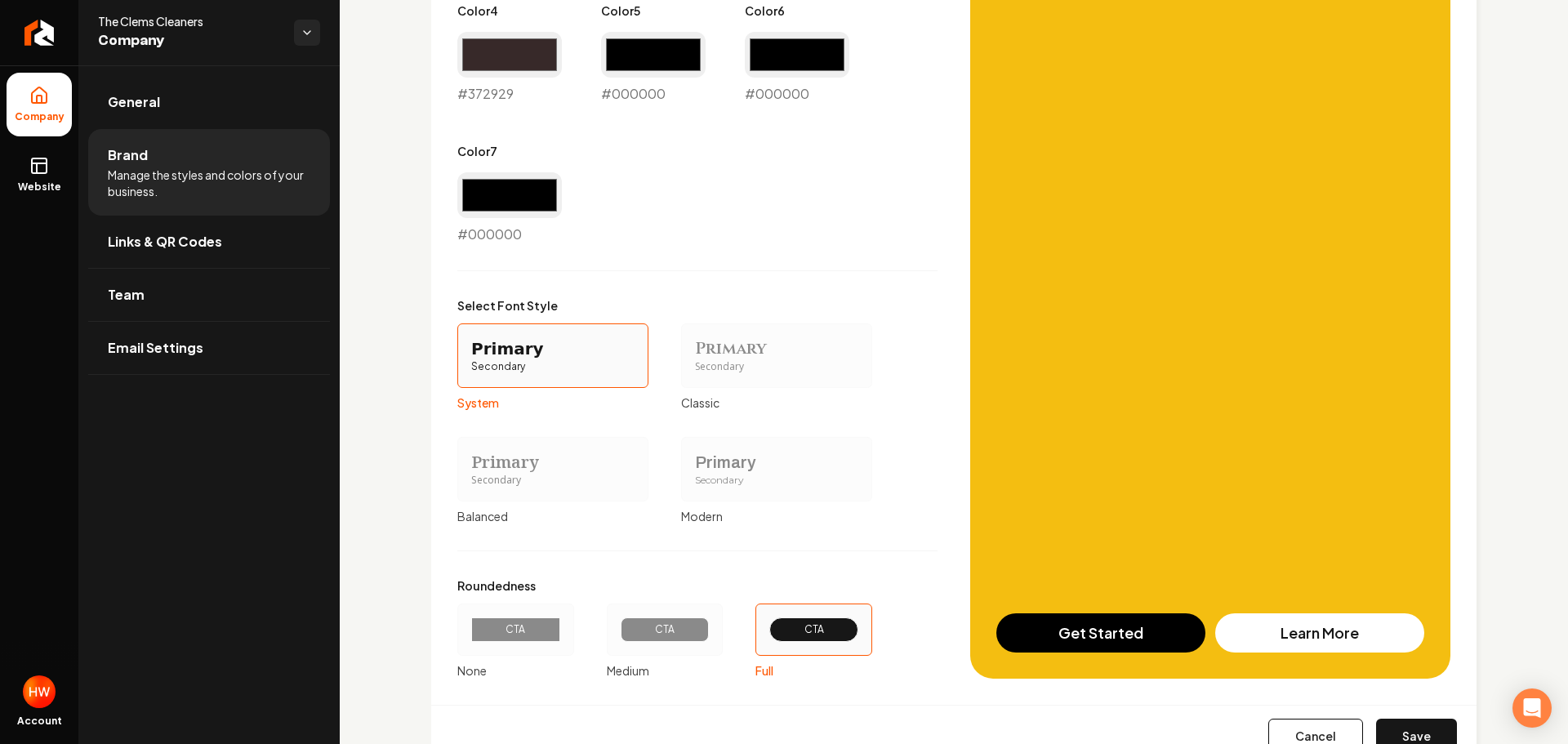
click at [1394, 730] on button "Save" at bounding box center [1416, 736] width 81 height 36
type input "#ece4e4"
type input "#d5c3c3"
type input "#dcd0d0"
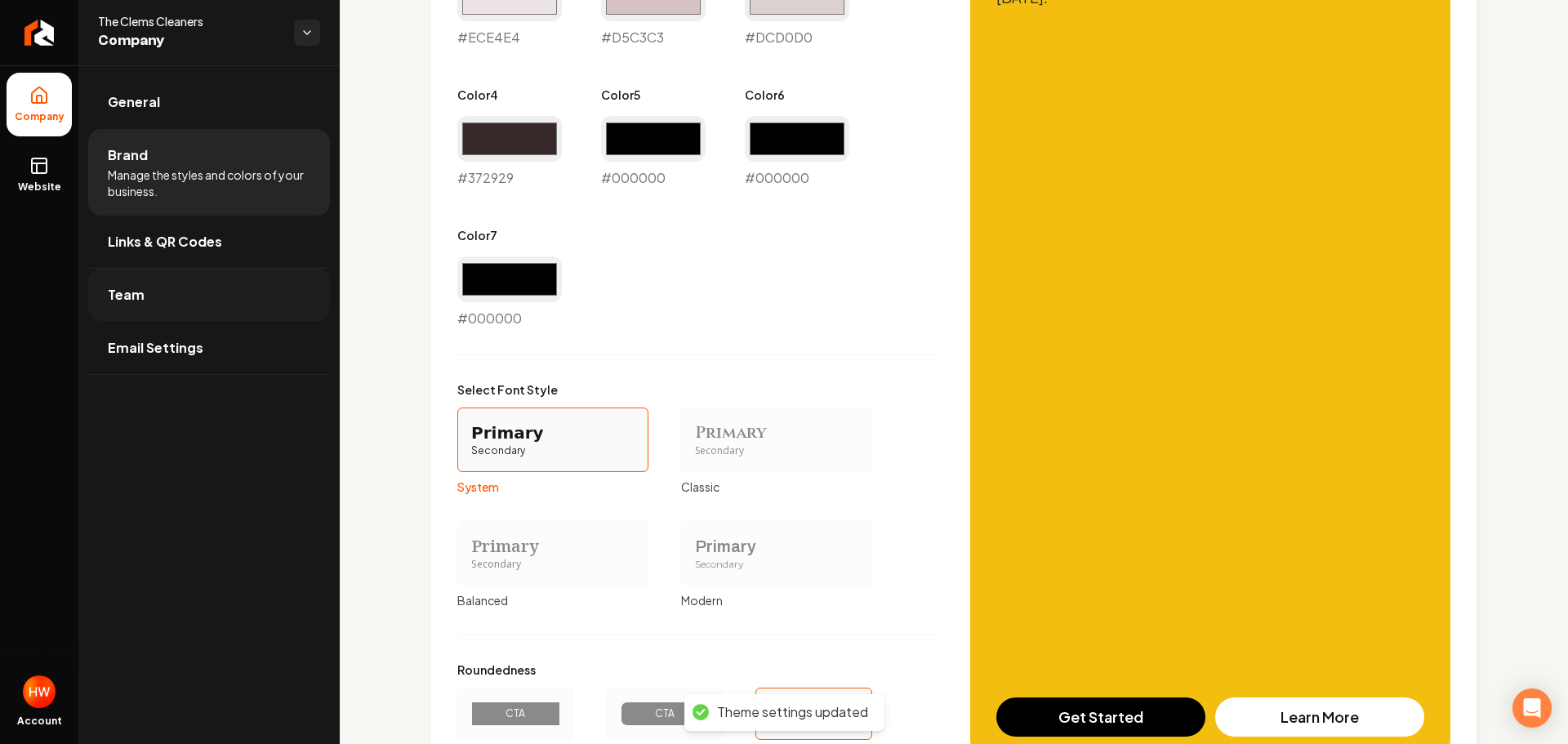
scroll to position [981, 0]
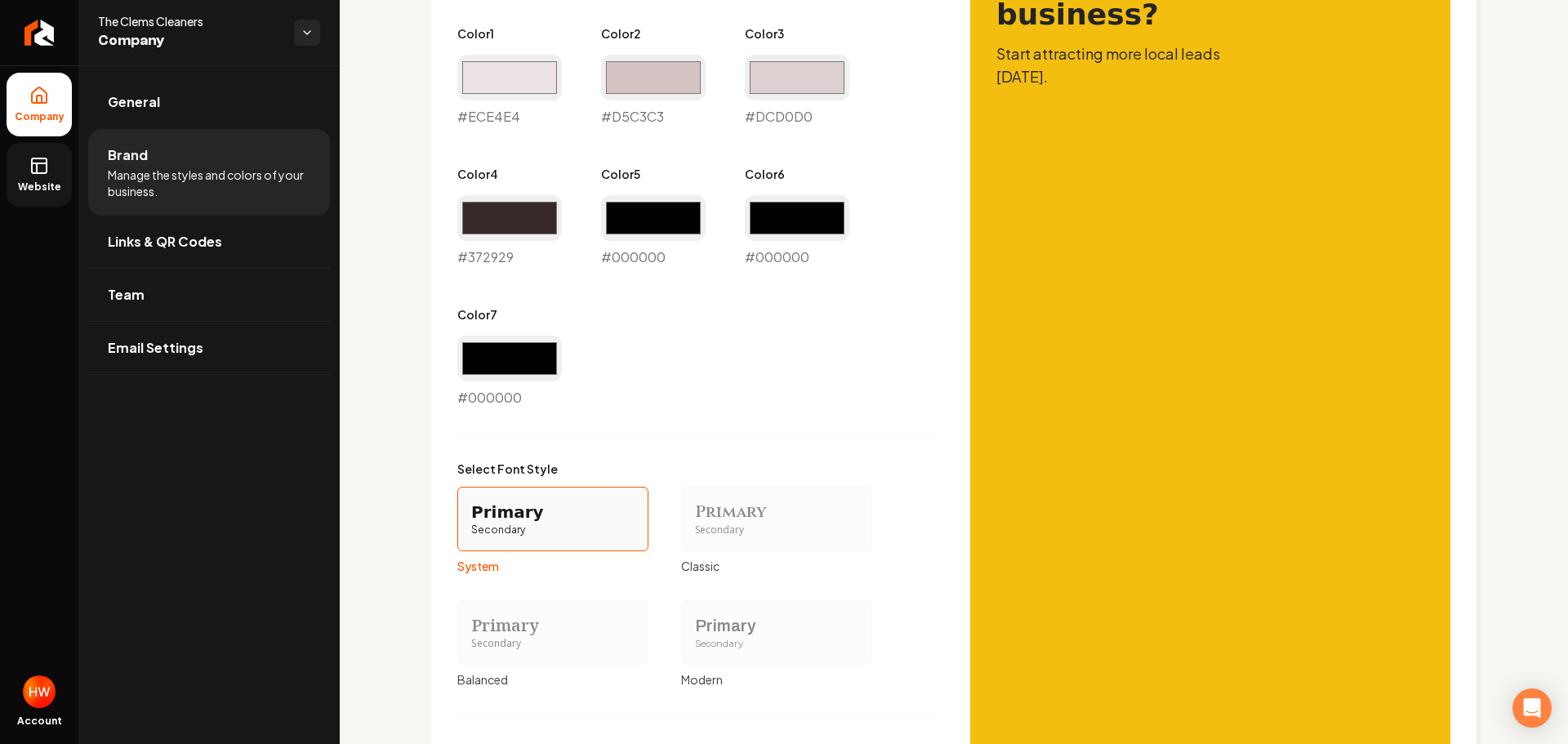
click at [49, 181] on span "Website" at bounding box center [39, 187] width 56 height 13
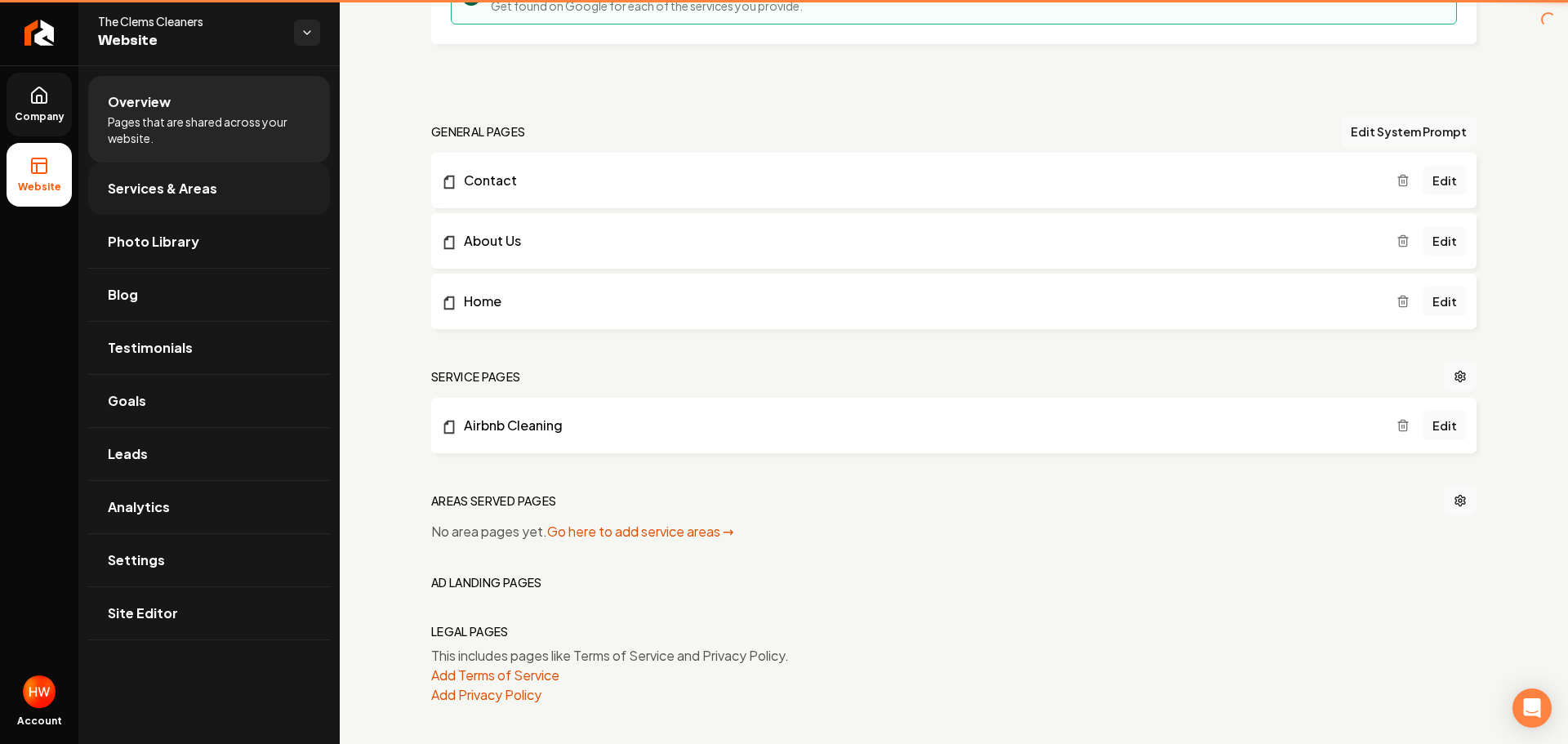
scroll to position [473, 0]
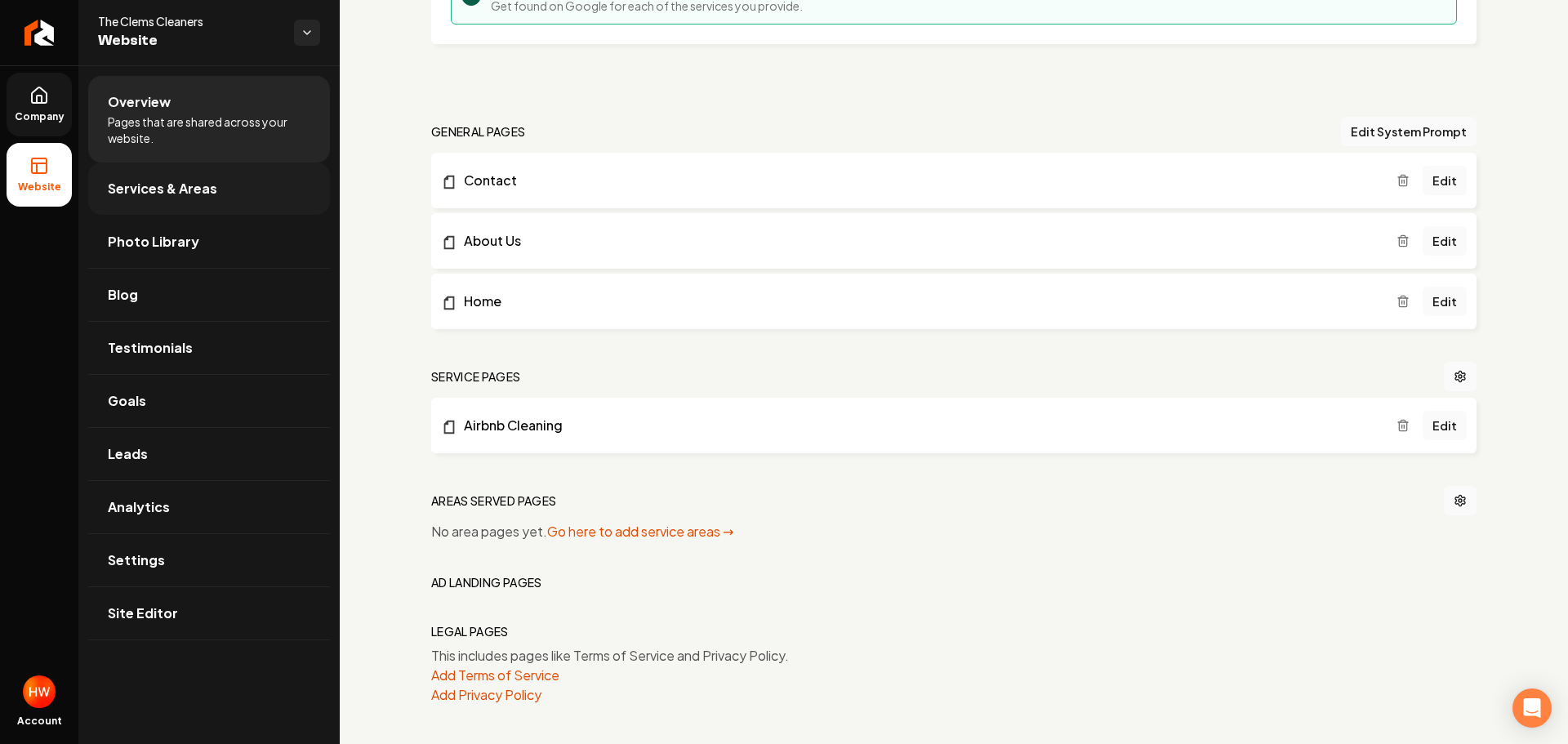
click at [203, 196] on span "Services & Areas" at bounding box center [162, 188] width 110 height 20
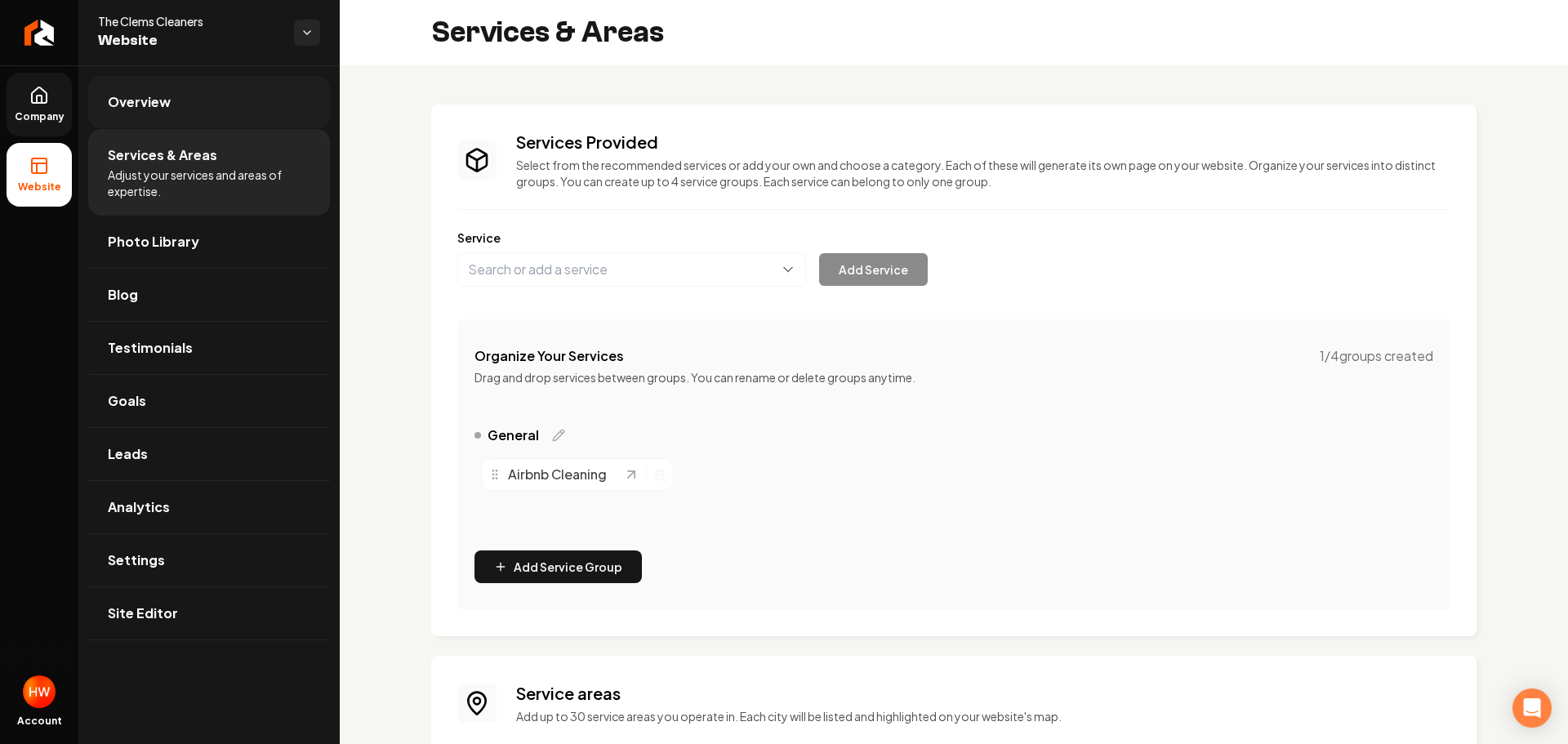
click at [147, 113] on link "Overview" at bounding box center [208, 102] width 241 height 53
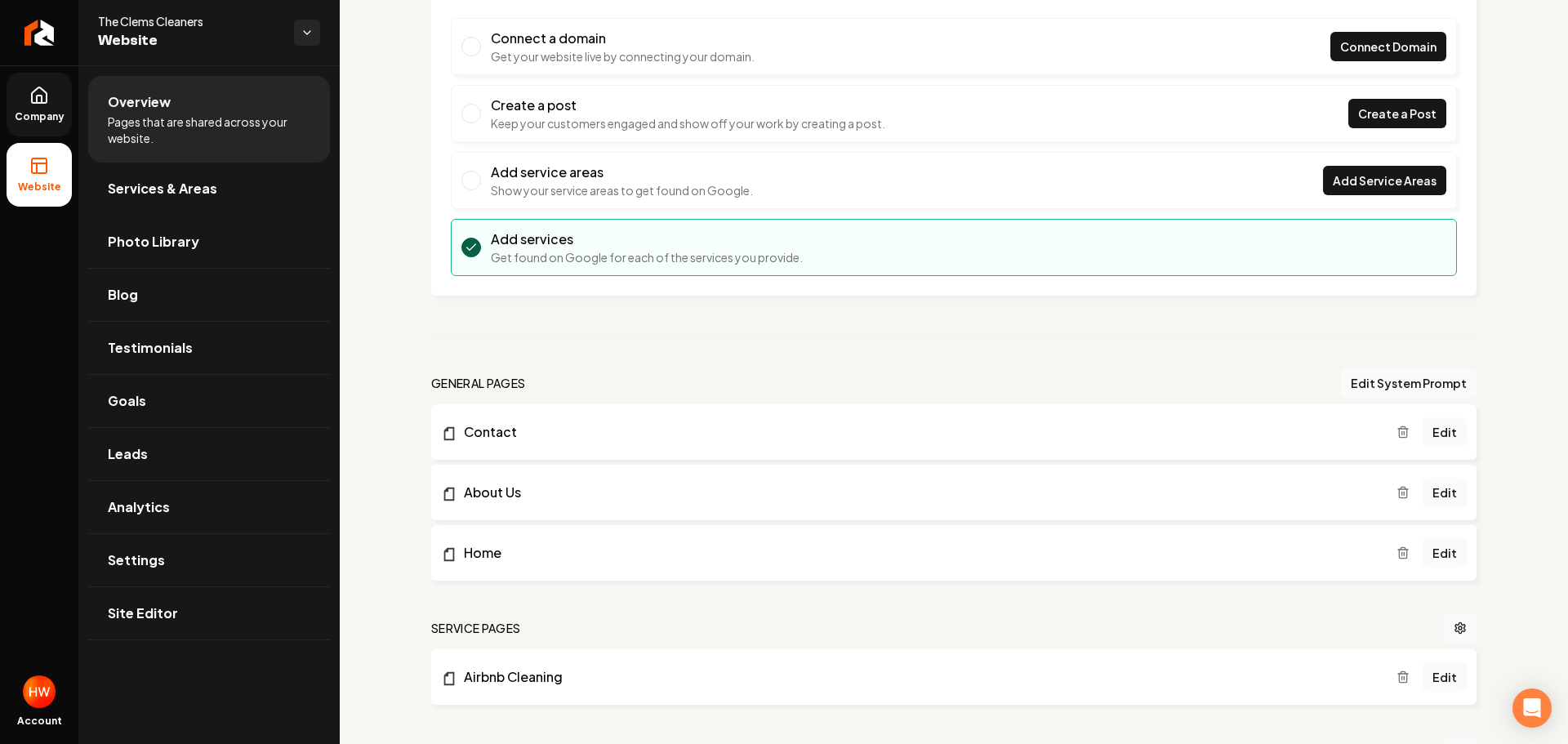
scroll to position [327, 0]
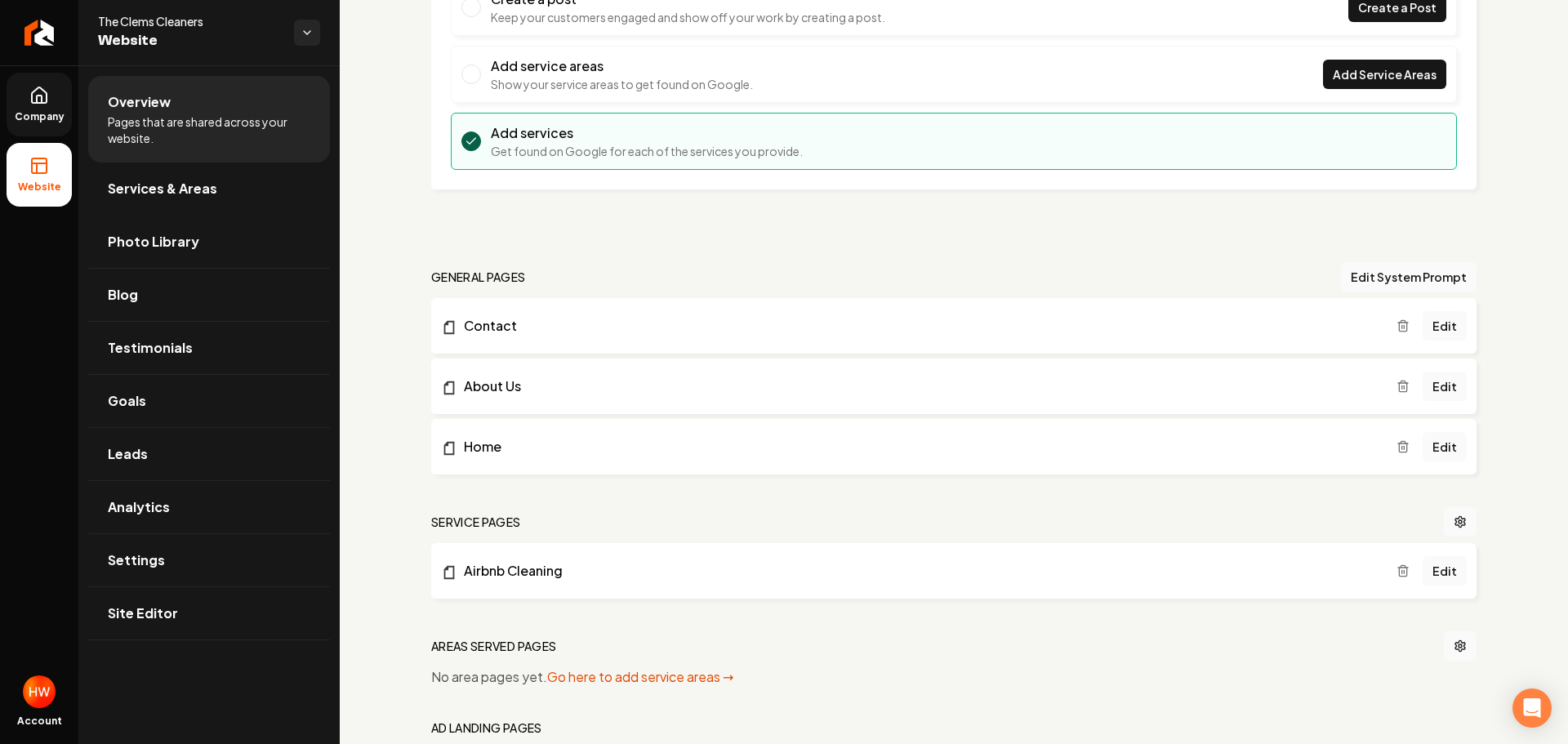
click at [1396, 569] on icon "Main content area" at bounding box center [1403, 571] width 13 height 13
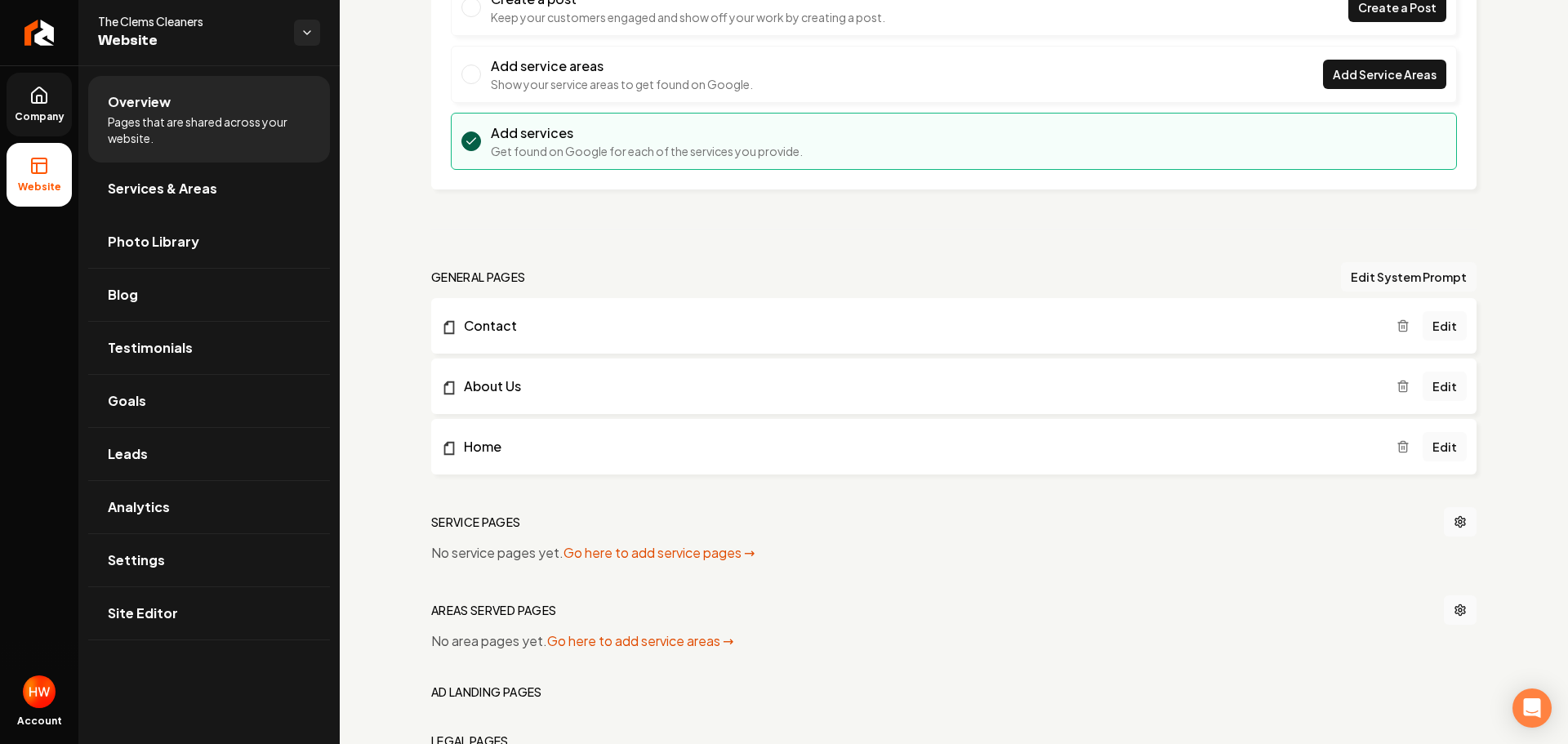
click at [1370, 273] on button "Edit System Prompt" at bounding box center [1408, 276] width 135 height 29
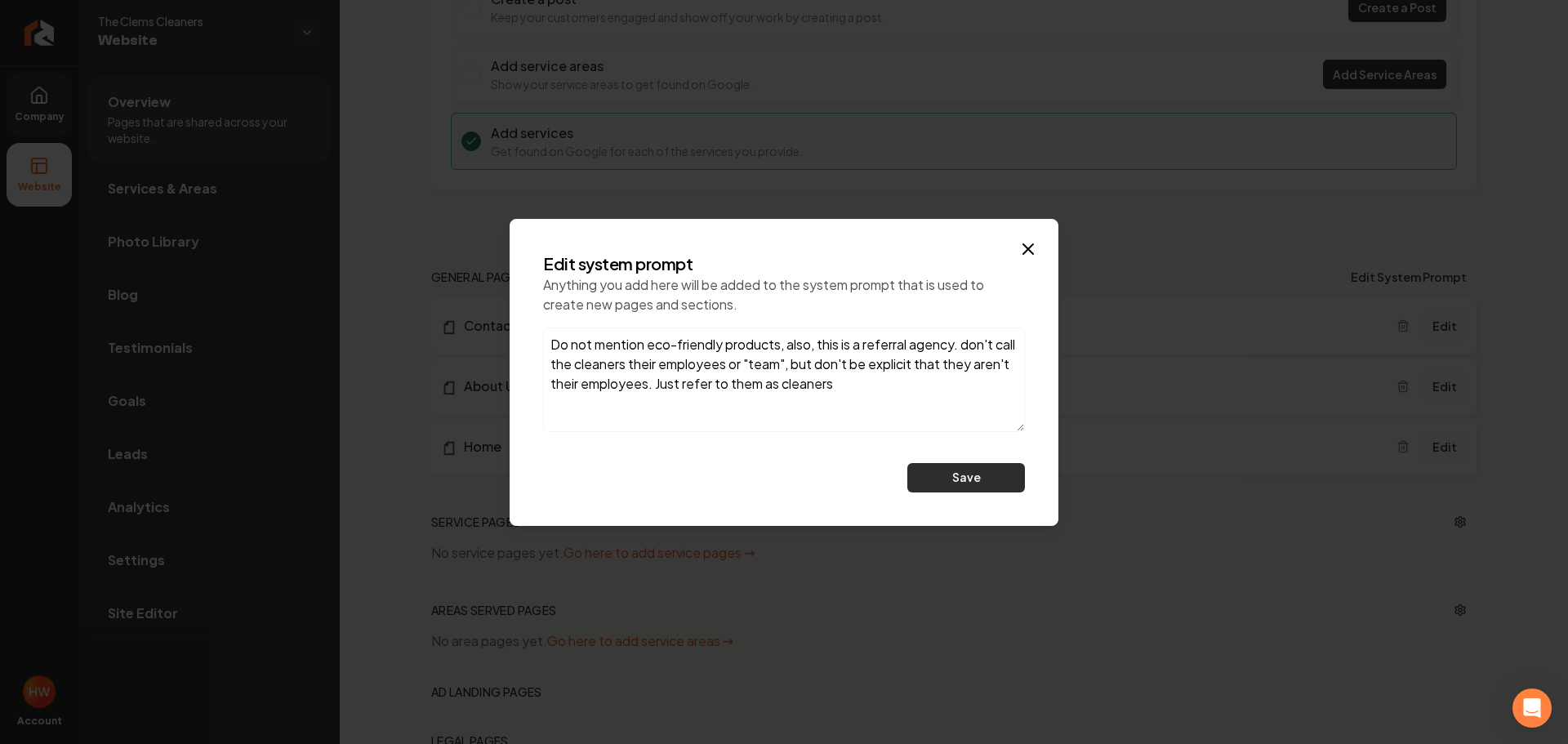
type textarea "Do not mention eco-friendly products, also, this is a referral agency. don't ca…"
click at [981, 486] on button "Save" at bounding box center [965, 477] width 117 height 29
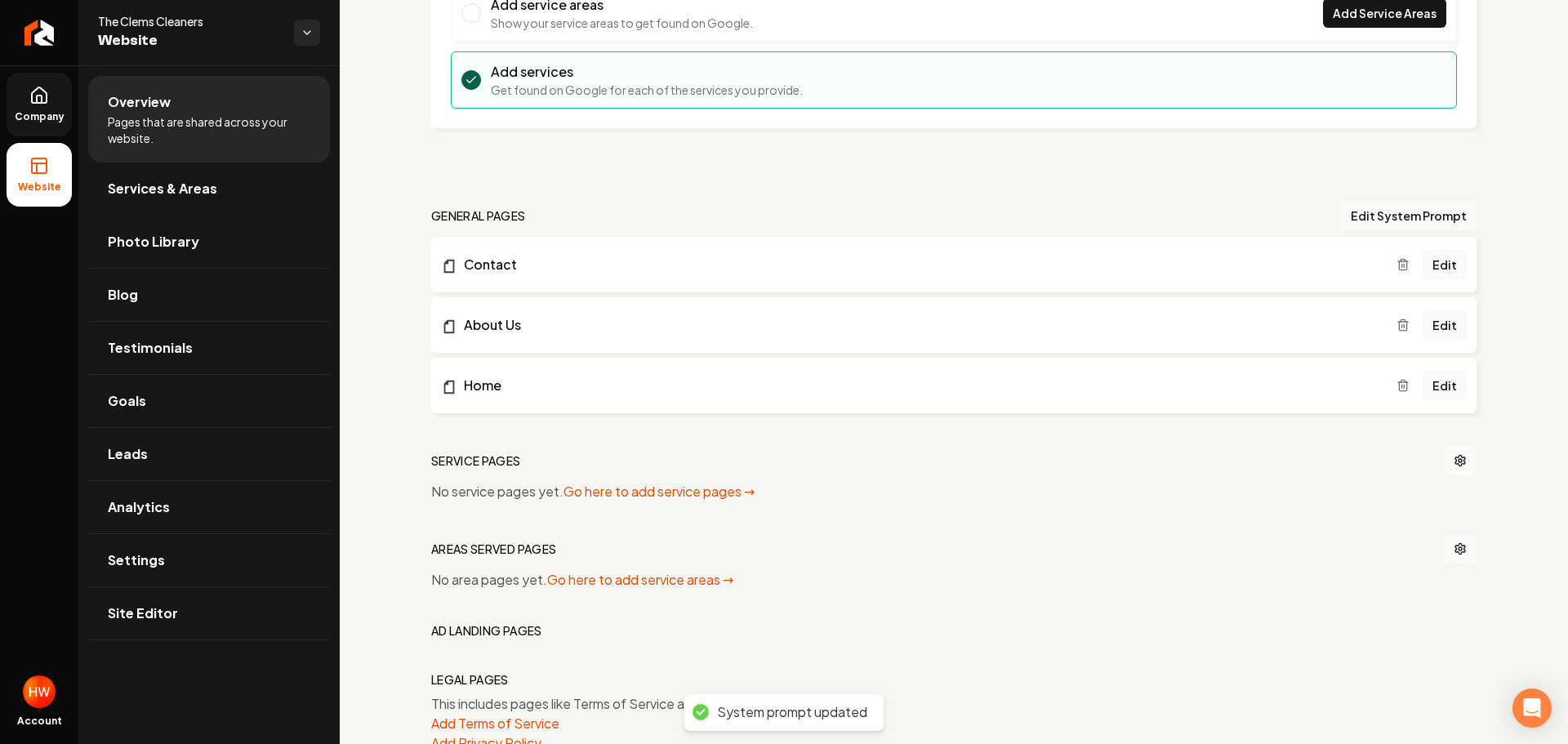
scroll to position [436, 0]
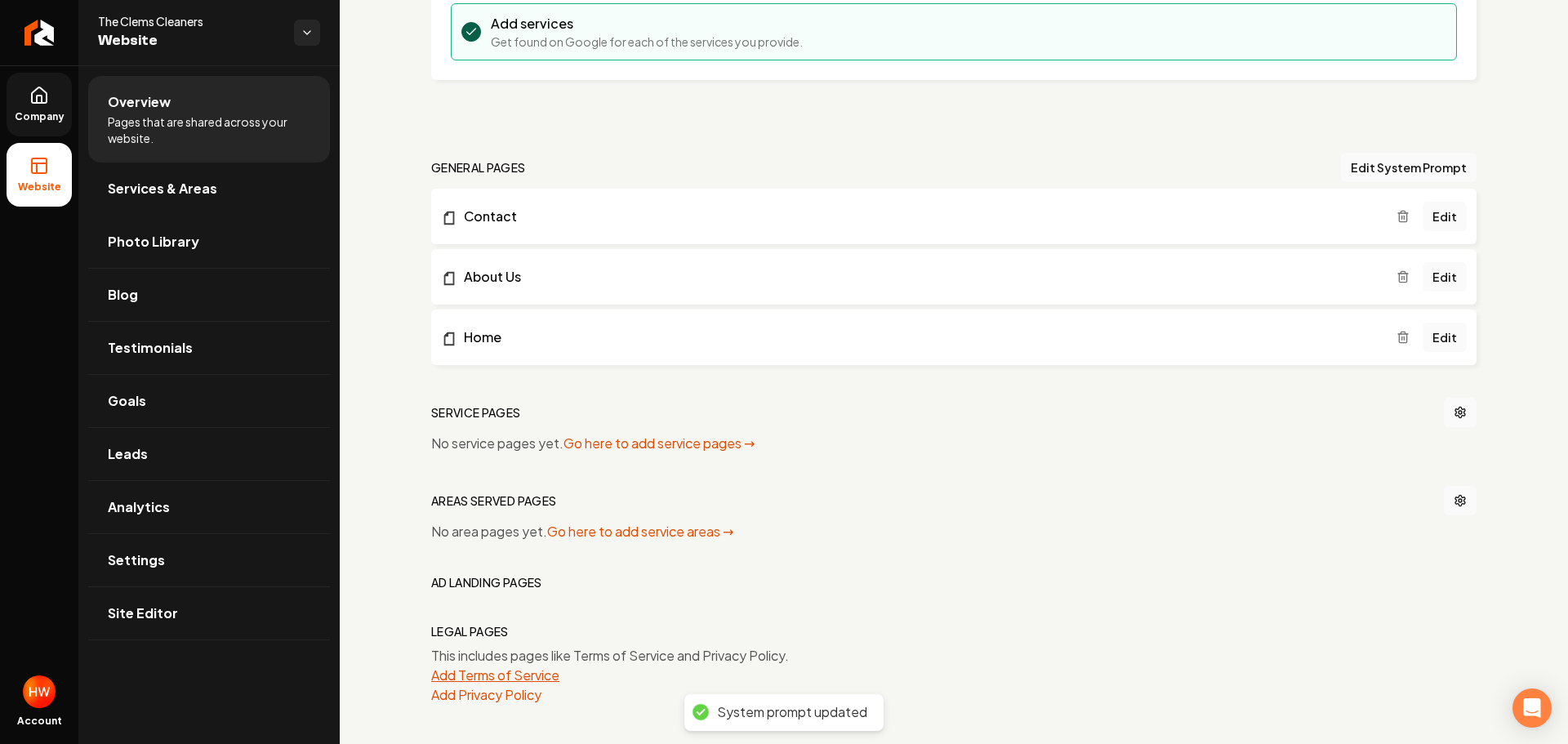
click at [518, 673] on button "Add Terms of Service" at bounding box center [495, 675] width 129 height 20
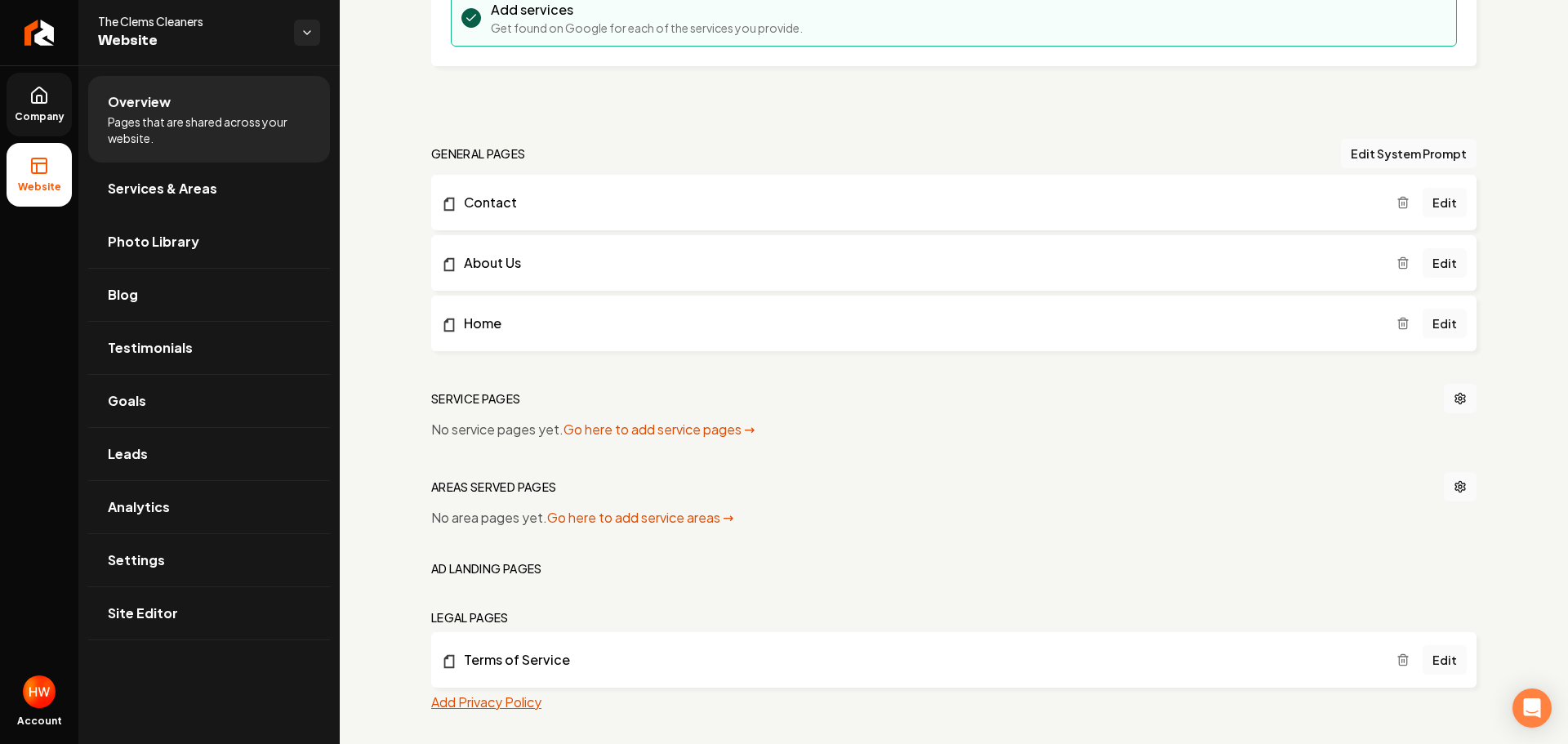
scroll to position [457, 0]
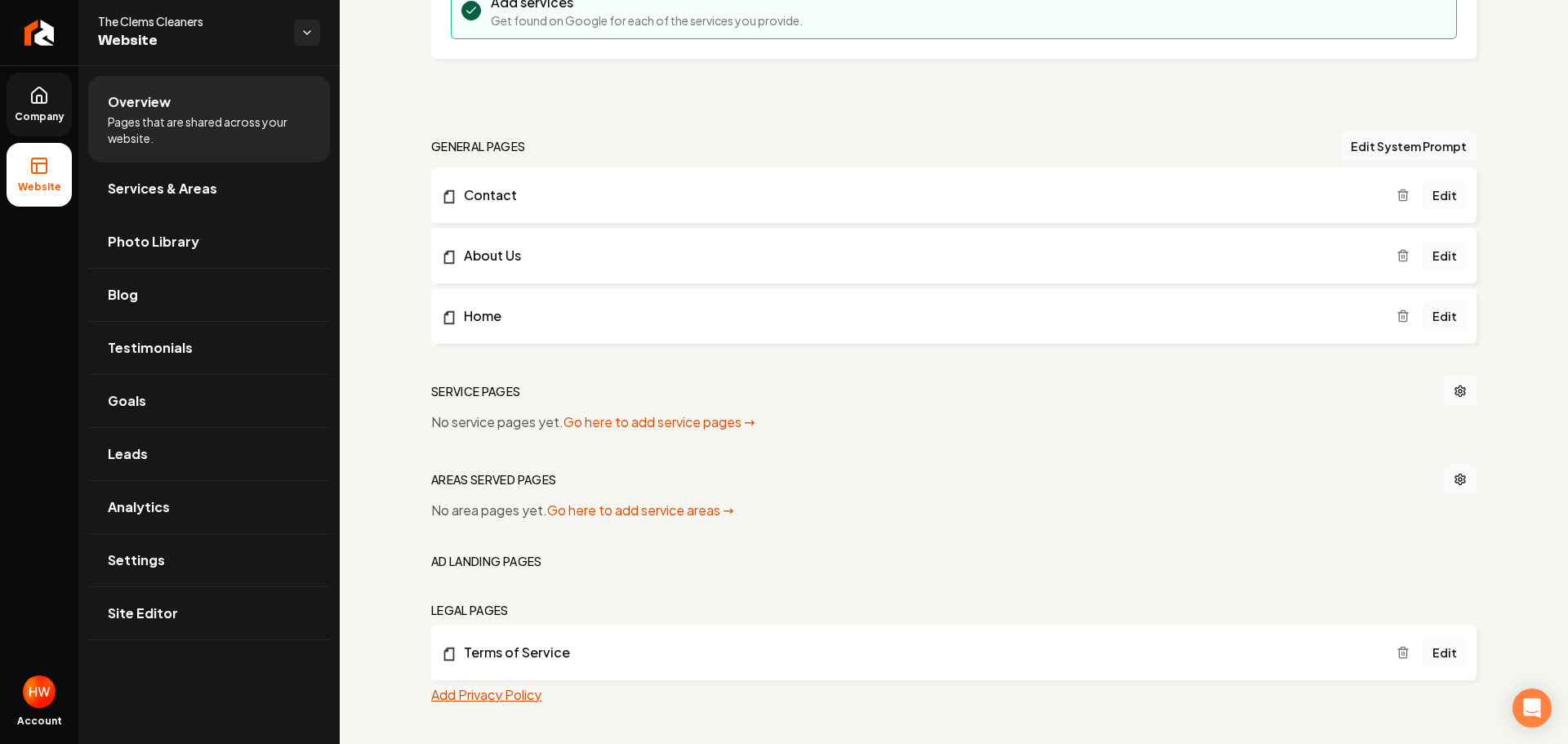
click at [514, 697] on button "Add Privacy Policy" at bounding box center [485, 695] width 110 height 20
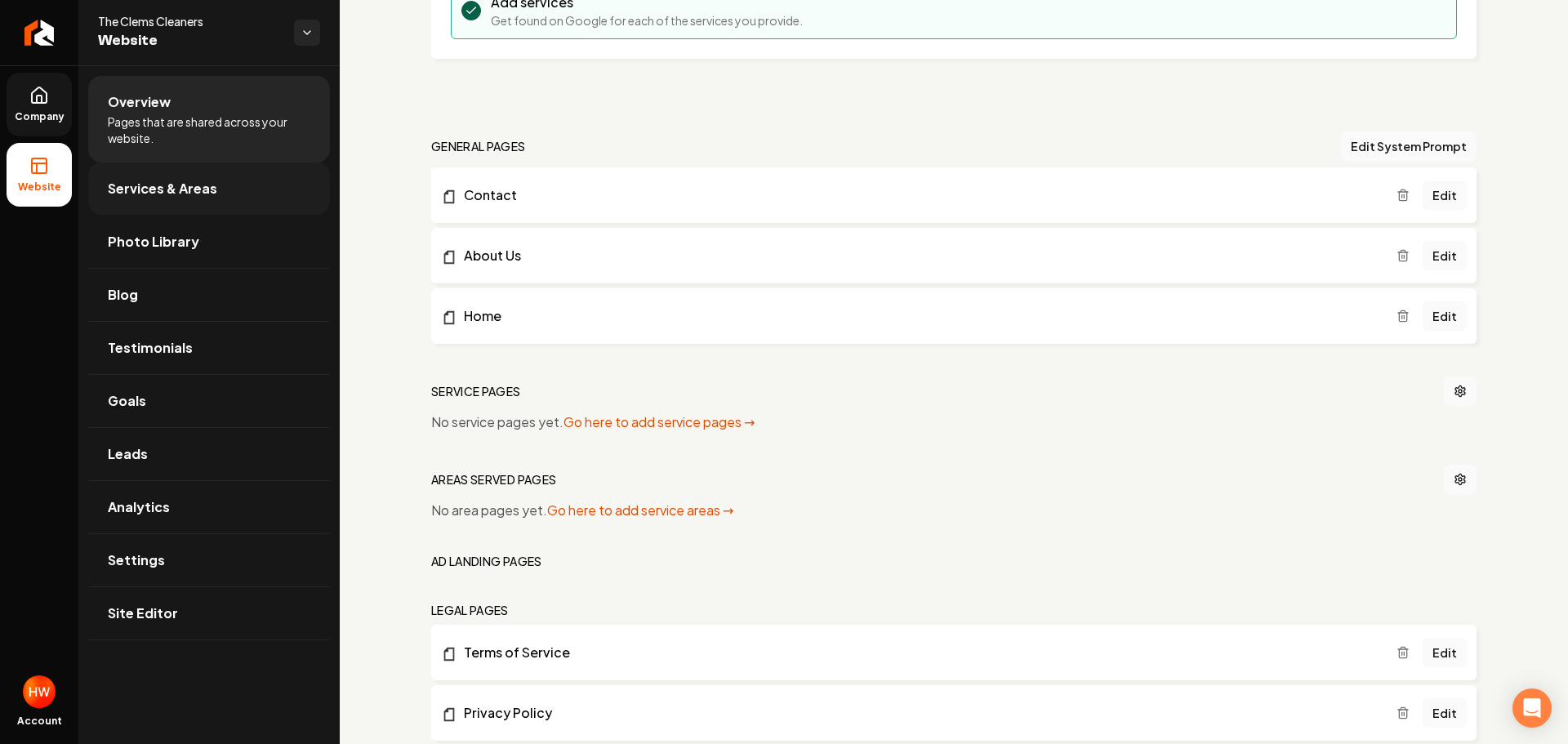
click at [223, 185] on link "Services & Areas" at bounding box center [208, 189] width 241 height 53
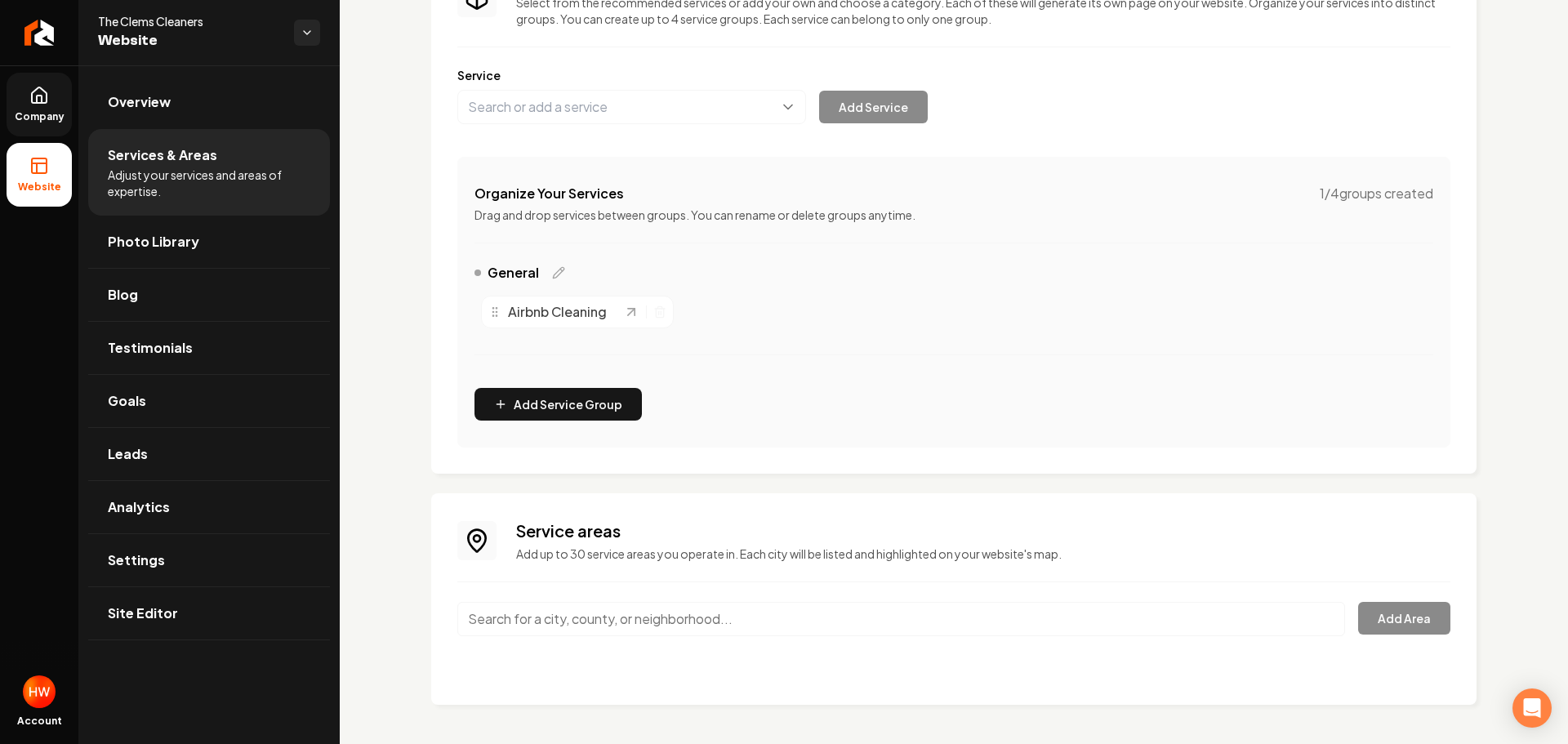
scroll to position [84, 0]
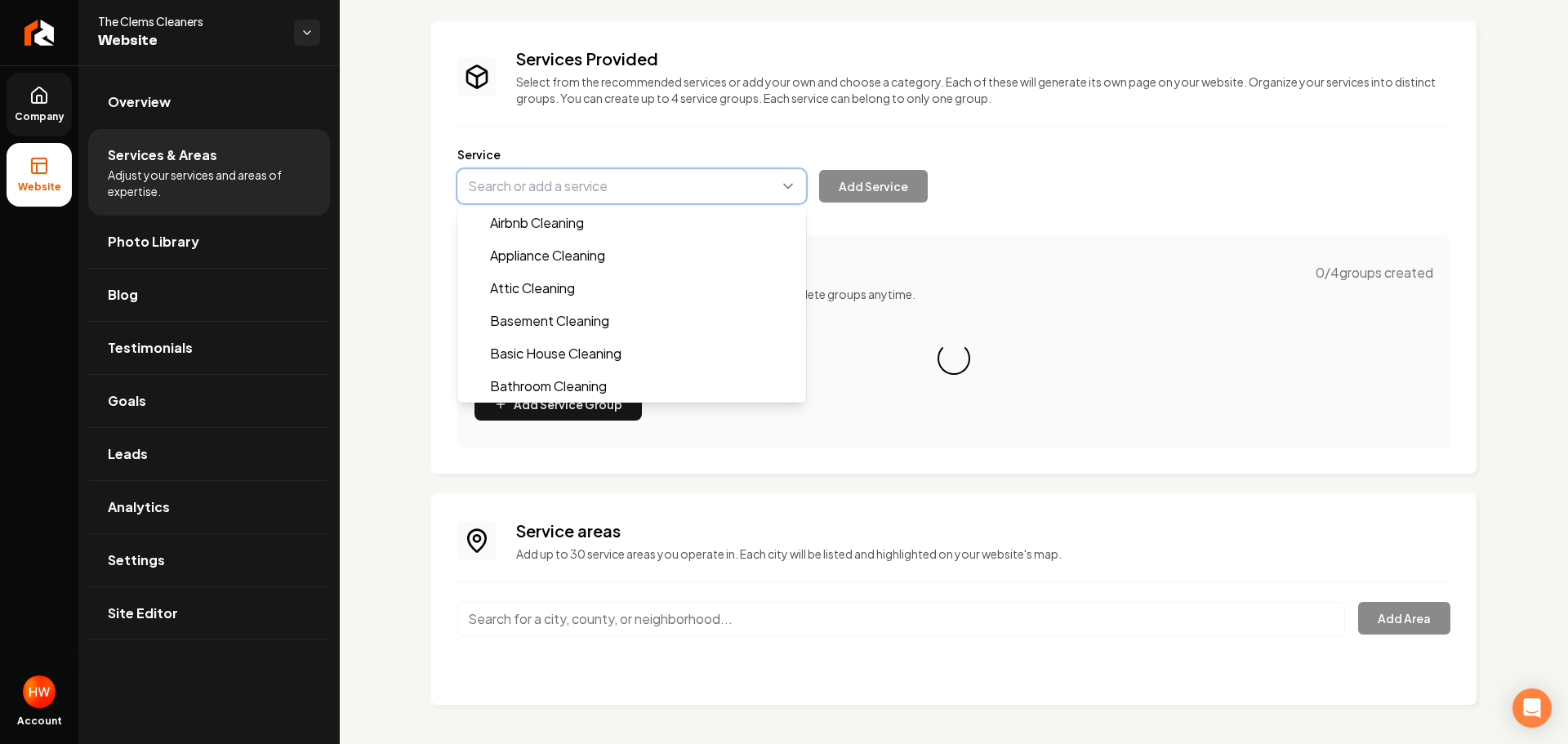
click at [578, 194] on button "Main content area" at bounding box center [631, 186] width 348 height 35
paste input "Basic House Cleaning"
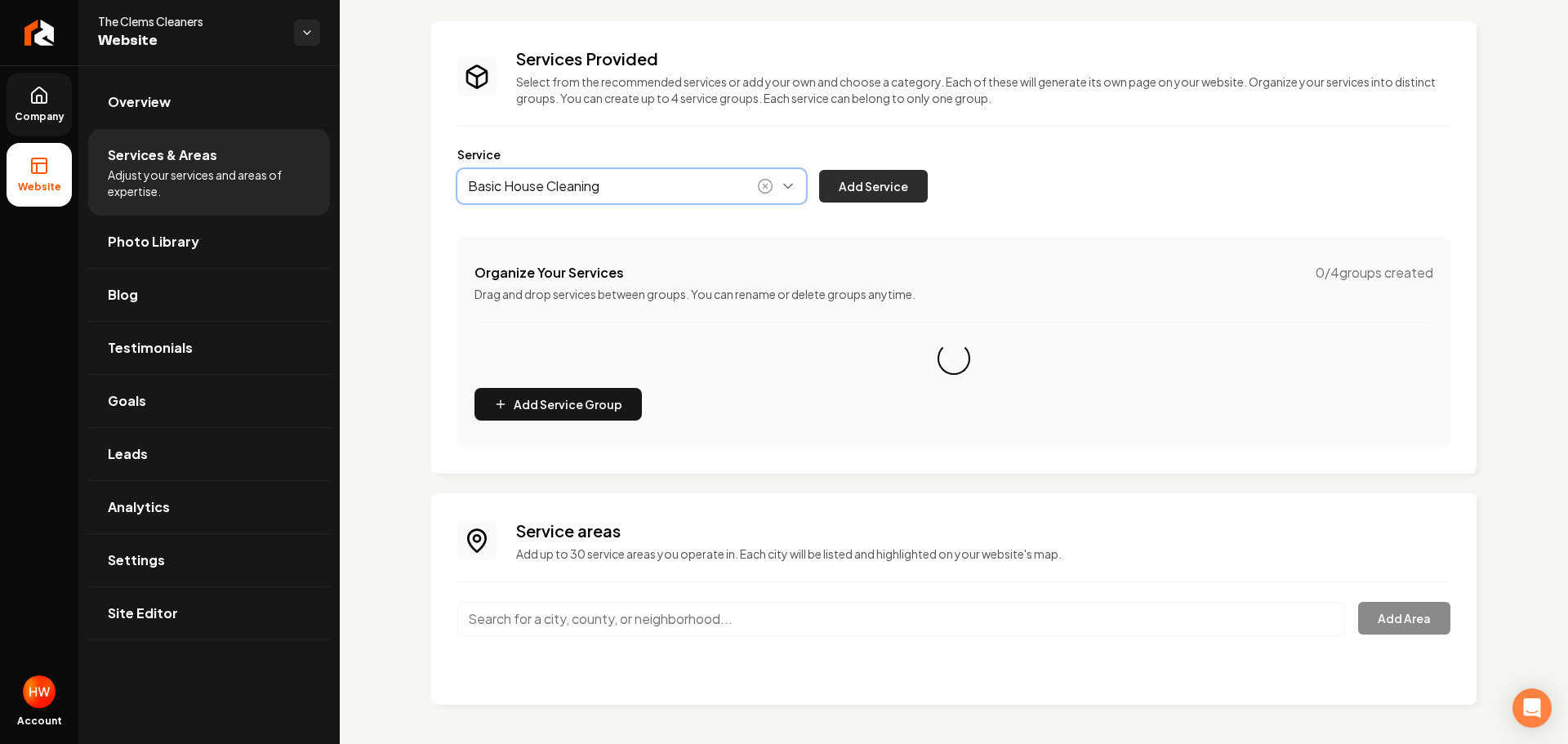
type input "Basic House Cleaning"
click at [886, 188] on button "Add Service" at bounding box center [873, 186] width 109 height 33
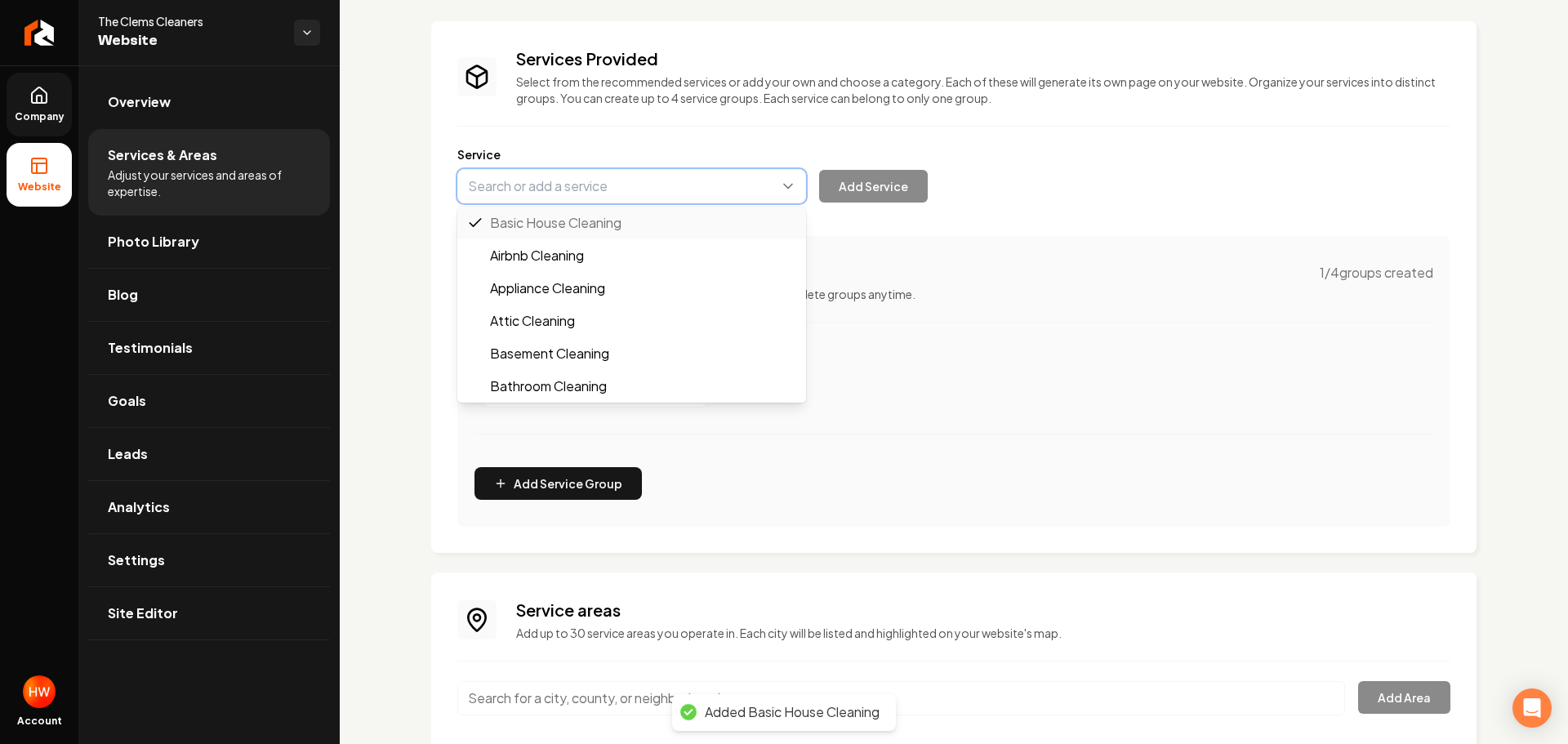
click at [595, 190] on button "Main content area" at bounding box center [631, 186] width 348 height 35
paste input "Deep House Cleaning"
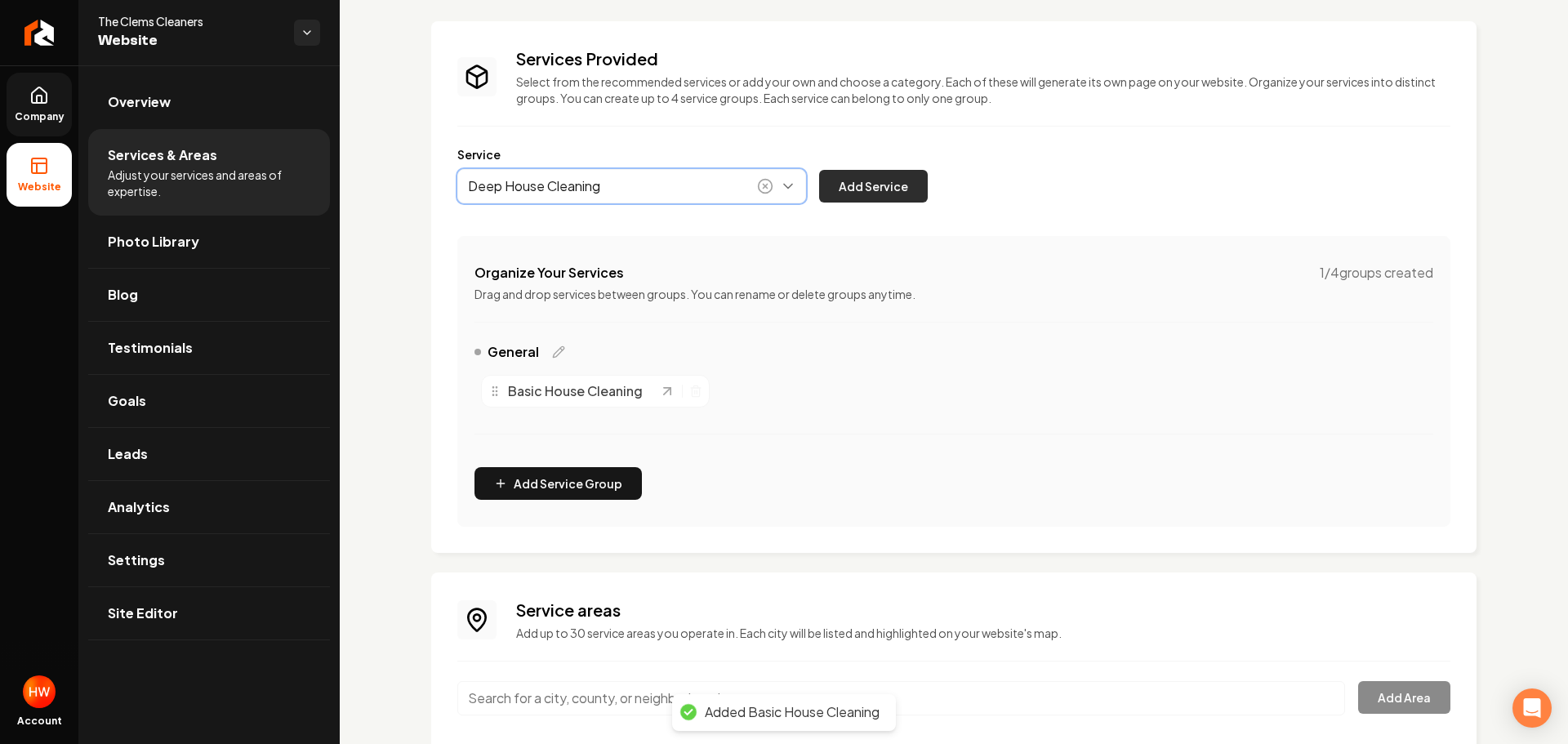
type input "Deep House Cleaning"
click at [872, 193] on button "Add Service" at bounding box center [873, 186] width 109 height 33
click at [574, 178] on button "Main content area" at bounding box center [631, 186] width 348 height 35
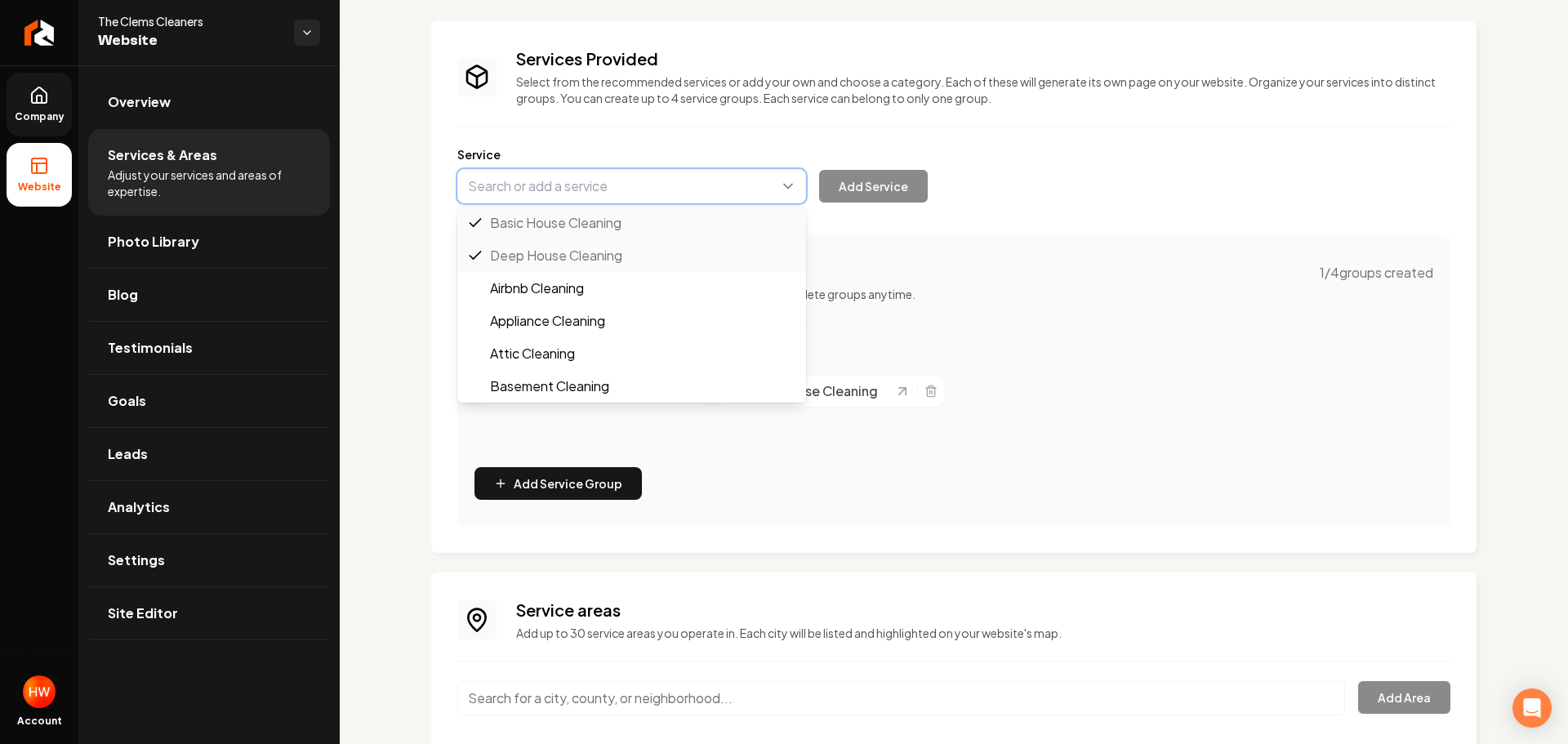
paste input "Move-In/Move-Out Cleaning"
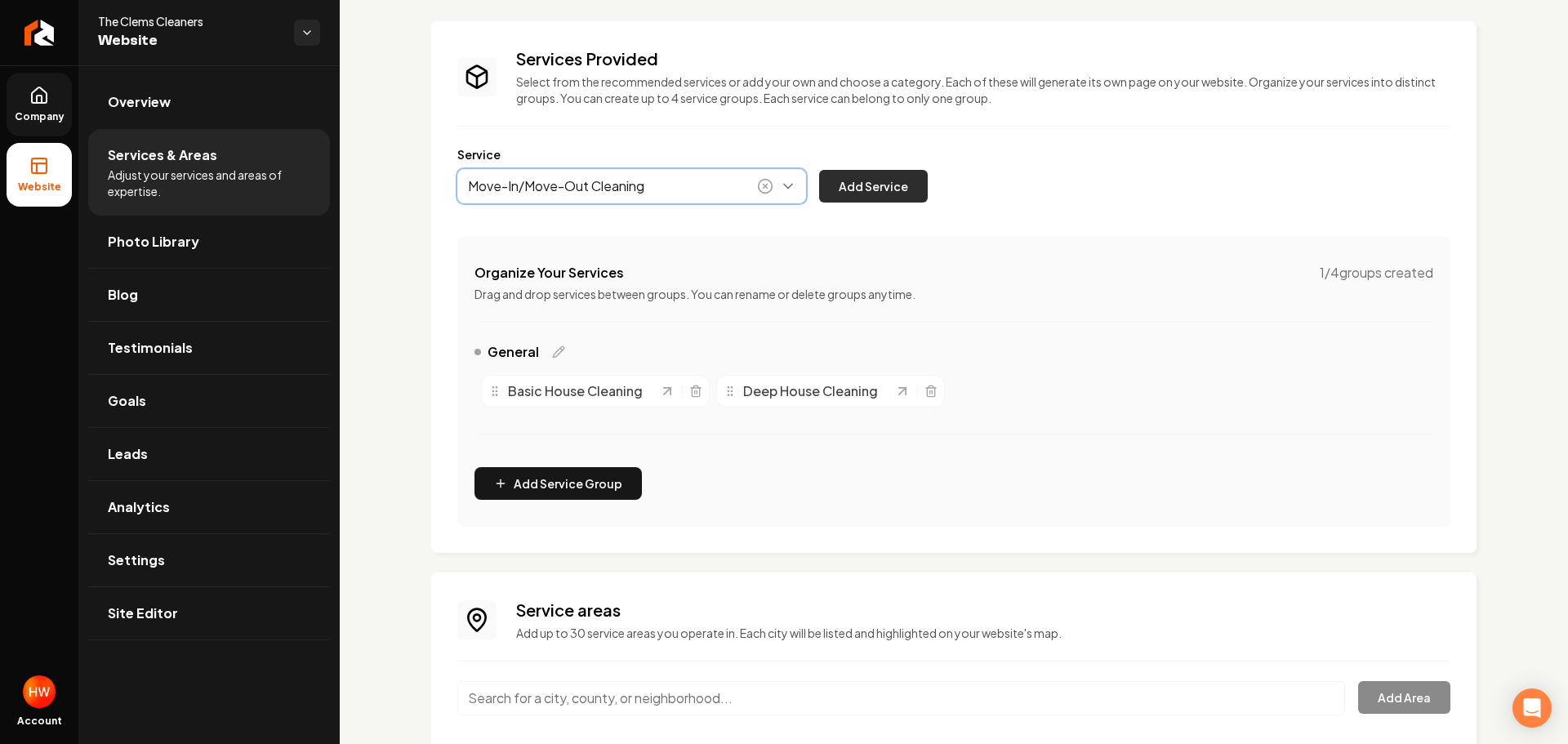
type input "Move-In/Move-Out Cleaning"
drag, startPoint x: 900, startPoint y: 184, endPoint x: 919, endPoint y: 186, distance: 19.1
click at [900, 184] on button "Add Service" at bounding box center [873, 186] width 109 height 33
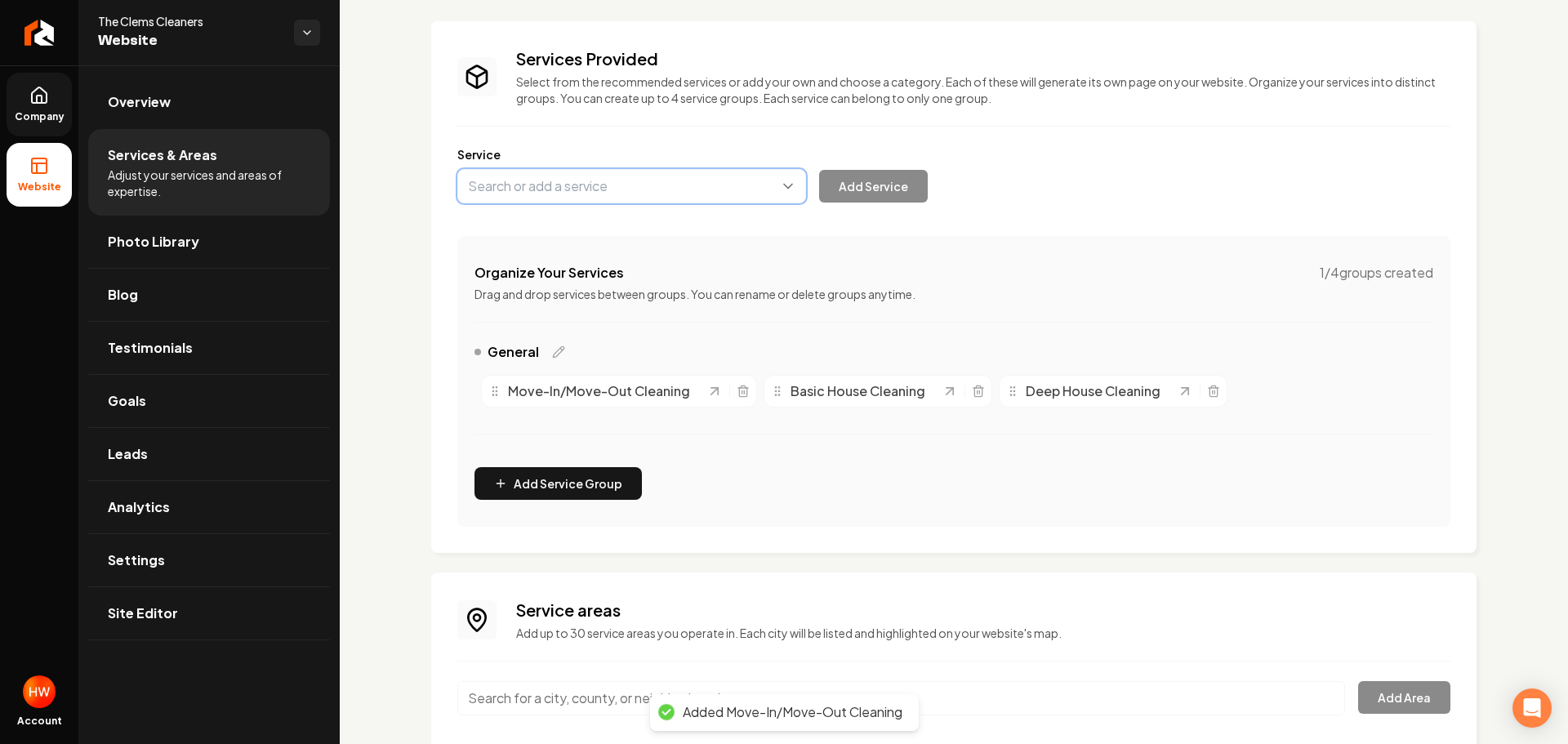
click at [621, 193] on button "Main content area" at bounding box center [631, 186] width 348 height 35
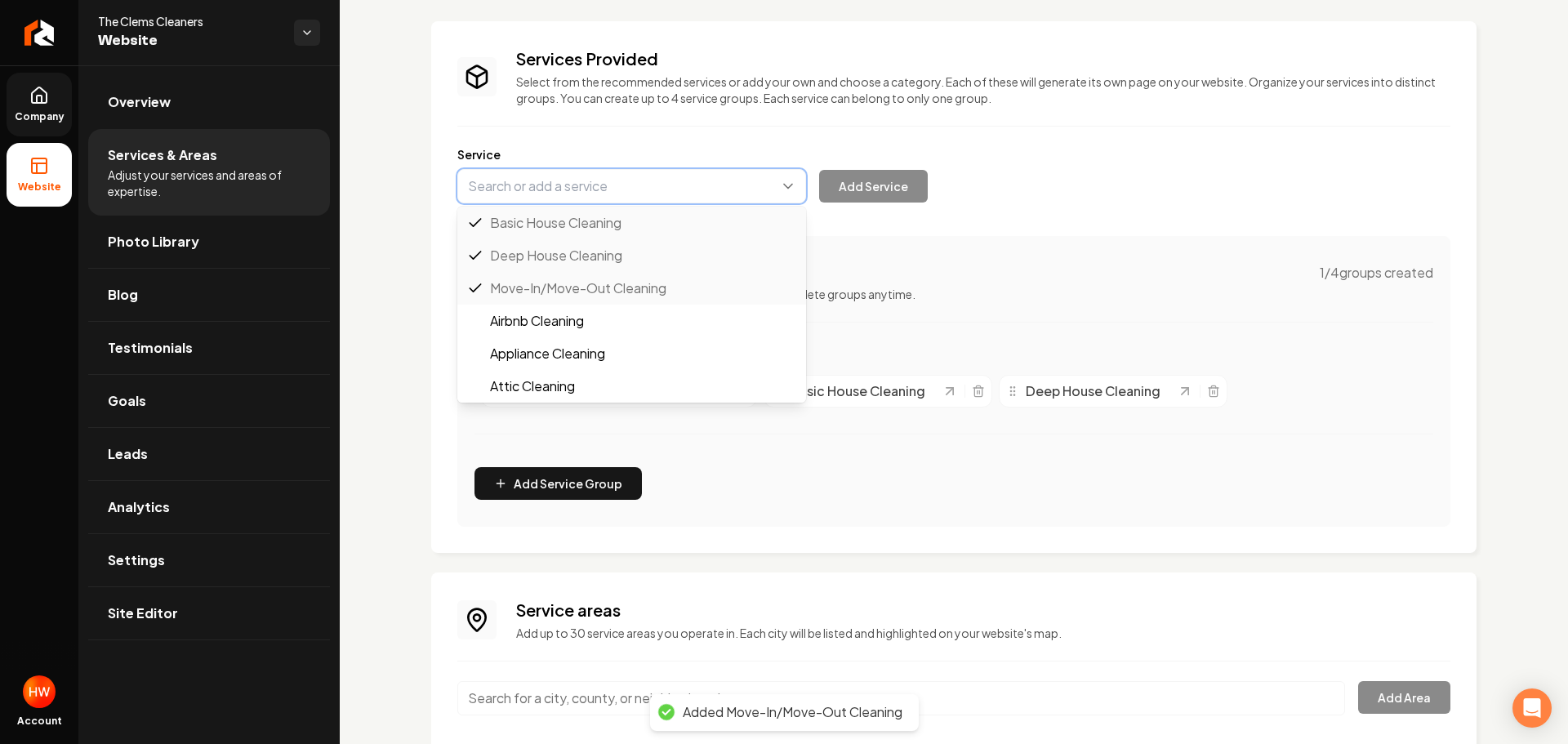
paste input "Recurring Maid Services"
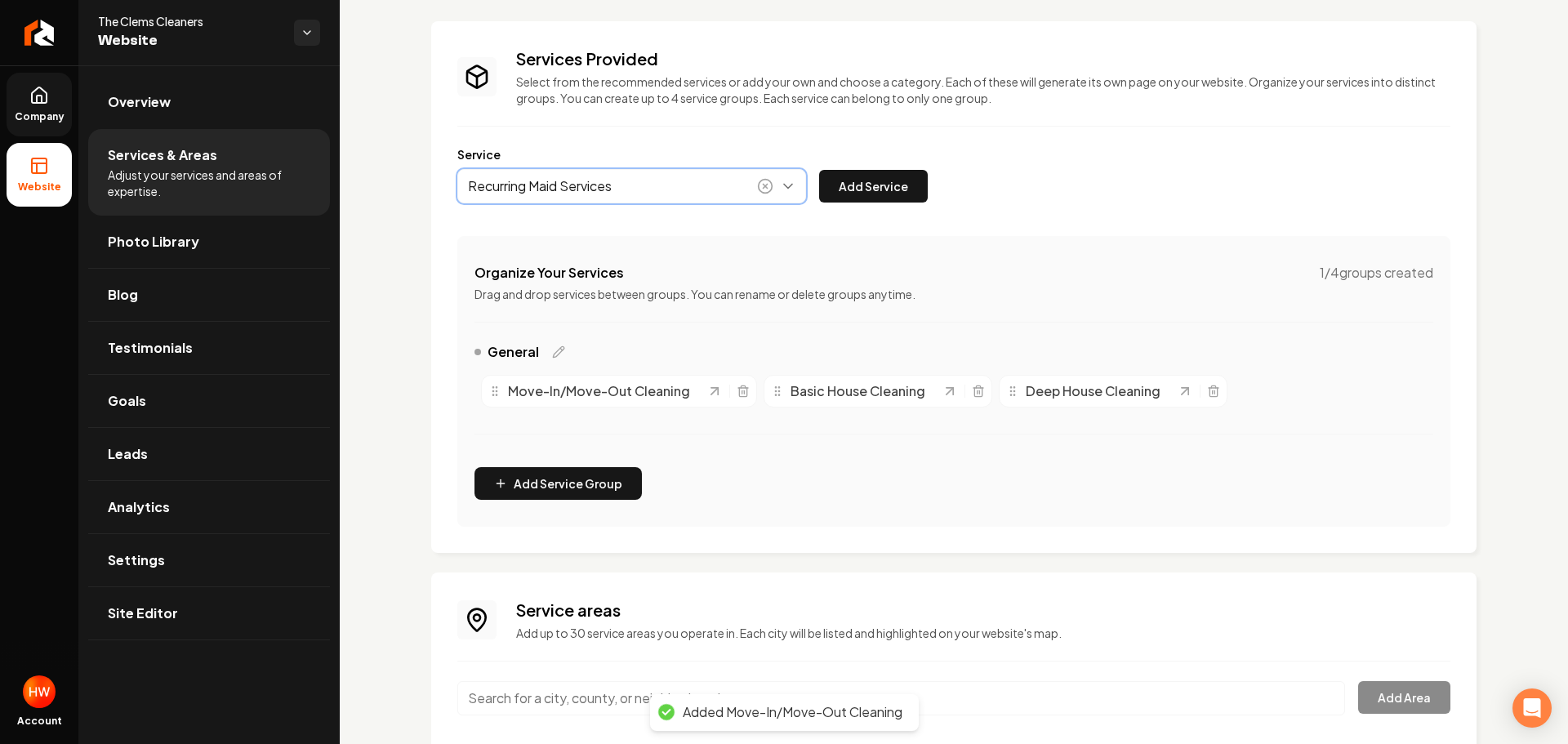
drag, startPoint x: 618, startPoint y: 223, endPoint x: 681, endPoint y: 229, distance: 63.3
type input "Recurring Maid Services"
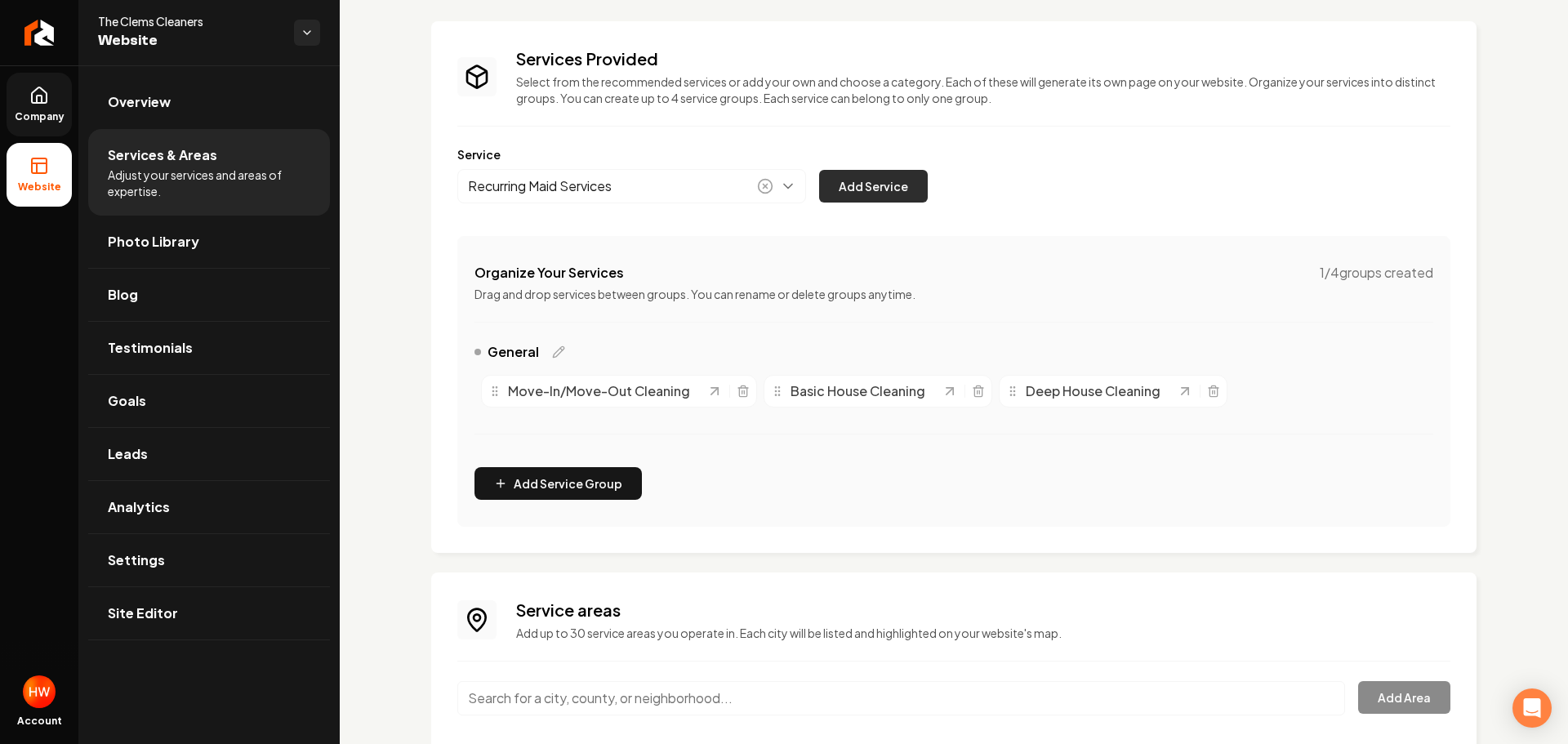
click at [879, 188] on button "Add Service" at bounding box center [873, 186] width 109 height 33
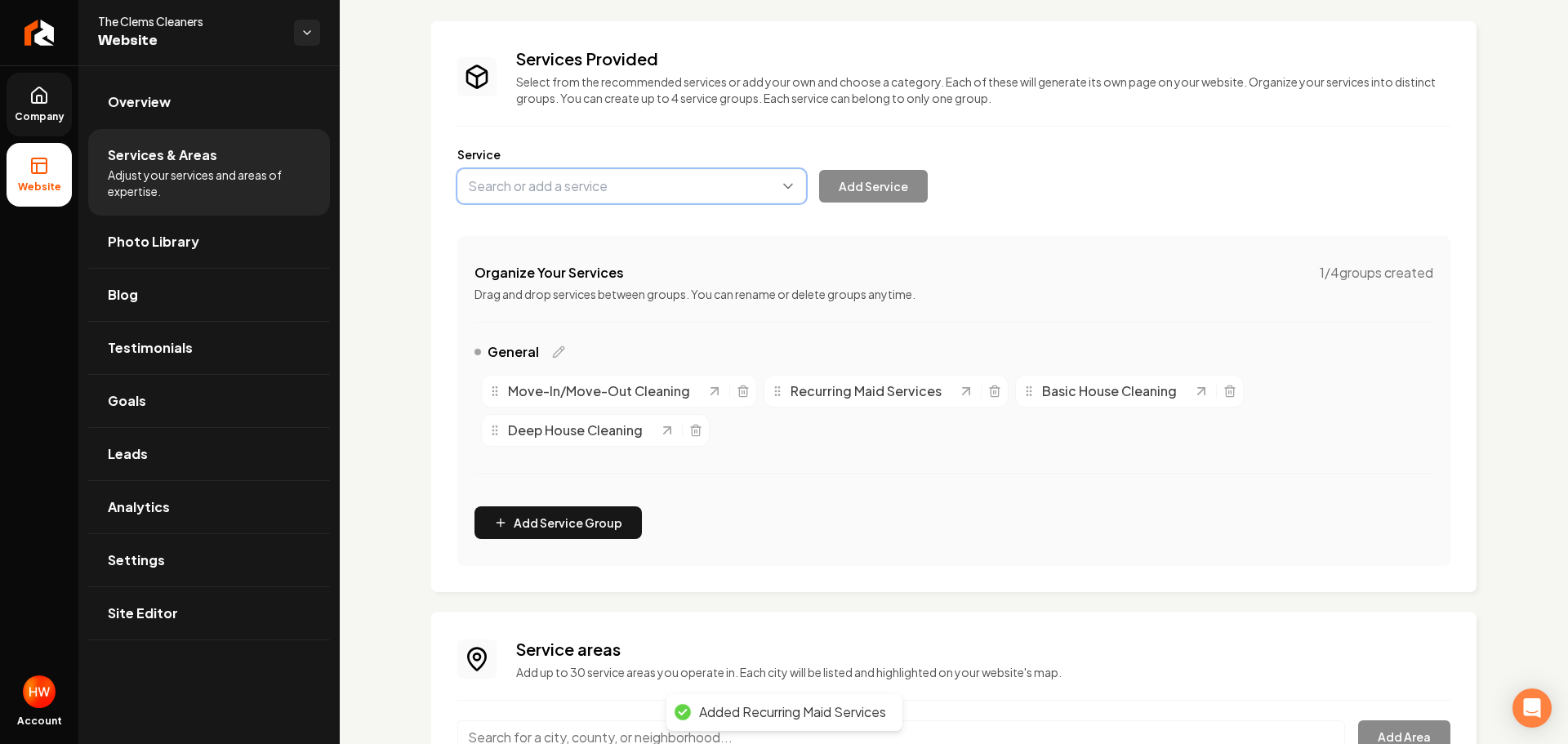
click at [627, 187] on button "Main content area" at bounding box center [631, 186] width 348 height 35
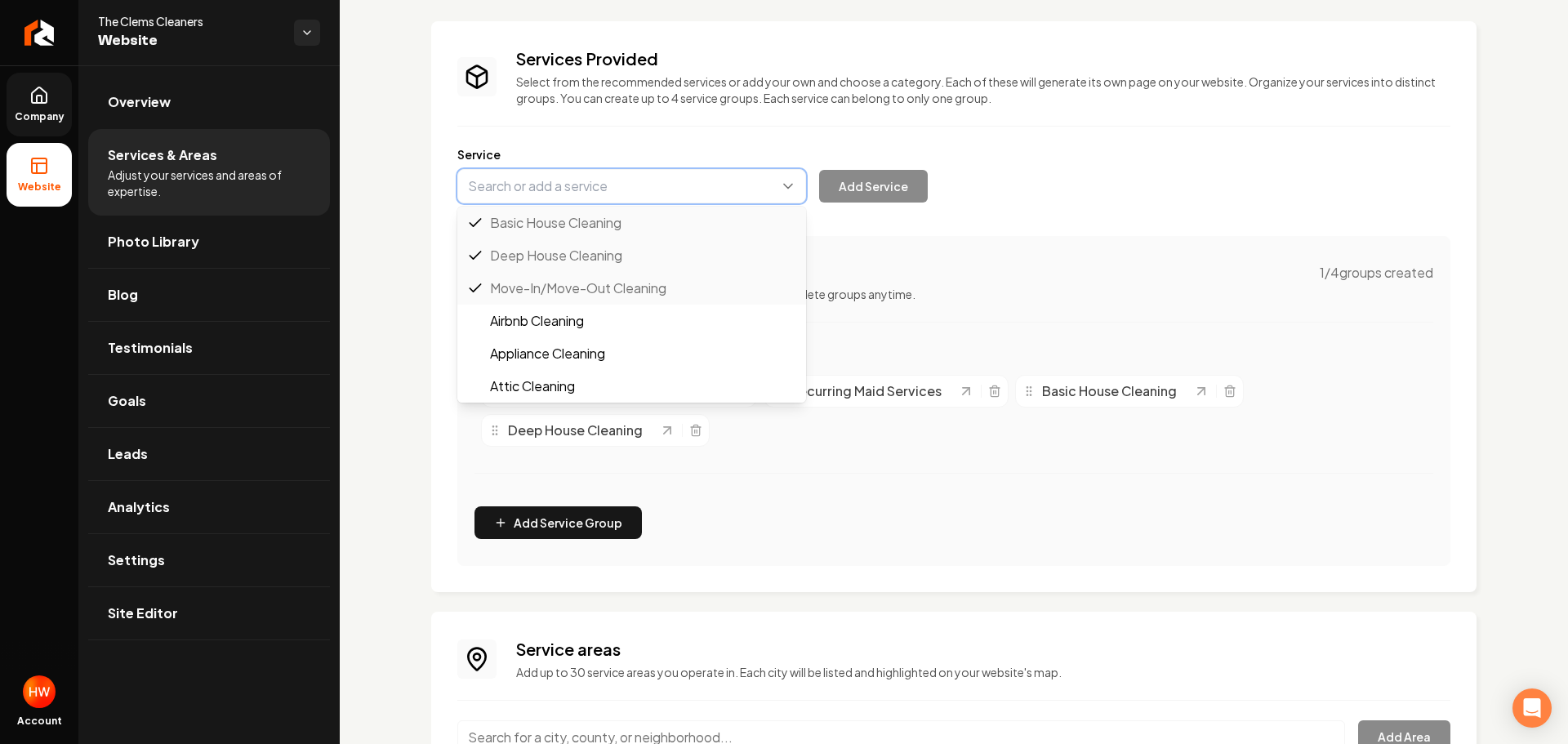
paste input "Airbnb Cleaning"
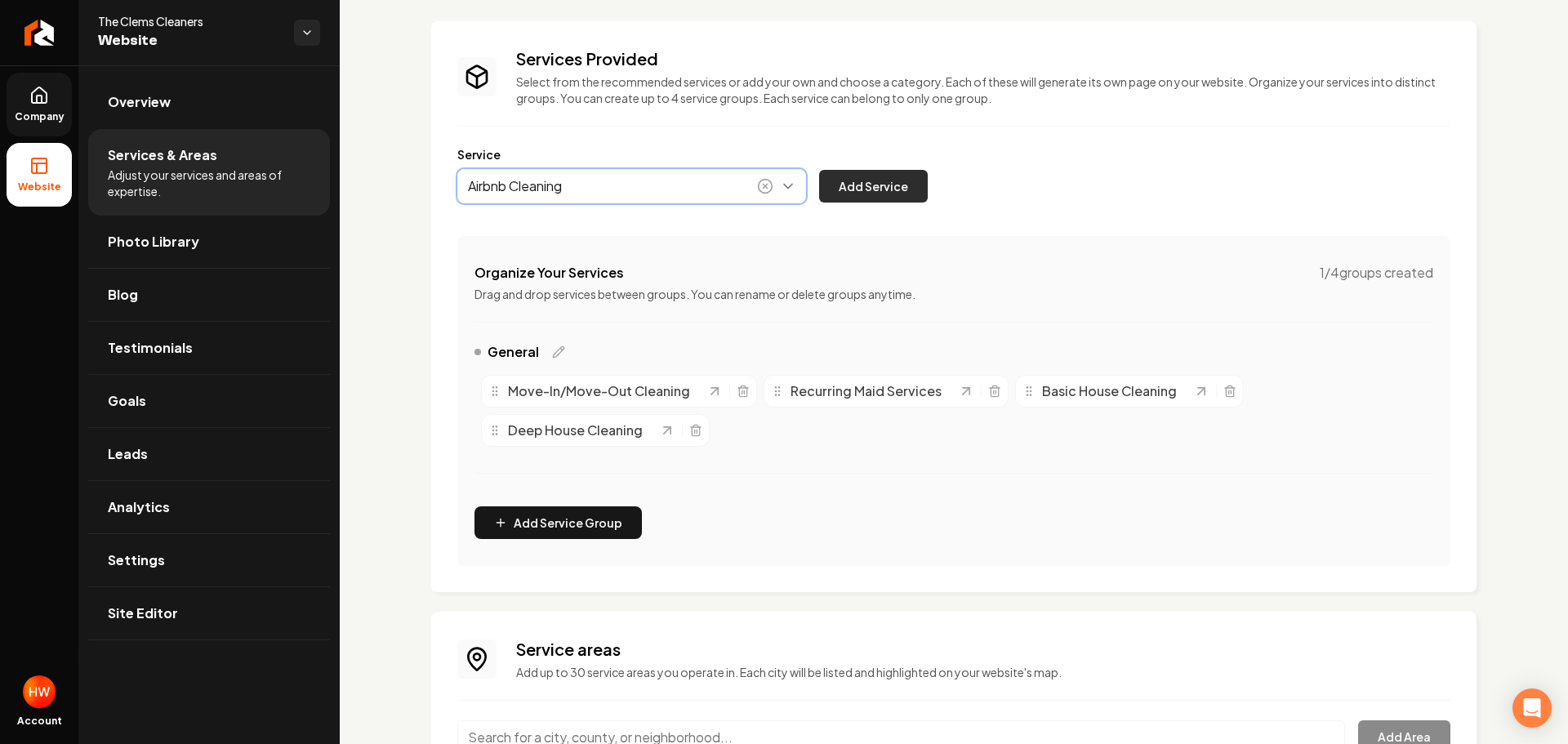
type input "Airbnb Cleaning"
click at [888, 178] on button "Add Service" at bounding box center [873, 186] width 109 height 33
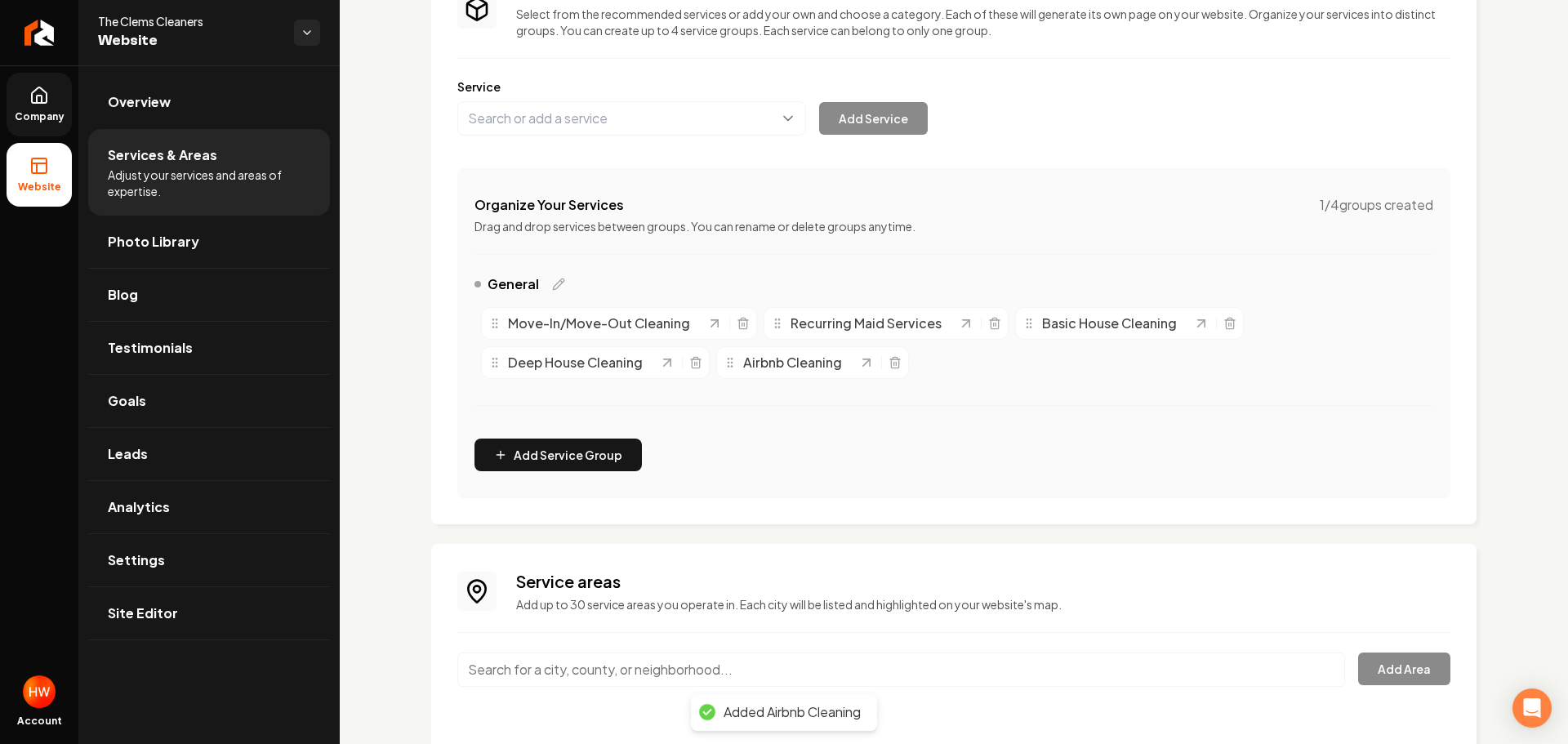
scroll to position [202, 0]
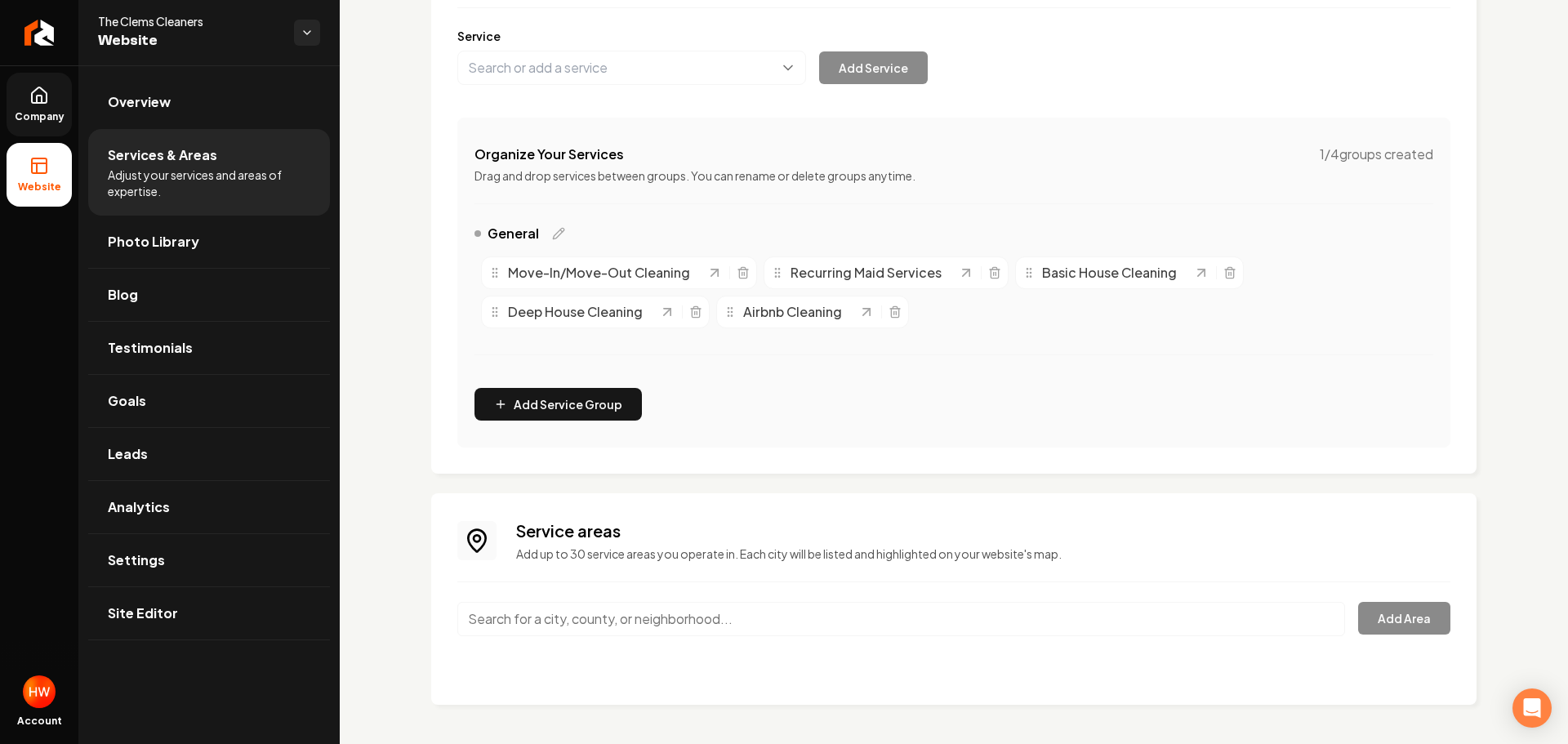
click at [619, 613] on input "Main content area" at bounding box center [900, 619] width 887 height 35
paste input "Palm Beach County"
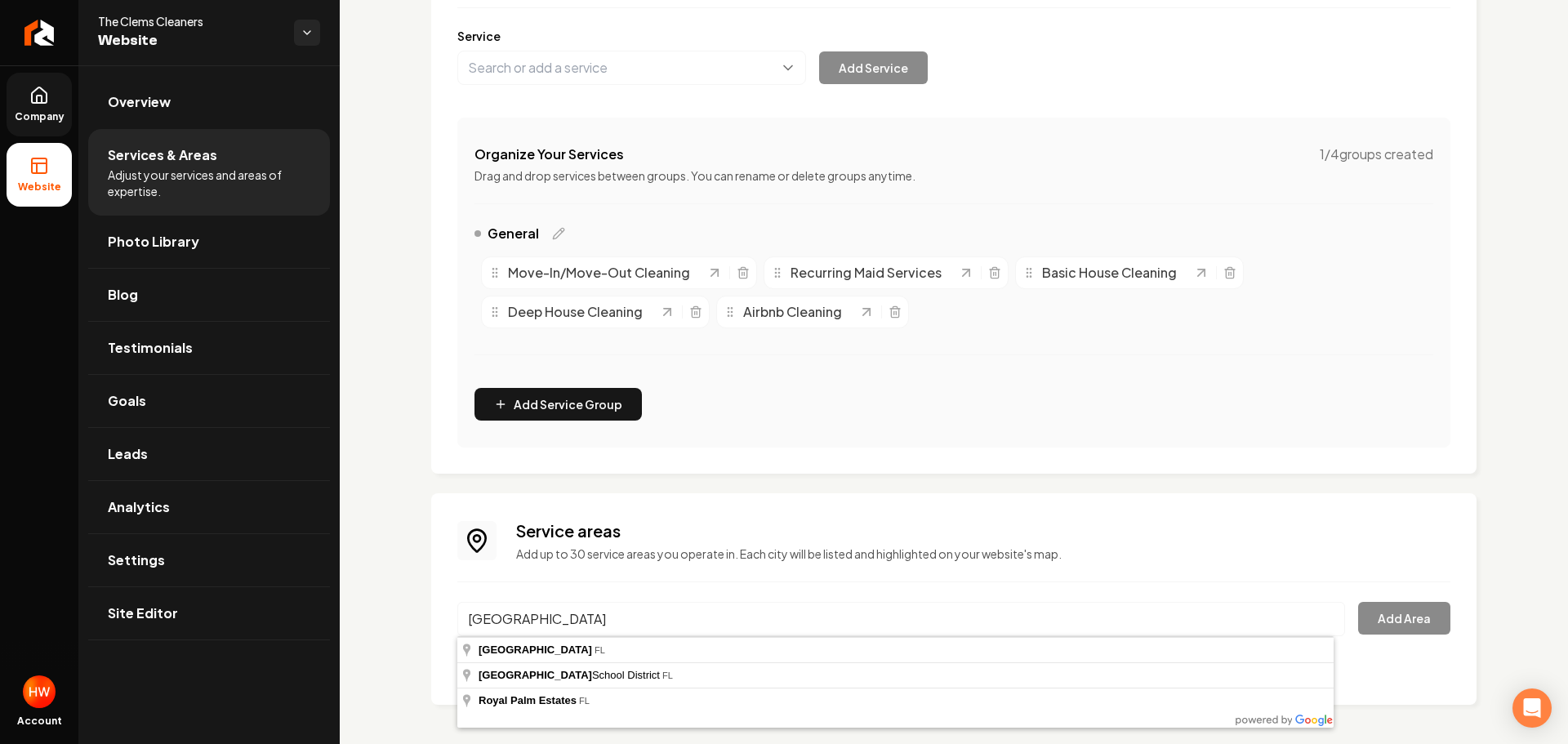
type input "[GEOGRAPHIC_DATA], [GEOGRAPHIC_DATA]"
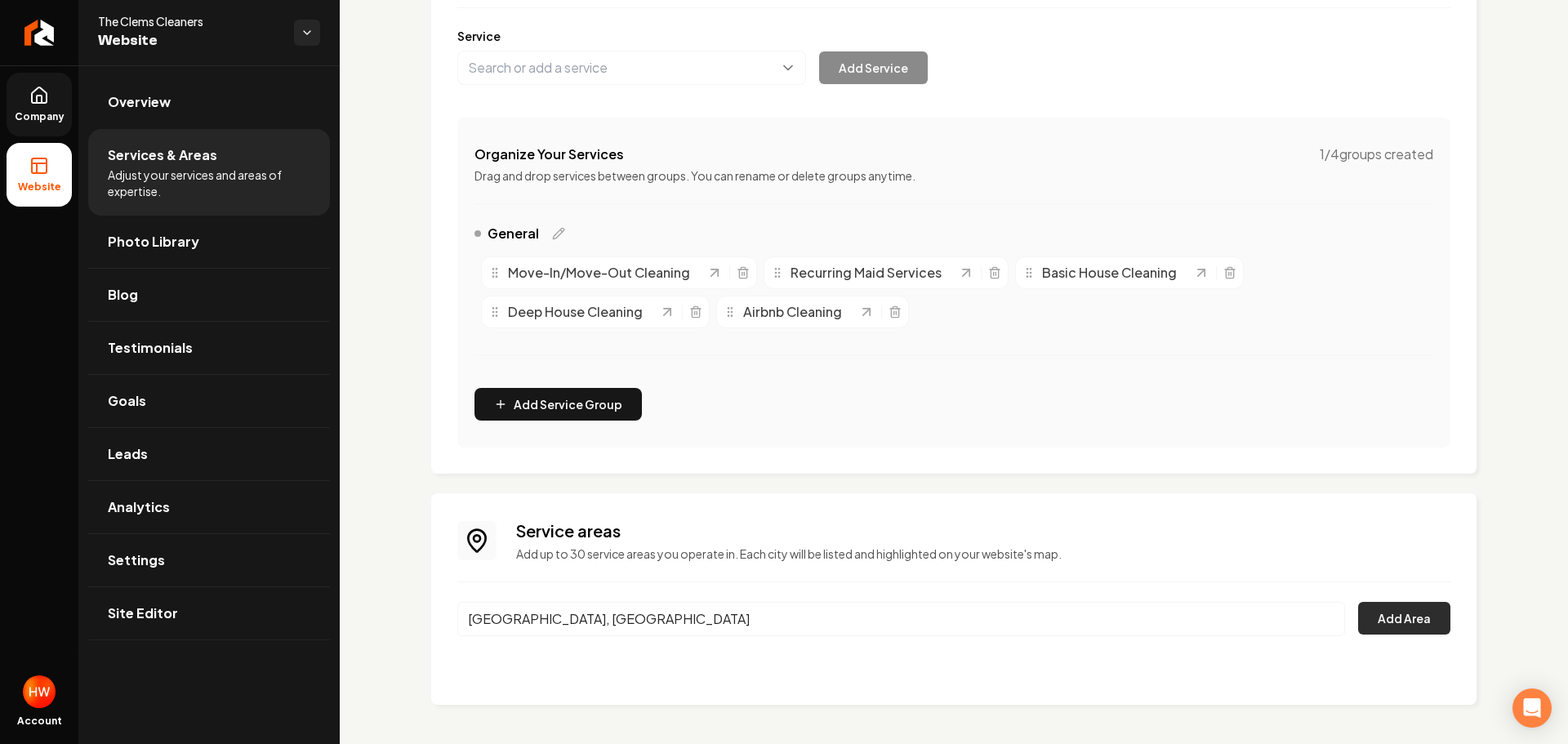
click at [1394, 614] on button "Add Area" at bounding box center [1404, 618] width 92 height 33
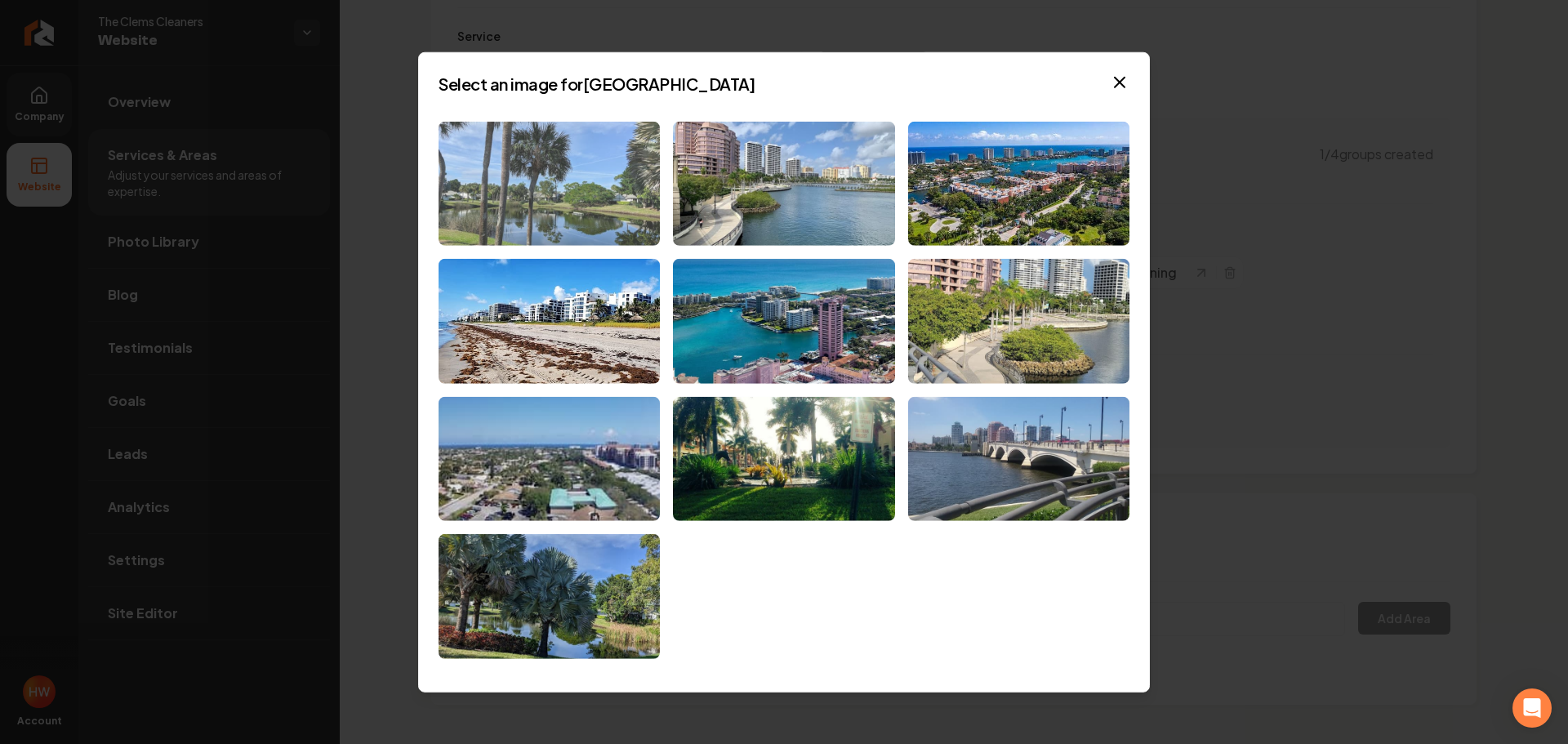
click at [554, 215] on img at bounding box center [549, 183] width 222 height 125
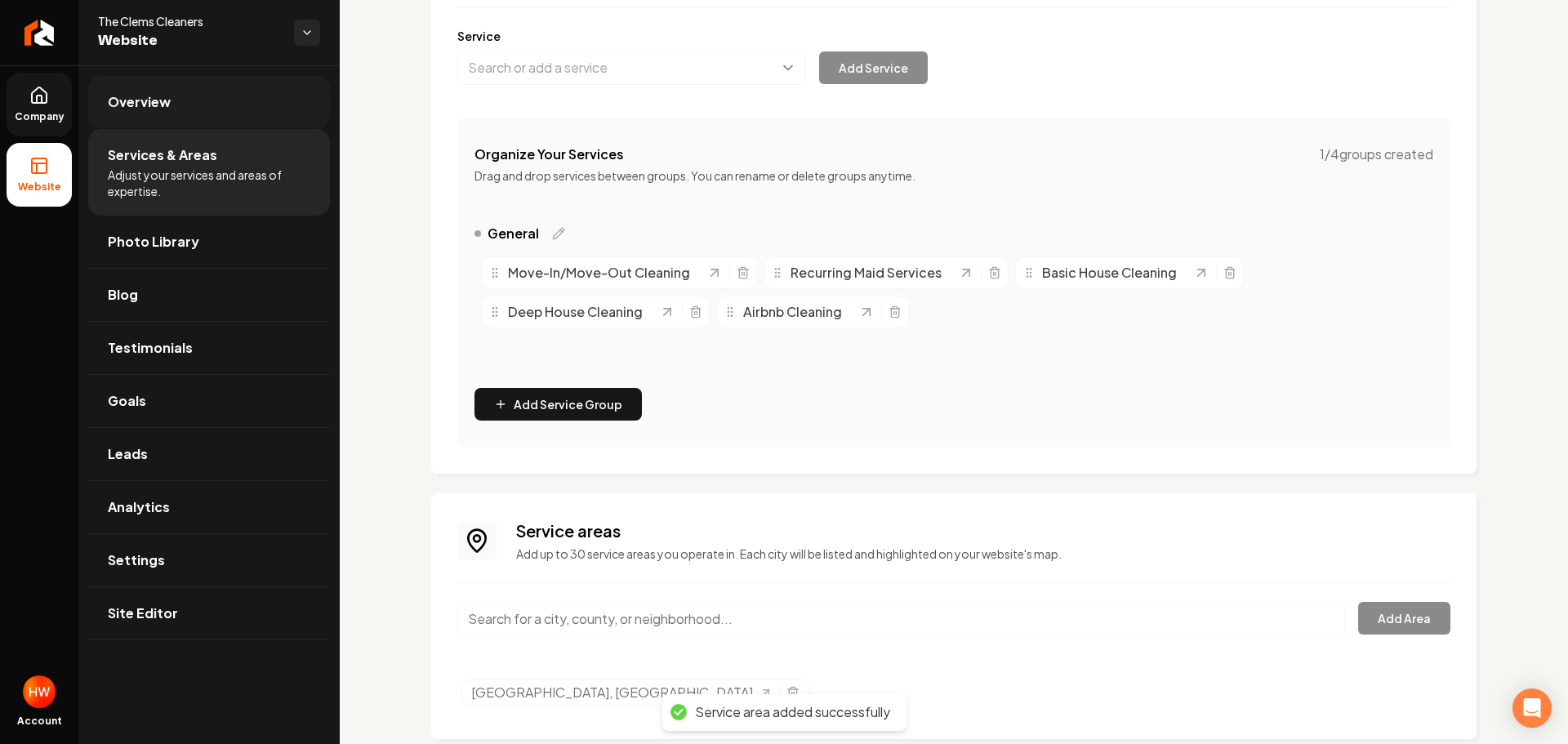
click at [180, 112] on link "Overview" at bounding box center [208, 102] width 241 height 53
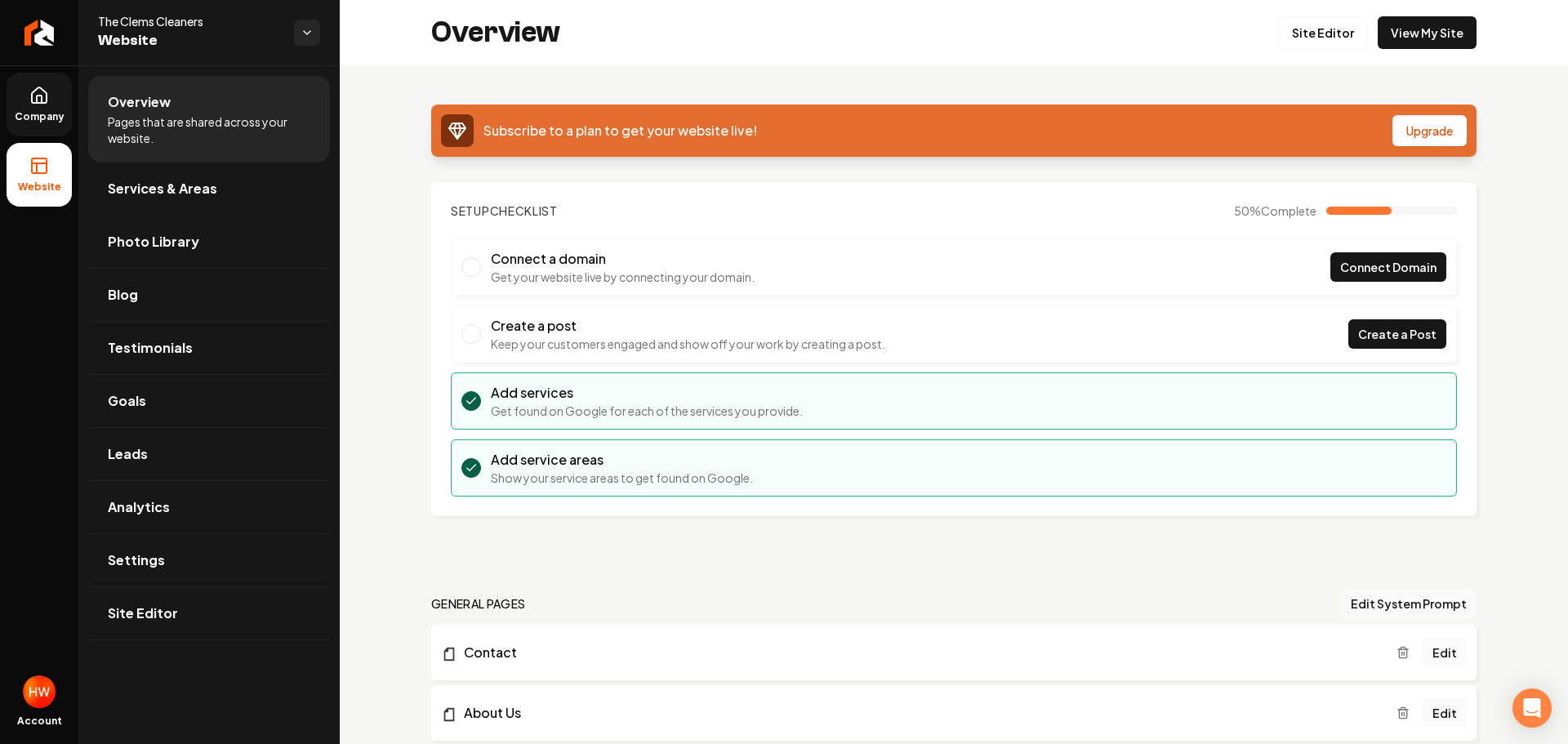
click at [35, 112] on span "Company" at bounding box center [39, 116] width 63 height 13
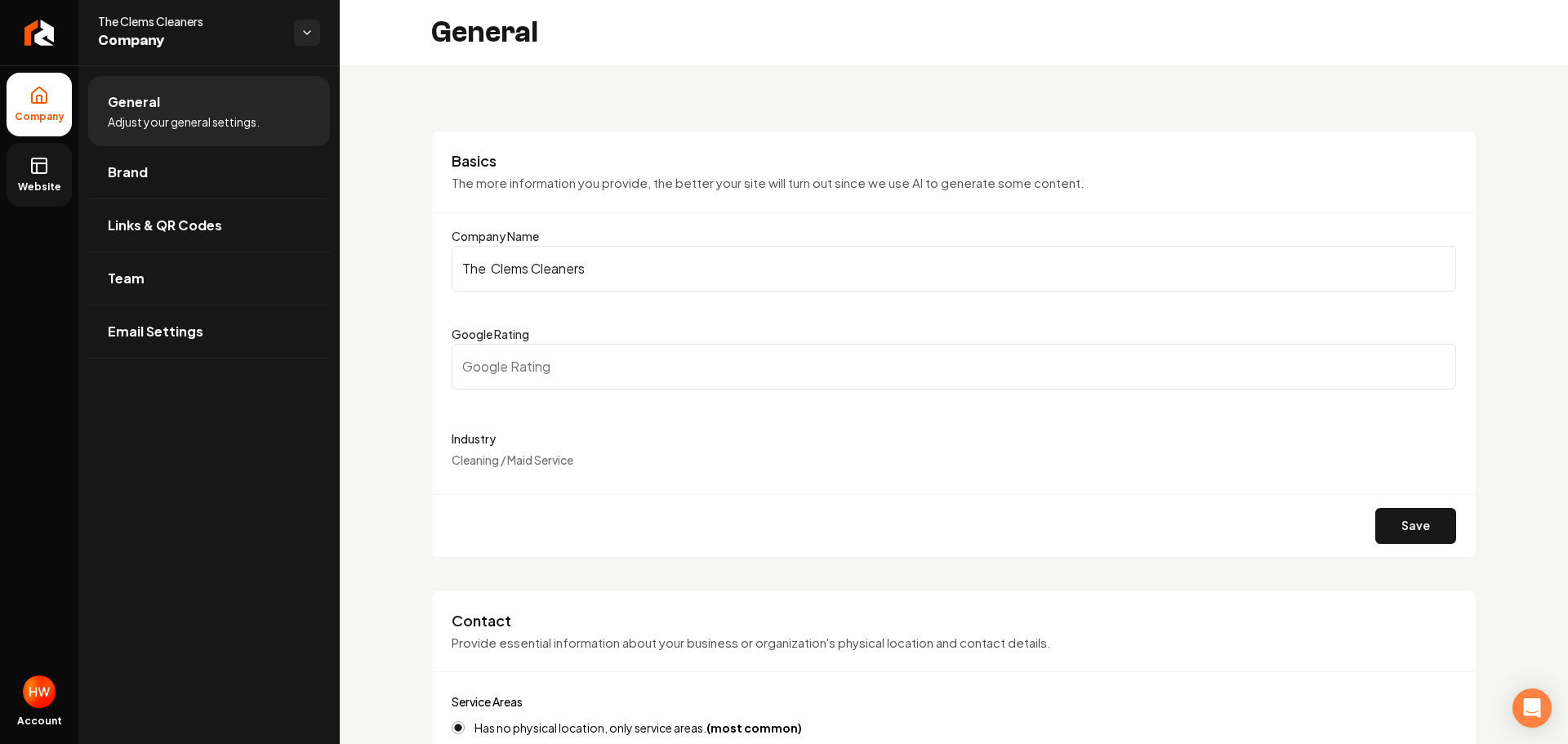
click at [611, 272] on input "The Clems Cleaners" at bounding box center [954, 269] width 1005 height 46
click at [41, 183] on span "Website" at bounding box center [39, 187] width 56 height 13
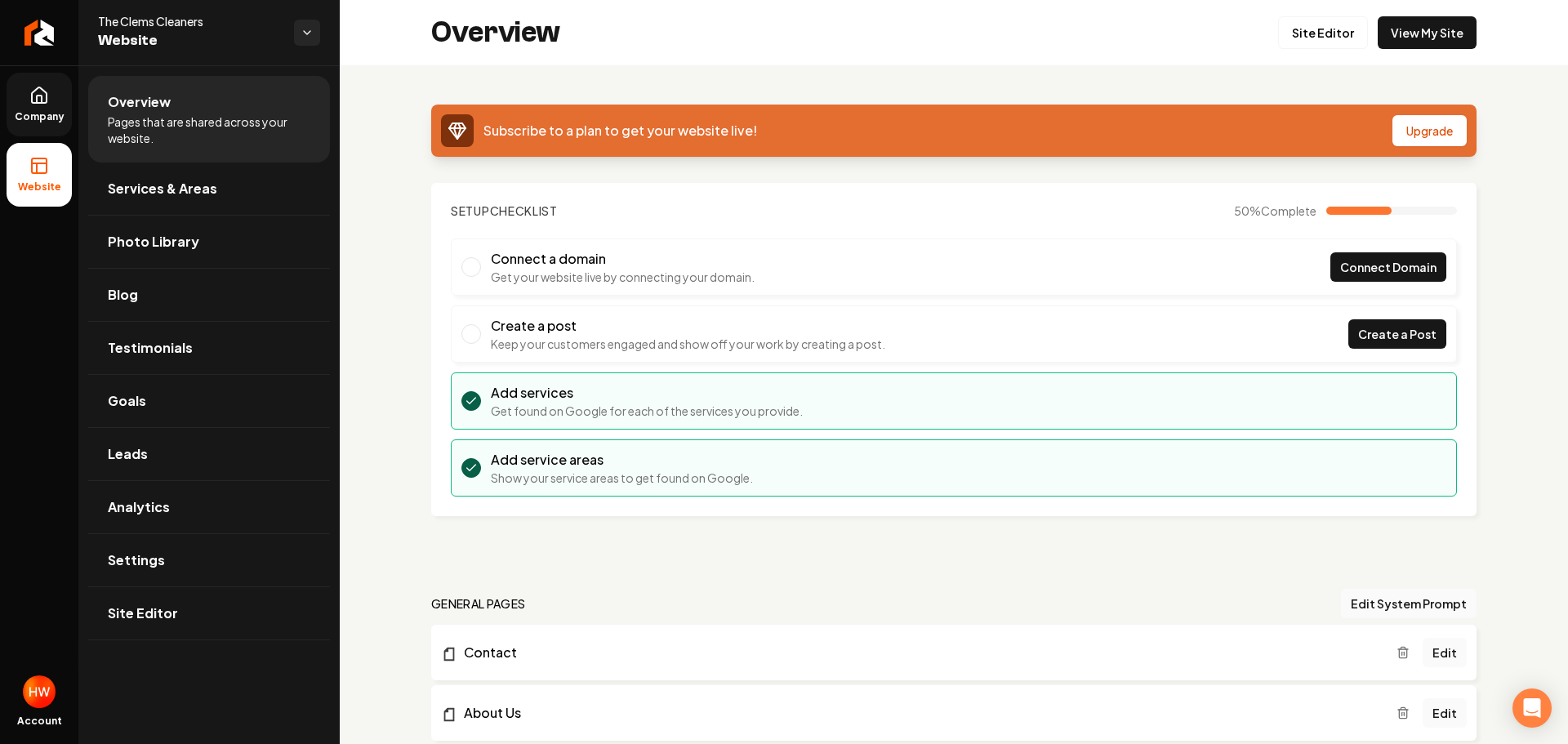
click at [27, 110] on span "Company" at bounding box center [39, 116] width 63 height 13
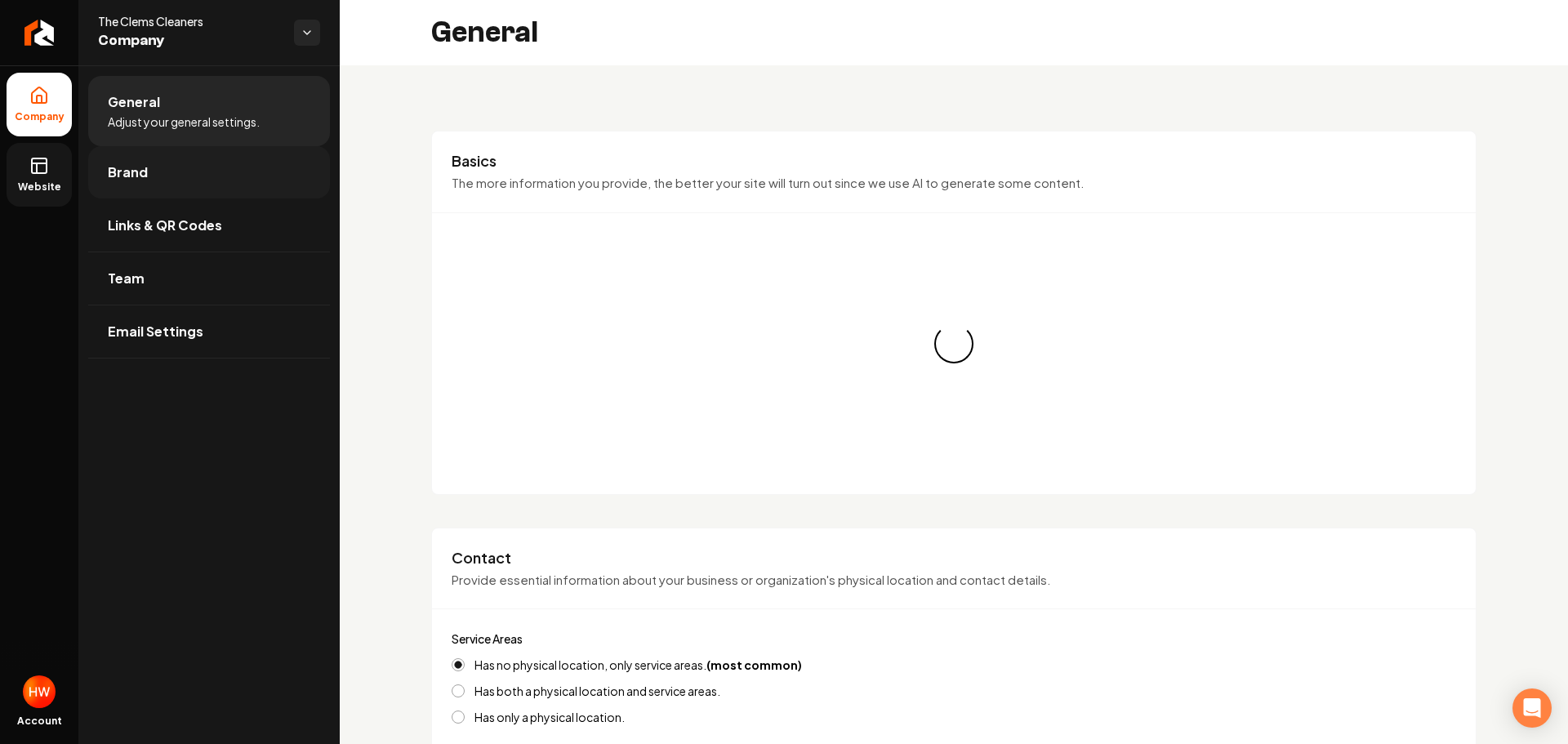
click at [115, 174] on span "Brand" at bounding box center [128, 172] width 40 height 20
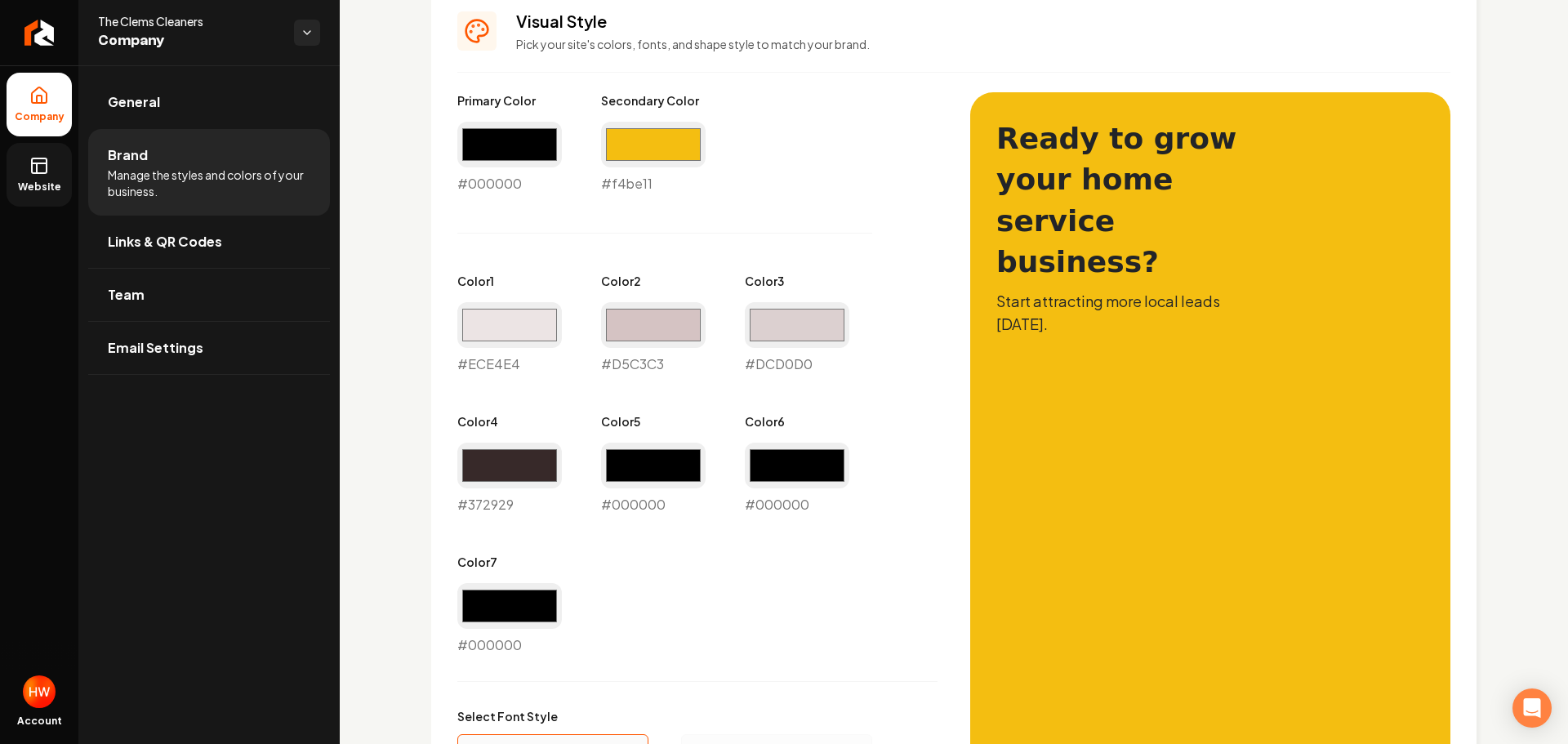
scroll to position [736, 0]
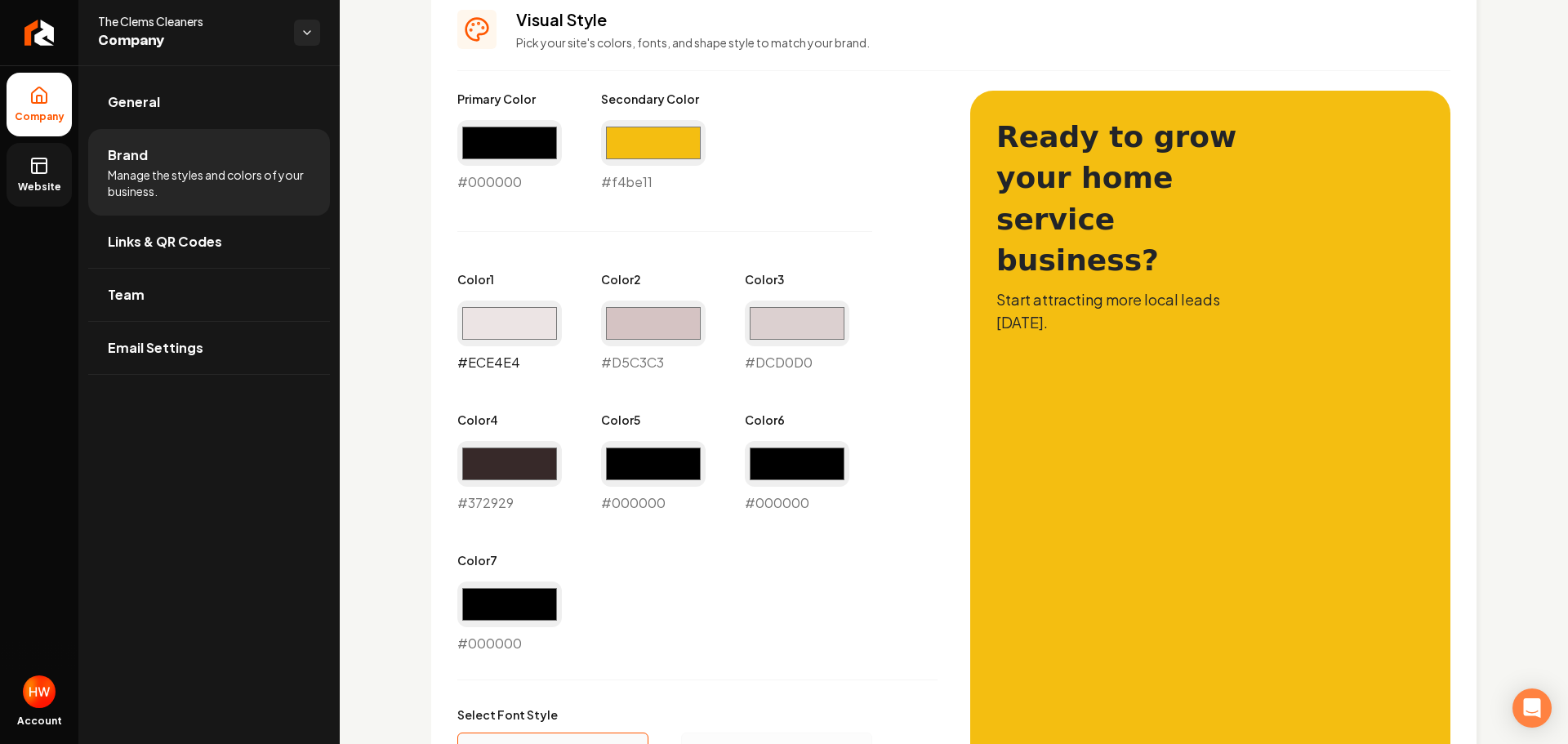
click at [522, 328] on input "#ece4e4" at bounding box center [509, 323] width 104 height 46
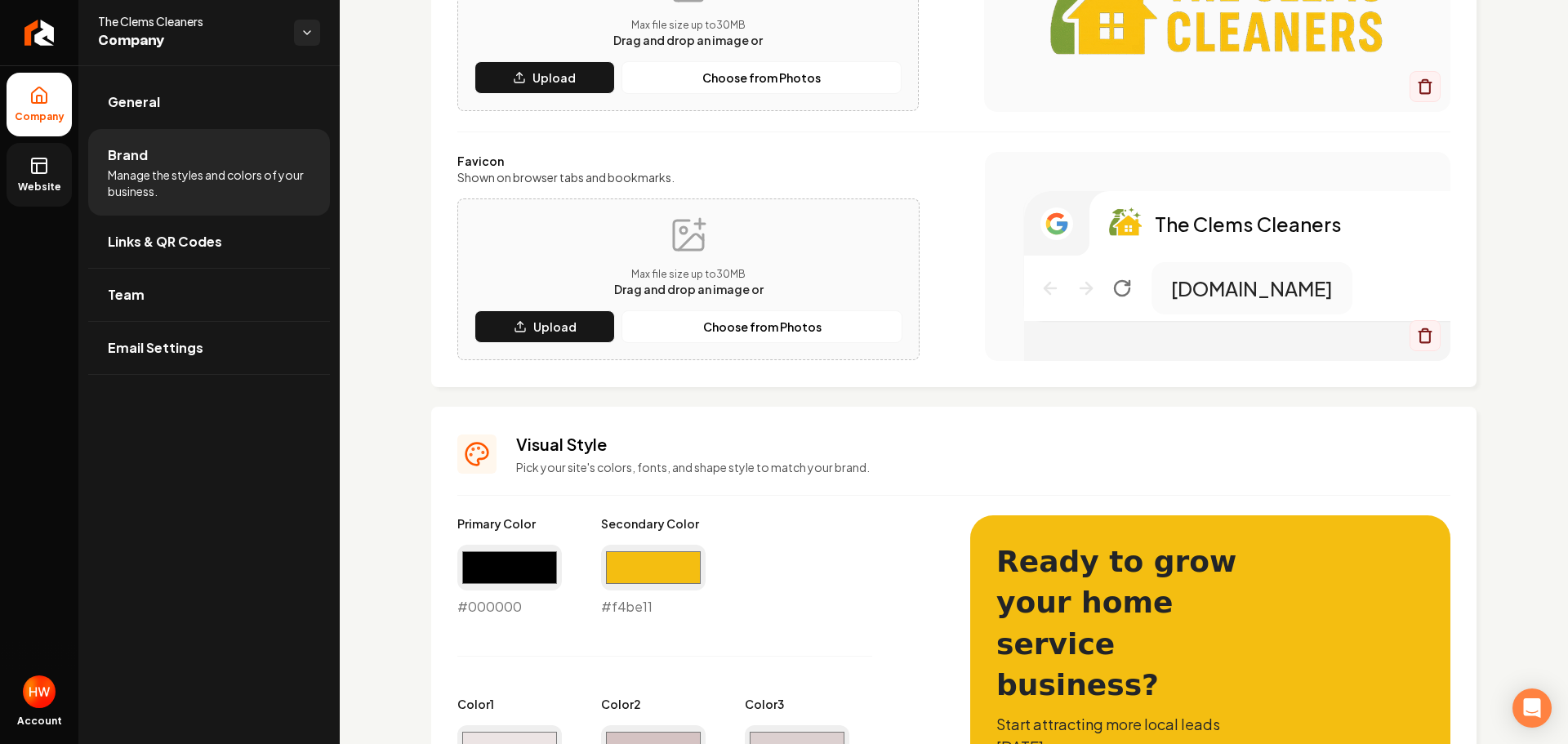
scroll to position [409, 0]
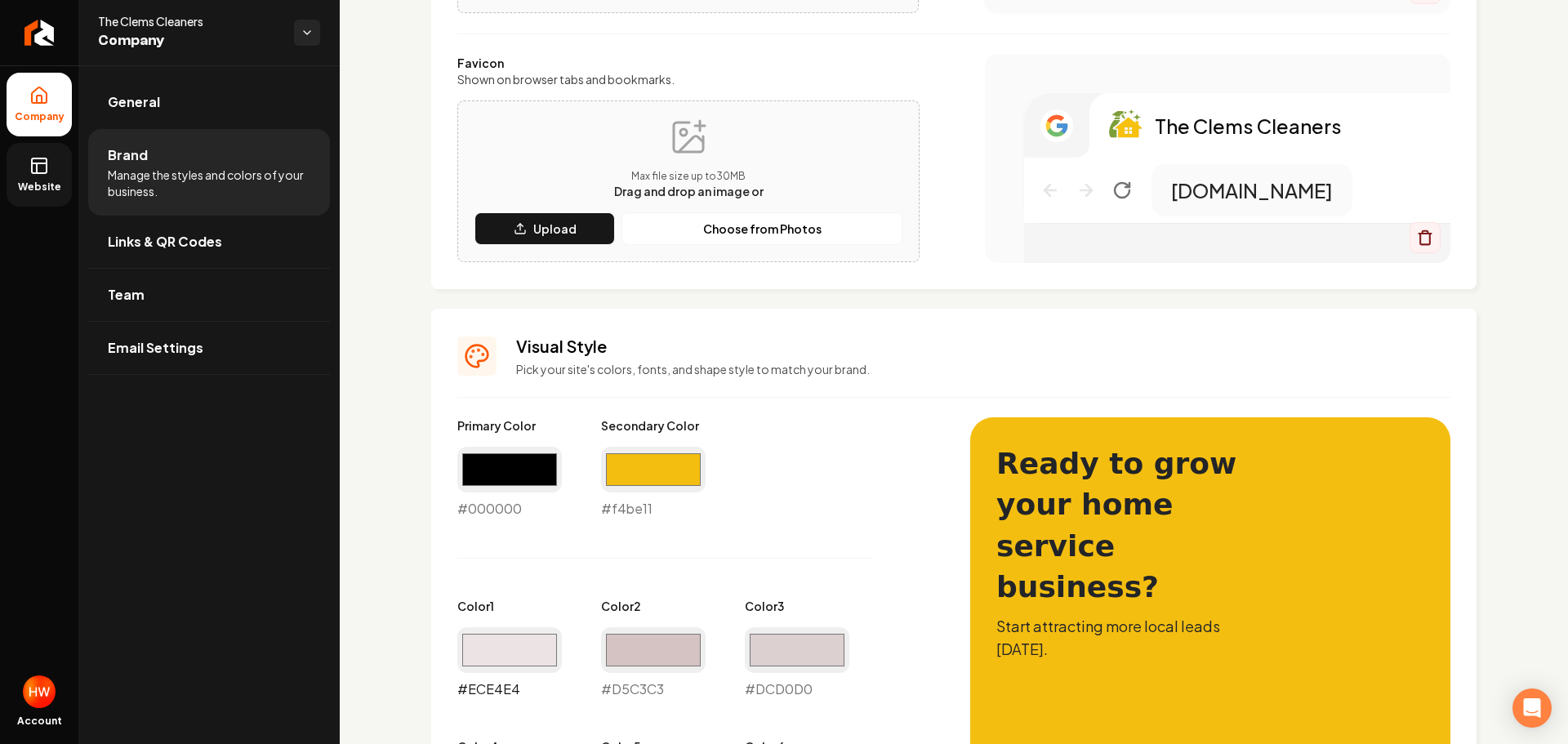
click at [496, 652] on input "#ece4e4" at bounding box center [509, 650] width 104 height 46
type input "#7c9e3b"
click at [791, 504] on div "Primary Color #000000 #000000 Secondary Color #f4be11 #f4be11 Color 1 #7c9e3b #…" at bounding box center [697, 698] width 480 height 563
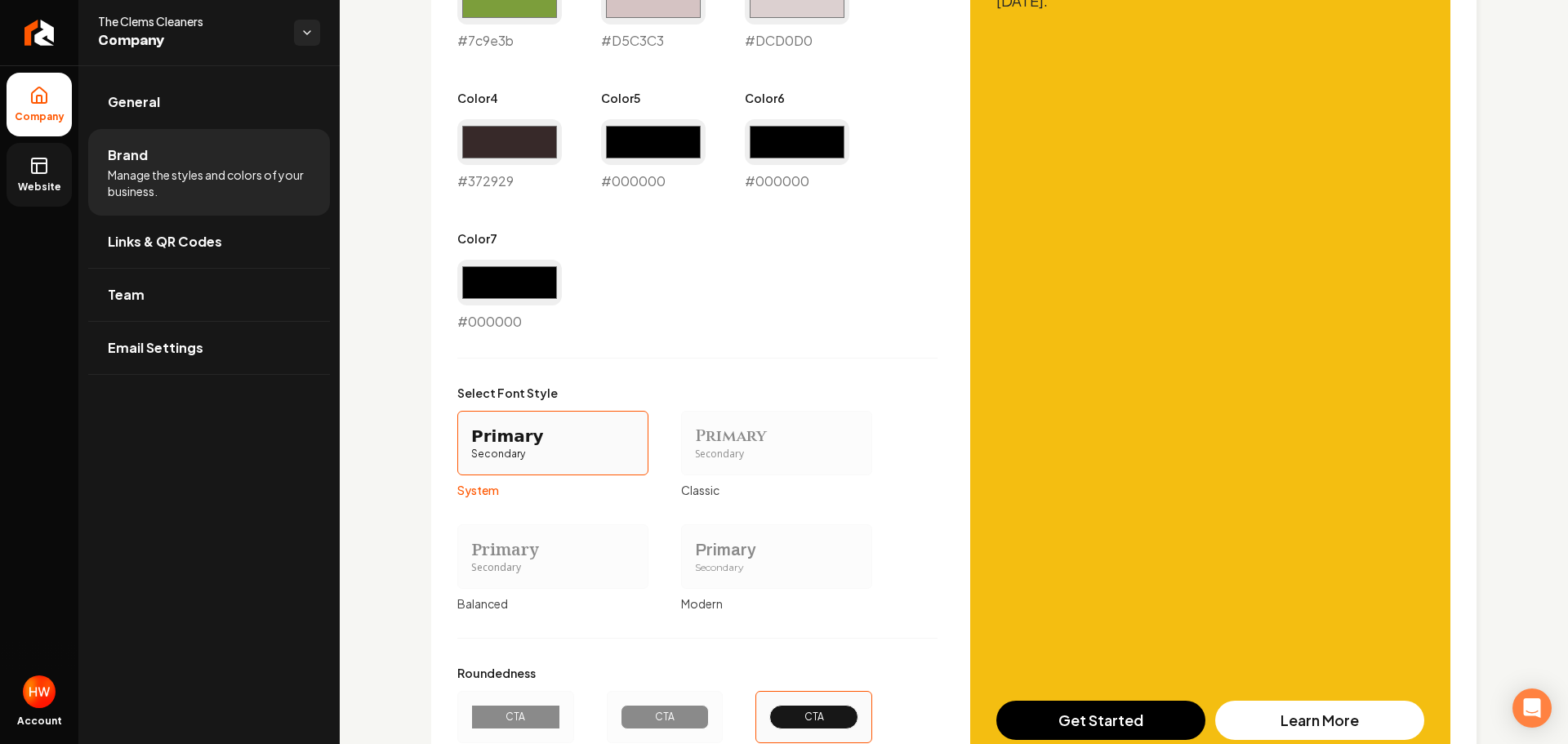
scroll to position [1207, 0]
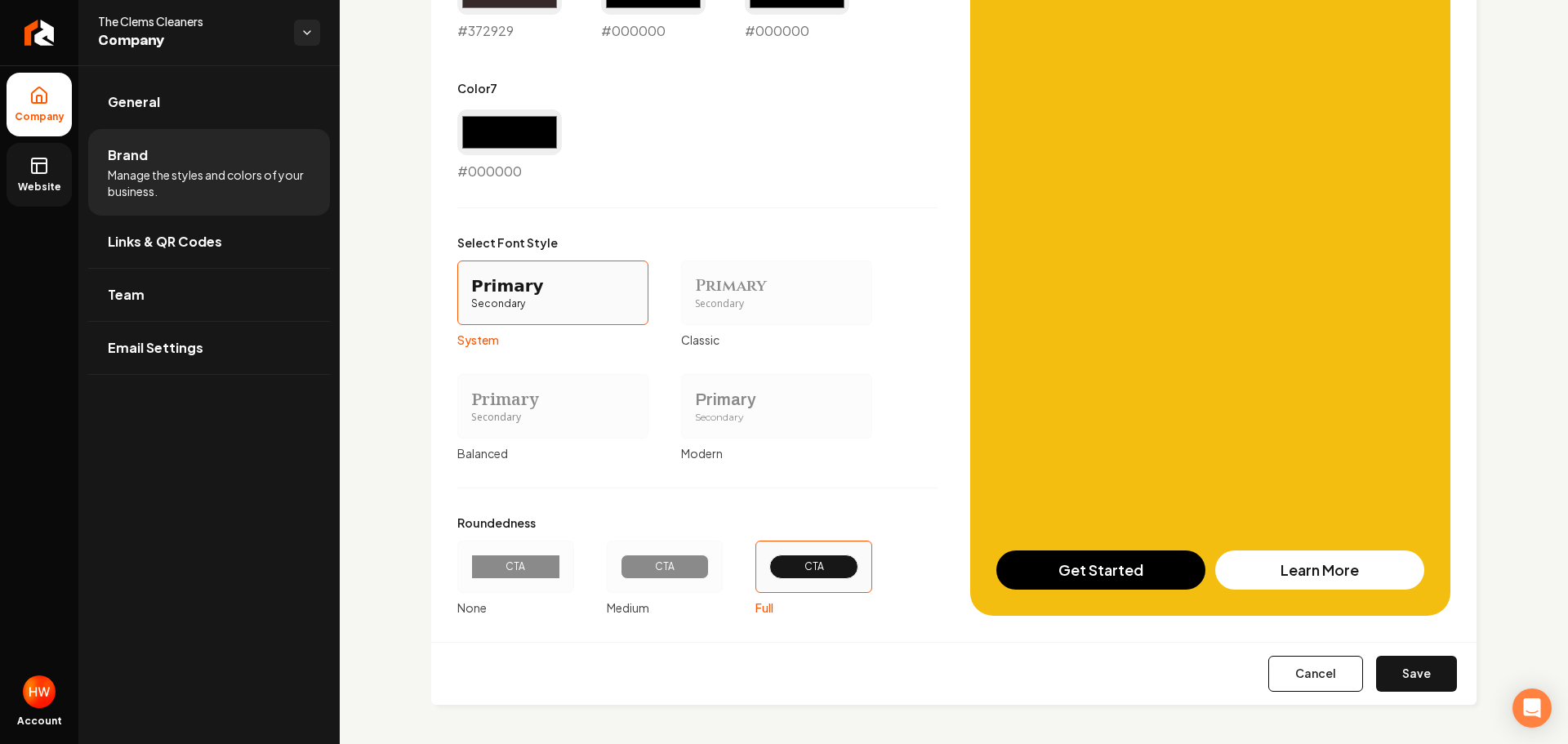
click at [1407, 679] on button "Save" at bounding box center [1416, 674] width 81 height 36
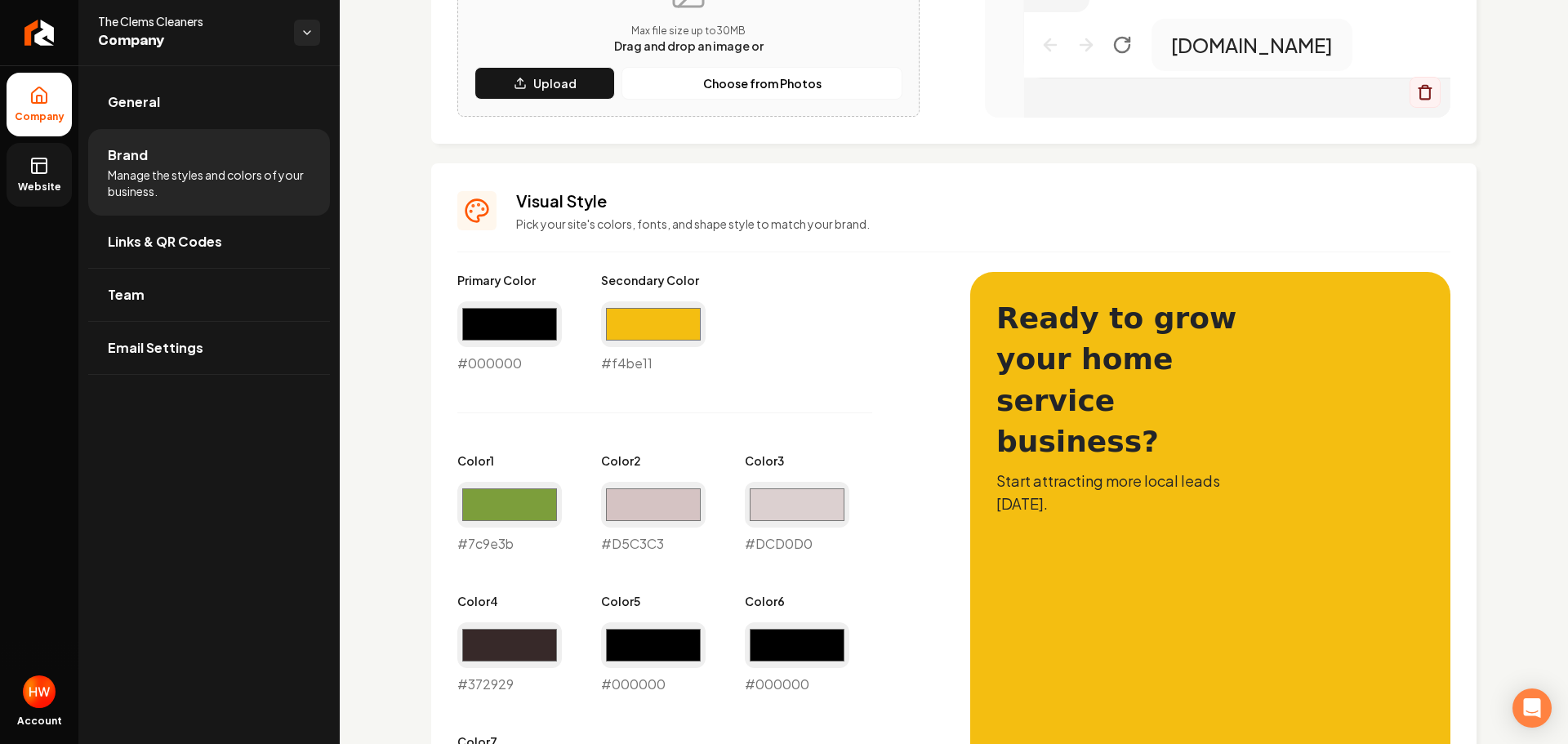
type input "#d5c3c3"
type input "#dcd0d0"
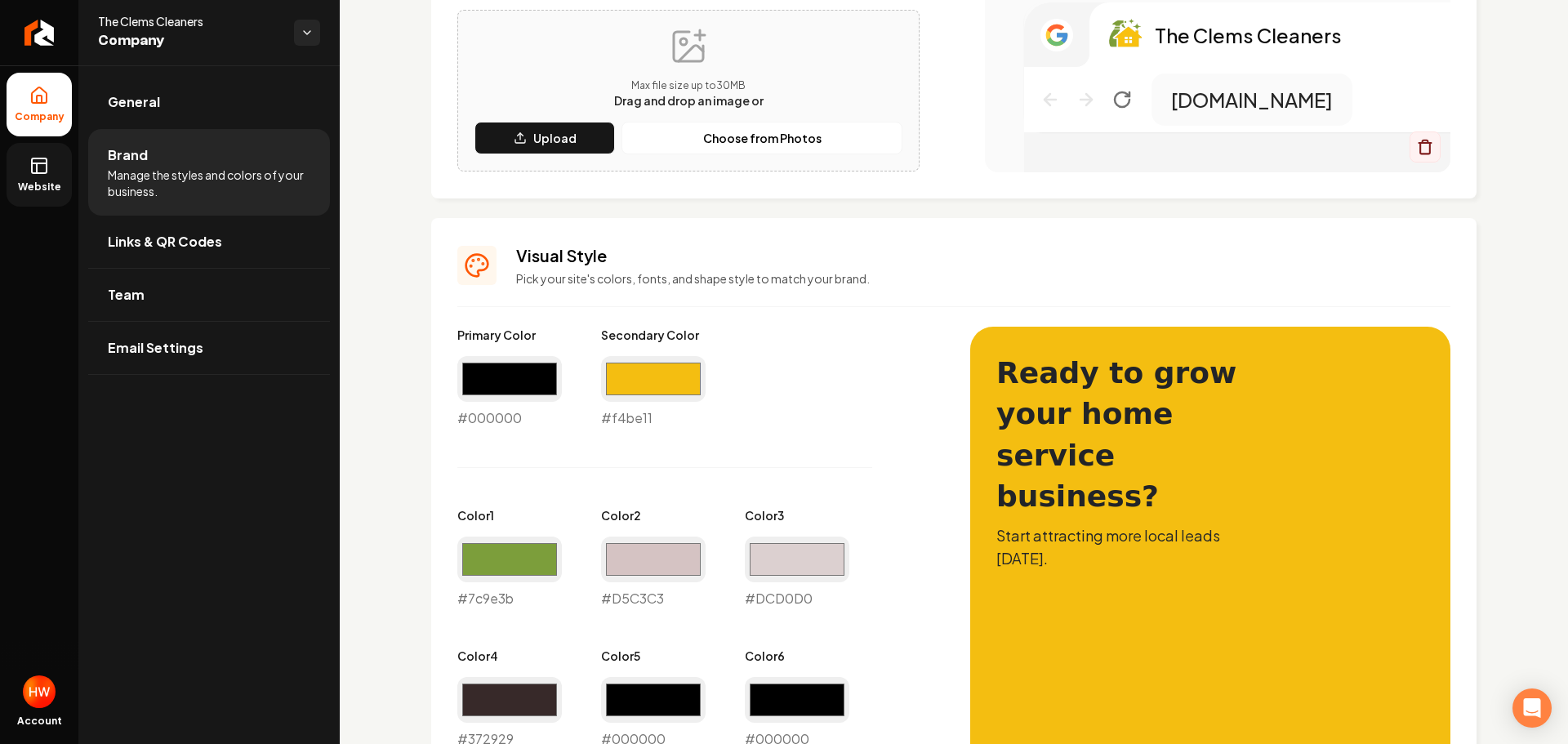
scroll to position [410, 0]
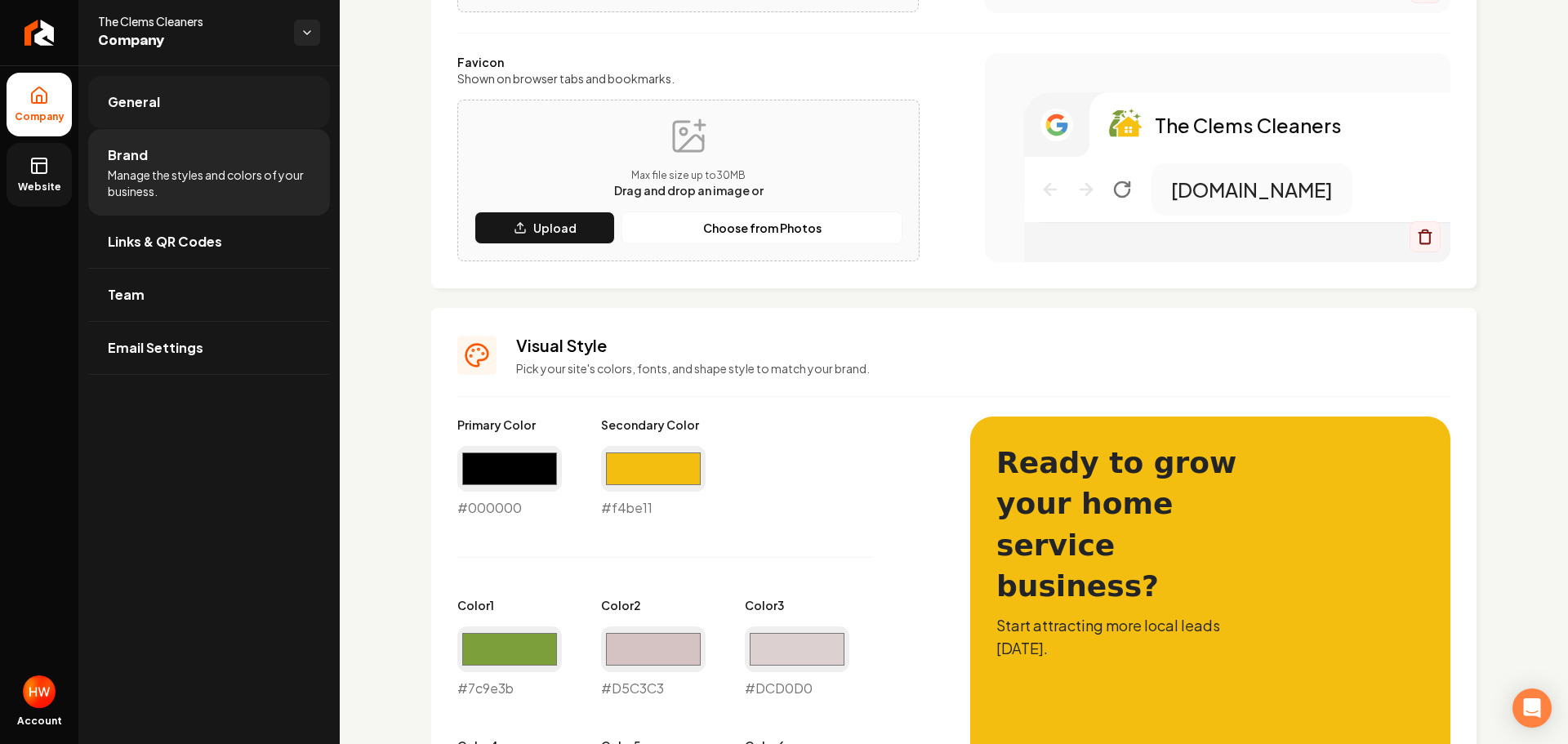
click at [159, 110] on link "General" at bounding box center [208, 102] width 241 height 53
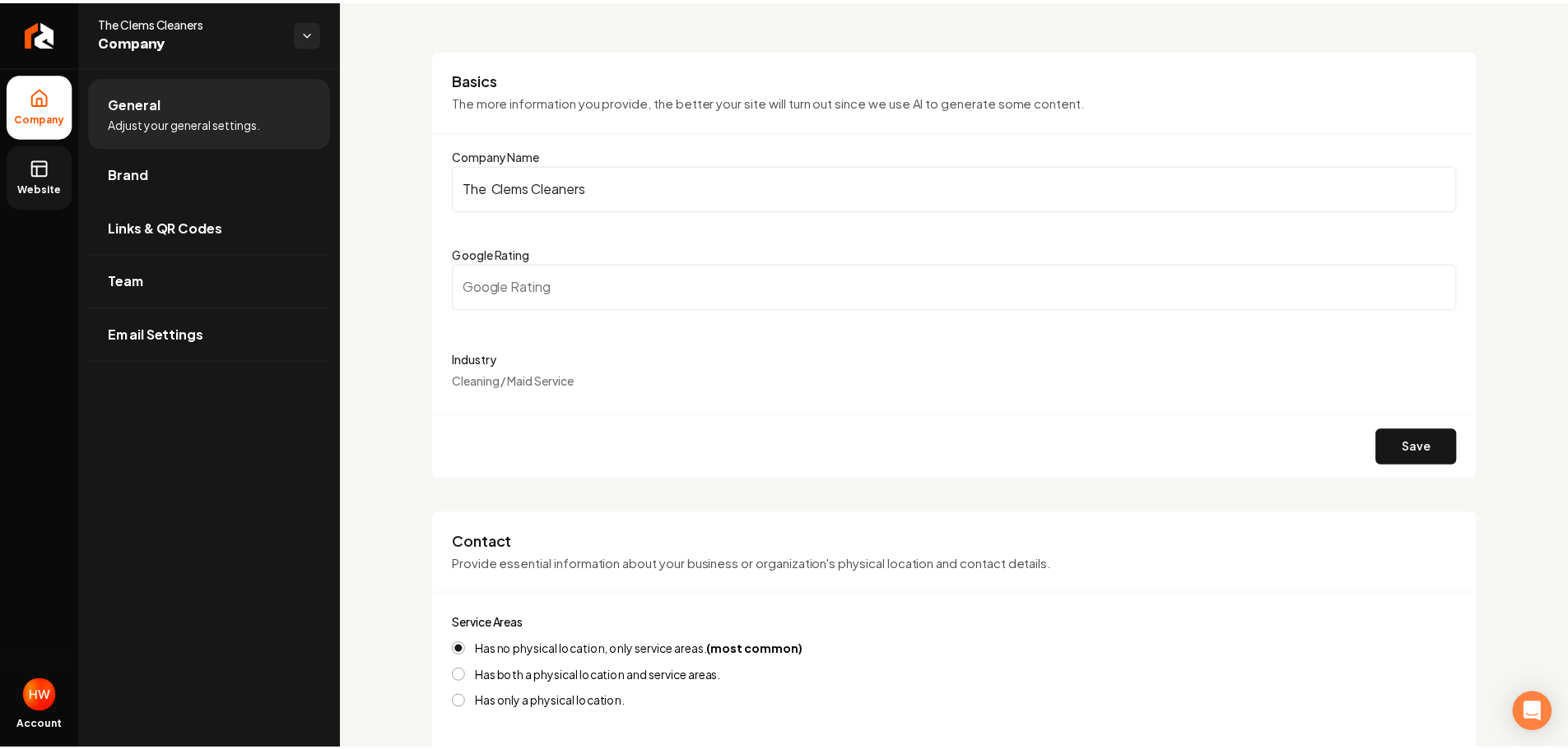
scroll to position [1, 0]
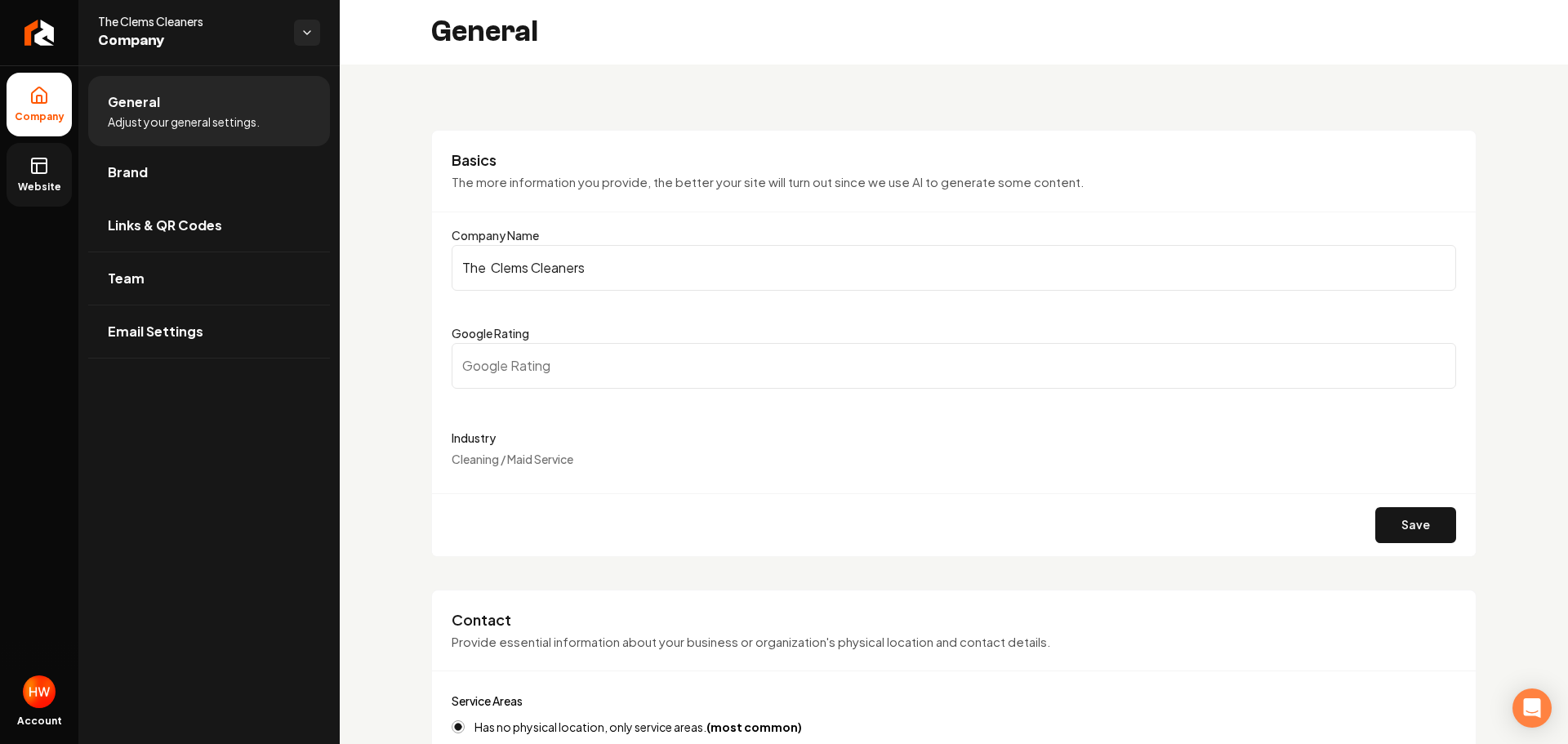
click at [614, 254] on input "The Clems Cleaners" at bounding box center [954, 268] width 1005 height 46
click at [614, 253] on input "The Clems Cleaners" at bounding box center [954, 268] width 1005 height 46
click at [614, 252] on input "The Clems Cleaners" at bounding box center [954, 268] width 1005 height 46
click at [41, 44] on icon "Return to dashboard" at bounding box center [39, 33] width 26 height 26
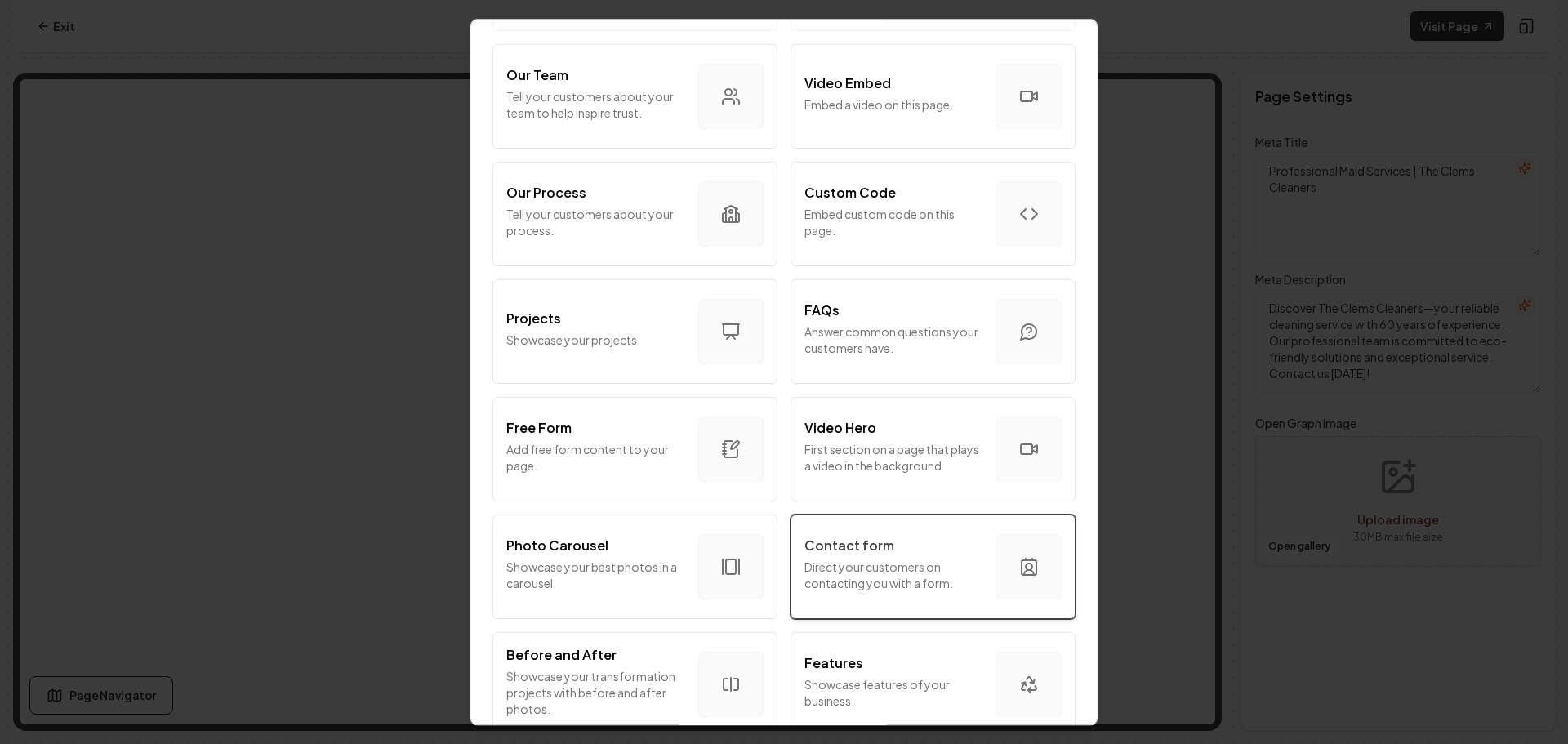
scroll to position [507, 0]
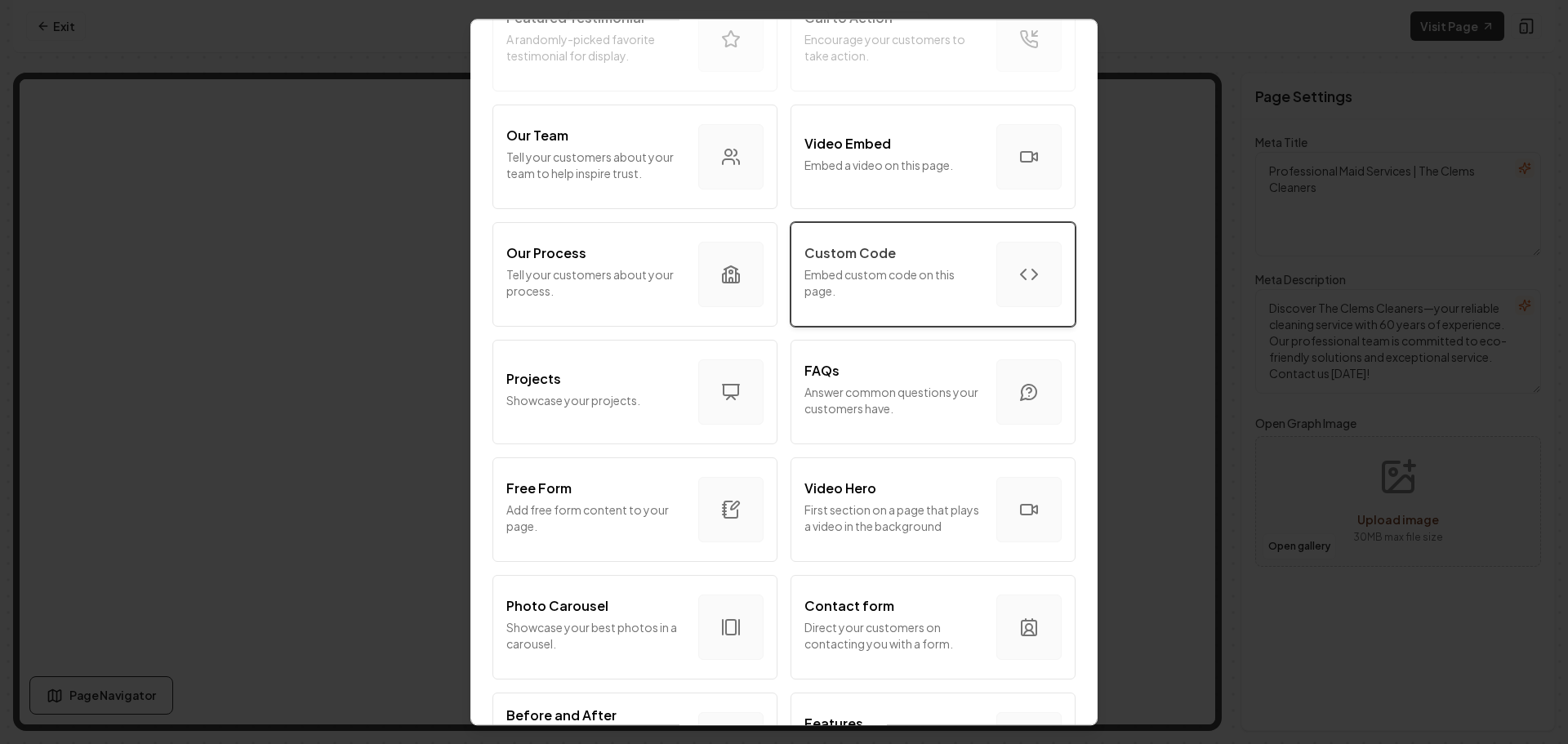
click at [852, 260] on p "Custom Code" at bounding box center [850, 253] width 91 height 20
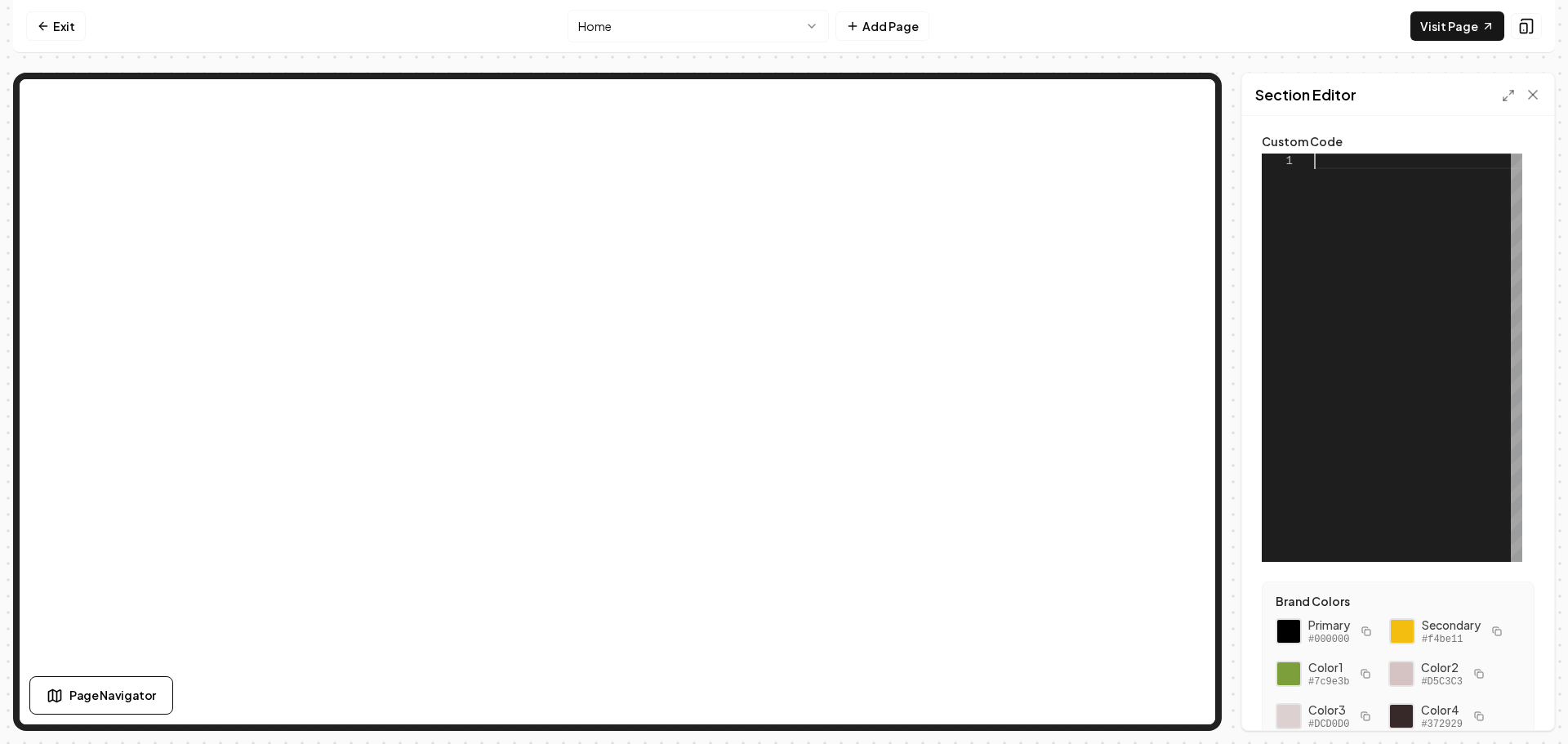
click at [1369, 166] on div at bounding box center [1418, 357] width 208 height 409
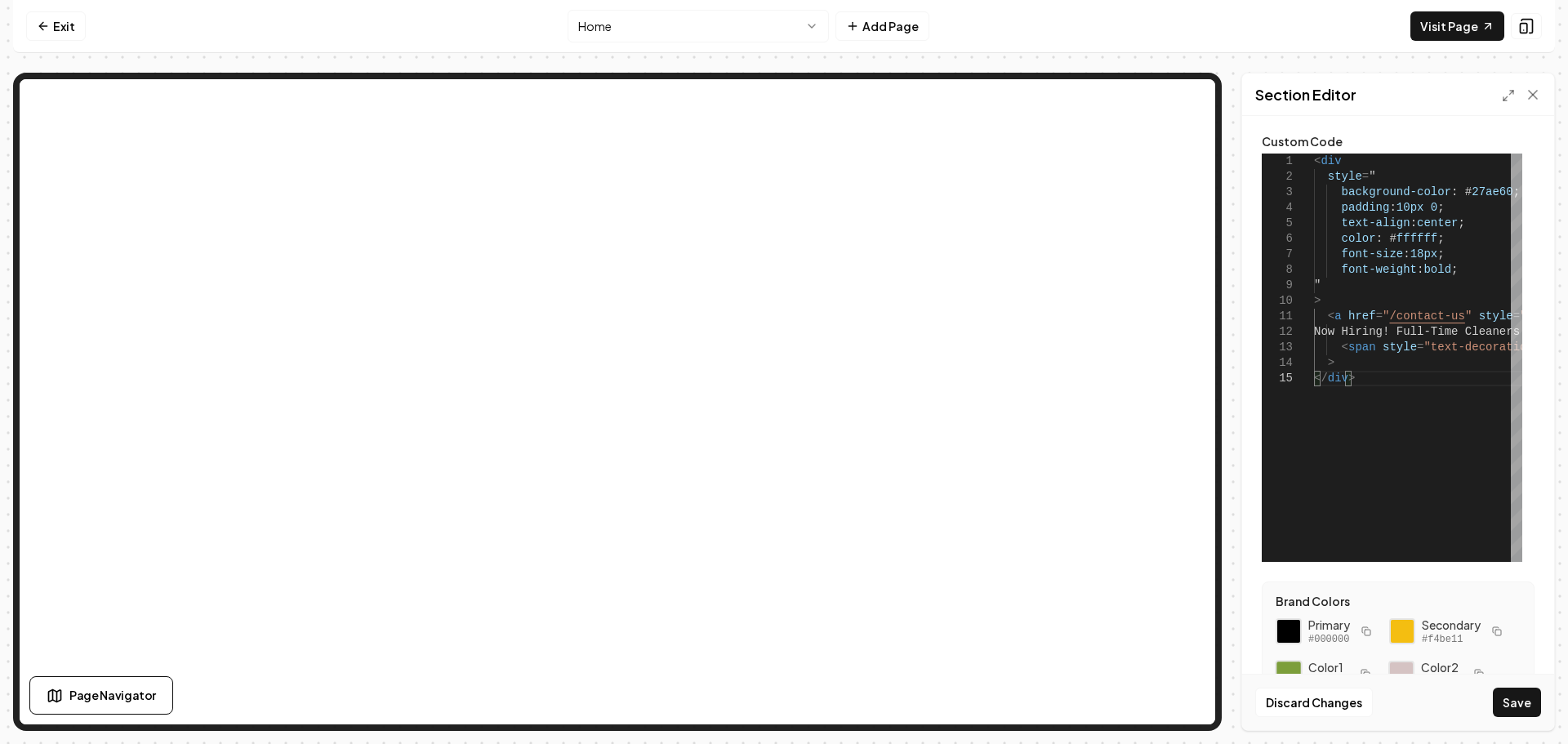
click at [1286, 670] on div at bounding box center [1289, 674] width 28 height 28
drag, startPoint x: 1498, startPoint y: 194, endPoint x: 1454, endPoint y: 192, distance: 44.0
click at [1454, 192] on div "< div style = " background-color : # 27ae60 ; padding : 10px 0 ; text-align : c…" at bounding box center [1551, 357] width 476 height 409
click at [1519, 702] on button "Save" at bounding box center [1516, 702] width 48 height 29
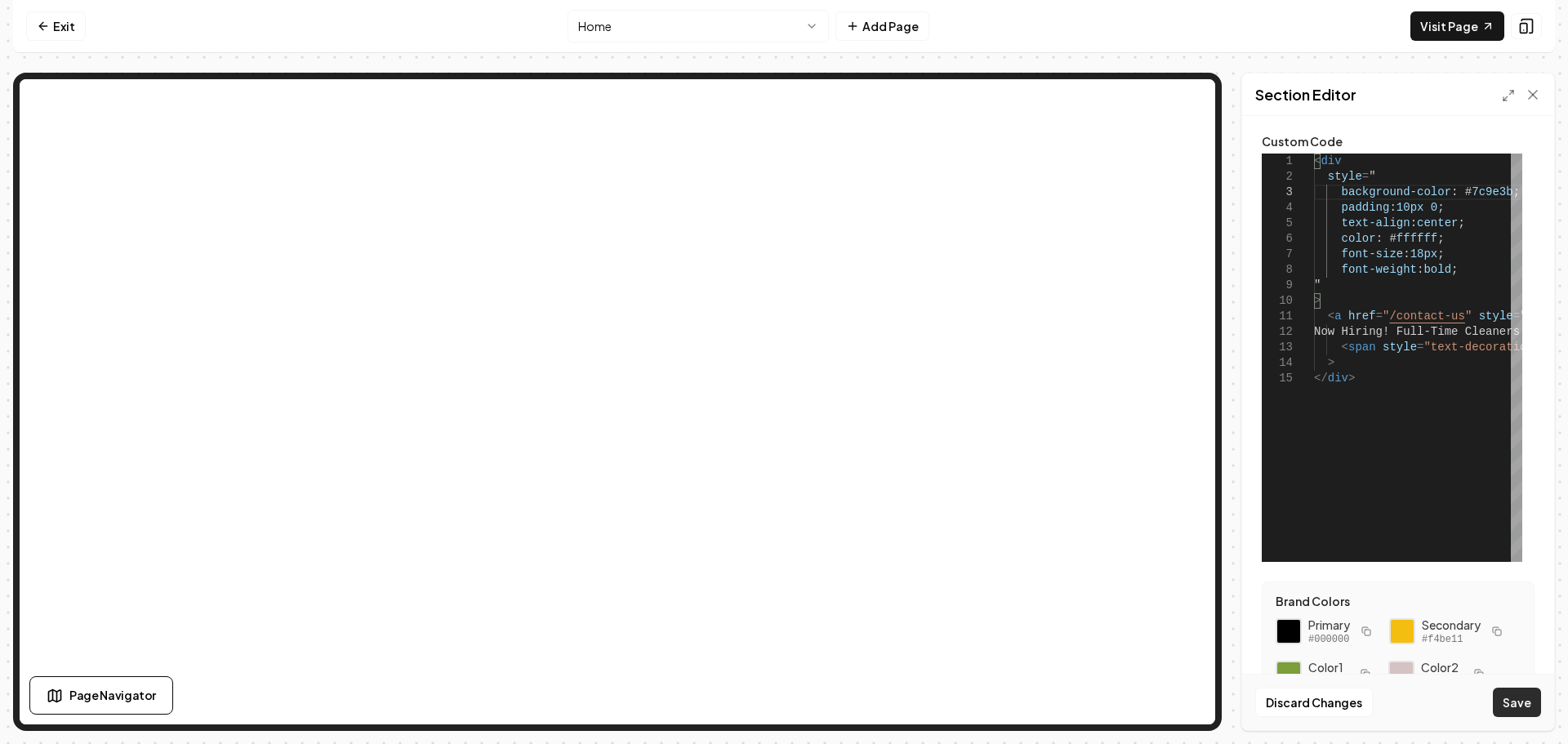
type textarea "**********"
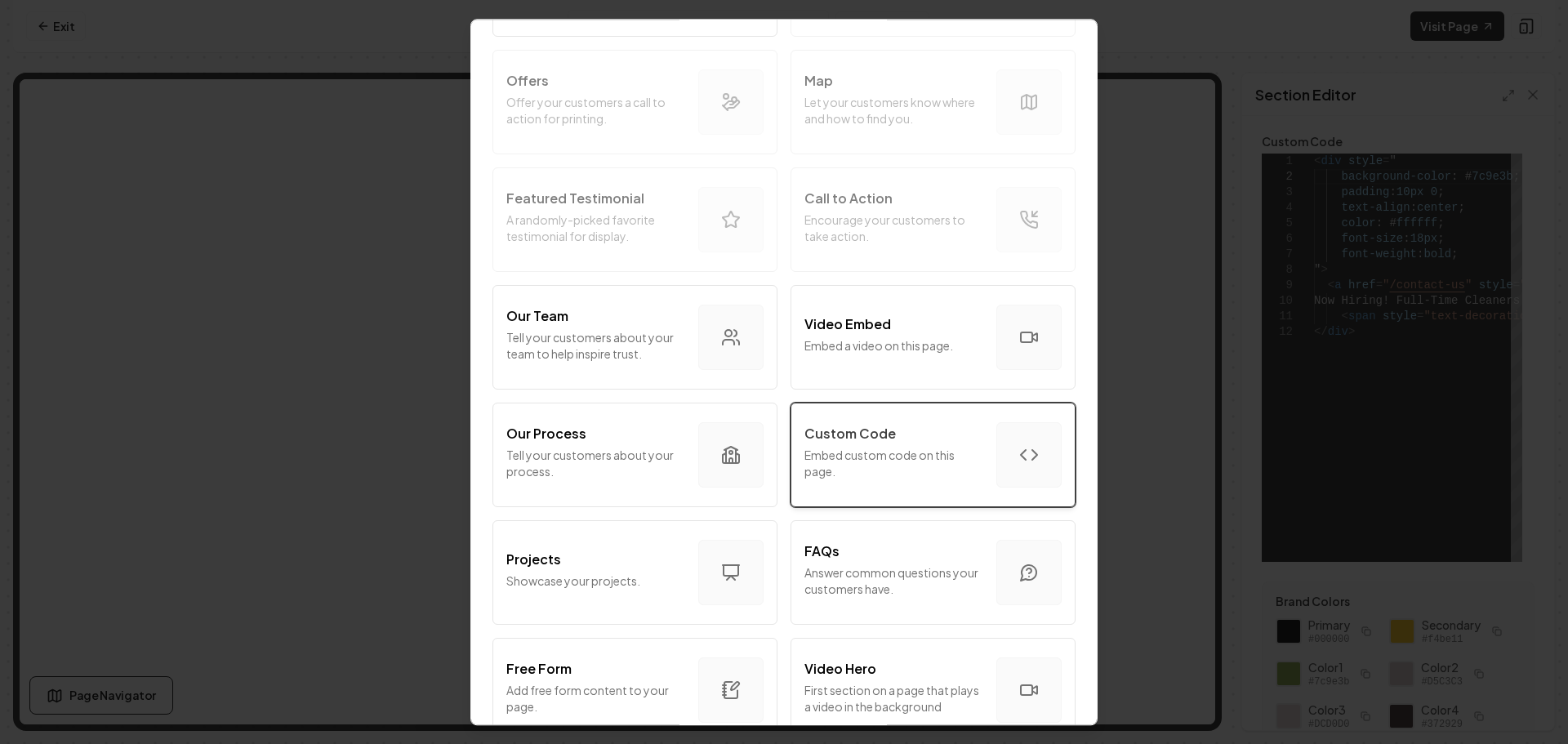
scroll to position [409, 0]
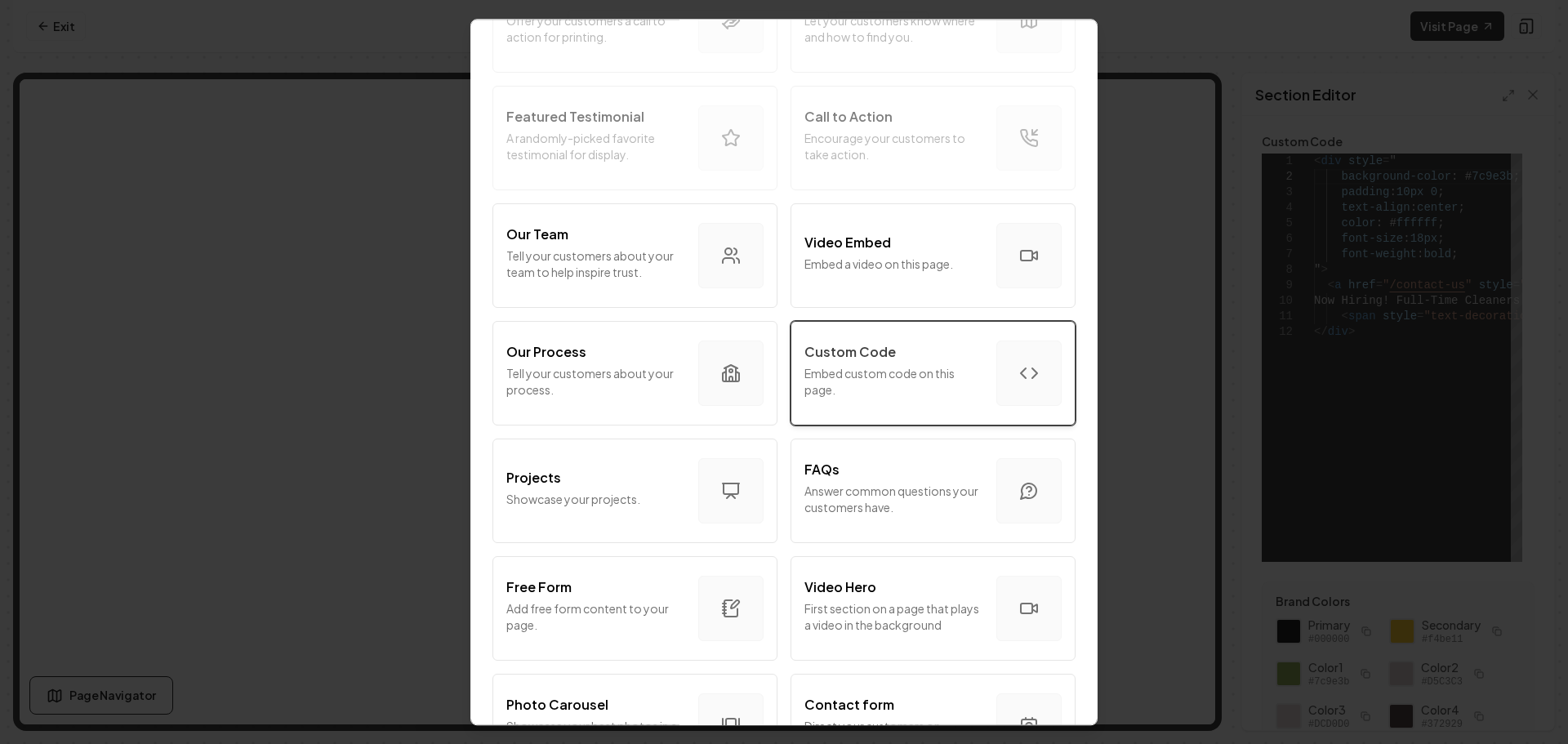
click at [854, 367] on p "Embed custom code on this page." at bounding box center [894, 381] width 178 height 33
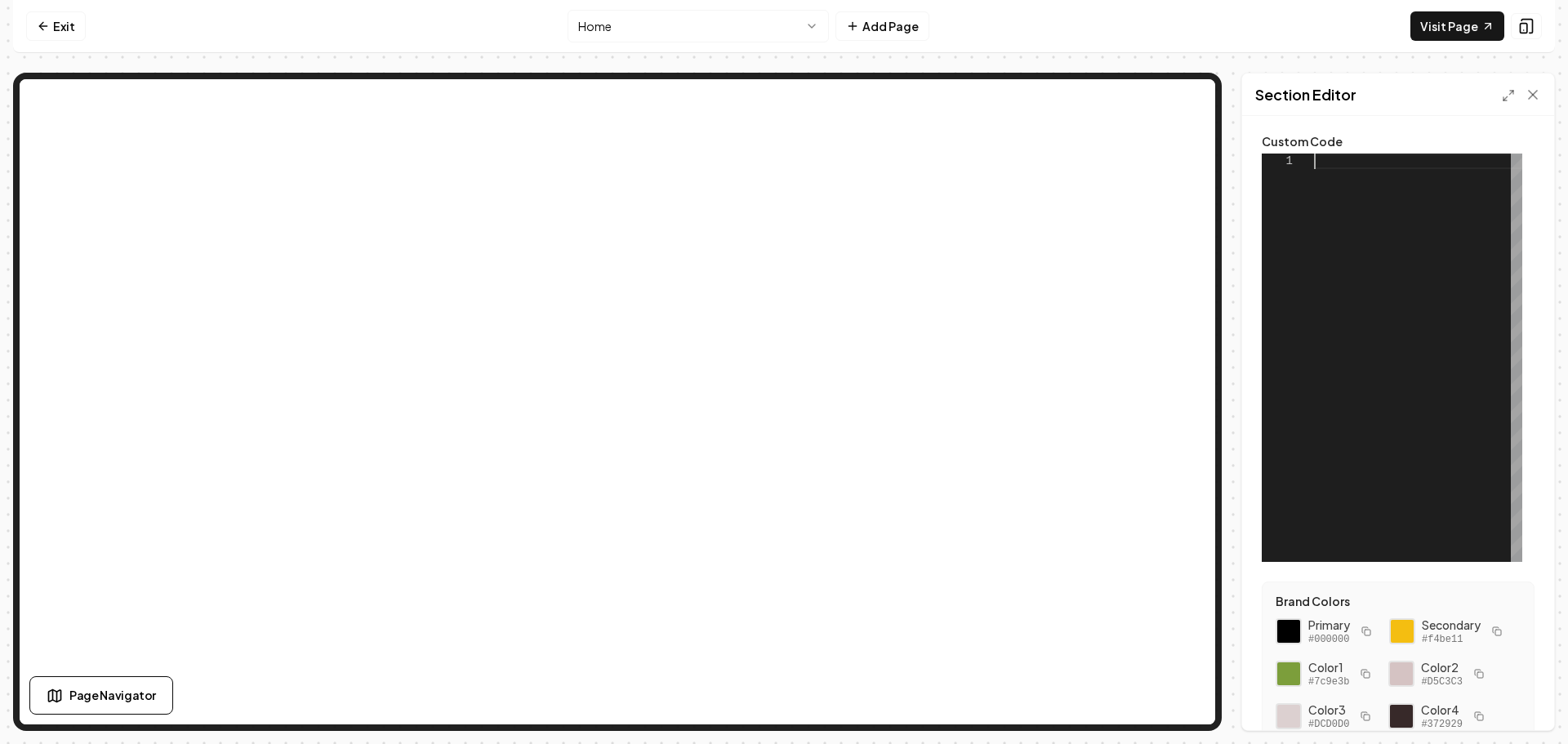
scroll to position [0, 0]
click at [1353, 170] on div at bounding box center [1418, 357] width 208 height 409
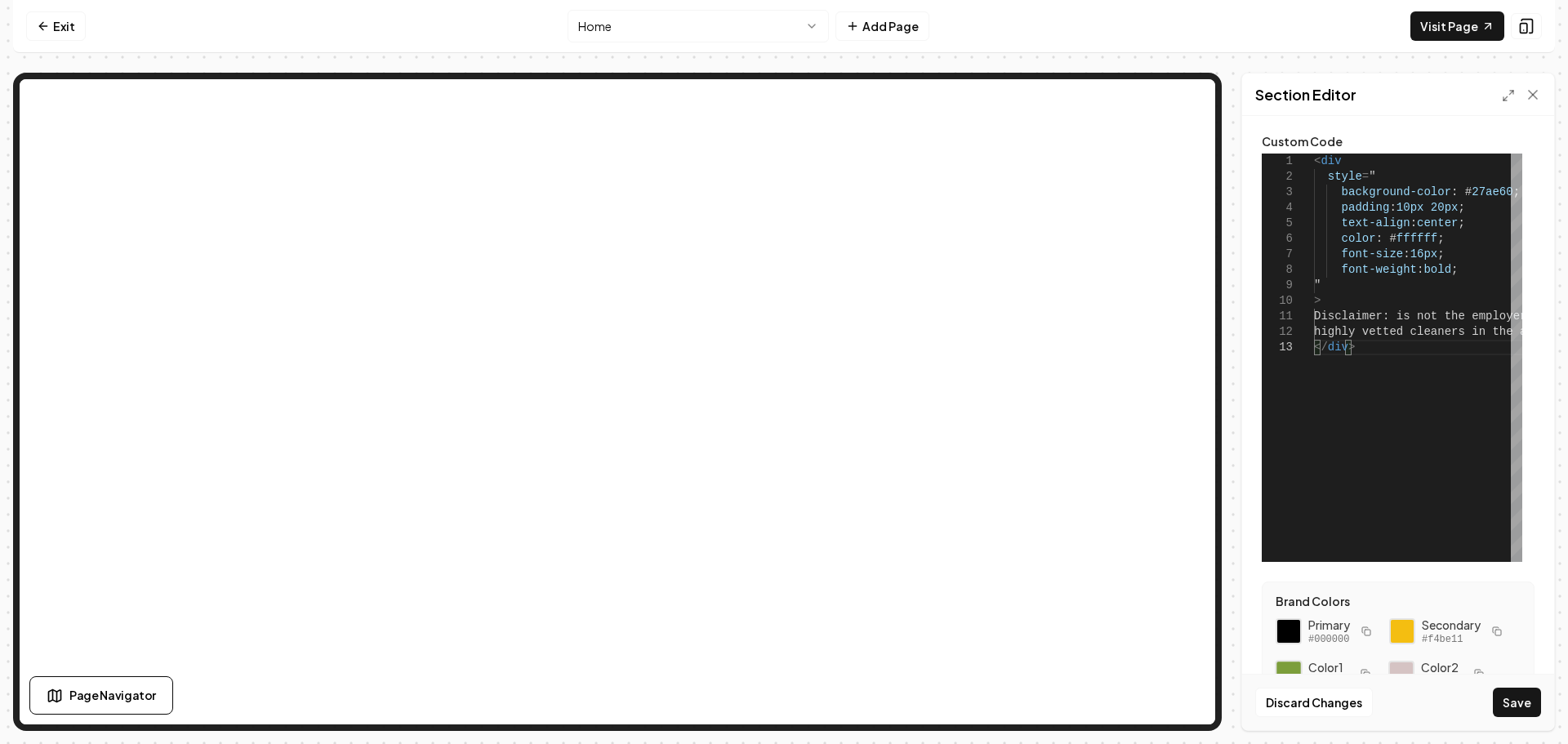
click at [1288, 669] on div at bounding box center [1289, 674] width 28 height 28
drag, startPoint x: 1496, startPoint y: 187, endPoint x: 1452, endPoint y: 189, distance: 44.0
click at [1453, 189] on div "< div style = " background-color : # 27ae60 ; padding : 10px 20px ; text-align …" at bounding box center [1583, 357] width 539 height 409
drag, startPoint x: 1395, startPoint y: 315, endPoint x: 1399, endPoint y: 306, distance: 9.8
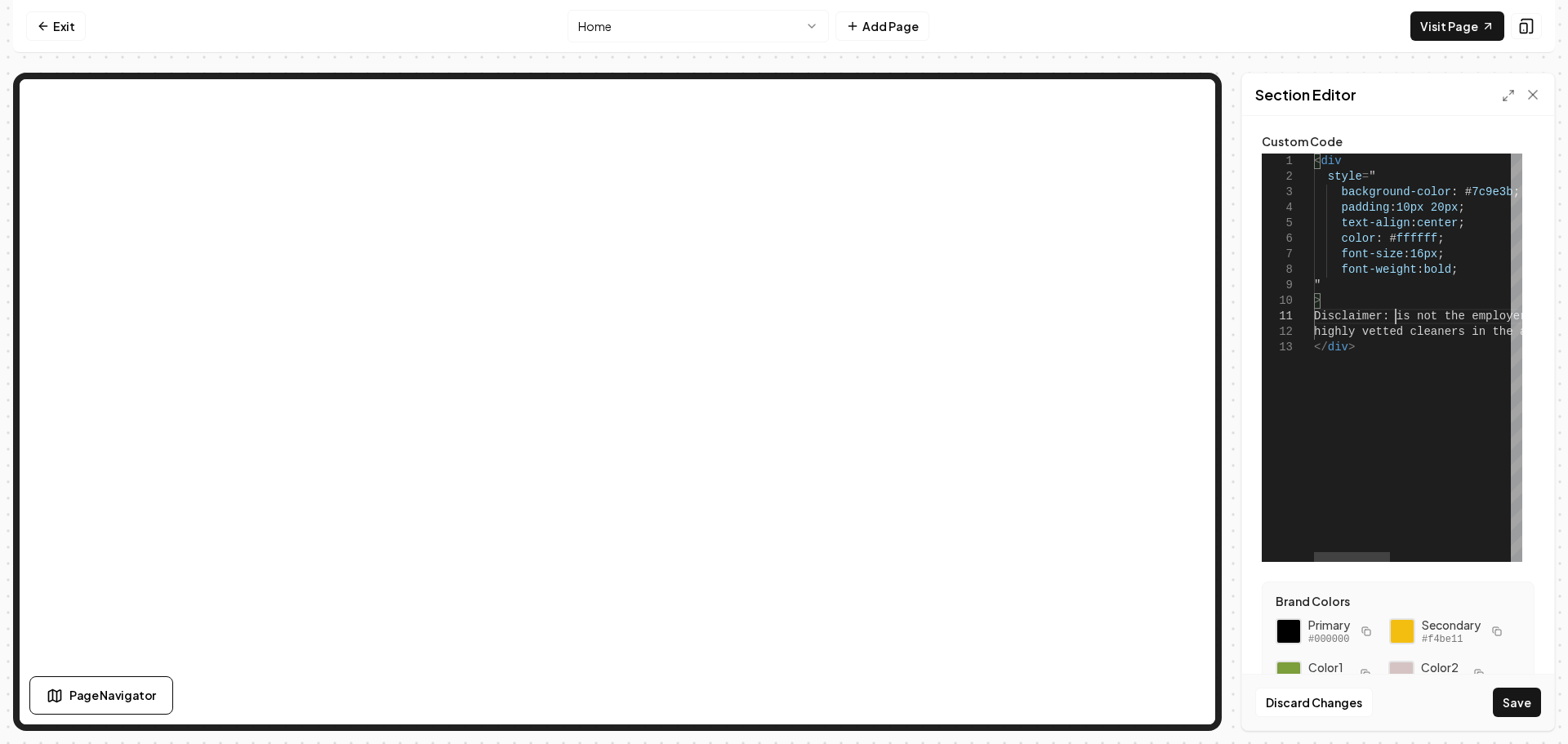
click at [1395, 314] on div "< div style = " background-color : # 7c9e3b ; padding : 10px 20px ; text-align …" at bounding box center [1583, 357] width 539 height 409
click at [1515, 700] on button "Save" at bounding box center [1516, 702] width 48 height 29
type textarea "**********"
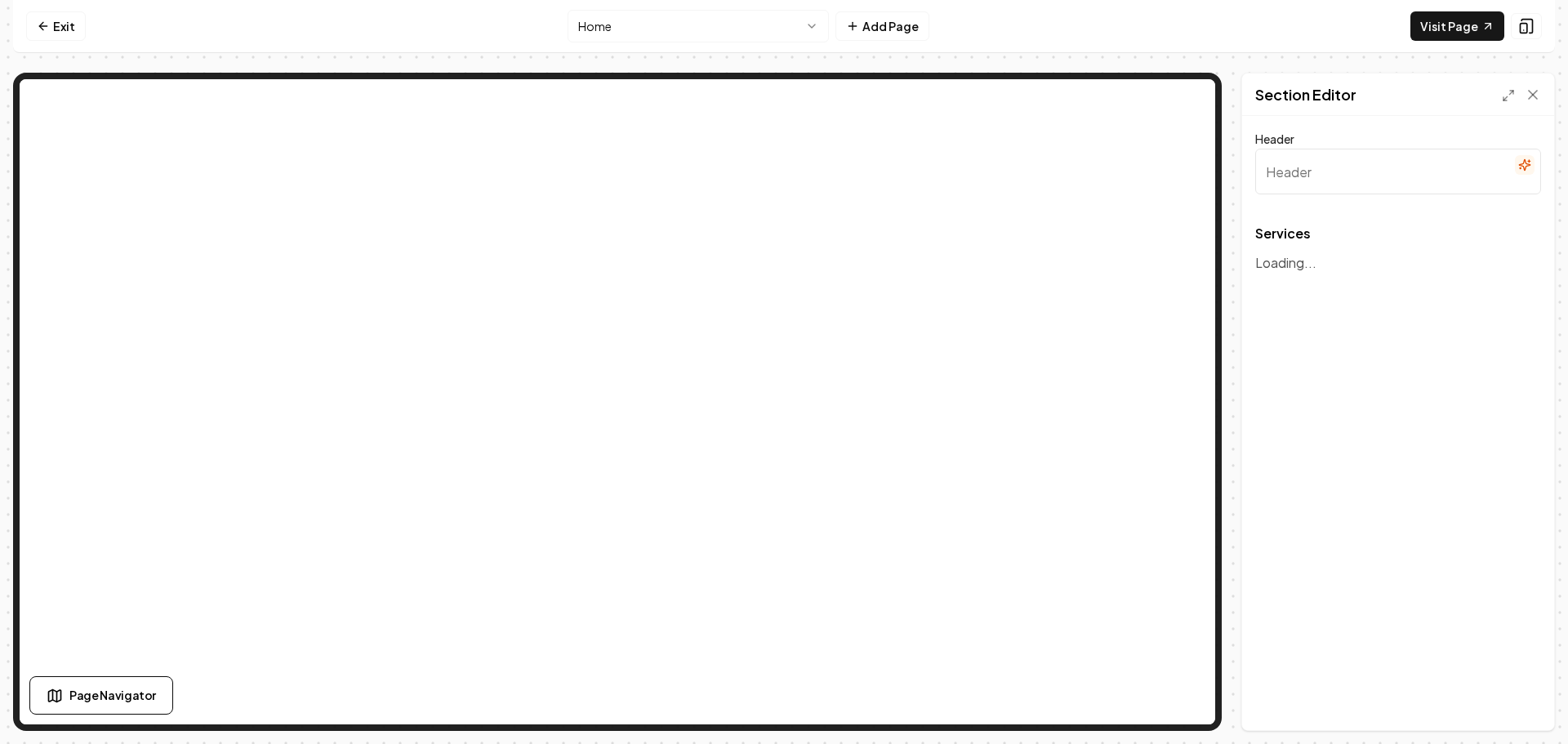
type input "Our Cleaning Services"
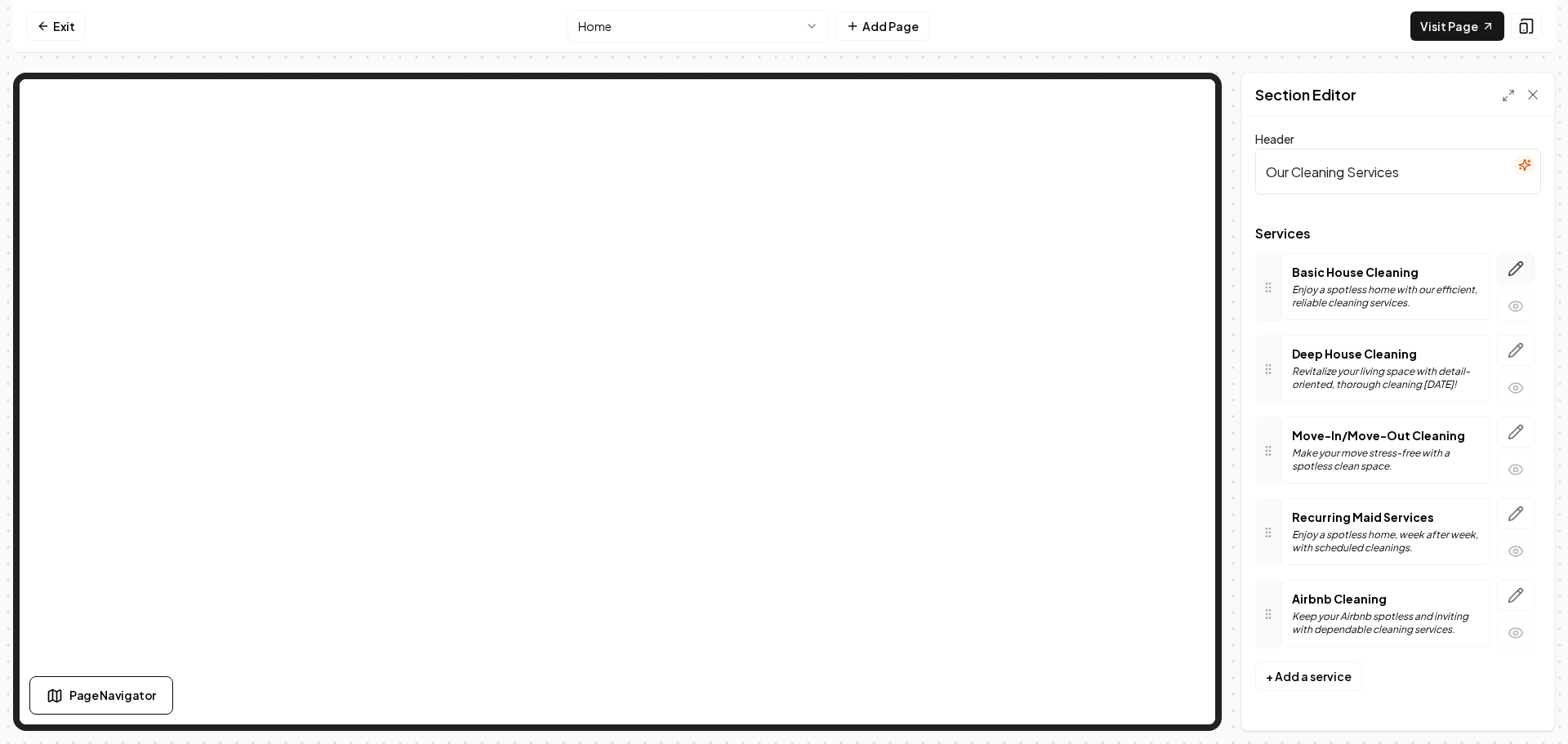
click at [1515, 269] on icon "button" at bounding box center [1514, 268] width 16 height 16
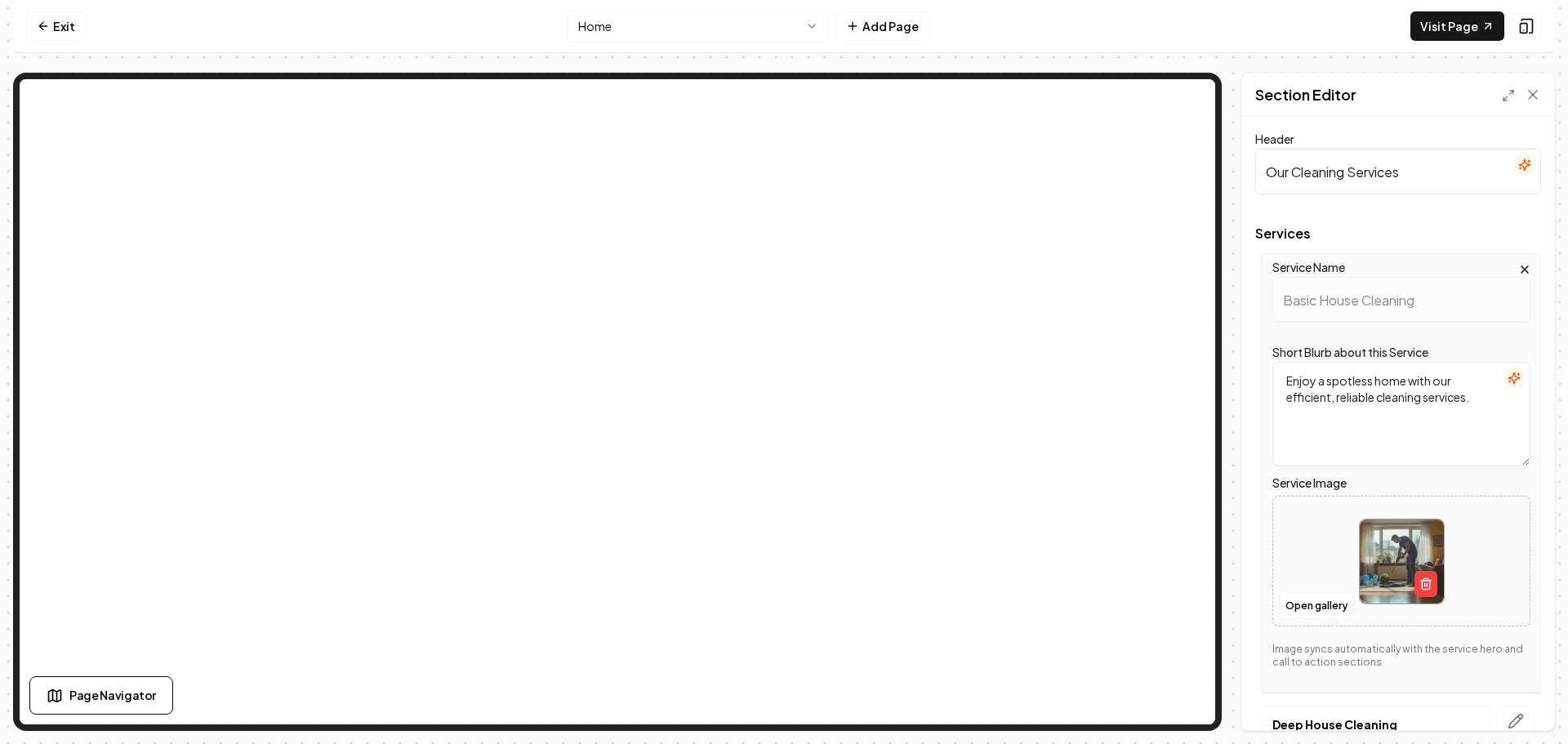
scroll to position [245, 0]
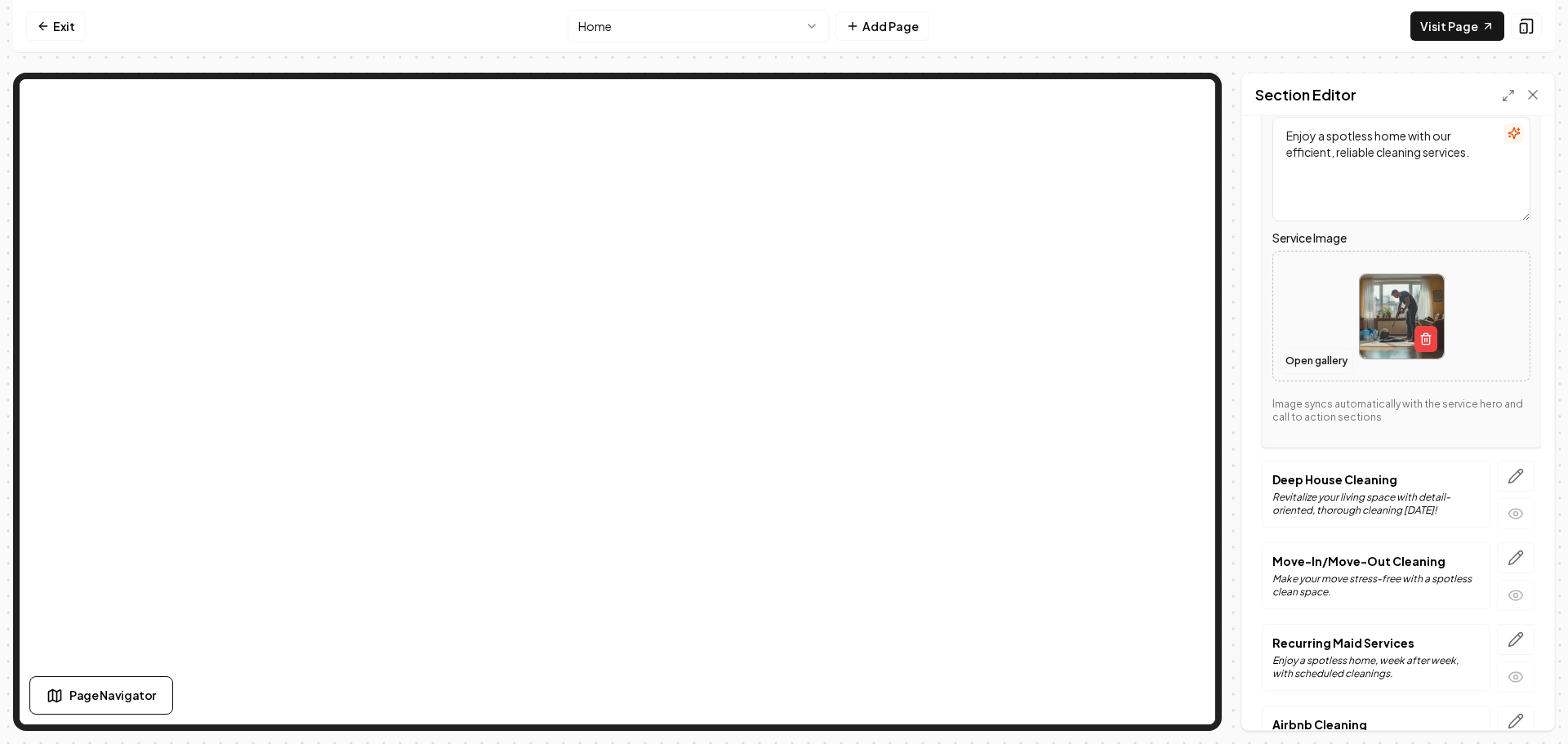
click at [1313, 354] on button "Open gallery" at bounding box center [1316, 361] width 73 height 26
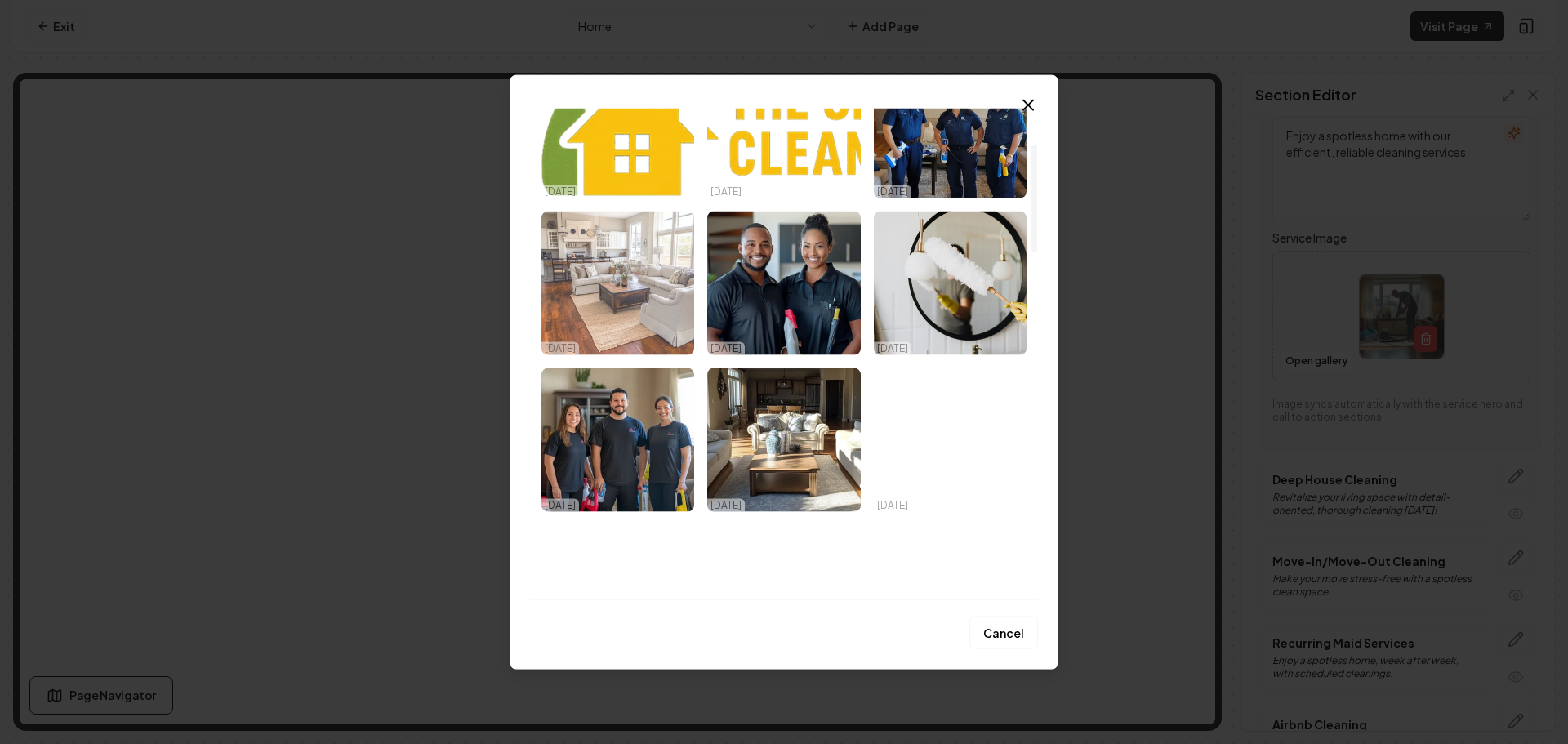
scroll to position [163, 0]
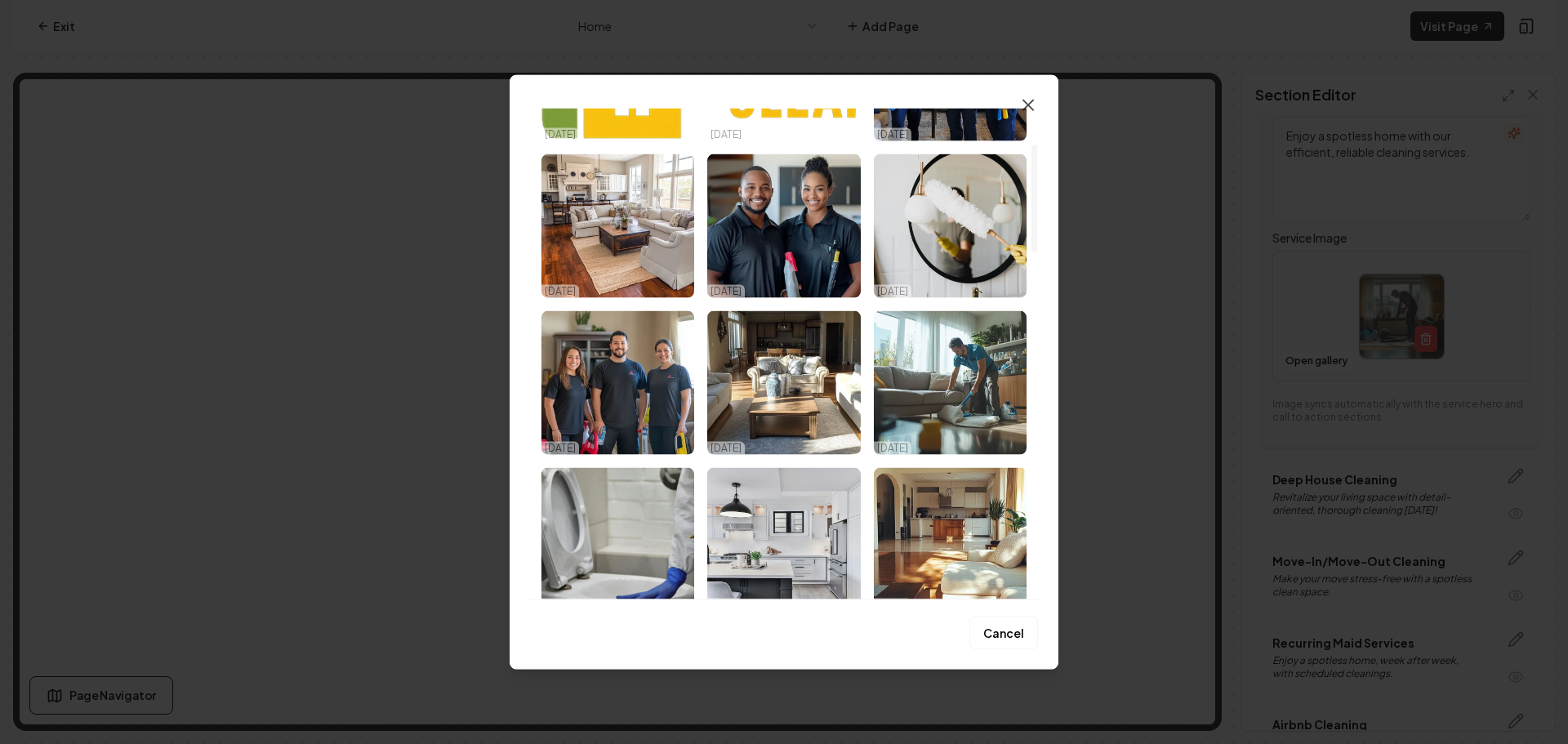
click at [1033, 99] on icon "button" at bounding box center [1027, 104] width 20 height 20
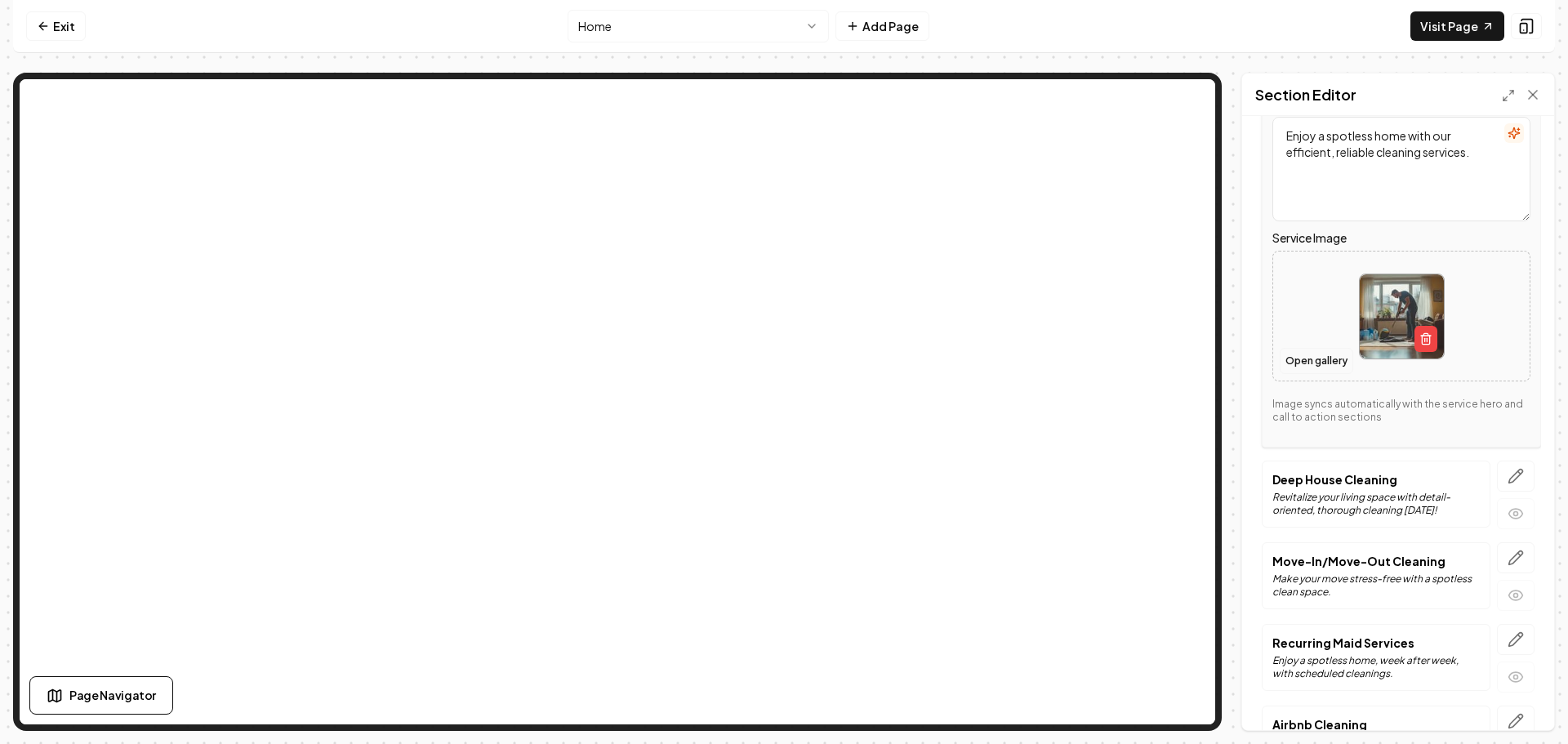
click at [1316, 355] on button "Open gallery" at bounding box center [1316, 361] width 73 height 26
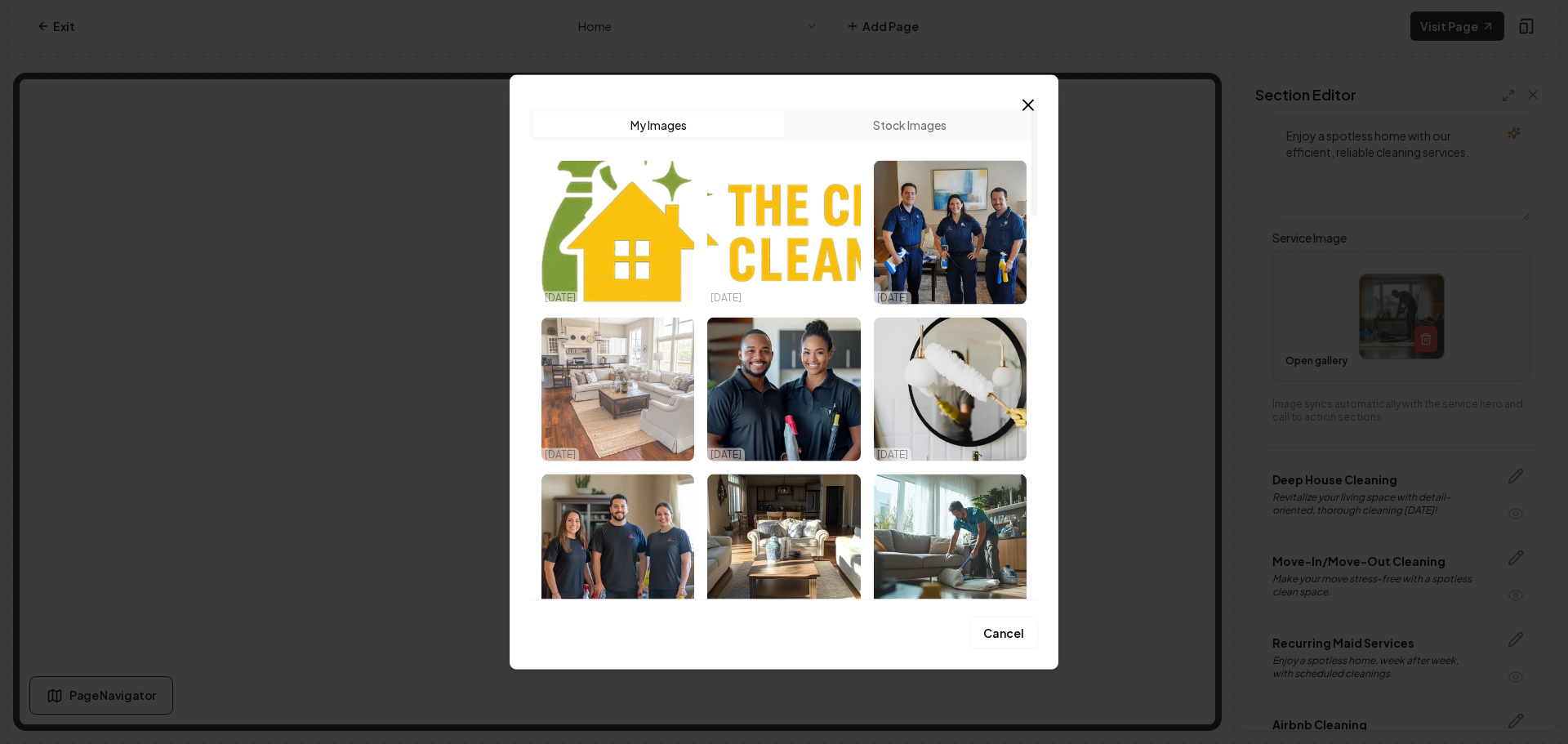
click at [623, 394] on img "Select image image_68dbcc745c7cd75eb8976c73.png" at bounding box center [618, 388] width 153 height 144
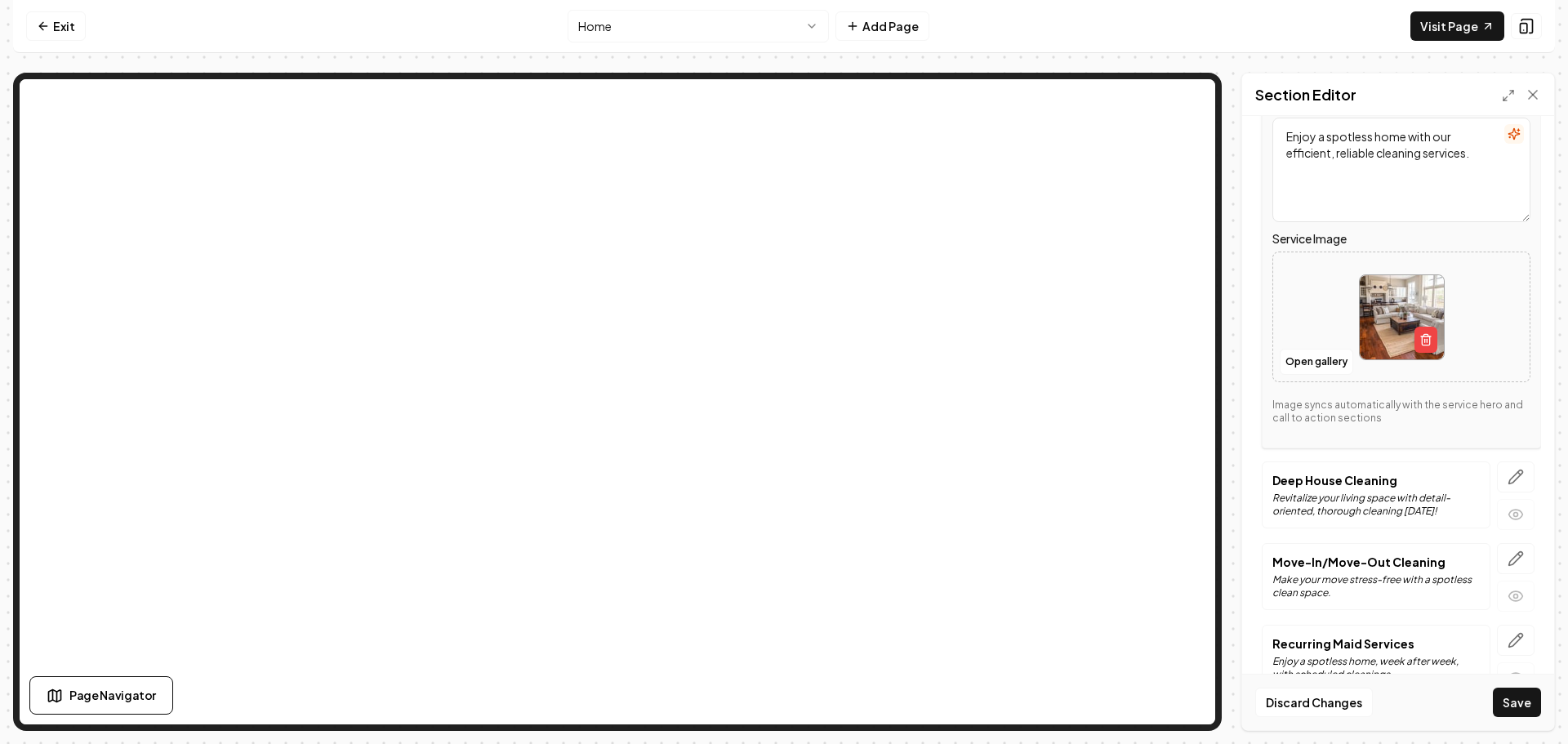
scroll to position [245, 0]
click at [1507, 467] on button "button" at bounding box center [1515, 475] width 38 height 31
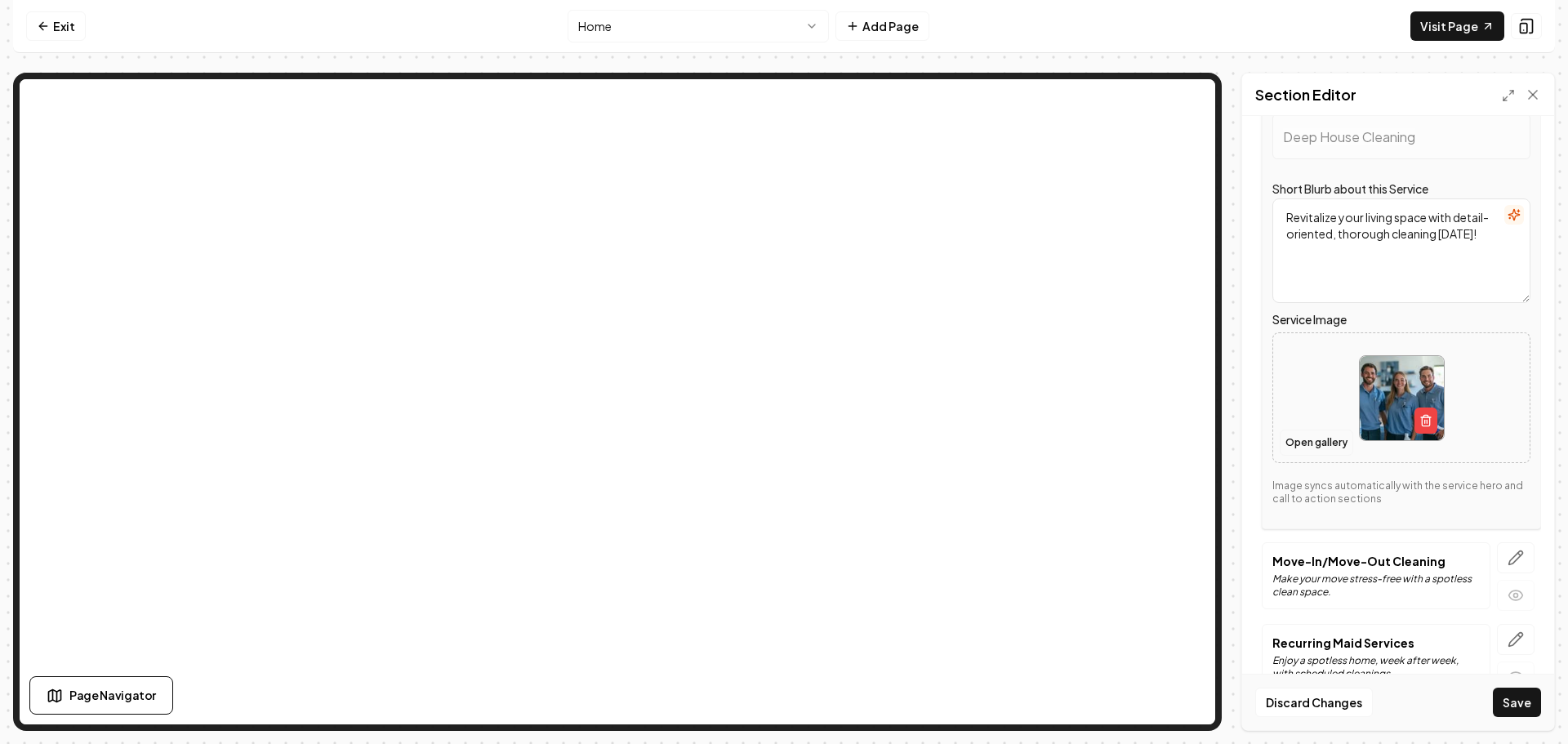
click at [1328, 442] on button "Open gallery" at bounding box center [1316, 442] width 73 height 26
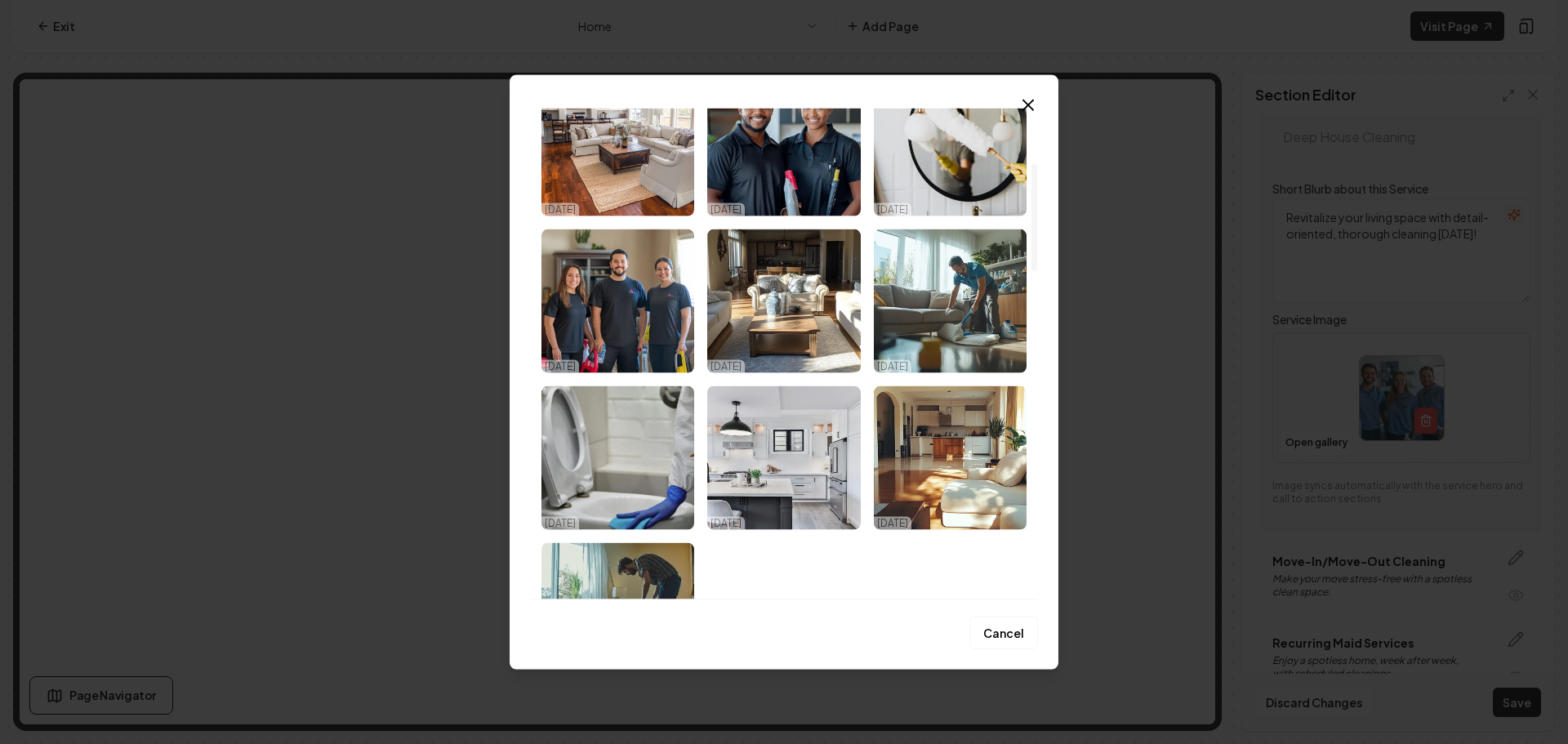
scroll to position [409, 0]
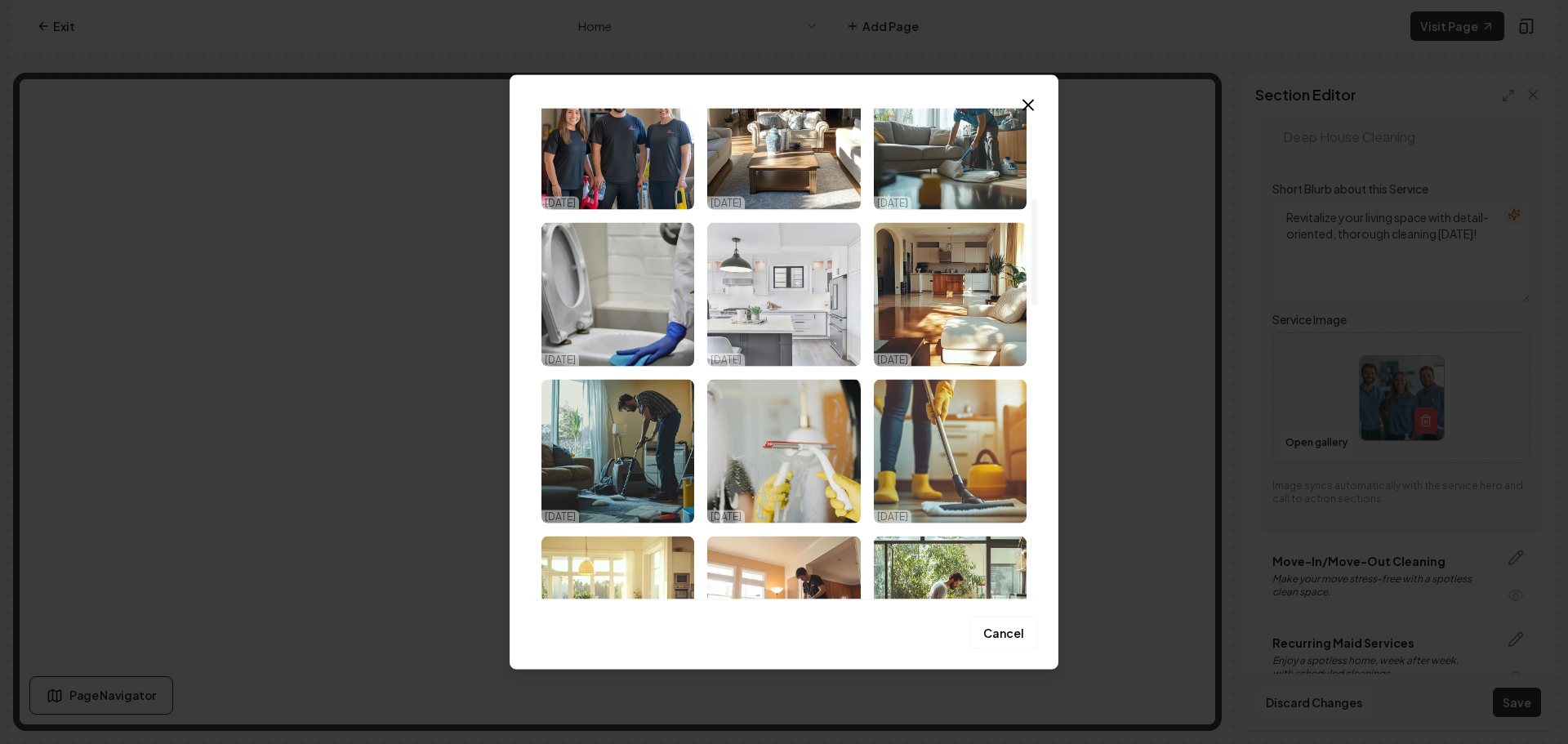
click at [776, 313] on img "Select image image_68dbcc745c7cd75eb8976d5a.jpeg" at bounding box center [783, 294] width 153 height 144
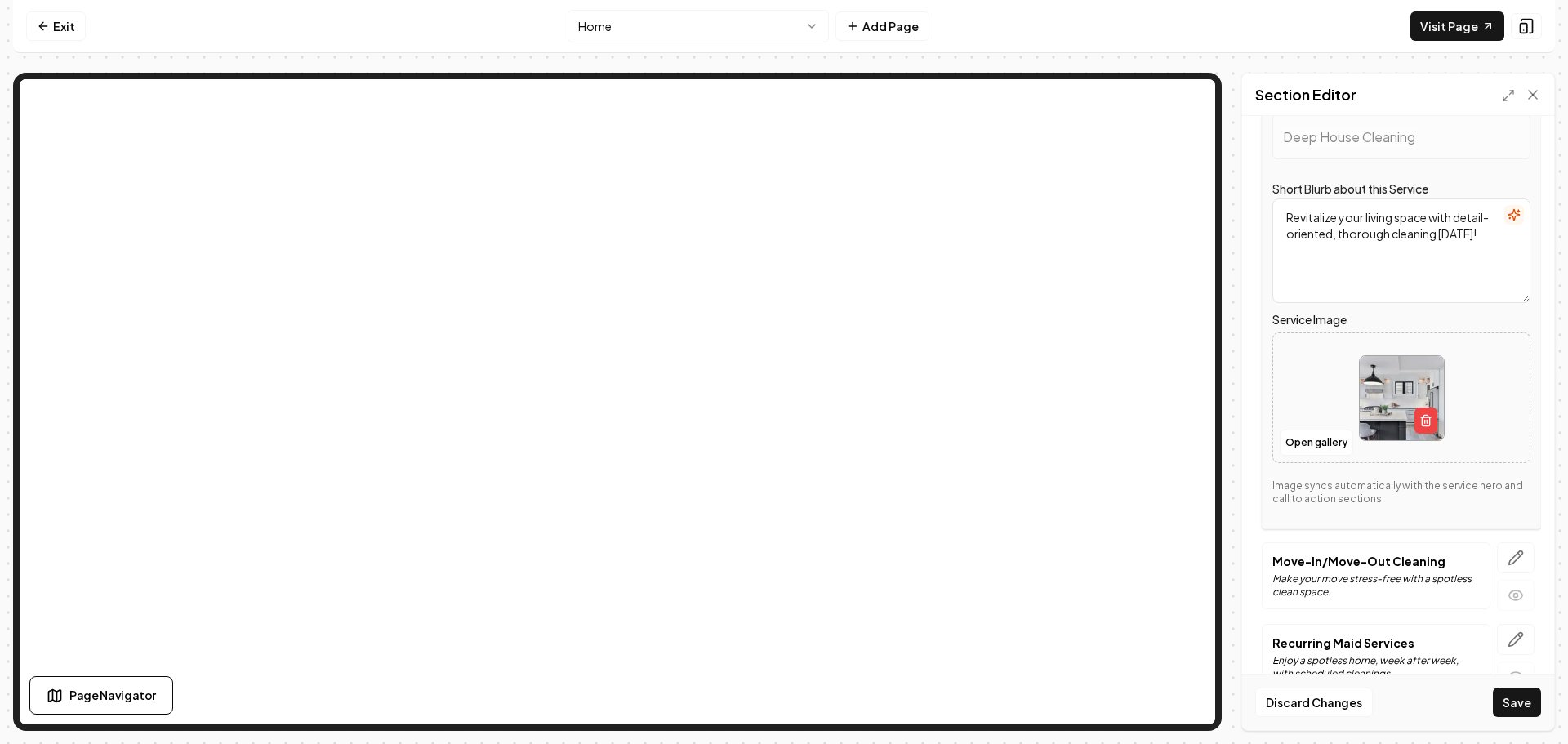
click at [1504, 549] on button "button" at bounding box center [1515, 557] width 38 height 31
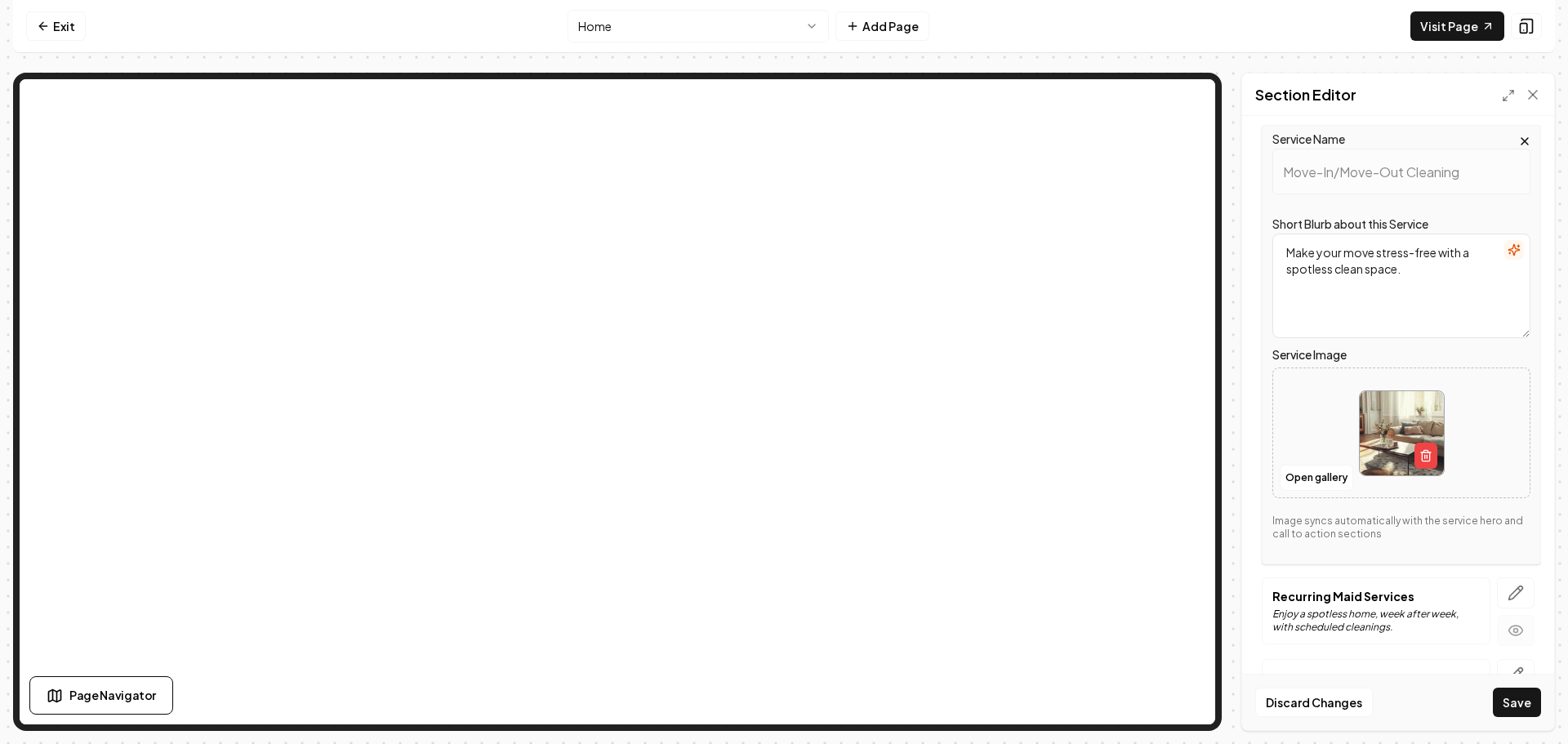
scroll to position [364, 0]
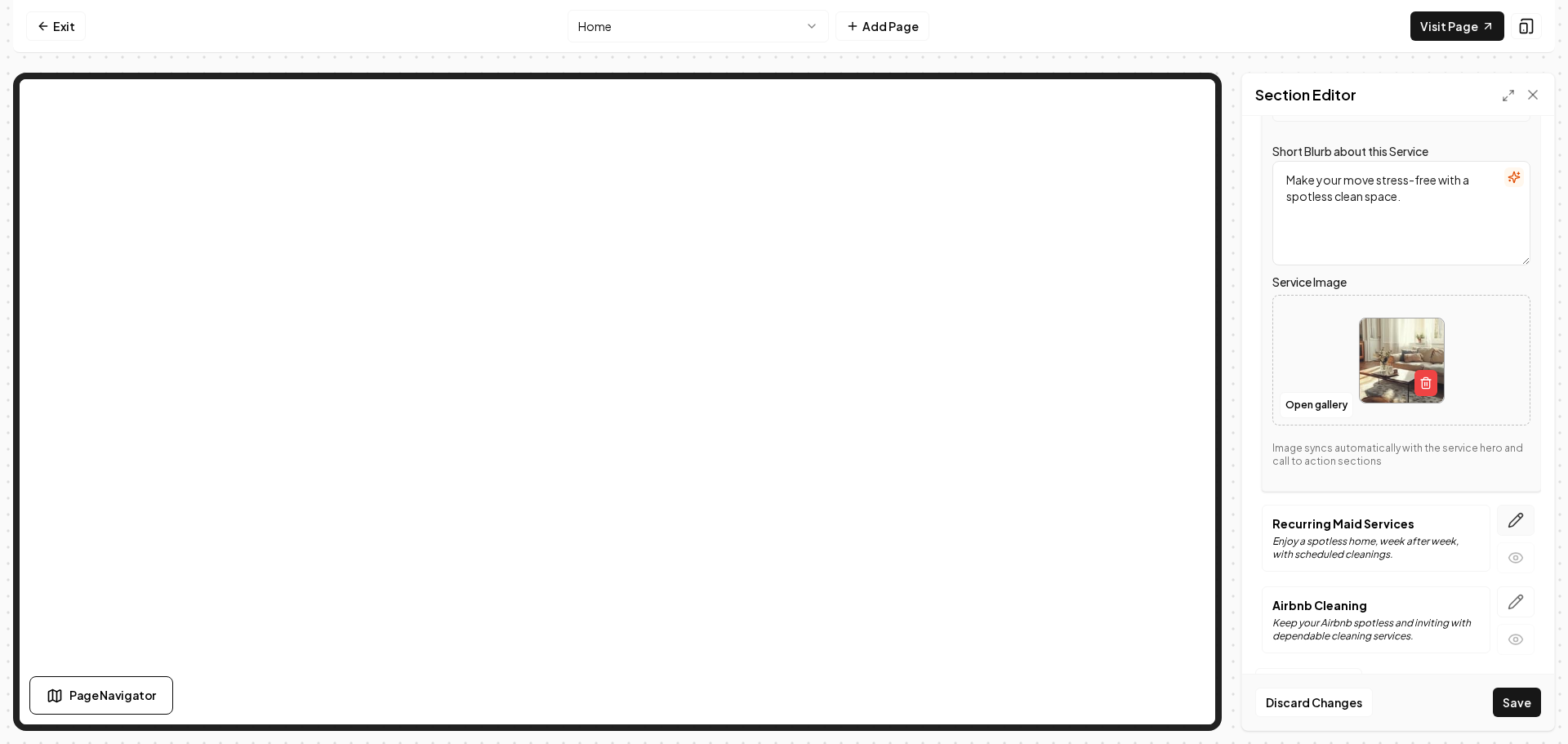
click at [1509, 521] on icon "button" at bounding box center [1515, 520] width 14 height 14
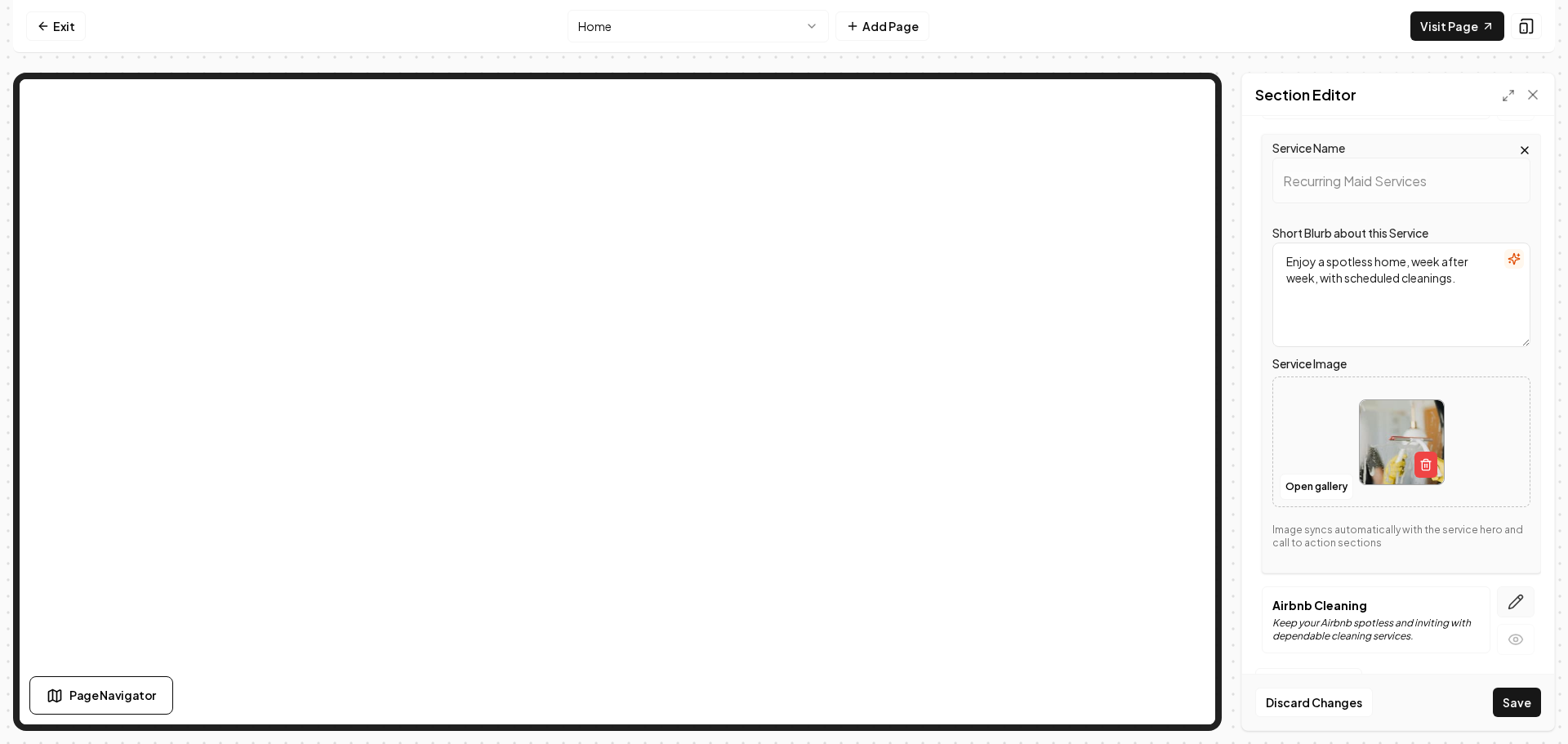
click at [1507, 597] on icon "button" at bounding box center [1514, 601] width 16 height 16
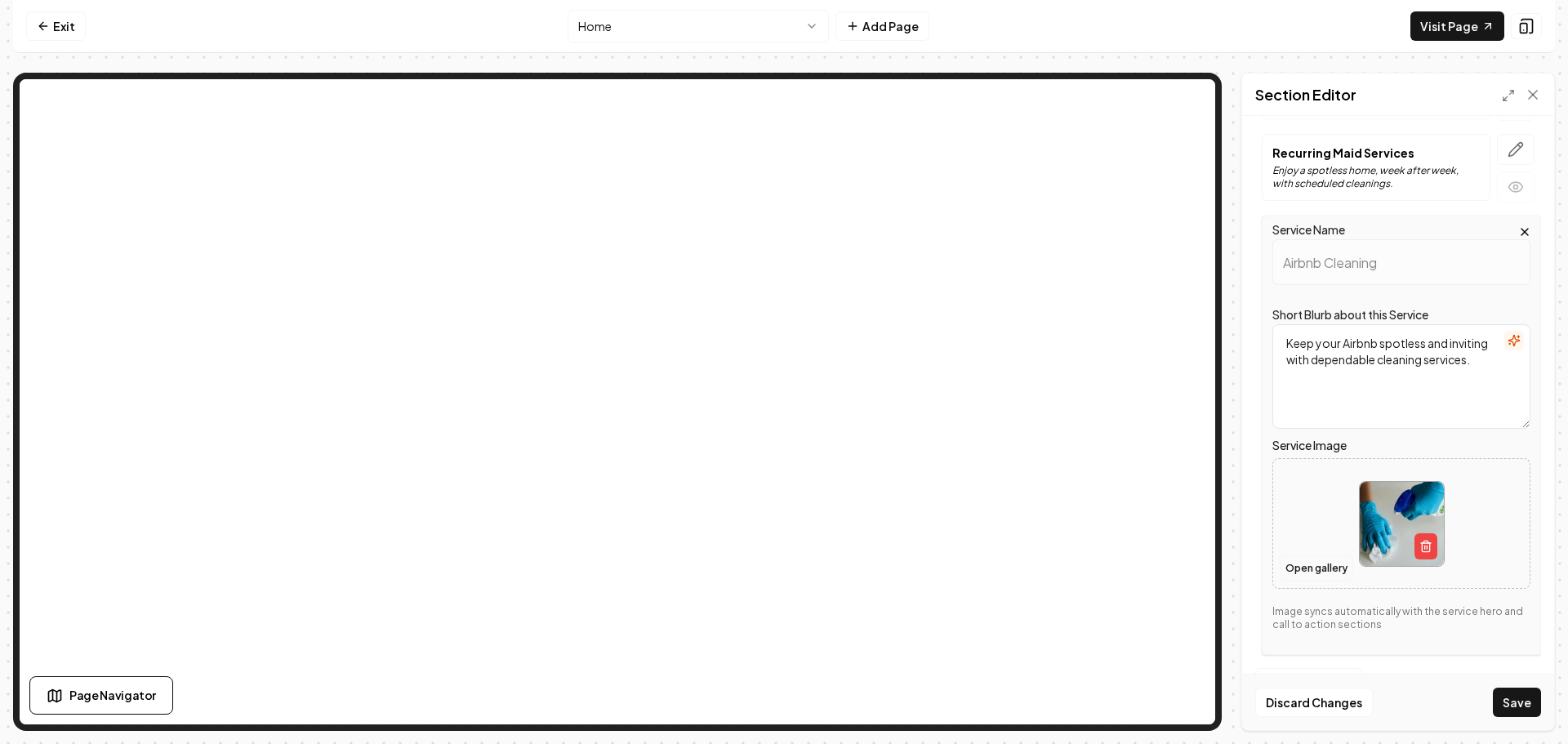
click at [1333, 556] on button "Open gallery" at bounding box center [1316, 568] width 73 height 26
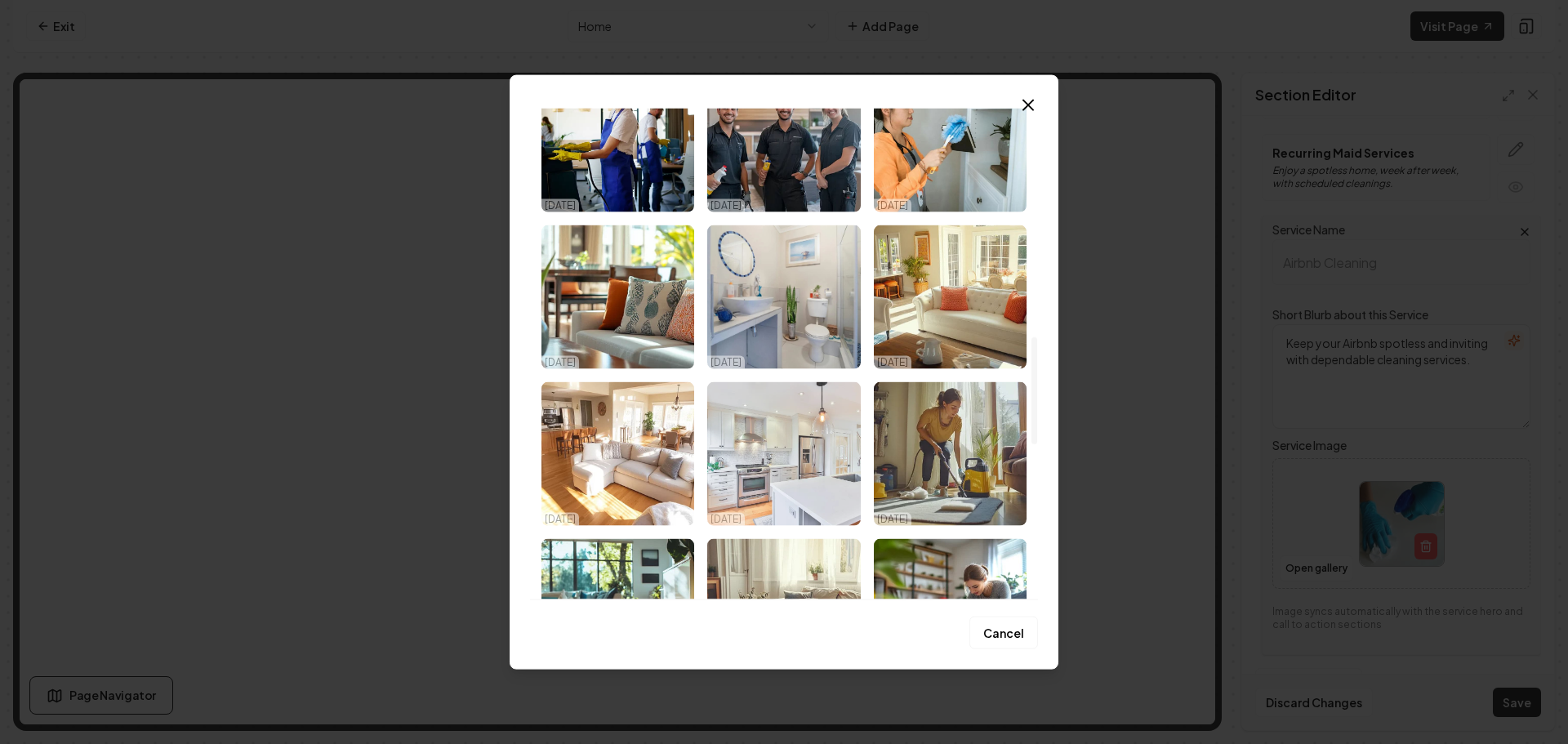
scroll to position [1062, 0]
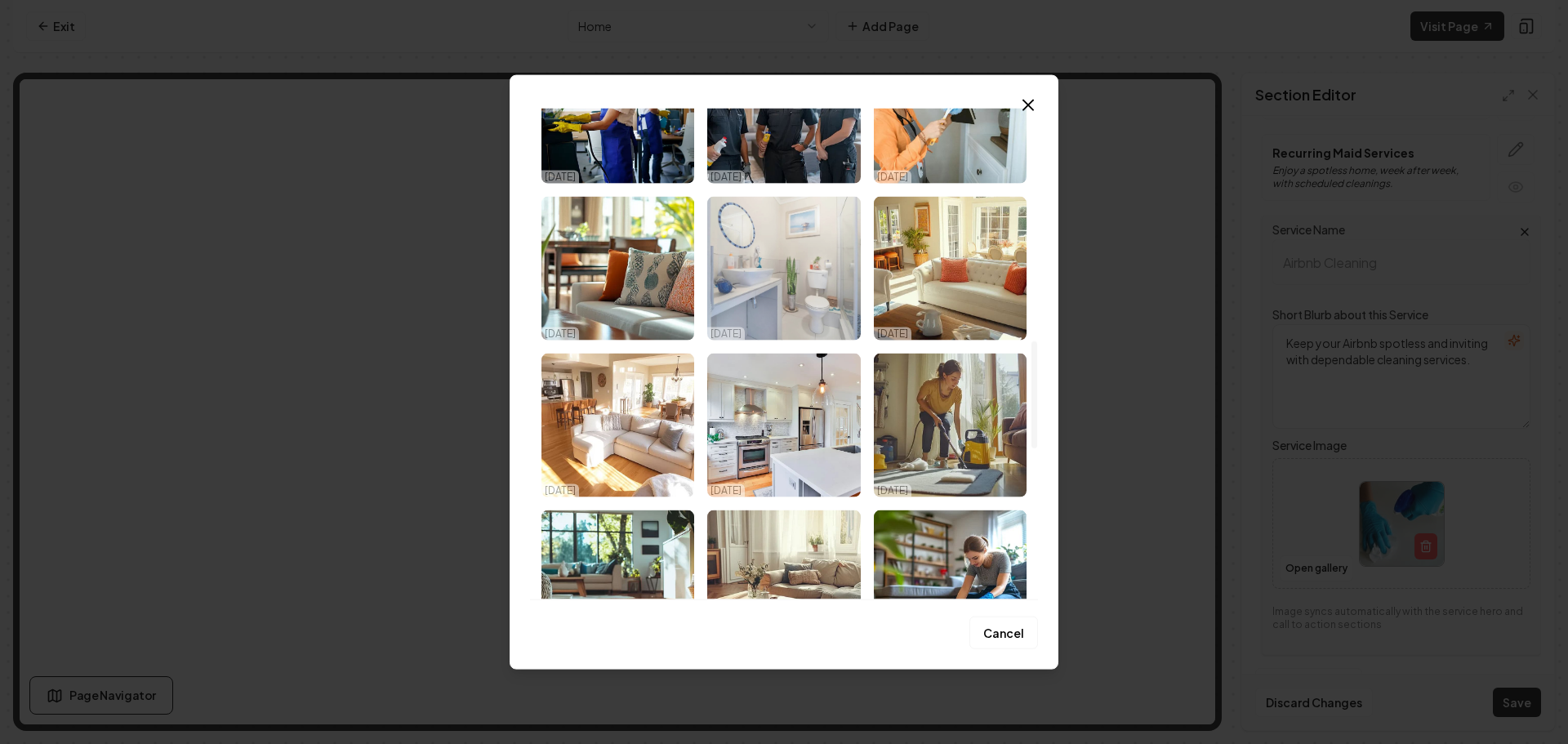
click at [743, 291] on img "Select image image_68dbcc745c7cd75eb8976b28.jpeg" at bounding box center [783, 268] width 153 height 144
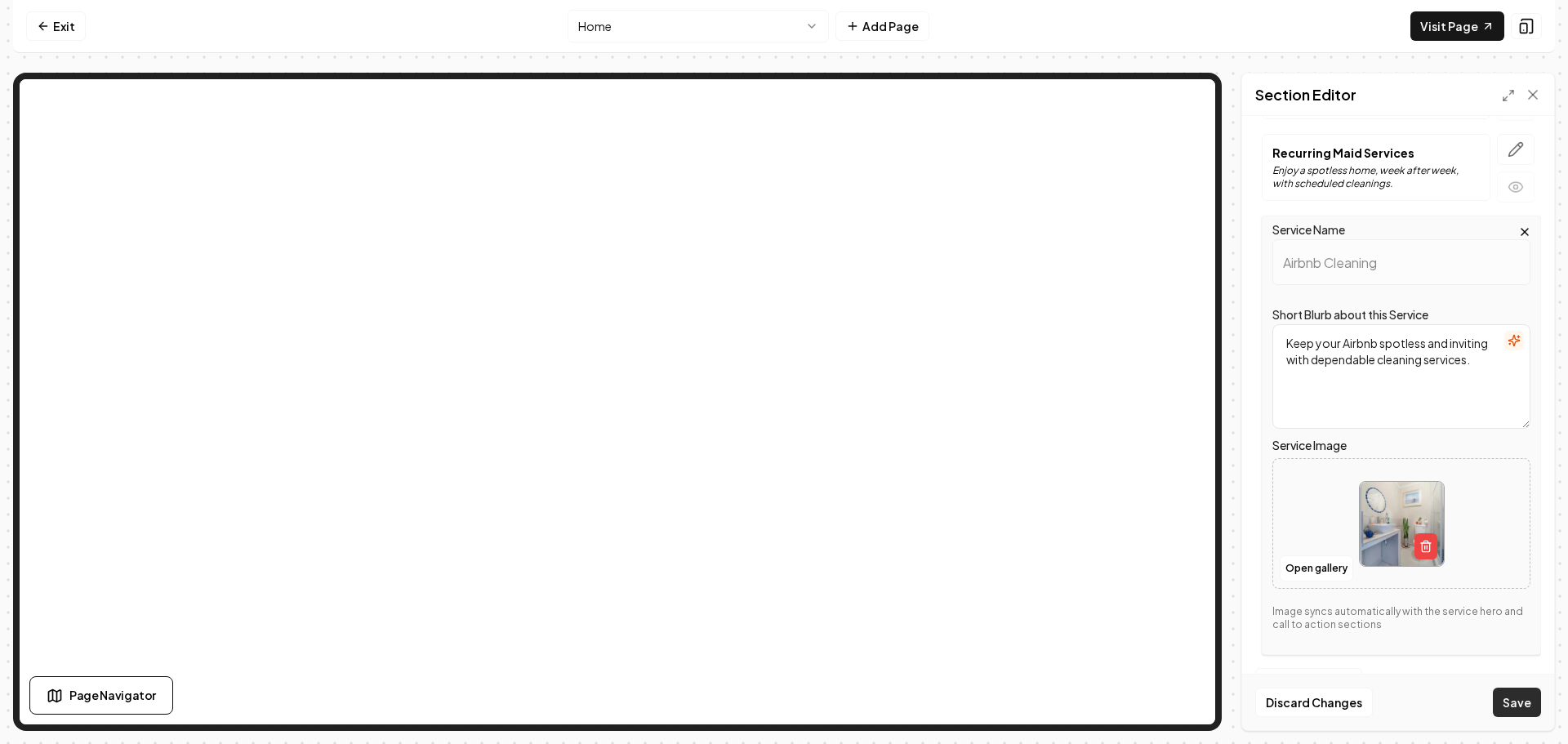
click at [1513, 703] on button "Save" at bounding box center [1516, 702] width 48 height 29
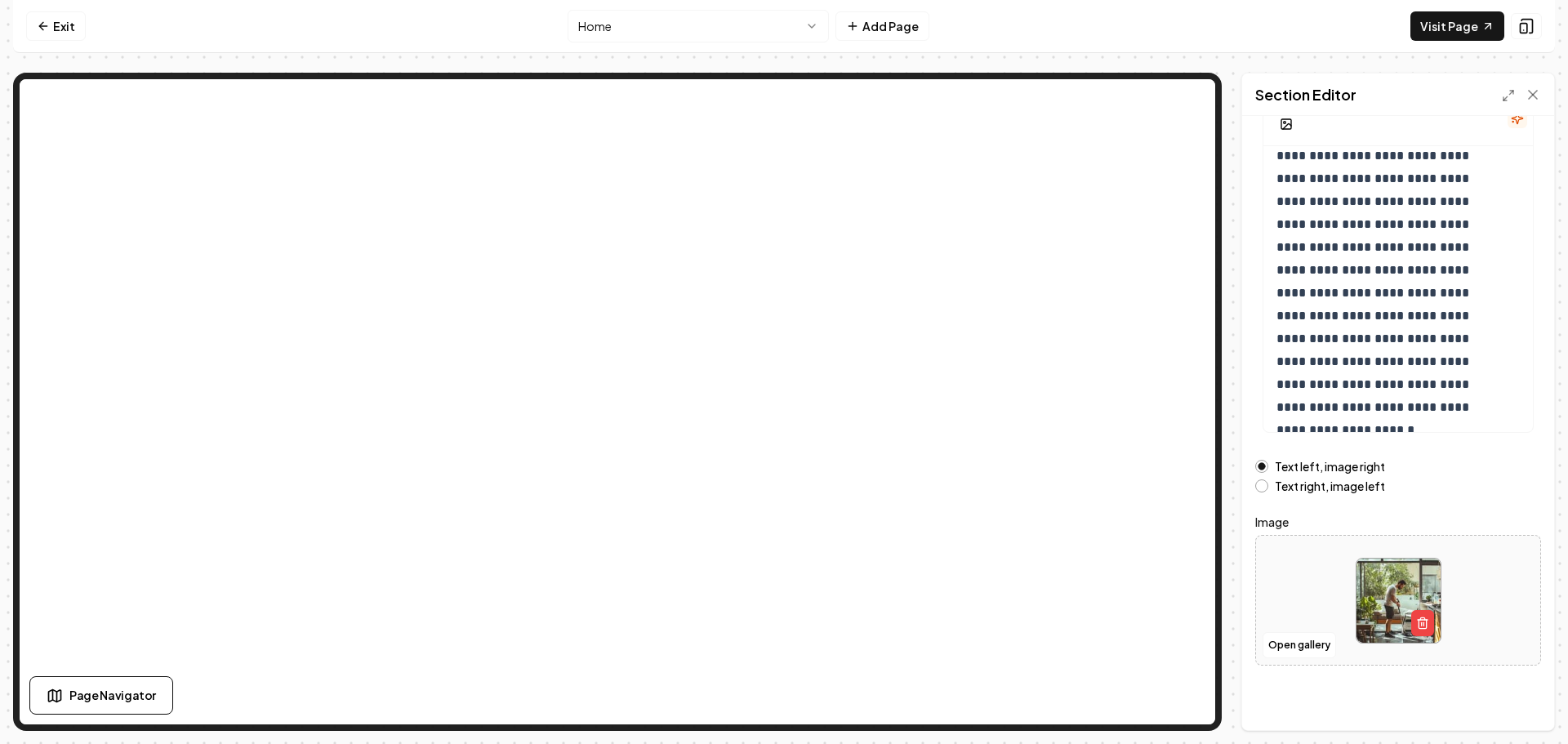
scroll to position [138, 0]
click at [1285, 655] on button "Open gallery" at bounding box center [1299, 644] width 73 height 26
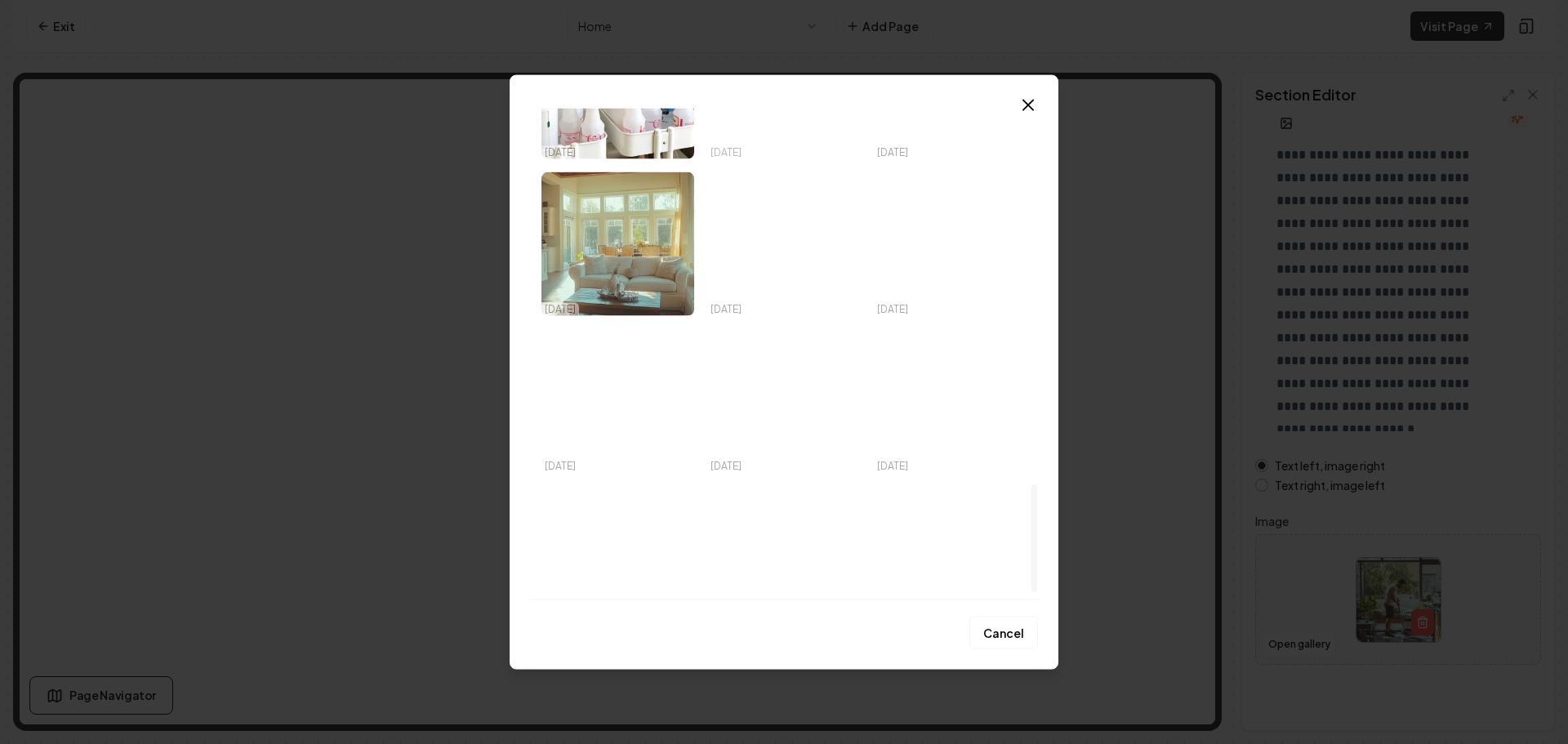
scroll to position [1715, 0]
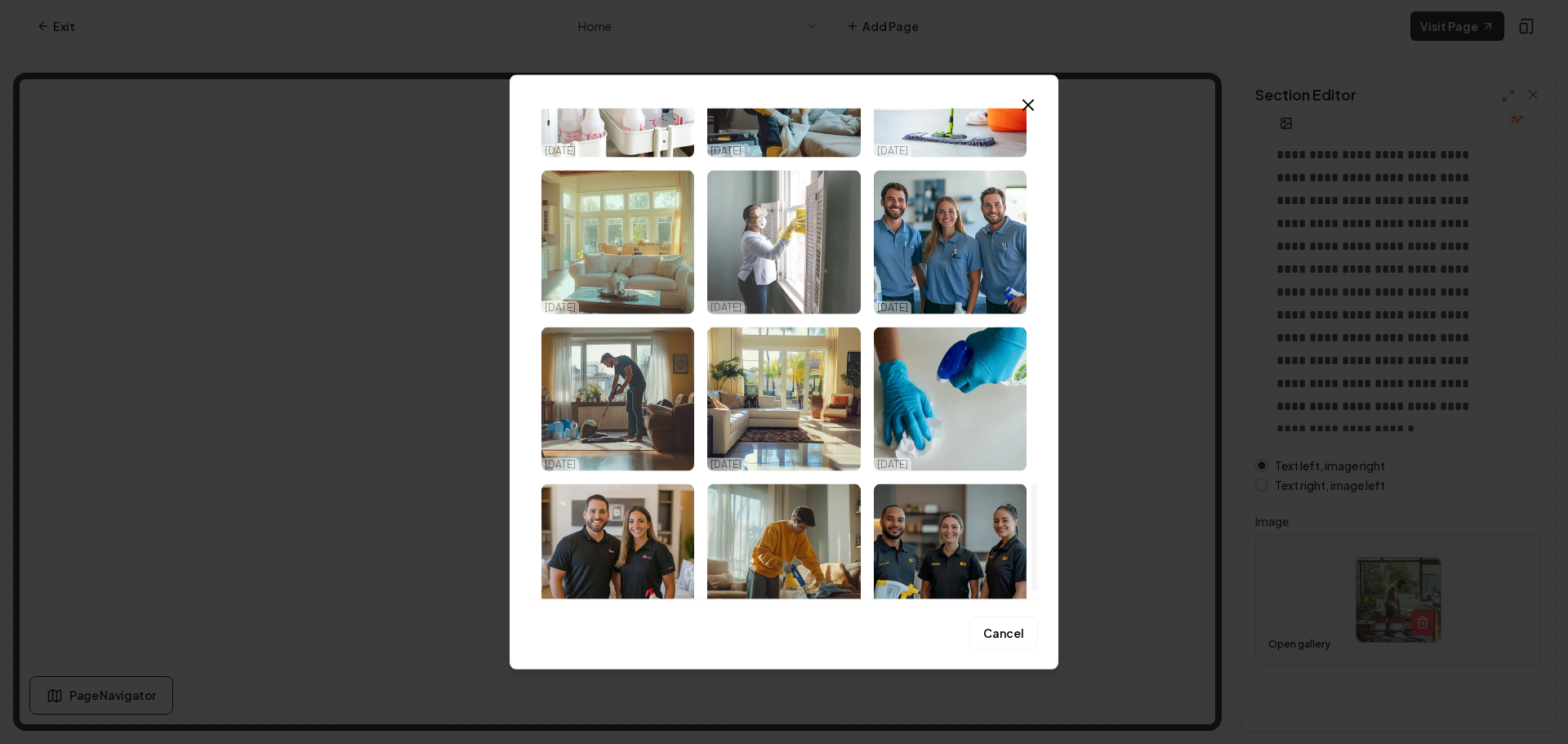
click at [755, 264] on img "Select image image_68dbcc745c7cd75eb8976a21.jpeg" at bounding box center [783, 241] width 153 height 144
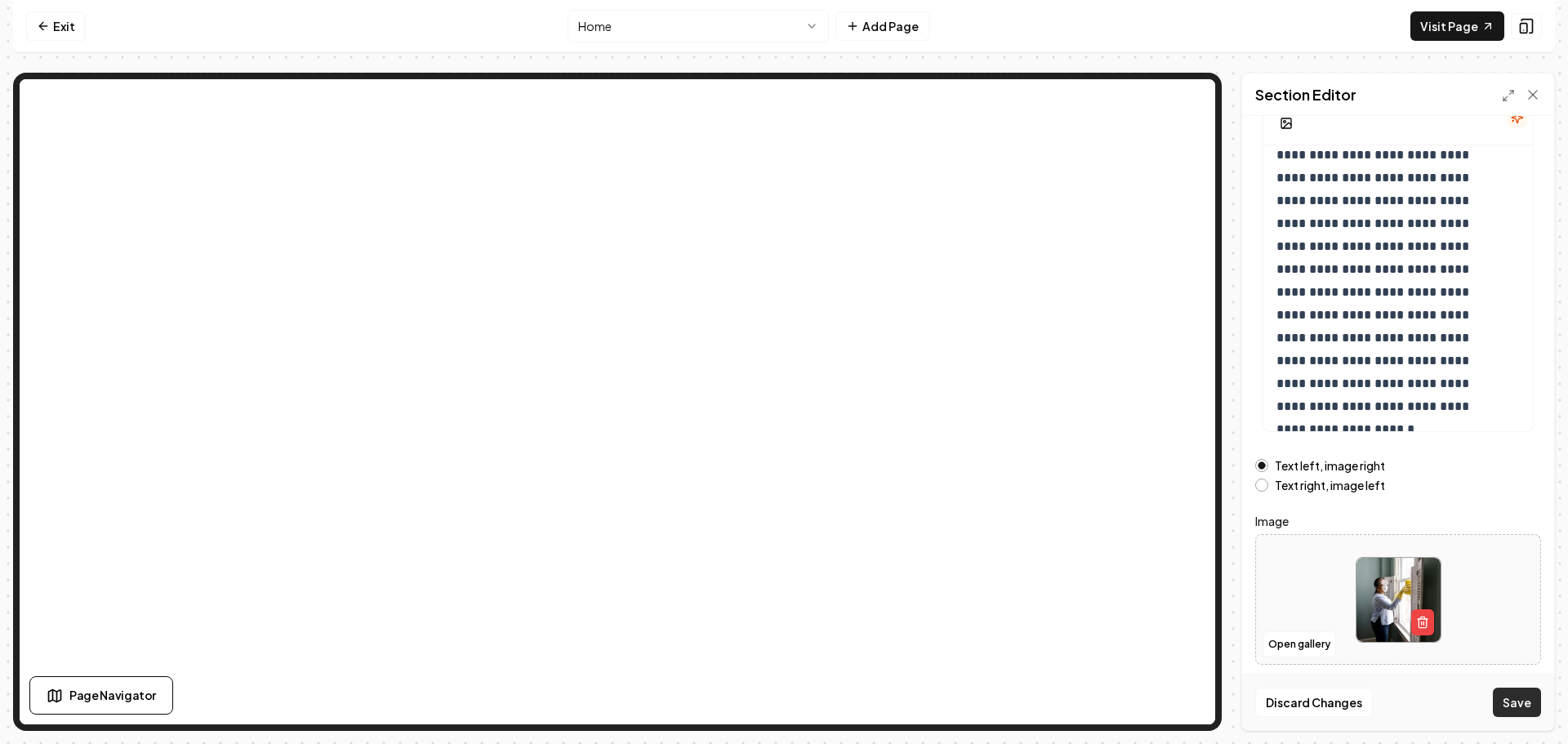
click at [1505, 697] on button "Save" at bounding box center [1516, 702] width 48 height 29
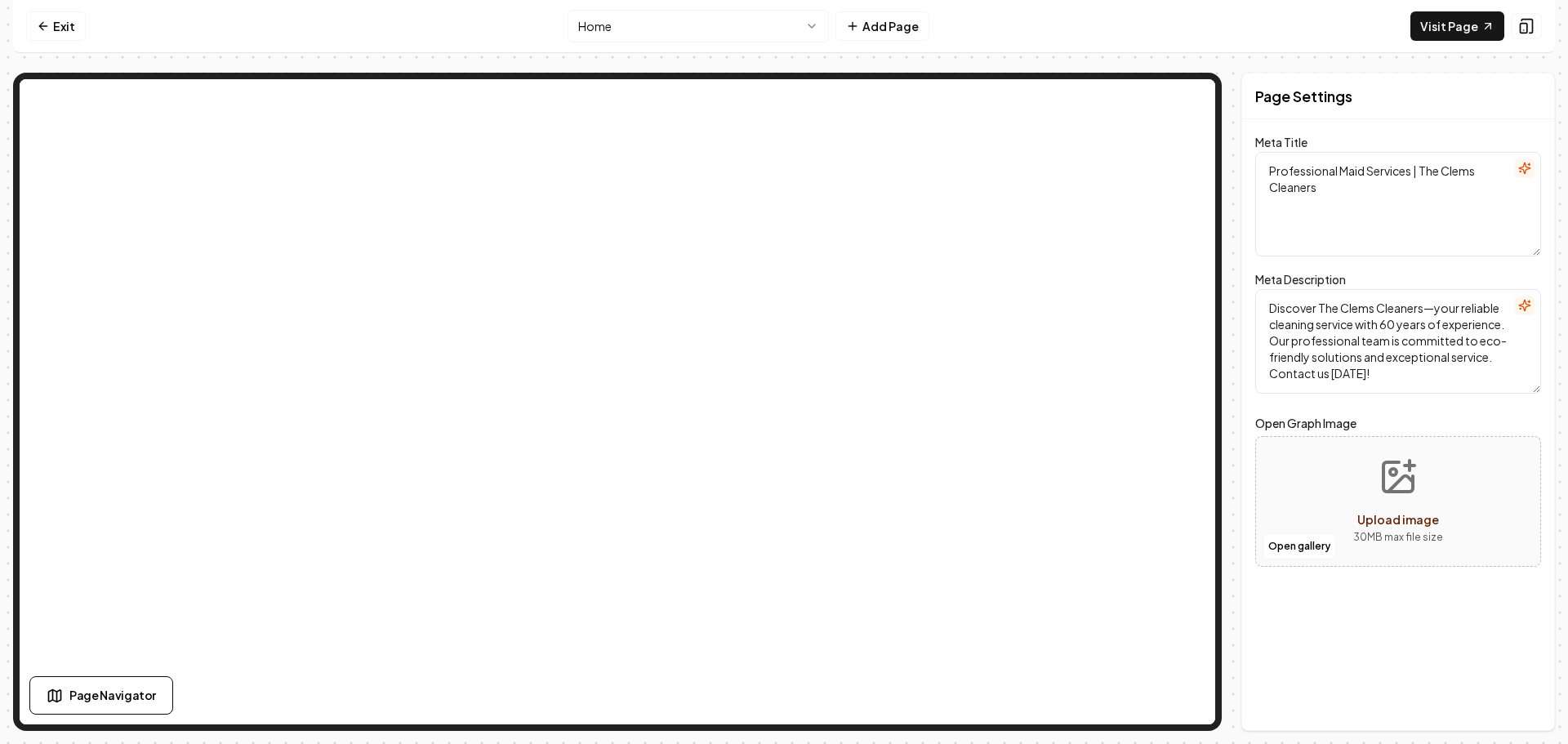
scroll to position [0, 0]
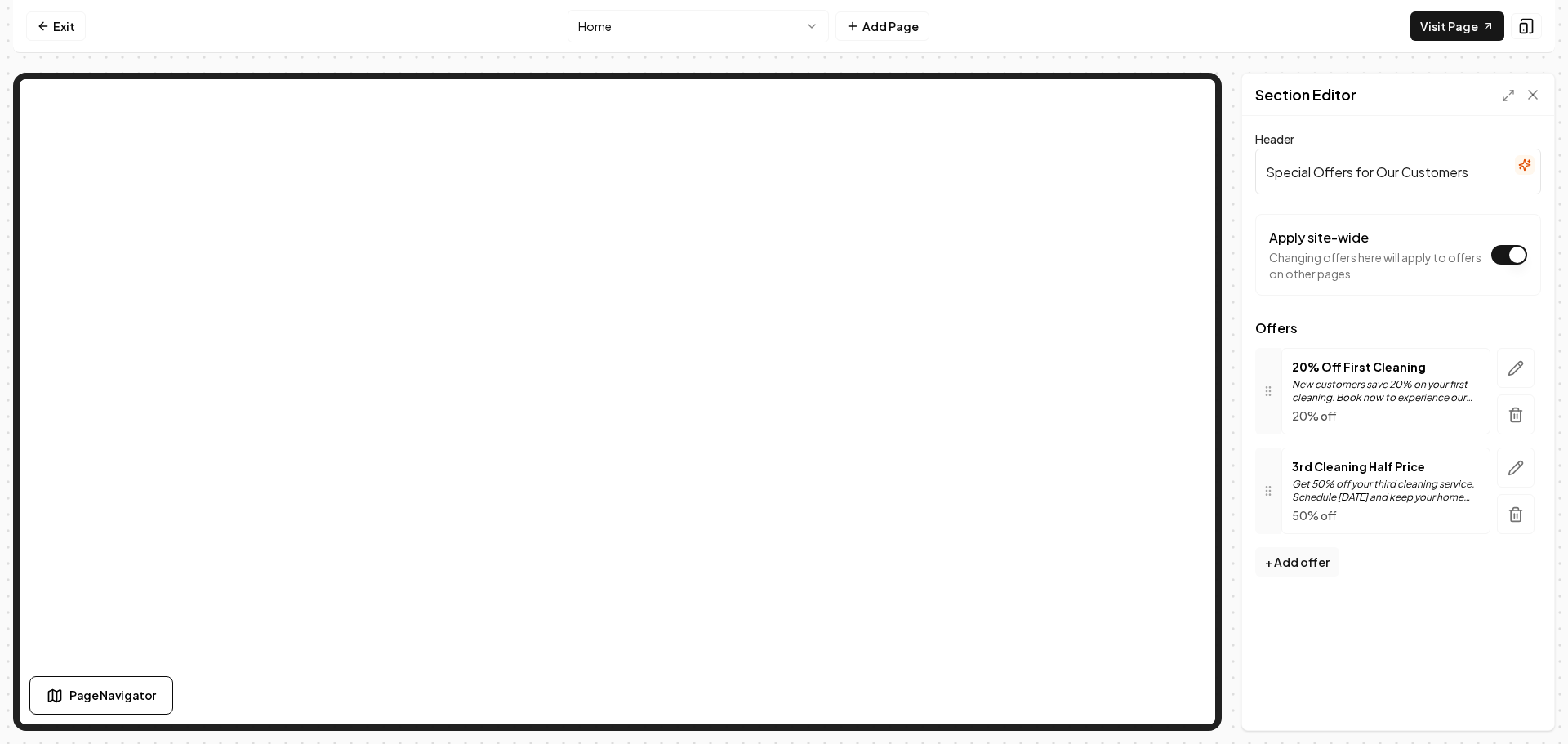
click at [664, 36] on html "Computer Required This feature is only available on a computer. Please switch t…" at bounding box center [784, 372] width 1568 height 744
click at [875, 35] on button "Add Page" at bounding box center [883, 25] width 94 height 29
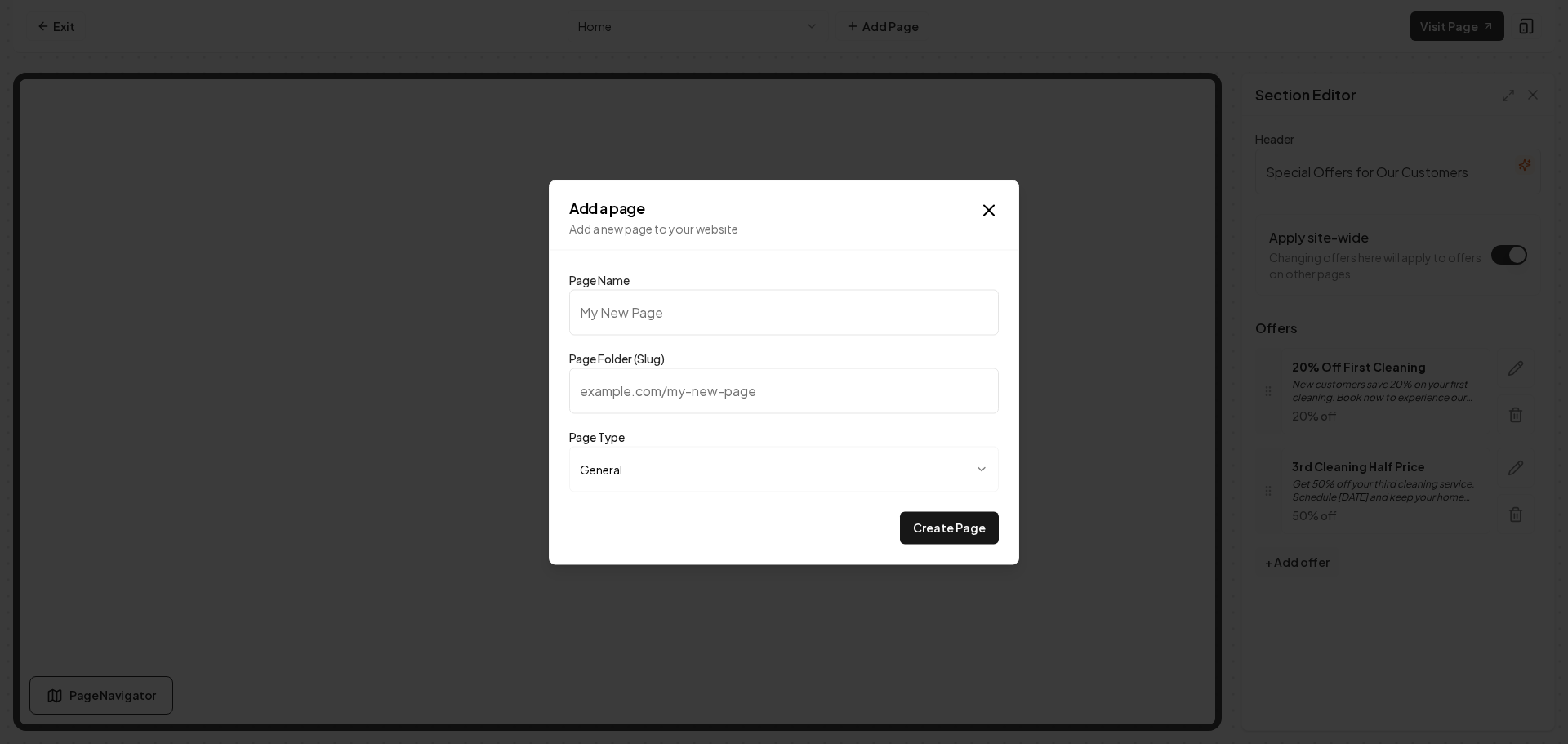
type input "C"
type input "c"
type input "Cleaning Checklist"
type input "cleaning-checklist"
click at [925, 512] on button "Create Page" at bounding box center [948, 527] width 99 height 33
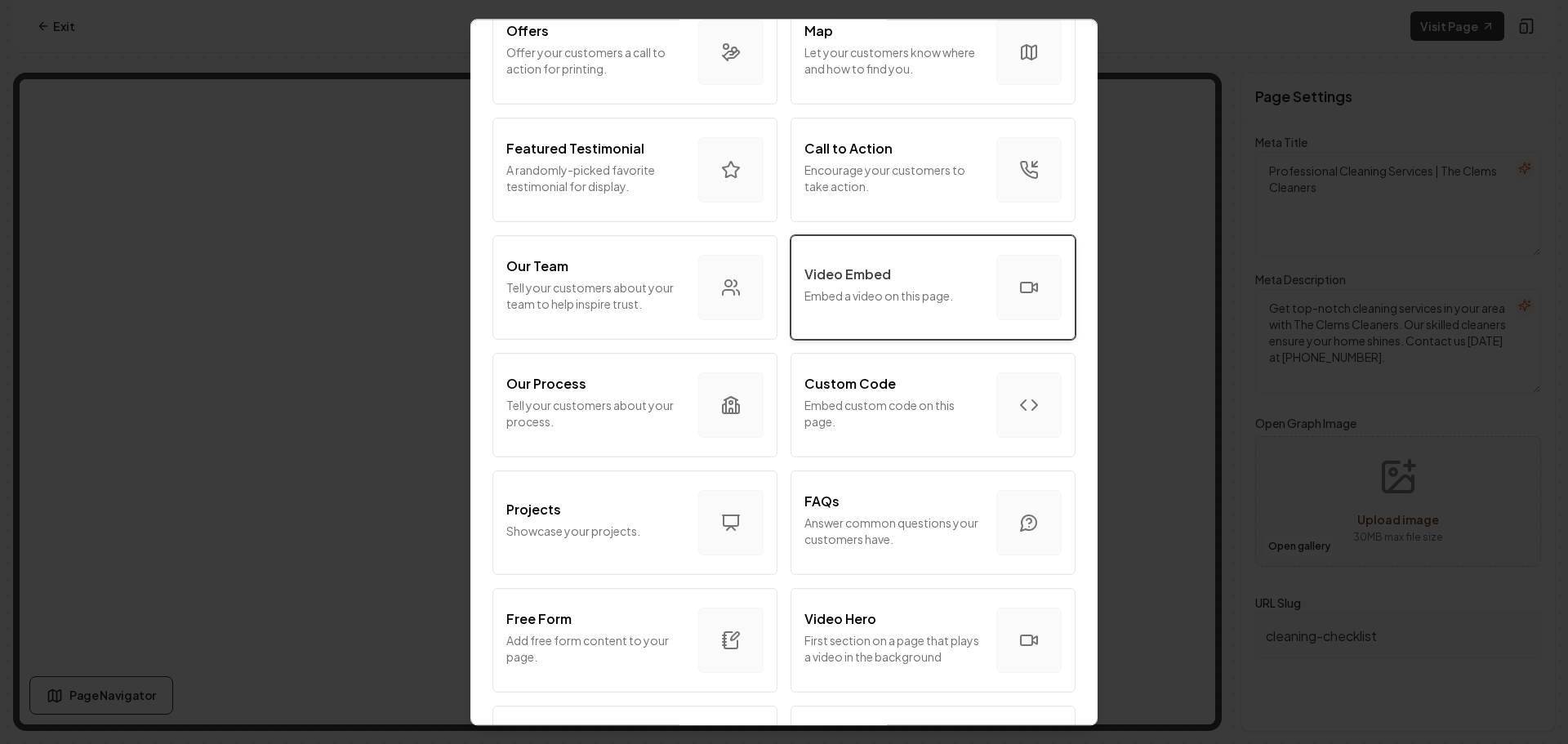
scroll to position [490, 0]
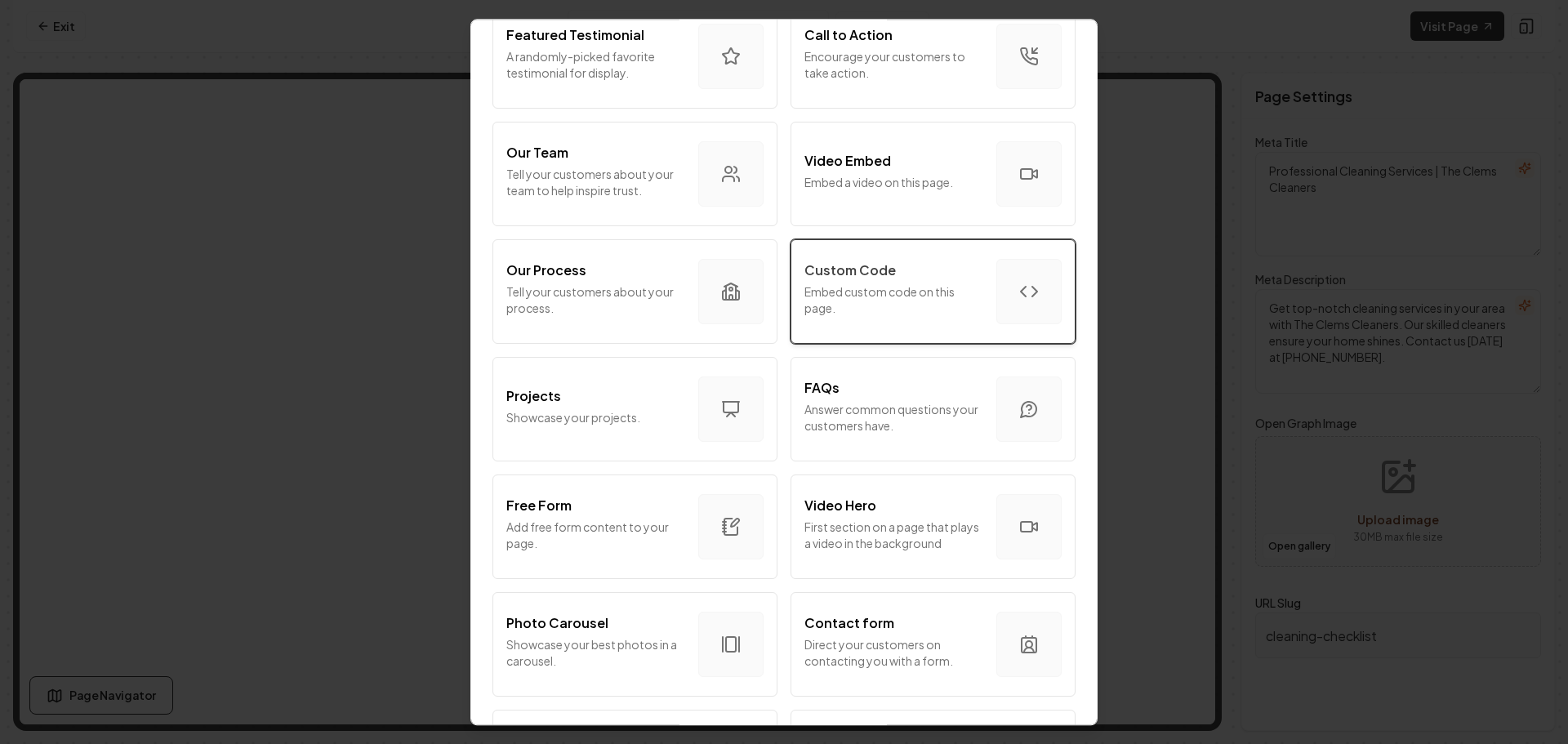
click at [837, 313] on p "Embed custom code on this page." at bounding box center [894, 300] width 178 height 33
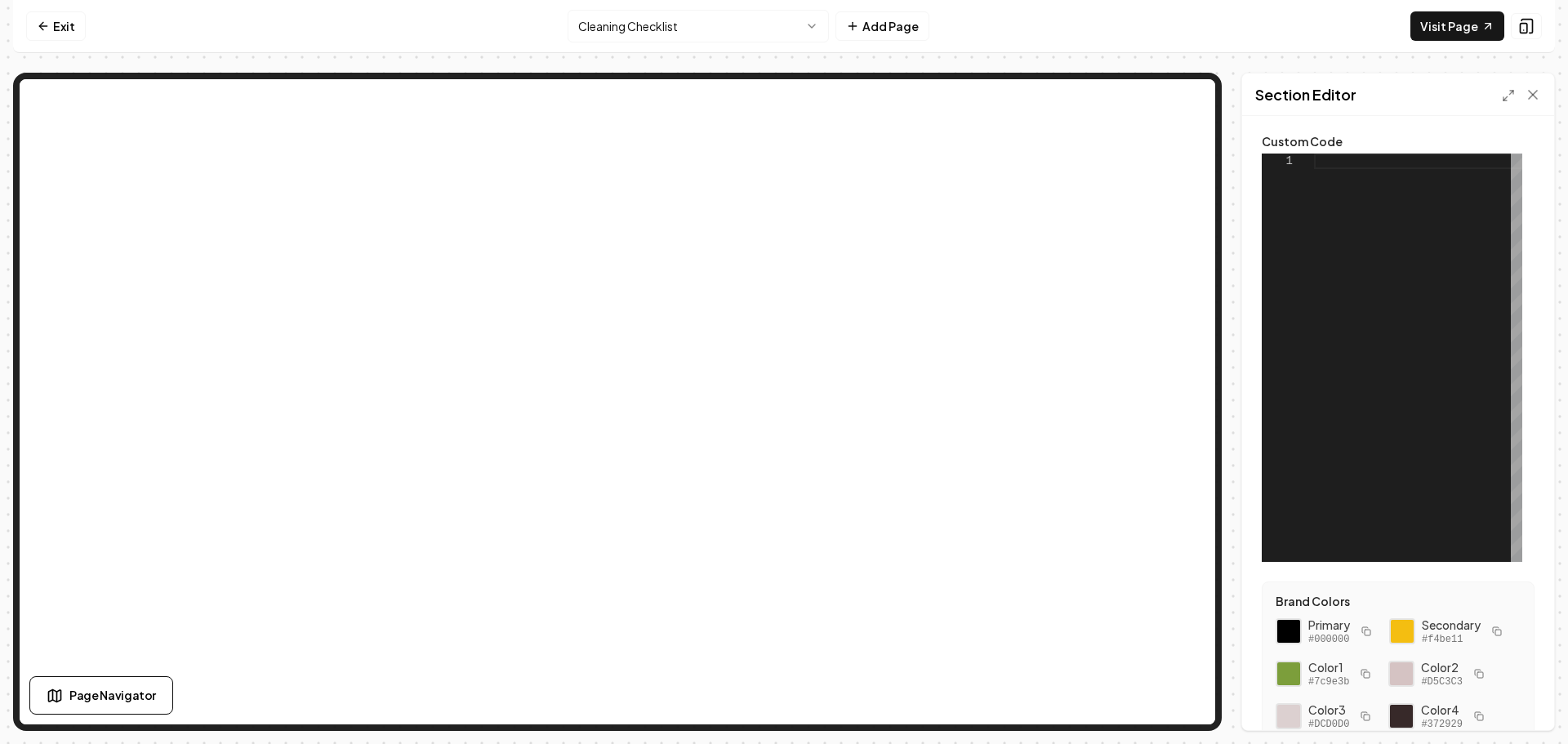
click at [1344, 165] on div at bounding box center [1418, 357] width 208 height 409
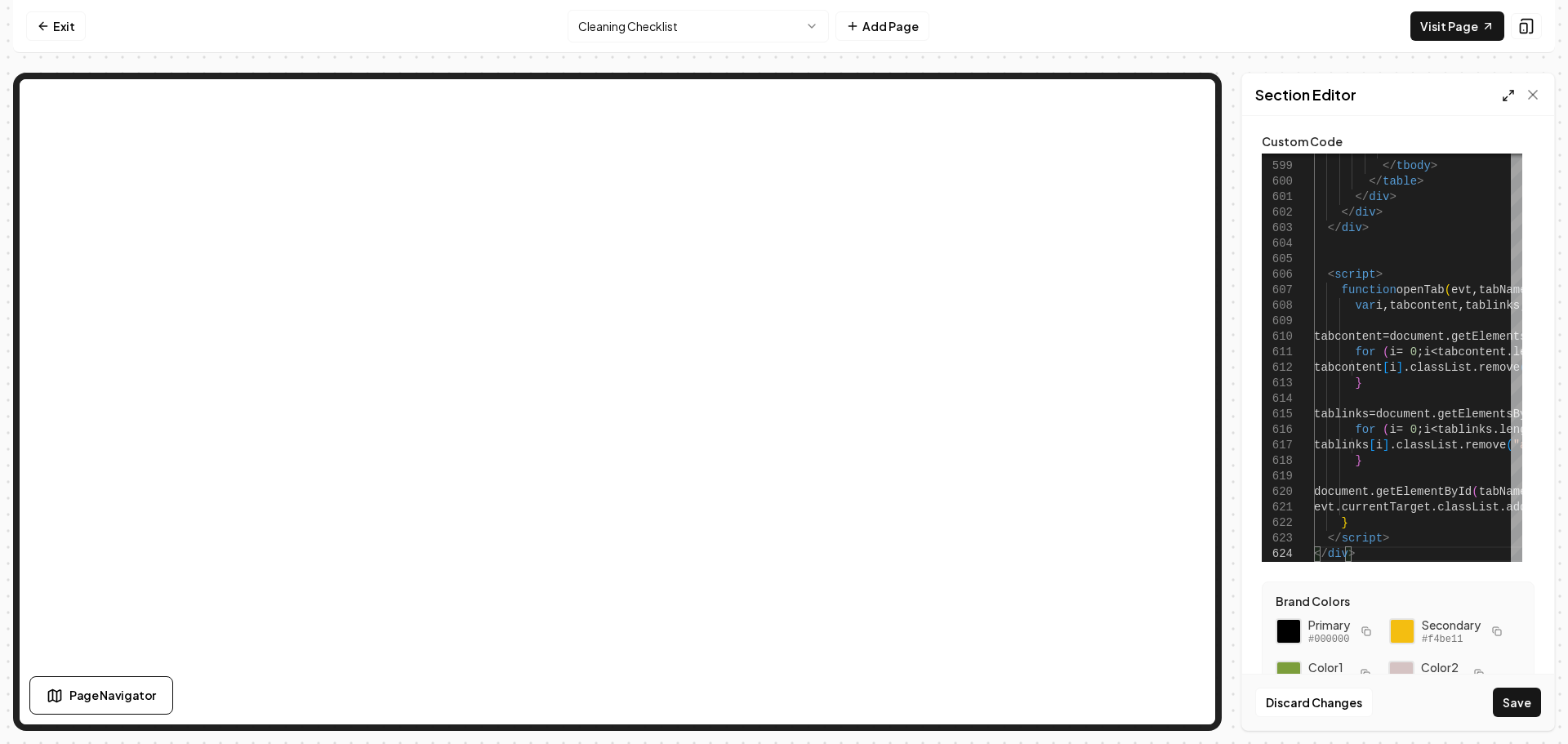
click at [1505, 97] on icon at bounding box center [1508, 96] width 13 height 13
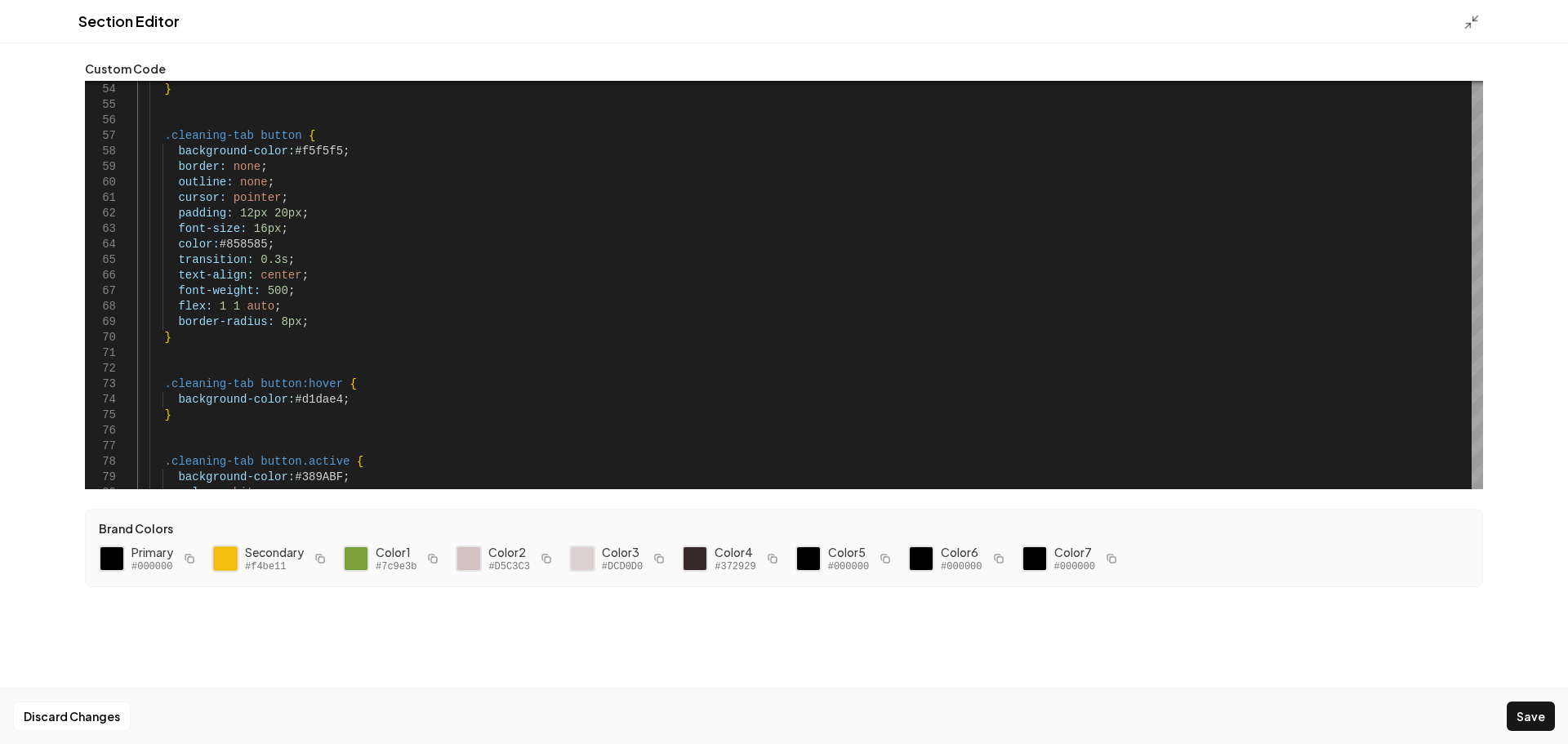
click at [227, 561] on div at bounding box center [225, 559] width 28 height 28
click at [360, 556] on div at bounding box center [356, 559] width 28 height 28
drag, startPoint x: 333, startPoint y: 153, endPoint x: 288, endPoint y: 153, distance: 45.0
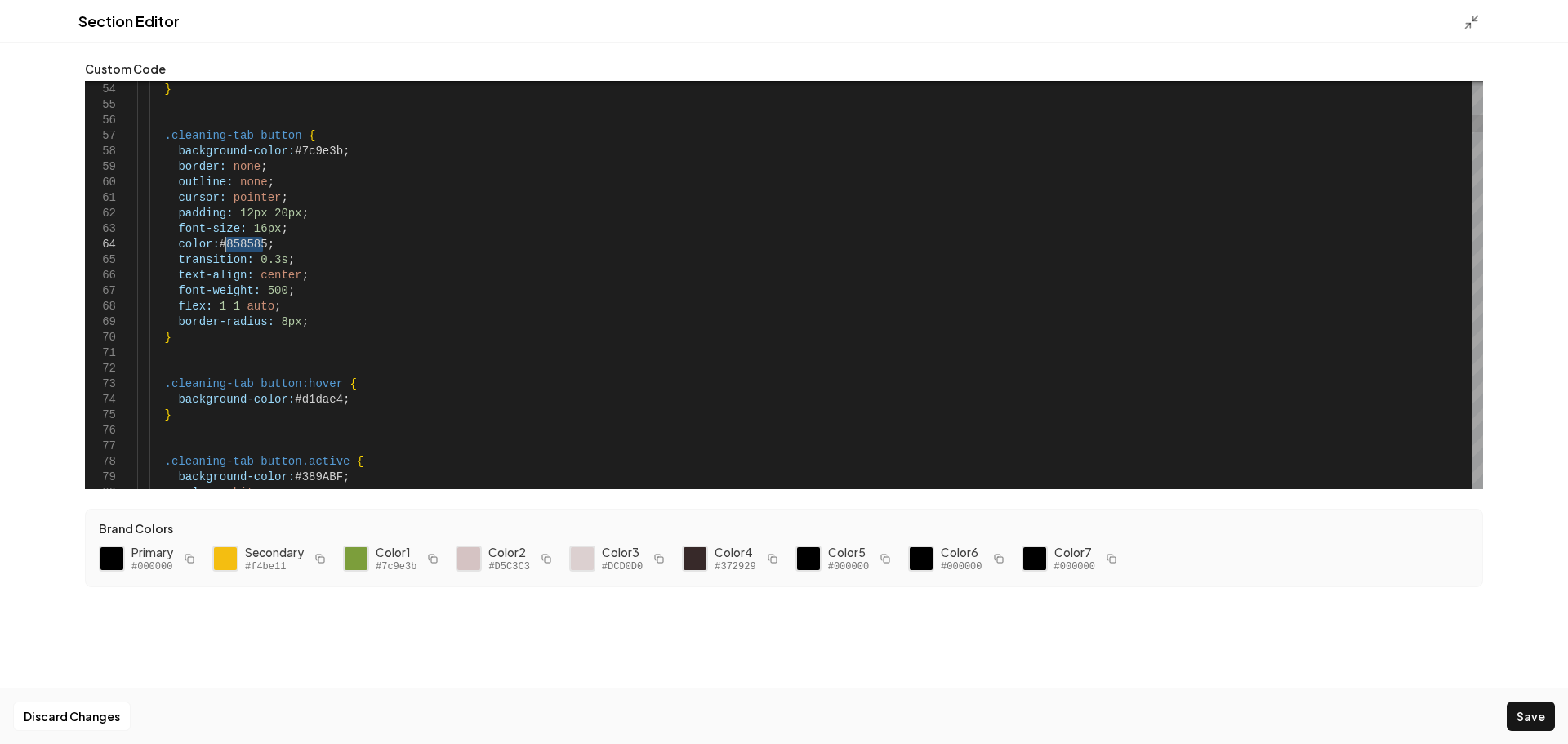
drag, startPoint x: 262, startPoint y: 245, endPoint x: 238, endPoint y: 248, distance: 24.2
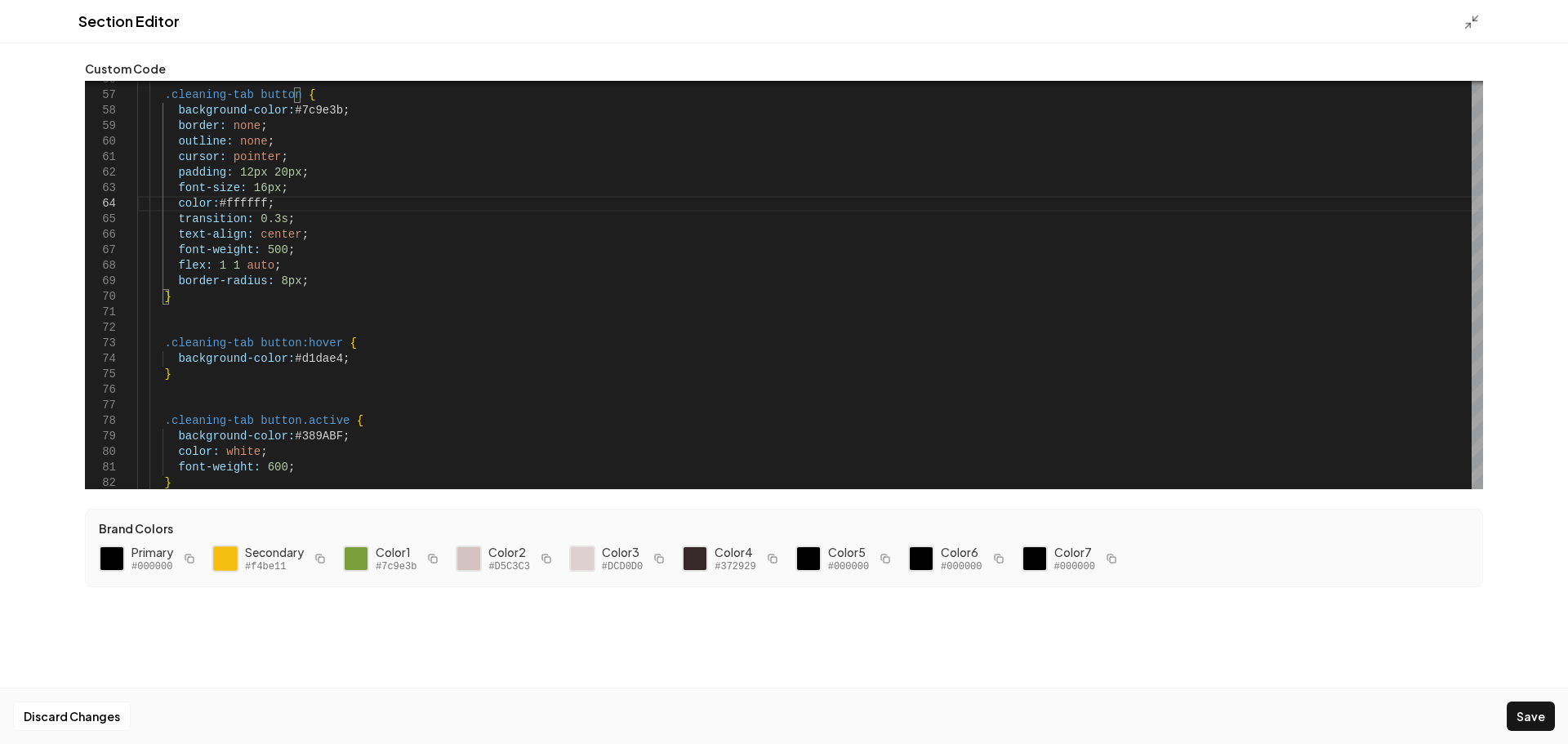
click at [227, 563] on div at bounding box center [225, 559] width 28 height 28
drag, startPoint x: 332, startPoint y: 361, endPoint x: 310, endPoint y: 370, distance: 23.8
drag, startPoint x: 345, startPoint y: 388, endPoint x: 338, endPoint y: 373, distance: 16.6
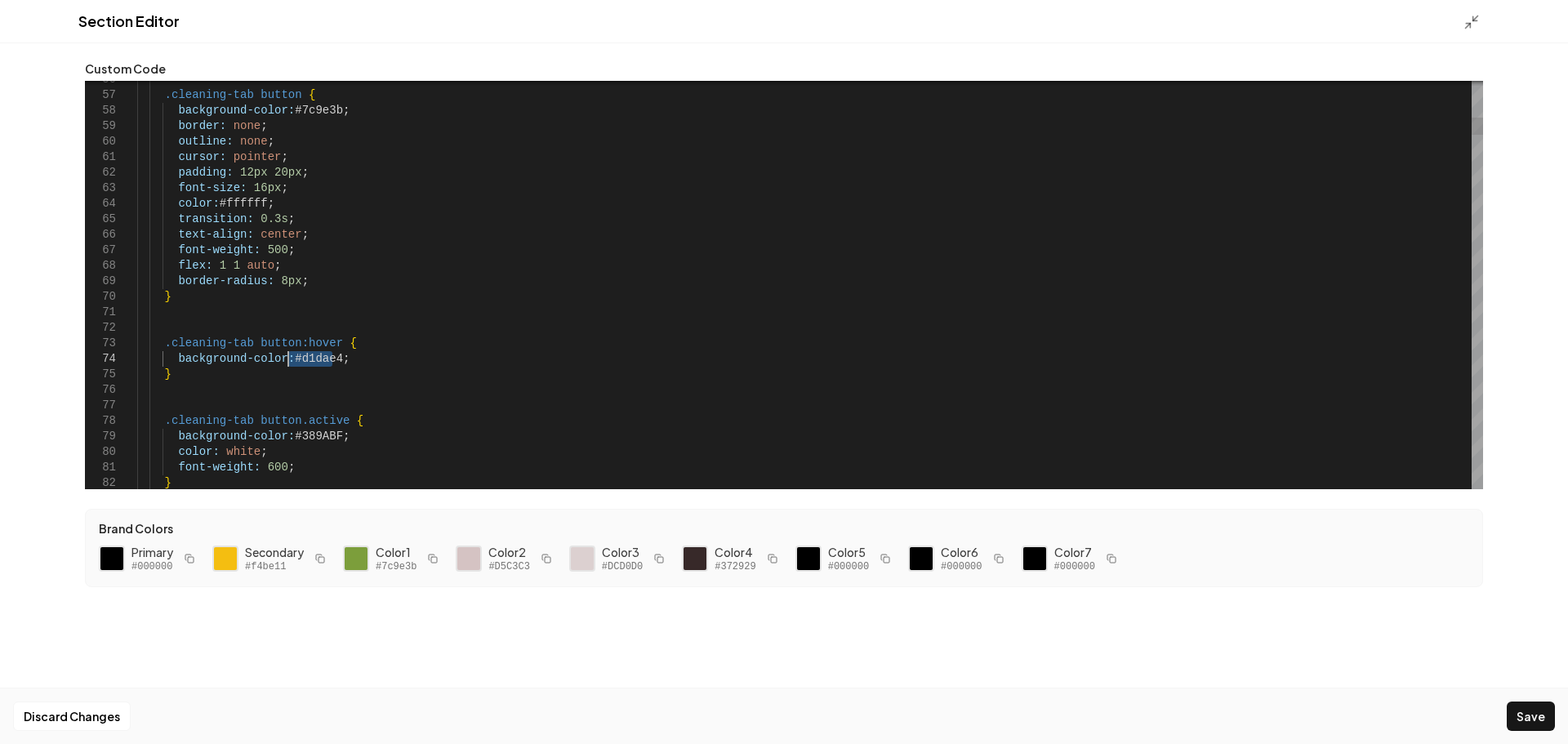
drag, startPoint x: 331, startPoint y: 360, endPoint x: 291, endPoint y: 359, distance: 40.0
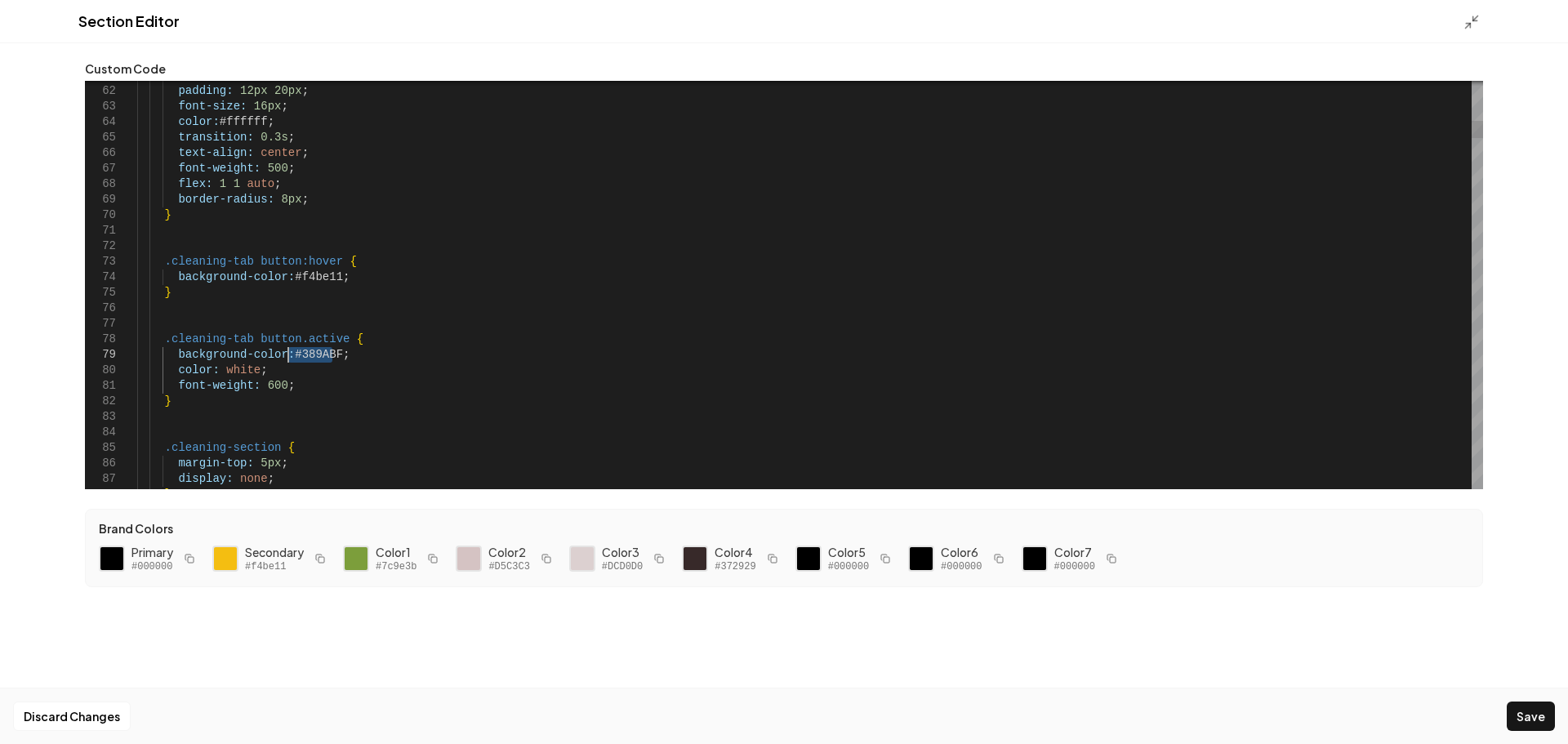
drag, startPoint x: 331, startPoint y: 357, endPoint x: 294, endPoint y: 360, distance: 37.1
type textarea "**********"
click at [1526, 721] on button "Save" at bounding box center [1530, 716] width 48 height 29
click at [1470, 22] on icon at bounding box center [1470, 22] width 16 height 16
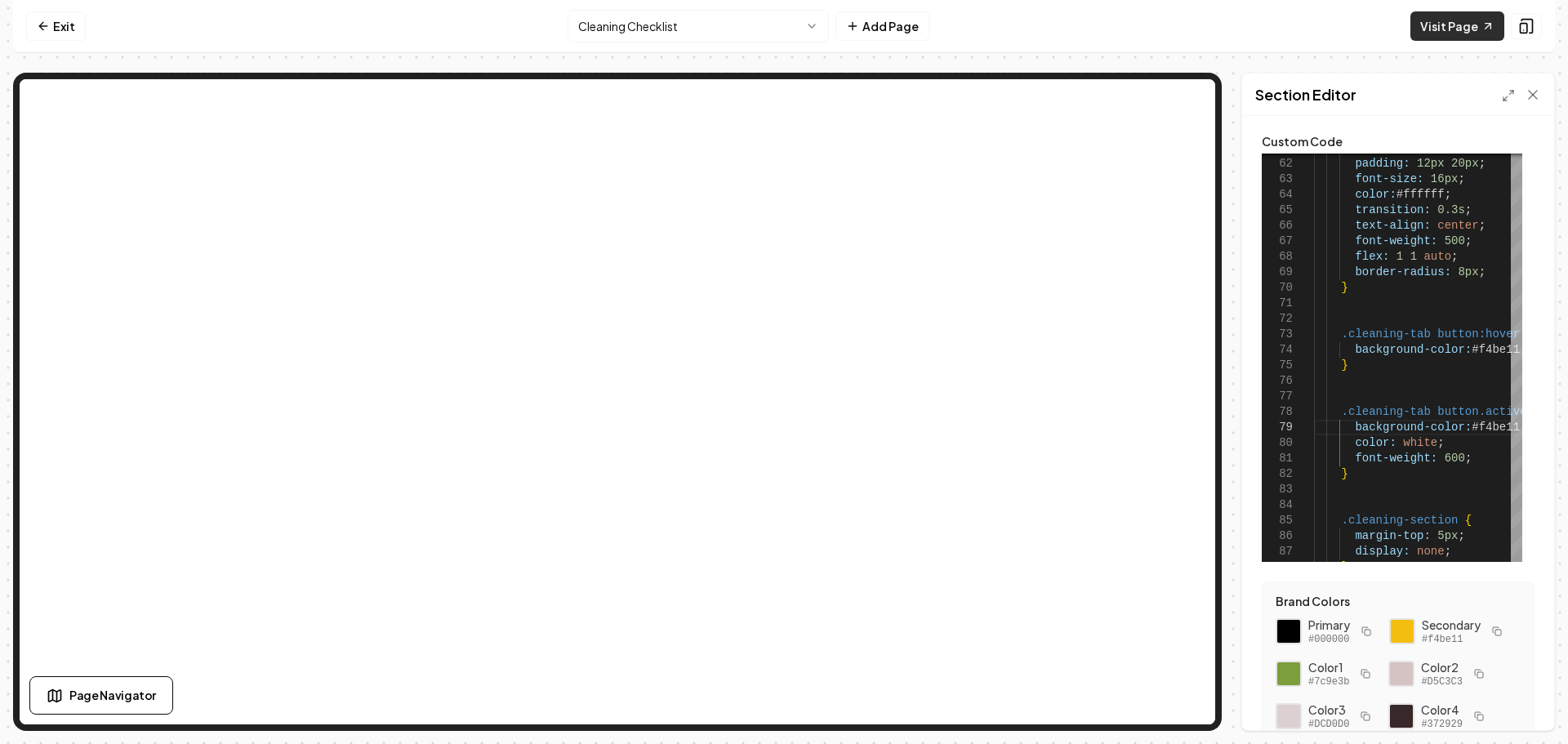
click at [1453, 27] on link "Visit Page" at bounding box center [1457, 25] width 94 height 29
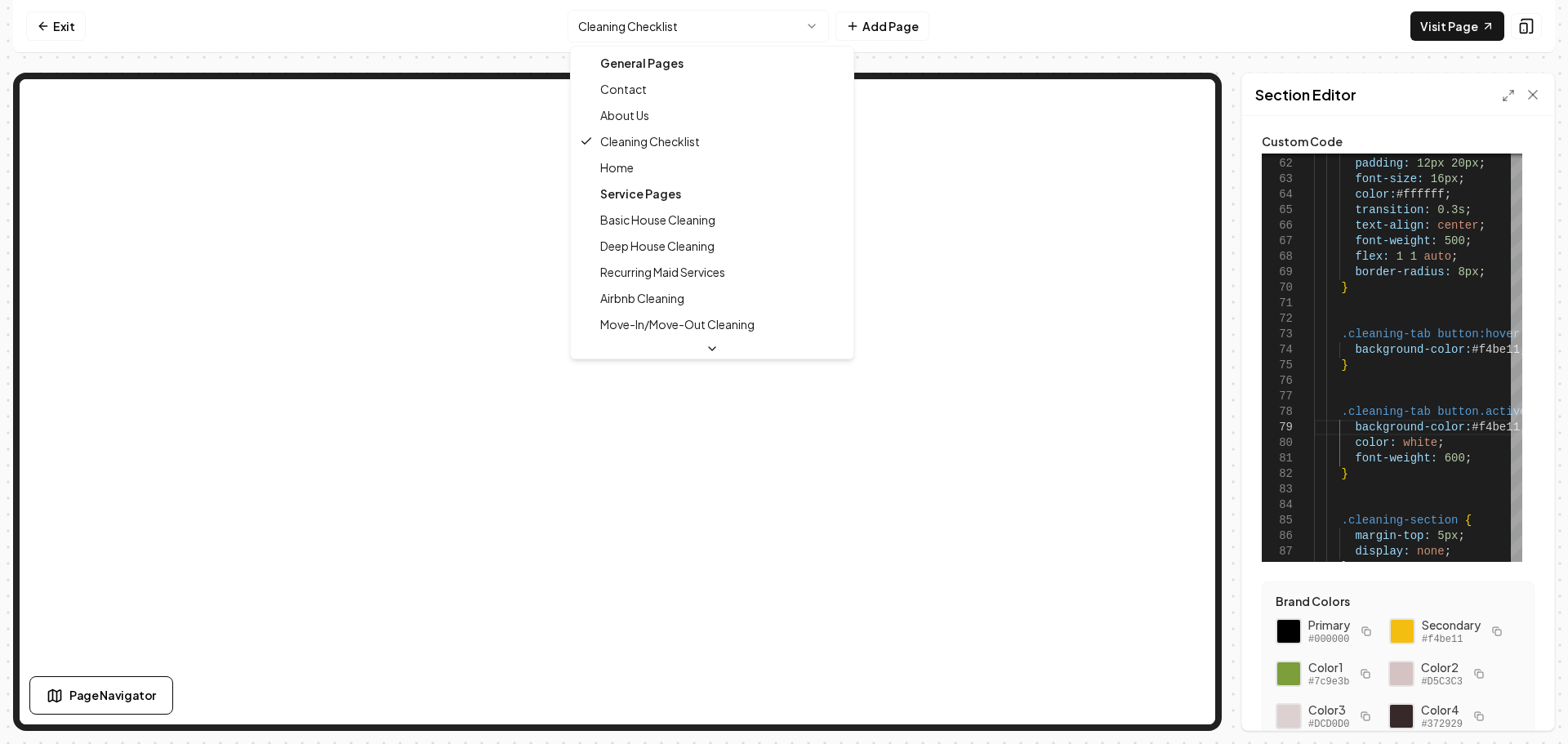
click at [646, 29] on html "Computer Required This feature is only available on a computer. Please switch t…" at bounding box center [784, 372] width 1568 height 744
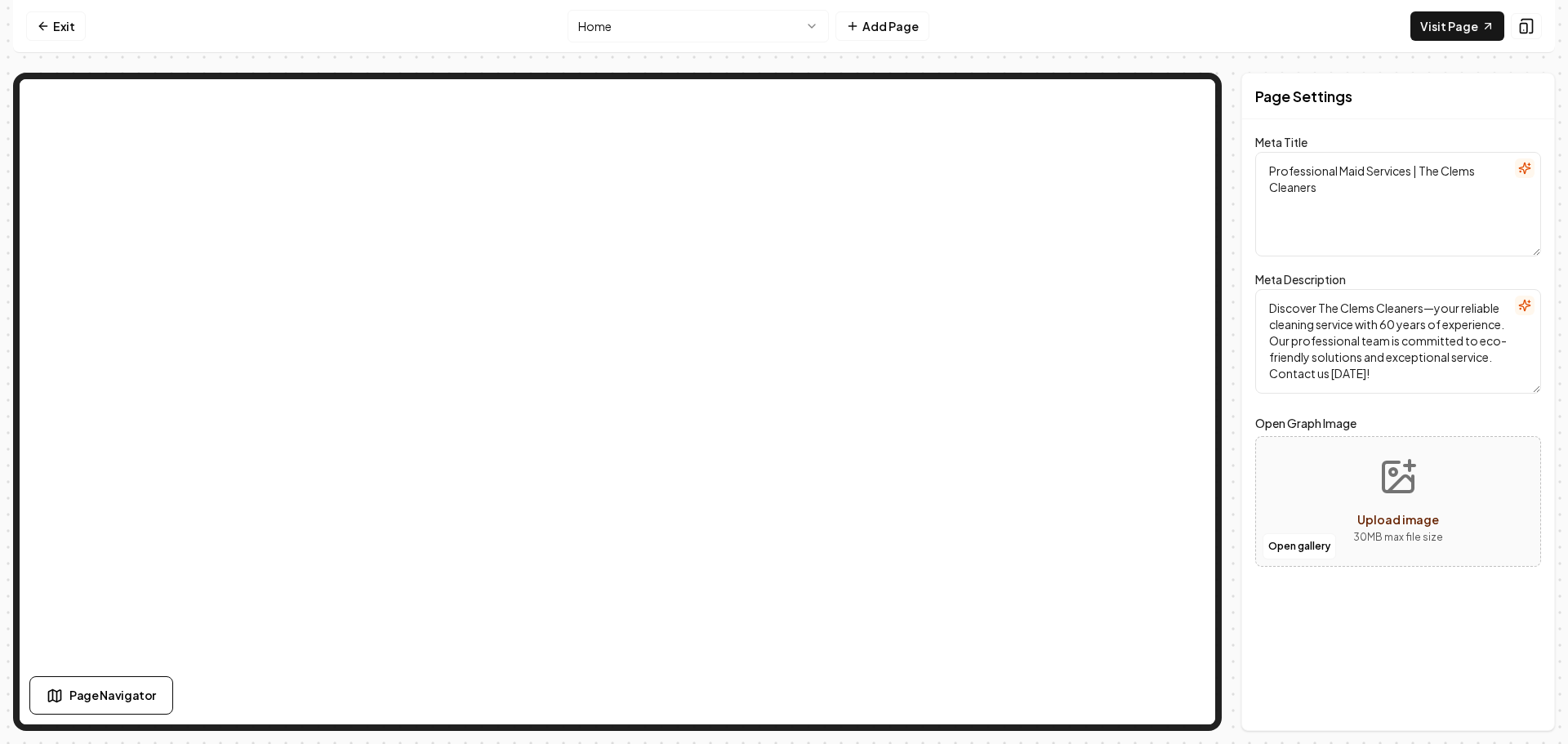
click at [684, 29] on html "Computer Required This feature is only available on a computer. Please switch t…" at bounding box center [784, 372] width 1568 height 744
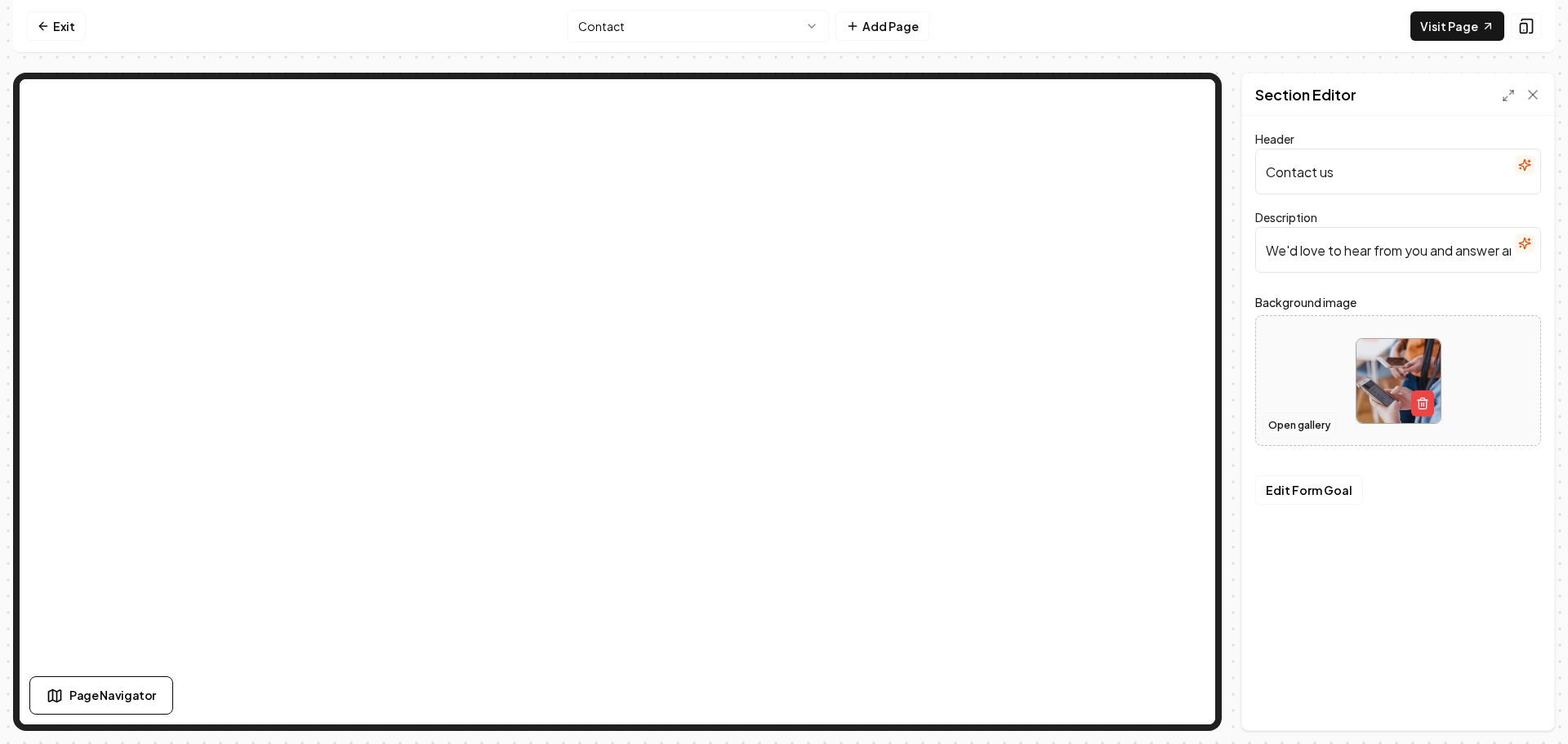
click at [1290, 423] on button "Open gallery" at bounding box center [1299, 426] width 73 height 26
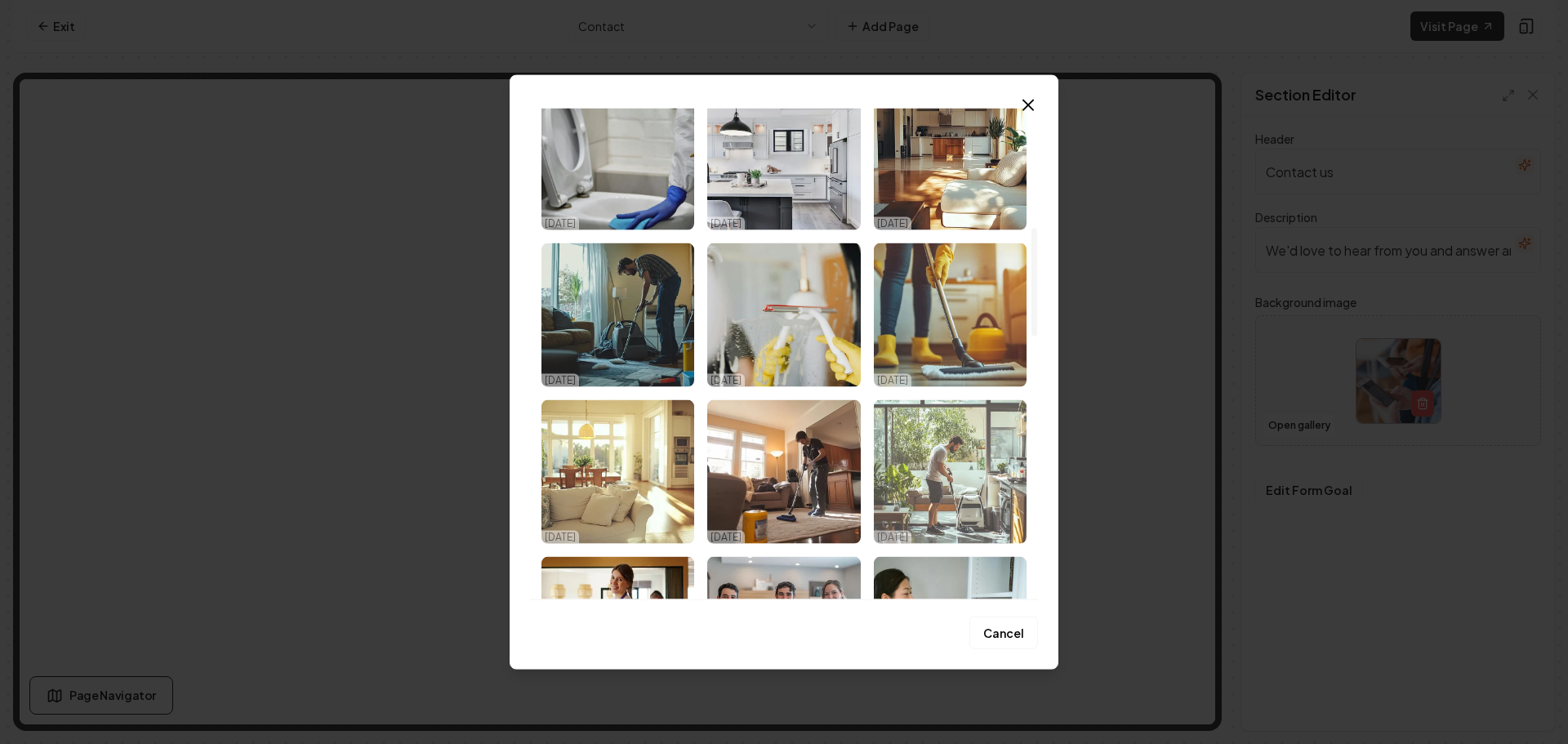
scroll to position [572, 0]
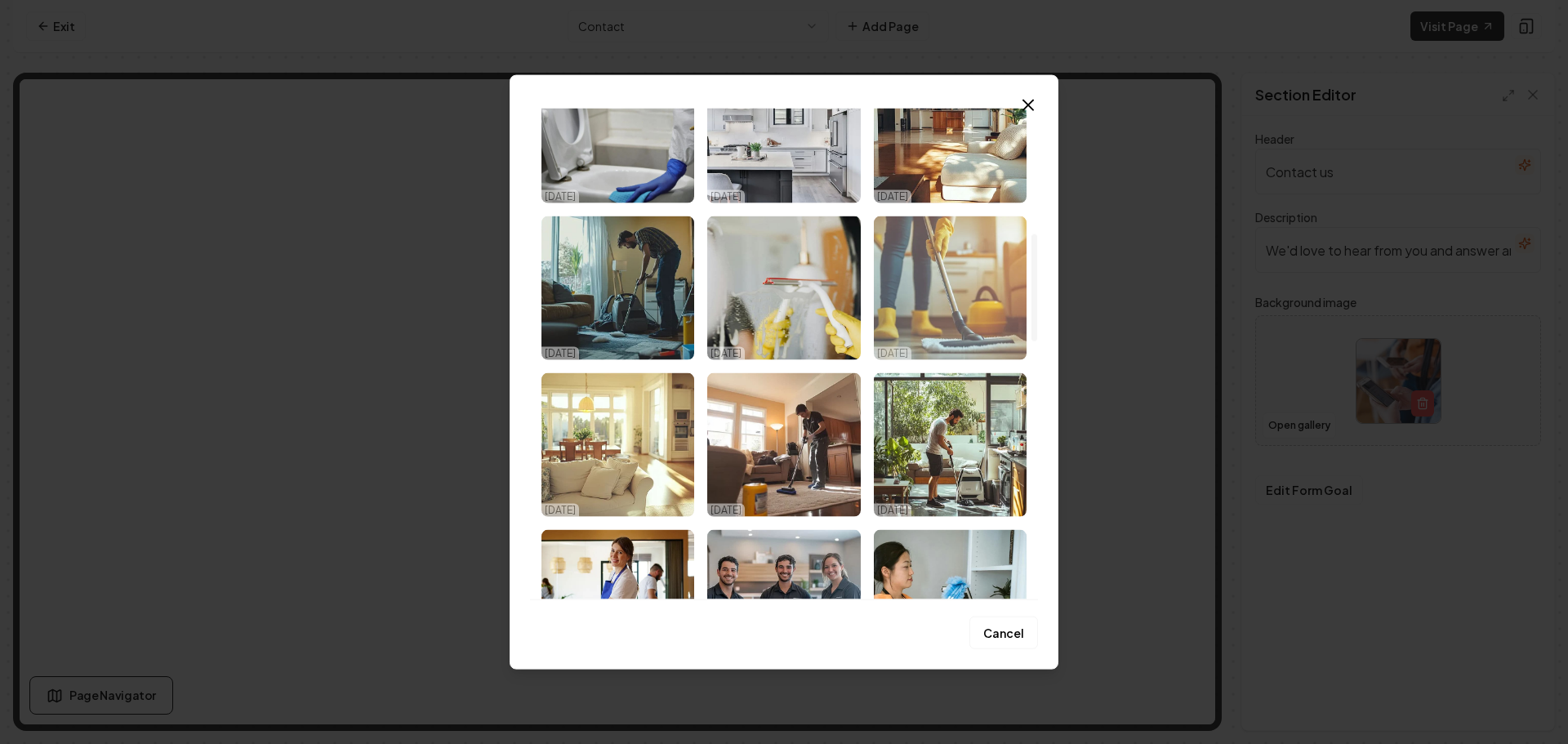
click at [942, 294] on img "Select image image_68dbcc745c7cd75eb8976ba6.png" at bounding box center [950, 287] width 153 height 144
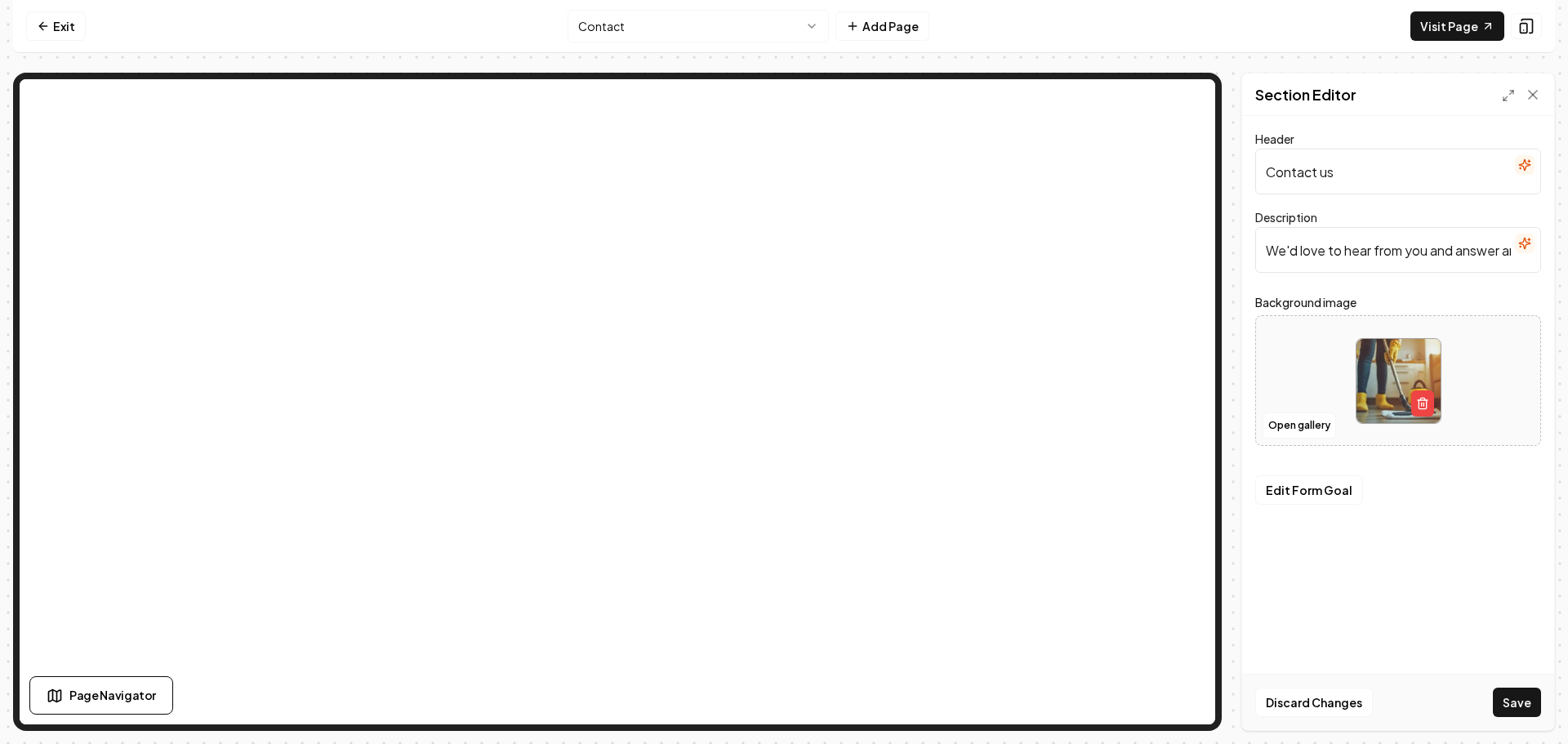
drag, startPoint x: 1507, startPoint y: 696, endPoint x: 1416, endPoint y: 653, distance: 100.6
click at [1507, 693] on button "Save" at bounding box center [1516, 702] width 48 height 29
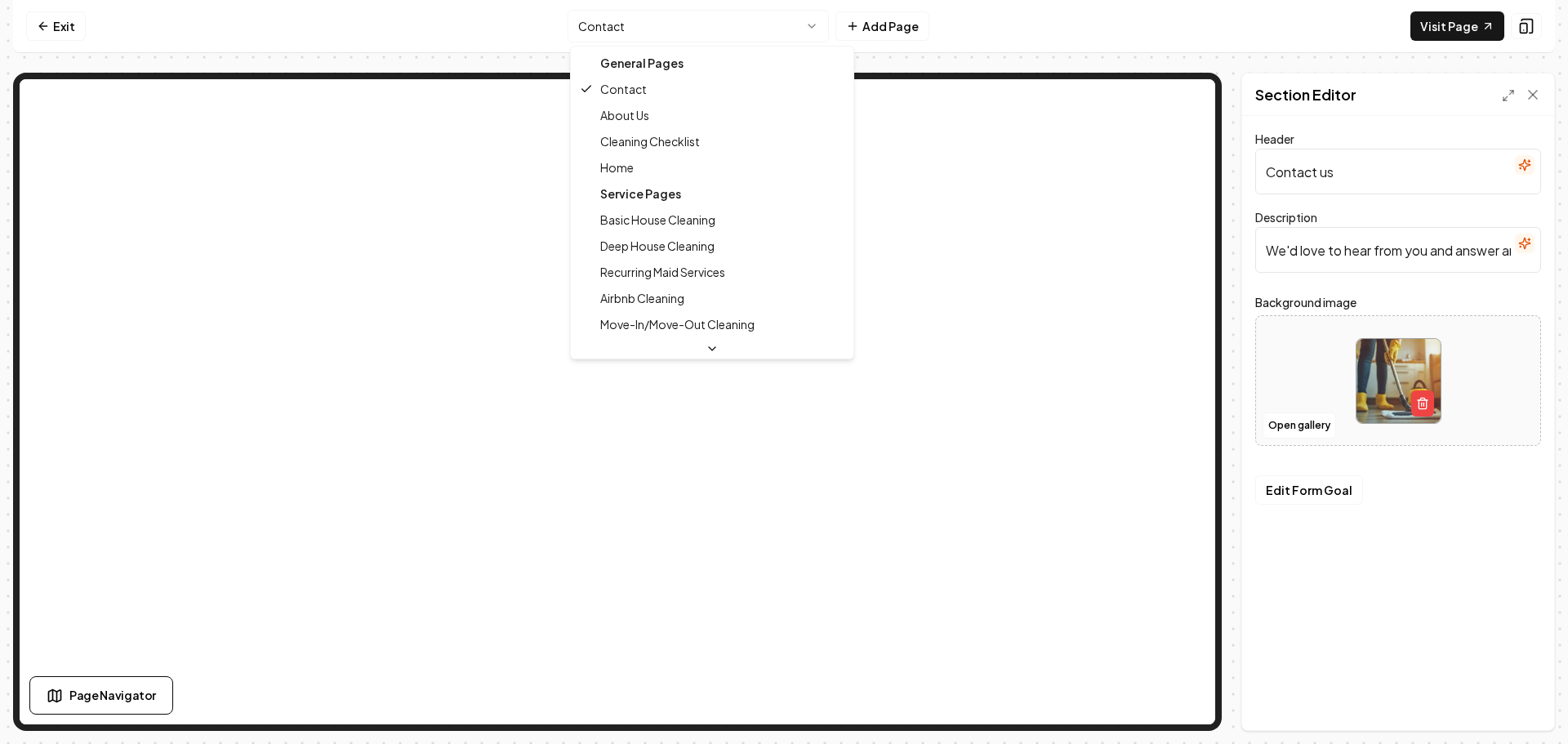
click at [684, 24] on html "Computer Required This feature is only available on a computer. Please switch t…" at bounding box center [784, 372] width 1568 height 744
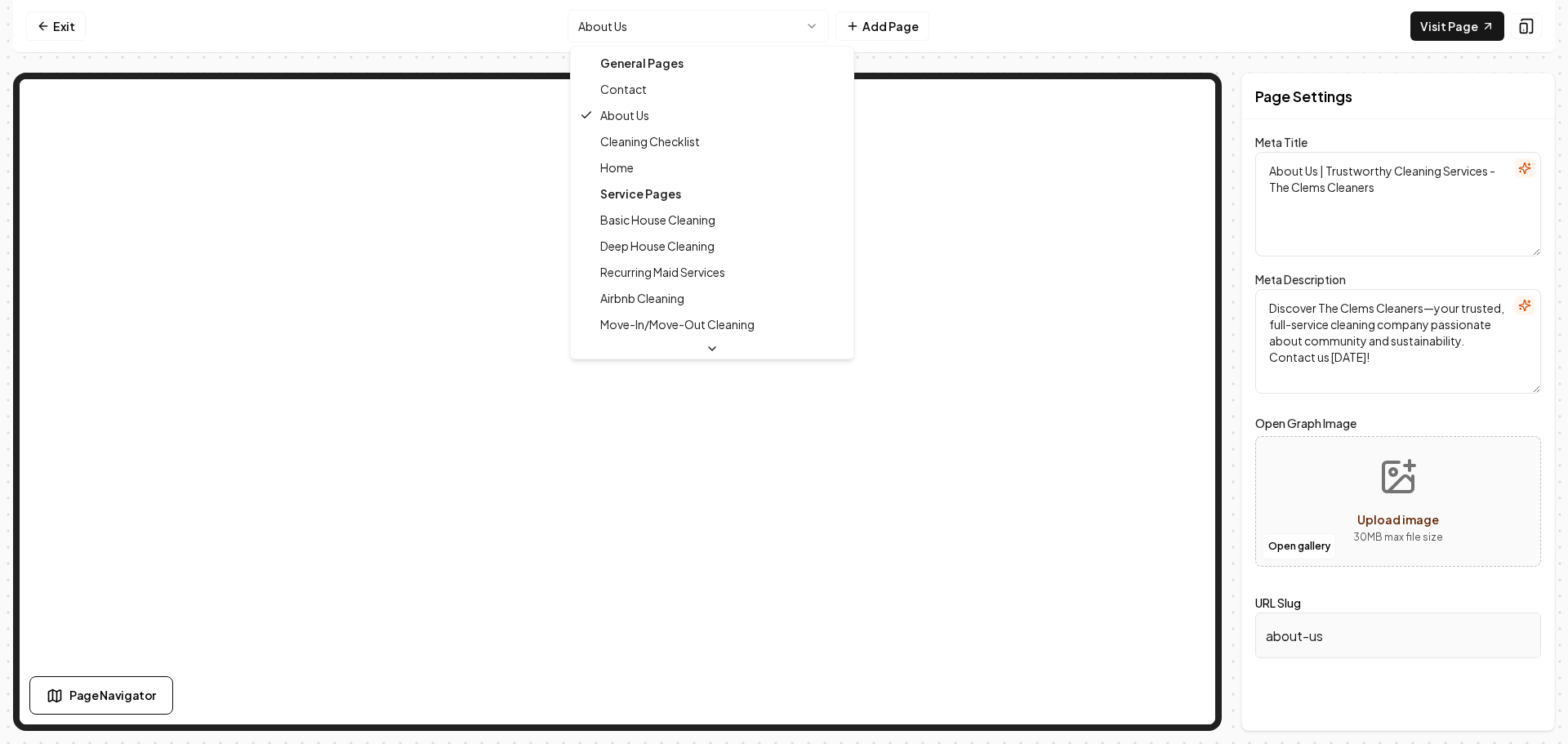
click at [695, 26] on html "Computer Required This feature is only available on a computer. Please switch t…" at bounding box center [784, 372] width 1568 height 744
click at [730, 37] on html "Computer Required This feature is only available on a computer. Please switch t…" at bounding box center [784, 372] width 1568 height 744
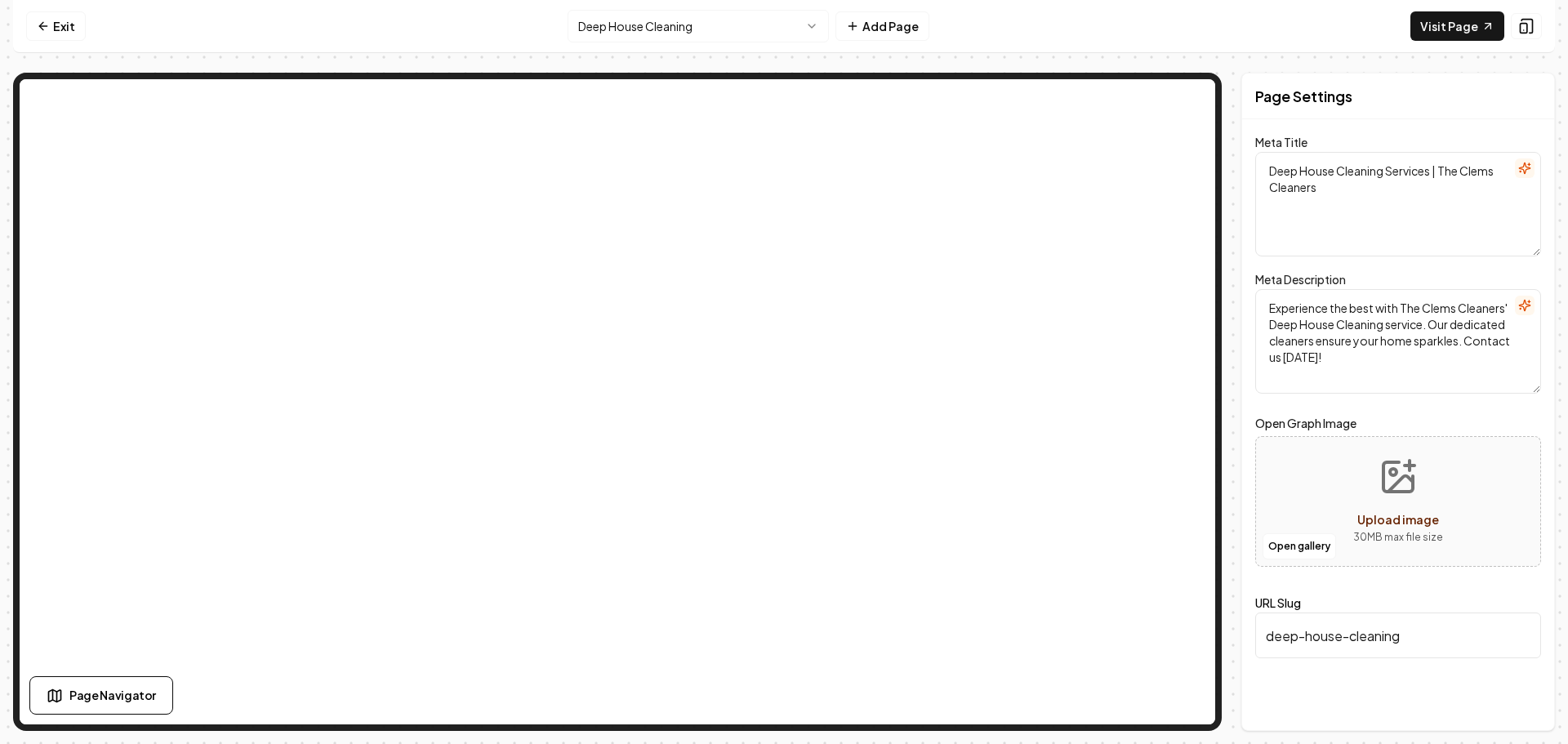
click at [740, 22] on html "Computer Required This feature is only available on a computer. Please switch t…" at bounding box center [784, 372] width 1568 height 744
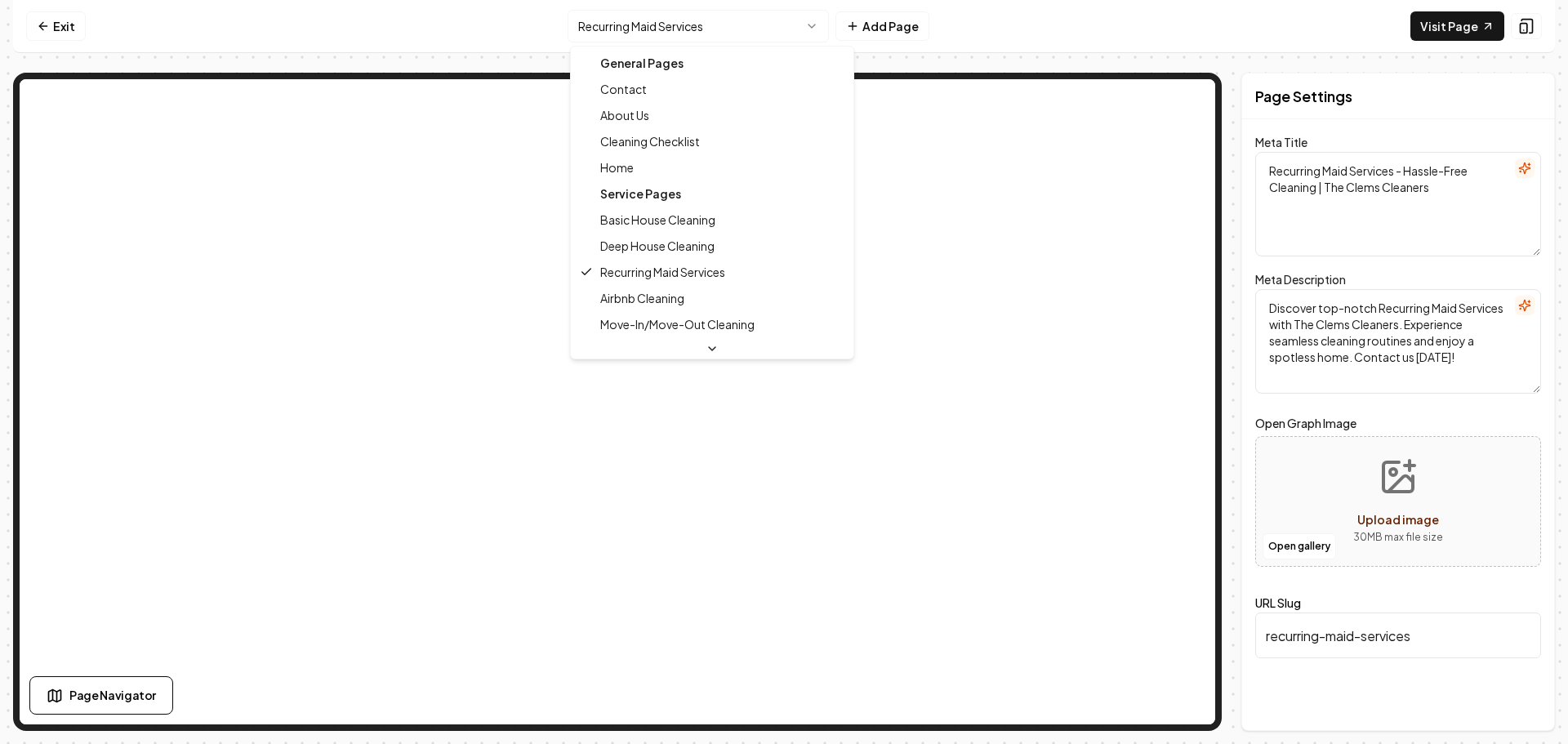
click at [741, 19] on html "Computer Required This feature is only available on a computer. Please switch t…" at bounding box center [784, 372] width 1568 height 744
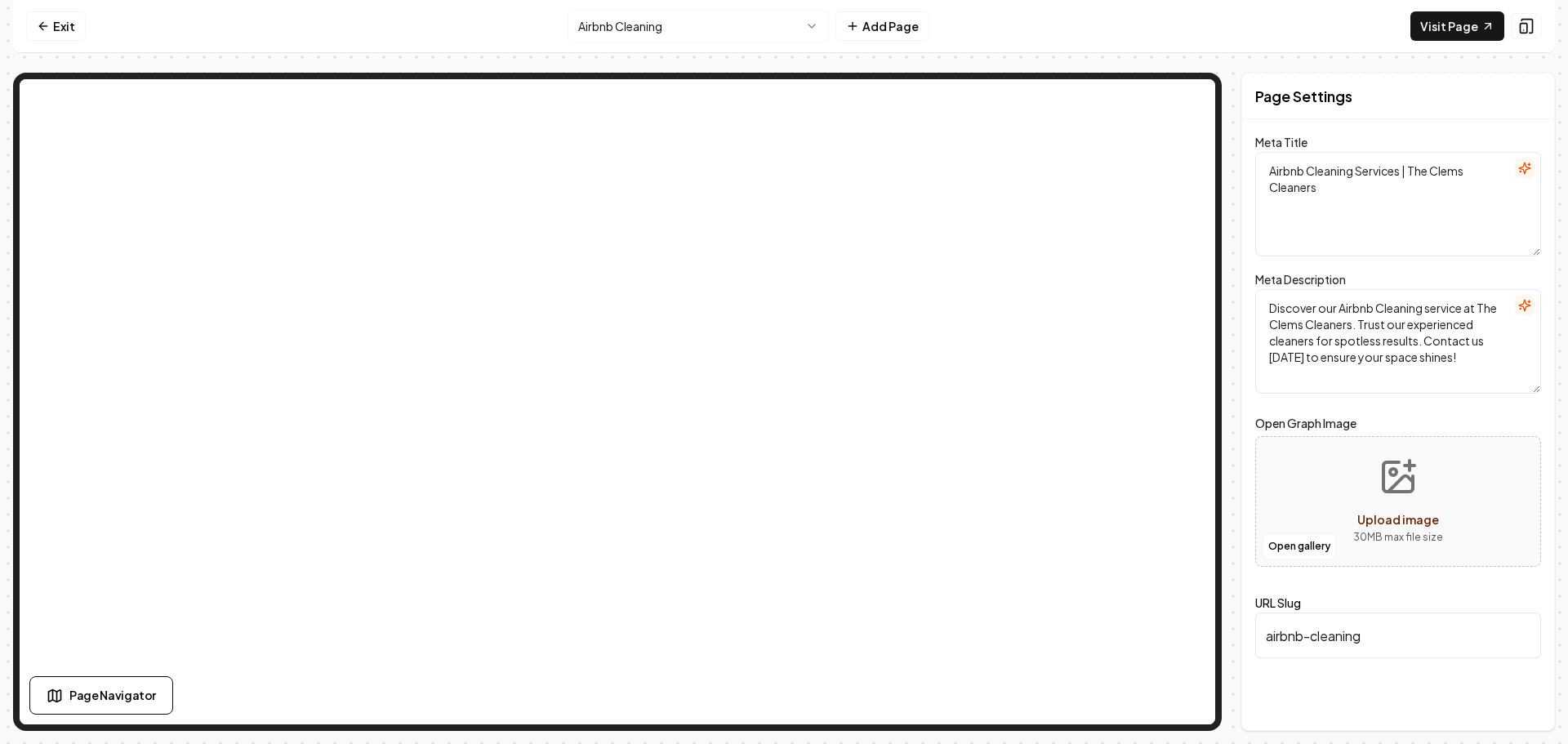
click at [733, 34] on html "Computer Required This feature is only available on a computer. Please switch t…" at bounding box center [784, 372] width 1568 height 744
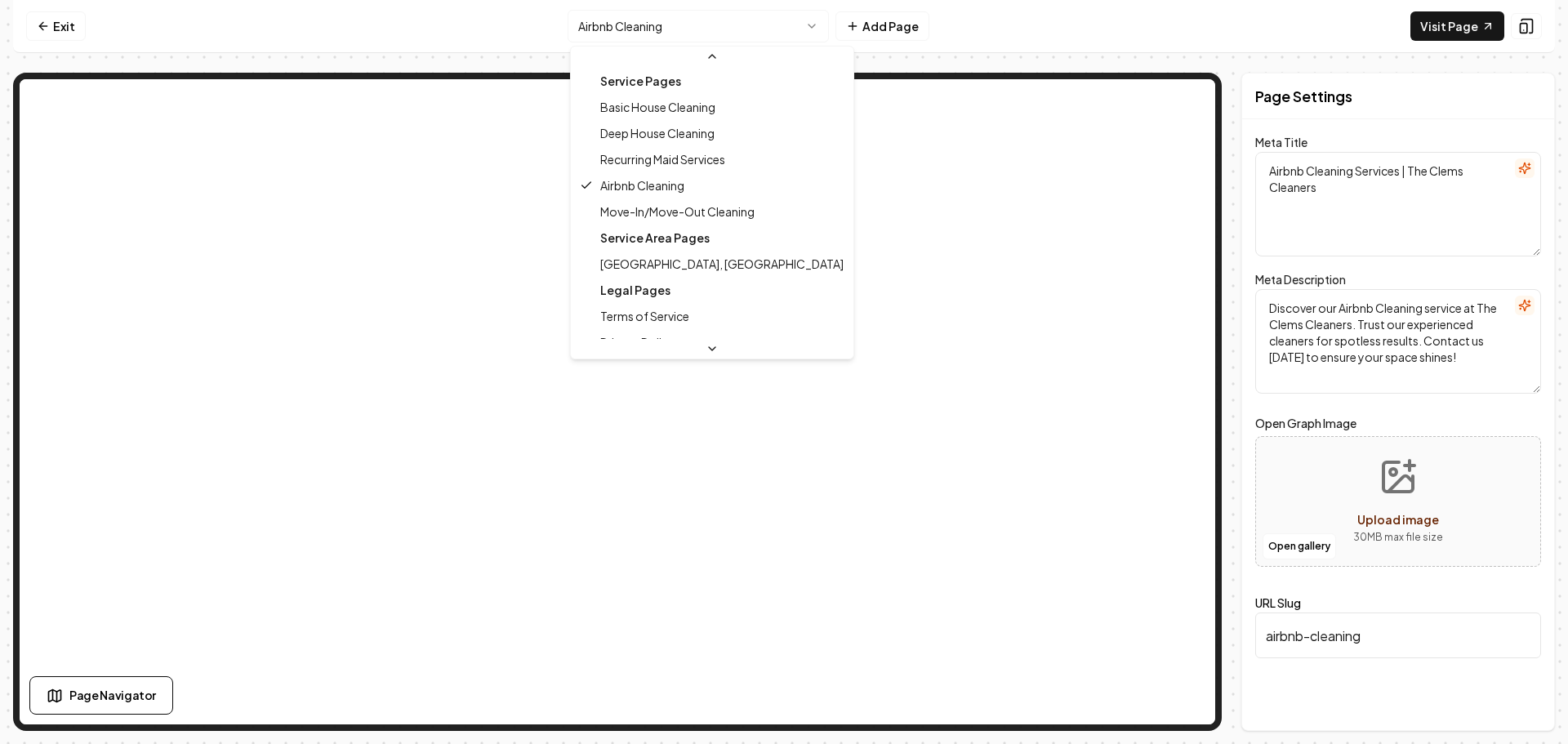
scroll to position [132, 0]
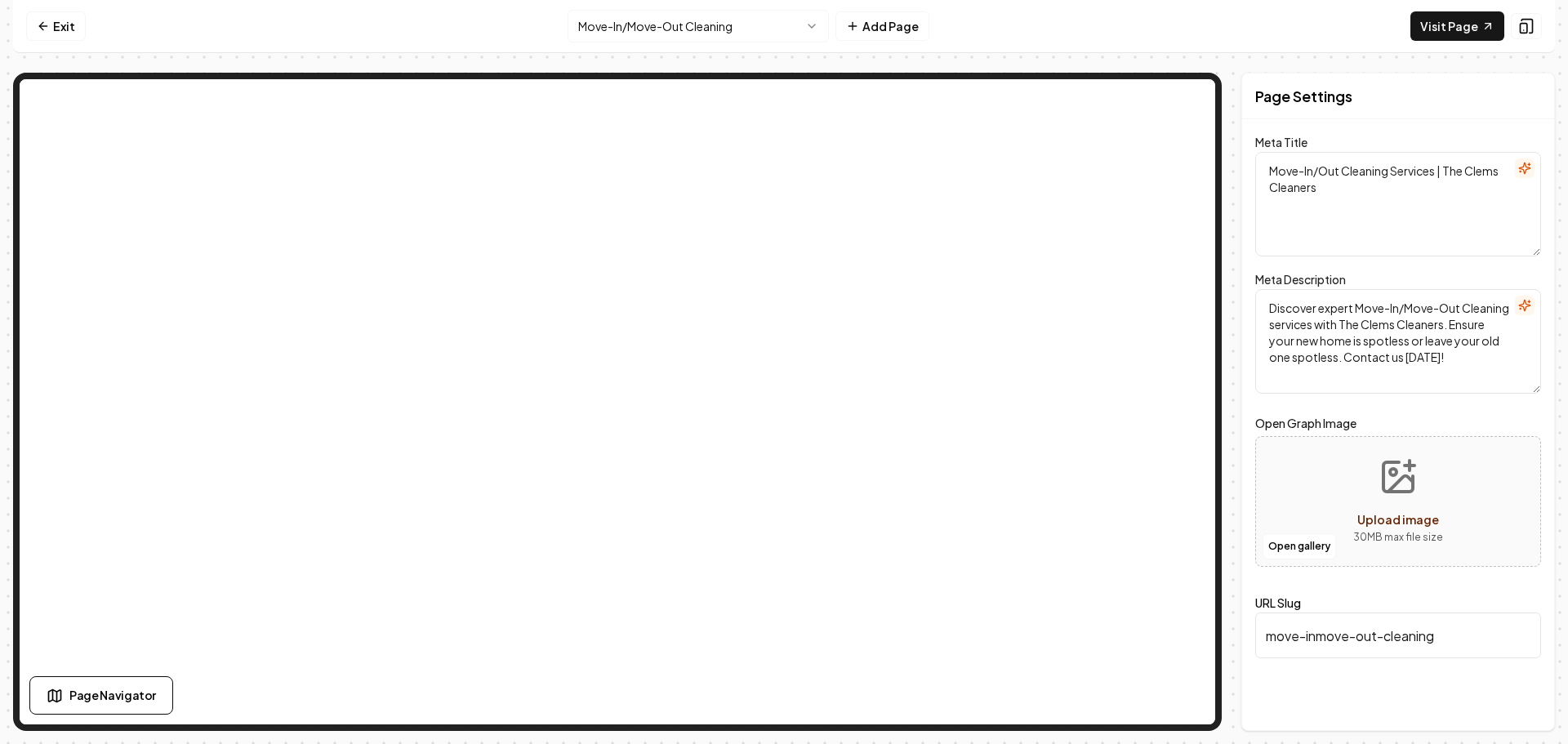
click at [738, 40] on html "Computer Required This feature is only available on a computer. Please switch t…" at bounding box center [784, 372] width 1568 height 744
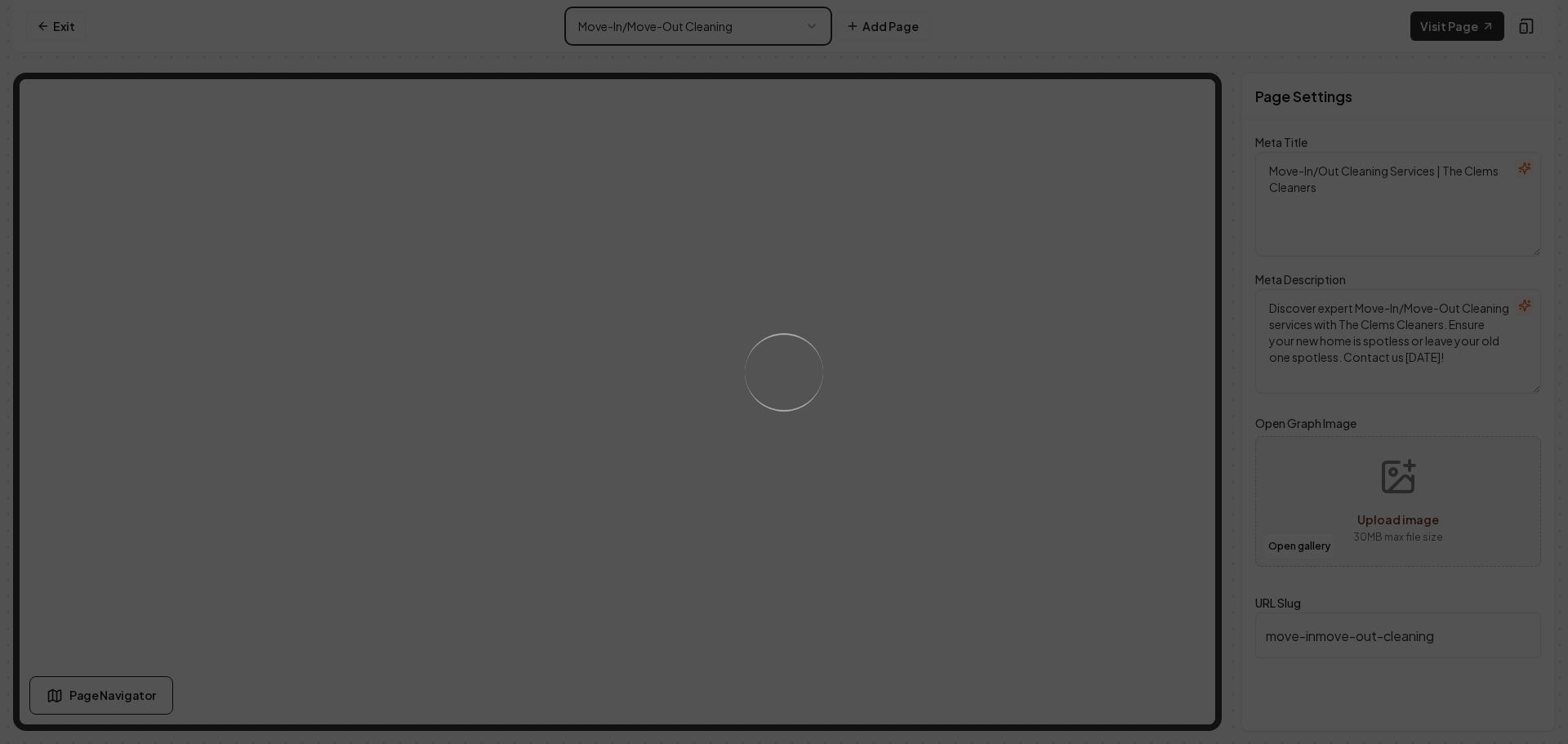
type textarea "Professional Maid Services | The Clems Cleaners"
type textarea "Discover The Clems Cleaners—your reliable cleaning service with 60 years of exp…"
